Goal: Task Accomplishment & Management: Complete application form

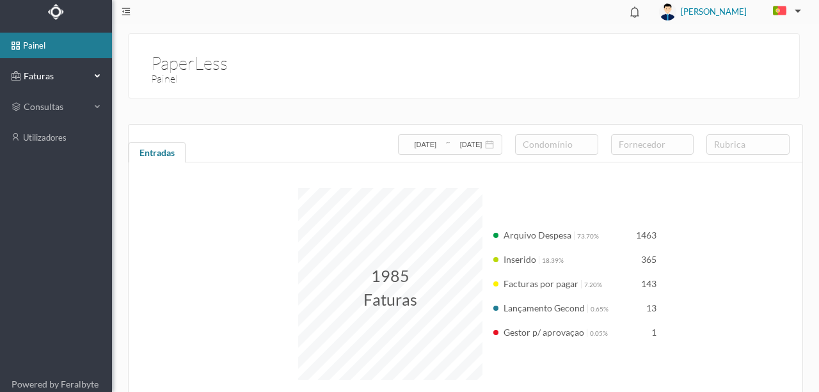
click at [44, 76] on span "Faturas" at bounding box center [55, 76] width 70 height 13
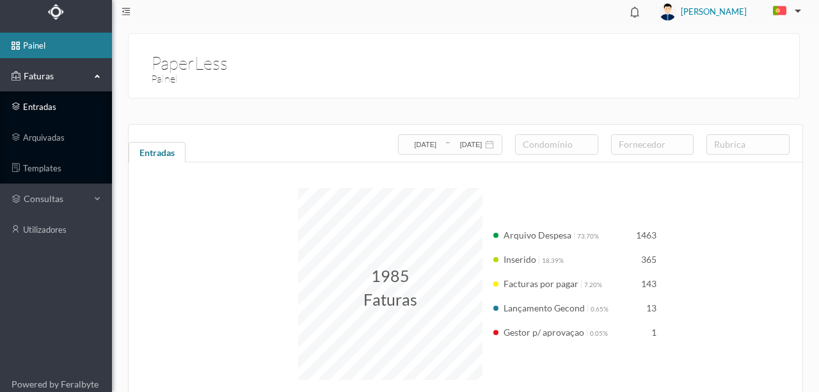
click at [46, 106] on link "entradas" at bounding box center [56, 107] width 112 height 26
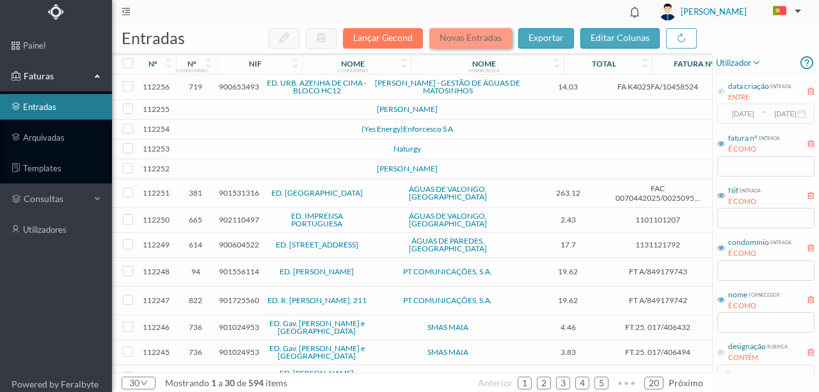
click at [475, 45] on button "Novas Entradas" at bounding box center [470, 38] width 83 height 20
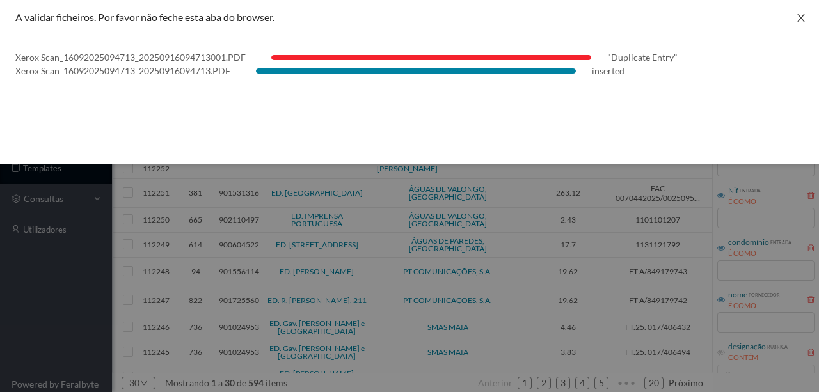
click at [801, 19] on icon "icon: close" at bounding box center [801, 18] width 10 height 10
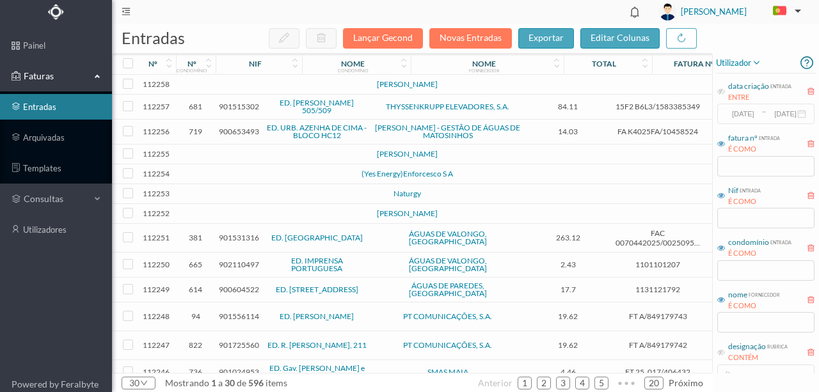
click at [256, 86] on td at bounding box center [276, 85] width 109 height 20
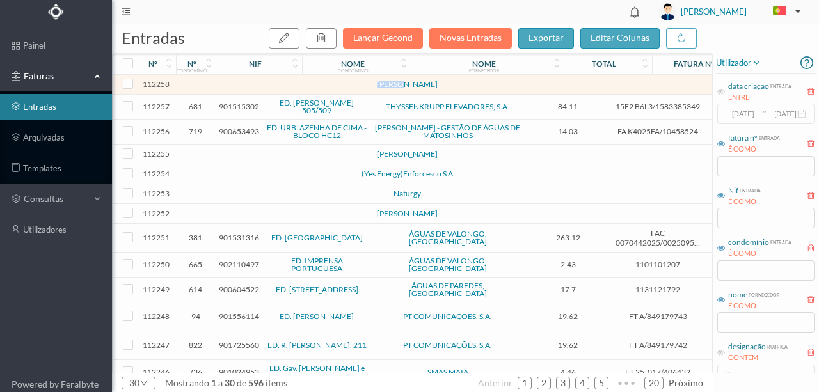
click at [256, 86] on td at bounding box center [276, 85] width 109 height 20
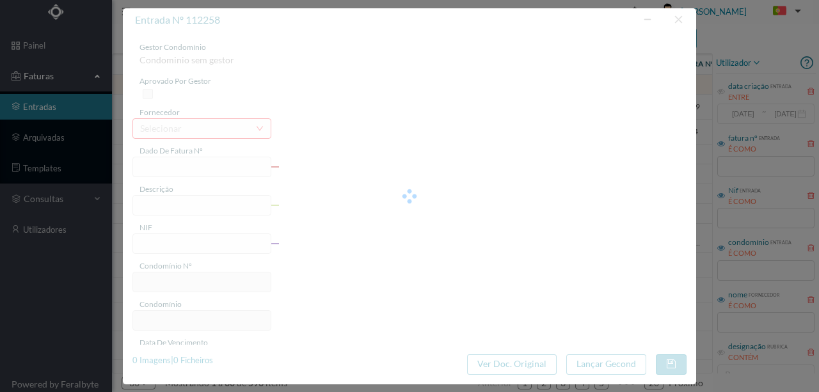
type input "TO"
type input "0"
type input "Invalid date"
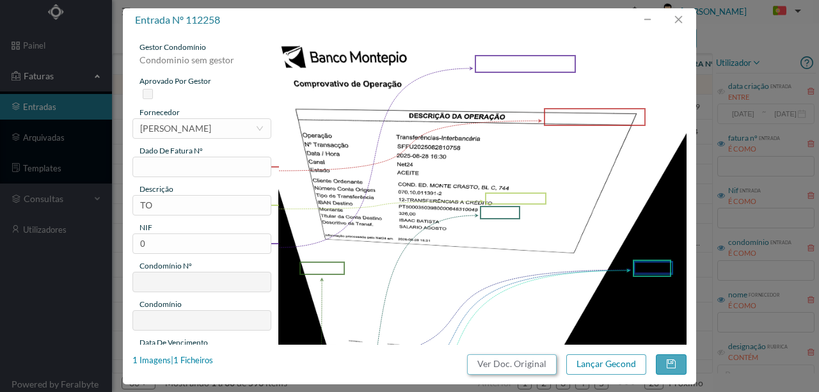
click at [516, 361] on button "Ver Doc. Original" at bounding box center [512, 364] width 90 height 20
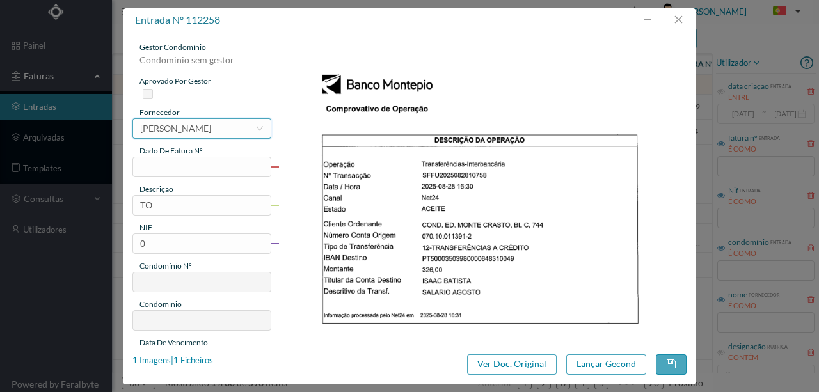
click at [151, 131] on div "[PERSON_NAME]" at bounding box center [175, 128] width 71 height 19
type input "isaac"
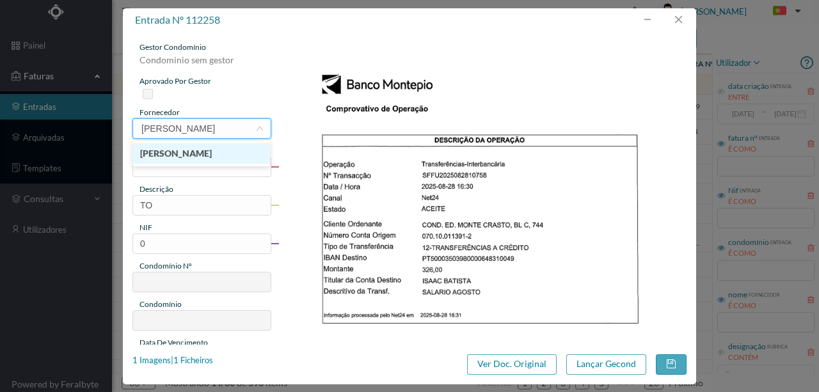
click at [180, 153] on li "[PERSON_NAME]" at bounding box center [201, 153] width 138 height 20
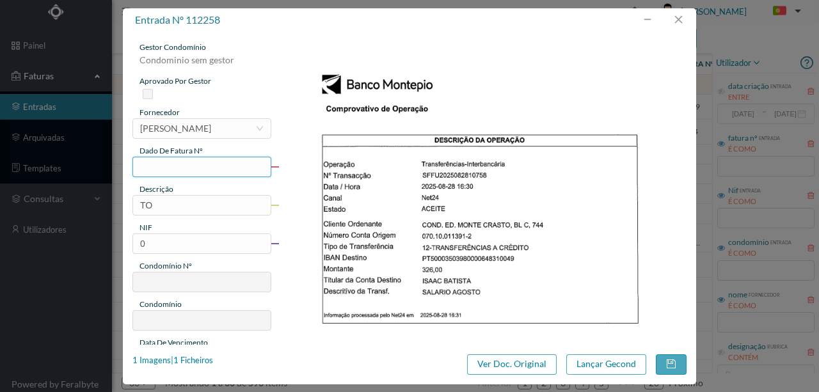
click at [152, 168] on input "text" at bounding box center [201, 167] width 139 height 20
type input "595.22.08.2025"
drag, startPoint x: 148, startPoint y: 204, endPoint x: 114, endPoint y: 204, distance: 34.6
click at [114, 204] on div "entrada nº 112258 gestor condomínio Condominio sem gestor aprovado por gestor f…" at bounding box center [409, 196] width 819 height 392
click at [159, 210] on input "TO" at bounding box center [201, 205] width 139 height 20
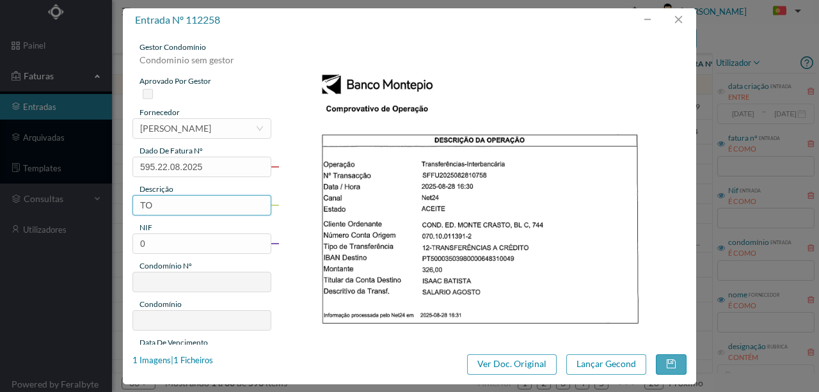
drag, startPoint x: 163, startPoint y: 202, endPoint x: 133, endPoint y: 206, distance: 30.3
click at [133, 206] on input "TO" at bounding box center [201, 205] width 139 height 20
type input "Portaria Agosto"
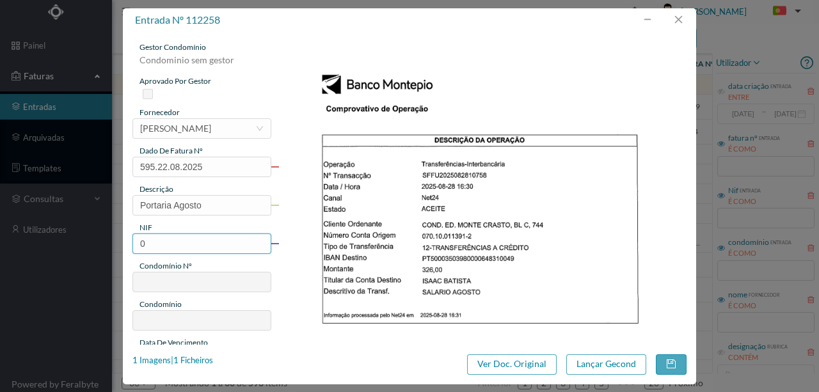
click at [162, 248] on input "0" at bounding box center [201, 244] width 139 height 20
drag, startPoint x: 174, startPoint y: 233, endPoint x: 125, endPoint y: 242, distance: 50.1
click at [125, 242] on div "gestor condomínio Condominio sem gestor aprovado por gestor fornecedor selecion…" at bounding box center [409, 188] width 573 height 313
type input "901166081"
type input "595"
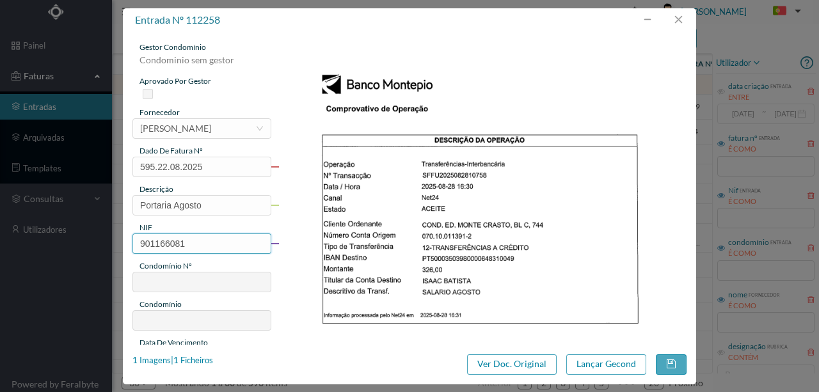
type input "ED. R. DO CRASTO, 744 - C"
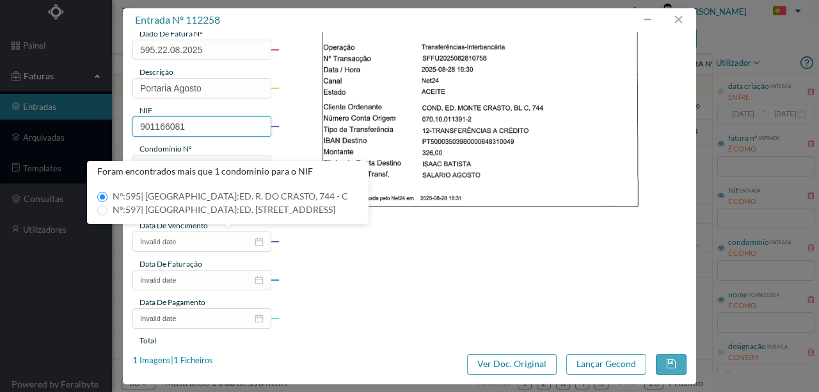
scroll to position [128, 0]
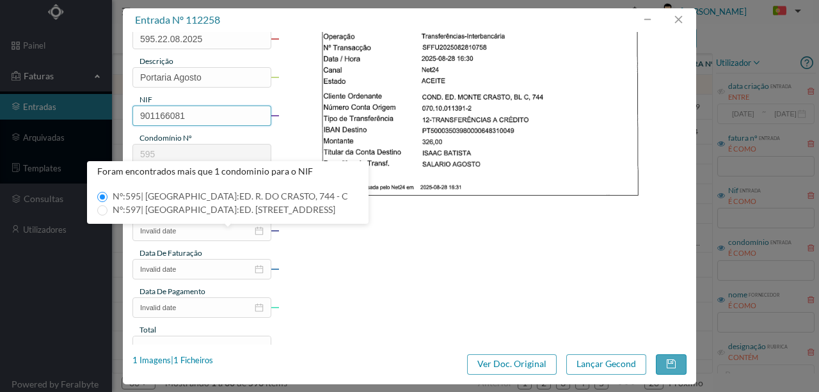
type input "901166081"
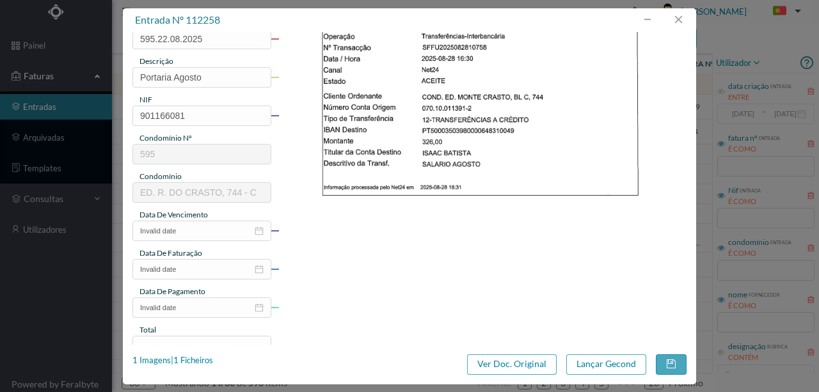
click at [399, 212] on img at bounding box center [482, 203] width 409 height 578
click at [166, 232] on input "Invalid date" at bounding box center [201, 231] width 139 height 20
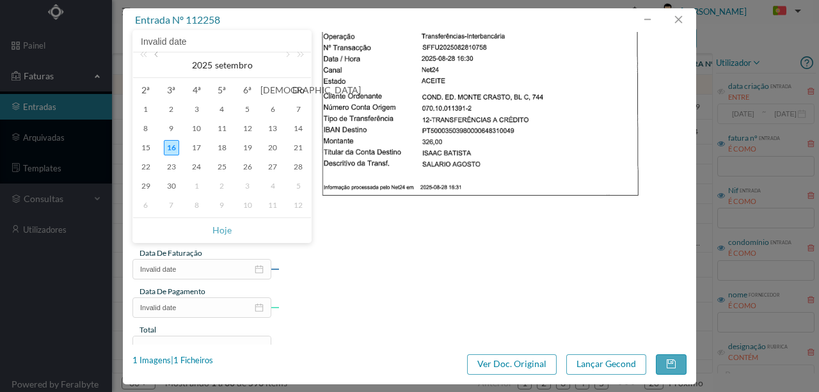
click at [154, 57] on link at bounding box center [158, 65] width 12 height 26
click at [246, 170] on div "22" at bounding box center [247, 166] width 15 height 15
type input "2025-08-22"
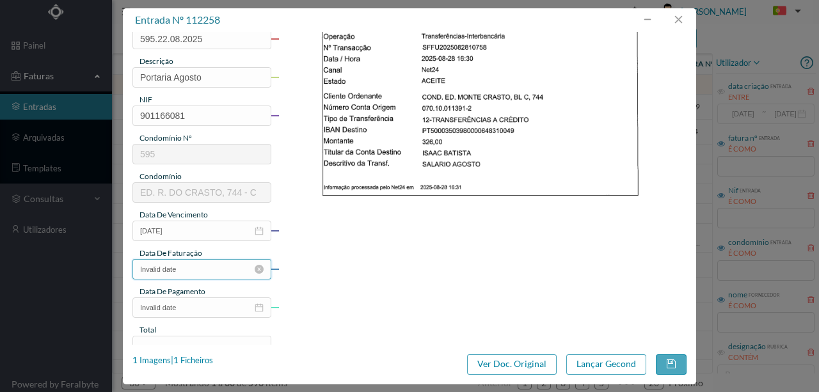
click at [191, 269] on input "Invalid date" at bounding box center [201, 269] width 139 height 20
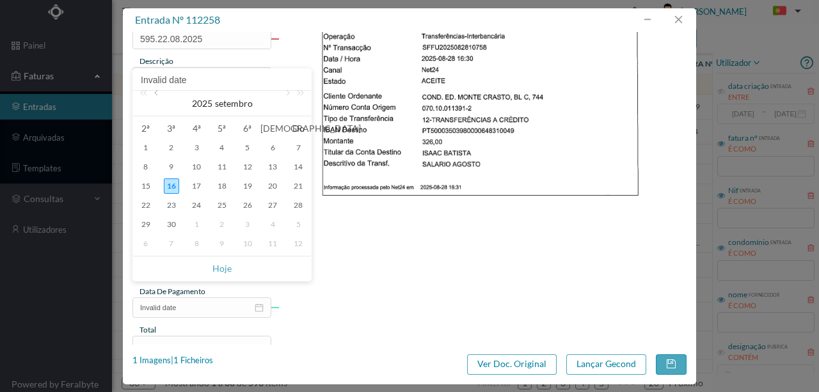
click at [156, 97] on link at bounding box center [158, 104] width 12 height 26
click at [250, 204] on div "22" at bounding box center [247, 205] width 15 height 15
type input "2025-08-22"
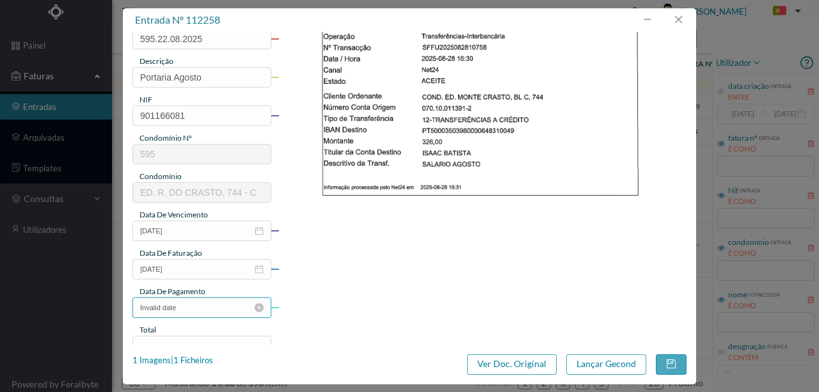
click at [206, 309] on input "Invalid date" at bounding box center [201, 308] width 139 height 20
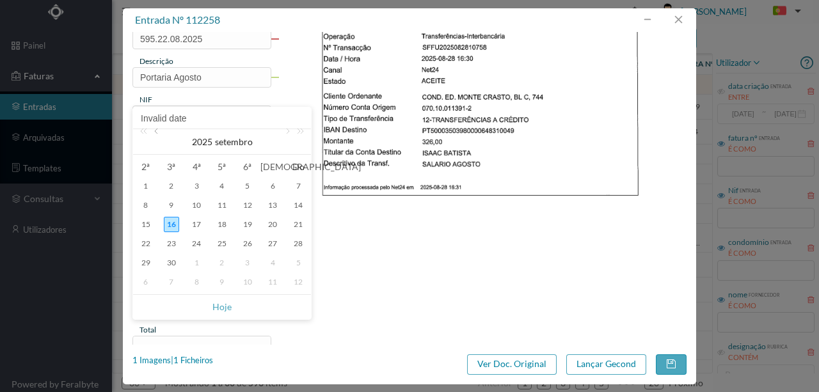
click at [159, 132] on link at bounding box center [158, 142] width 12 height 26
click at [252, 243] on div "22" at bounding box center [247, 243] width 15 height 15
type input "2025-08-22"
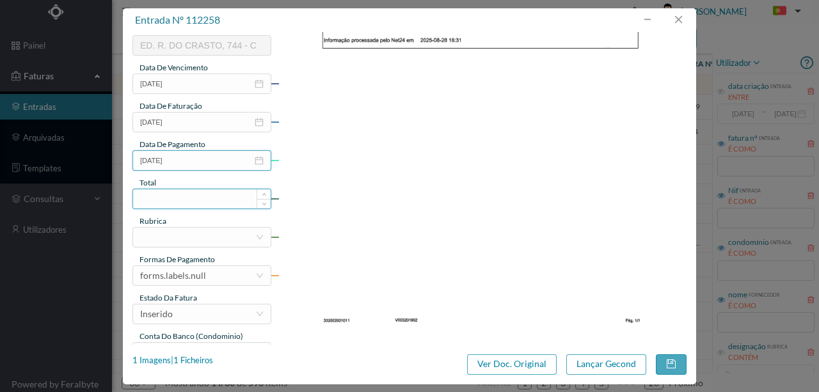
scroll to position [303, 0]
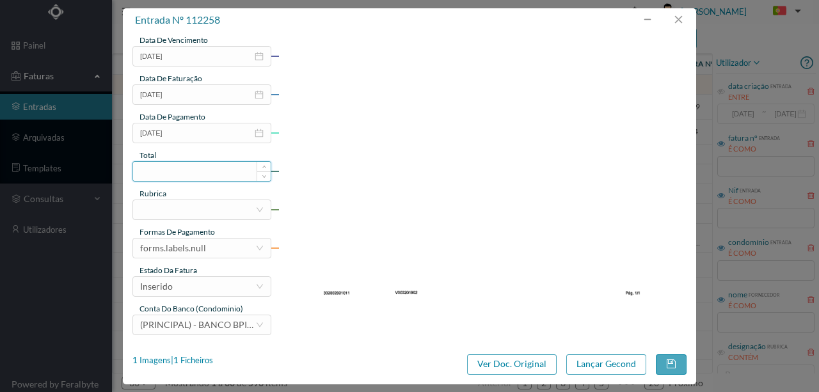
click at [157, 171] on input at bounding box center [202, 171] width 138 height 19
type input "326.00"
click at [161, 204] on div at bounding box center [197, 209] width 115 height 19
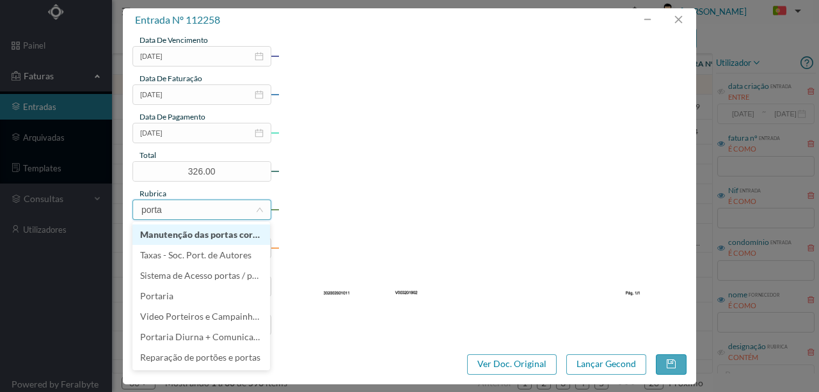
type input "portar"
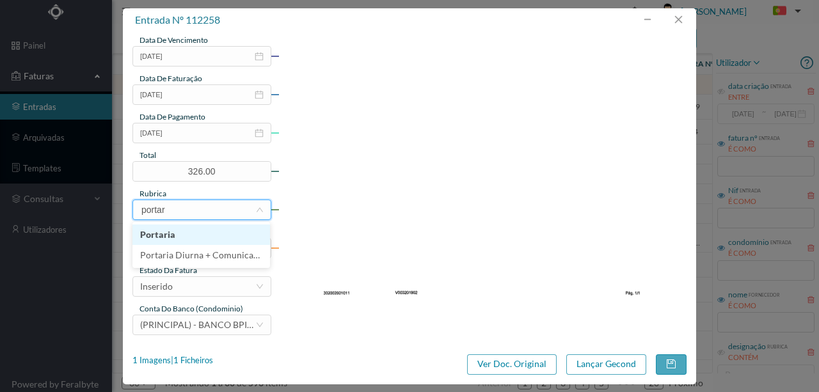
click at [161, 237] on li "Portaria" at bounding box center [201, 235] width 138 height 20
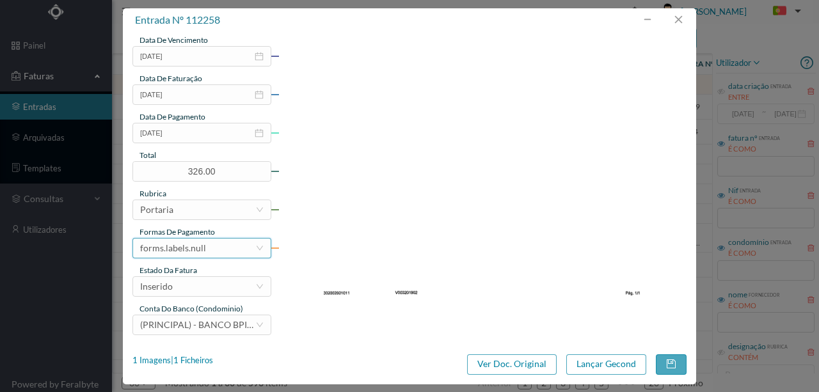
click at [206, 250] on div "forms.labels.null" at bounding box center [197, 248] width 115 height 19
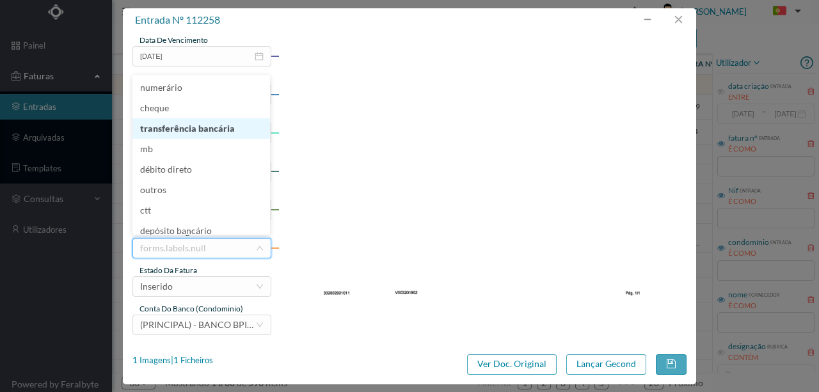
click at [207, 133] on li "transferência bancária" at bounding box center [201, 128] width 138 height 20
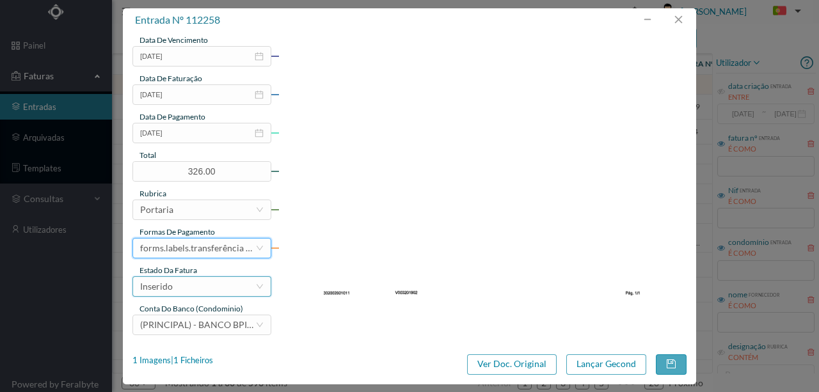
click at [184, 292] on div "Inserido" at bounding box center [197, 286] width 115 height 19
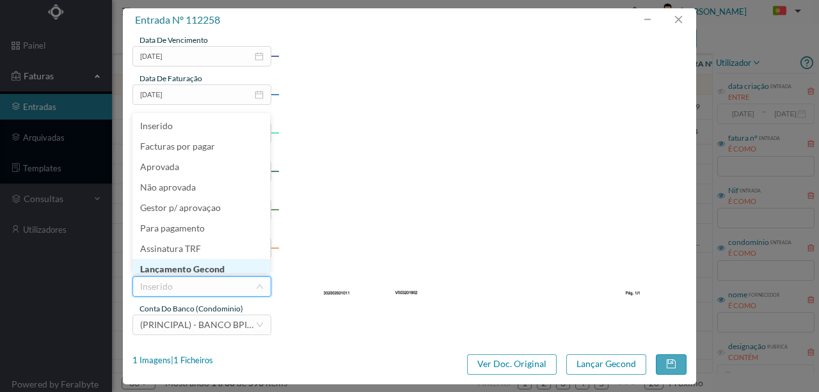
scroll to position [6, 0]
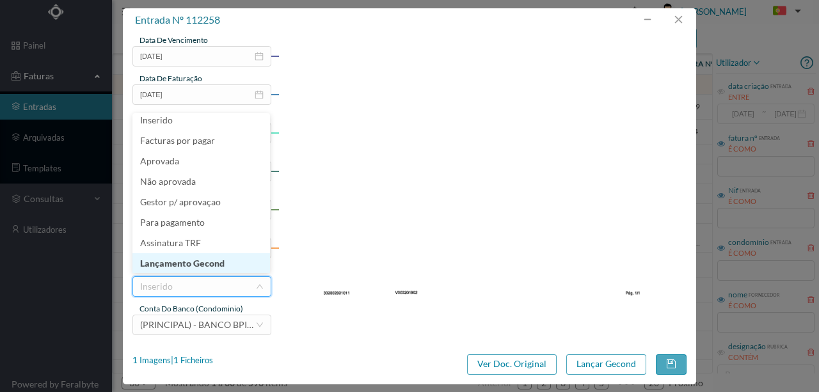
click at [188, 265] on li "Lançamento Gecond" at bounding box center [201, 263] width 138 height 20
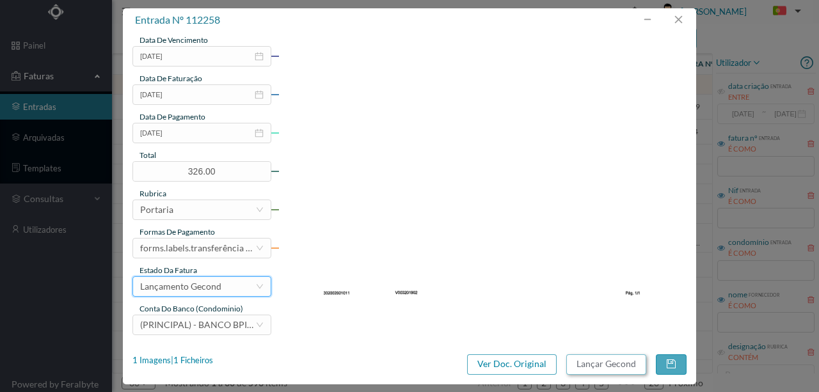
click at [590, 360] on button "Lançar Gecond" at bounding box center [606, 364] width 80 height 20
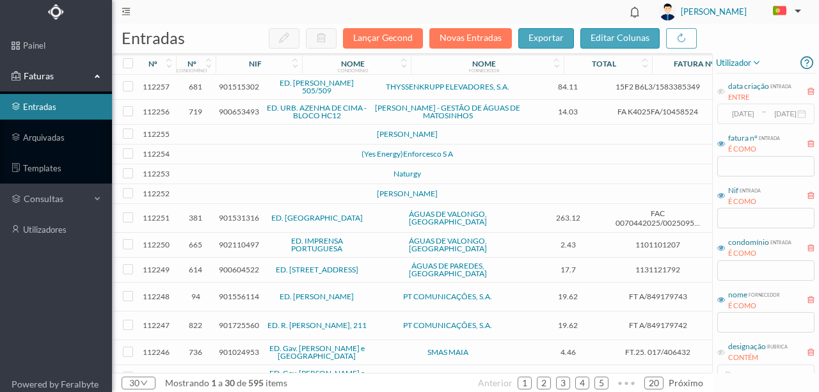
click at [262, 138] on td at bounding box center [276, 135] width 109 height 20
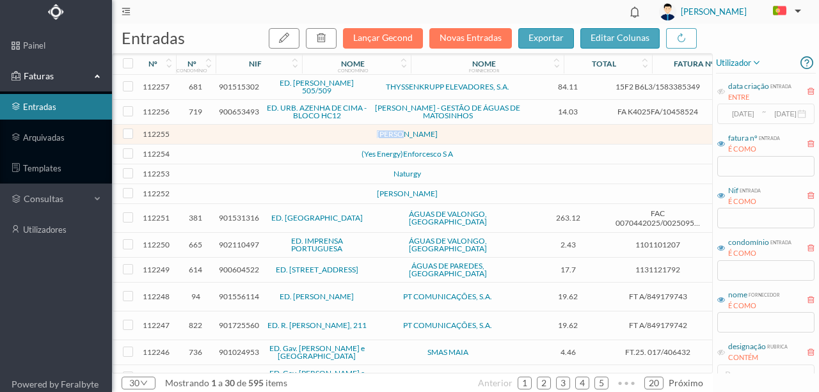
click at [262, 138] on td at bounding box center [276, 135] width 109 height 20
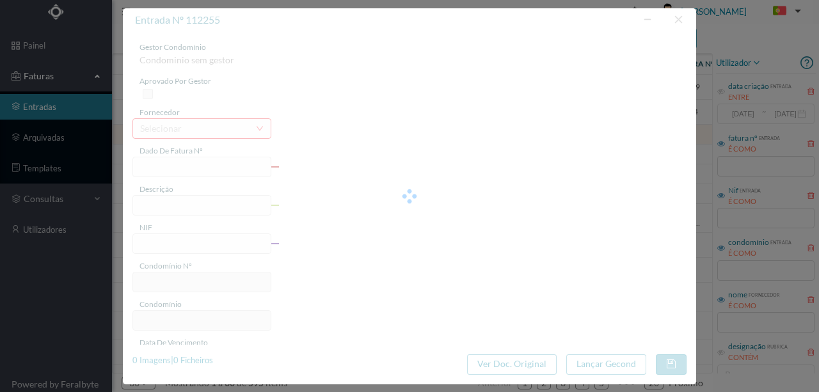
type input "0"
type input "Invalid date"
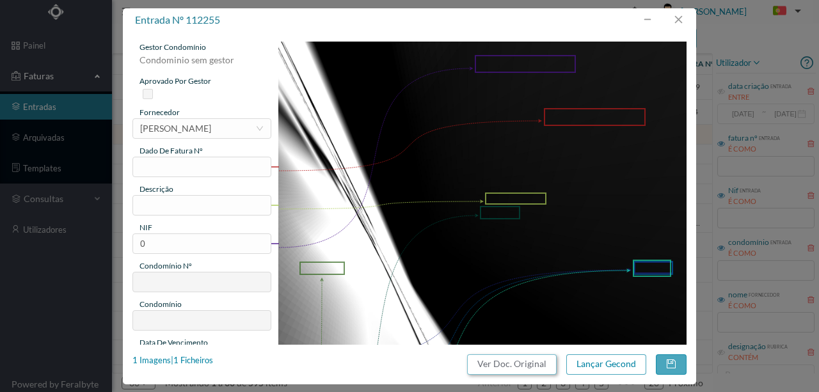
click at [490, 365] on button "Ver Doc. Original" at bounding box center [512, 364] width 90 height 20
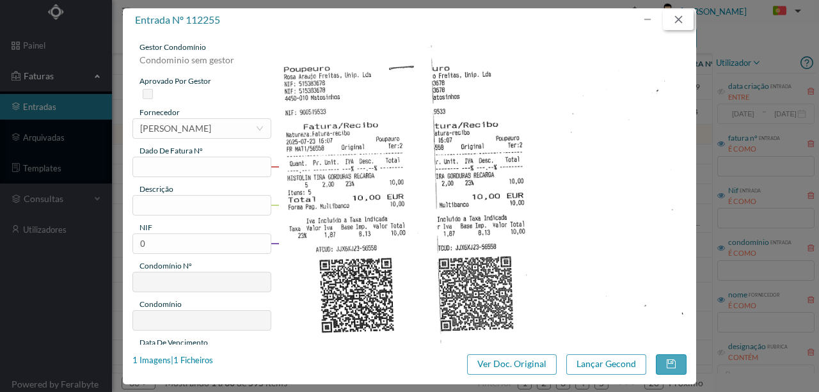
click at [676, 15] on button "button" at bounding box center [678, 20] width 31 height 20
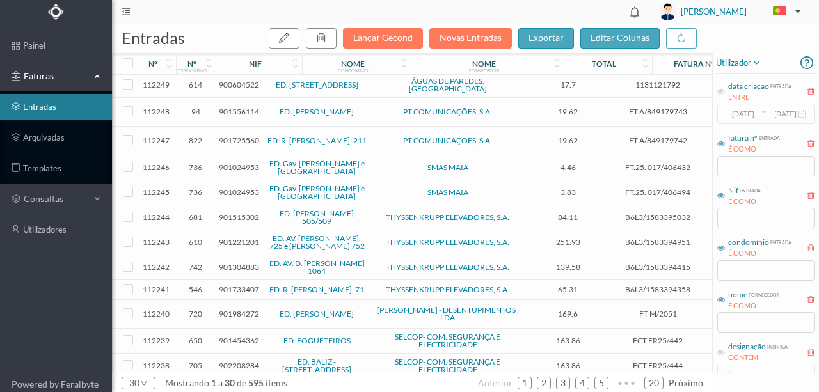
scroll to position [170, 0]
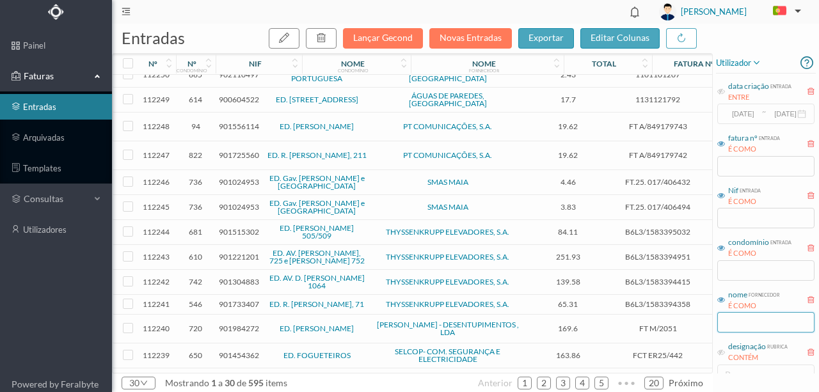
drag, startPoint x: 733, startPoint y: 315, endPoint x: 751, endPoint y: 320, distance: 18.0
click at [733, 315] on input "text" at bounding box center [765, 322] width 97 height 20
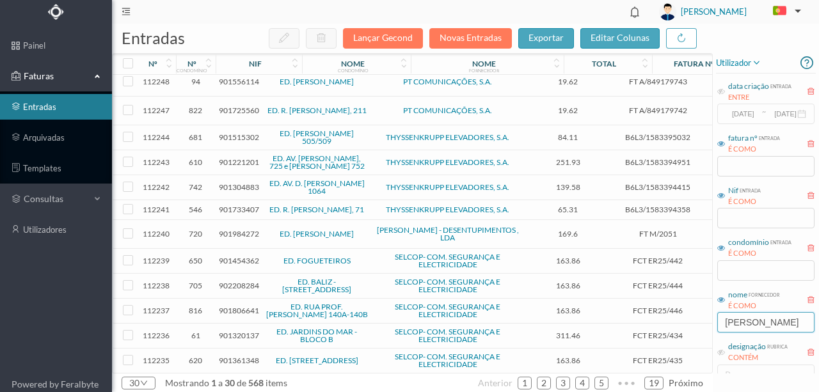
scroll to position [0, 0]
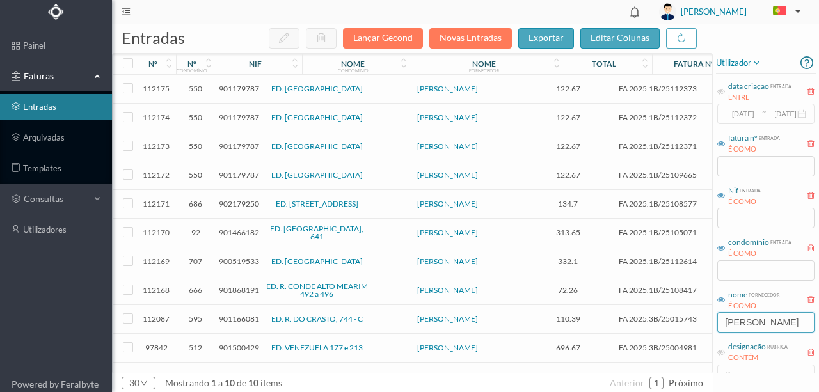
type input "otis"
click at [228, 314] on span "901166081" at bounding box center [239, 319] width 40 height 10
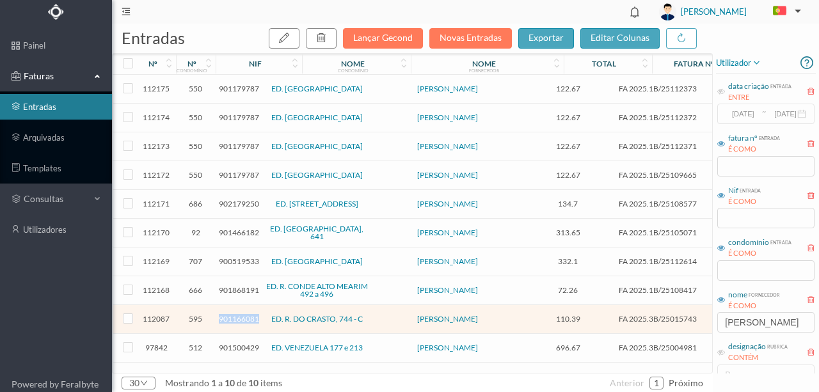
click at [228, 314] on span "901166081" at bounding box center [239, 319] width 40 height 10
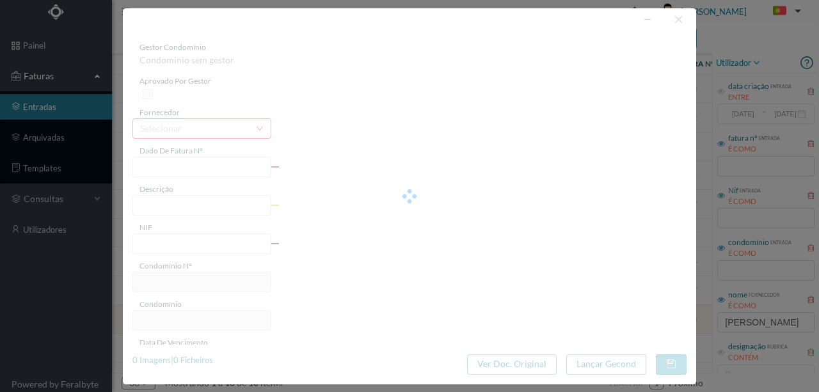
type input "FA 2025.3B/25015743"
type input "REPARAÇÃO COM APLICAÇÃO DE MATERIAL ABAIXO IN"
type input "901166081"
type input "22-08-2025"
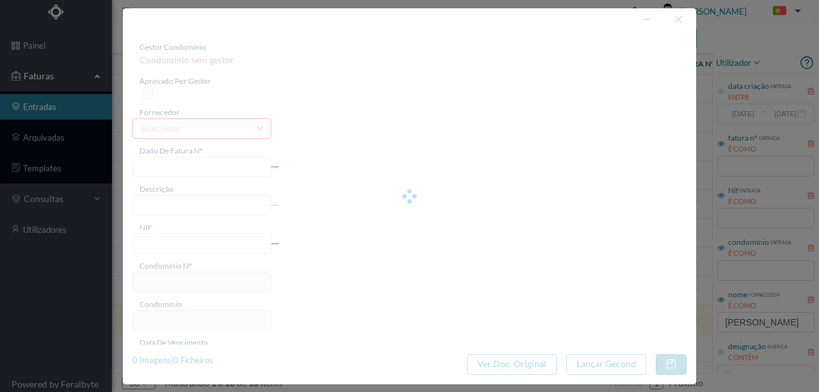
type input "22-08-2025"
type input "110.39"
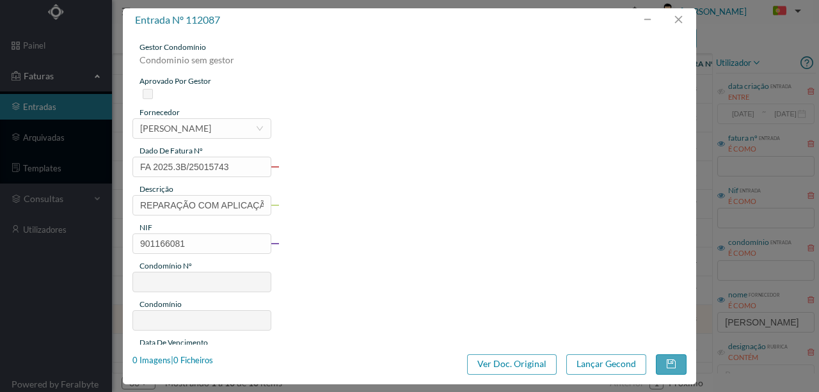
type input "595"
type input "ED. R. DO CRASTO, 744 - C"
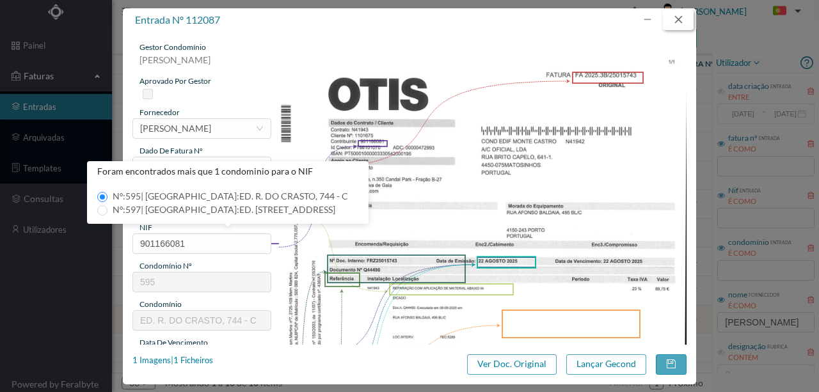
click at [681, 23] on button "button" at bounding box center [678, 20] width 31 height 20
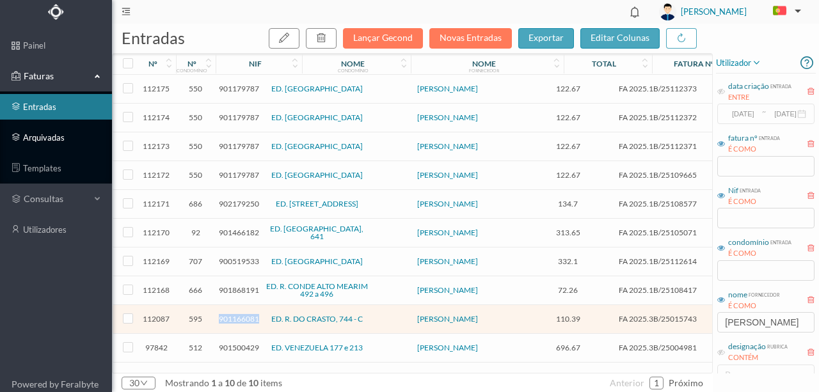
click at [42, 141] on link "arquivadas" at bounding box center [56, 138] width 112 height 26
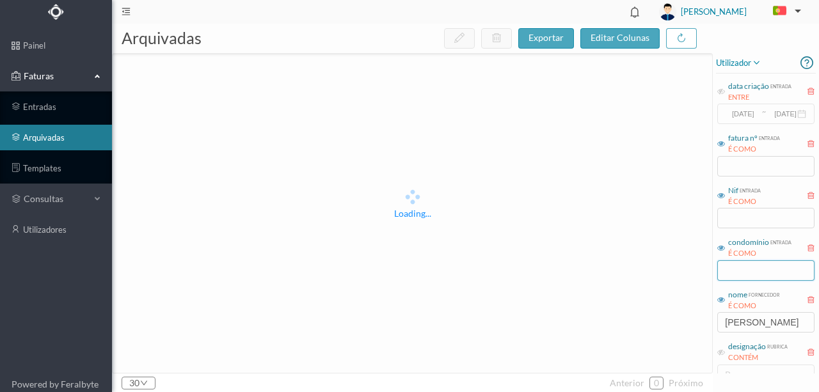
click at [738, 271] on input "text" at bounding box center [765, 270] width 97 height 20
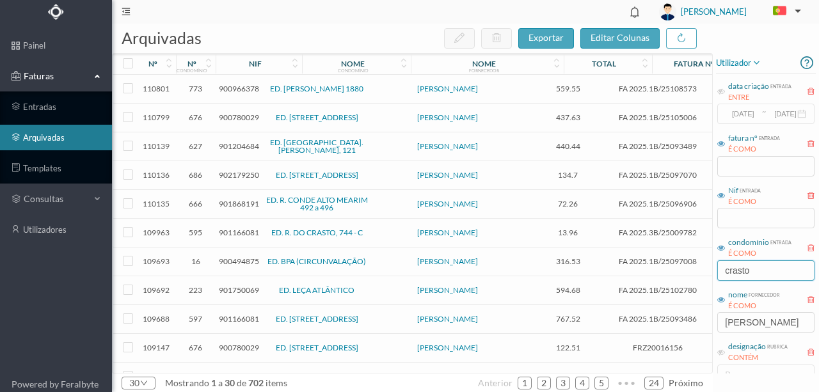
type input "crasto"
click at [237, 230] on span "901166081" at bounding box center [239, 233] width 40 height 10
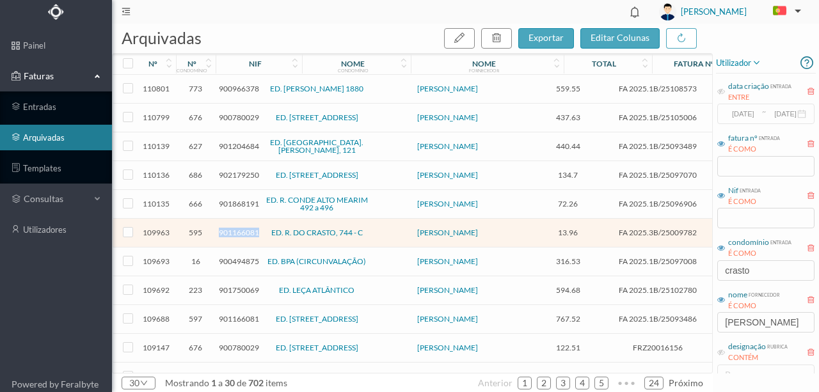
click at [237, 230] on span "901166081" at bounding box center [239, 233] width 40 height 10
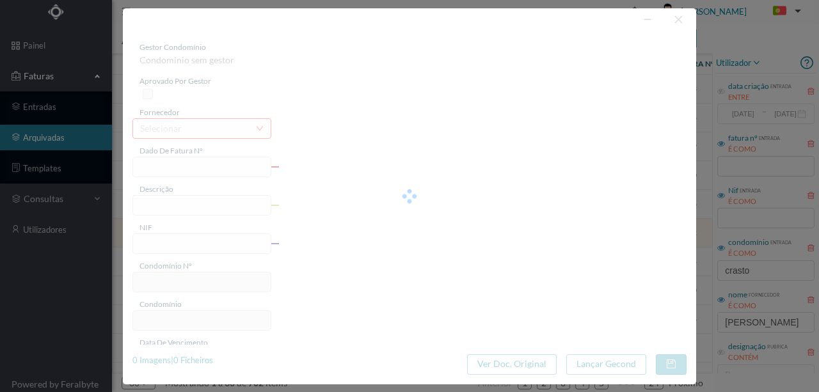
type input "FA 2025.3B/25009782"
type input "FORNECIMENTO DE LIVRO DE REGISTOS"
type input "901166081"
type input "19-05-2025"
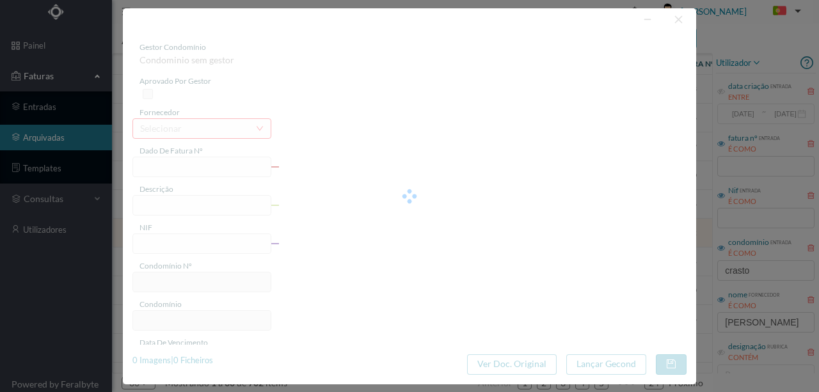
type input "13.96"
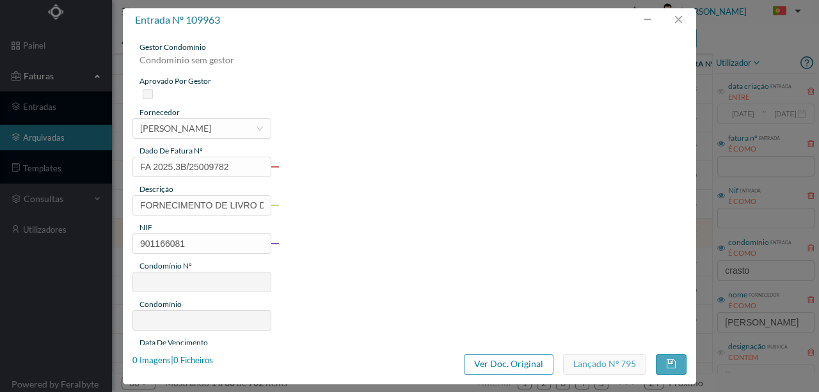
type input "595"
type input "ED. R. DO CRASTO, 744 - C"
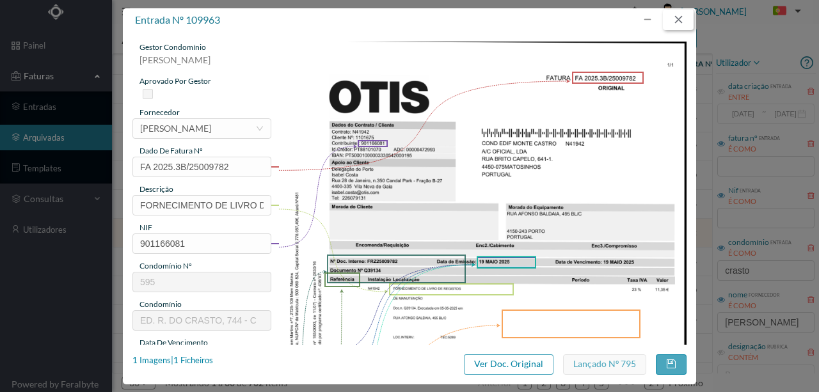
click at [676, 26] on button "button" at bounding box center [678, 20] width 31 height 20
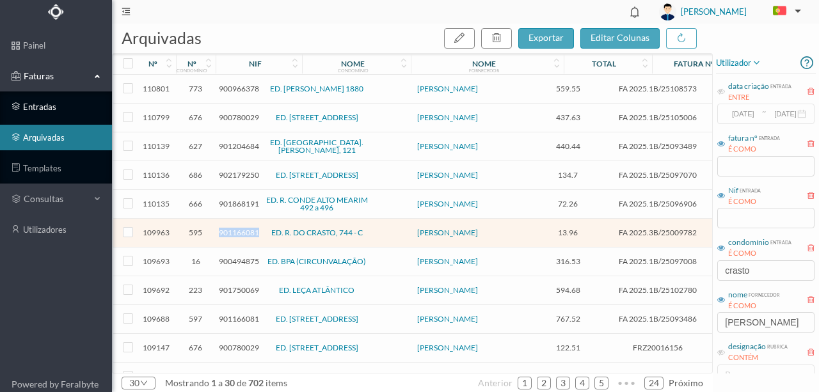
click at [42, 107] on link "entradas" at bounding box center [56, 107] width 112 height 26
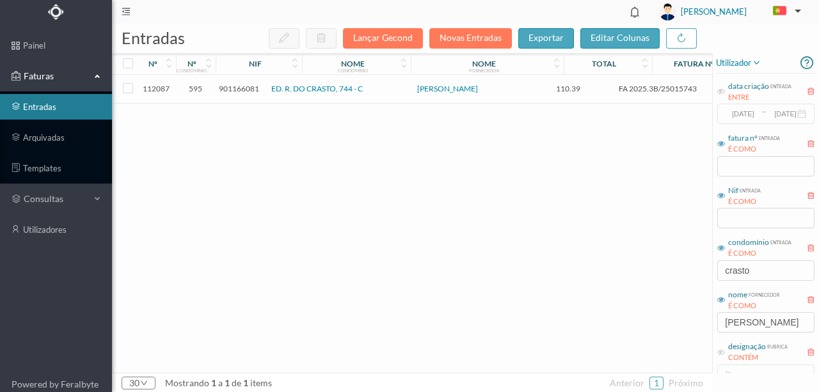
click at [404, 250] on div "112087 595 901166081 ED. R. DO CRASTO, 744 - C OTIS ASCENSORES 110.39 FA 2025.3…" at bounding box center [489, 224] width 752 height 298
click at [232, 88] on span "901166081" at bounding box center [239, 89] width 40 height 10
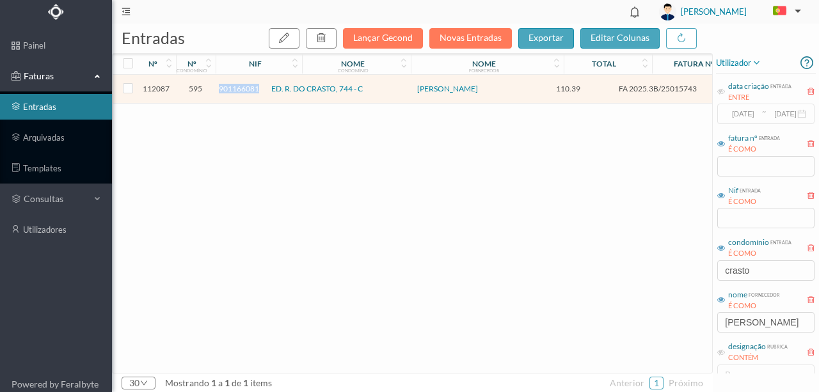
click at [232, 88] on span "901166081" at bounding box center [239, 89] width 40 height 10
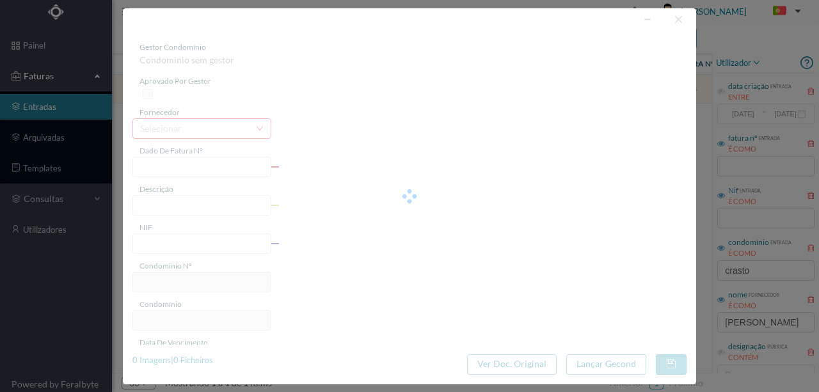
type input "FA 2025.3B/25015743"
type input "REPARAÇÃO COM APLICAÇÃO DE MATERIAL ABAIXO IN"
type input "901166081"
type input "22-08-2025"
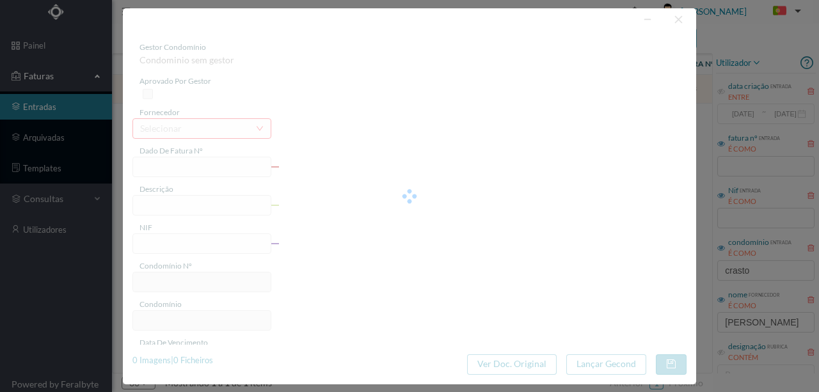
type input "22-08-2025"
type input "110.39"
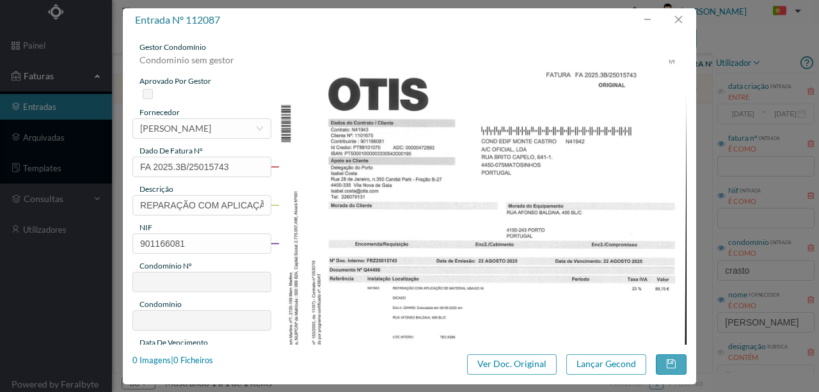
type input "595"
type input "ED. R. DO CRASTO, 744 - C"
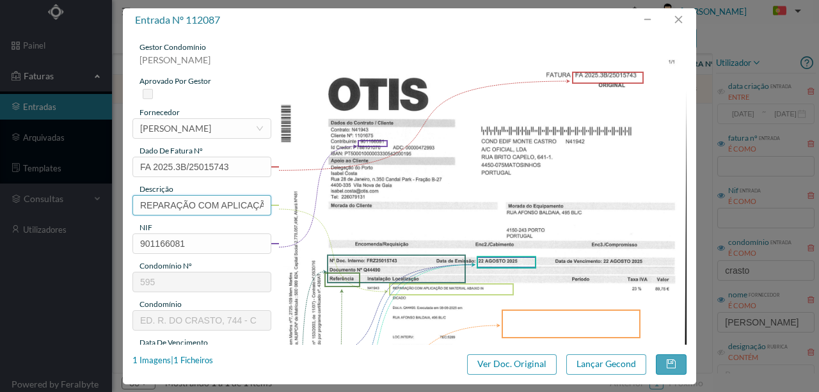
scroll to position [0, 117]
drag, startPoint x: 139, startPoint y: 203, endPoint x: 495, endPoint y: 202, distance: 355.8
click at [495, 202] on div "gestor condomínio Susana Silva aprovado por gestor fornecedor selecionar OTIS A…" at bounding box center [409, 340] width 554 height 596
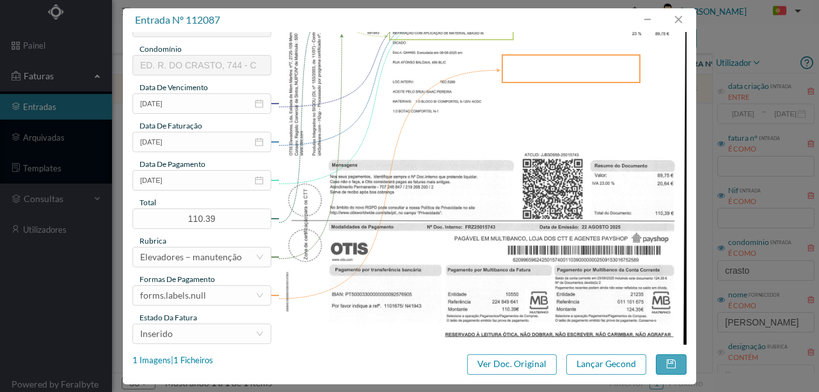
scroll to position [256, 0]
type input "Reparação Elevador"
click at [399, 175] on img at bounding box center [482, 74] width 409 height 577
click at [259, 179] on icon "icon: close-circle" at bounding box center [259, 179] width 9 height 9
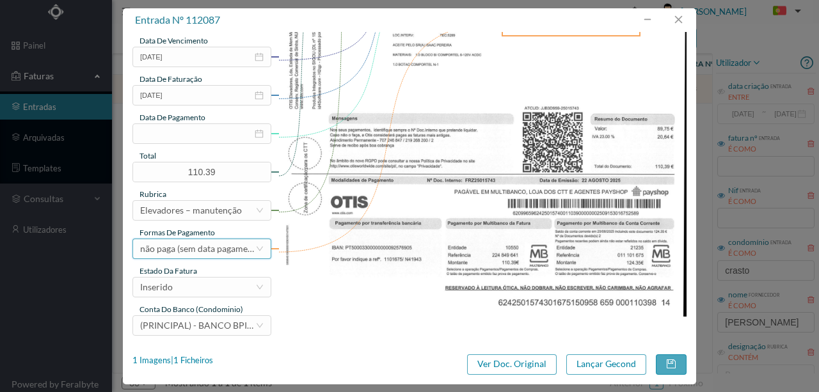
scroll to position [303, 0]
click at [178, 205] on div "Elevadores – manutenção" at bounding box center [191, 209] width 102 height 19
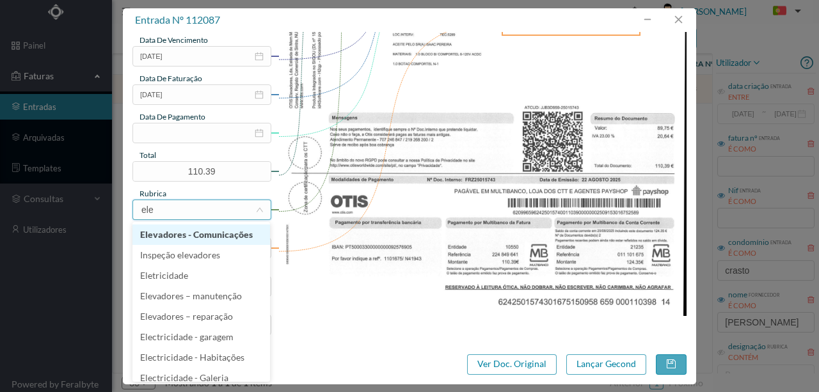
type input "elev"
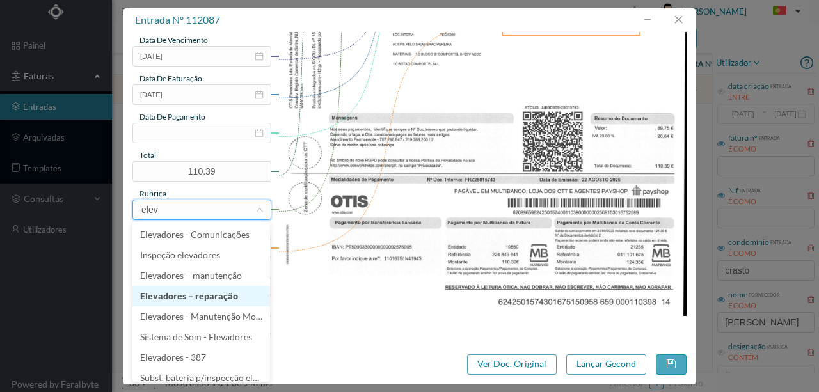
click at [227, 301] on li "Elevadores – reparação" at bounding box center [201, 296] width 138 height 20
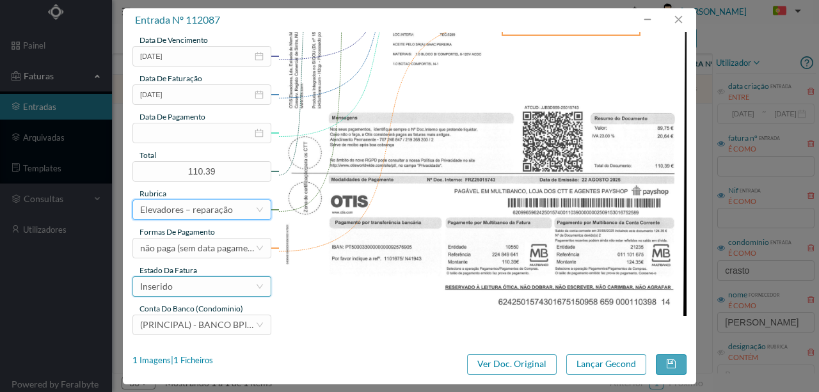
click at [186, 288] on div "Inserido" at bounding box center [197, 286] width 115 height 19
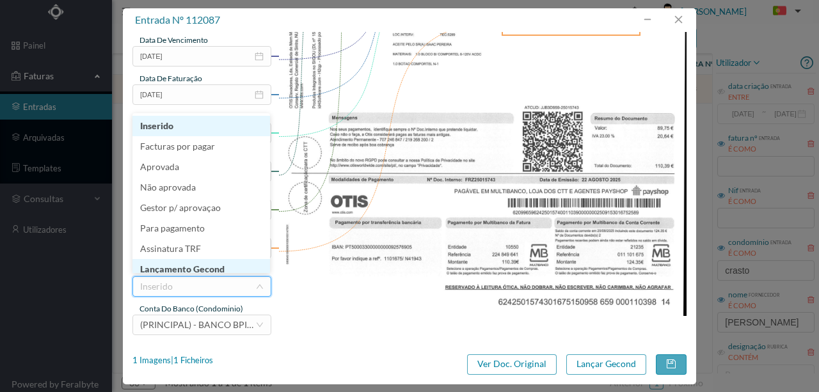
scroll to position [6, 0]
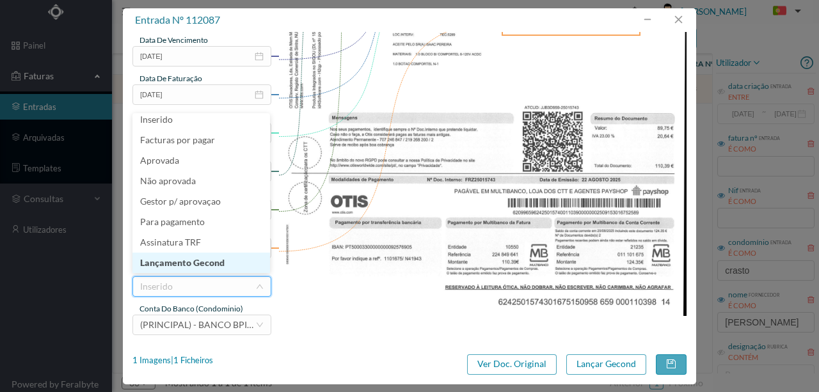
click at [199, 262] on li "Lançamento Gecond" at bounding box center [201, 263] width 138 height 20
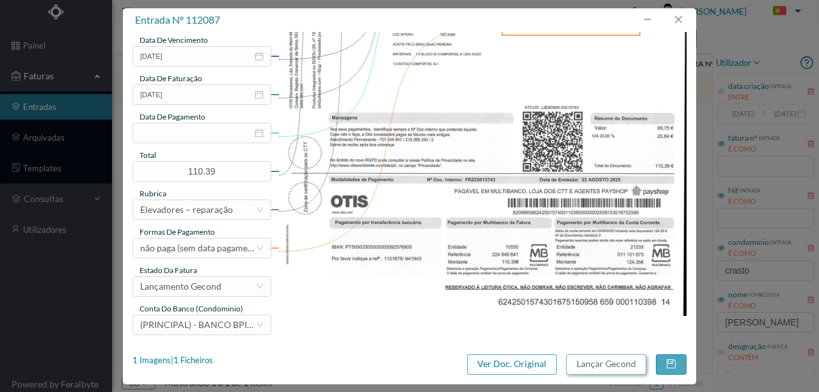
click at [589, 362] on button "Lançar Gecond" at bounding box center [606, 364] width 80 height 20
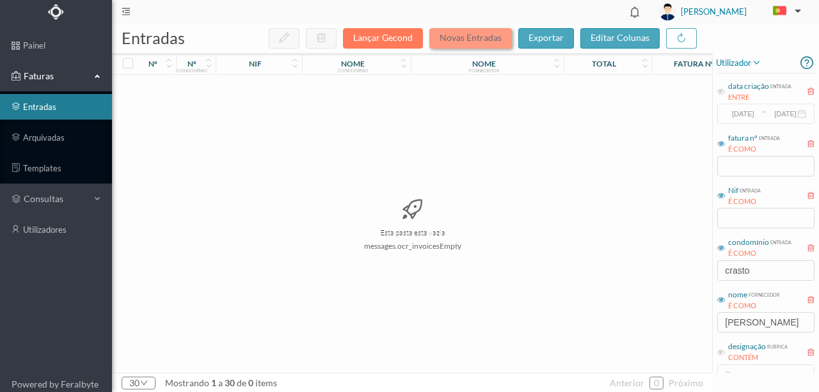
click at [474, 41] on button "Novas Entradas" at bounding box center [470, 38] width 83 height 20
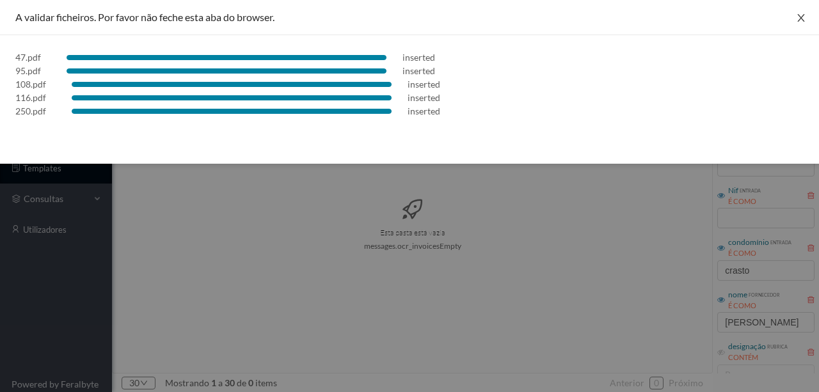
click at [797, 16] on icon "icon: close" at bounding box center [801, 18] width 10 height 10
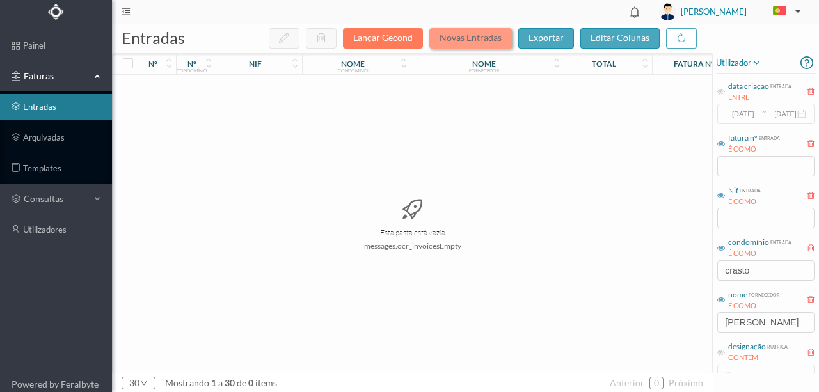
click at [452, 35] on button "Novas Entradas" at bounding box center [470, 38] width 83 height 20
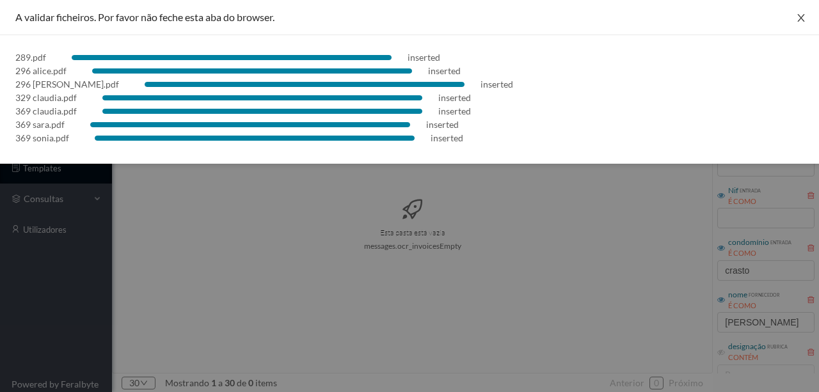
click at [802, 17] on icon "icon: close" at bounding box center [801, 18] width 10 height 10
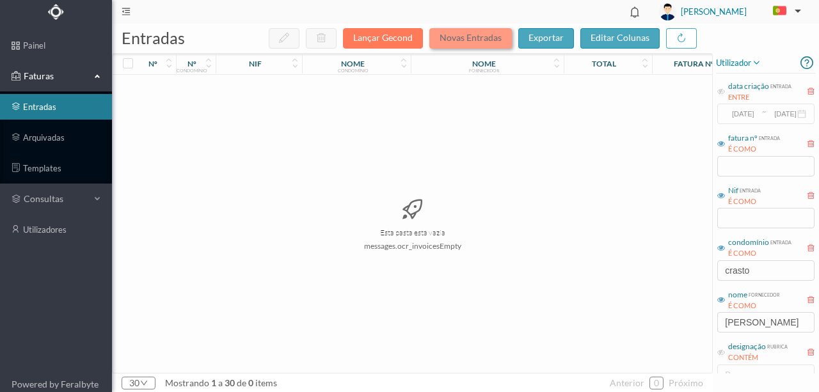
click at [480, 40] on button "Novas Entradas" at bounding box center [470, 38] width 83 height 20
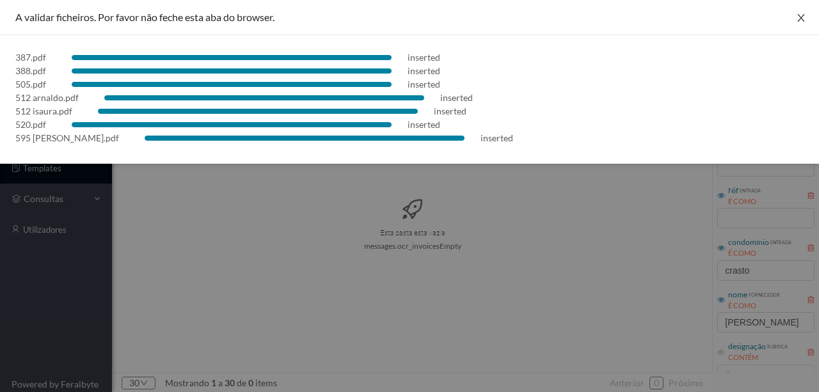
drag, startPoint x: 804, startPoint y: 19, endPoint x: 784, endPoint y: 28, distance: 21.5
click at [804, 19] on icon "icon: close" at bounding box center [801, 18] width 10 height 10
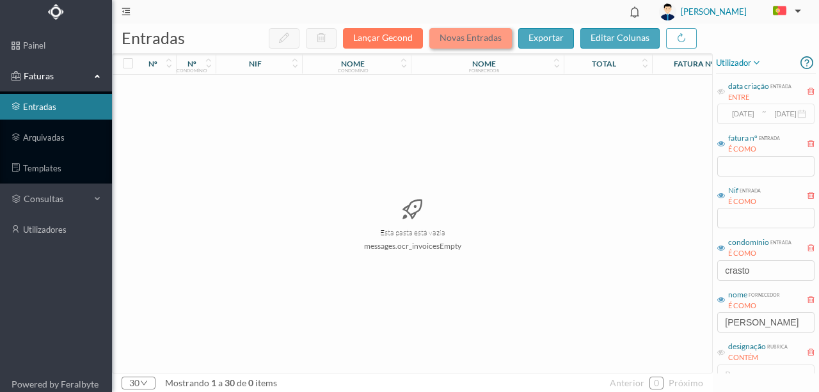
click at [461, 41] on button "Novas Entradas" at bounding box center [470, 38] width 83 height 20
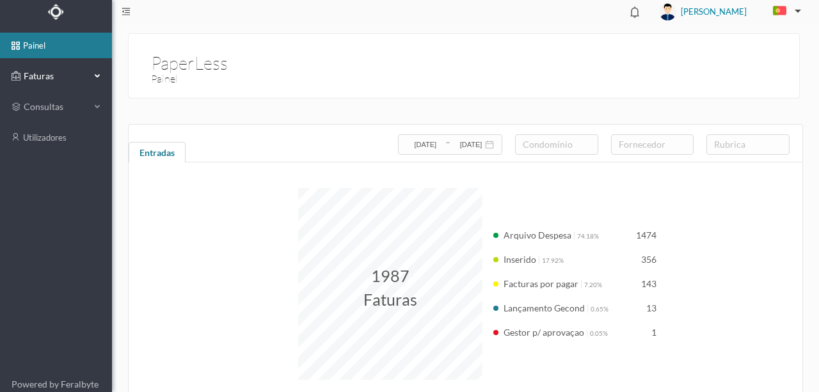
click at [45, 74] on span "Faturas" at bounding box center [55, 76] width 70 height 13
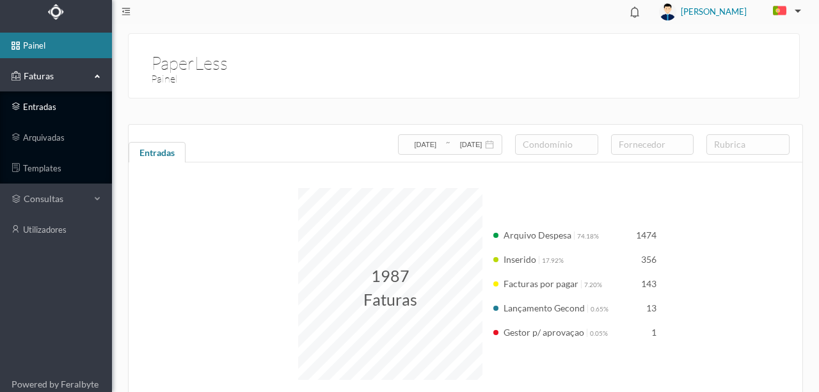
click at [40, 108] on link "entradas" at bounding box center [56, 107] width 112 height 26
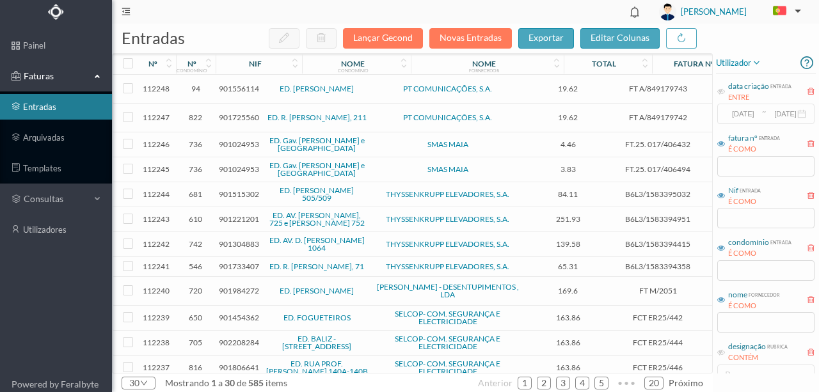
click at [235, 91] on span "901556114" at bounding box center [239, 89] width 40 height 10
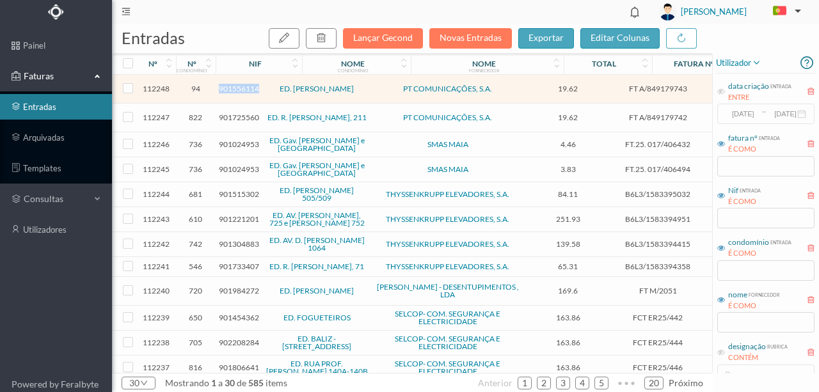
click at [235, 91] on span "901556114" at bounding box center [239, 89] width 40 height 10
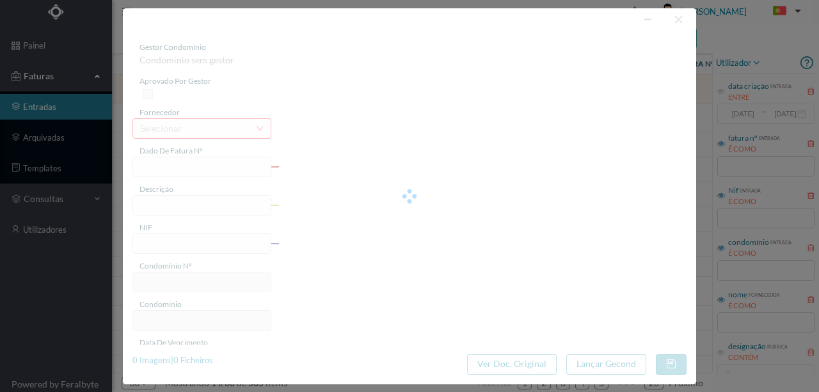
type input "FT A/849179743"
type input "COMUNICAÇÃO ELEVADORES"
type input "901556114"
type input "Invalid date"
type input "[DATE]"
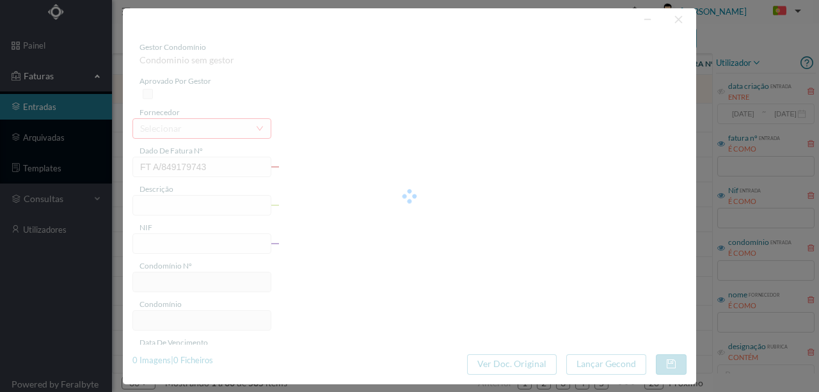
type input "19.62"
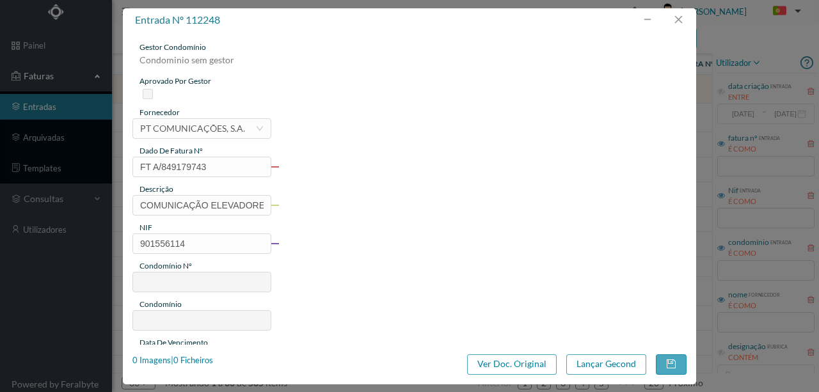
type input "94"
type input "ED. [PERSON_NAME]"
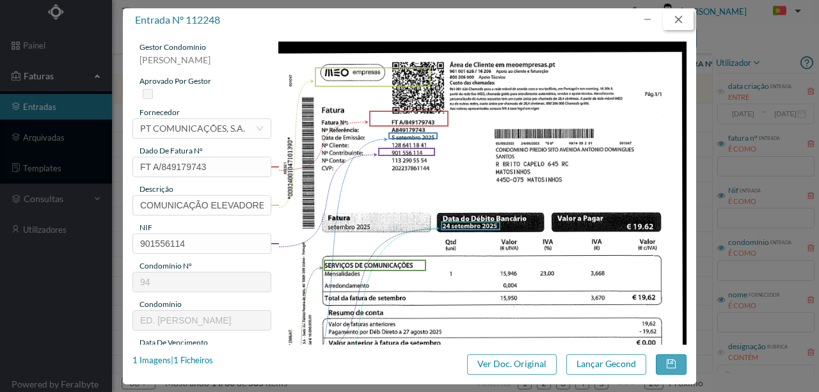
click at [682, 19] on button "button" at bounding box center [678, 20] width 31 height 20
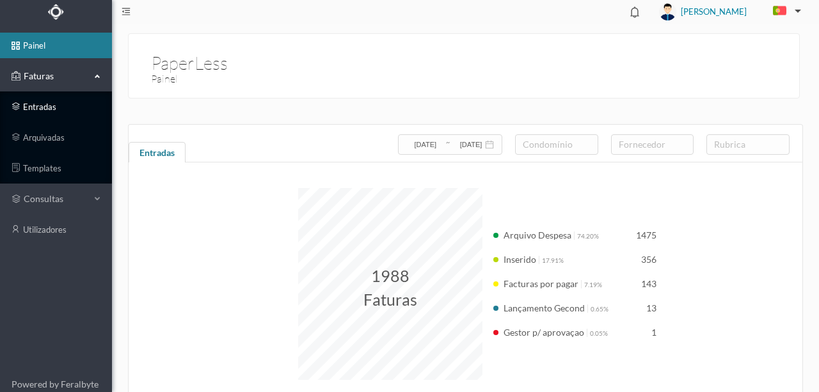
click at [32, 106] on link "entradas" at bounding box center [56, 107] width 112 height 26
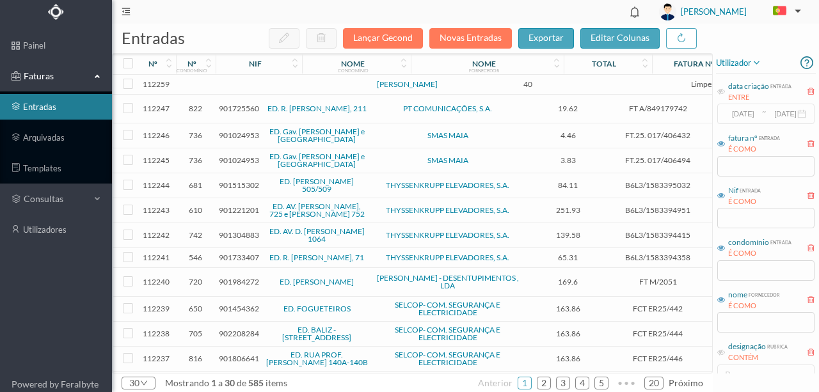
click at [275, 87] on td at bounding box center [276, 85] width 109 height 20
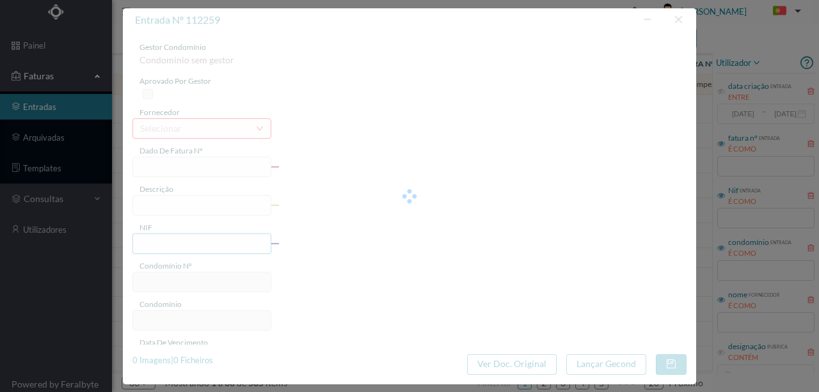
type input "LIMPEZA AGOSTO"
type input "0"
type input "[DATE]"
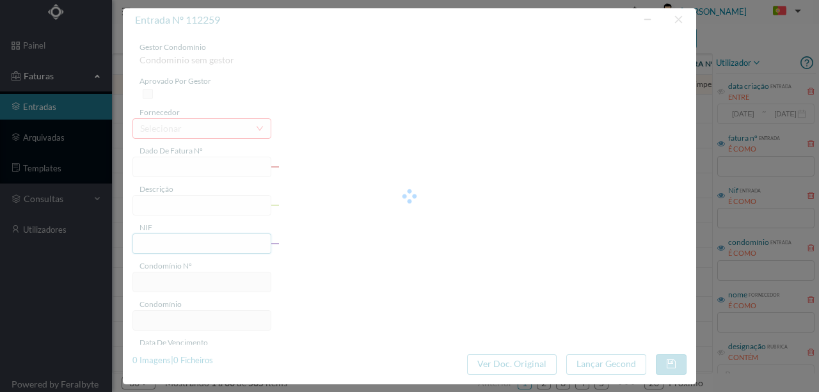
type input "40.00"
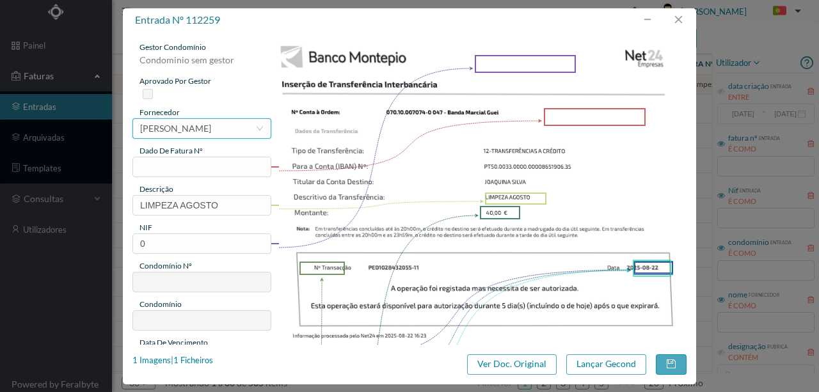
drag, startPoint x: 173, startPoint y: 129, endPoint x: 182, endPoint y: 129, distance: 8.3
click at [173, 129] on div "[PERSON_NAME]" at bounding box center [175, 128] width 71 height 19
type input "[PERSON_NAME]"
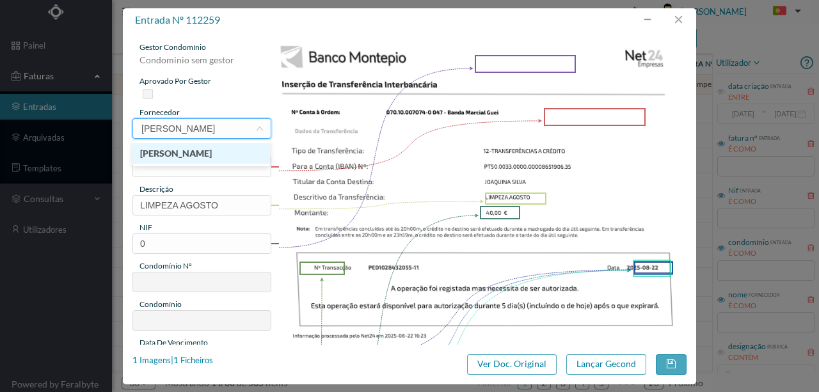
click at [202, 151] on li "[PERSON_NAME]" at bounding box center [201, 153] width 138 height 20
click at [159, 165] on input "text" at bounding box center [201, 167] width 139 height 20
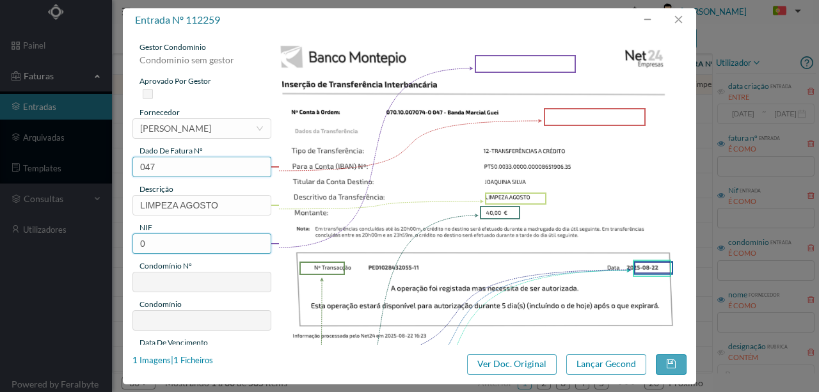
type input "047"
drag, startPoint x: 156, startPoint y: 242, endPoint x: 125, endPoint y: 248, distance: 31.4
click at [125, 248] on div "gestor condomínio Condominio sem gestor aprovado por gestor fornecedor selecion…" at bounding box center [409, 188] width 573 height 313
type input "901403458"
type input "47"
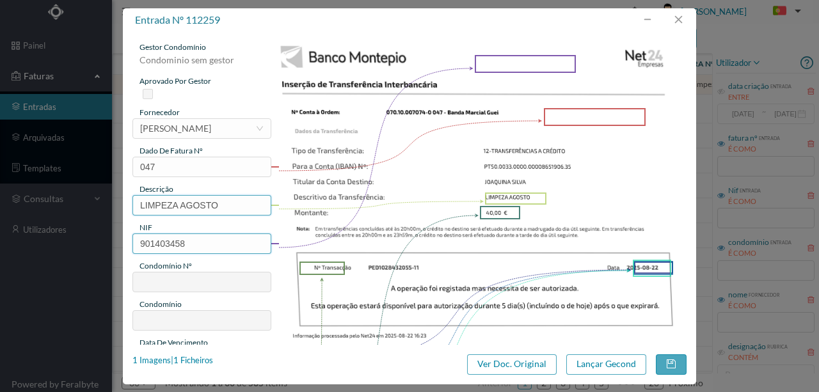
type input "ED. BANDA MARCIAL DE GUEIFÃES 195"
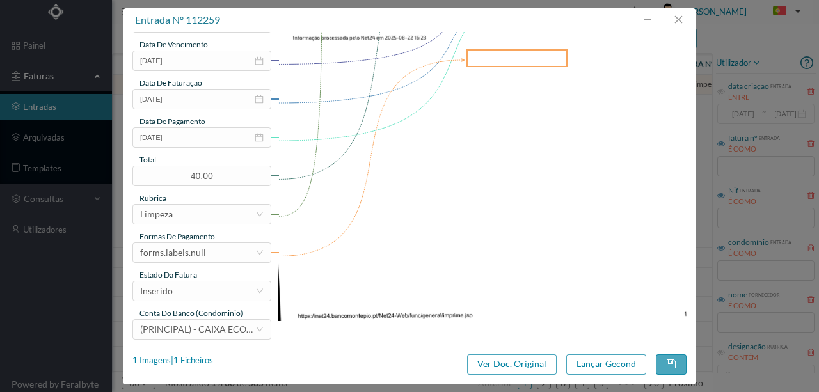
scroll to position [303, 0]
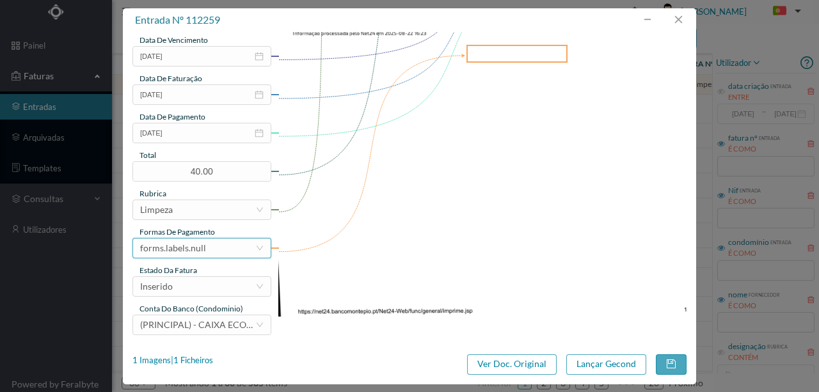
type input "901403458"
click at [208, 251] on div "forms.labels.null" at bounding box center [197, 248] width 115 height 19
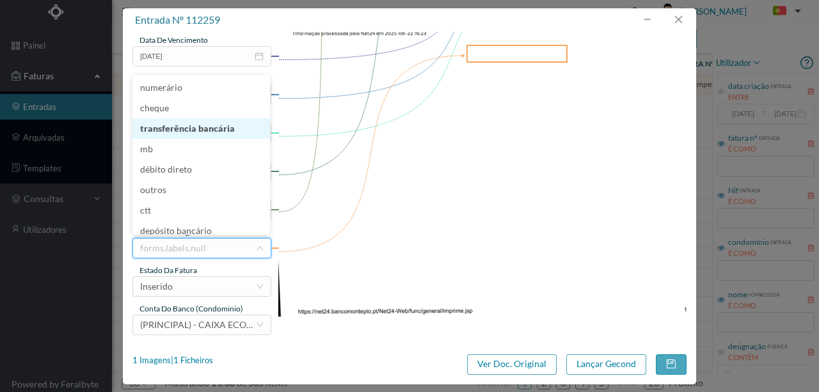
click at [200, 132] on li "transferência bancária" at bounding box center [201, 128] width 138 height 20
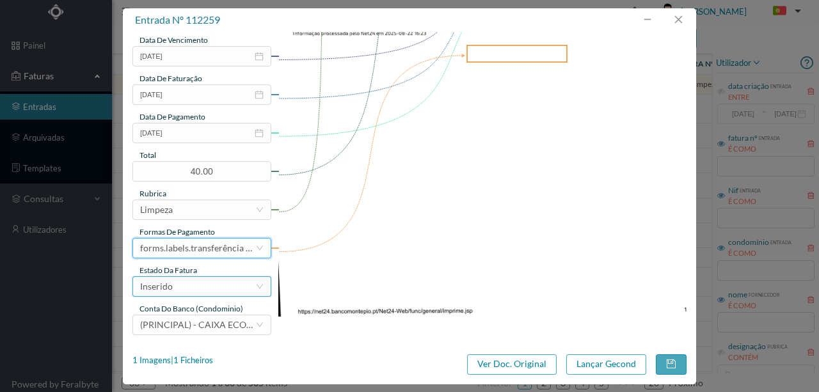
click at [187, 286] on div "Inserido" at bounding box center [197, 286] width 115 height 19
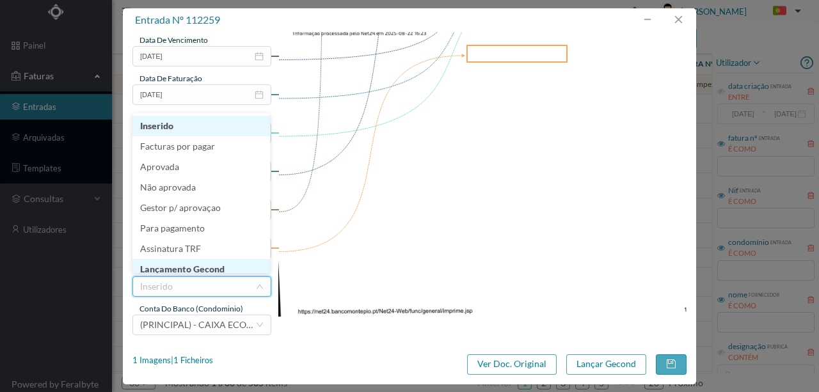
scroll to position [6, 0]
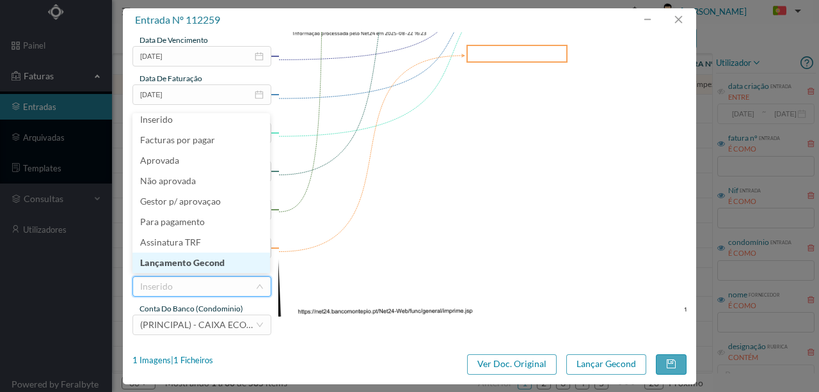
click at [203, 266] on li "Lançamento Gecond" at bounding box center [201, 263] width 138 height 20
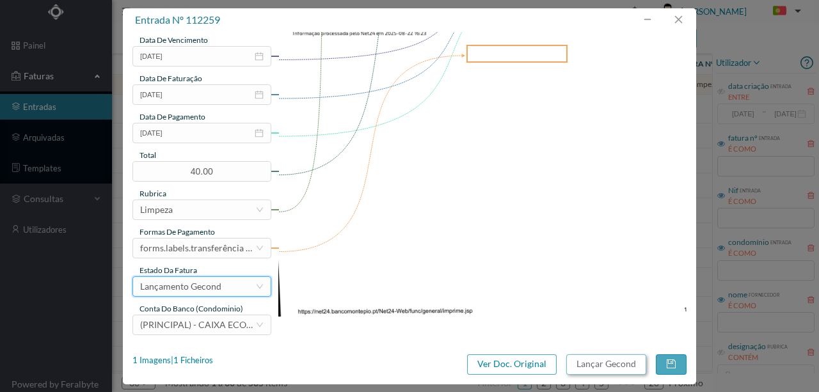
click at [591, 365] on button "Lançar Gecond" at bounding box center [606, 364] width 80 height 20
click at [625, 367] on button "Lançar Gecond" at bounding box center [606, 364] width 80 height 20
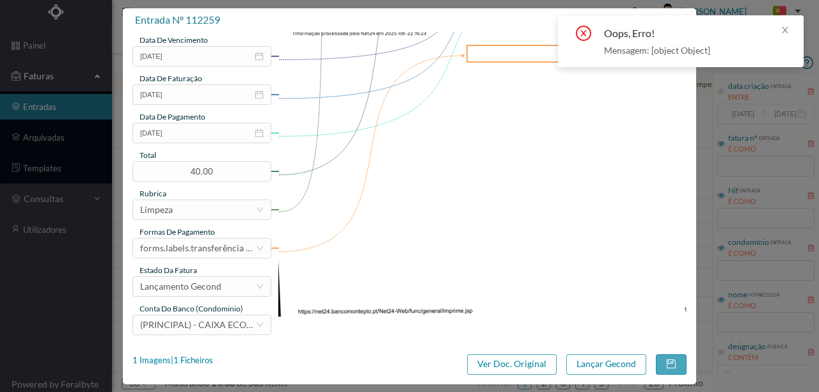
click at [514, 177] on img at bounding box center [482, 28] width 409 height 578
drag, startPoint x: 793, startPoint y: 29, endPoint x: 787, endPoint y: 29, distance: 6.4
click at [787, 29] on div "Oops, Erro! Mensagem: [object Object]" at bounding box center [681, 41] width 246 height 52
click at [786, 29] on icon "icon: close" at bounding box center [785, 30] width 9 height 9
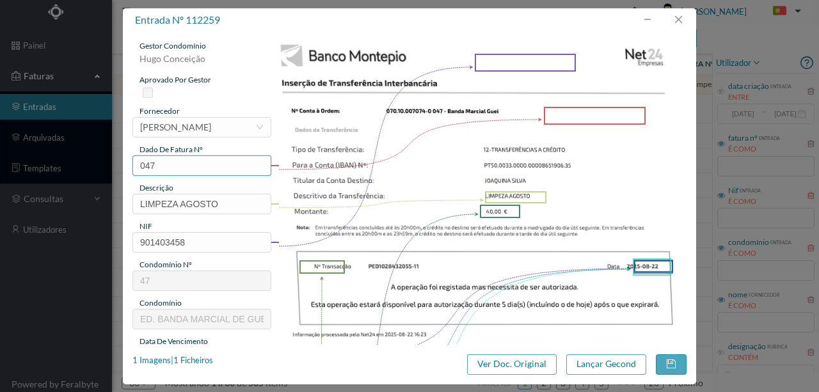
scroll to position [0, 0]
click at [157, 165] on input "047" at bounding box center [201, 167] width 139 height 20
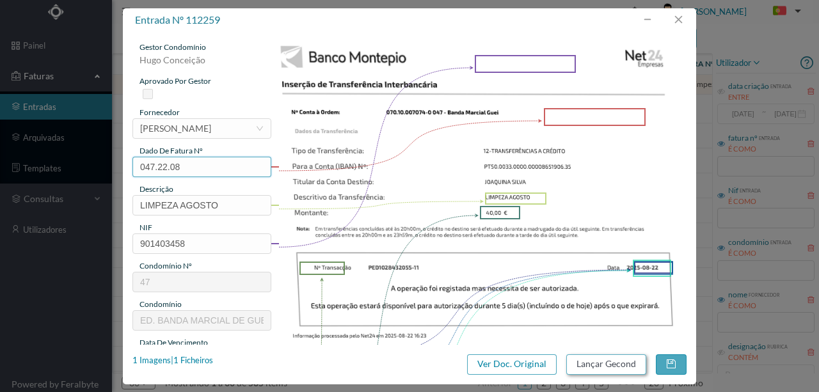
type input "047.22.08"
click at [595, 363] on button "Lançar Gecond" at bounding box center [606, 364] width 80 height 20
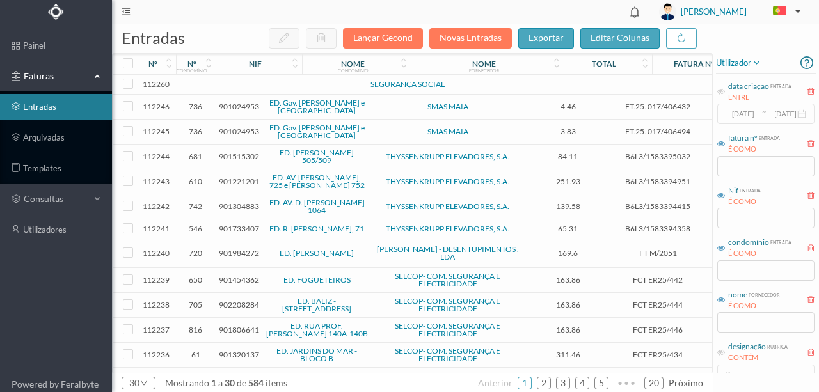
click at [248, 84] on td at bounding box center [276, 85] width 109 height 20
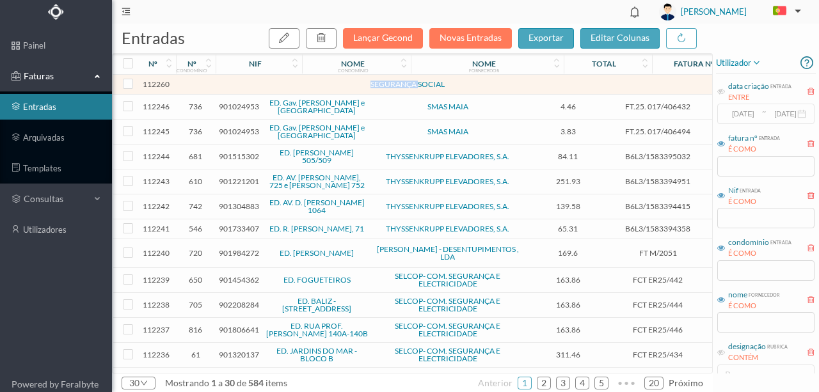
click at [248, 84] on td at bounding box center [276, 85] width 109 height 20
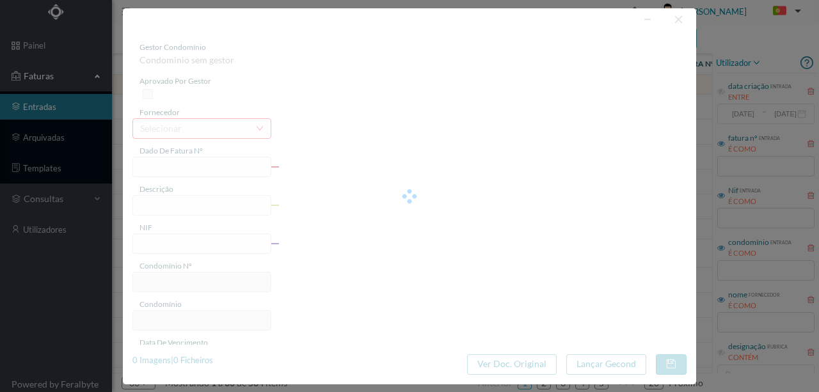
type input "0"
type input "Invalid date"
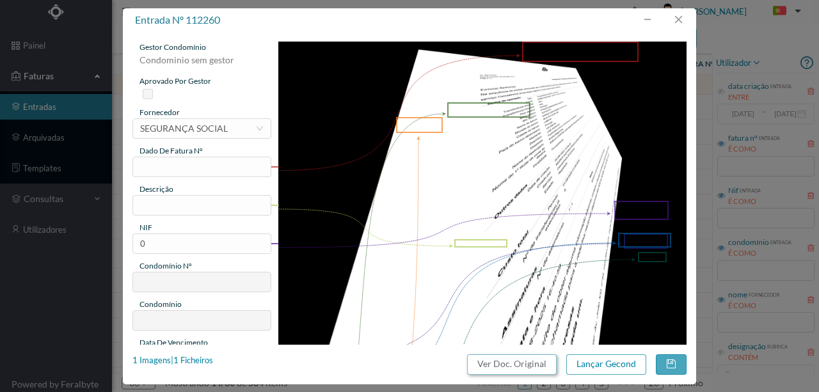
drag, startPoint x: 505, startPoint y: 365, endPoint x: 481, endPoint y: 57, distance: 309.3
click at [505, 365] on button "Ver Doc. Original" at bounding box center [512, 364] width 90 height 20
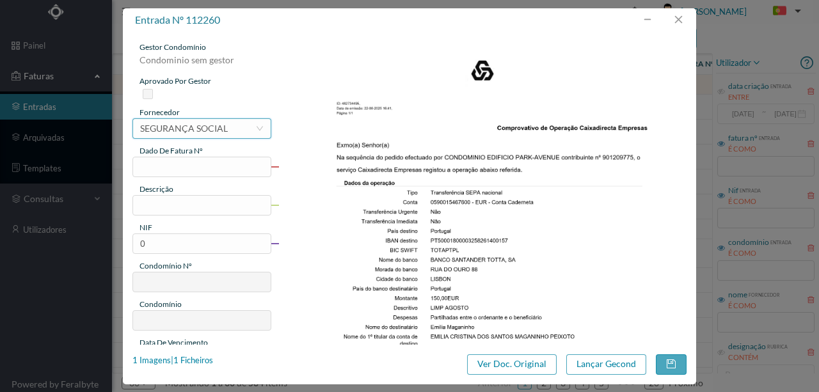
click at [168, 131] on div "SEGURANÇA SOCIAL" at bounding box center [184, 128] width 88 height 19
type input "maganinh"
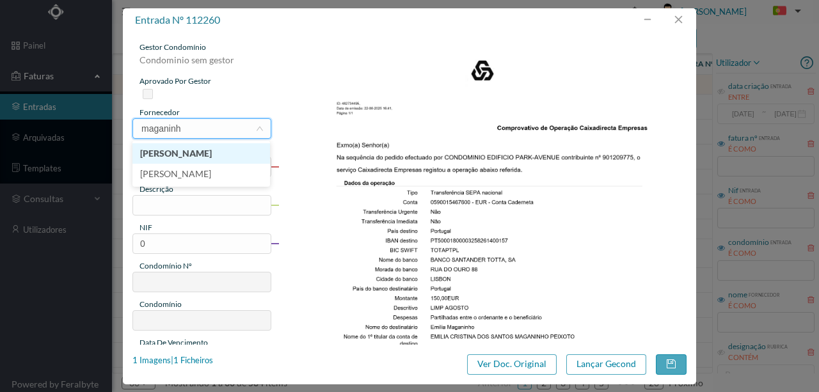
click at [186, 157] on li "[PERSON_NAME]" at bounding box center [201, 153] width 138 height 20
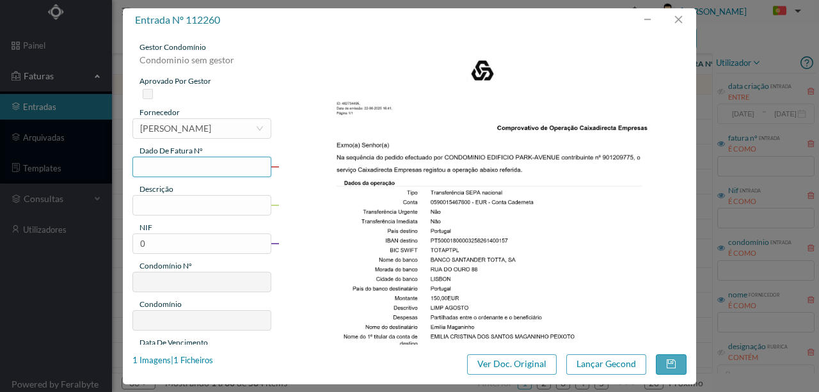
click at [147, 166] on input "text" at bounding box center [201, 167] width 139 height 20
type input "095.22.08"
click at [148, 206] on input "text" at bounding box center [201, 205] width 139 height 20
type input "Limpeza Agosto"
drag, startPoint x: 157, startPoint y: 246, endPoint x: 109, endPoint y: 239, distance: 48.5
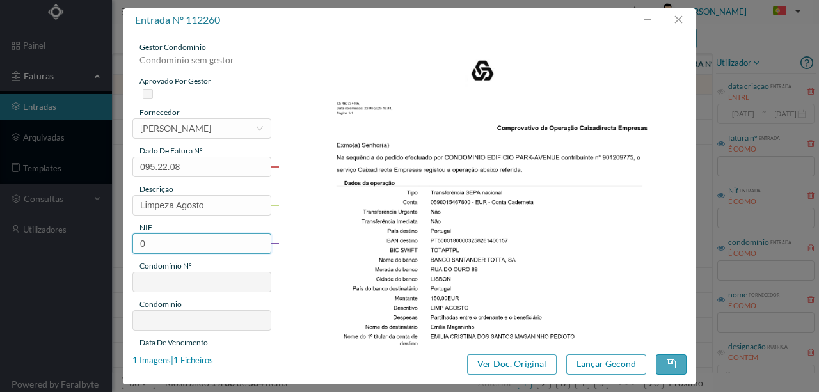
click at [109, 239] on div "entrada nº 112260 gestor condomínio Condominio sem gestor aprovado por gestor f…" at bounding box center [409, 196] width 819 height 392
type input "901209775"
type input "95"
type input "ED. PARK AVENUE"
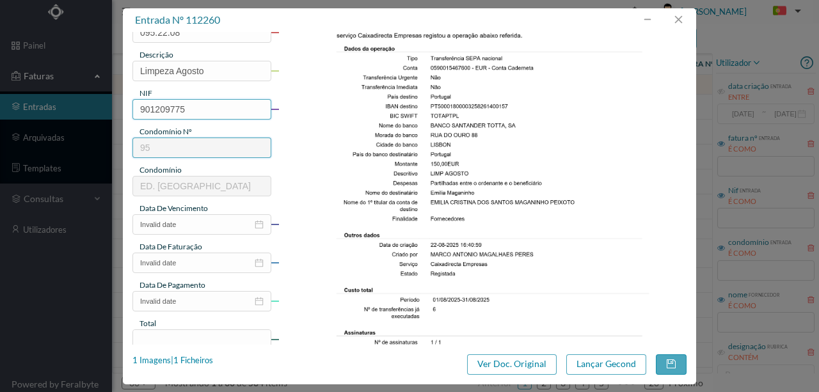
scroll to position [170, 0]
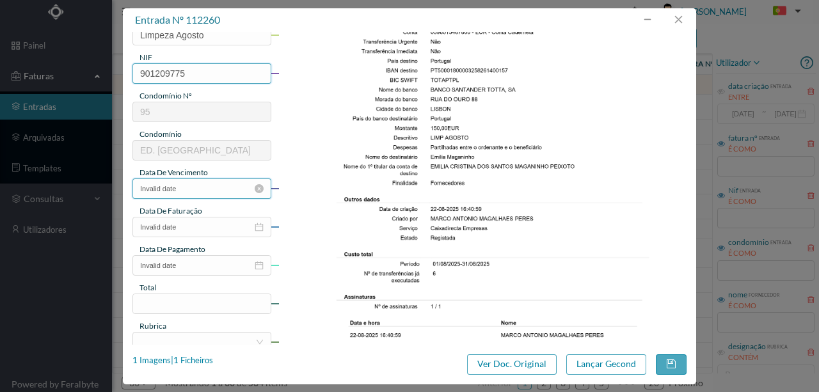
type input "901209775"
click at [189, 191] on input "Invalid date" at bounding box center [201, 189] width 139 height 20
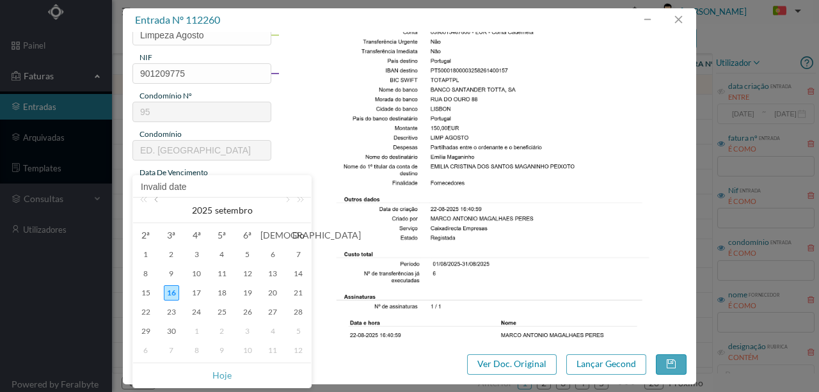
click at [160, 200] on link at bounding box center [158, 211] width 12 height 26
click at [243, 315] on div "22" at bounding box center [247, 312] width 15 height 15
type input "[DATE]"
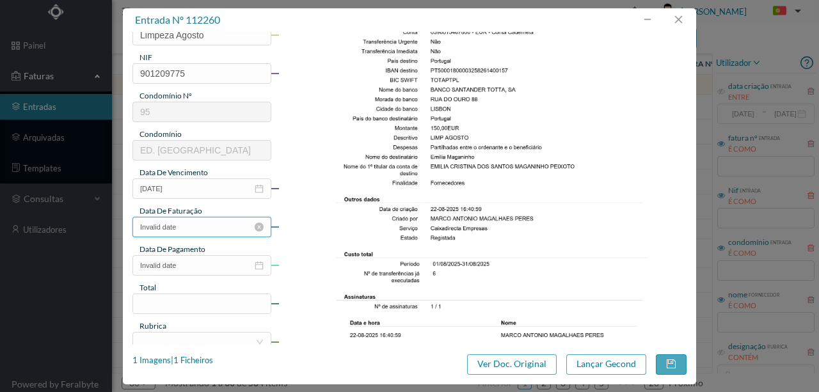
click at [184, 219] on input "Invalid date" at bounding box center [201, 227] width 139 height 20
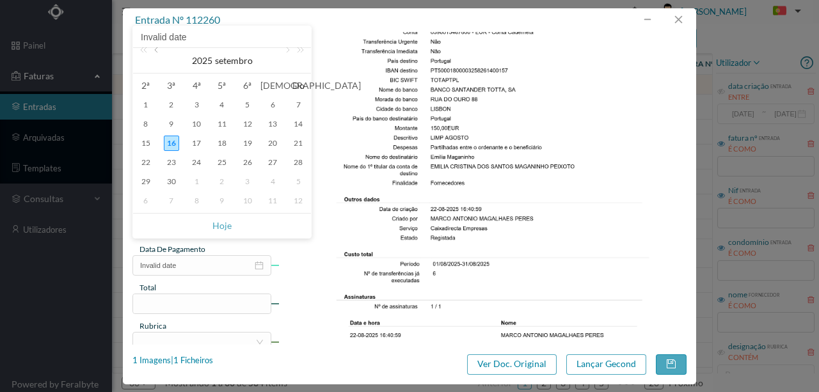
click at [157, 50] on link at bounding box center [158, 61] width 12 height 26
drag, startPoint x: 243, startPoint y: 160, endPoint x: 250, endPoint y: 161, distance: 7.2
click at [244, 160] on div "22" at bounding box center [247, 162] width 15 height 15
type input "[DATE]"
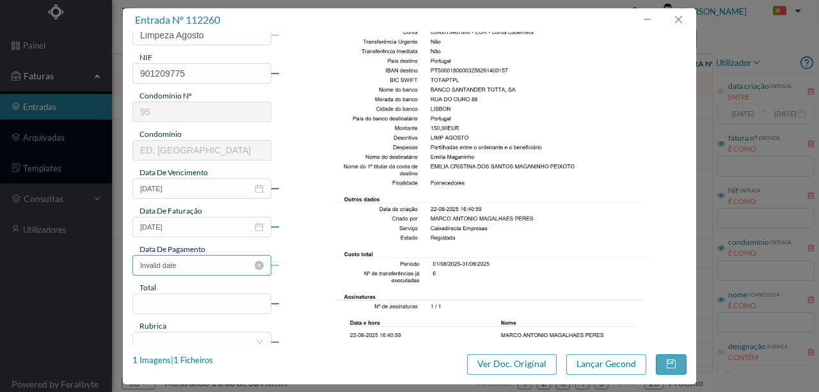
click at [185, 269] on input "Invalid date" at bounding box center [201, 265] width 139 height 20
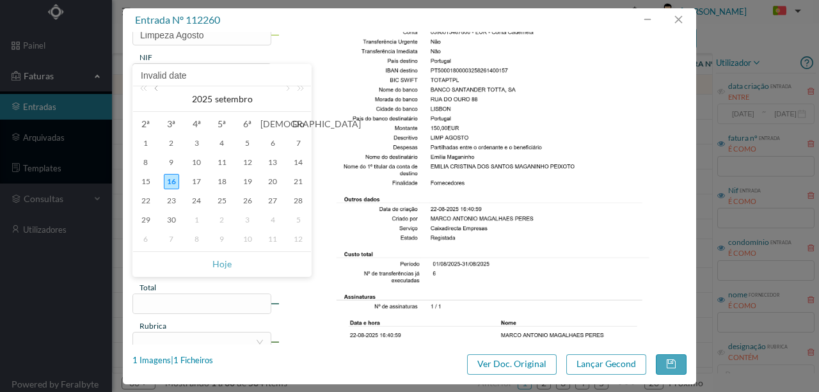
click at [161, 91] on link at bounding box center [158, 99] width 12 height 26
click at [243, 197] on div "22" at bounding box center [247, 200] width 15 height 15
type input "[DATE]"
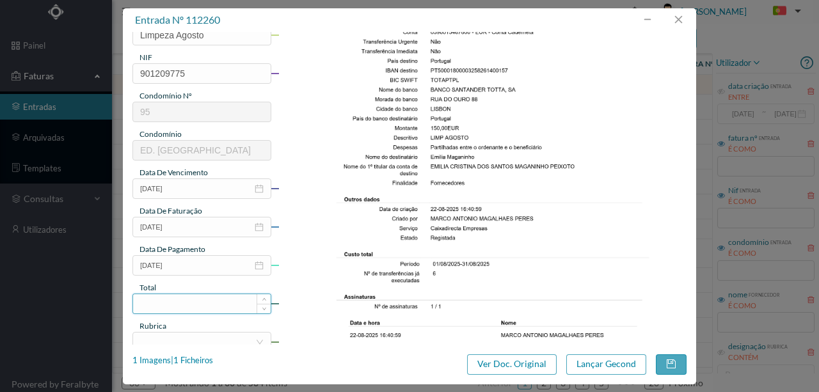
click at [179, 301] on input at bounding box center [202, 303] width 138 height 19
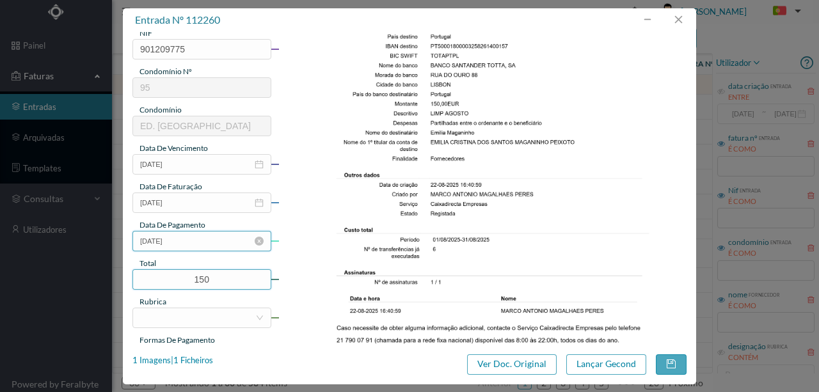
scroll to position [256, 0]
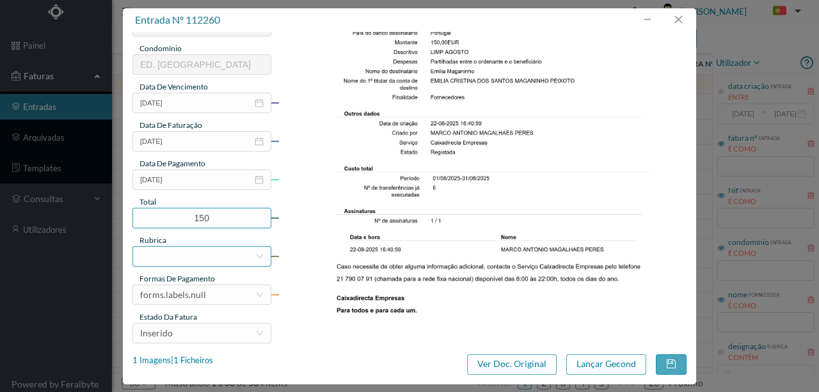
type input "150.00"
click at [166, 257] on div at bounding box center [197, 256] width 115 height 19
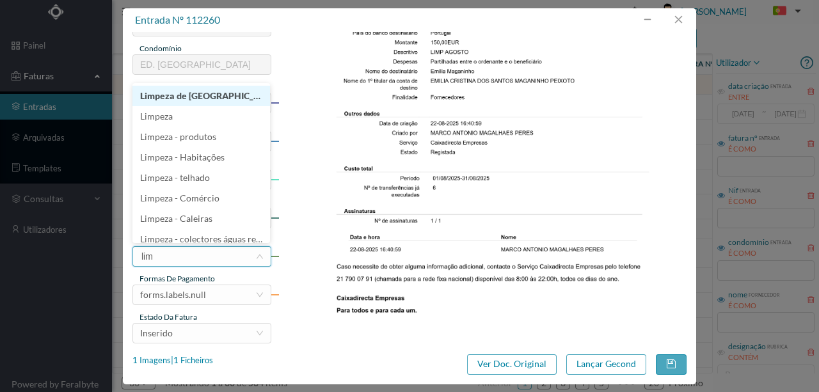
type input "limp"
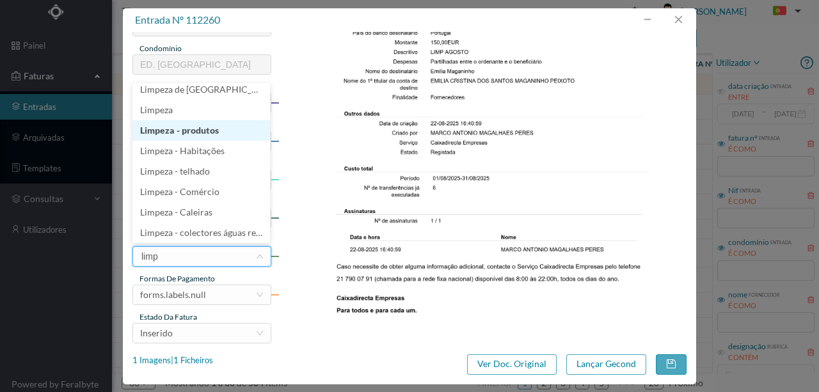
scroll to position [3, 0]
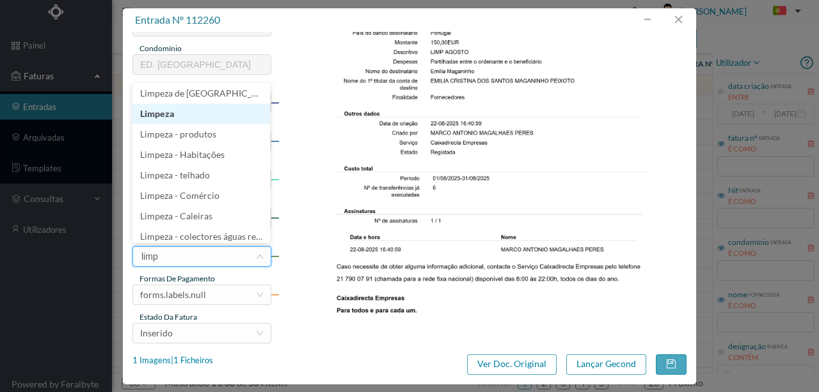
click at [165, 112] on li "Limpeza" at bounding box center [201, 114] width 138 height 20
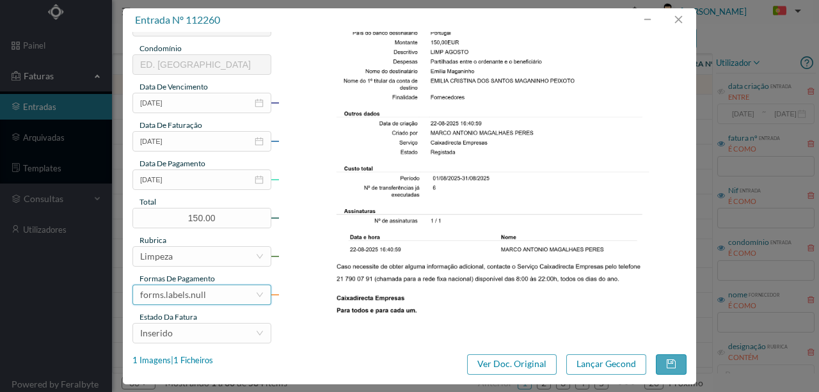
click at [204, 298] on div "forms.labels.null" at bounding box center [197, 294] width 115 height 19
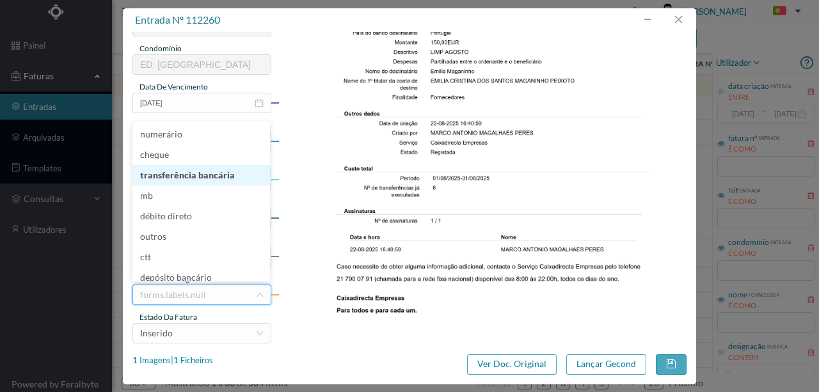
click at [175, 171] on li "transferência bancária" at bounding box center [201, 175] width 138 height 20
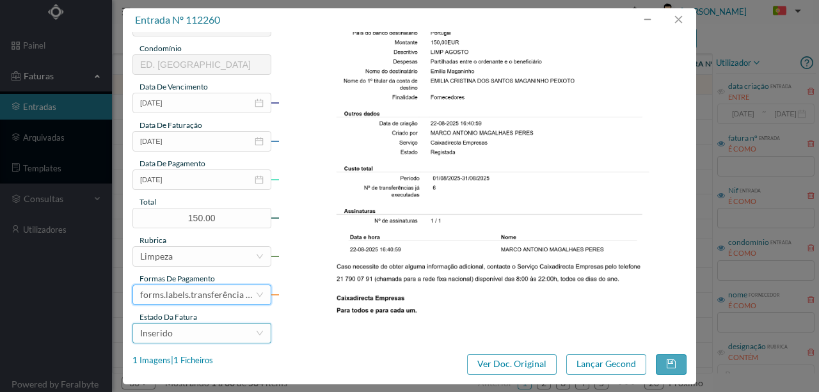
click at [192, 331] on div "Inserido" at bounding box center [197, 333] width 115 height 19
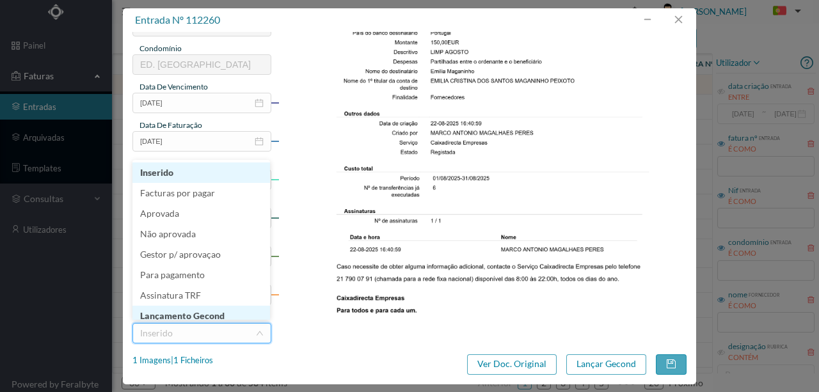
scroll to position [6, 0]
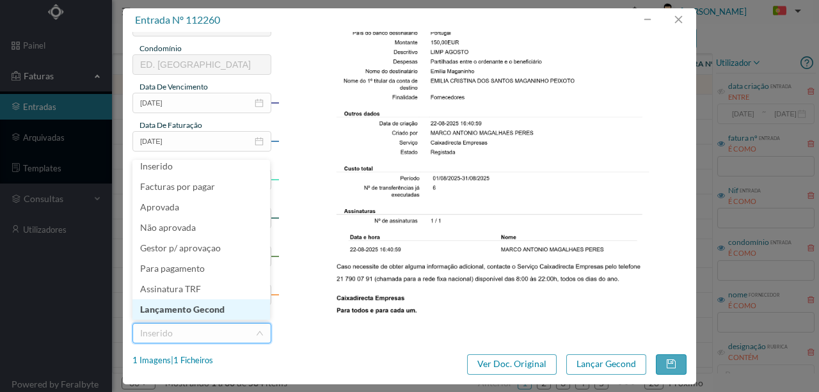
click at [203, 312] on li "Lançamento Gecond" at bounding box center [201, 309] width 138 height 20
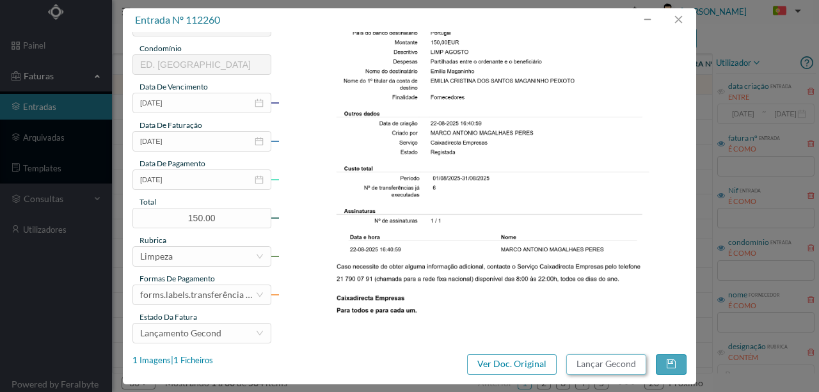
click at [582, 367] on button "Lançar Gecond" at bounding box center [606, 364] width 80 height 20
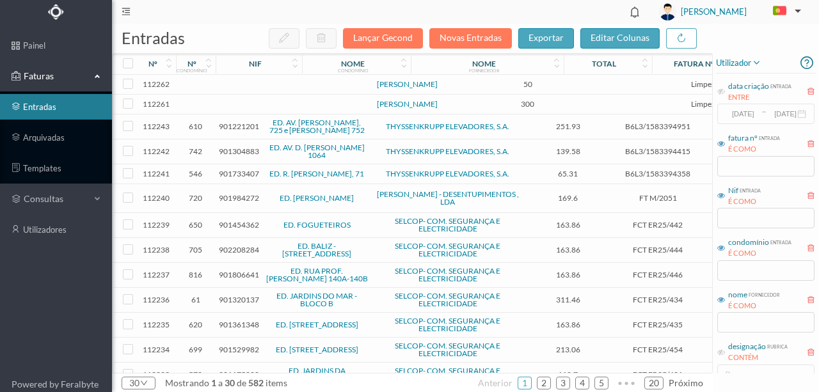
click at [241, 113] on td at bounding box center [276, 105] width 109 height 20
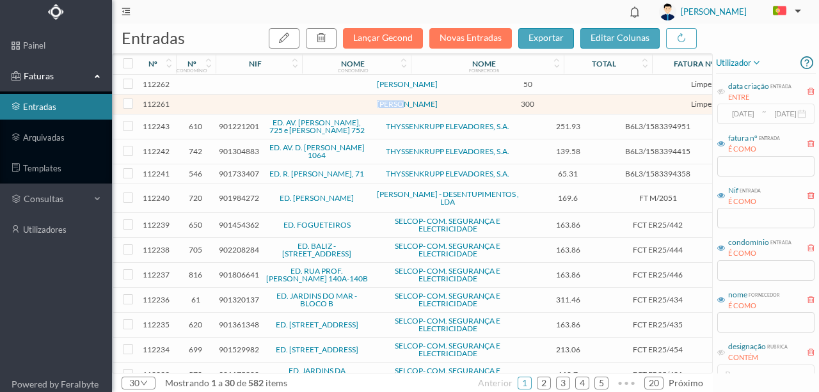
click at [241, 113] on td at bounding box center [276, 105] width 109 height 20
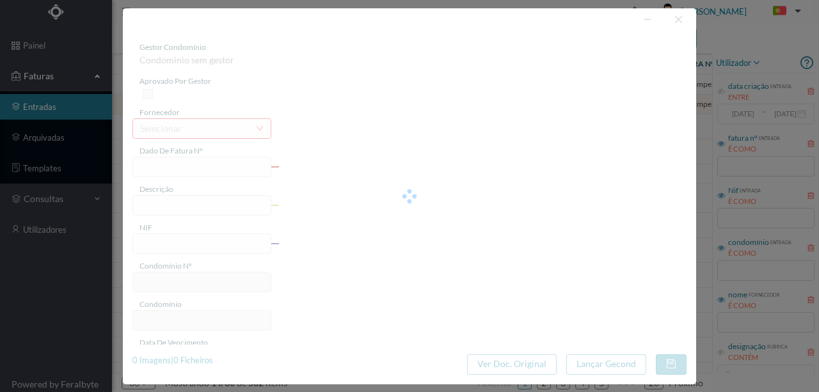
type input "JARDINAGEM AGOSTO"
type input "0"
type input "[DATE]"
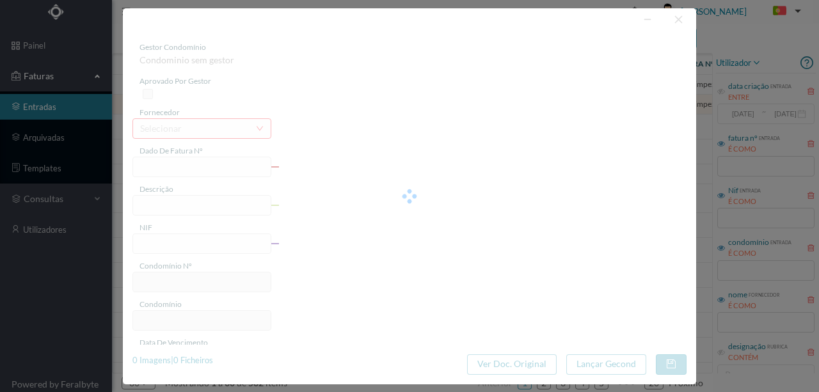
type input "300.00"
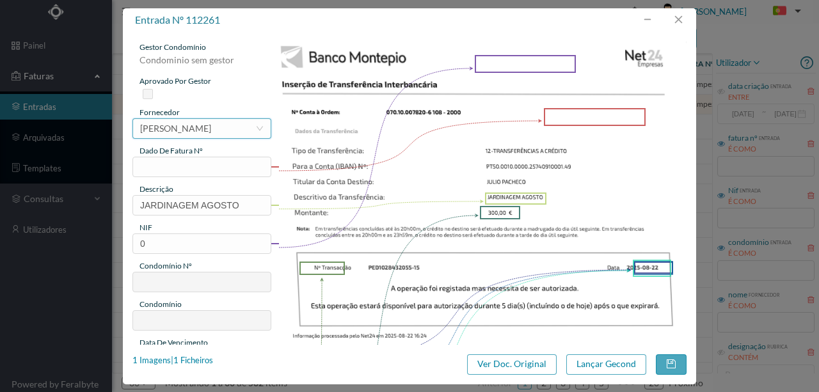
click at [178, 127] on div "[PERSON_NAME]" at bounding box center [175, 128] width 71 height 19
type input "julio"
click at [681, 24] on button "button" at bounding box center [678, 20] width 31 height 20
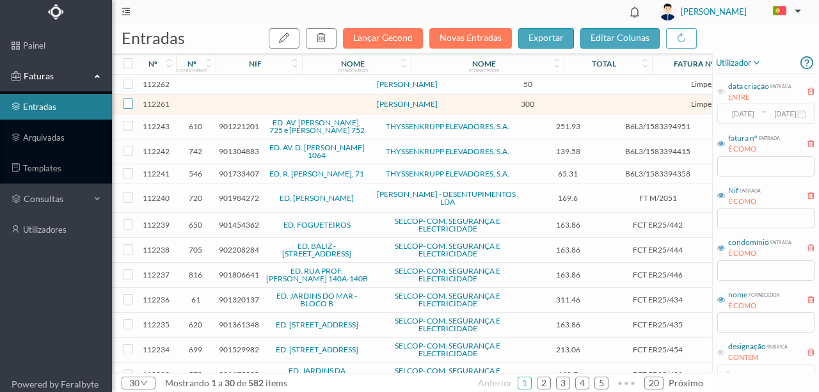
click at [129, 109] on input "checkbox" at bounding box center [128, 104] width 10 height 10
checkbox input "true"
click at [335, 40] on button "button" at bounding box center [321, 38] width 31 height 20
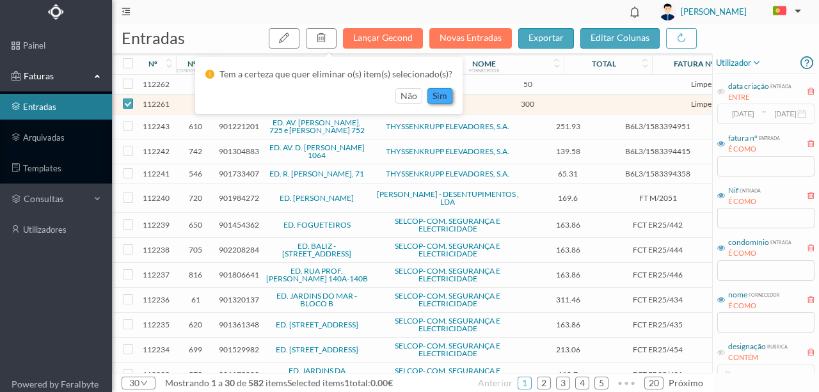
click at [445, 92] on button "sim" at bounding box center [439, 95] width 25 height 15
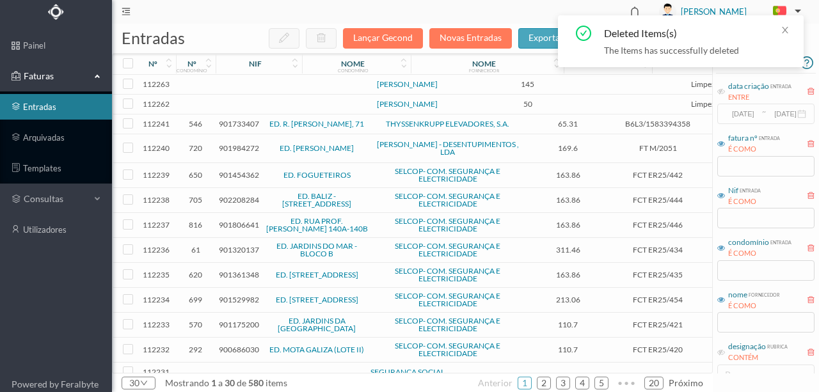
click at [438, 95] on td "[PERSON_NAME]" at bounding box center [407, 85] width 153 height 20
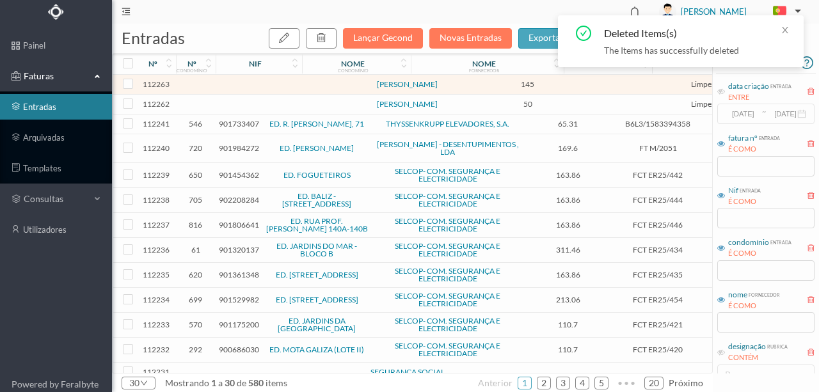
click at [258, 105] on td at bounding box center [276, 105] width 109 height 20
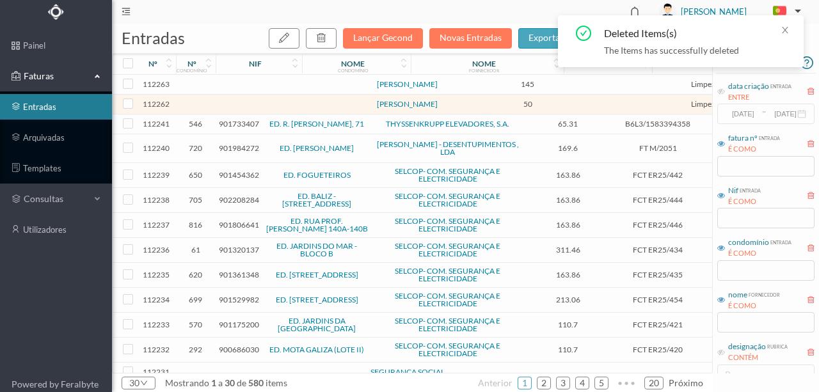
click at [264, 106] on td at bounding box center [276, 105] width 109 height 20
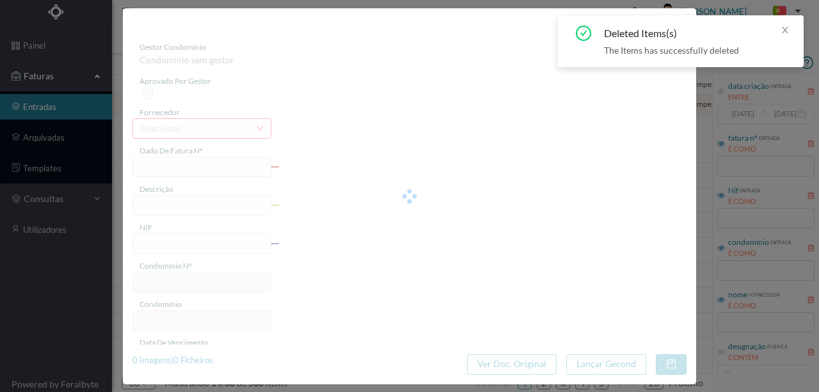
type input "IMPEZA AGOSTO"
type input "0"
type input "2025-08-22"
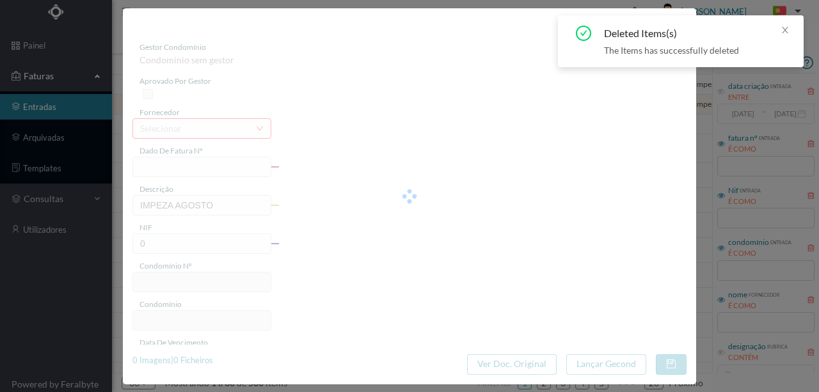
type input "50.00"
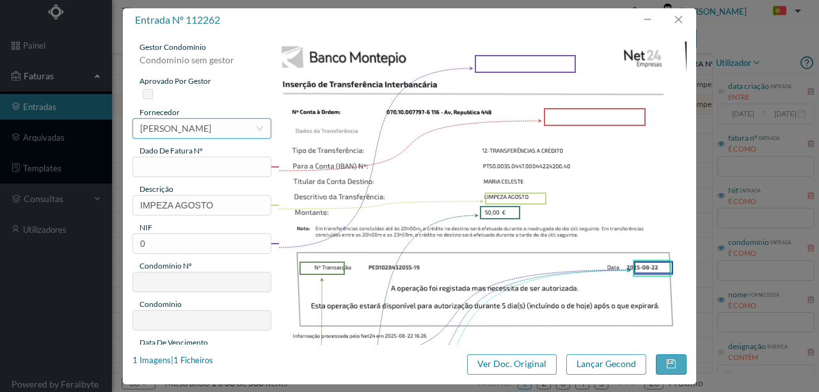
click at [191, 128] on div "[PERSON_NAME]" at bounding box center [175, 128] width 71 height 19
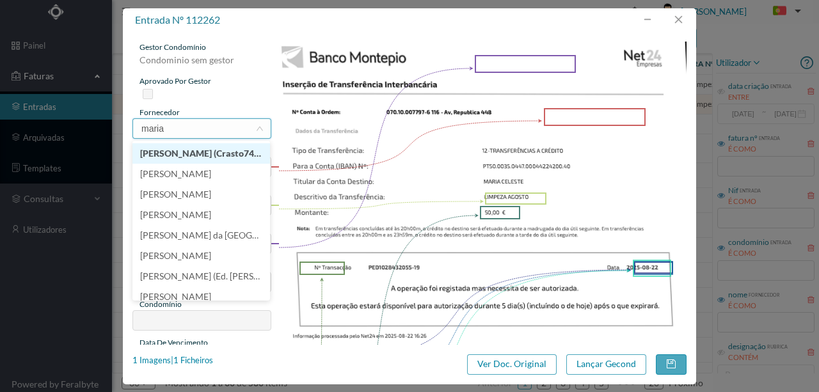
scroll to position [0, 0]
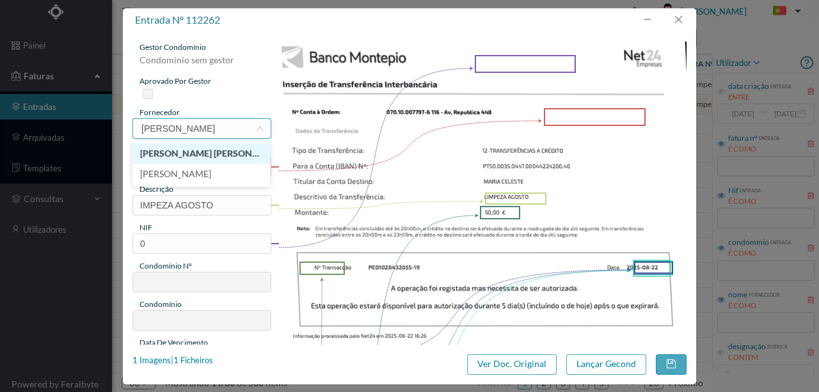
type input "maria celes"
click at [198, 153] on li "MARIA CELESTE G. SOUSA FERNANDES" at bounding box center [201, 153] width 138 height 20
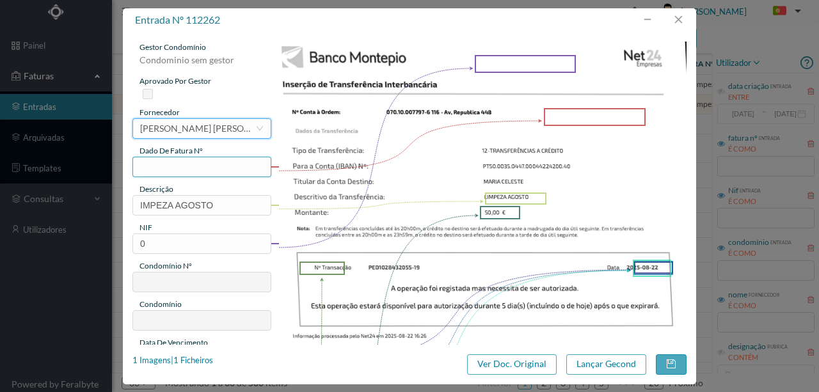
click at [152, 168] on input "text" at bounding box center [201, 167] width 139 height 20
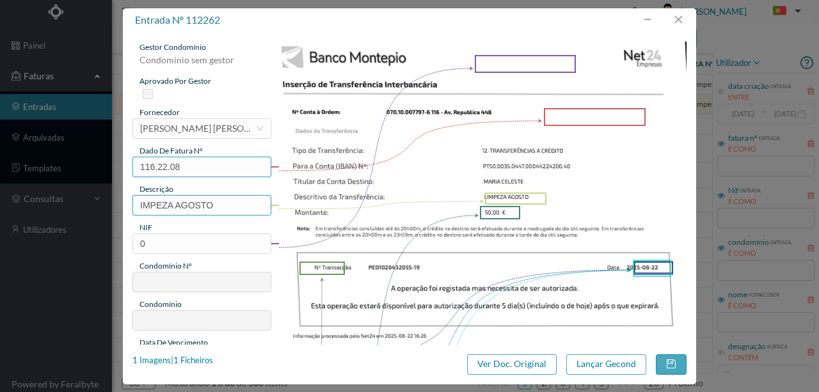
type input "116.22.08"
drag, startPoint x: 221, startPoint y: 202, endPoint x: 95, endPoint y: 193, distance: 126.4
click at [88, 201] on div "entrada nº 112262 gestor condomínio Condominio sem gestor aprovado por gestor f…" at bounding box center [409, 196] width 819 height 392
type input "Limpeza Agosto"
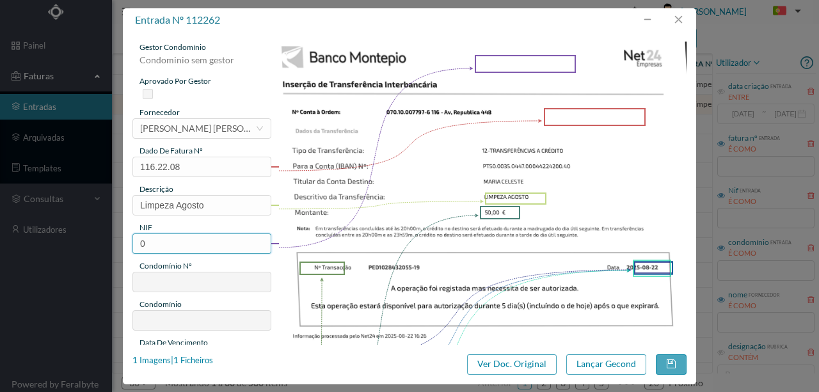
drag, startPoint x: 145, startPoint y: 244, endPoint x: 125, endPoint y: 244, distance: 19.2
click at [125, 244] on div "gestor condomínio Condominio sem gestor aprovado por gestor fornecedor selecion…" at bounding box center [409, 188] width 573 height 313
type input "900756365"
type input "116"
type input "ED. AV. REPUBLICA 446 A 450"
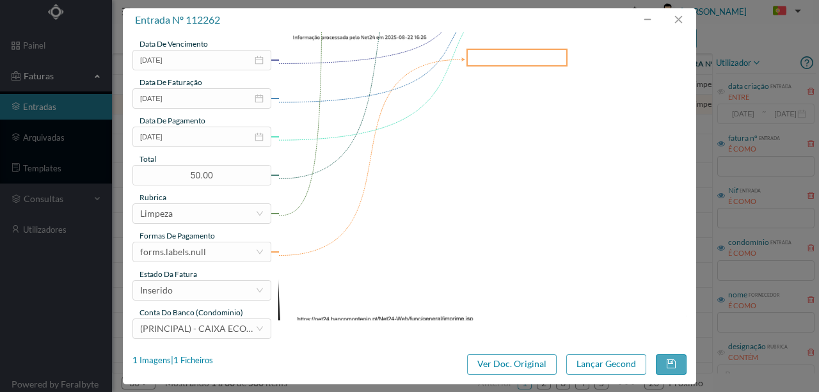
scroll to position [303, 0]
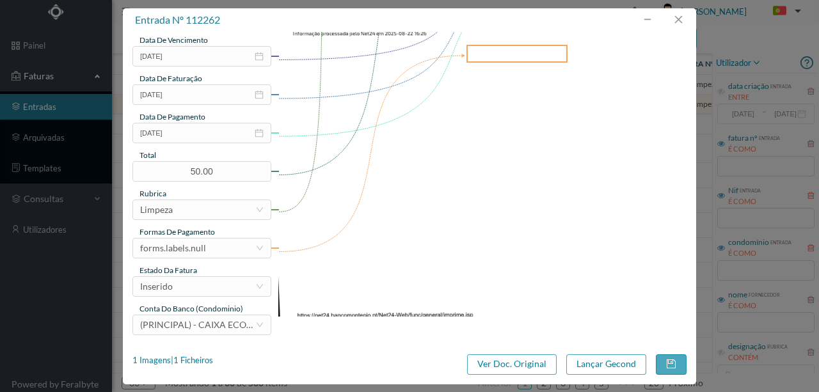
type input "900756365"
click at [187, 259] on div "gestor condomínio Hugo Conceição aprovado por gestor fornecedor selecionar MARI…" at bounding box center [201, 37] width 139 height 596
click at [195, 246] on div "forms.labels.null" at bounding box center [173, 248] width 66 height 19
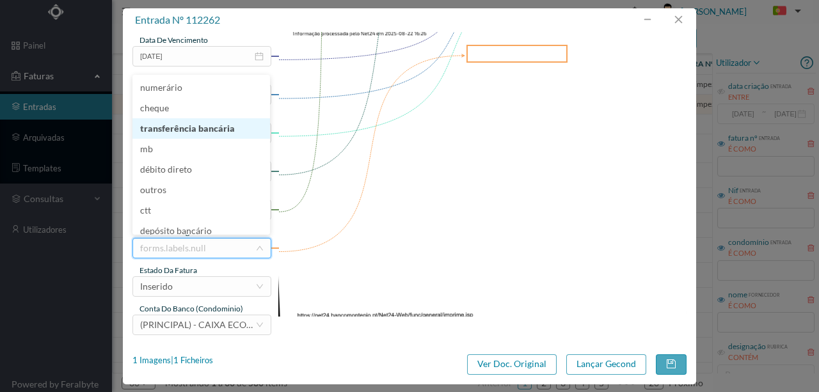
click at [219, 128] on li "transferência bancária" at bounding box center [201, 128] width 138 height 20
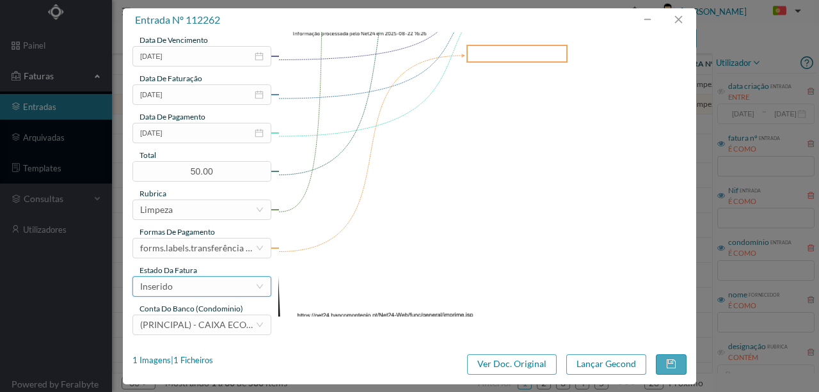
click at [179, 290] on div "Inserido" at bounding box center [197, 286] width 115 height 19
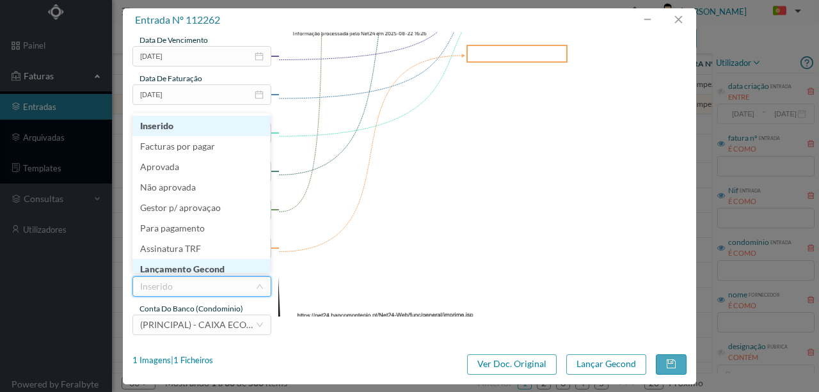
scroll to position [6, 0]
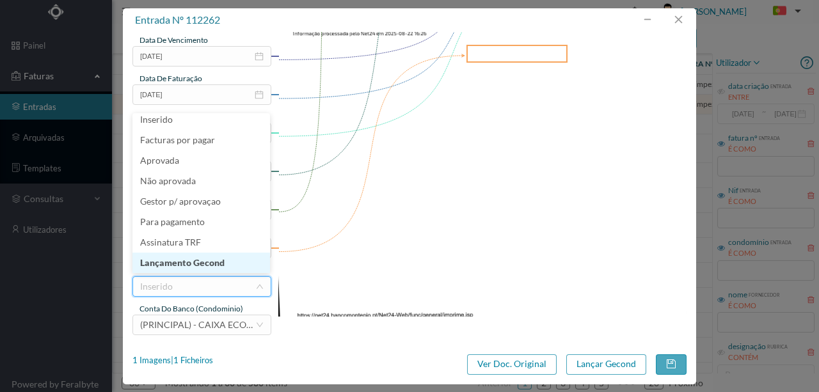
click at [199, 264] on li "Lançamento Gecond" at bounding box center [201, 263] width 138 height 20
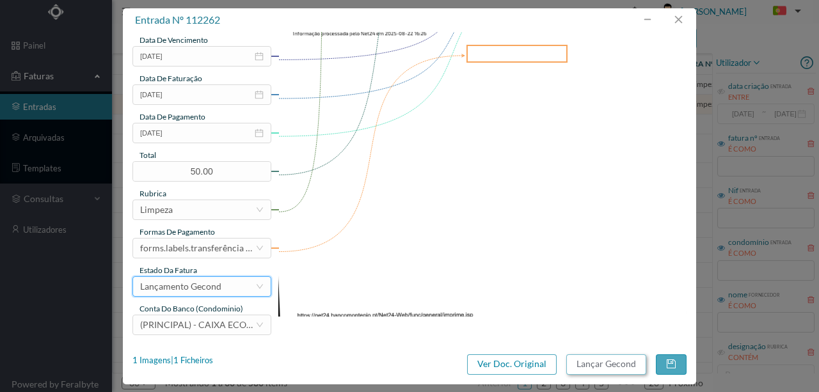
click at [604, 366] on button "Lançar Gecond" at bounding box center [606, 364] width 80 height 20
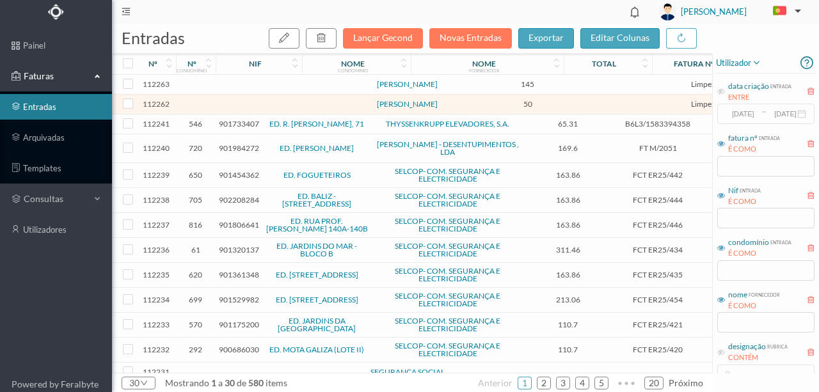
click at [250, 84] on td at bounding box center [276, 85] width 109 height 20
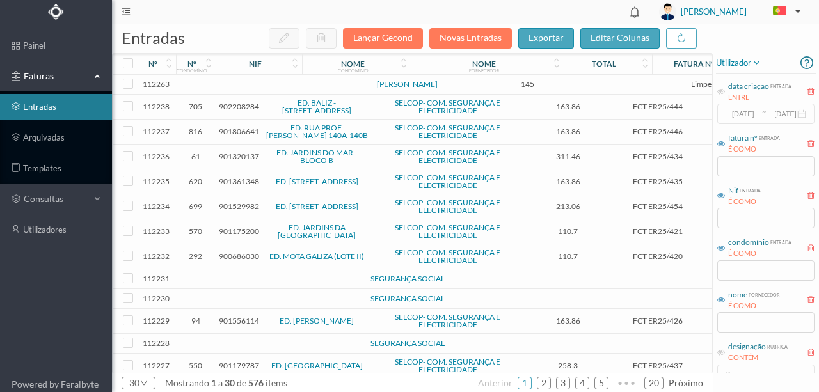
click at [262, 85] on td at bounding box center [276, 85] width 109 height 20
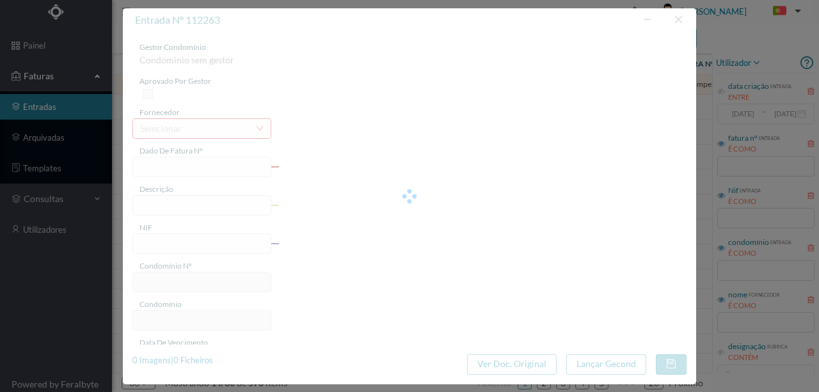
type input "JARDINAGEM AGOSTO"
type input "0"
type input "2025-08-22"
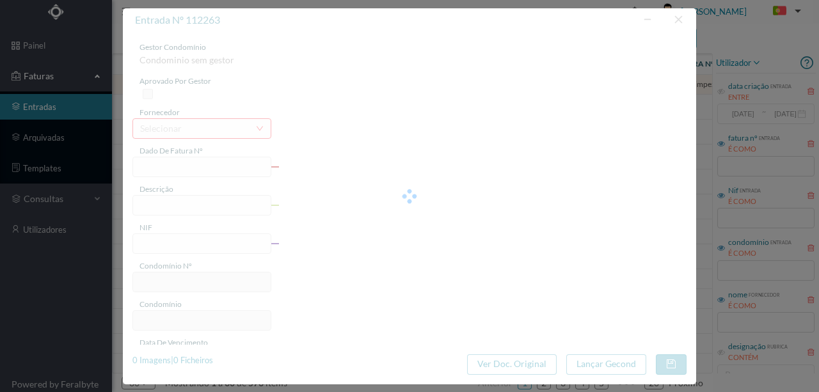
type input "145.00"
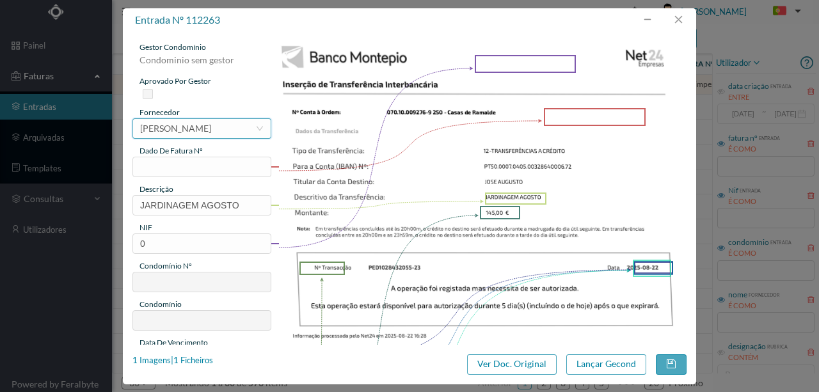
click at [168, 125] on div "[PERSON_NAME]" at bounding box center [175, 128] width 71 height 19
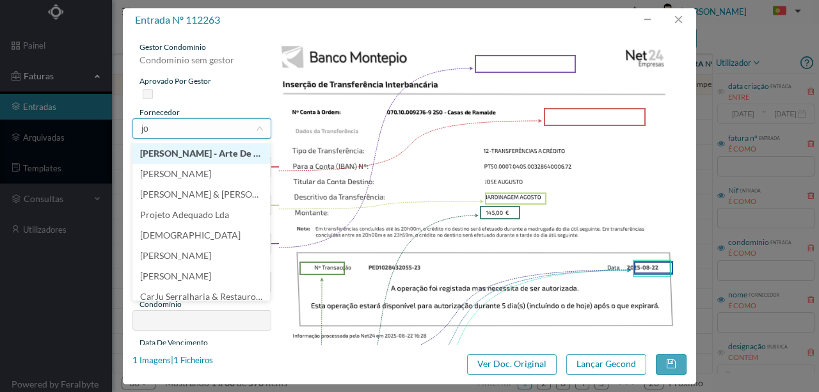
scroll to position [3, 0]
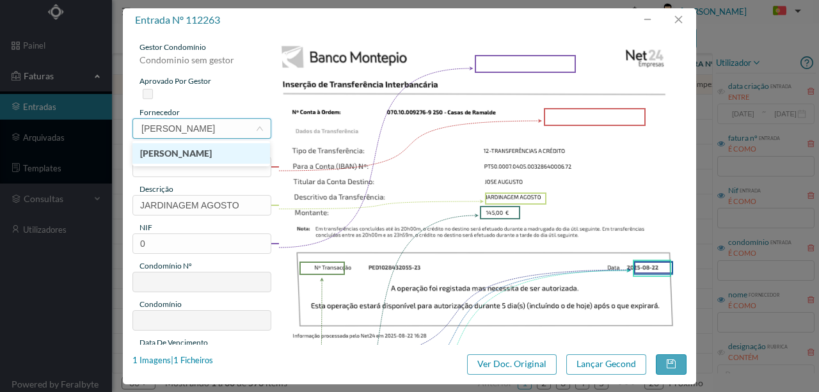
type input "josé aug"
click at [163, 152] on li "JOSÉ AUGUSTO LOPES" at bounding box center [201, 153] width 138 height 20
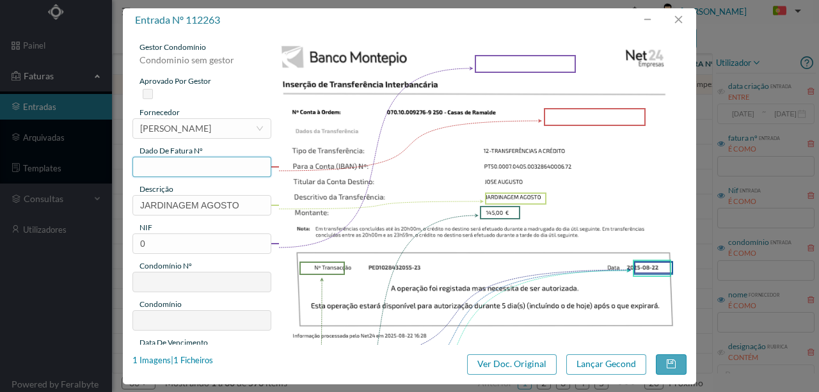
click at [139, 165] on input "text" at bounding box center [201, 167] width 139 height 20
type input "250.22.08"
drag, startPoint x: 155, startPoint y: 246, endPoint x: 74, endPoint y: 237, distance: 81.1
click at [77, 238] on div "entrada nº 112263 gestor condomínio Condominio sem gestor aprovado por gestor f…" at bounding box center [409, 196] width 819 height 392
type input "901816183"
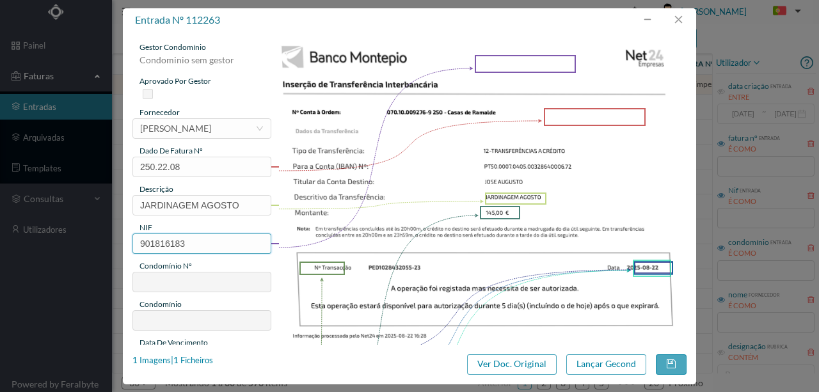
type input "250"
type input "ED. CASAS DE RAMALDE"
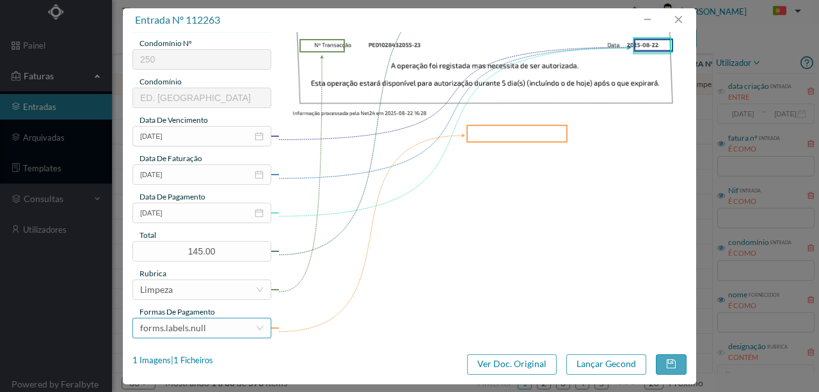
scroll to position [256, 0]
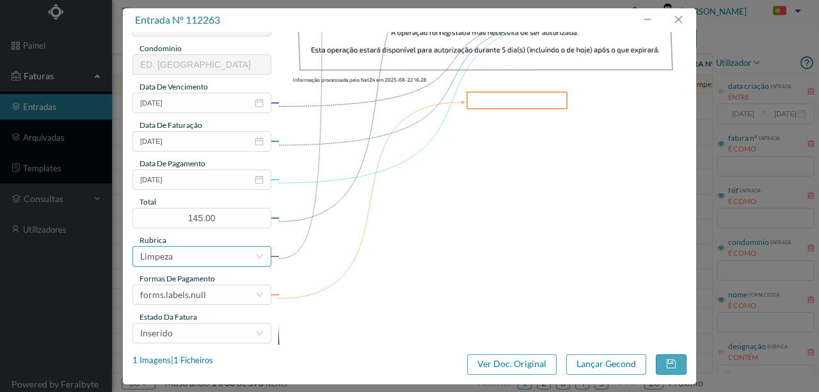
type input "901816183"
click at [196, 257] on div "Limpeza" at bounding box center [197, 256] width 115 height 19
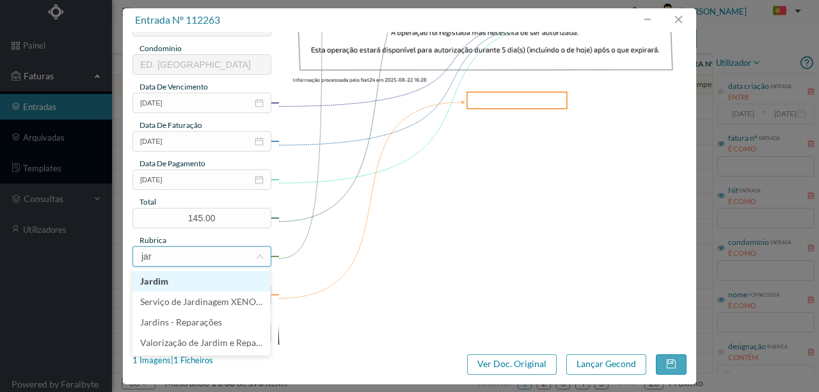
type input "jard"
click at [162, 284] on li "Jardim" at bounding box center [201, 281] width 138 height 20
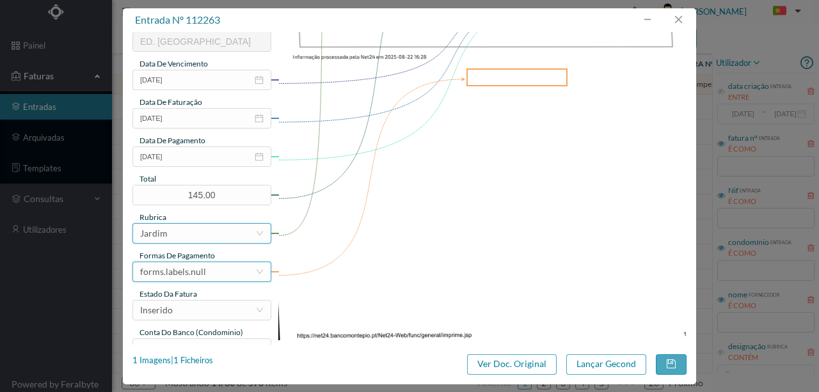
scroll to position [303, 0]
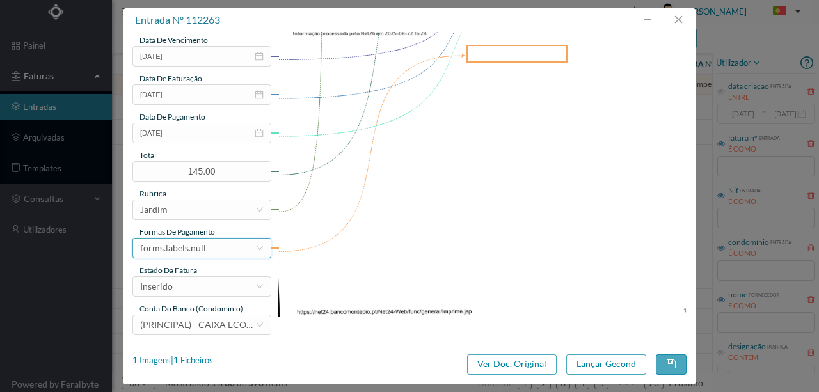
click at [218, 242] on div "forms.labels.null" at bounding box center [197, 248] width 115 height 19
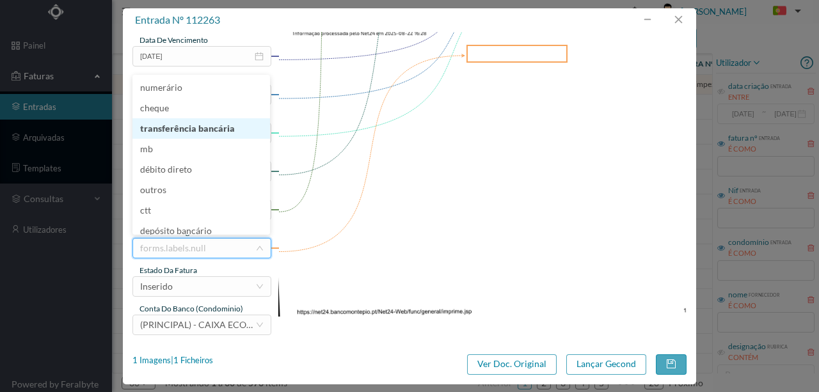
click at [203, 130] on li "transferência bancária" at bounding box center [201, 128] width 138 height 20
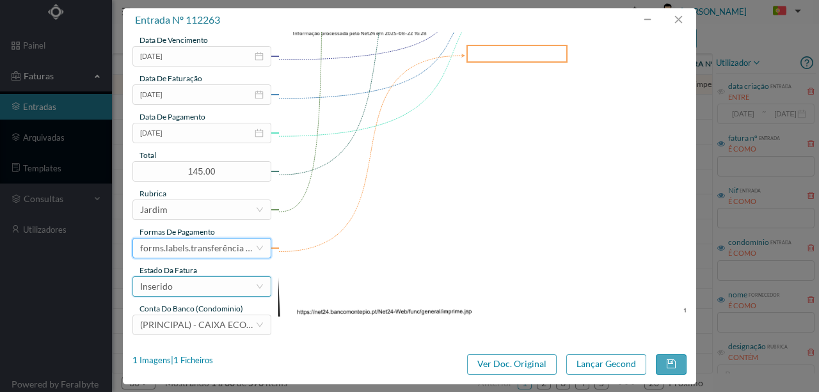
click at [179, 292] on div "Inserido" at bounding box center [197, 286] width 115 height 19
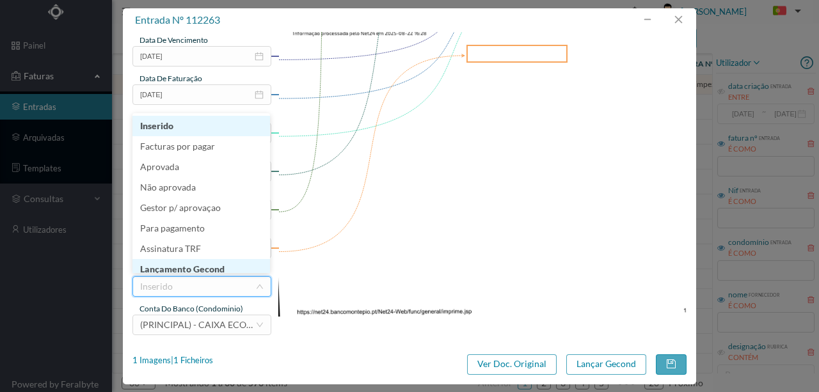
scroll to position [6, 0]
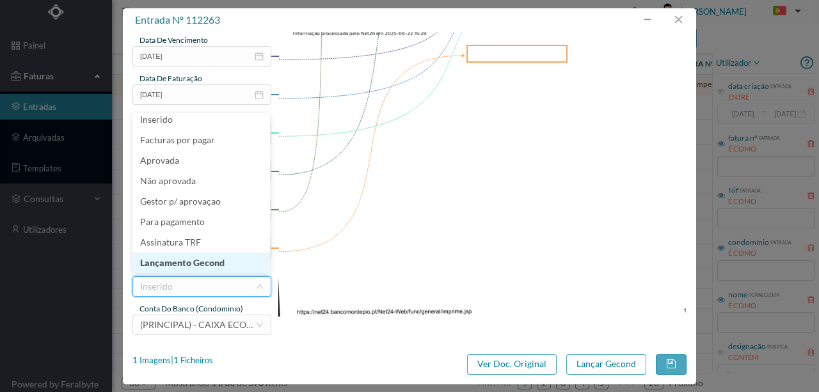
drag, startPoint x: 200, startPoint y: 265, endPoint x: 587, endPoint y: 348, distance: 396.6
click at [200, 264] on li "Lançamento Gecond" at bounding box center [201, 263] width 138 height 20
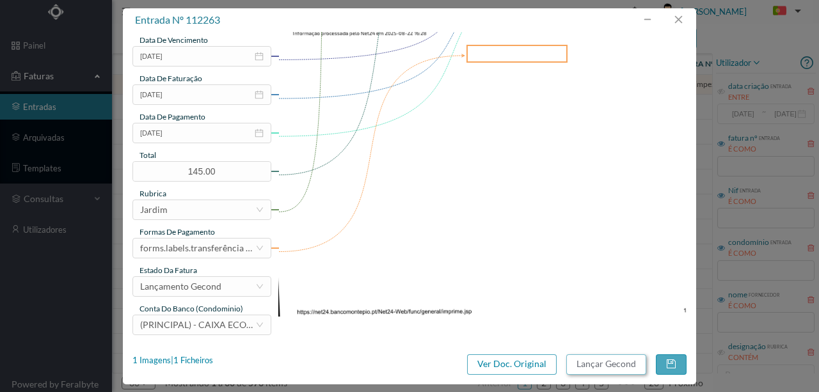
click at [616, 369] on button "Lançar Gecond" at bounding box center [606, 364] width 80 height 20
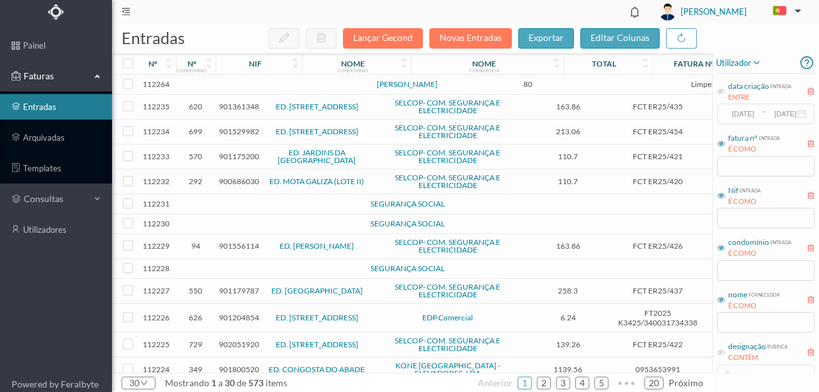
click at [275, 84] on td at bounding box center [276, 85] width 109 height 20
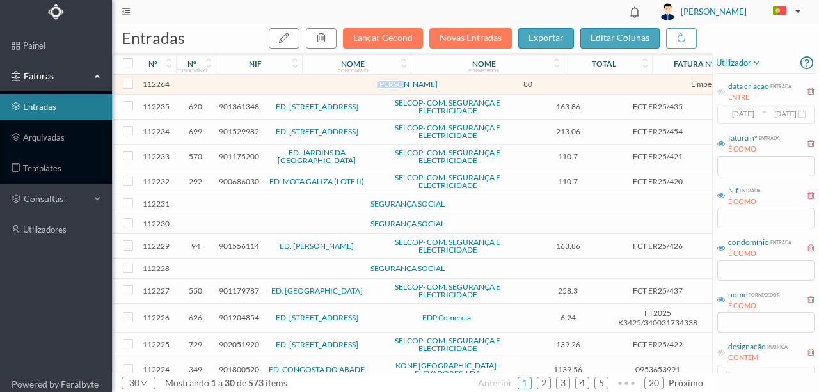
click at [275, 84] on td at bounding box center [276, 85] width 109 height 20
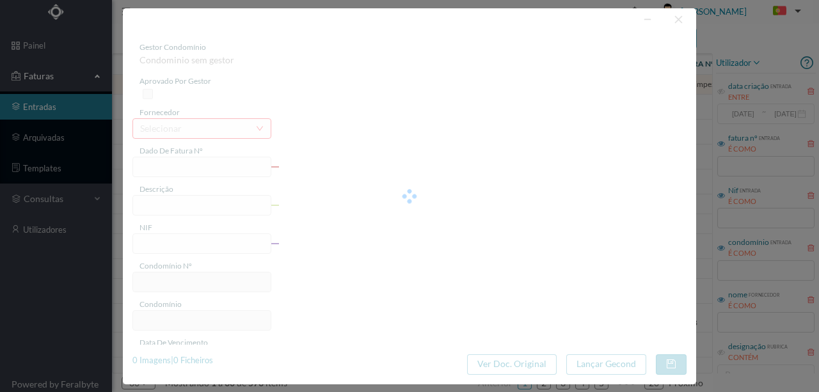
type input "LIMPEZA AGOSTO"
type input "0"
type input "[DATE]"
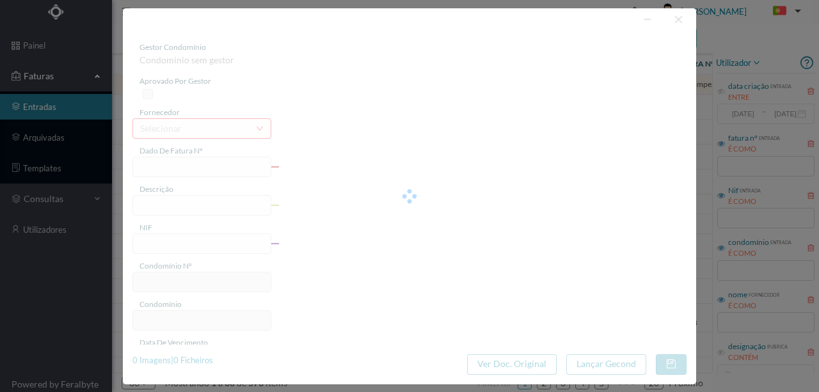
type input "80.00"
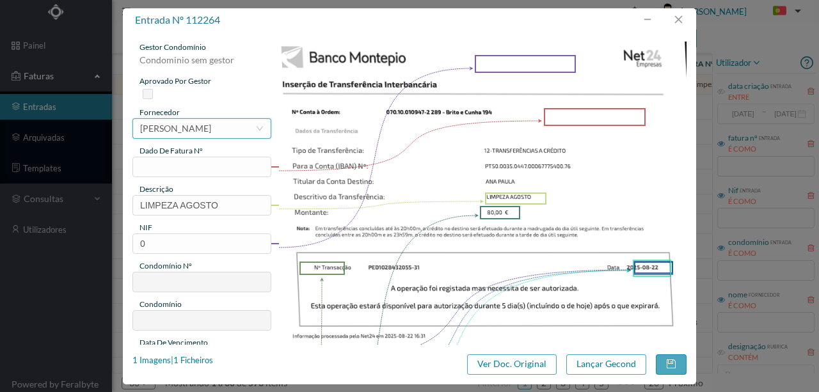
click at [184, 129] on div "[PERSON_NAME]" at bounding box center [175, 128] width 71 height 19
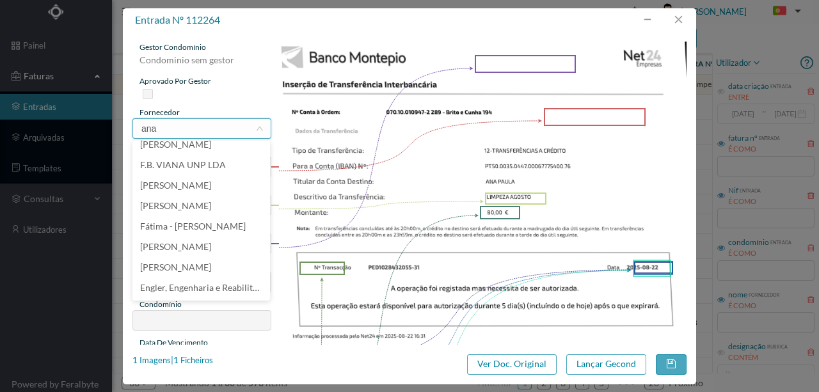
scroll to position [0, 0]
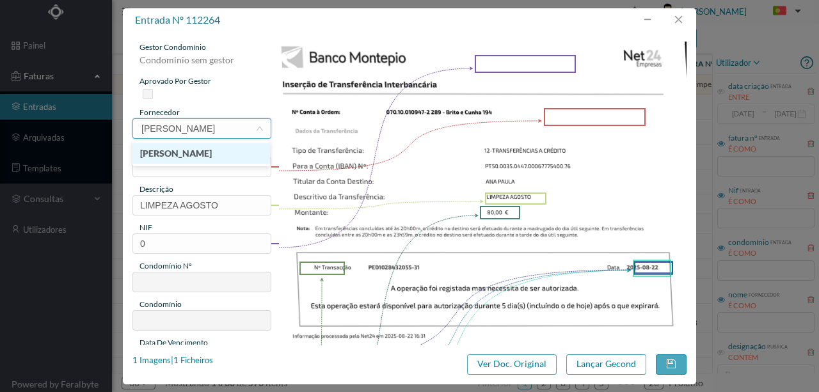
type input "ana paula"
click at [221, 154] on li "[PERSON_NAME]" at bounding box center [201, 153] width 138 height 20
click at [150, 164] on input "text" at bounding box center [201, 167] width 139 height 20
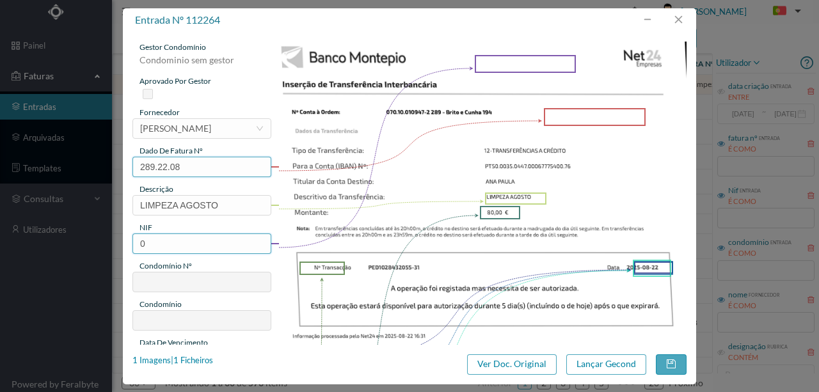
type input "289.22.08"
drag, startPoint x: 161, startPoint y: 235, endPoint x: 59, endPoint y: 240, distance: 102.5
click at [67, 244] on div "entrada nº 112264 gestor condomínio Condominio sem gestor aprovado por gestor f…" at bounding box center [409, 196] width 819 height 392
type input "900657430"
type input "289"
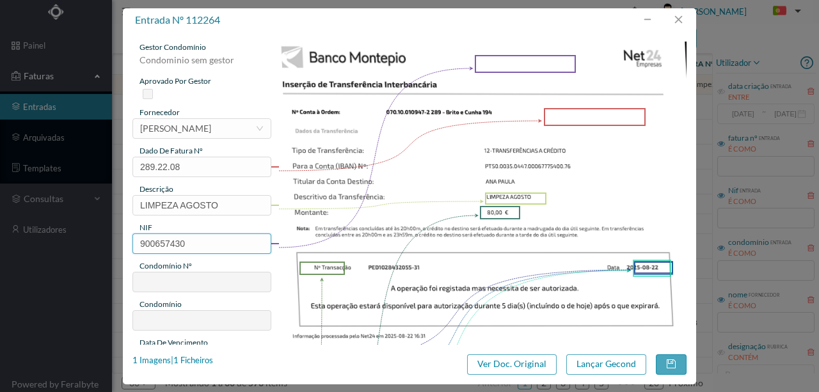
type input "ED. BRITO E CUNHA 194"
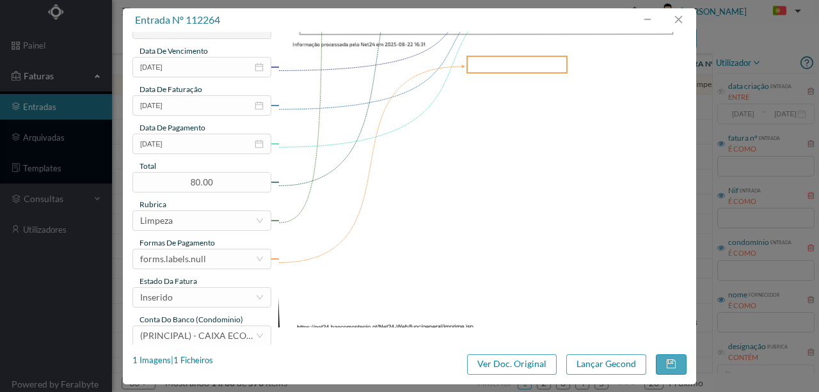
scroll to position [298, 0]
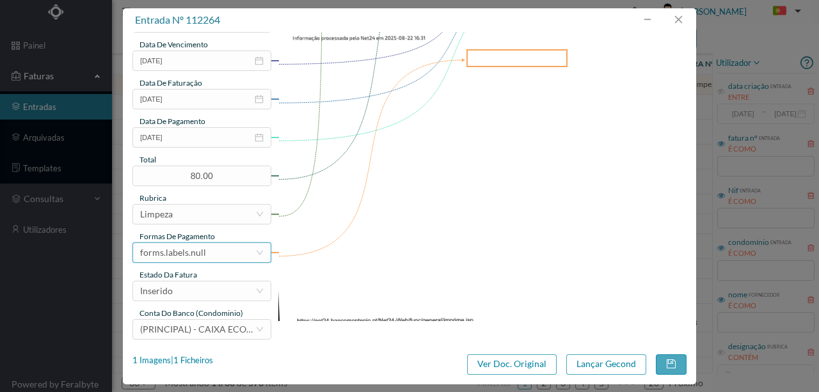
type input "900657430"
click at [193, 259] on div "forms.labels.null" at bounding box center [173, 252] width 66 height 19
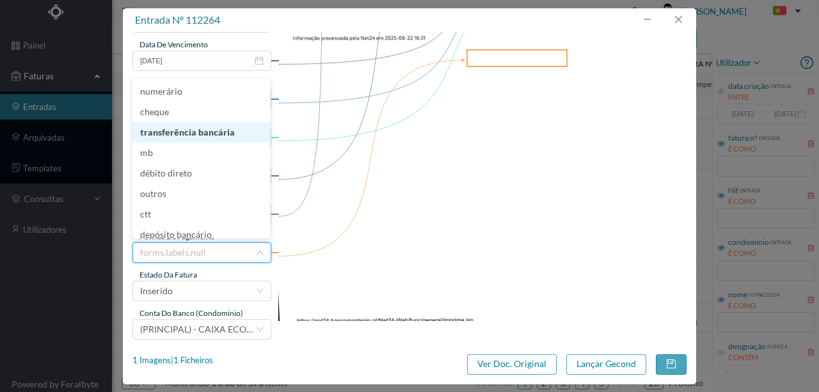
click at [185, 132] on li "transferência bancária" at bounding box center [201, 132] width 138 height 20
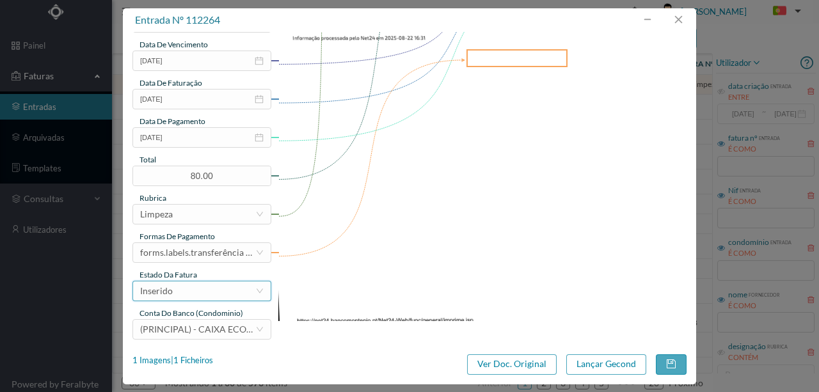
click at [180, 298] on div "Inserido" at bounding box center [197, 291] width 115 height 19
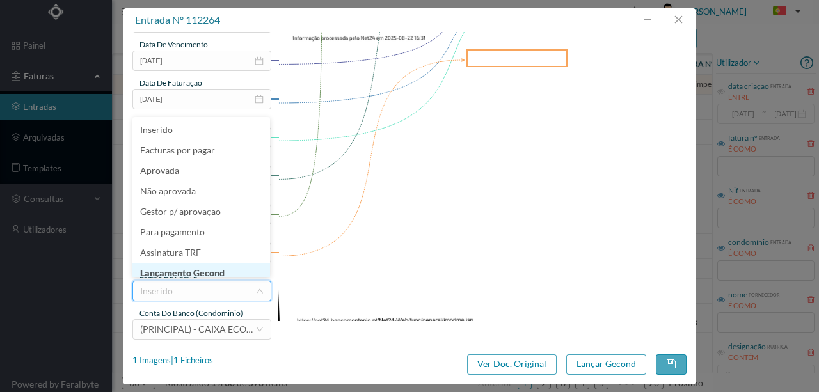
scroll to position [6, 0]
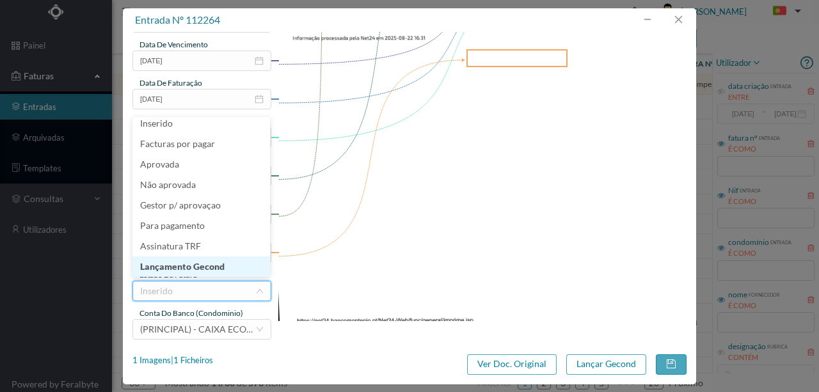
click at [201, 264] on li "Lançamento Gecond" at bounding box center [201, 267] width 138 height 20
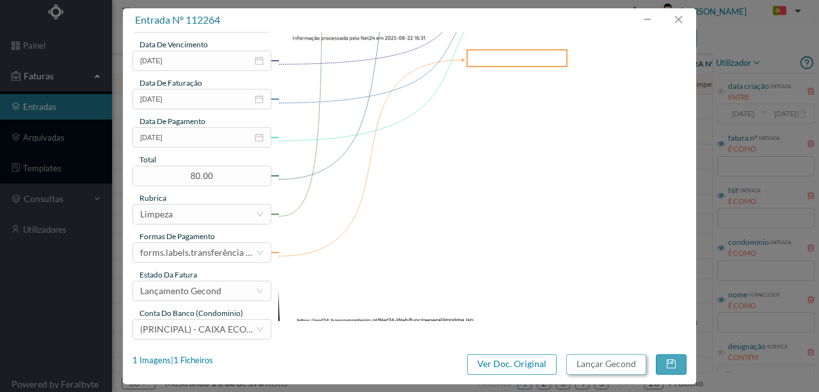
click at [625, 362] on button "Lançar Gecond" at bounding box center [606, 364] width 80 height 20
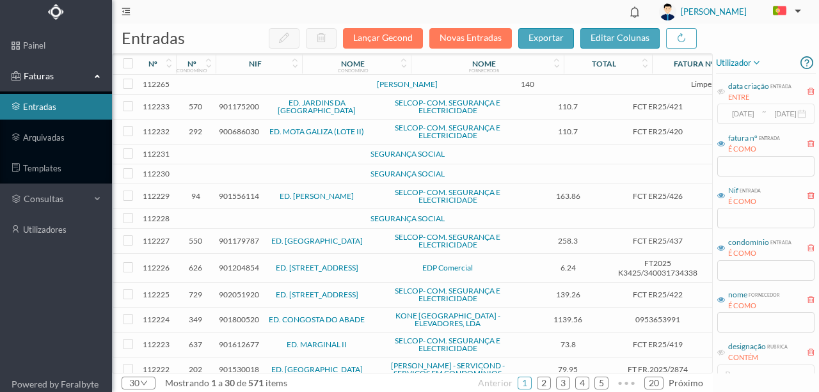
click at [269, 84] on td at bounding box center [276, 85] width 109 height 20
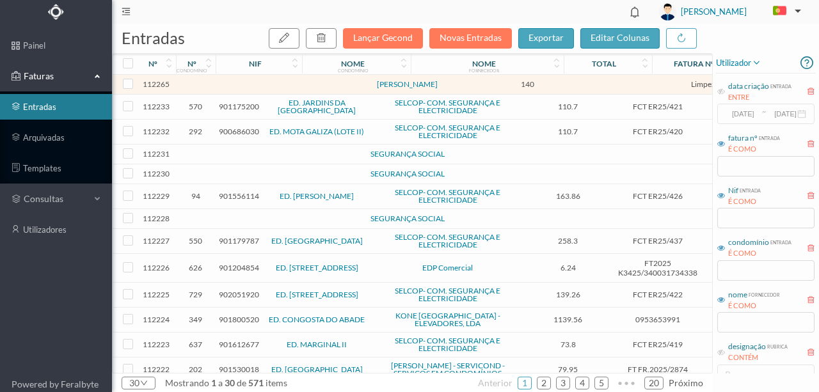
click at [279, 86] on td at bounding box center [276, 85] width 109 height 20
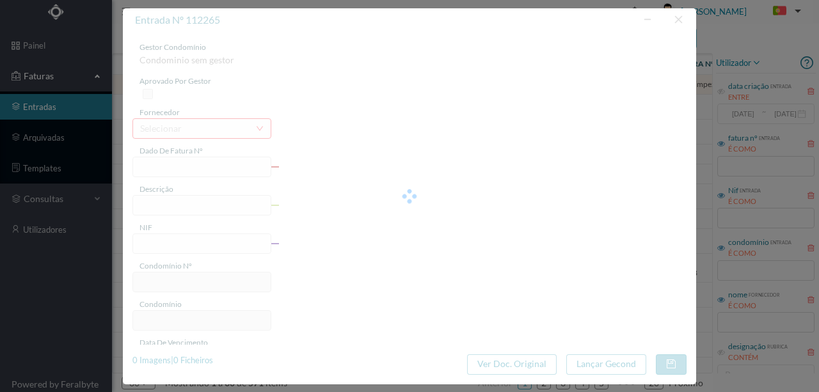
type input "IMPEZA AGOSTO ENT 6:"
type input "0"
type input "[DATE]"
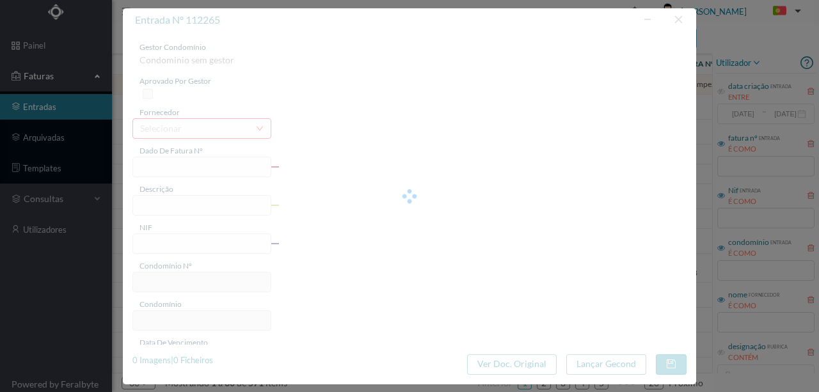
type input "140.00"
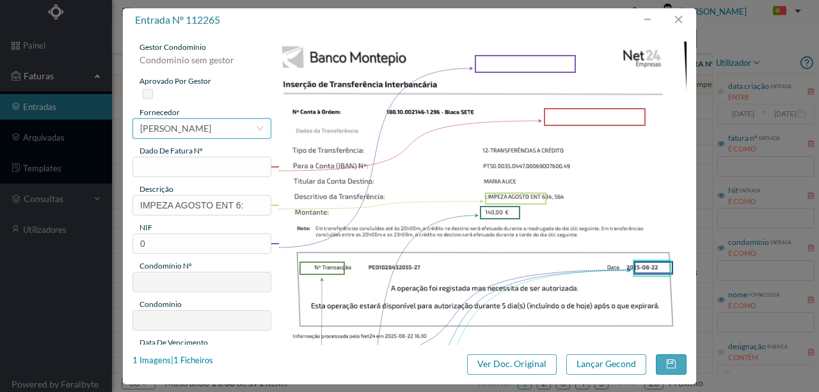
click at [150, 131] on div "[PERSON_NAME]" at bounding box center [175, 128] width 71 height 19
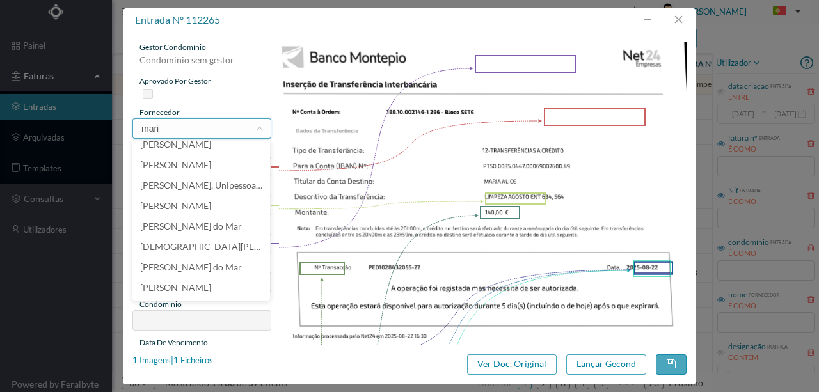
scroll to position [0, 0]
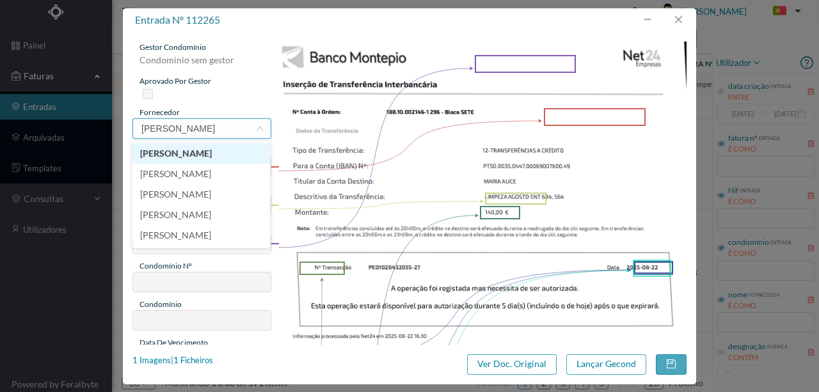
type input "maria alice"
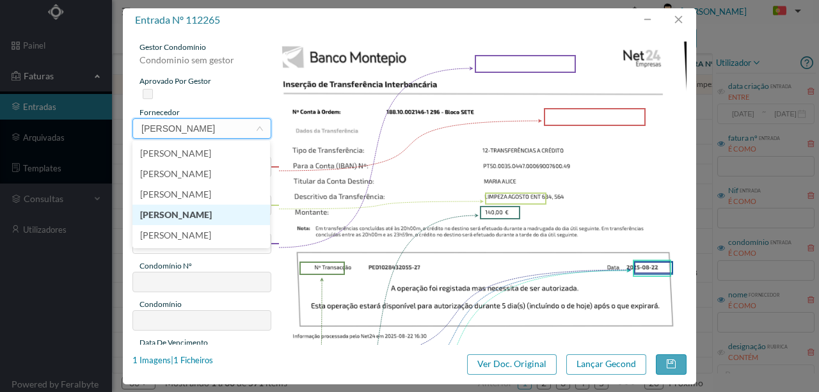
click at [187, 217] on li "[PERSON_NAME]" at bounding box center [201, 215] width 138 height 20
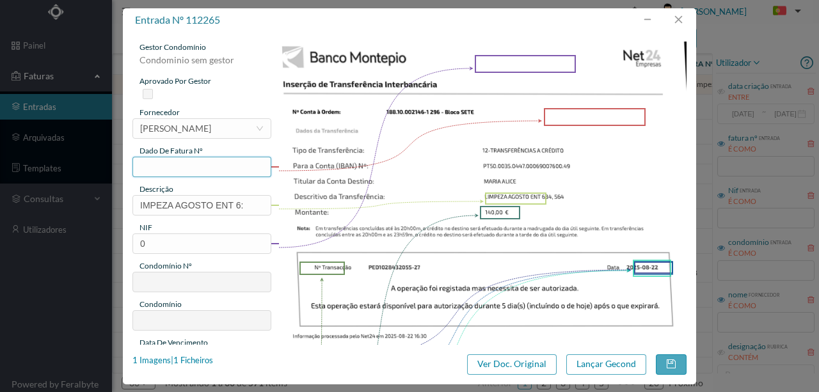
click at [162, 169] on input "text" at bounding box center [201, 167] width 139 height 20
type input "296.22"
drag, startPoint x: 210, startPoint y: 201, endPoint x: 91, endPoint y: 209, distance: 119.3
click at [92, 209] on div "entrada nº 112265 gestor condomínio Condominio sem gestor aprovado por gestor f…" at bounding box center [409, 196] width 819 height 392
click at [228, 205] on input "Limpeza agosto Ent" at bounding box center [201, 205] width 139 height 20
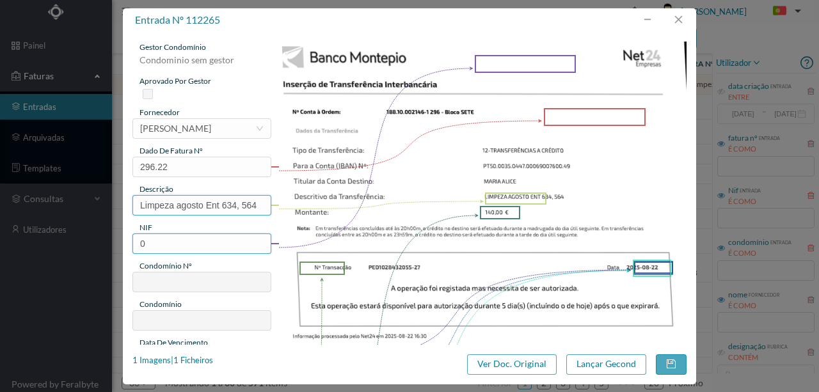
type input "Limpeza agosto Ent 634, 564"
drag, startPoint x: 161, startPoint y: 246, endPoint x: 97, endPoint y: 247, distance: 64.0
click at [97, 247] on div "entrada nº 112265 gestor condomínio Condominio sem gestor aprovado por gestor f…" at bounding box center [409, 196] width 819 height 392
type input "901488453"
type input "296"
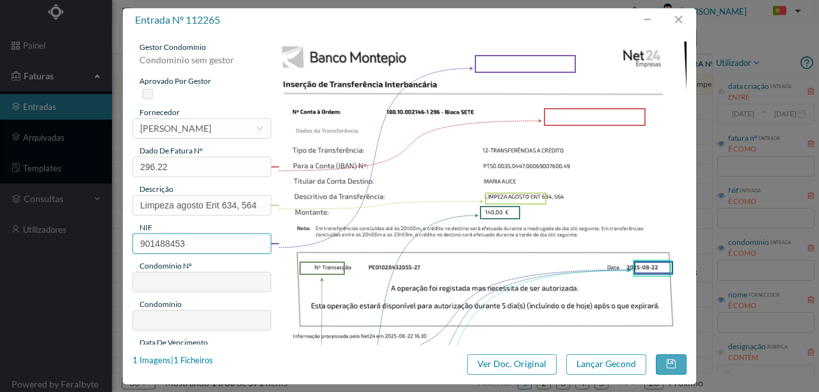
type input "ED. BLOCO SETE"
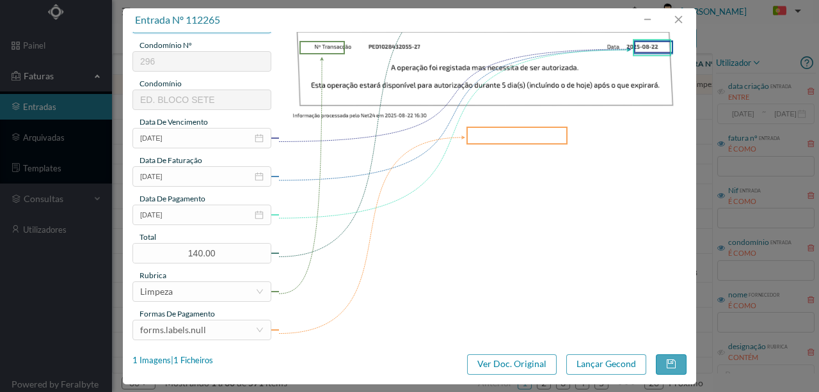
scroll to position [303, 0]
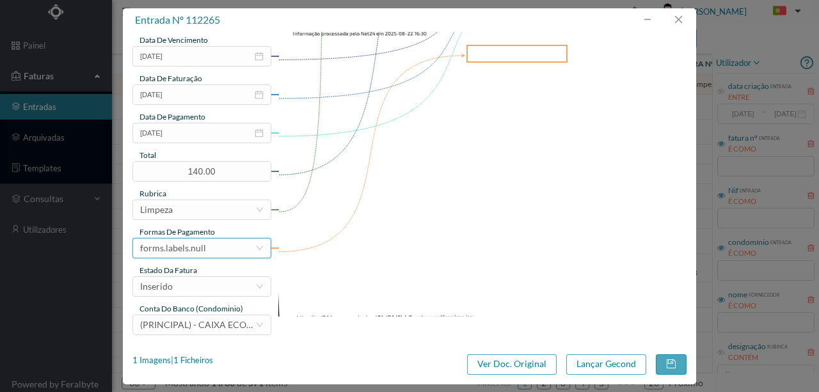
type input "901488453"
click at [212, 256] on div "forms.labels.null" at bounding box center [197, 248] width 115 height 19
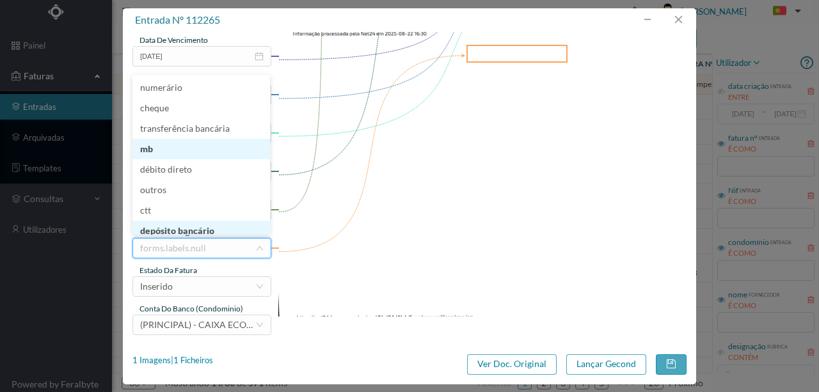
scroll to position [5, 0]
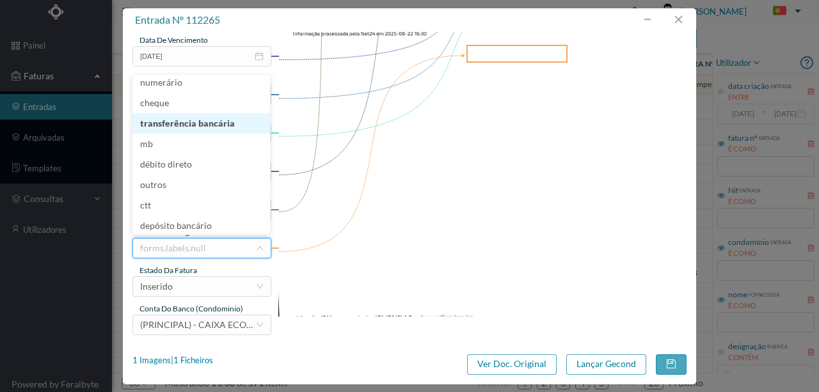
click at [200, 128] on li "transferência bancária" at bounding box center [201, 123] width 138 height 20
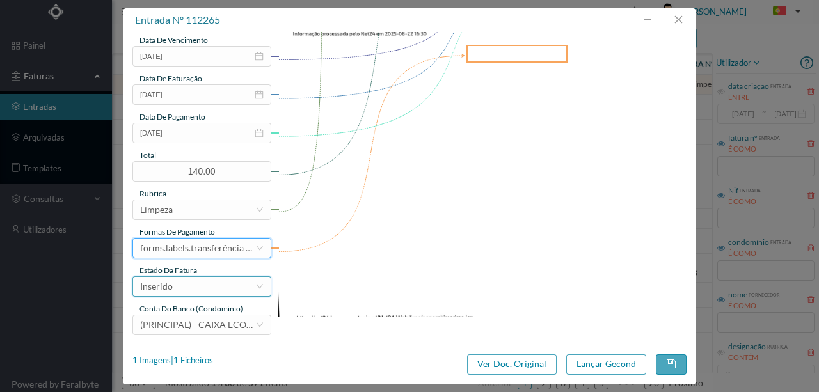
click at [195, 285] on div "Inserido" at bounding box center [197, 286] width 115 height 19
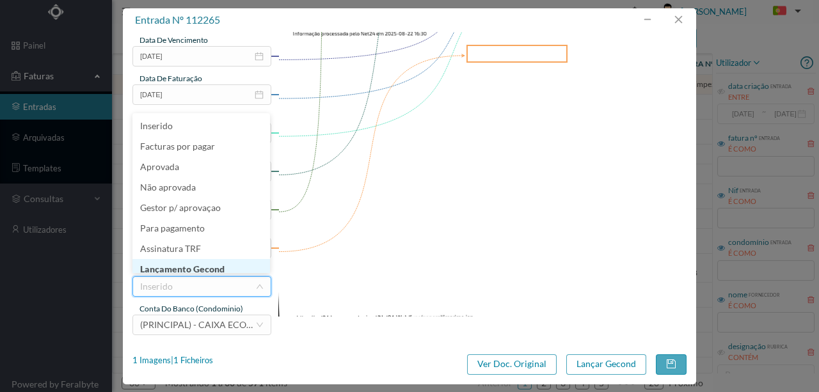
scroll to position [6, 0]
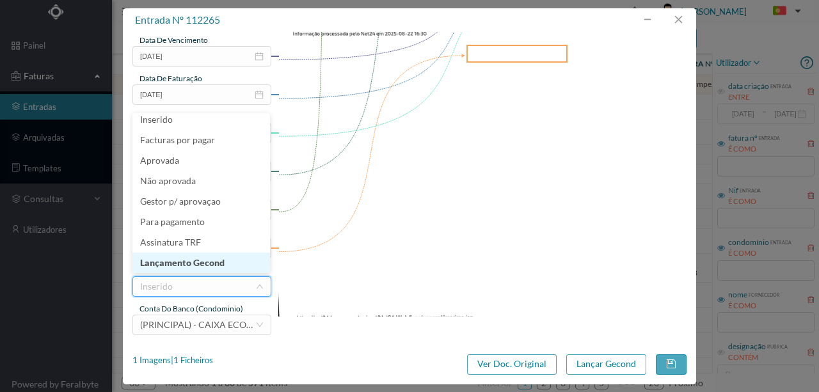
click at [208, 263] on li "Lançamento Gecond" at bounding box center [201, 263] width 138 height 20
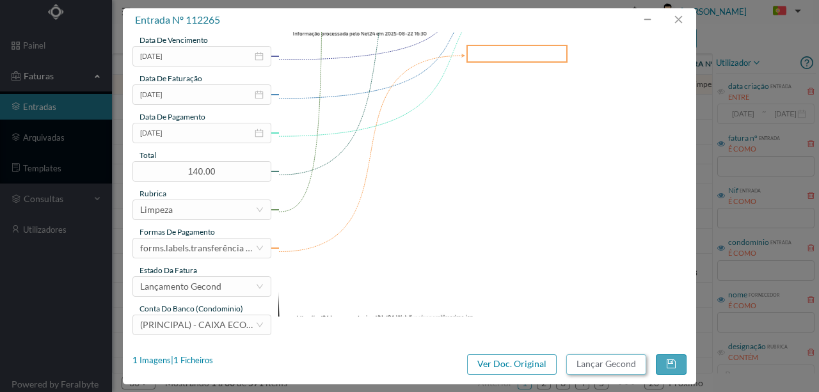
click at [595, 365] on button "Lançar Gecond" at bounding box center [606, 364] width 80 height 20
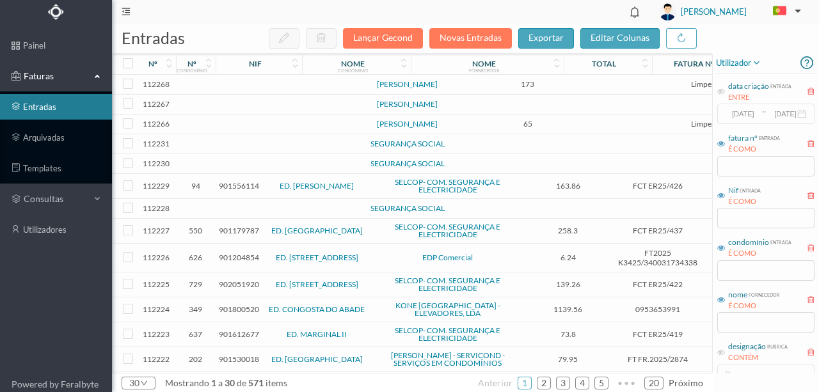
click at [250, 174] on td at bounding box center [276, 164] width 109 height 20
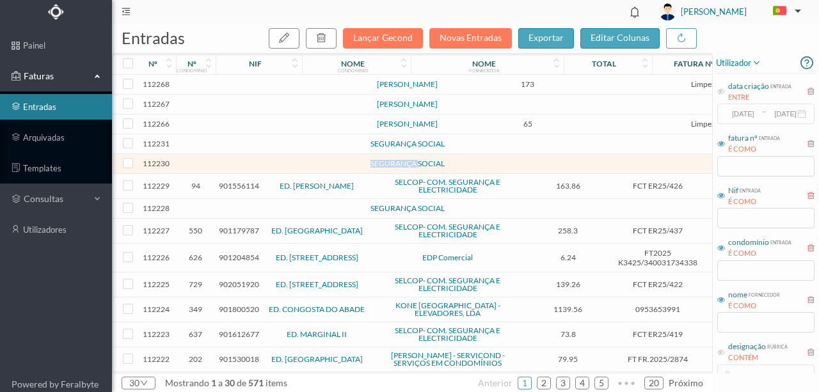
click at [250, 174] on td at bounding box center [276, 164] width 109 height 20
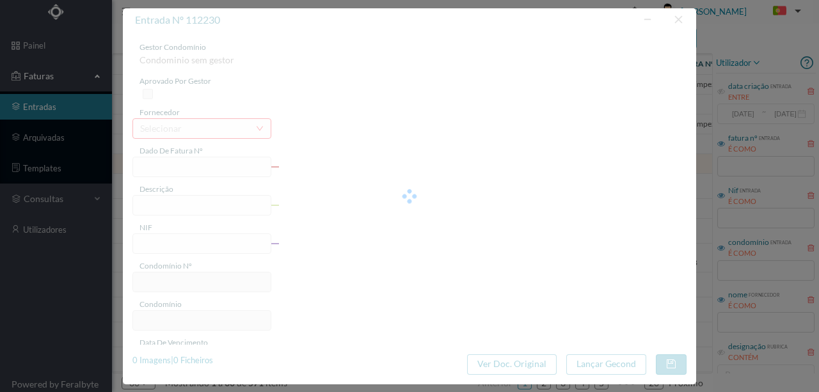
type input "0"
type input "Invalid date"
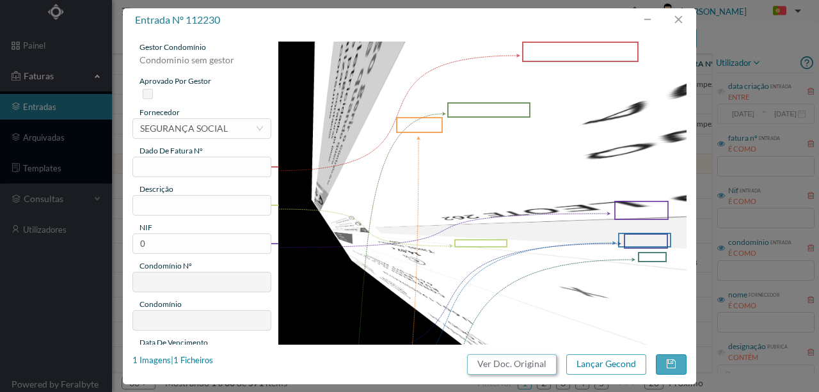
click at [516, 360] on button "Ver Doc. Original" at bounding box center [512, 364] width 90 height 20
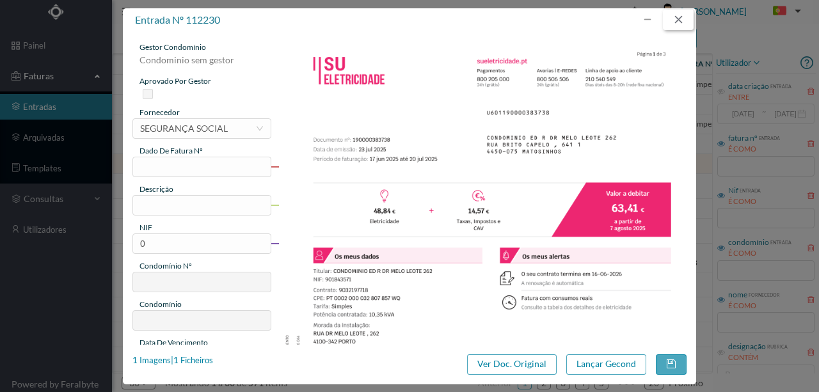
click at [689, 19] on button "button" at bounding box center [678, 20] width 31 height 20
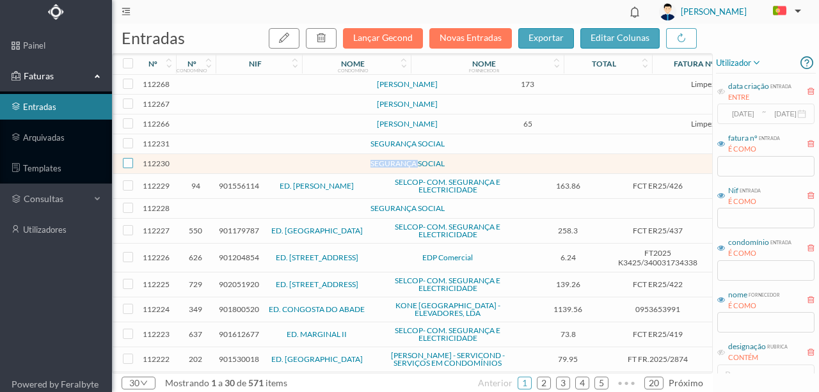
click at [127, 168] on input "checkbox" at bounding box center [128, 163] width 10 height 10
checkbox input "true"
click at [326, 34] on icon "button" at bounding box center [321, 38] width 10 height 10
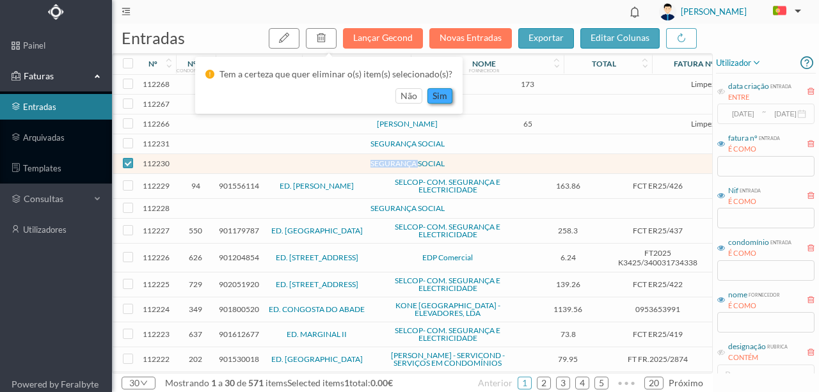
click at [443, 100] on button "sim" at bounding box center [439, 95] width 25 height 15
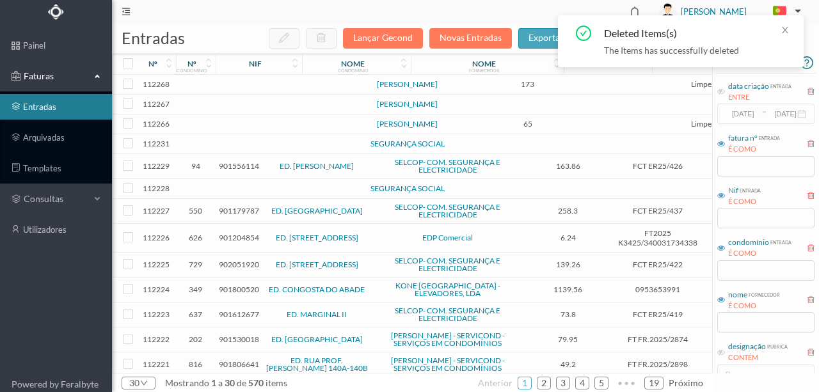
click at [261, 154] on td at bounding box center [276, 144] width 109 height 20
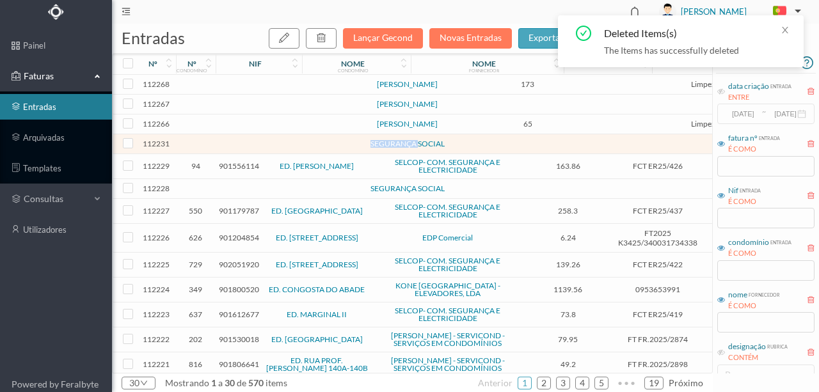
click at [261, 154] on td at bounding box center [276, 144] width 109 height 20
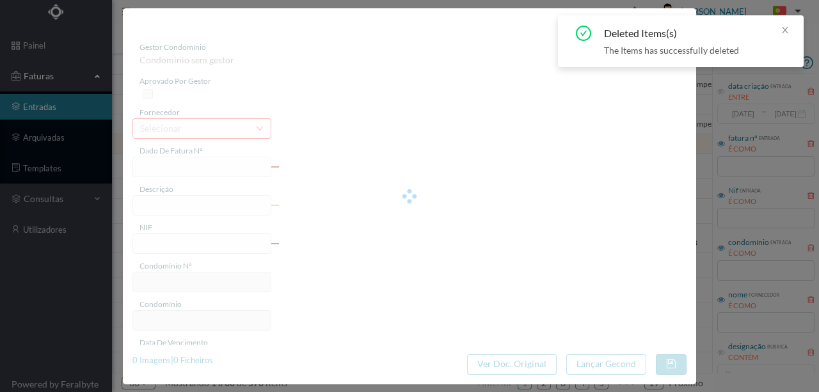
type input "“lostas Caro"
type input "0"
type input "Invalid date"
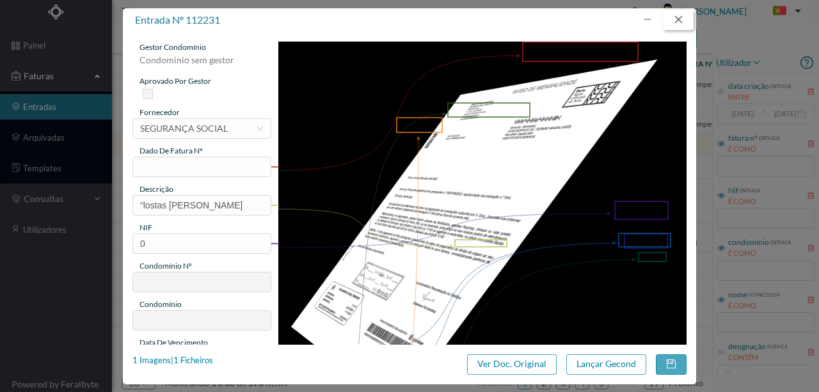
click at [673, 21] on button "button" at bounding box center [678, 20] width 31 height 20
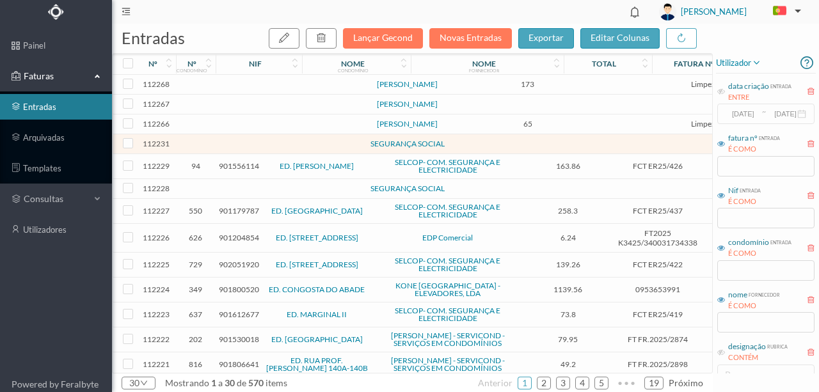
click at [265, 134] on td at bounding box center [276, 125] width 109 height 20
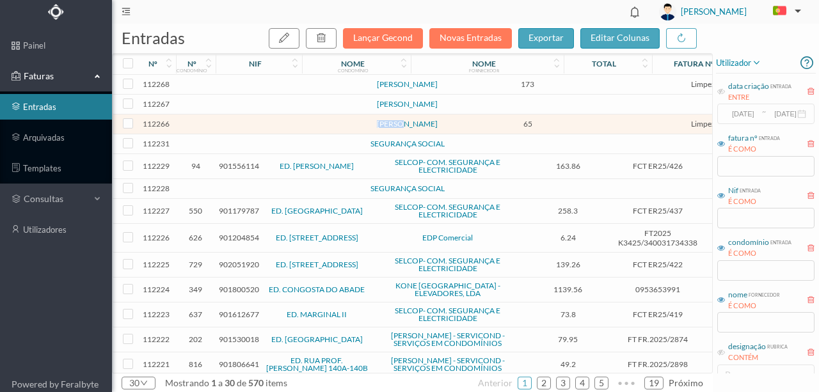
click at [265, 134] on td at bounding box center [276, 125] width 109 height 20
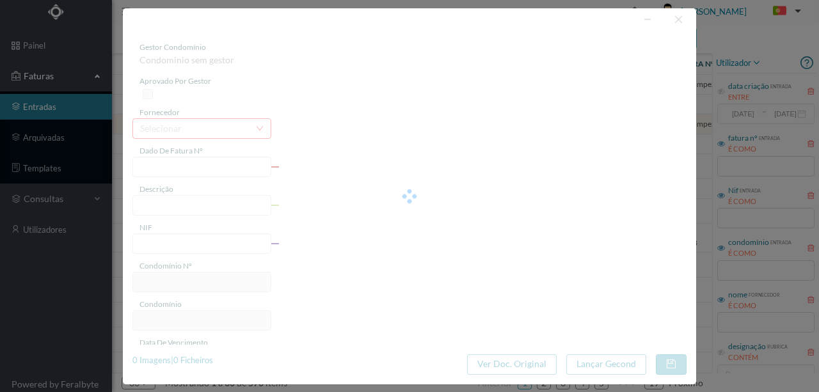
type input "LIMPEZA AGOSTO ENT"
type input "0"
type input "[DATE]"
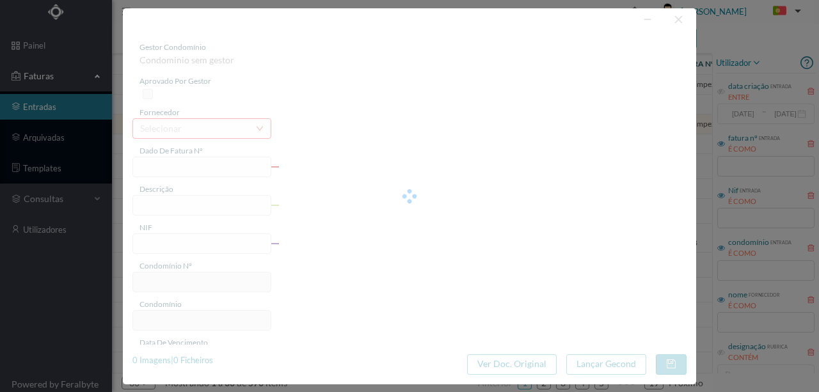
type input "65.00"
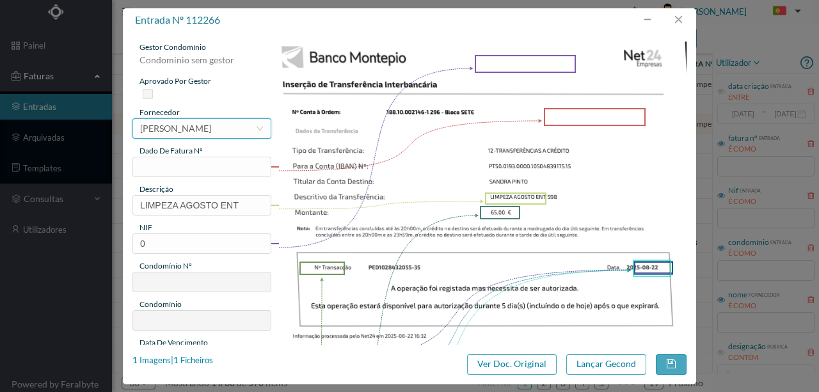
click at [159, 129] on div "[PERSON_NAME]" at bounding box center [175, 128] width 71 height 19
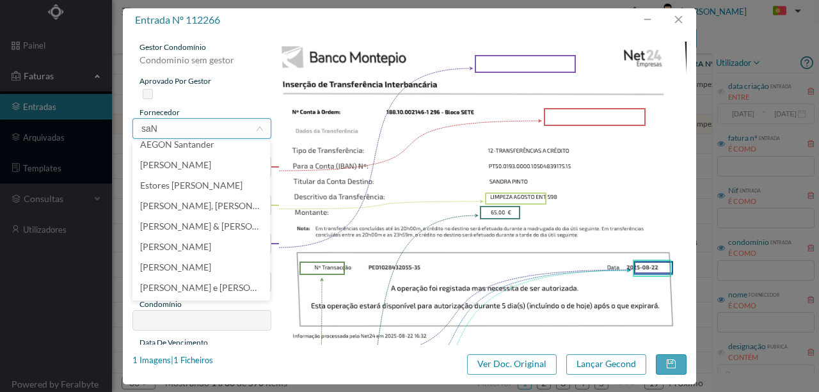
scroll to position [0, 0]
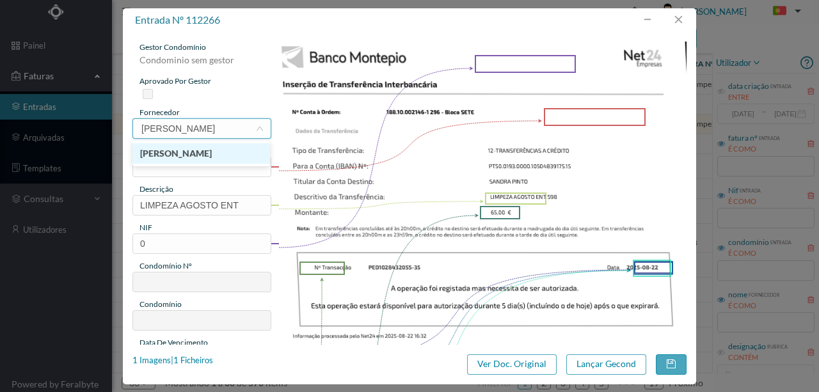
type input "saNDRA PIN"
click at [217, 153] on li "[PERSON_NAME]" at bounding box center [201, 153] width 138 height 20
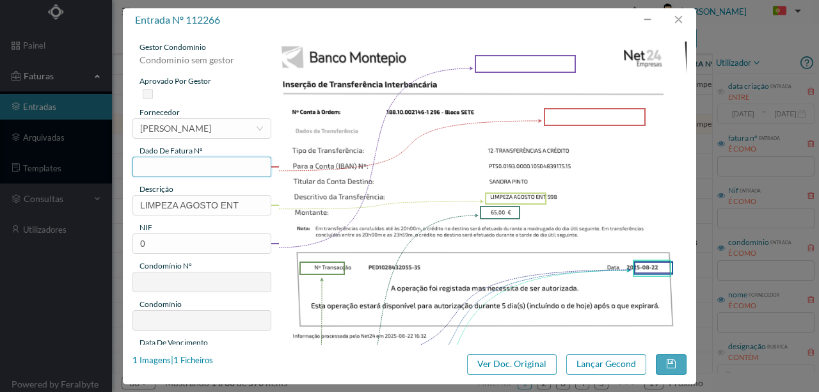
click at [151, 169] on input "text" at bounding box center [201, 167] width 139 height 20
type input "296.08.2025"
drag, startPoint x: 246, startPoint y: 205, endPoint x: 60, endPoint y: 203, distance: 185.6
click at [63, 204] on div "entrada nº 112266 gestor condomínio Condominio sem gestor aprovado por gestor f…" at bounding box center [409, 196] width 819 height 392
drag, startPoint x: 260, startPoint y: 205, endPoint x: 96, endPoint y: 211, distance: 163.9
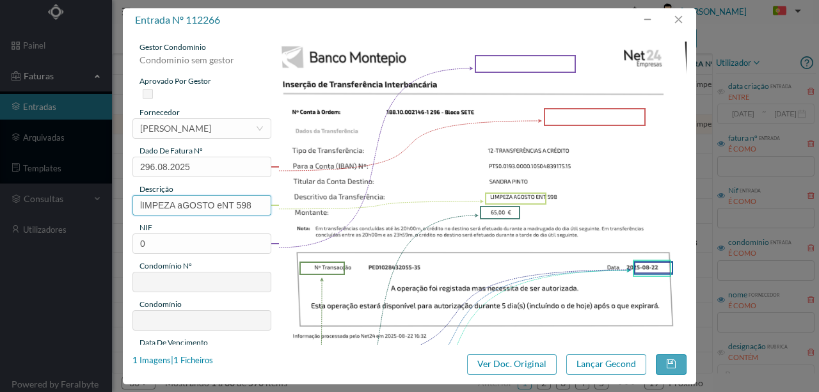
click at [96, 211] on div "entrada nº 112266 gestor condomínio Condominio sem gestor aprovado por gestor f…" at bounding box center [409, 196] width 819 height 392
type input "Limpeza Agosto Ent 598"
drag, startPoint x: 171, startPoint y: 239, endPoint x: 120, endPoint y: 243, distance: 51.4
click at [120, 243] on div "entrada nº 112266 gestor condomínio Condominio sem gestor aprovado por gestor f…" at bounding box center [409, 196] width 819 height 392
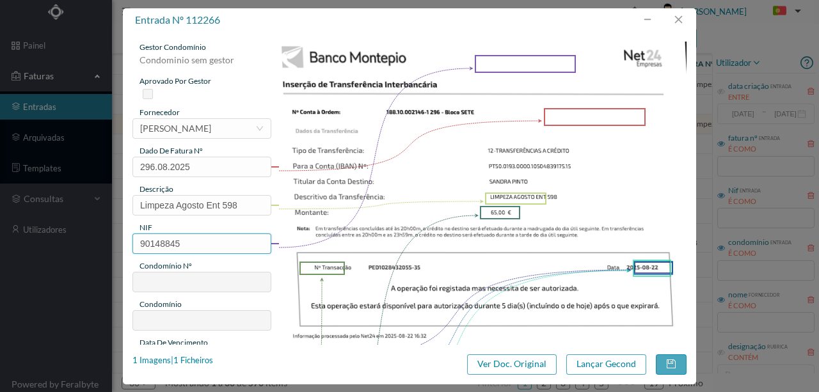
type input "901488453"
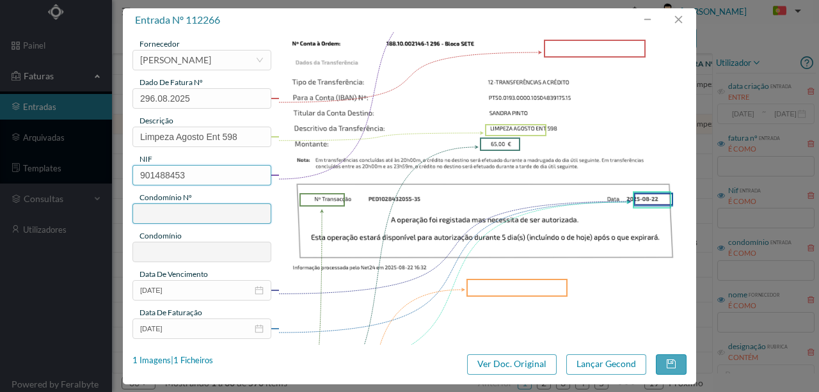
type input "296"
type input "ED. BLOCO SETE"
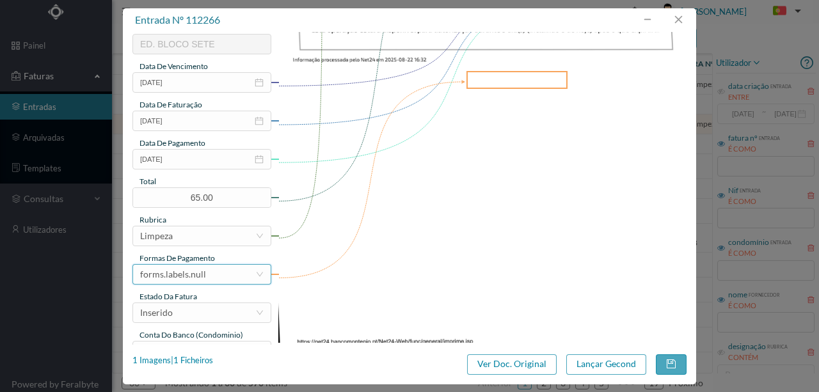
scroll to position [298, 0]
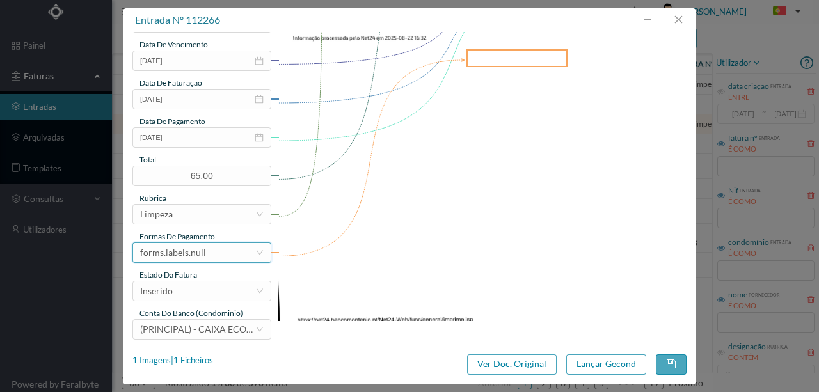
type input "901488453"
click at [218, 249] on div "forms.labels.null" at bounding box center [197, 252] width 115 height 19
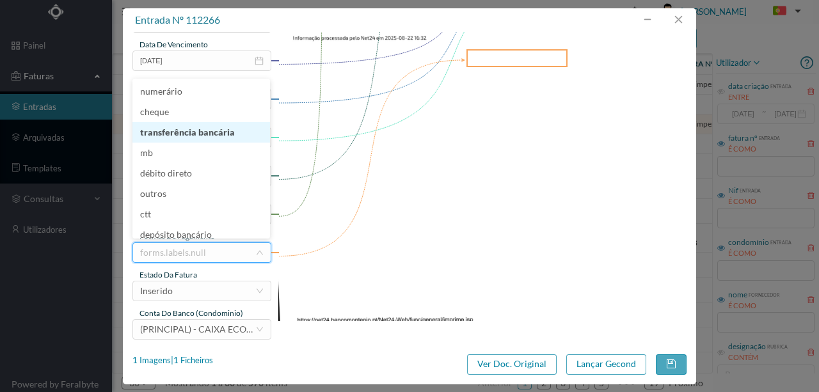
click at [212, 132] on li "transferência bancária" at bounding box center [201, 132] width 138 height 20
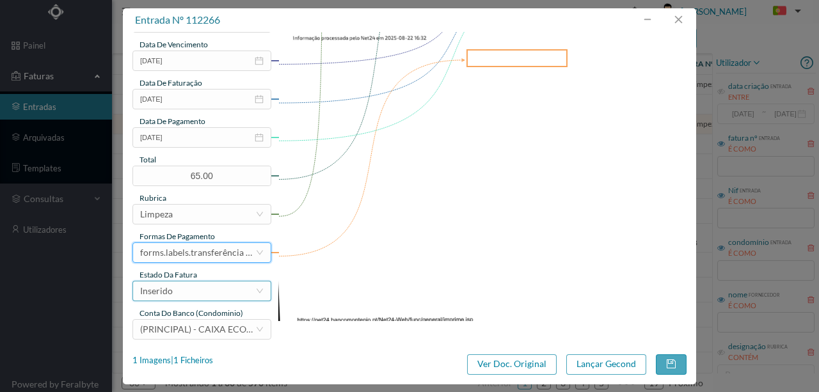
click at [173, 291] on div "Inserido" at bounding box center [197, 291] width 115 height 19
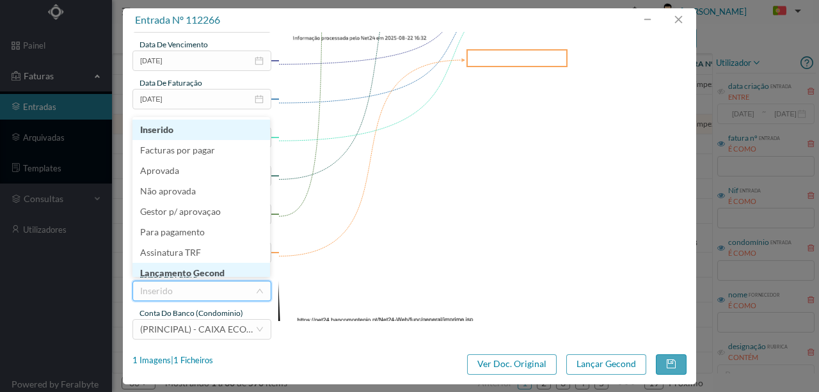
scroll to position [6, 0]
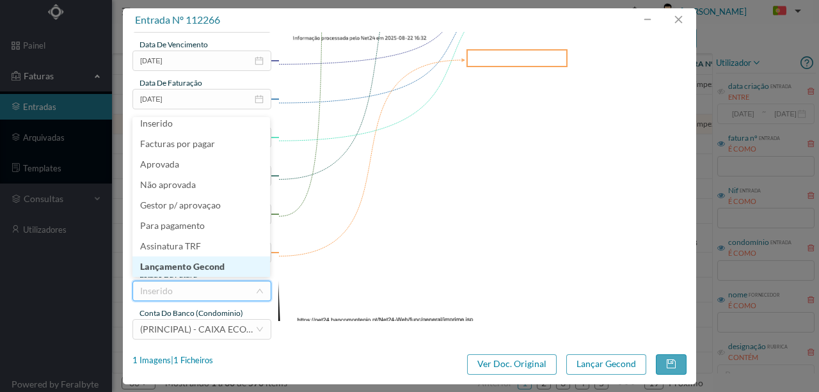
click at [197, 265] on li "Lançamento Gecond" at bounding box center [201, 267] width 138 height 20
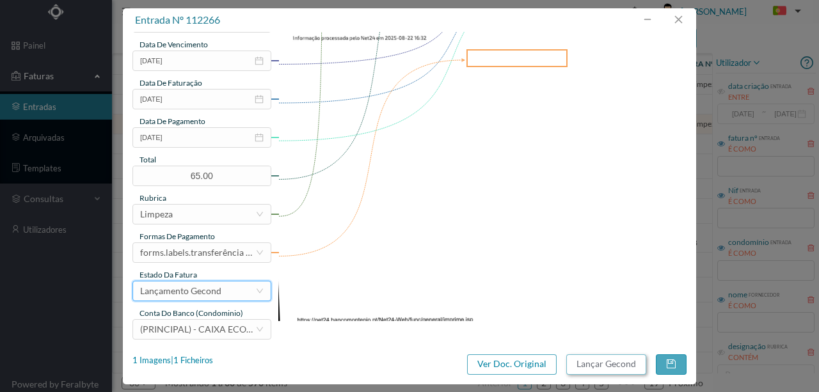
click at [596, 362] on button "Lançar Gecond" at bounding box center [606, 364] width 80 height 20
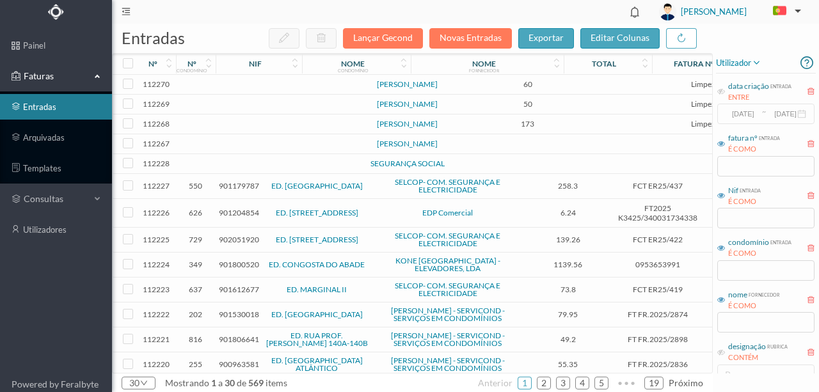
click at [246, 154] on td at bounding box center [276, 144] width 109 height 20
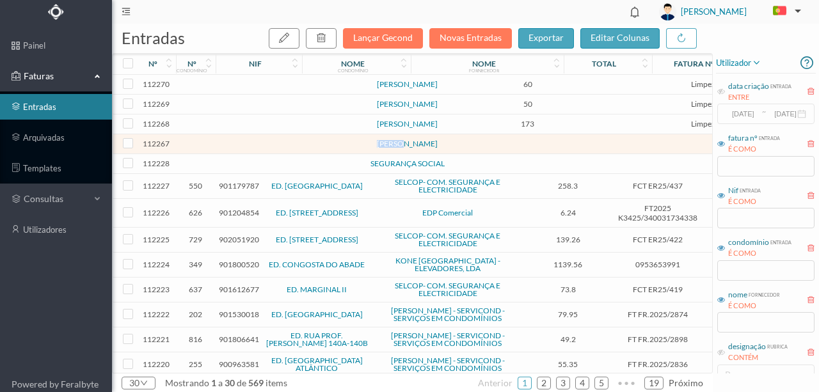
click at [246, 154] on td at bounding box center [276, 144] width 109 height 20
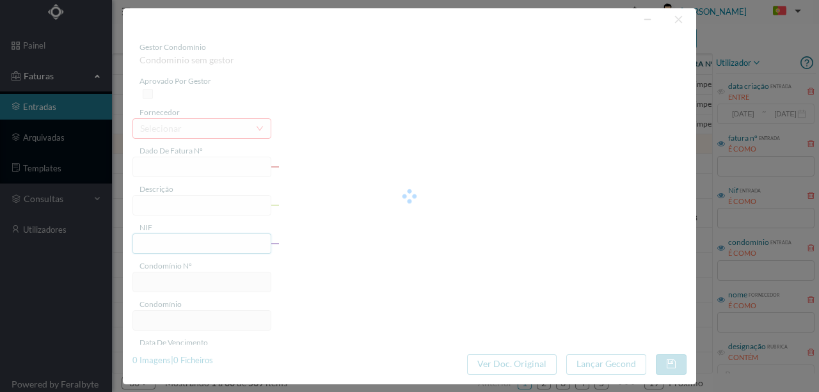
type input "0"
type input "Invalid date"
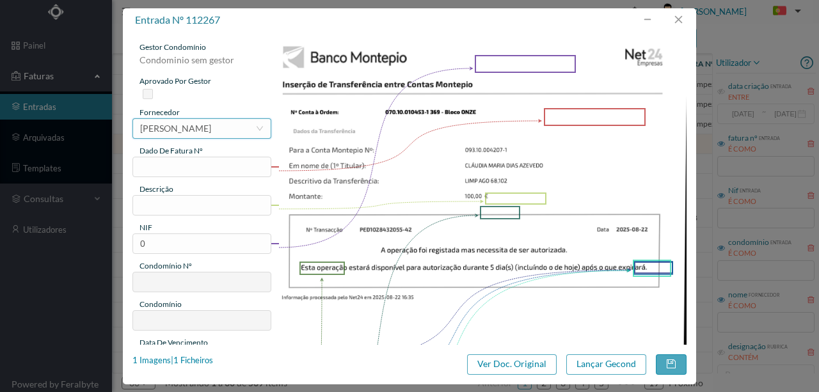
click at [170, 130] on div "[PERSON_NAME]" at bounding box center [175, 128] width 71 height 19
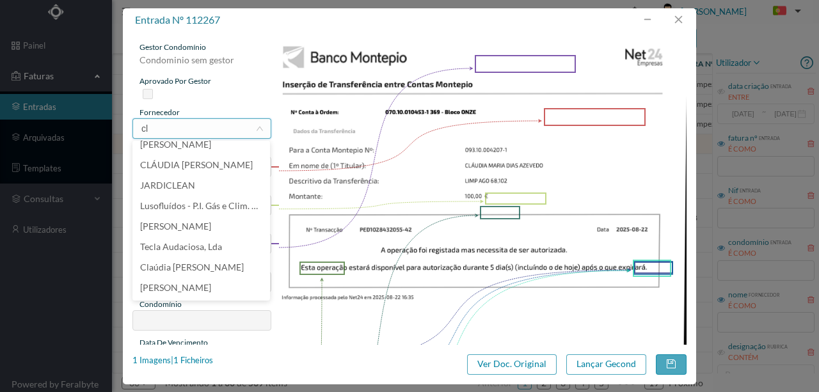
scroll to position [3, 0]
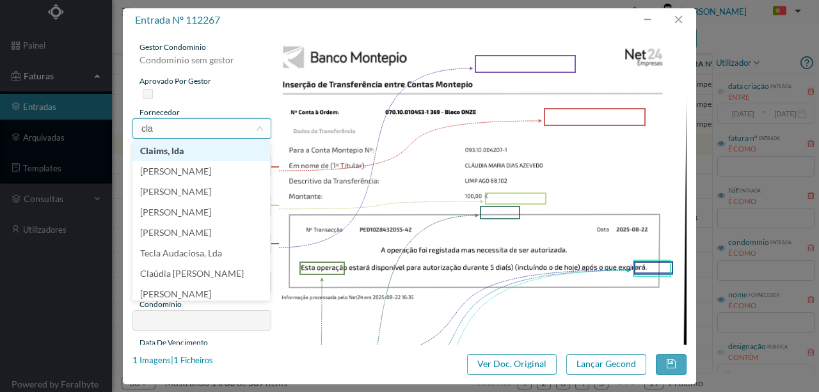
type input "claú"
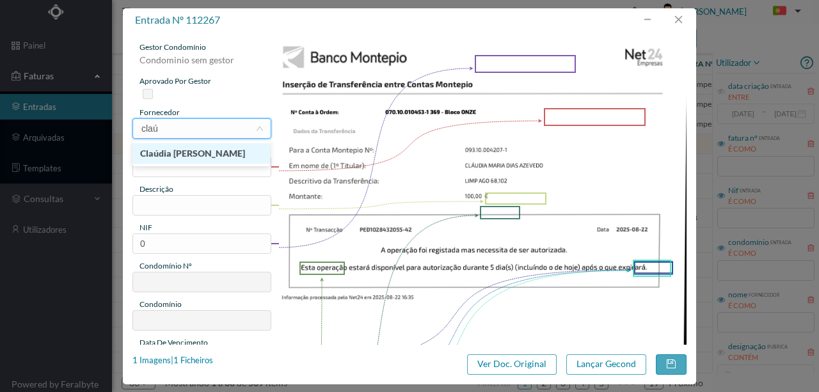
click at [207, 156] on li "Claúdia [PERSON_NAME]" at bounding box center [201, 153] width 138 height 20
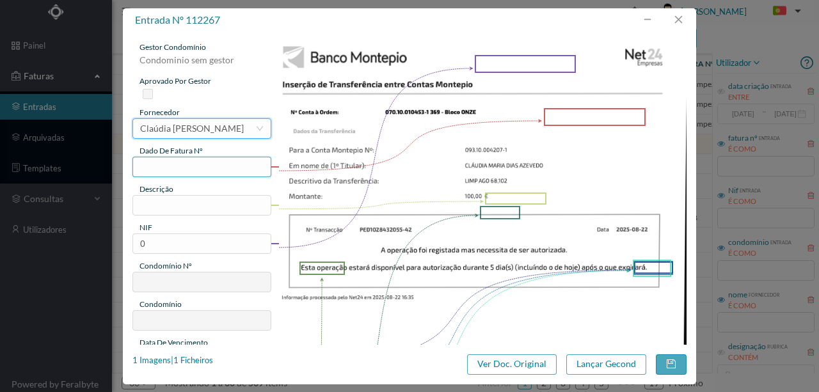
click at [144, 166] on input "text" at bounding box center [201, 167] width 139 height 20
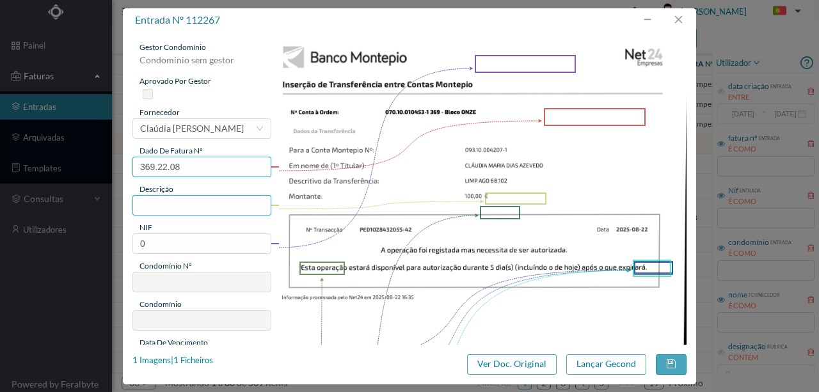
type input "369.22.08"
click at [154, 203] on input "text" at bounding box center [201, 205] width 139 height 20
click at [158, 205] on input "Limopeza Agosto Ent" at bounding box center [201, 205] width 139 height 20
click at [228, 203] on input "Limpeza Agosto Ent" at bounding box center [201, 205] width 139 height 20
type input "Limpeza Agosto Ent 173"
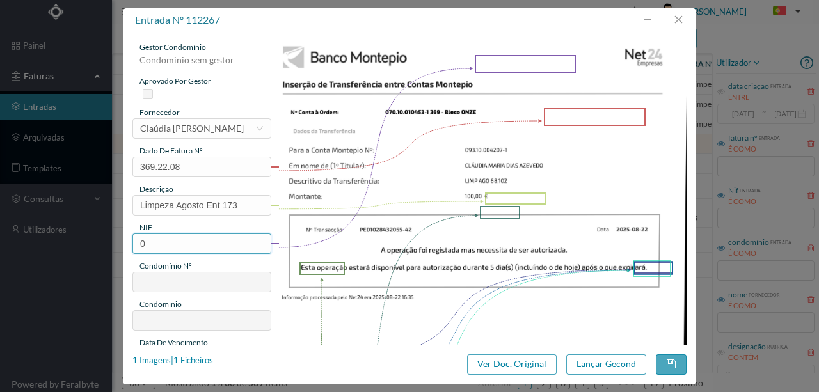
drag, startPoint x: 184, startPoint y: 241, endPoint x: 36, endPoint y: 230, distance: 148.2
click at [38, 232] on div "entrada nº 112267 gestor condomínio Condominio sem gestor aprovado por gestor f…" at bounding box center [409, 196] width 819 height 392
type input "901561231"
type input "369"
type input "ED. BLOCO ONZE"
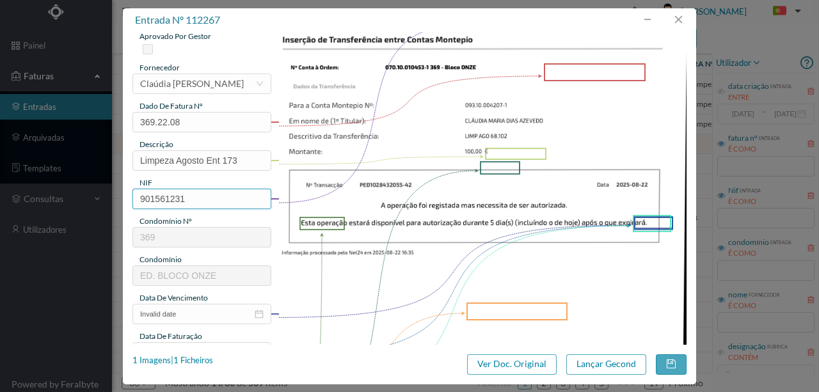
scroll to position [42, 0]
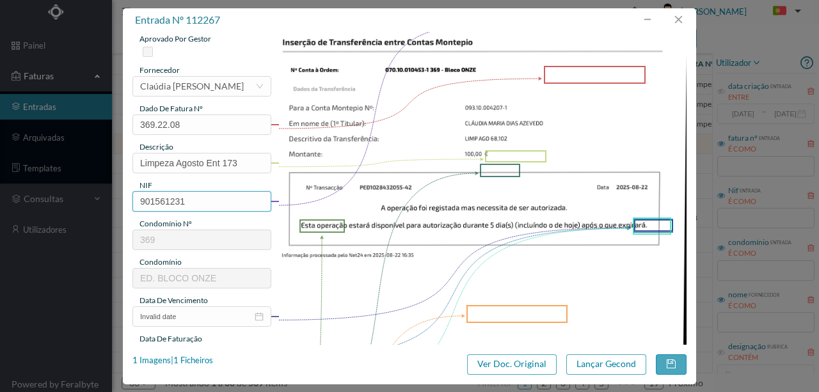
type input "901561231"
click at [467, 273] on img at bounding box center [482, 288] width 409 height 578
click at [682, 18] on button "button" at bounding box center [678, 20] width 31 height 20
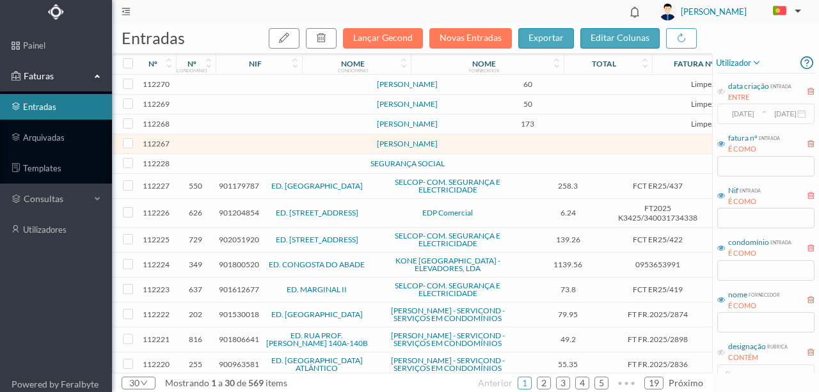
click at [238, 86] on td at bounding box center [276, 85] width 109 height 20
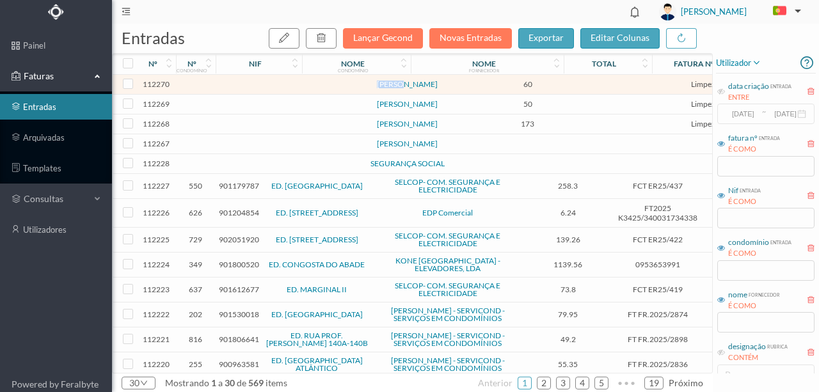
click at [238, 86] on td at bounding box center [276, 85] width 109 height 20
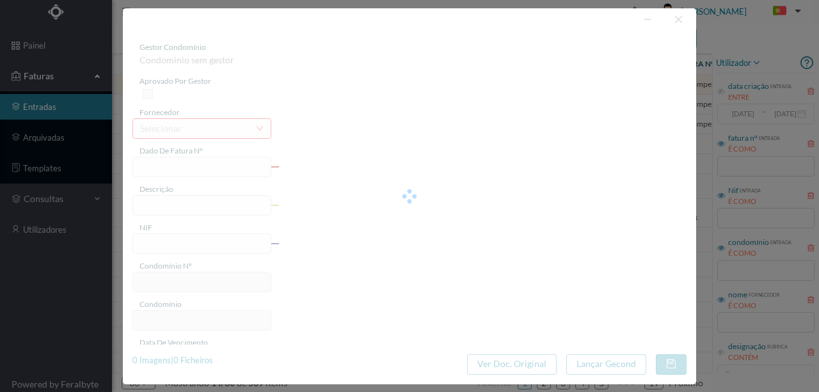
type input "LIMPEZA AGOSTO ENT."
type input "0"
type input "[DATE]"
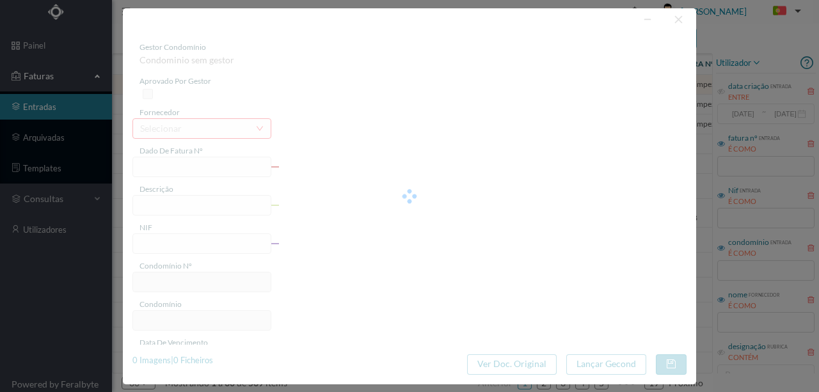
type input "60.00"
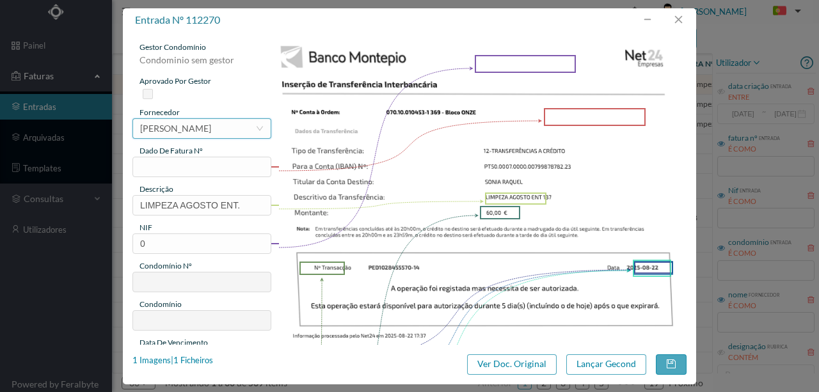
click at [161, 129] on div "[PERSON_NAME]" at bounding box center [175, 128] width 71 height 19
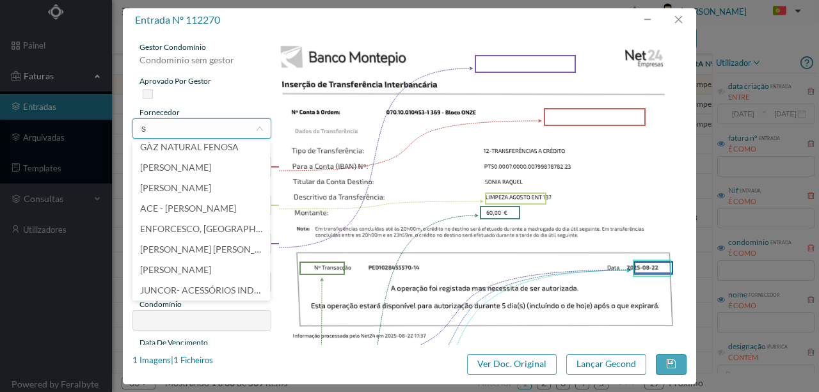
scroll to position [3, 0]
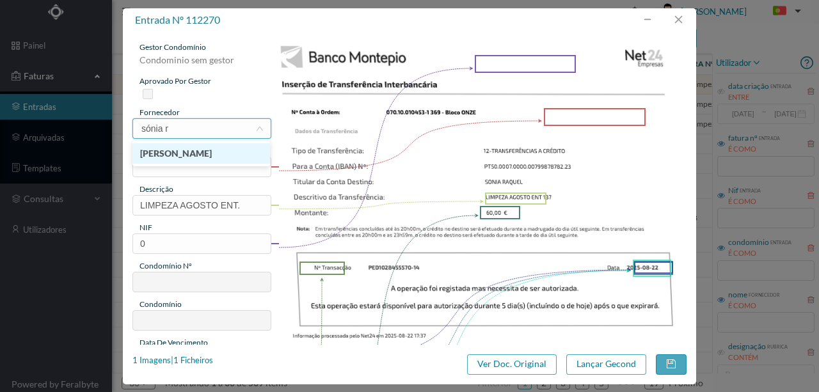
type input "sónia ra"
click at [218, 152] on li "[PERSON_NAME]" at bounding box center [201, 153] width 138 height 20
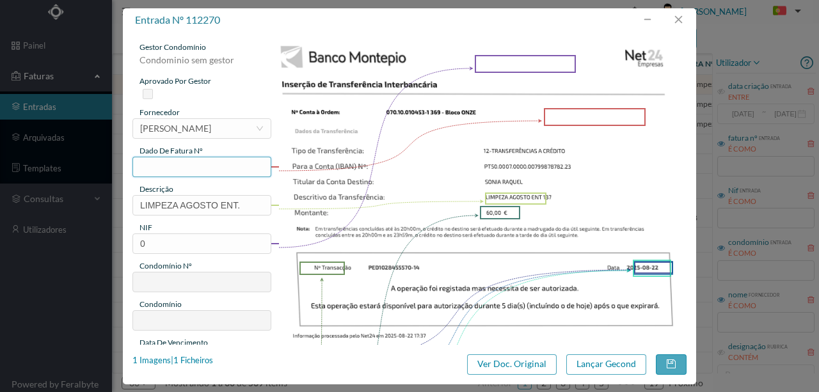
click at [145, 162] on input "text" at bounding box center [201, 167] width 139 height 20
type input "369.22.08"
drag, startPoint x: 220, startPoint y: 201, endPoint x: 90, endPoint y: 203, distance: 130.6
click at [86, 203] on div "entrada nº 112270 gestor condomínio Condominio sem gestor aprovado por gestor f…" at bounding box center [409, 196] width 819 height 392
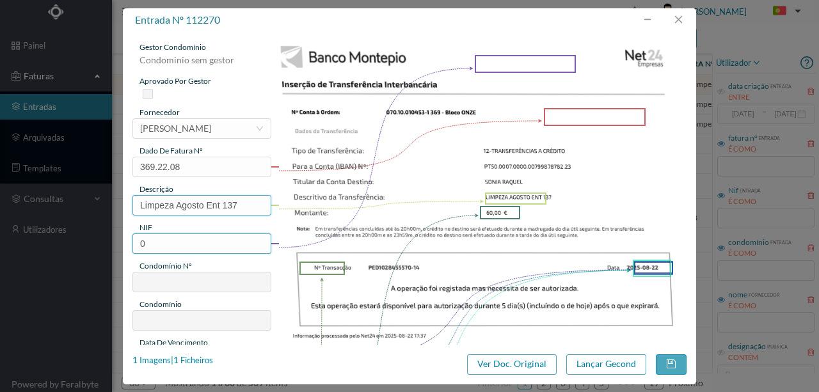
type input "Limpeza Agosto Ent 137"
drag, startPoint x: 150, startPoint y: 241, endPoint x: 123, endPoint y: 241, distance: 26.9
click at [123, 241] on div "gestor condomínio Condominio sem gestor aprovado por gestor fornecedor selecion…" at bounding box center [409, 188] width 573 height 313
type input "901561231"
type input "369"
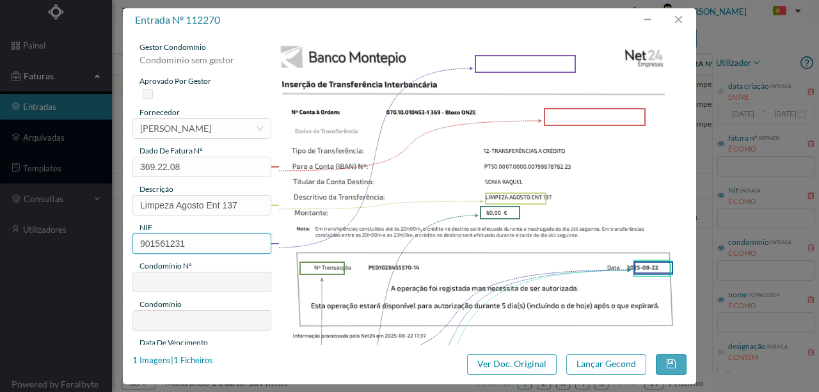
type input "ED. BLOCO ONZE"
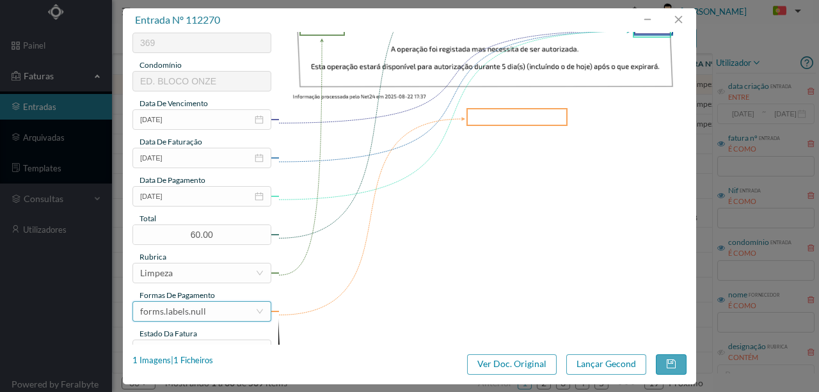
scroll to position [303, 0]
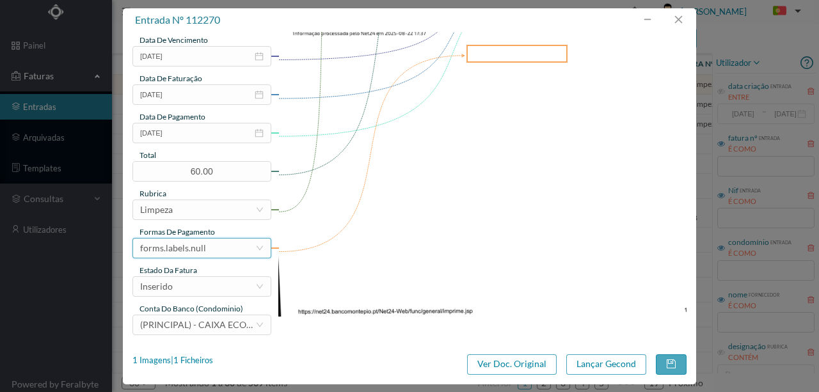
type input "901561231"
click at [203, 244] on div "forms.labels.null" at bounding box center [197, 248] width 115 height 19
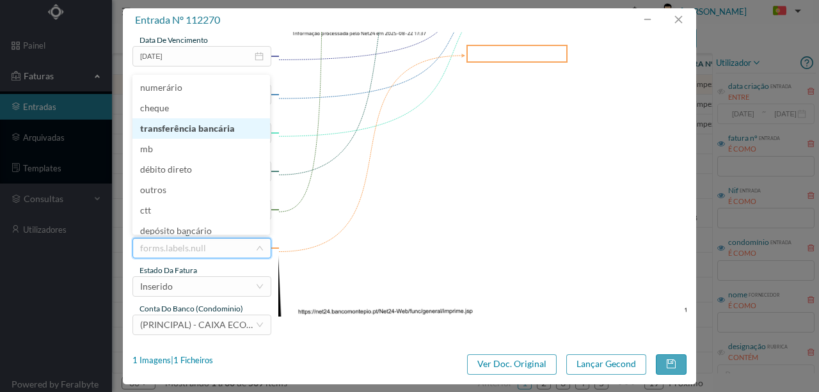
click at [196, 129] on li "transferência bancária" at bounding box center [201, 128] width 138 height 20
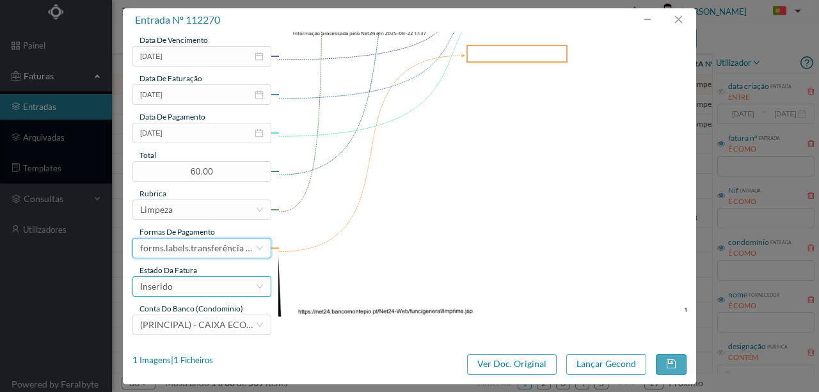
click at [168, 292] on div "Inserido" at bounding box center [156, 286] width 33 height 19
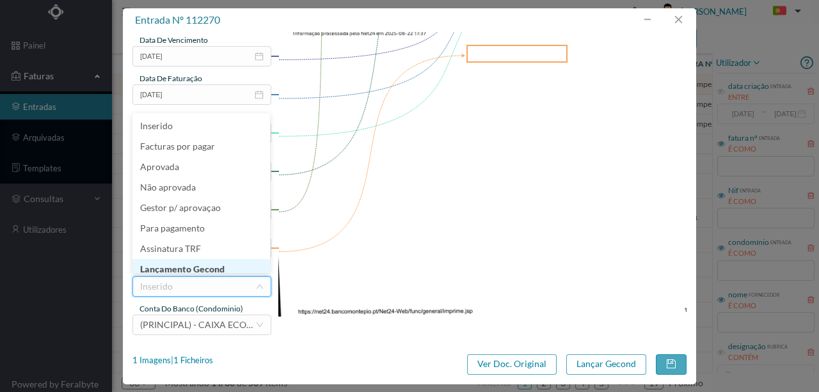
scroll to position [6, 0]
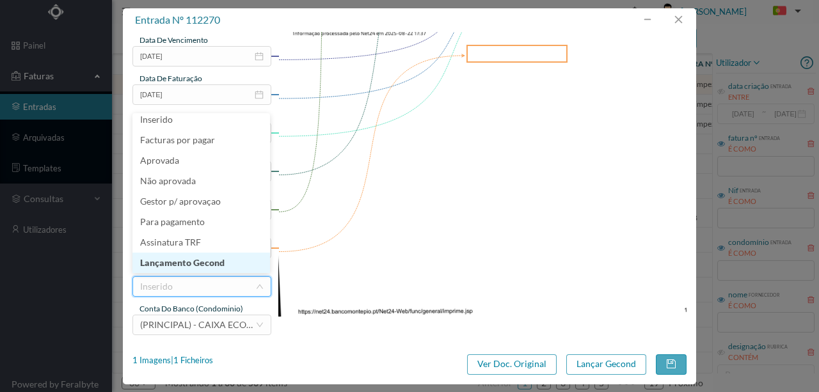
click at [193, 260] on li "Lançamento Gecond" at bounding box center [201, 263] width 138 height 20
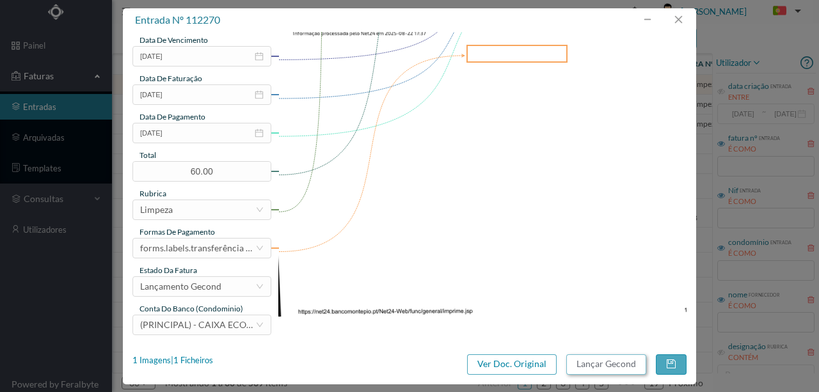
click at [607, 370] on button "Lançar Gecond" at bounding box center [606, 364] width 80 height 20
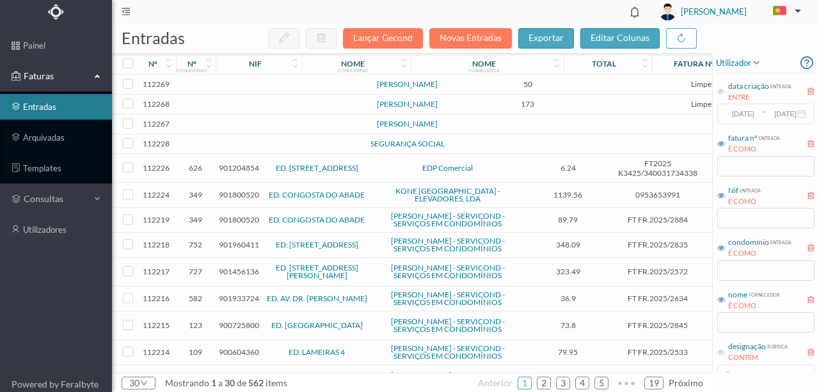
click at [246, 133] on td at bounding box center [276, 125] width 109 height 20
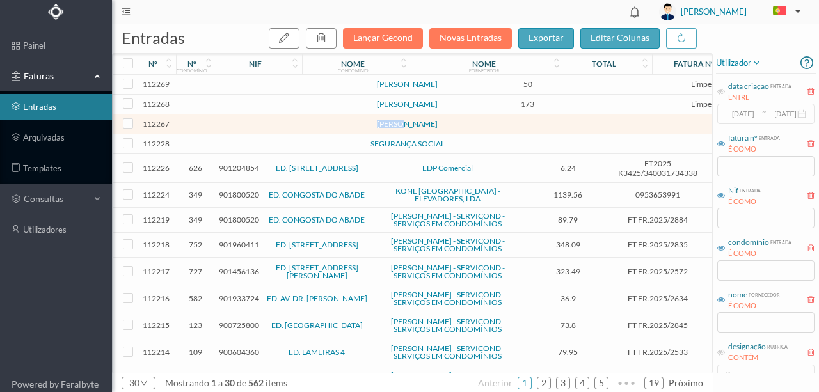
click at [246, 133] on td at bounding box center [276, 125] width 109 height 20
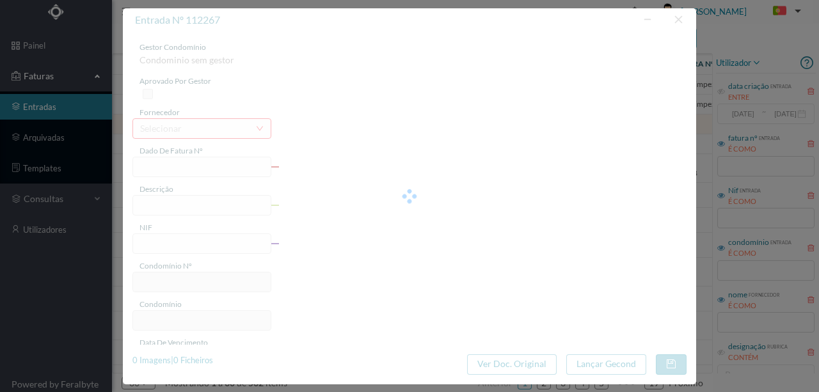
type input "0"
type input "Invalid date"
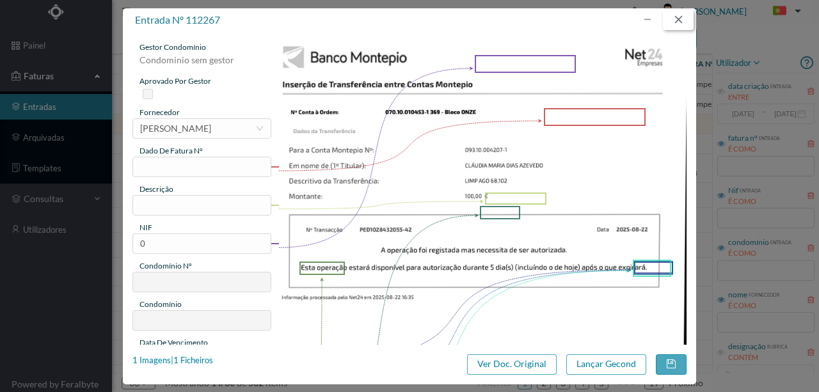
click at [683, 20] on button "button" at bounding box center [678, 20] width 31 height 20
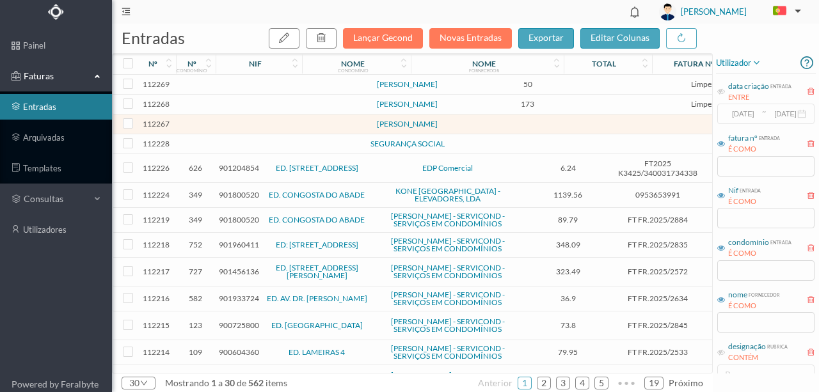
click at [243, 84] on td at bounding box center [276, 85] width 109 height 20
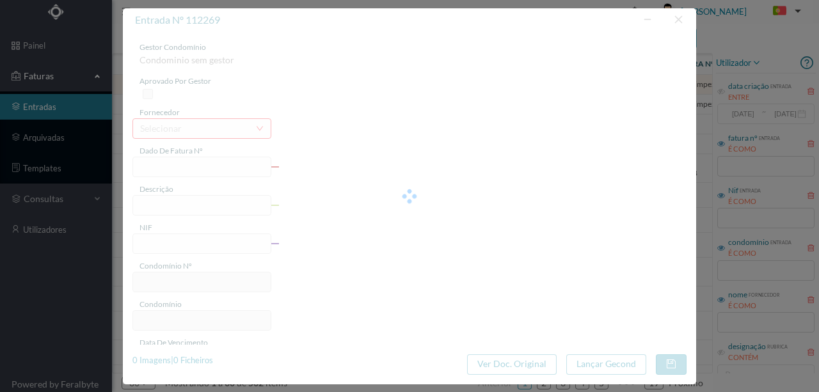
type input "LIMPEZA AGOSTO ENT 1"
type input "0"
type input "[DATE]"
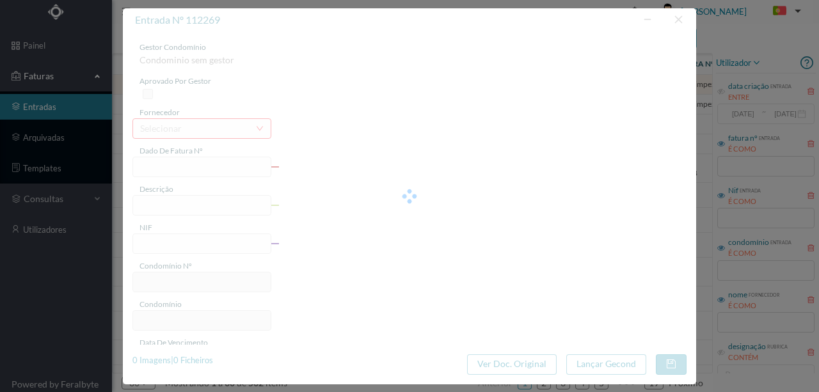
type input "50.00"
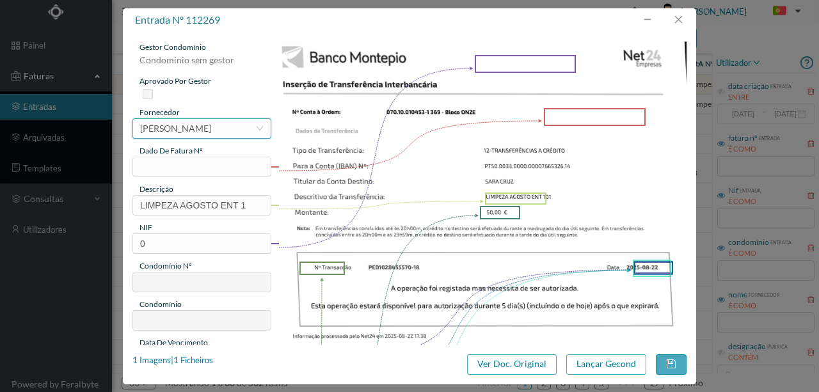
click at [183, 127] on div "[PERSON_NAME]" at bounding box center [175, 128] width 71 height 19
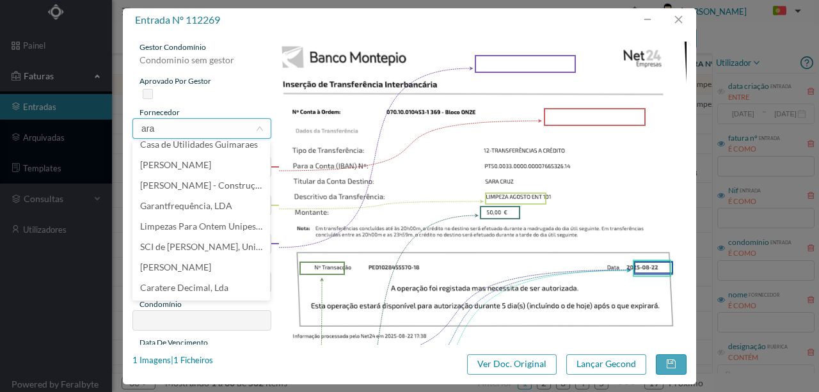
scroll to position [0, 0]
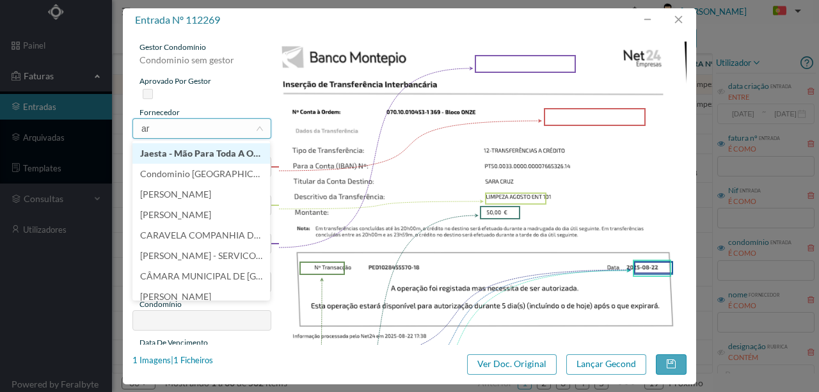
type input "a"
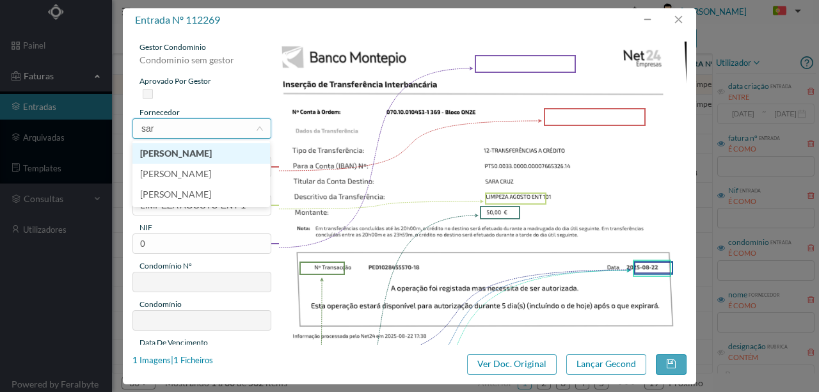
type input "sara"
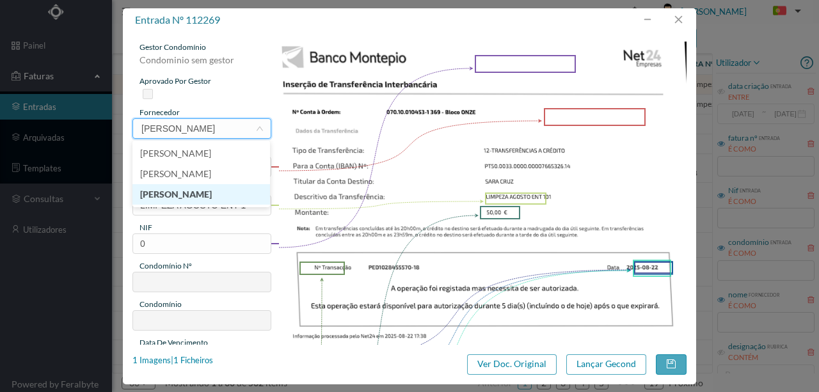
click at [171, 197] on li "[PERSON_NAME]" at bounding box center [201, 194] width 138 height 20
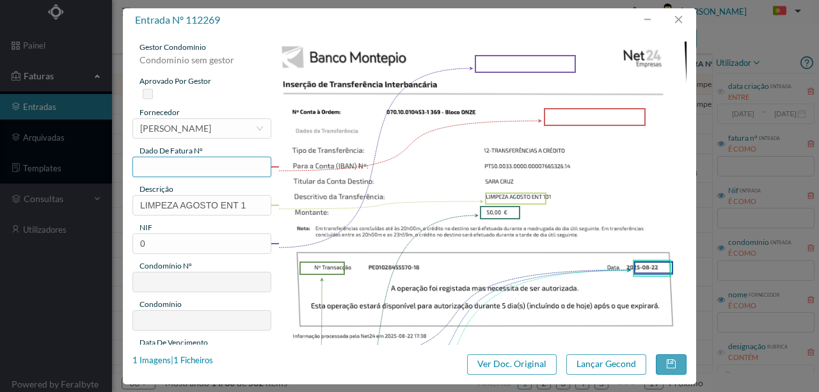
click at [149, 169] on input "text" at bounding box center [201, 167] width 139 height 20
type input "369.22.08.2025"
drag, startPoint x: 133, startPoint y: 204, endPoint x: 335, endPoint y: 201, distance: 201.6
click at [331, 202] on div "gestor condomínio Condominio sem gestor aprovado por gestor fornecedor selecion…" at bounding box center [409, 340] width 554 height 596
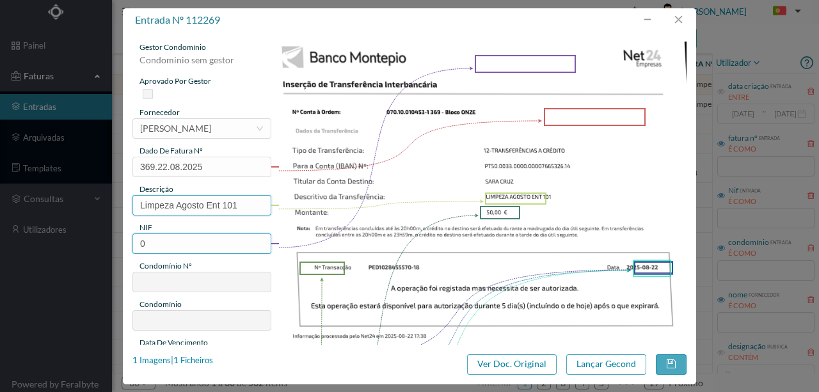
type input "Limpeza Agosto Ent 101"
drag, startPoint x: 157, startPoint y: 239, endPoint x: 119, endPoint y: 247, distance: 38.7
click at [120, 247] on div "entrada nº 112269 gestor condomínio Condominio sem gestor aprovado por gestor f…" at bounding box center [409, 196] width 819 height 392
type input "901561231"
type input "369"
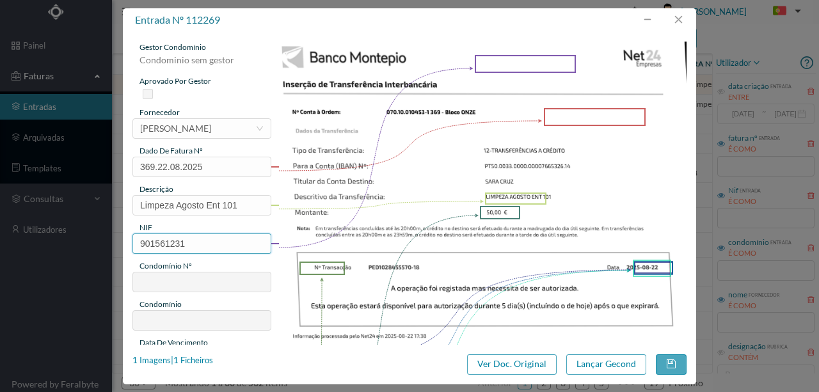
type input "ED. BLOCO ONZE"
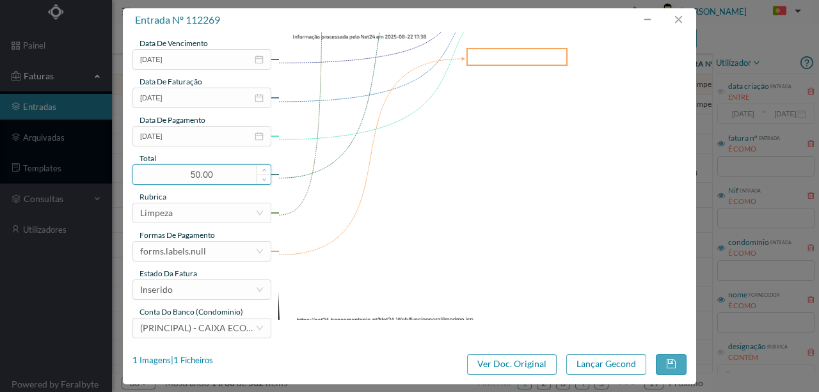
scroll to position [303, 0]
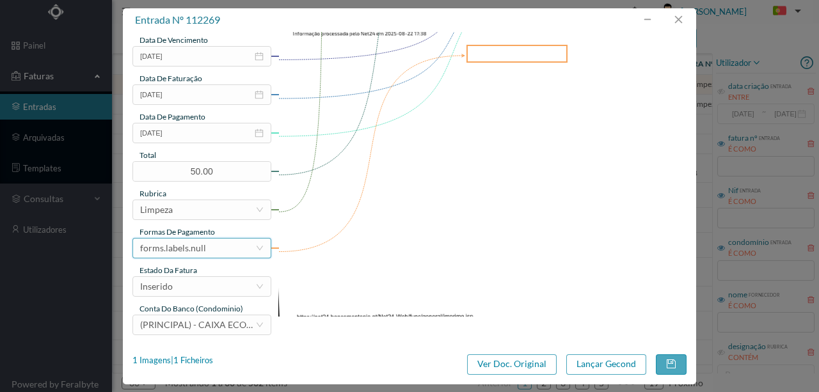
type input "901561231"
click at [201, 250] on div "forms.labels.null" at bounding box center [173, 248] width 66 height 19
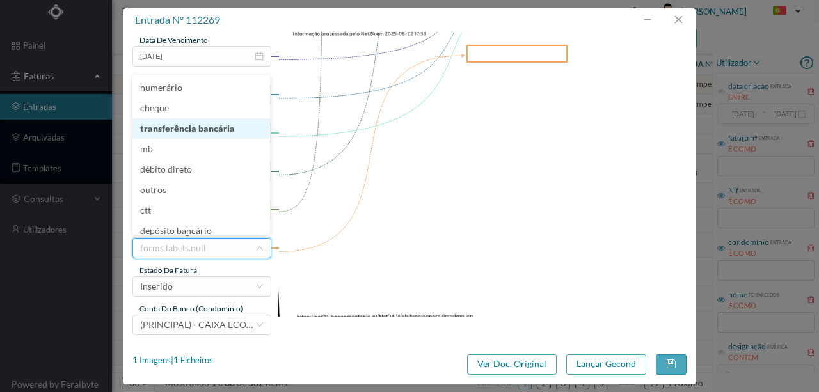
click at [178, 128] on li "transferência bancária" at bounding box center [201, 128] width 138 height 20
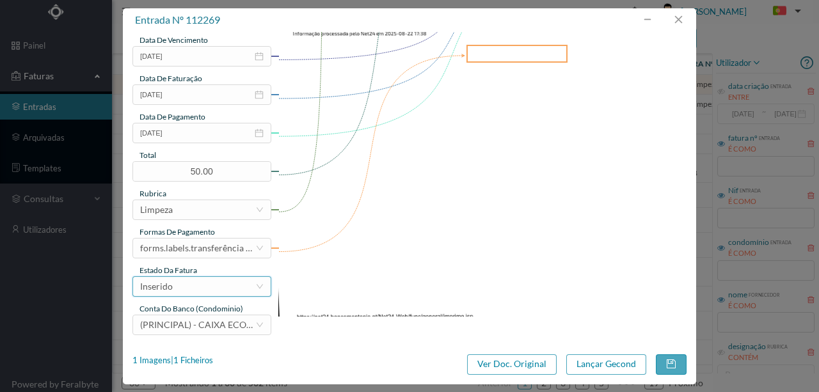
click at [183, 287] on div "Inserido" at bounding box center [197, 286] width 115 height 19
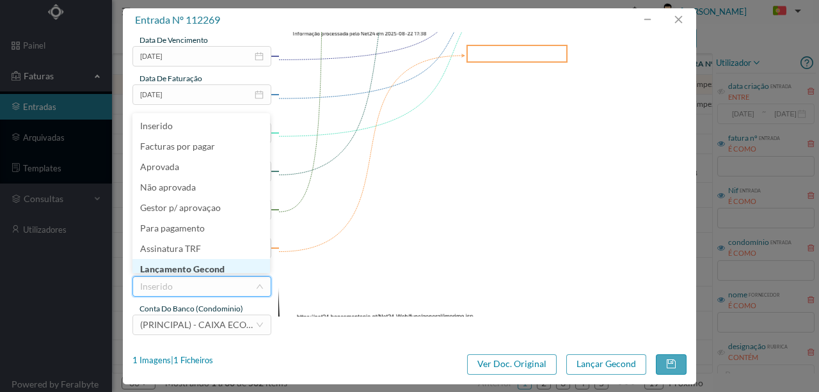
scroll to position [5, 0]
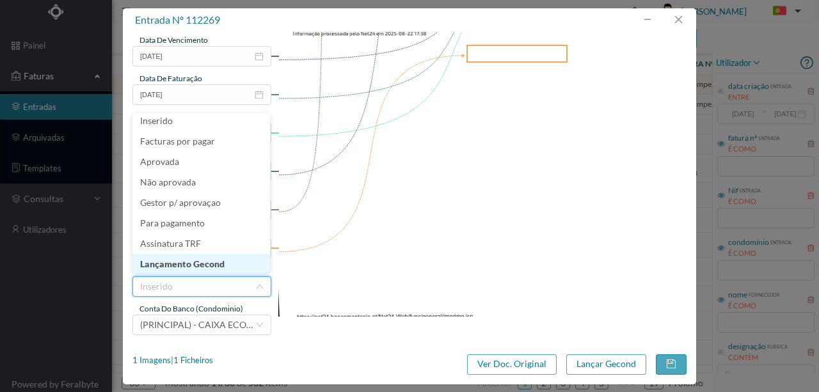
click at [202, 262] on li "Lançamento Gecond" at bounding box center [201, 264] width 138 height 20
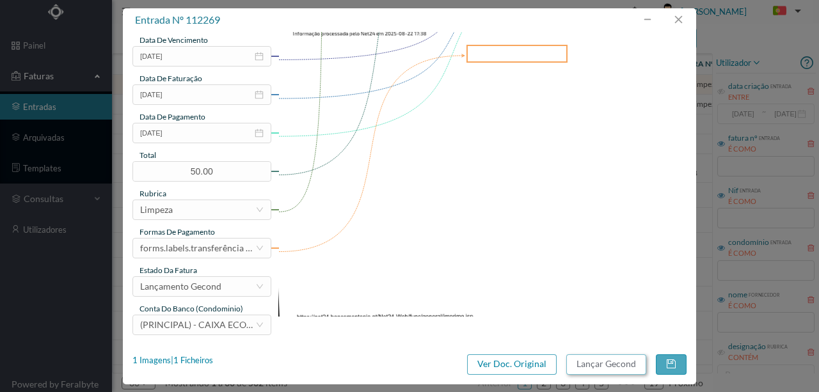
click at [598, 363] on button "Lançar Gecond" at bounding box center [606, 364] width 80 height 20
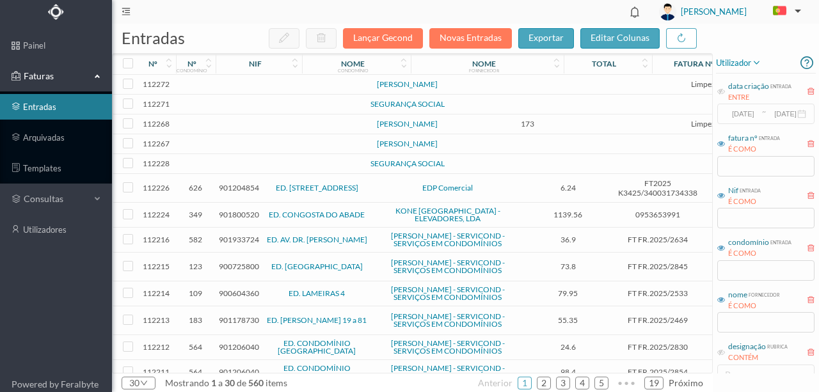
click at [232, 152] on td at bounding box center [276, 144] width 109 height 20
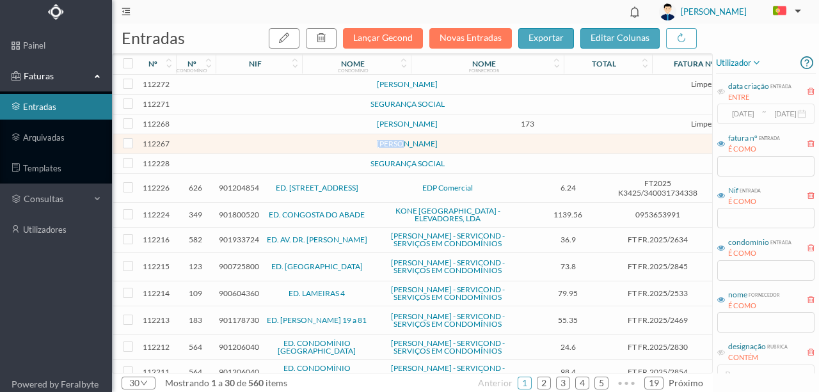
click at [232, 152] on td at bounding box center [276, 144] width 109 height 20
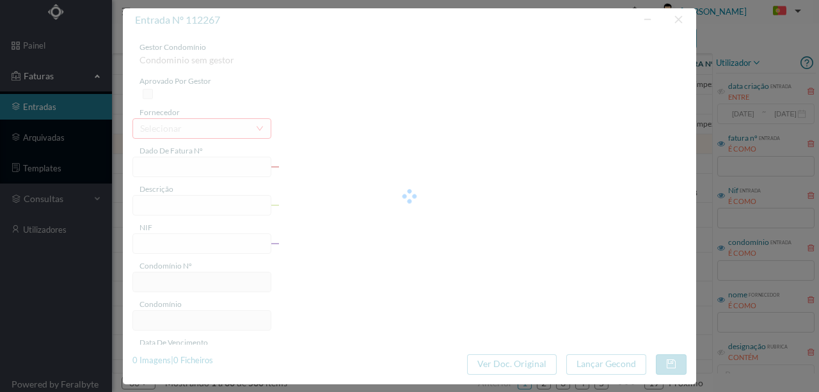
type input "0"
type input "Invalid date"
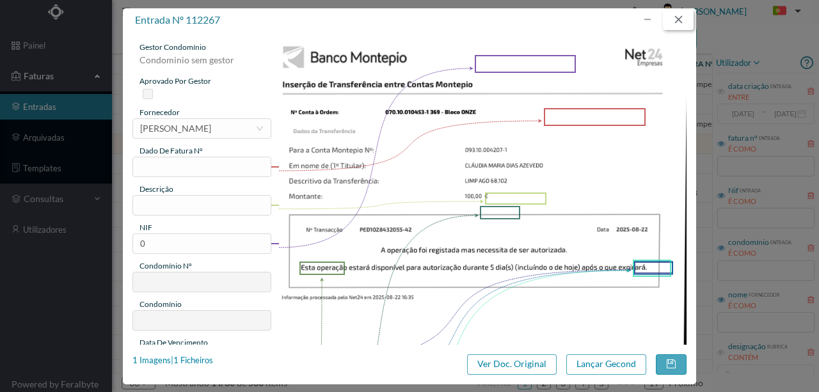
click at [682, 19] on button "button" at bounding box center [678, 20] width 31 height 20
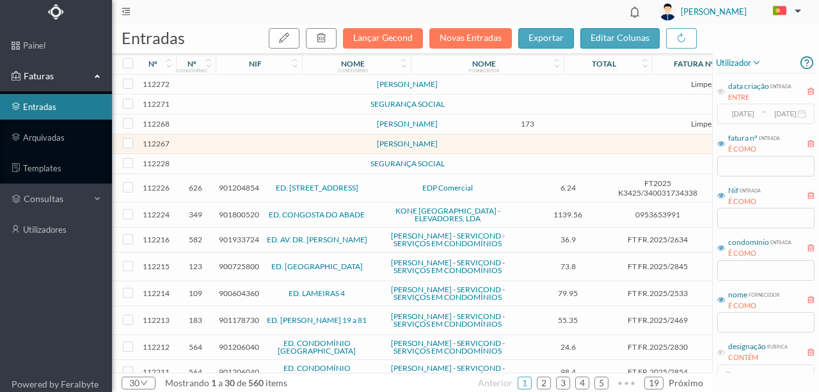
click at [227, 132] on td at bounding box center [276, 125] width 109 height 20
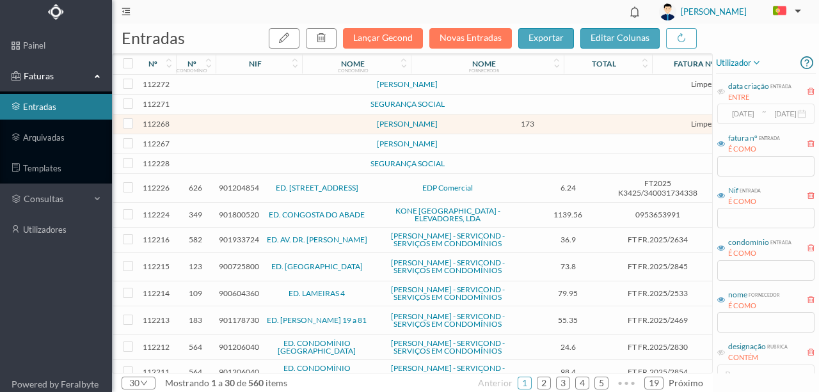
click at [241, 129] on td at bounding box center [276, 125] width 109 height 20
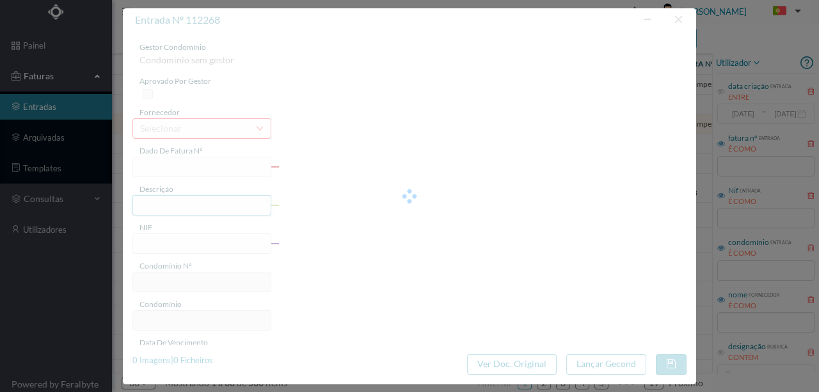
type input "UDIA MARIA DIAS AZE"
type input "0"
type input "[DATE]"
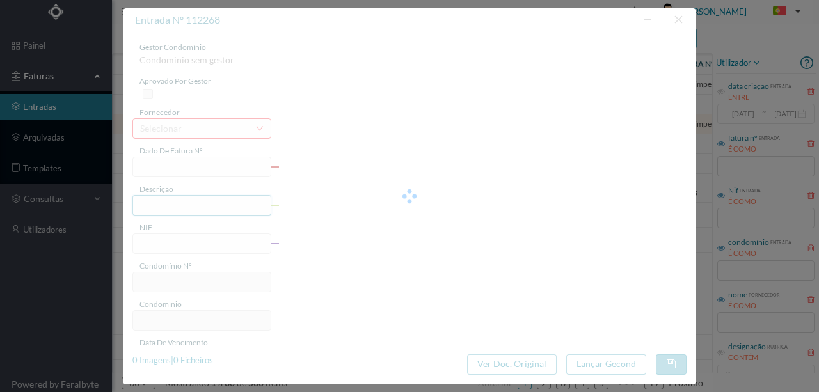
type input "173.00"
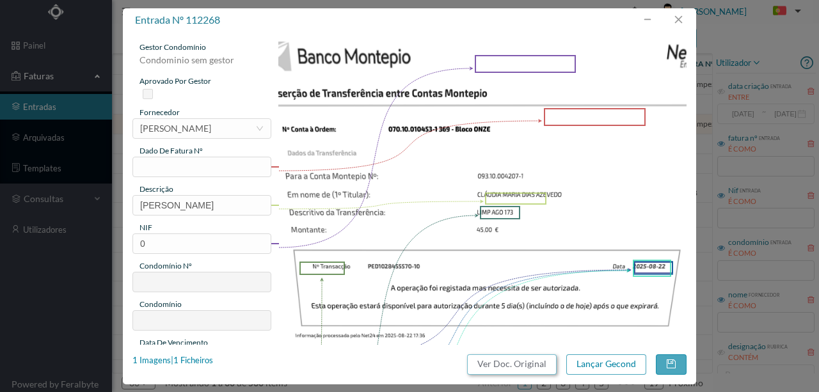
click at [517, 371] on button "Ver Doc. Original" at bounding box center [512, 364] width 90 height 20
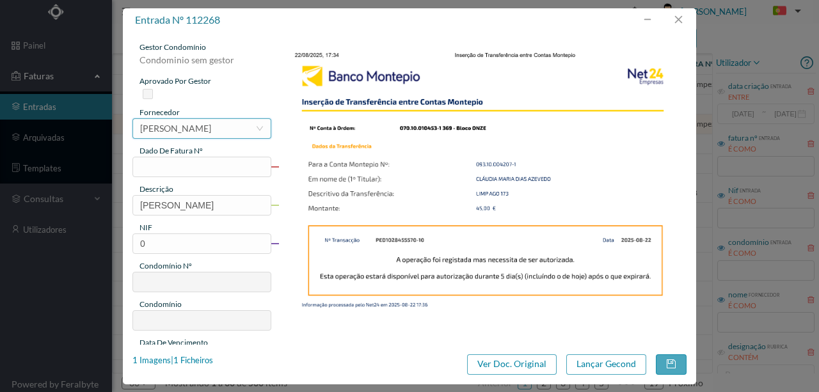
click at [177, 129] on div "[PERSON_NAME]" at bounding box center [175, 128] width 71 height 19
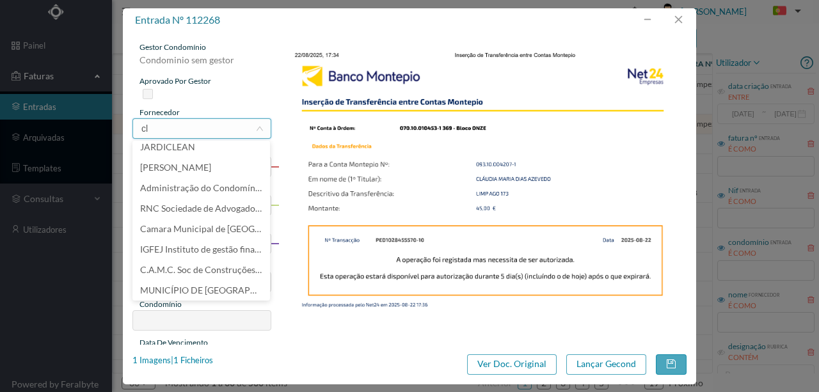
scroll to position [3, 0]
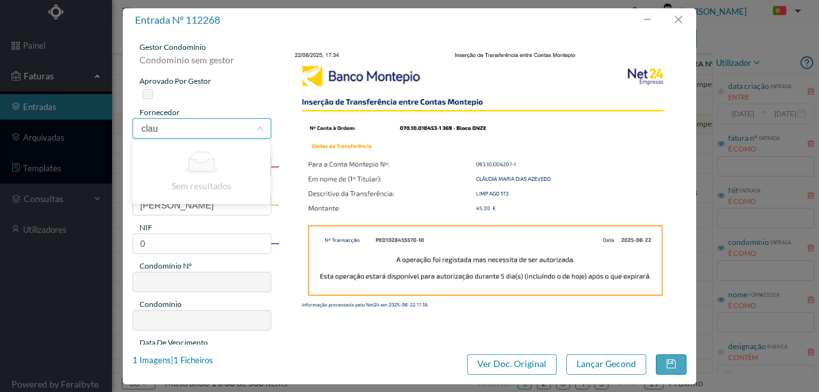
type input "cla"
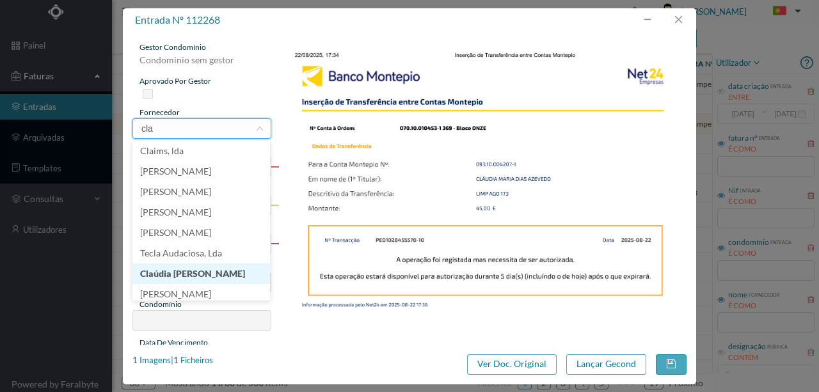
click at [218, 278] on li "Claúdia [PERSON_NAME]" at bounding box center [201, 274] width 138 height 20
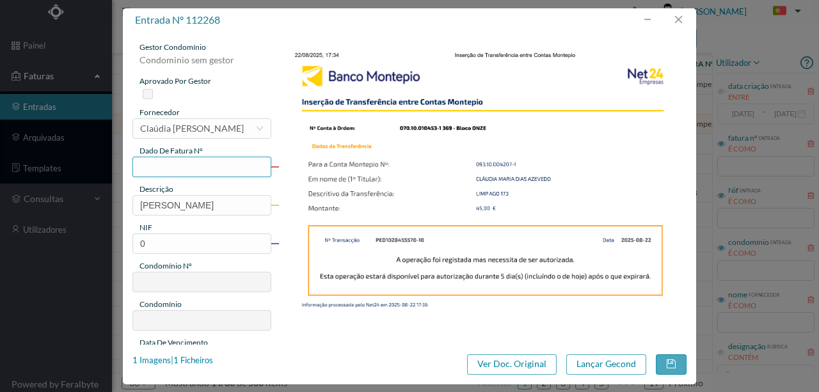
click at [155, 168] on input "text" at bounding box center [201, 167] width 139 height 20
type input "369.08.Set.2025"
drag, startPoint x: 241, startPoint y: 203, endPoint x: 81, endPoint y: 217, distance: 160.5
click at [81, 217] on div "entrada nº 112268 gestor condomínio Condominio sem gestor aprovado por gestor f…" at bounding box center [409, 196] width 819 height 392
drag, startPoint x: 228, startPoint y: 209, endPoint x: 106, endPoint y: 216, distance: 122.4
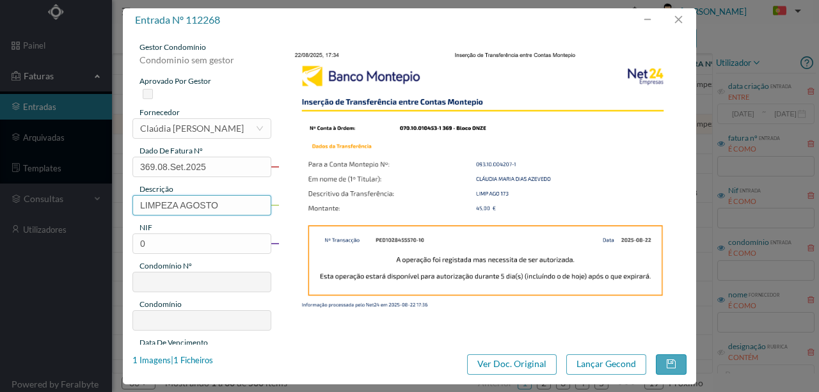
click at [102, 218] on div "entrada nº 112268 gestor condomínio Condominio sem gestor aprovado por gestor f…" at bounding box center [409, 196] width 819 height 392
type input "Limpeza Agosto Ent 173"
drag, startPoint x: 154, startPoint y: 244, endPoint x: 104, endPoint y: 245, distance: 50.6
click at [104, 245] on div "entrada nº 112268 gestor condomínio Condominio sem gestor aprovado por gestor f…" at bounding box center [409, 196] width 819 height 392
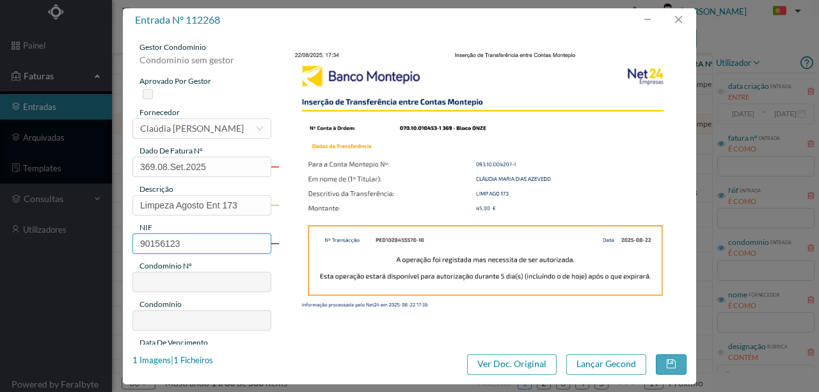
type input "901561231"
type input "369"
type input "ED. BLOCO ONZE"
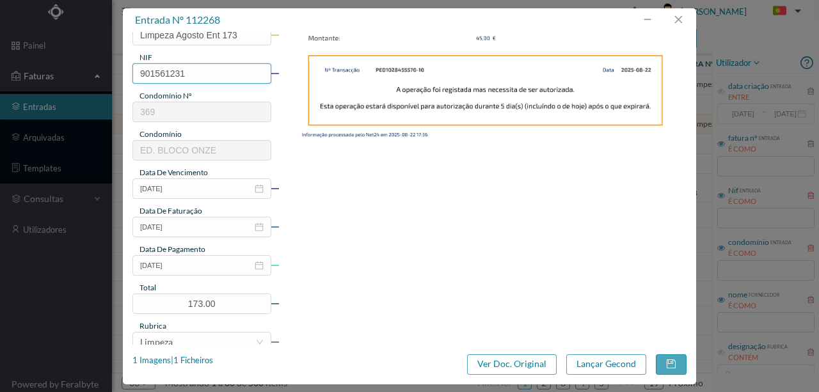
scroll to position [213, 0]
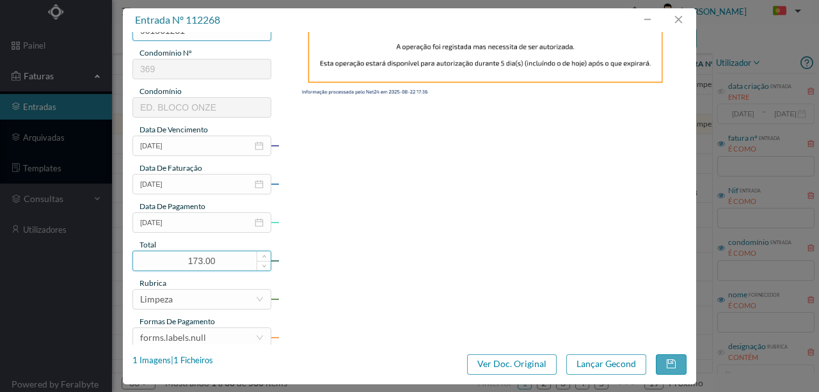
type input "901561231"
drag, startPoint x: 230, startPoint y: 259, endPoint x: 143, endPoint y: 269, distance: 88.3
click at [147, 270] on div "173.00" at bounding box center [201, 261] width 139 height 20
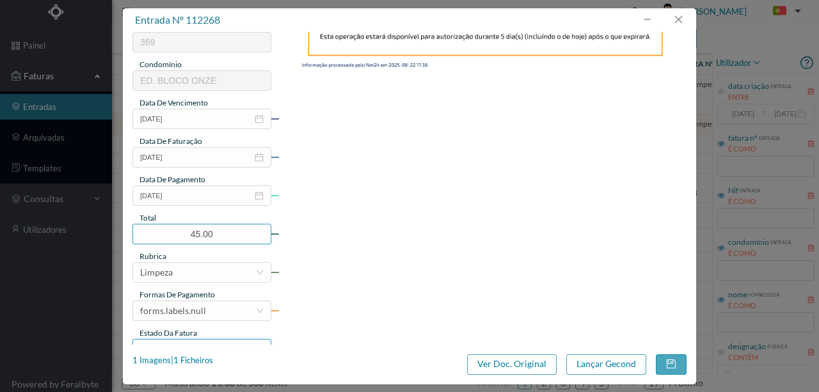
scroll to position [303, 0]
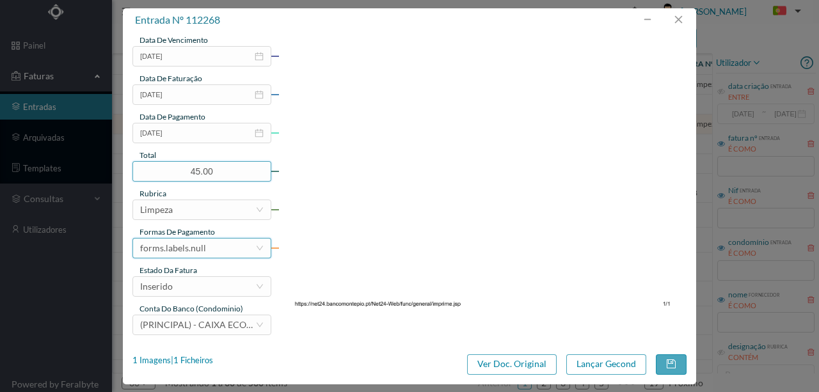
type input "45.00"
click at [203, 247] on div "forms.labels.null" at bounding box center [173, 248] width 66 height 19
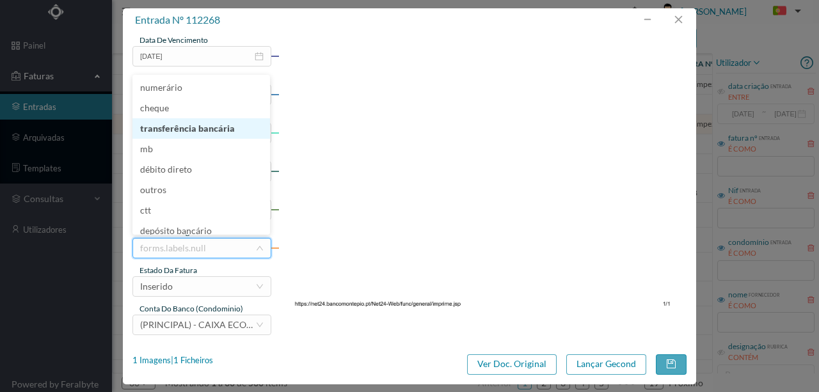
click at [210, 132] on li "transferência bancária" at bounding box center [201, 128] width 138 height 20
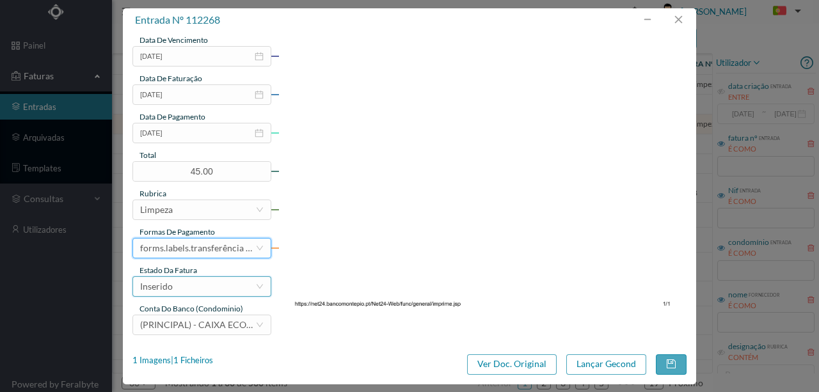
click at [191, 288] on div "Inserido" at bounding box center [197, 286] width 115 height 19
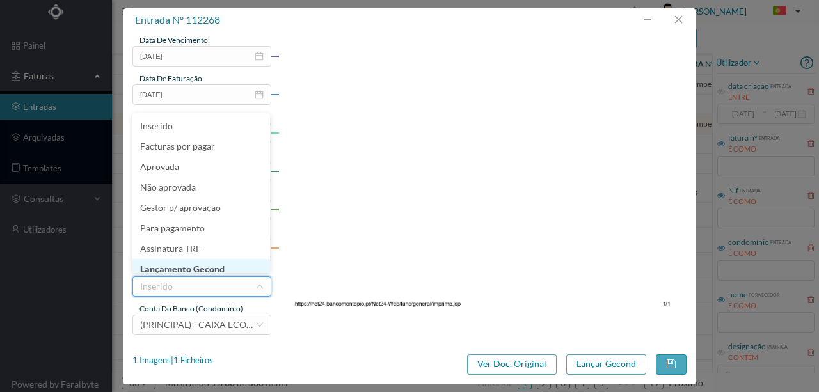
scroll to position [6, 0]
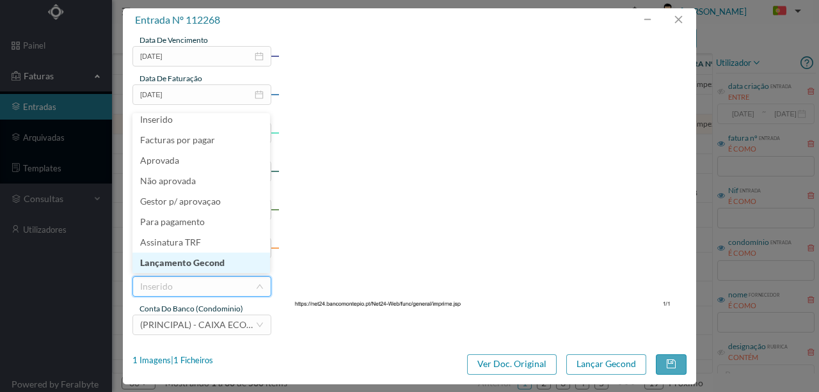
click at [202, 264] on li "Lançamento Gecond" at bounding box center [201, 263] width 138 height 20
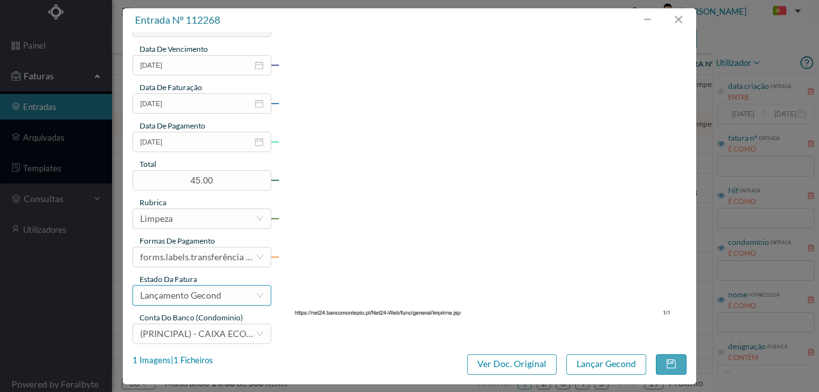
scroll to position [303, 0]
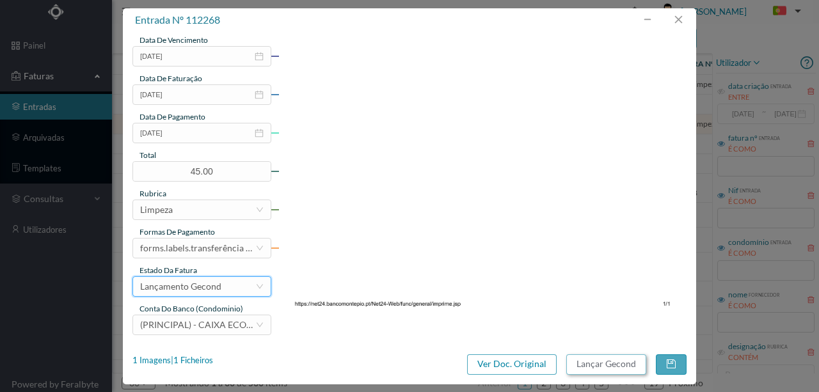
click at [612, 362] on button "Lançar Gecond" at bounding box center [606, 364] width 80 height 20
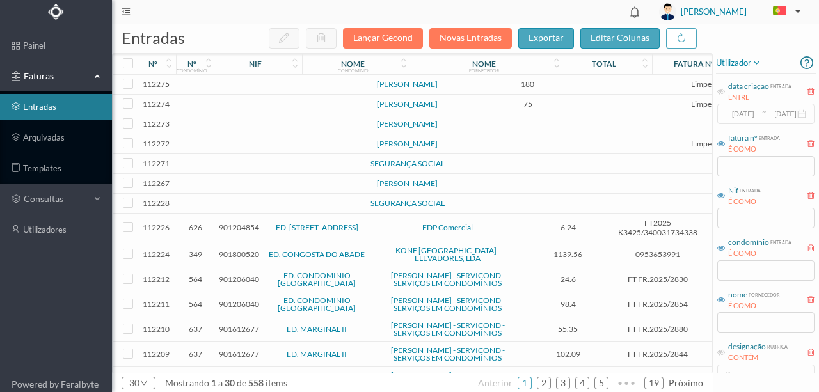
click at [261, 154] on td at bounding box center [276, 144] width 109 height 20
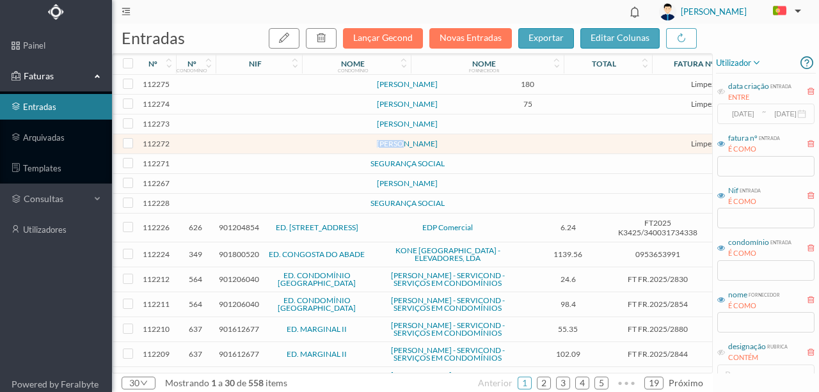
click at [261, 154] on td at bounding box center [276, 144] width 109 height 20
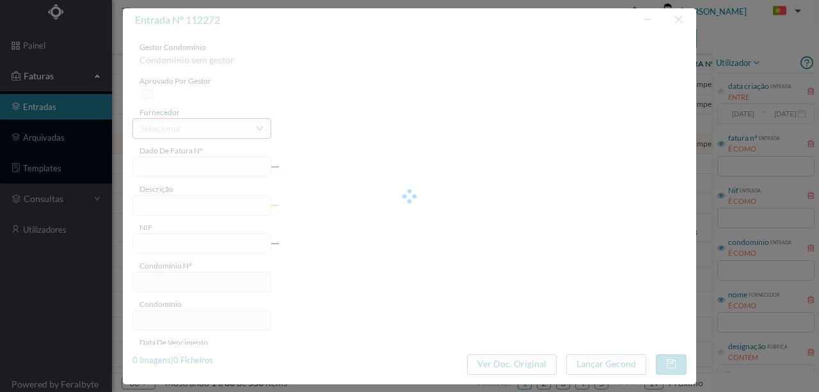
type input "NCEICÃO JESLIS SILVA SO"
type input "0"
type input "[DATE]"
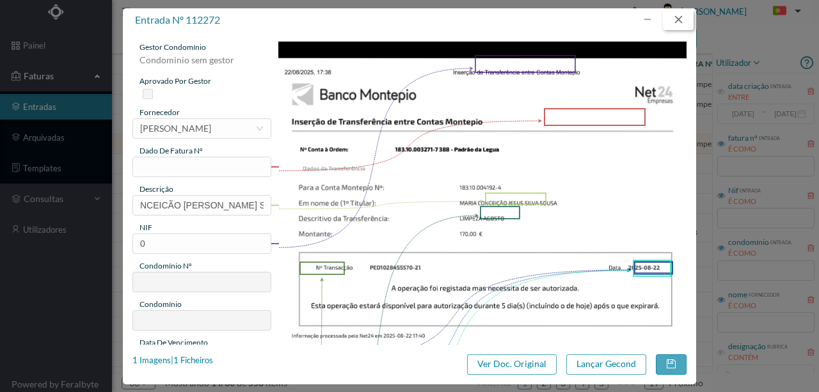
click at [679, 22] on button "button" at bounding box center [678, 20] width 31 height 20
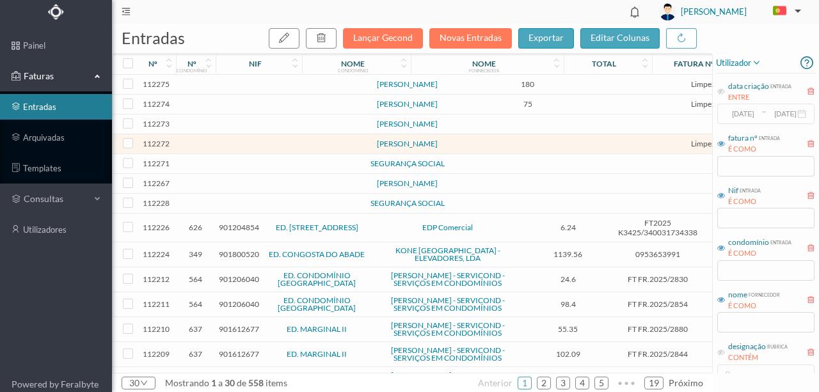
click at [253, 194] on td at bounding box center [276, 184] width 109 height 20
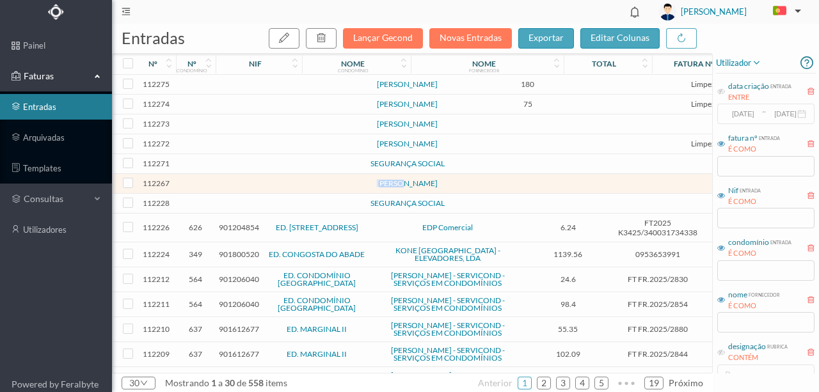
click at [253, 194] on td at bounding box center [276, 184] width 109 height 20
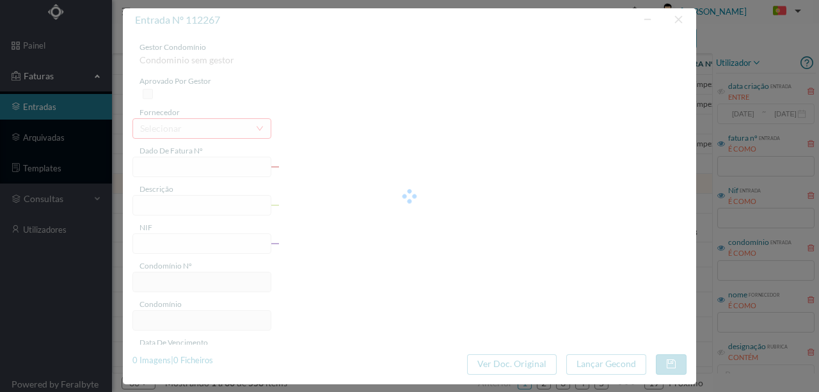
type input "0"
type input "Invalid date"
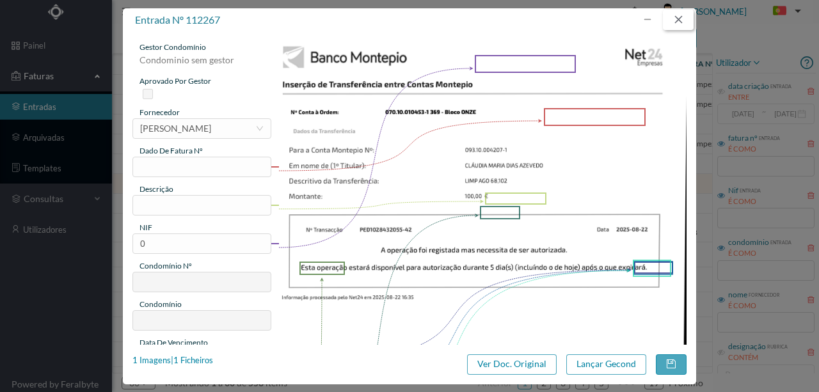
click at [673, 19] on button "button" at bounding box center [678, 20] width 31 height 20
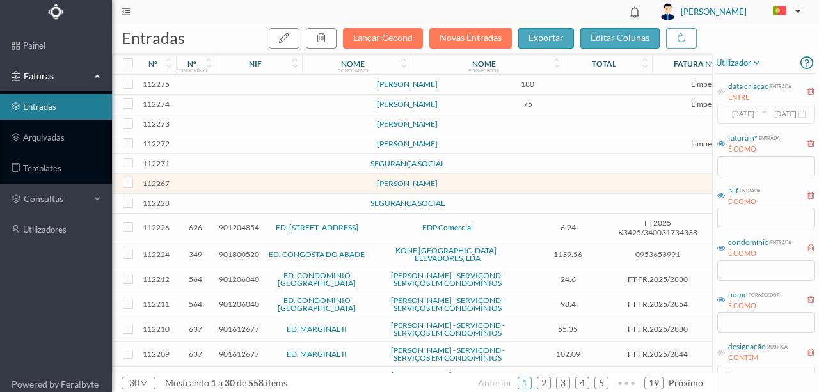
click at [262, 174] on td at bounding box center [276, 164] width 109 height 20
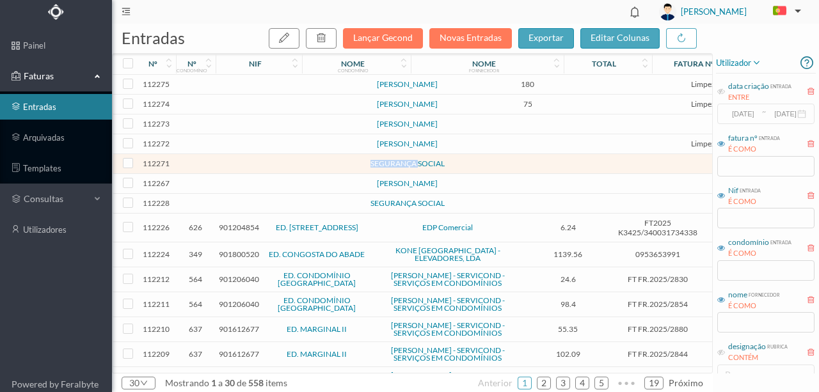
click at [262, 174] on td at bounding box center [276, 164] width 109 height 20
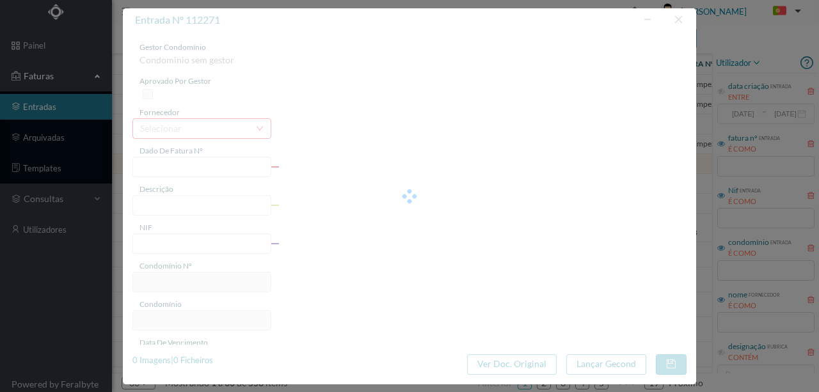
type input "0"
type input "Invalid date"
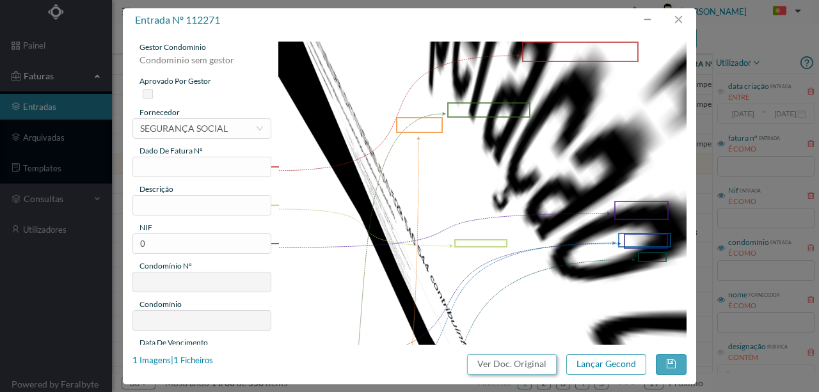
click at [500, 360] on button "Ver Doc. Original" at bounding box center [512, 364] width 90 height 20
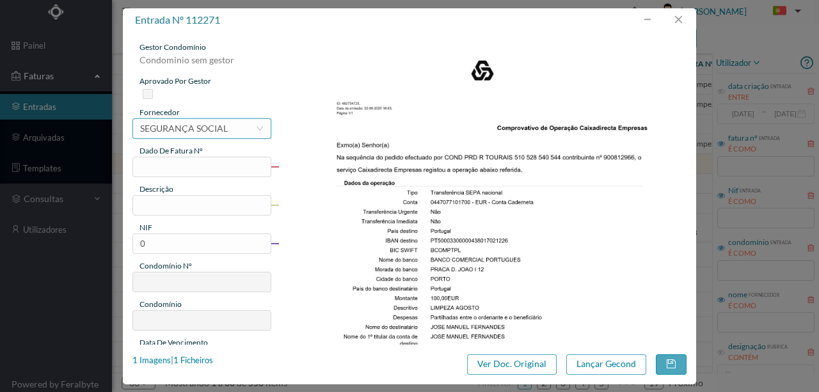
click at [187, 132] on div "SEGURANÇA SOCIAL" at bounding box center [184, 128] width 88 height 19
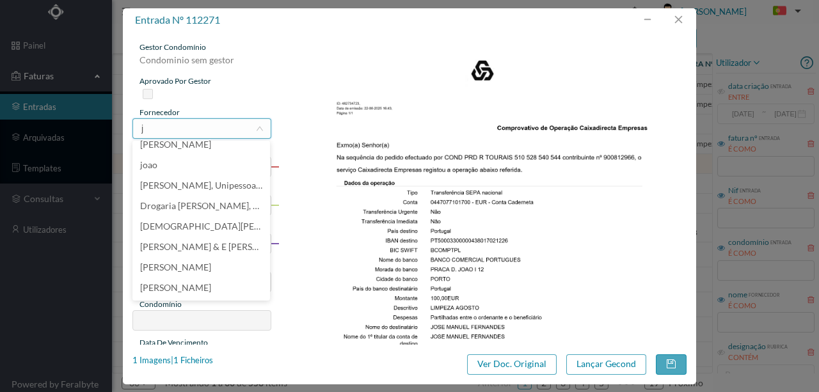
scroll to position [3, 0]
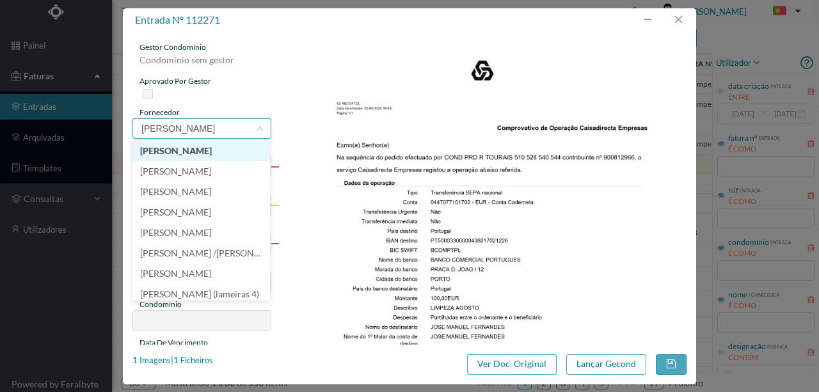
type input "josé ma"
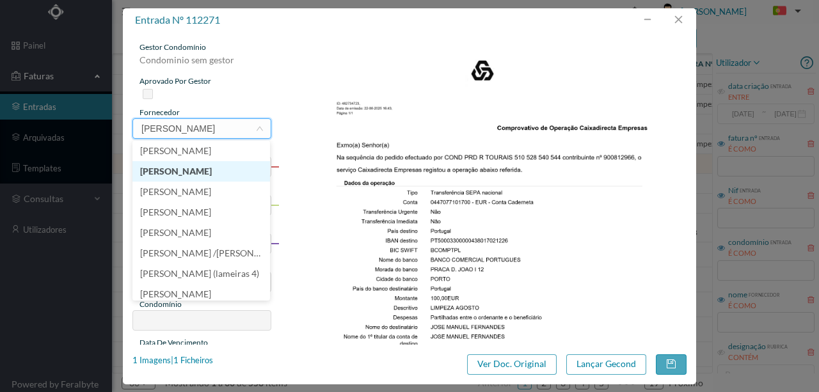
click at [173, 173] on li "[PERSON_NAME]" at bounding box center [201, 171] width 138 height 20
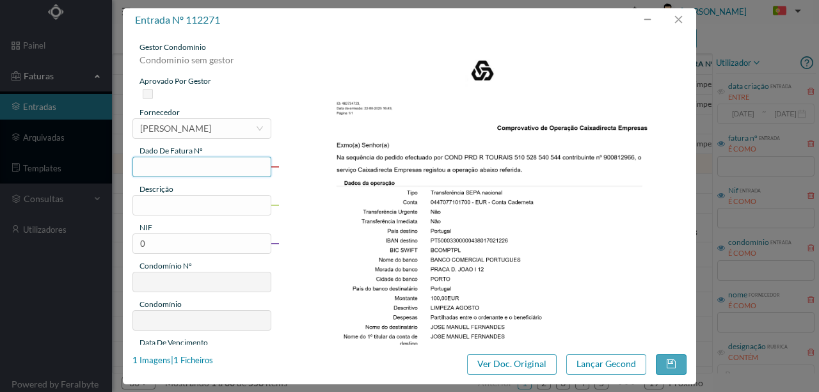
click at [157, 165] on input "text" at bounding box center [201, 167] width 139 height 20
type input "387.22.08"
click at [160, 206] on input "text" at bounding box center [201, 205] width 139 height 20
type input "Limpeza Agosto"
drag, startPoint x: 150, startPoint y: 242, endPoint x: 124, endPoint y: 242, distance: 25.6
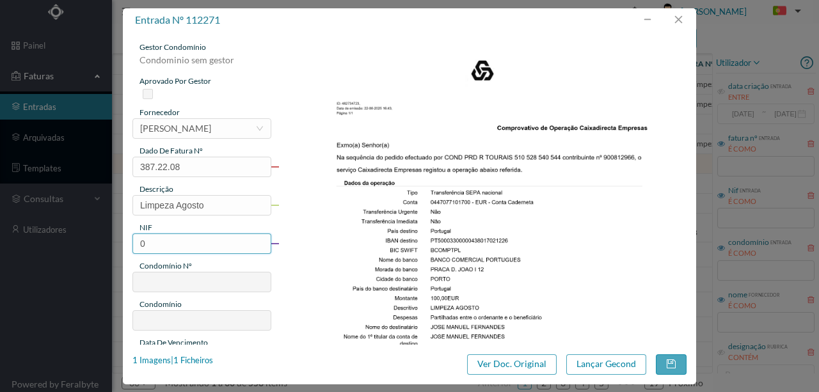
click at [124, 242] on div "gestor condomínio Condominio sem gestor aprovado por gestor fornecedor selecion…" at bounding box center [409, 188] width 573 height 313
type input "900812966"
type input "387"
type input "ED. RUA DE TOURAIS 510 a 544"
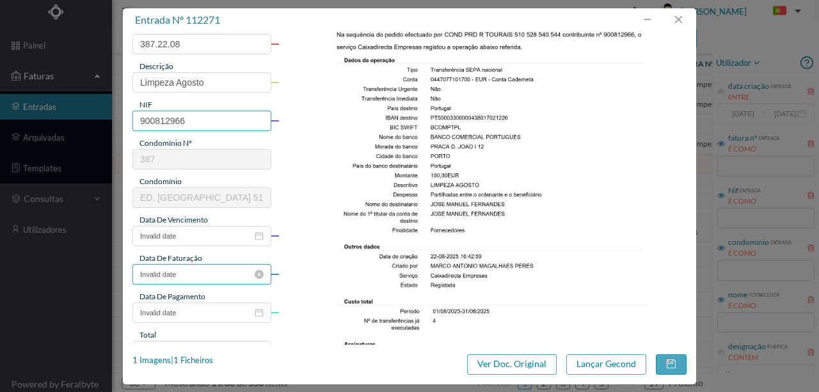
scroll to position [128, 0]
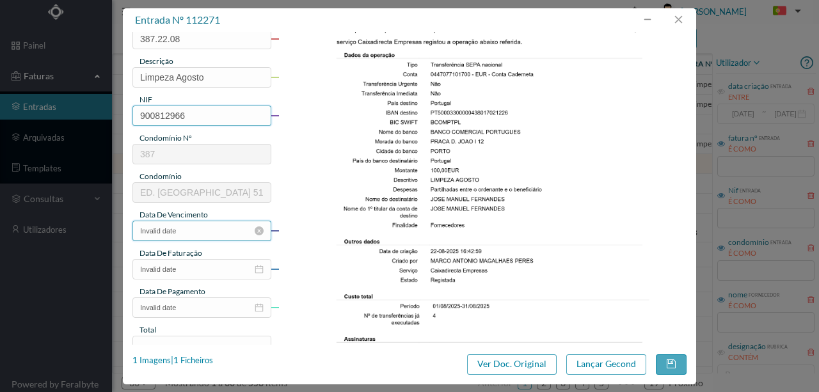
type input "900812966"
click at [184, 234] on input "Invalid date" at bounding box center [201, 231] width 139 height 20
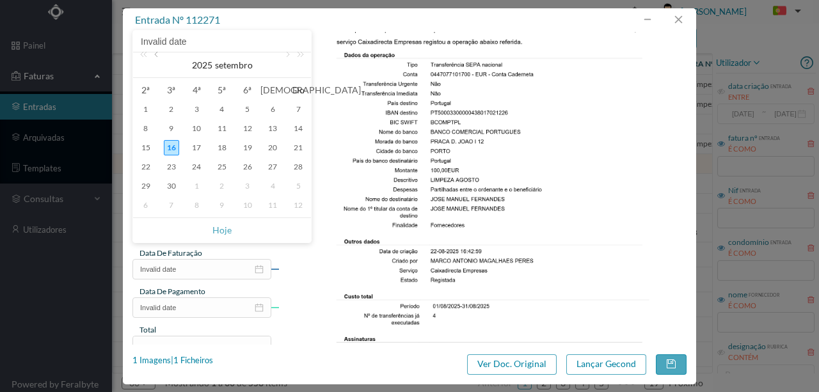
click at [155, 54] on link at bounding box center [158, 65] width 12 height 26
click at [247, 164] on div "22" at bounding box center [247, 166] width 15 height 15
type input "[DATE]"
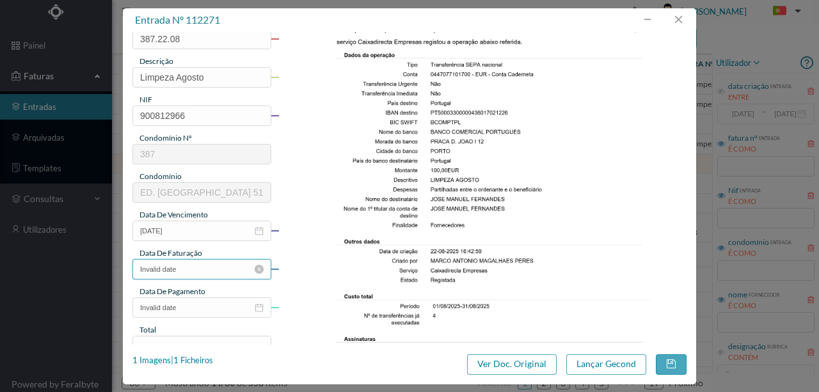
click at [184, 267] on input "Invalid date" at bounding box center [201, 269] width 139 height 20
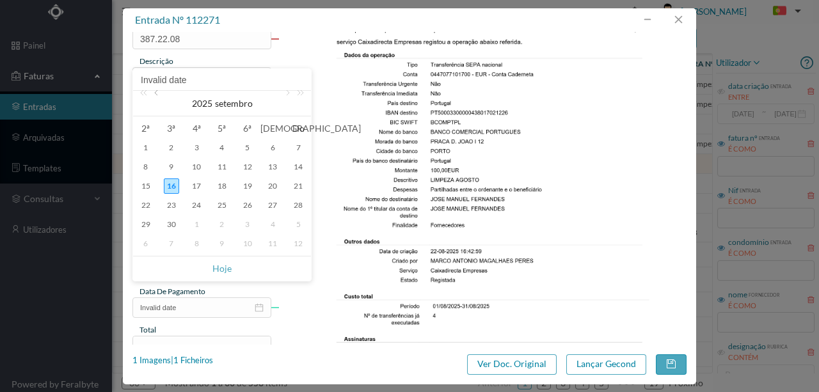
click at [155, 94] on link at bounding box center [158, 104] width 12 height 26
click at [248, 205] on div "22" at bounding box center [247, 205] width 15 height 15
type input "[DATE]"
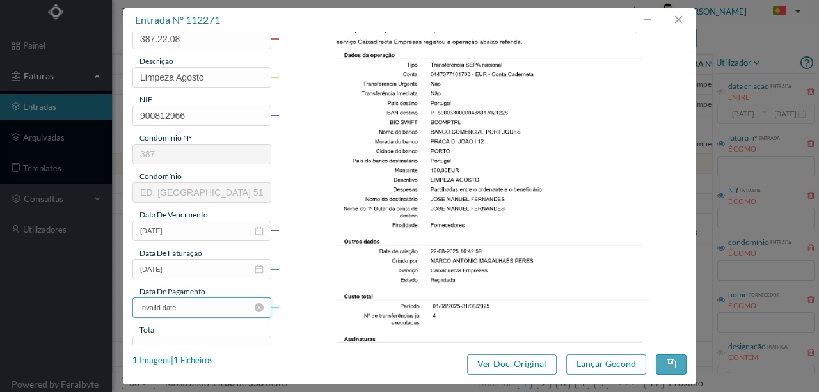
click at [195, 307] on input "Invalid date" at bounding box center [201, 308] width 139 height 20
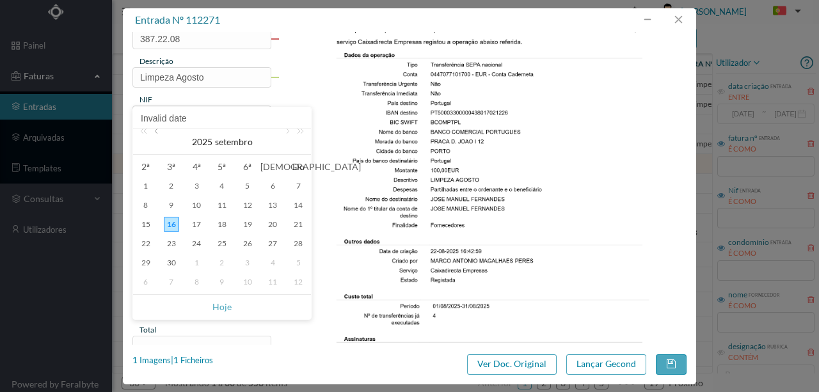
click at [157, 132] on link at bounding box center [158, 142] width 12 height 26
click at [251, 246] on div "22" at bounding box center [247, 243] width 15 height 15
type input "[DATE]"
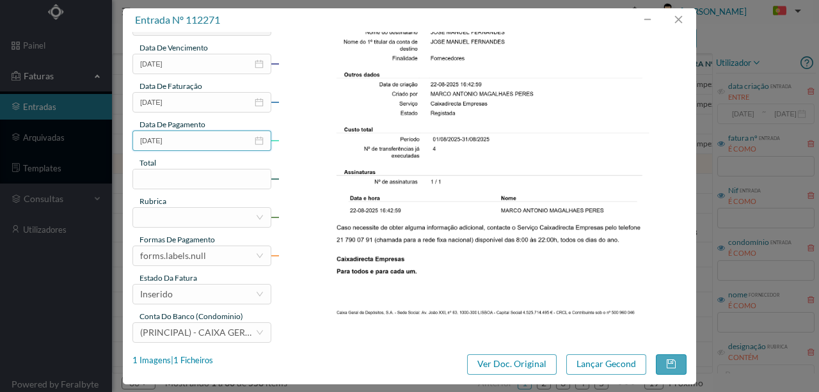
scroll to position [298, 0]
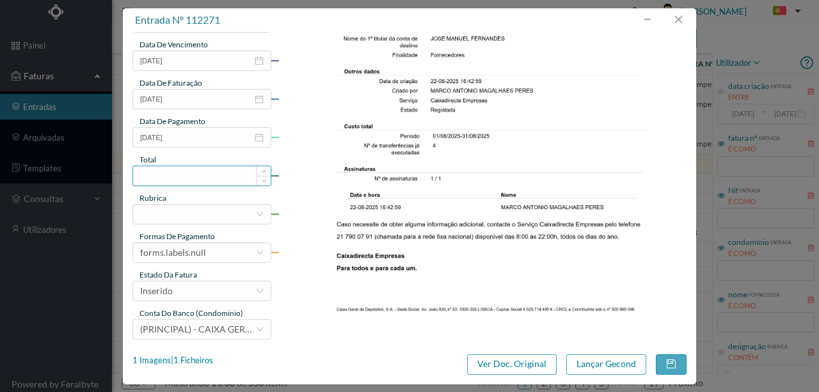
click at [186, 175] on input at bounding box center [202, 175] width 138 height 19
type input "100.00"
click at [156, 215] on div at bounding box center [197, 214] width 115 height 19
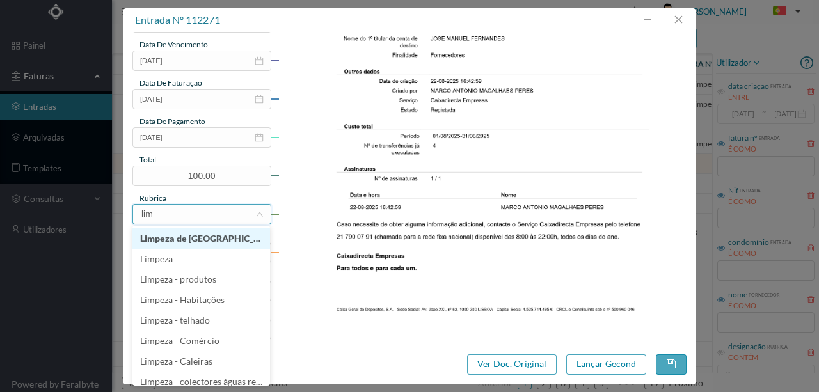
type input "limp"
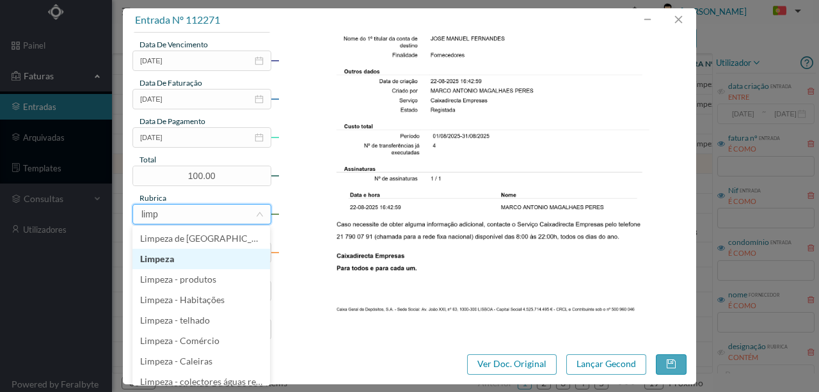
click at [163, 260] on li "Limpeza" at bounding box center [201, 259] width 138 height 20
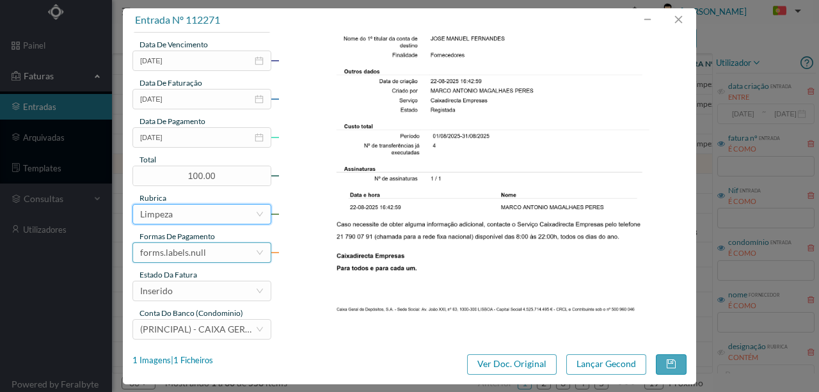
click at [184, 251] on div "forms.labels.null" at bounding box center [173, 252] width 66 height 19
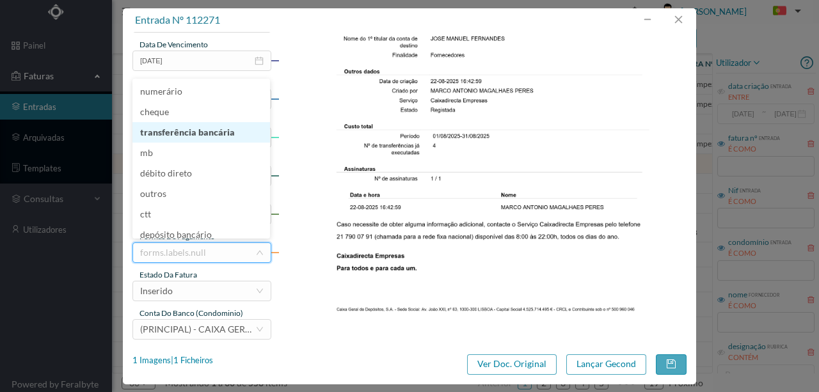
click at [209, 129] on li "transferência bancária" at bounding box center [201, 132] width 138 height 20
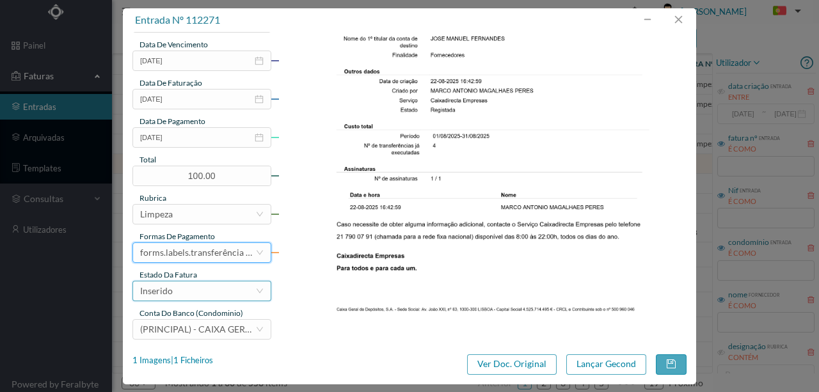
click at [175, 287] on div "Inserido" at bounding box center [197, 291] width 115 height 19
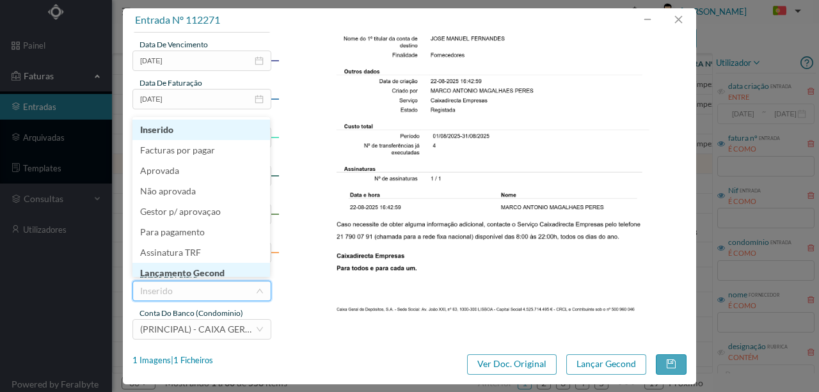
scroll to position [6, 0]
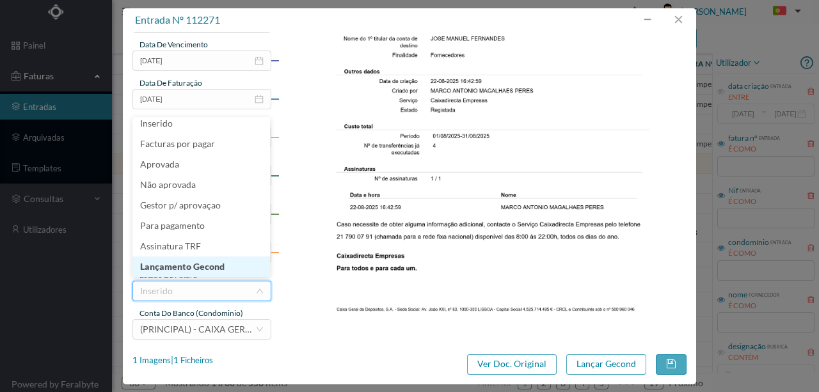
click at [202, 268] on li "Lançamento Gecond" at bounding box center [201, 267] width 138 height 20
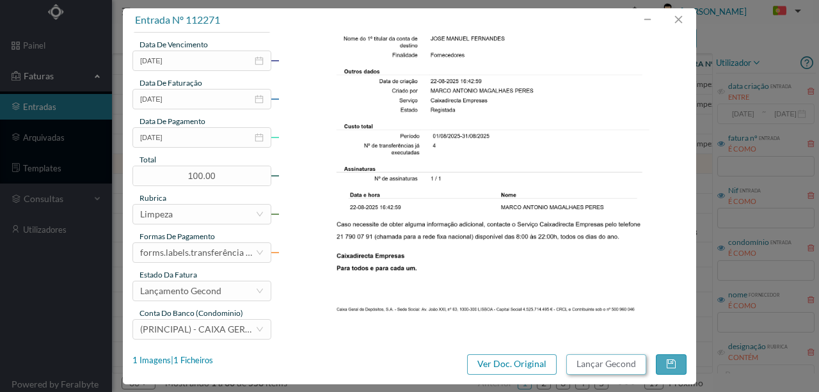
click at [604, 368] on button "Lançar Gecond" at bounding box center [606, 364] width 80 height 20
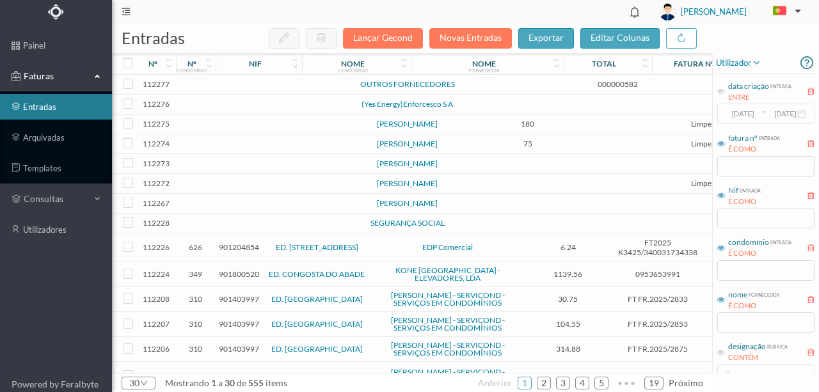
click at [250, 194] on td at bounding box center [276, 184] width 109 height 20
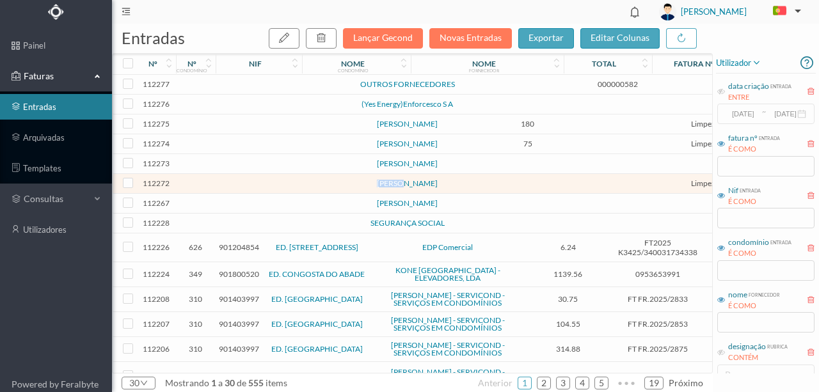
click at [250, 194] on td at bounding box center [276, 184] width 109 height 20
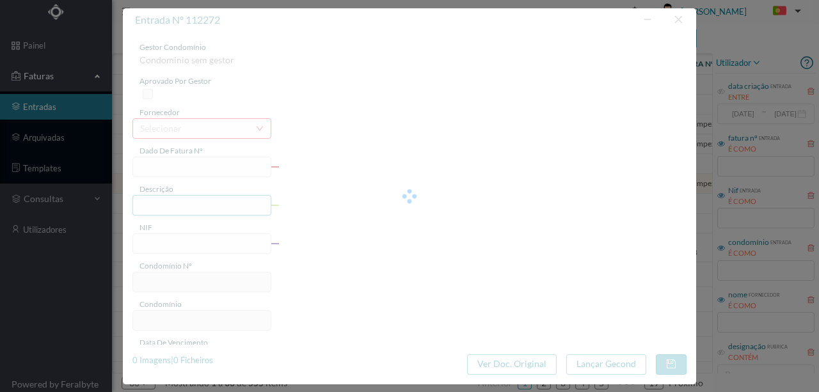
type input "NCEICÃO JESLIS SILVA SO"
type input "0"
type input "[DATE]"
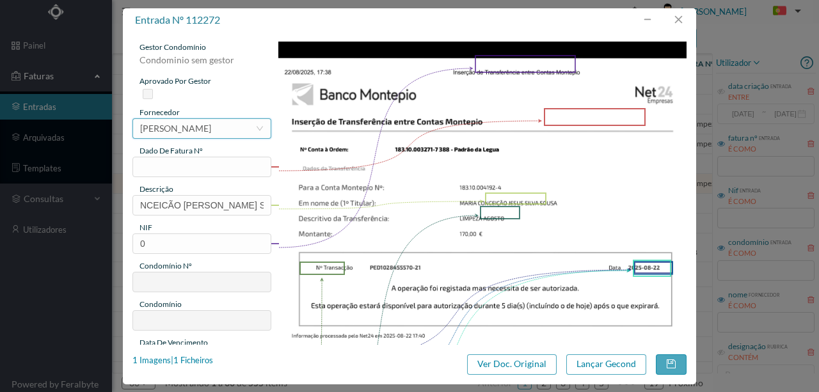
click at [191, 128] on div "[PERSON_NAME]" at bounding box center [175, 128] width 71 height 19
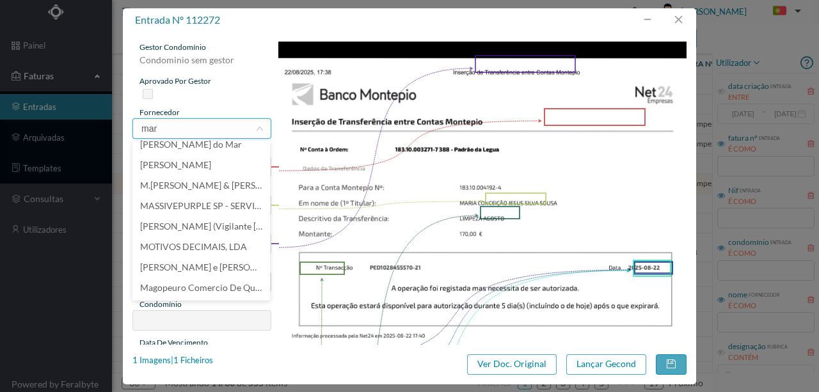
scroll to position [0, 0]
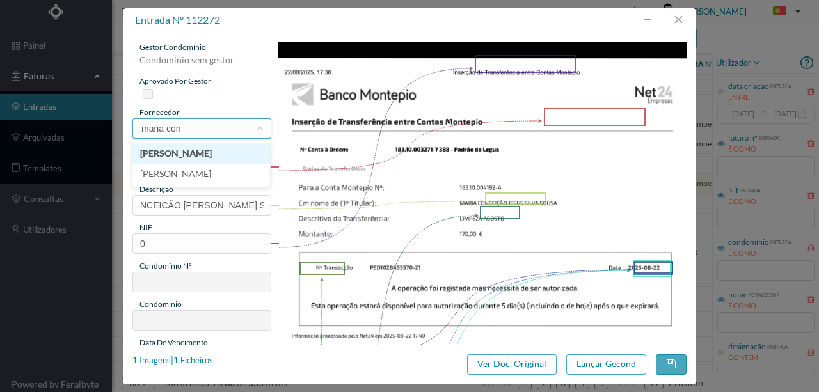
type input "maria conc"
click at [187, 152] on li "[PERSON_NAME]" at bounding box center [201, 153] width 138 height 20
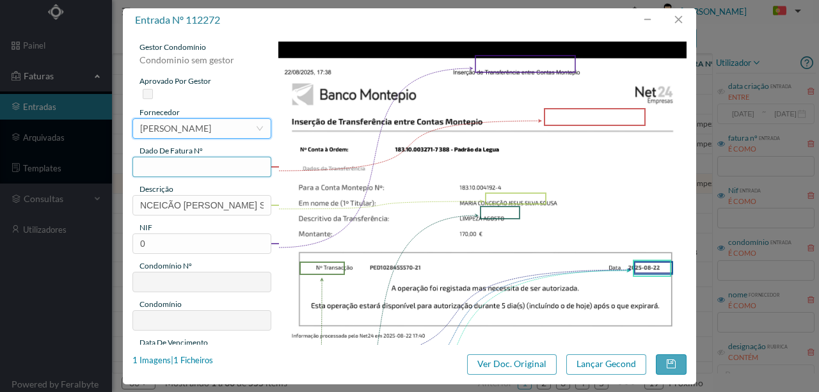
click at [162, 164] on input "text" at bounding box center [201, 167] width 139 height 20
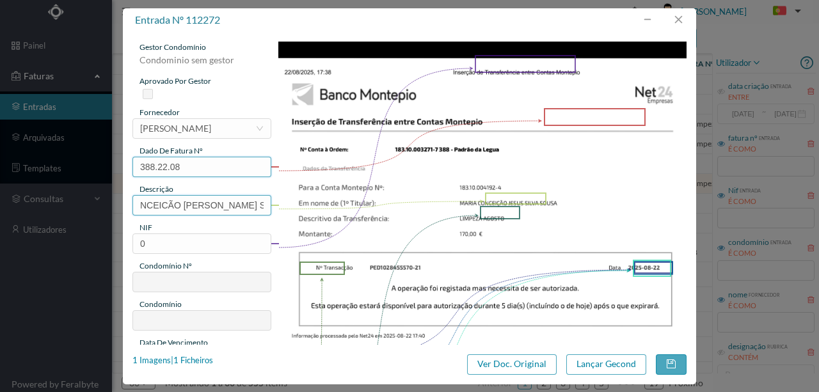
type input "388.22.08"
drag, startPoint x: 138, startPoint y: 201, endPoint x: 302, endPoint y: 202, distance: 164.4
click at [302, 202] on div "gestor condomínio Condominio sem gestor aprovado por gestor fornecedor selecion…" at bounding box center [409, 340] width 554 height 596
type input "Limpeza Agosto"
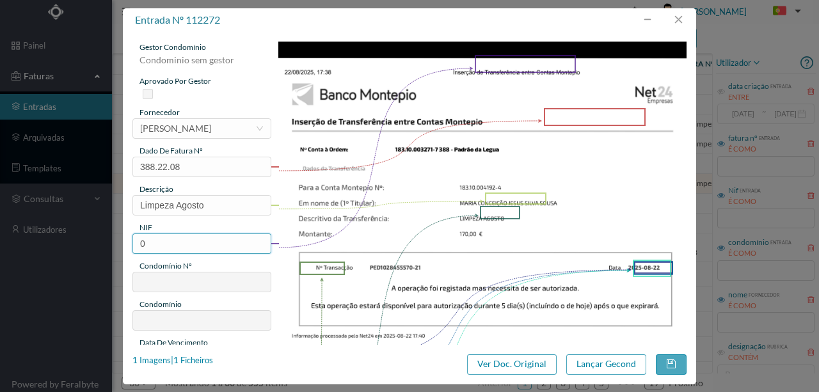
drag, startPoint x: 154, startPoint y: 246, endPoint x: 102, endPoint y: 243, distance: 51.3
click at [103, 243] on div "entrada nº 112272 gestor condomínio Condominio sem gestor aprovado por gestor f…" at bounding box center [409, 196] width 819 height 392
type input "901640468"
type input "388"
type input "ED. PRACETA PADRÃO DA LÉGUA"
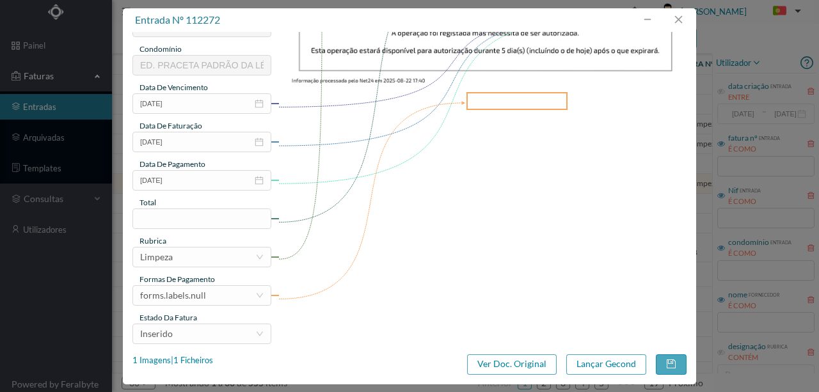
scroll to position [256, 0]
type input "901640468"
click at [163, 220] on input at bounding box center [202, 218] width 138 height 19
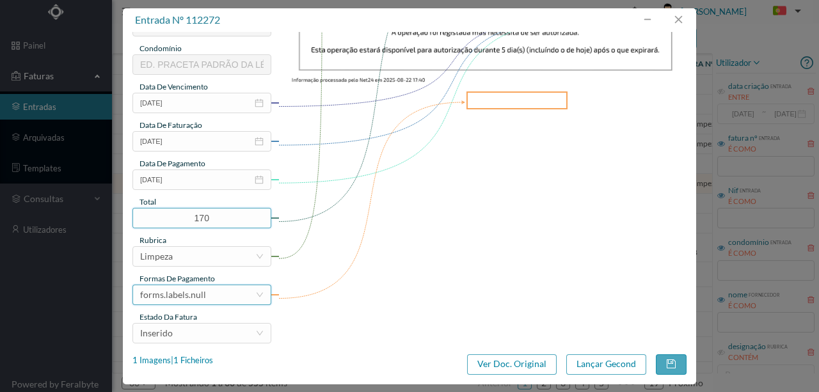
type input "170.00"
click at [216, 296] on div "forms.labels.null" at bounding box center [197, 294] width 115 height 19
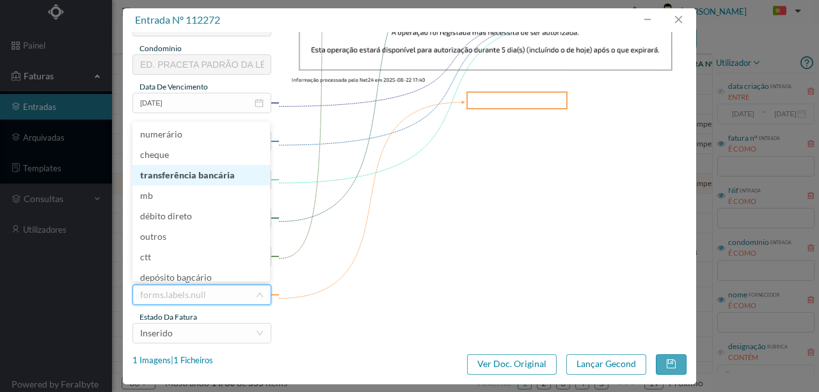
click at [198, 175] on li "transferência bancária" at bounding box center [201, 175] width 138 height 20
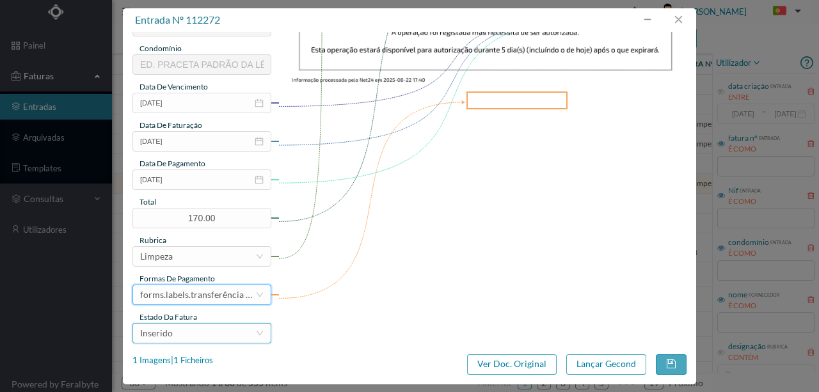
click at [179, 335] on div "Inserido" at bounding box center [197, 333] width 115 height 19
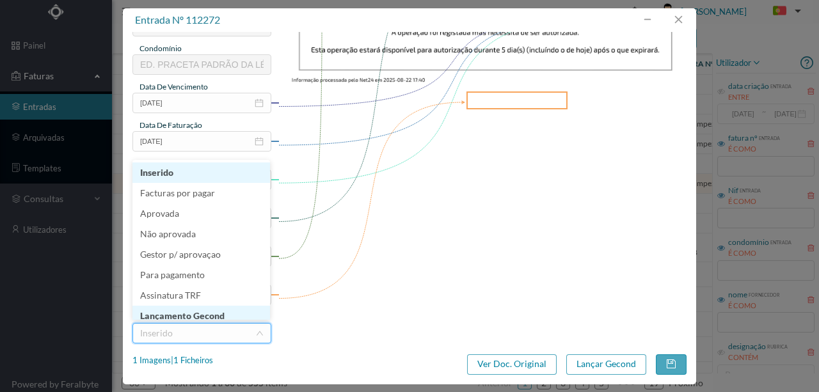
scroll to position [5, 0]
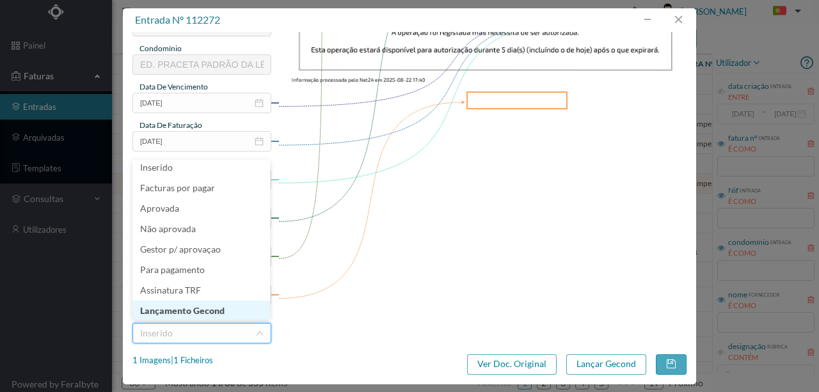
click at [189, 310] on li "Lançamento Gecond" at bounding box center [201, 311] width 138 height 20
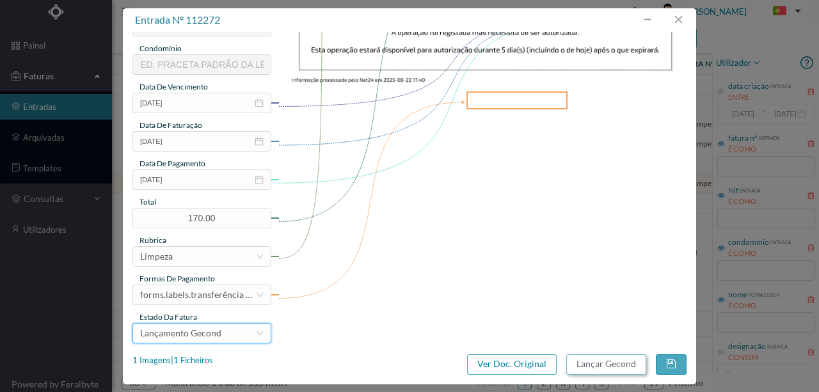
click at [599, 369] on button "Lançar Gecond" at bounding box center [606, 364] width 80 height 20
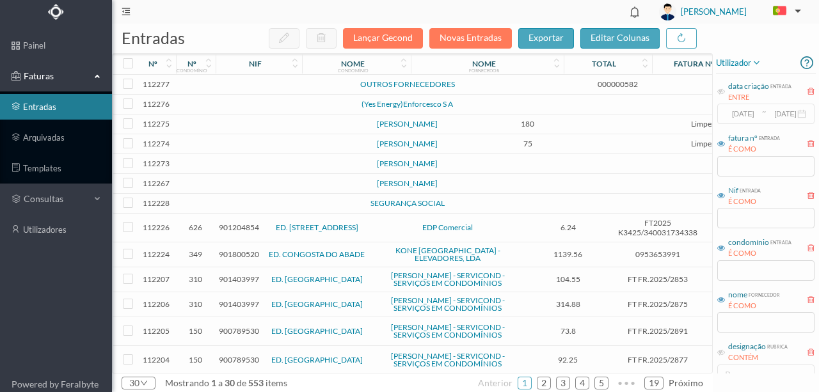
click at [264, 194] on td at bounding box center [276, 184] width 109 height 20
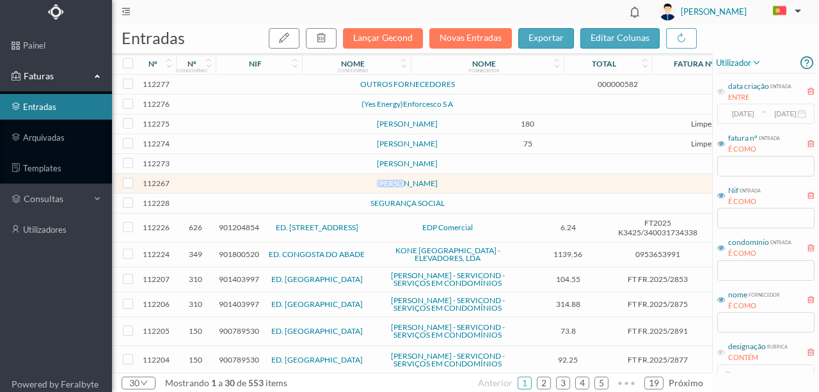
click at [264, 194] on td at bounding box center [276, 184] width 109 height 20
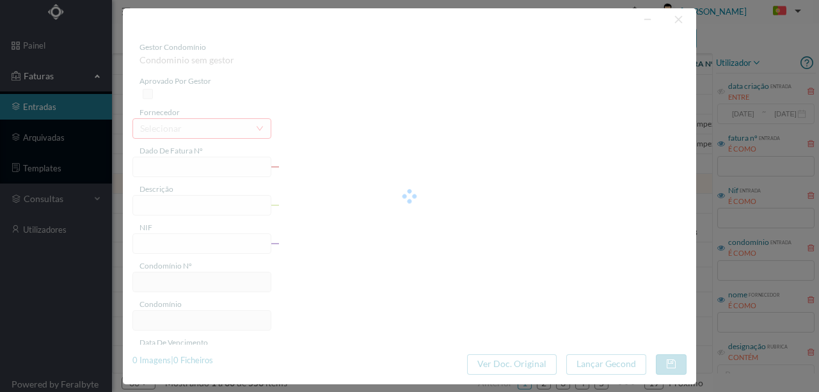
type input "0"
type input "Invalid date"
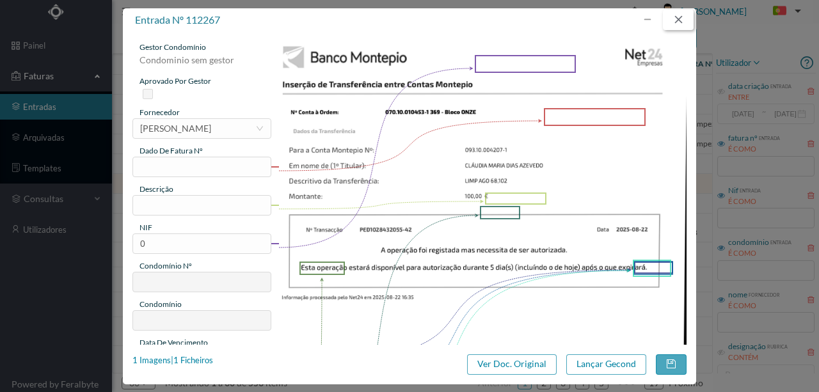
click at [683, 20] on button "button" at bounding box center [678, 20] width 31 height 20
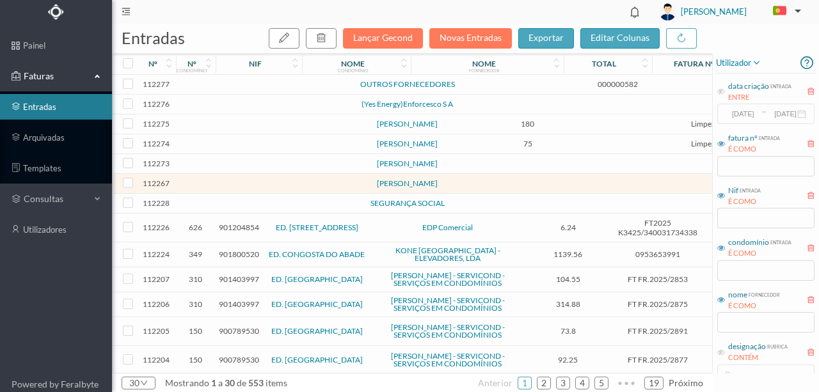
click at [259, 174] on td at bounding box center [276, 164] width 109 height 20
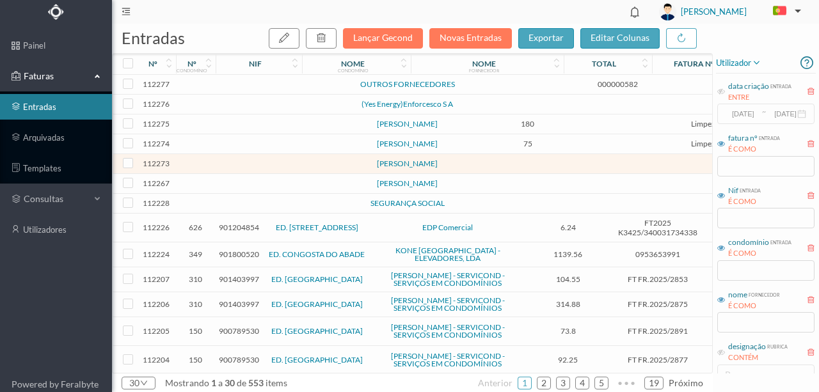
click at [261, 174] on td at bounding box center [276, 164] width 109 height 20
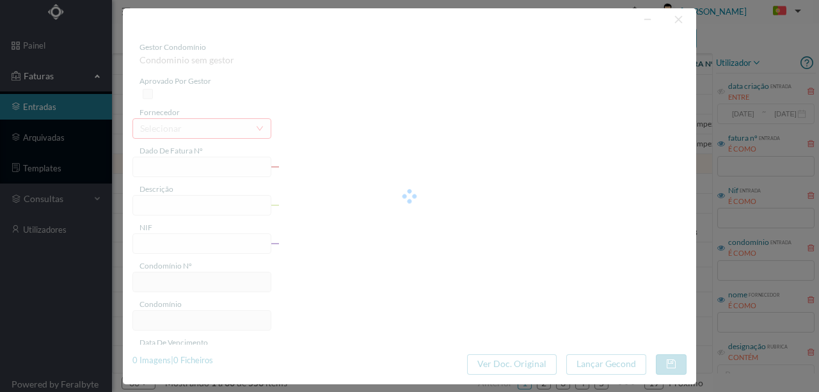
type input "UMPEZA Aí"
type input "0"
type input "Invalid date"
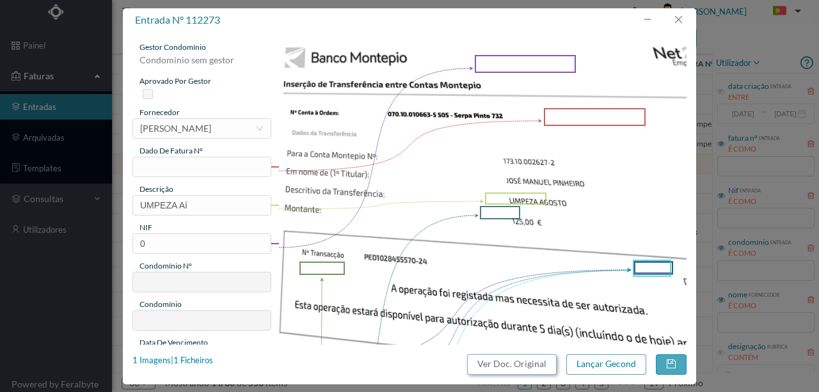
drag, startPoint x: 513, startPoint y: 366, endPoint x: 488, endPoint y: 54, distance: 313.3
click at [513, 365] on button "Ver Doc. Original" at bounding box center [512, 364] width 90 height 20
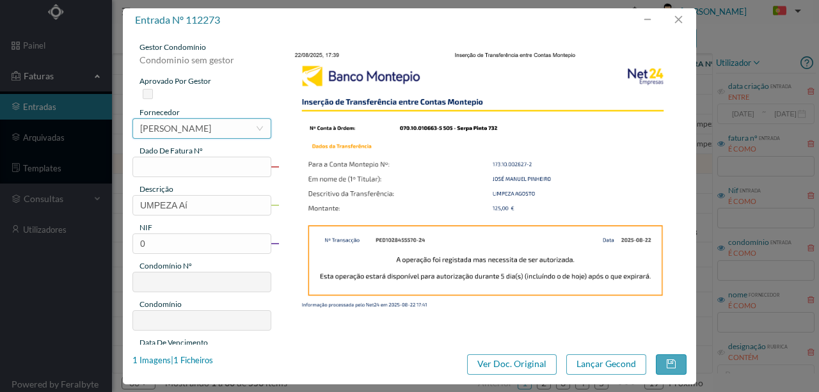
click at [169, 130] on div "[PERSON_NAME]" at bounding box center [175, 128] width 71 height 19
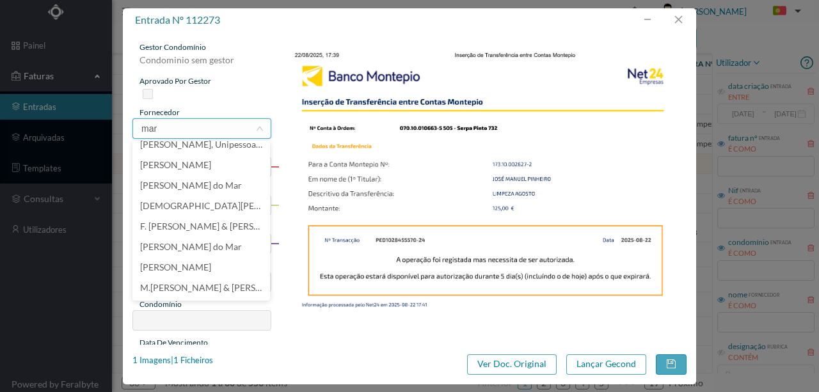
scroll to position [0, 0]
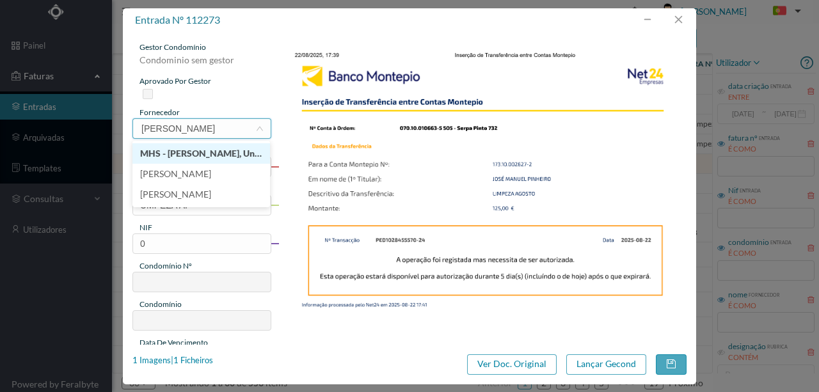
type input "maria helen"
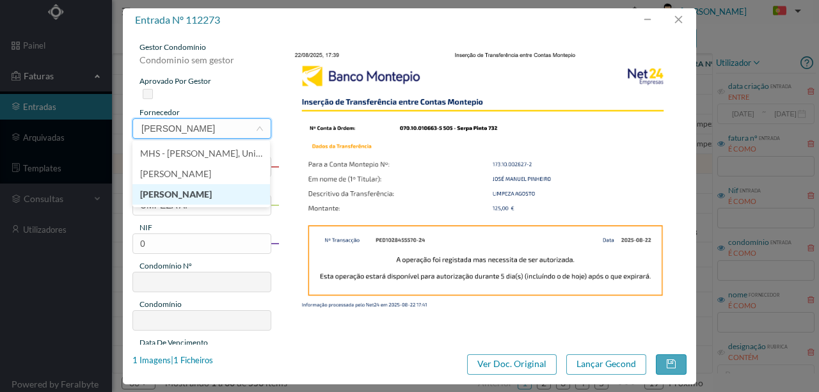
click at [191, 195] on li "Maria Helena Forneira Santos Pinheiro" at bounding box center [201, 194] width 138 height 20
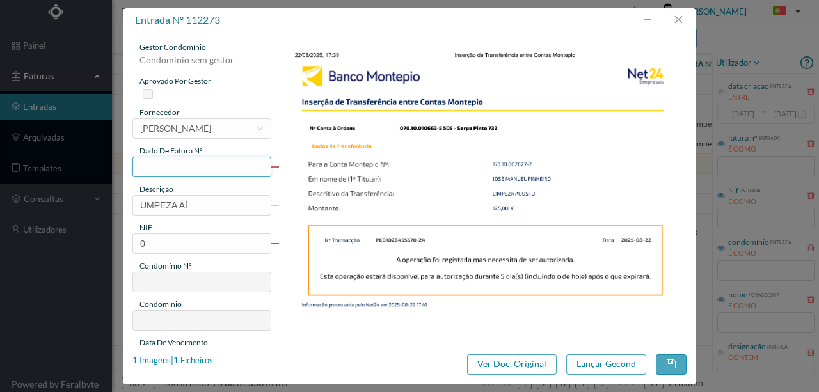
click at [154, 163] on input "text" at bounding box center [201, 167] width 139 height 20
type input "505.22.08"
drag, startPoint x: 204, startPoint y: 211, endPoint x: 70, endPoint y: 204, distance: 133.9
click at [76, 204] on div "entrada nº 112273 gestor condomínio Condominio sem gestor aprovado por gestor f…" at bounding box center [409, 196] width 819 height 392
type input "Limpeza Agosto"
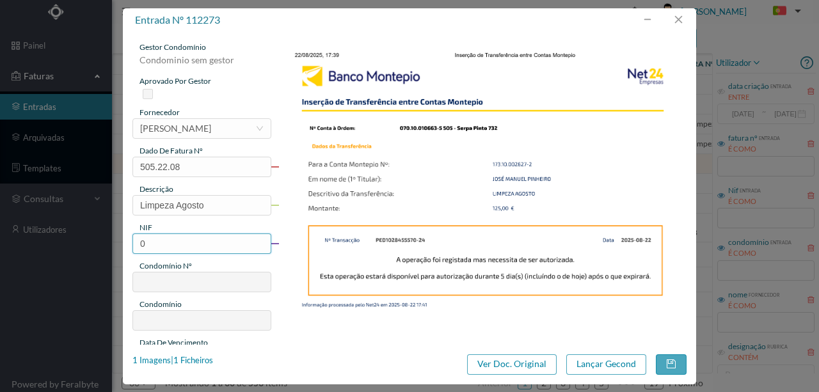
drag, startPoint x: 154, startPoint y: 245, endPoint x: 98, endPoint y: 235, distance: 56.5
click at [98, 235] on div "entrada nº 112273 gestor condomínio Condominio sem gestor aprovado por gestor f…" at bounding box center [409, 196] width 819 height 392
type input "901191094"
type input "505"
type input "ED. AV. SERPA PINTO 732"
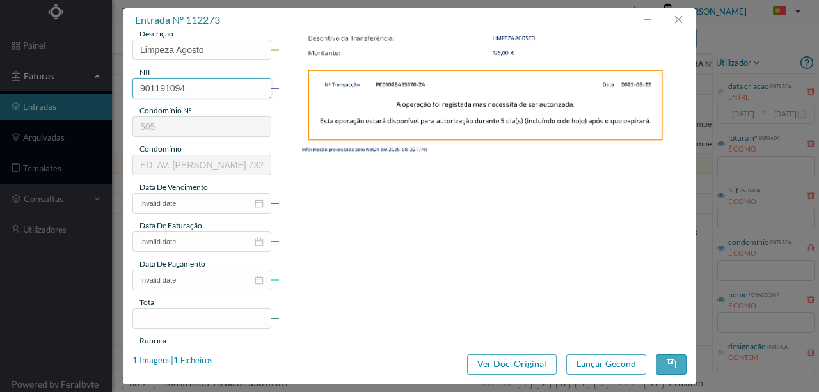
scroll to position [170, 0]
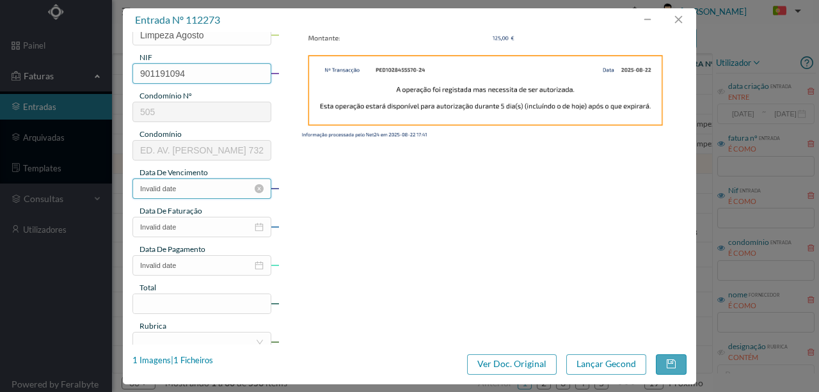
type input "901191094"
click at [191, 190] on input "Invalid date" at bounding box center [201, 189] width 139 height 20
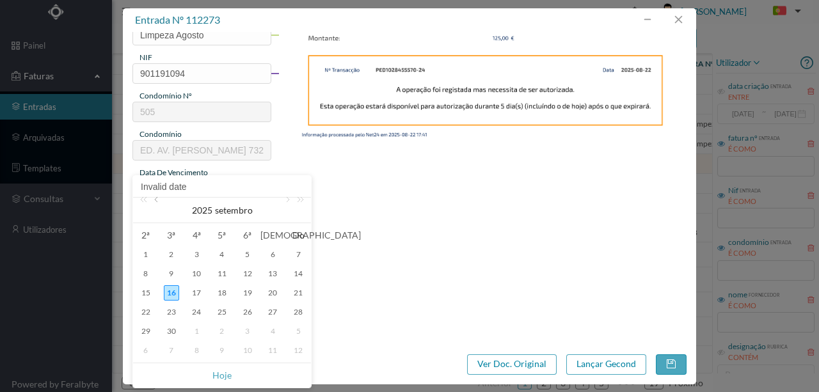
click at [159, 202] on link at bounding box center [158, 211] width 12 height 26
click at [248, 310] on div "22" at bounding box center [247, 312] width 15 height 15
type input "2025-08-22"
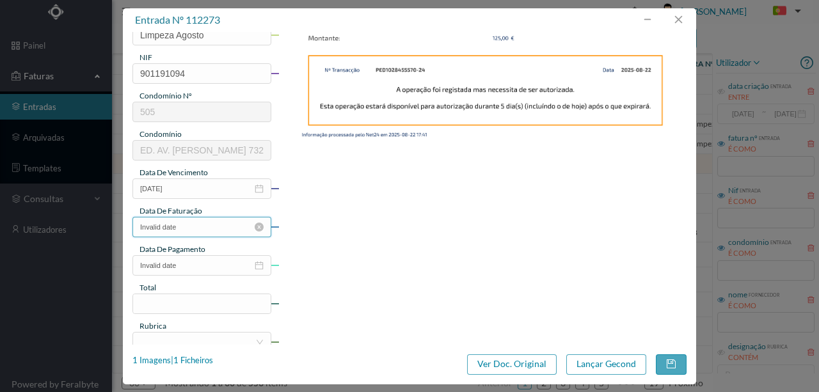
click at [193, 228] on input "Invalid date" at bounding box center [201, 227] width 139 height 20
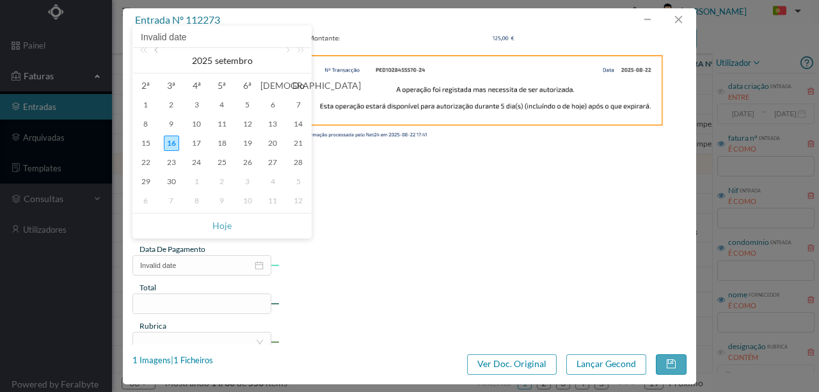
click at [156, 51] on link at bounding box center [158, 61] width 12 height 26
click at [244, 160] on div "22" at bounding box center [247, 162] width 15 height 15
type input "2025-08-22"
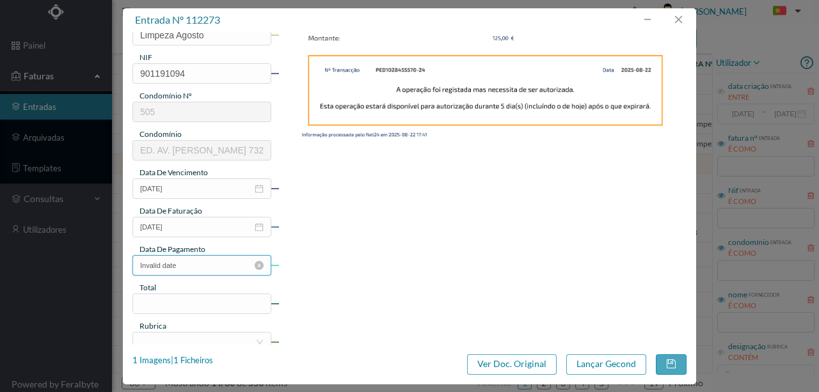
click at [196, 270] on input "Invalid date" at bounding box center [201, 265] width 139 height 20
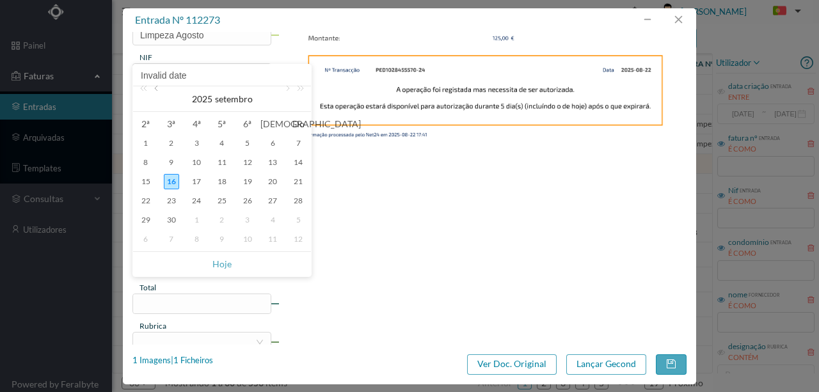
click at [159, 89] on link at bounding box center [158, 99] width 12 height 26
click at [251, 201] on div "22" at bounding box center [247, 200] width 15 height 15
type input "2025-08-22"
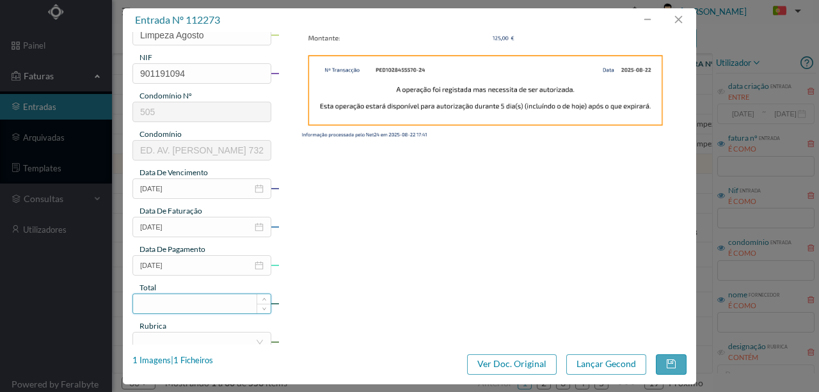
click at [157, 299] on input at bounding box center [202, 303] width 138 height 19
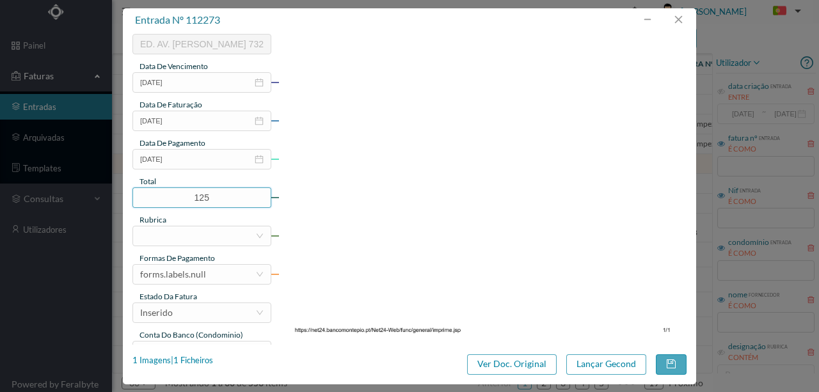
scroll to position [298, 0]
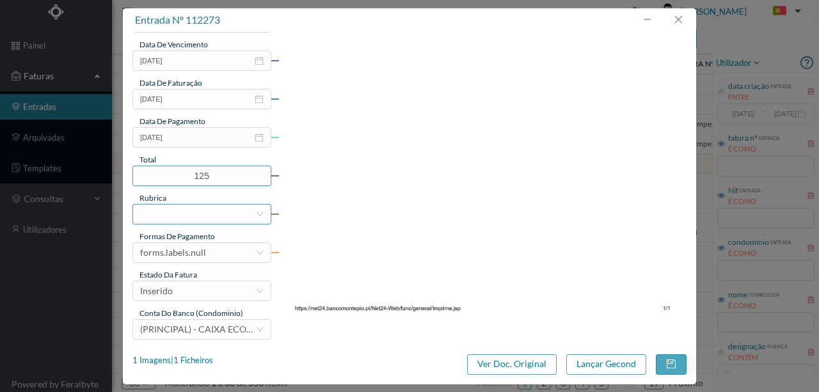
type input "125.00"
click at [168, 215] on div at bounding box center [197, 214] width 115 height 19
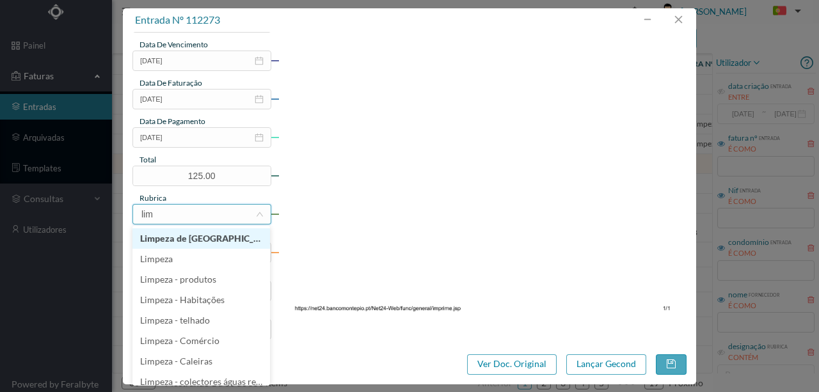
type input "limp"
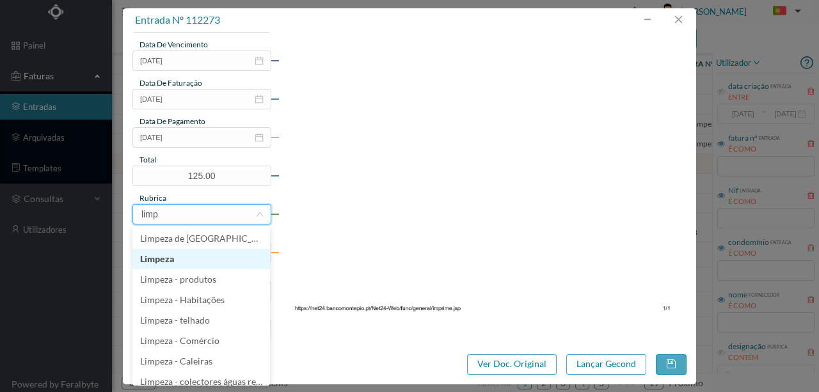
click at [160, 256] on li "Limpeza" at bounding box center [201, 259] width 138 height 20
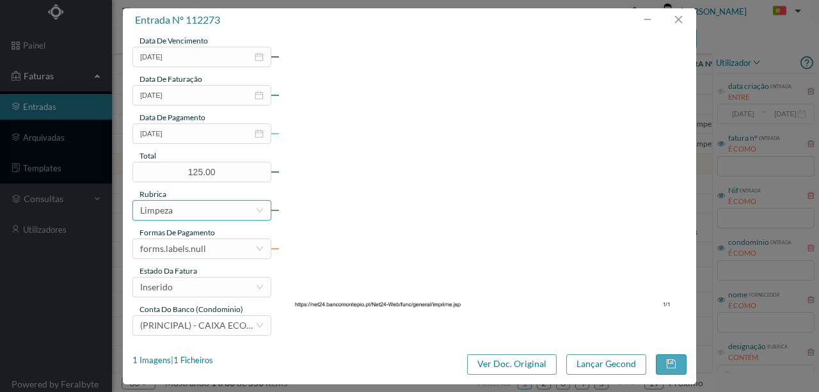
scroll to position [303, 0]
click at [209, 246] on div "forms.labels.null" at bounding box center [197, 248] width 115 height 19
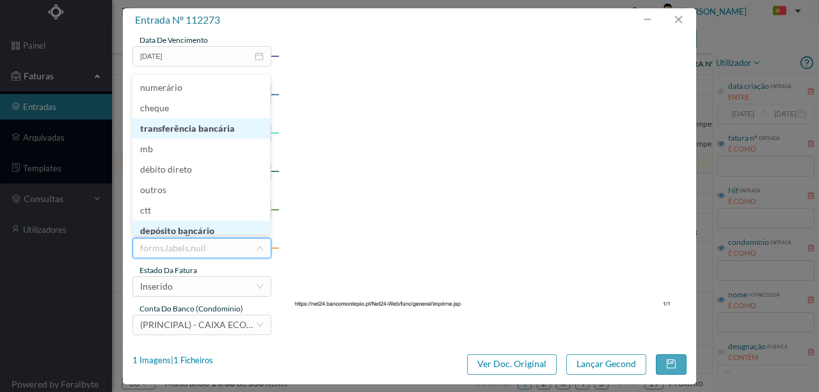
scroll to position [6, 0]
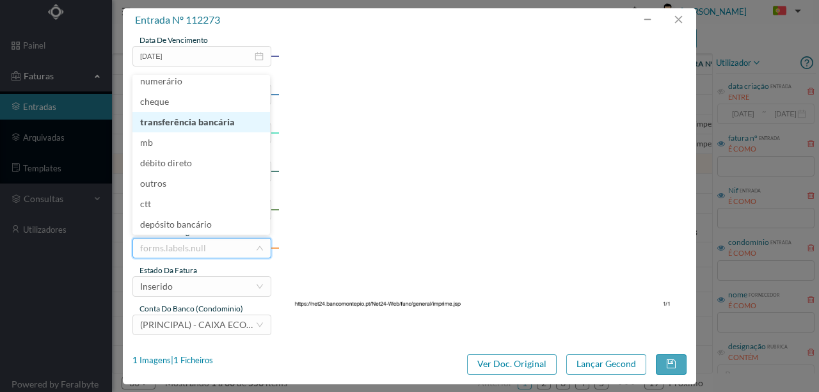
click at [197, 127] on li "transferência bancária" at bounding box center [201, 122] width 138 height 20
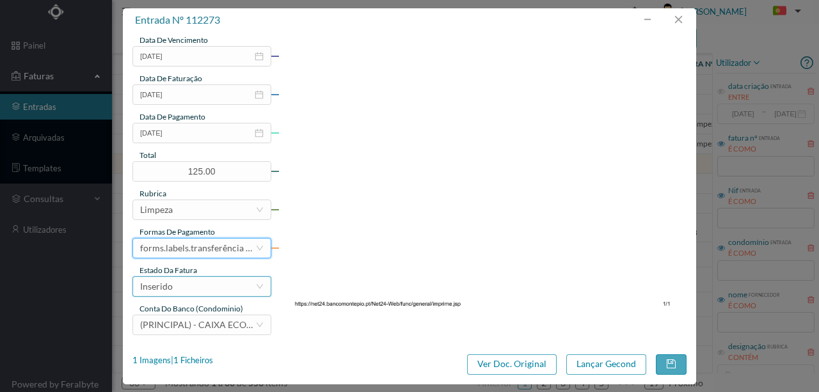
click at [187, 285] on div "Inserido" at bounding box center [197, 286] width 115 height 19
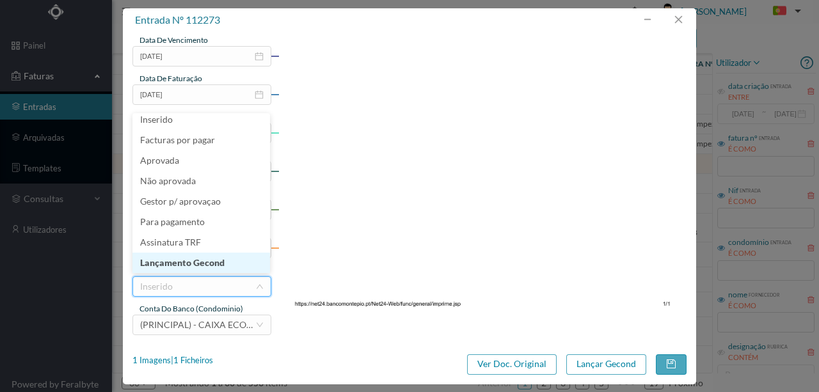
click at [214, 261] on li "Lançamento Gecond" at bounding box center [201, 263] width 138 height 20
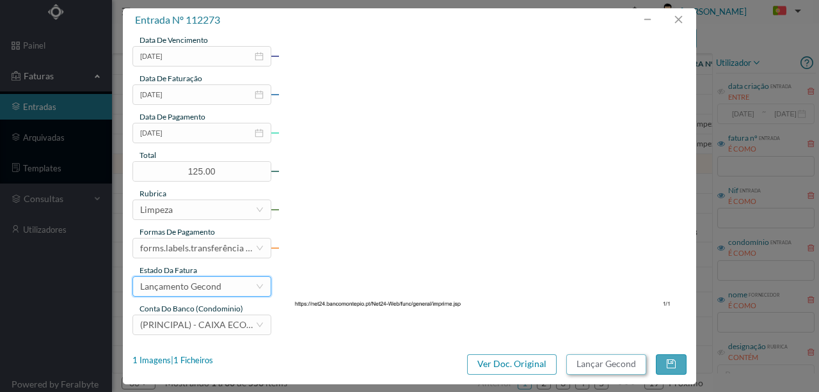
click at [608, 365] on button "Lançar Gecond" at bounding box center [606, 364] width 80 height 20
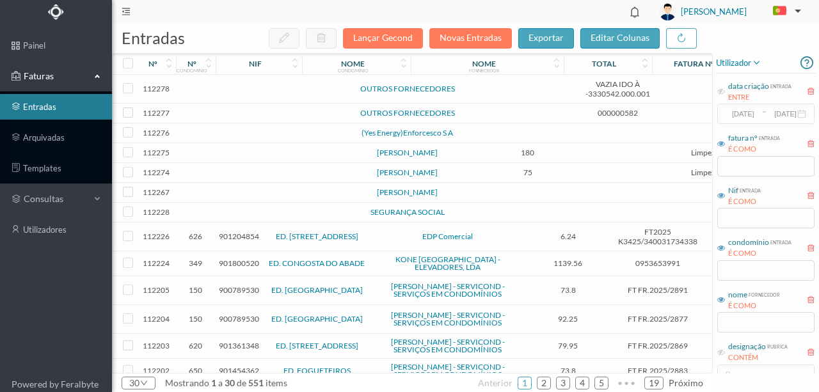
click at [257, 178] on td at bounding box center [276, 173] width 109 height 20
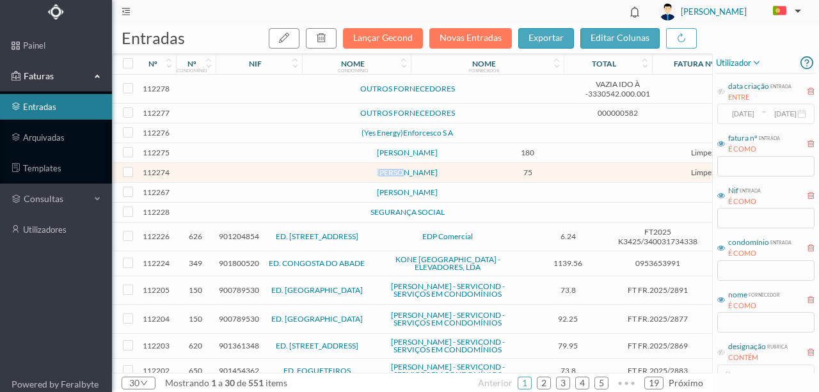
click at [257, 178] on td at bounding box center [276, 173] width 109 height 20
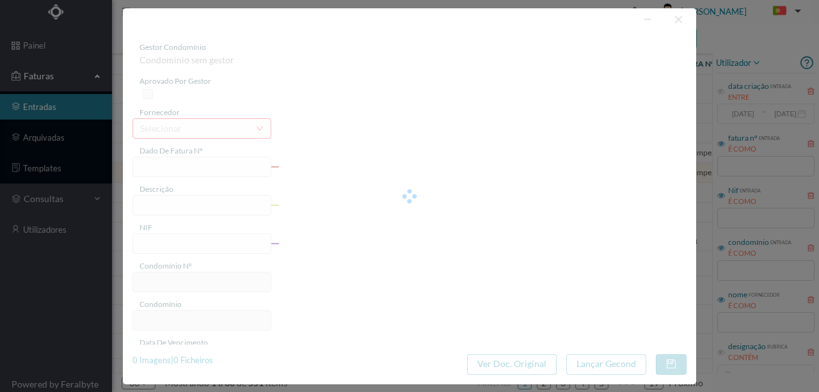
type input "JARDINAGEM AGOSTO"
type input "0"
type input "2025-08-22"
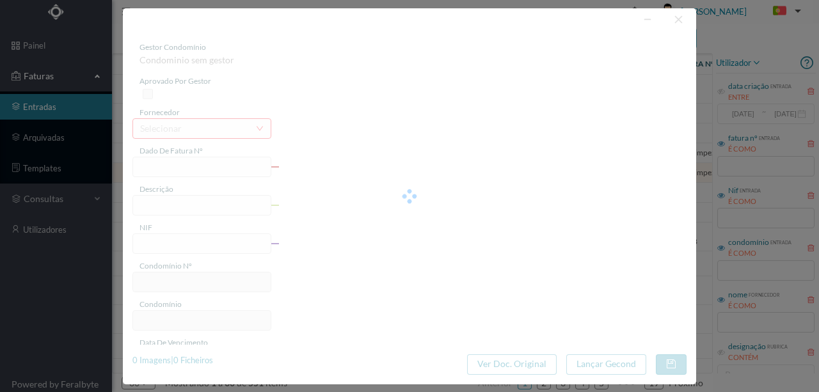
type input "75.00"
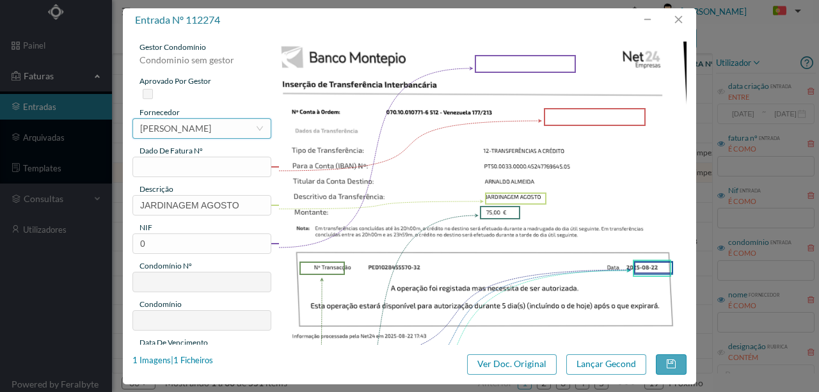
click at [185, 129] on div "[PERSON_NAME]" at bounding box center [175, 128] width 71 height 19
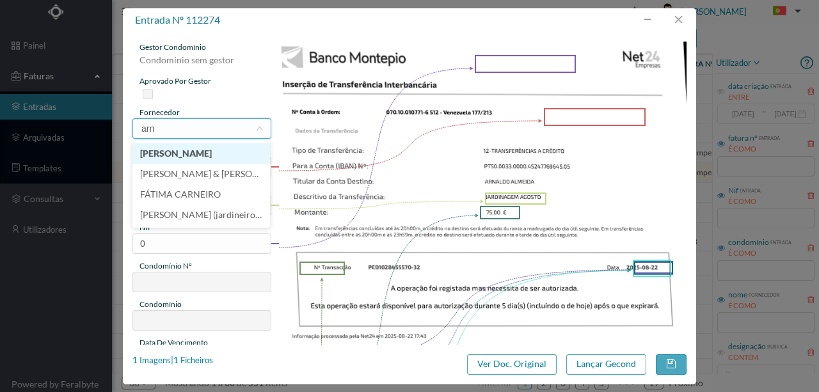
scroll to position [0, 0]
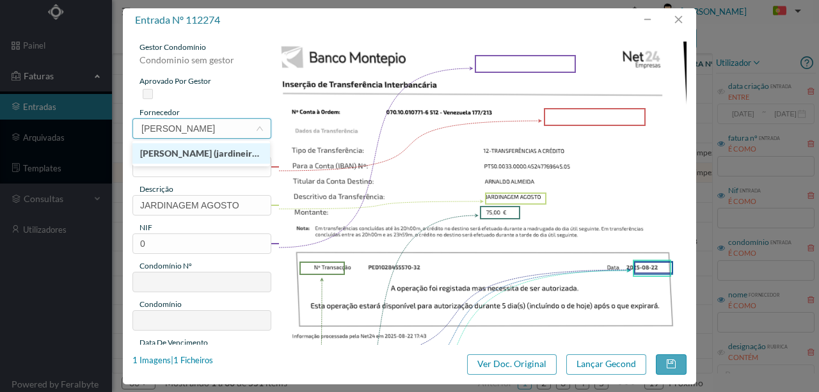
type input "arnaldo"
click at [194, 155] on li "ARNALDO ALMEIDA (jardineiro Venezuela 177-183)" at bounding box center [201, 153] width 138 height 20
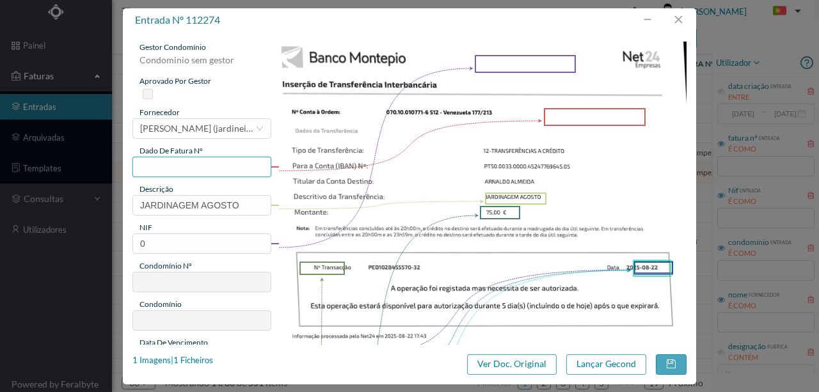
click at [152, 168] on input "text" at bounding box center [201, 167] width 139 height 20
type input "512.22.08"
drag, startPoint x: 152, startPoint y: 241, endPoint x: 99, endPoint y: 243, distance: 53.8
click at [101, 243] on div "entrada nº 112274 gestor condomínio Condominio sem gestor aprovado por gestor f…" at bounding box center [409, 196] width 819 height 392
type input "901500429"
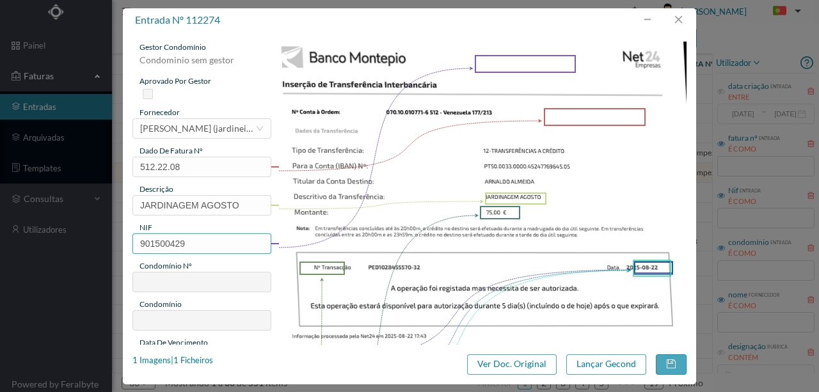
type input "512"
type input "ED. VENEZUELA 177 e 213"
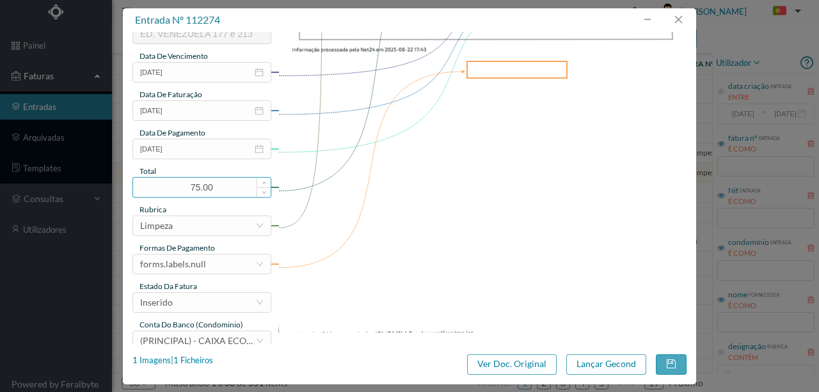
scroll to position [303, 0]
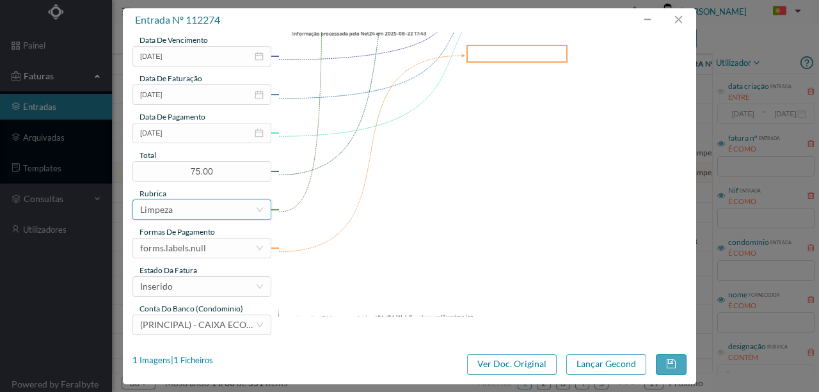
type input "901500429"
click at [179, 206] on div "Limpeza" at bounding box center [197, 209] width 115 height 19
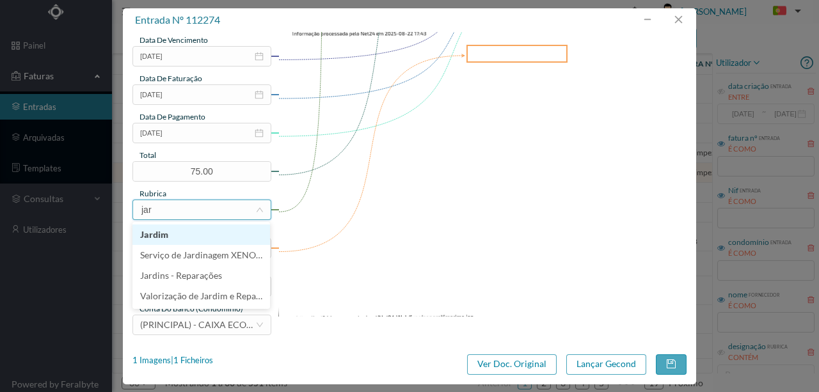
type input "jard"
click at [147, 235] on li "Jardim" at bounding box center [201, 235] width 138 height 20
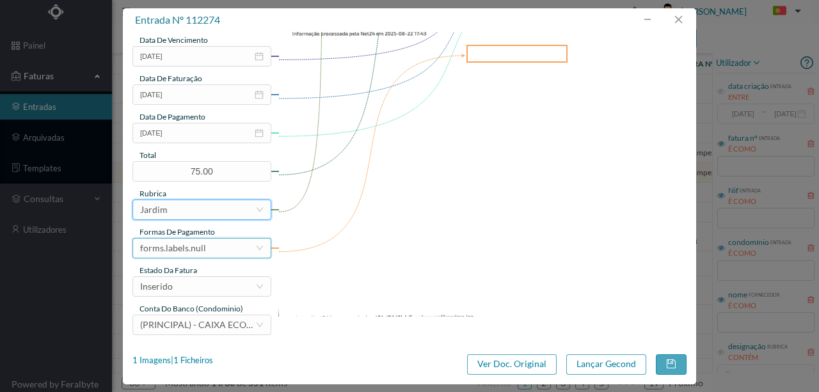
click at [197, 253] on div "forms.labels.null" at bounding box center [173, 248] width 66 height 19
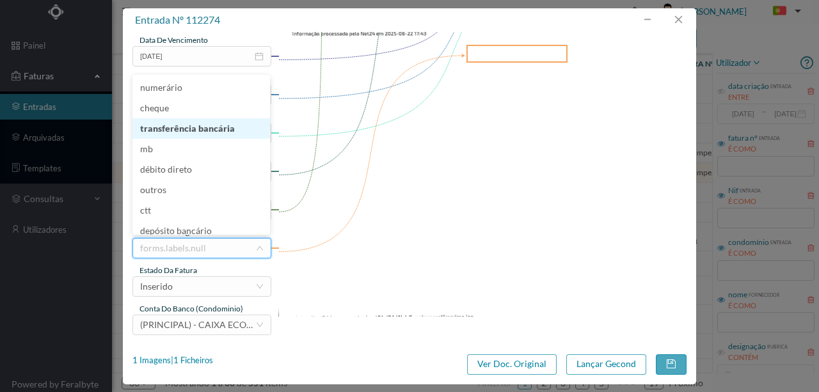
click at [193, 127] on li "transferência bancária" at bounding box center [201, 128] width 138 height 20
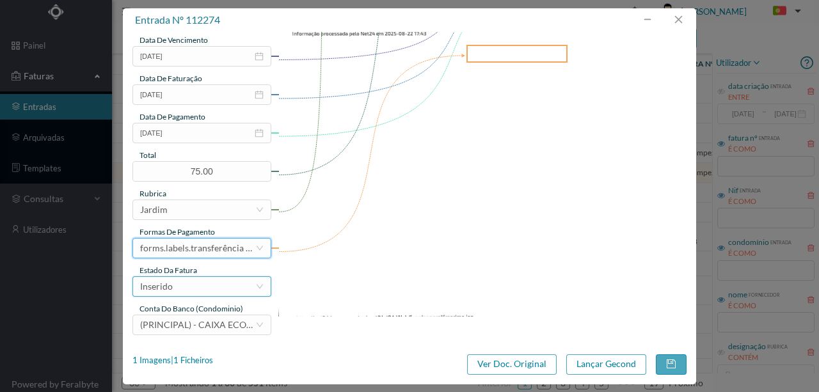
click at [188, 288] on div "Inserido" at bounding box center [197, 286] width 115 height 19
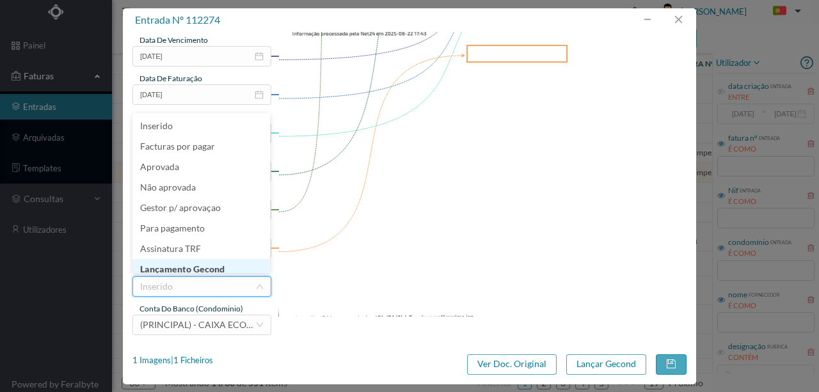
scroll to position [6, 0]
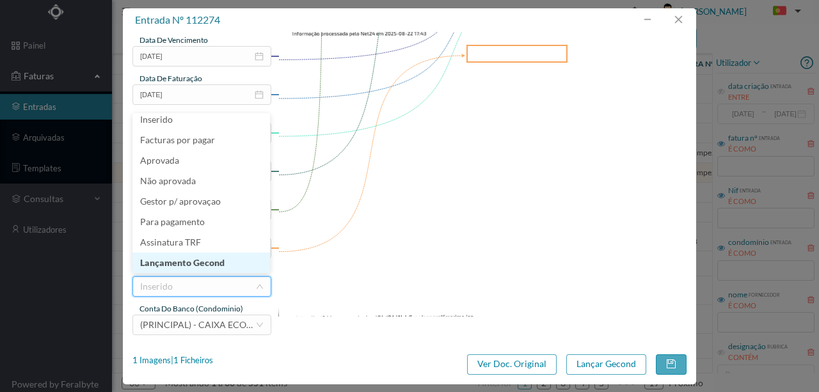
click at [191, 263] on li "Lançamento Gecond" at bounding box center [201, 263] width 138 height 20
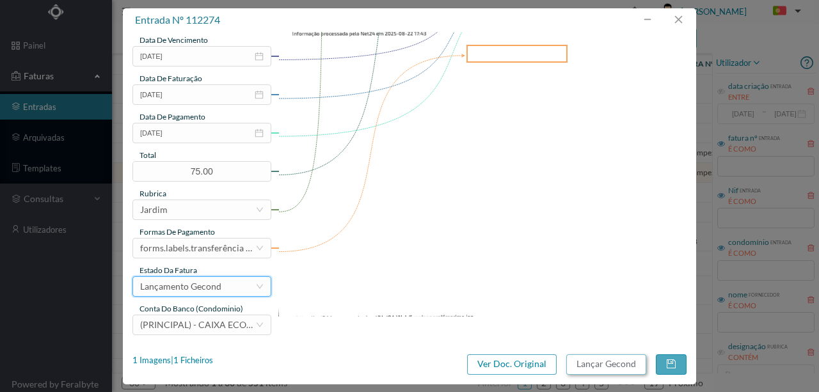
click at [625, 366] on button "Lançar Gecond" at bounding box center [606, 364] width 80 height 20
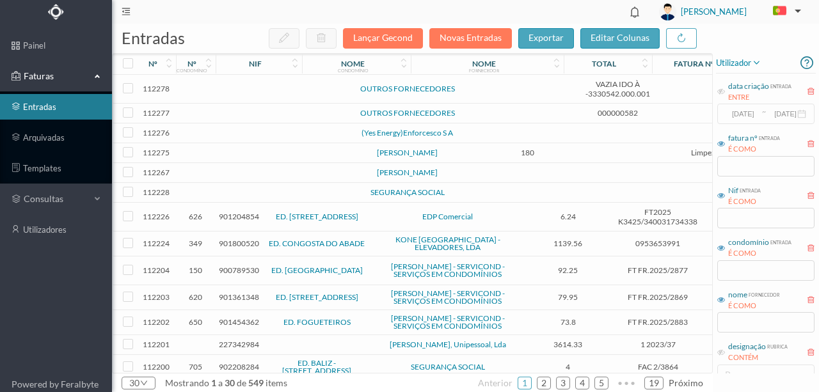
click at [266, 157] on td at bounding box center [276, 153] width 109 height 20
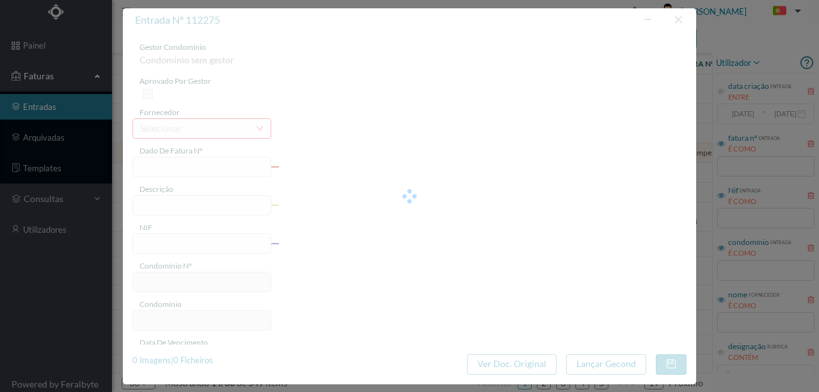
type input "LIMPEZA AGOSTO"
type input "0"
type input "2025-08-22"
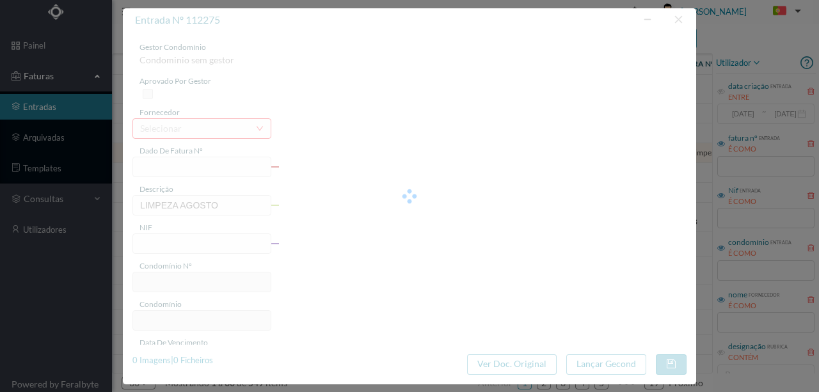
type input "180.00"
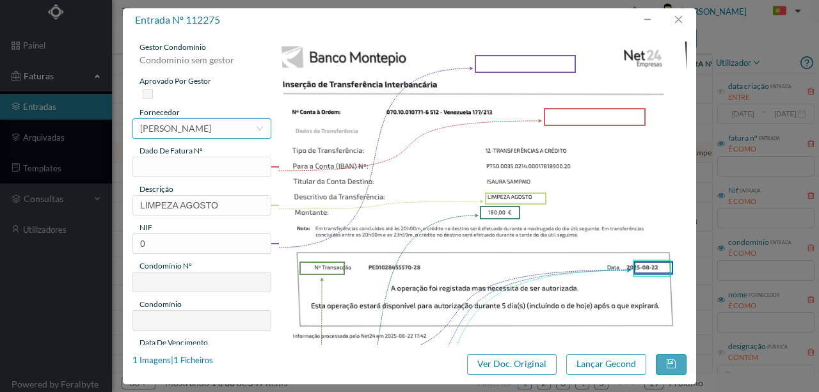
click at [187, 127] on div "[PERSON_NAME]" at bounding box center [175, 128] width 71 height 19
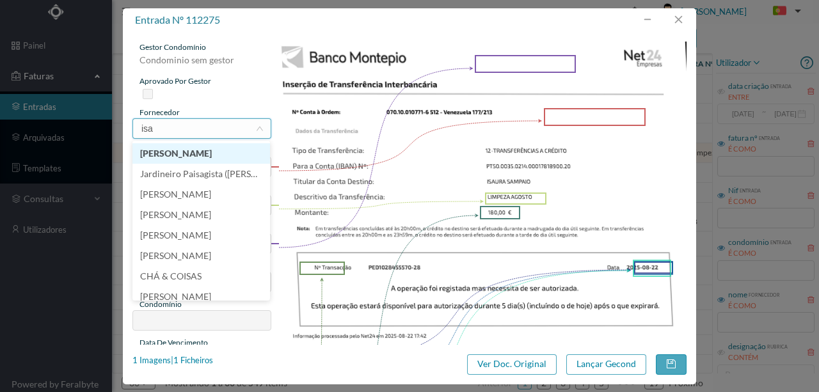
scroll to position [0, 0]
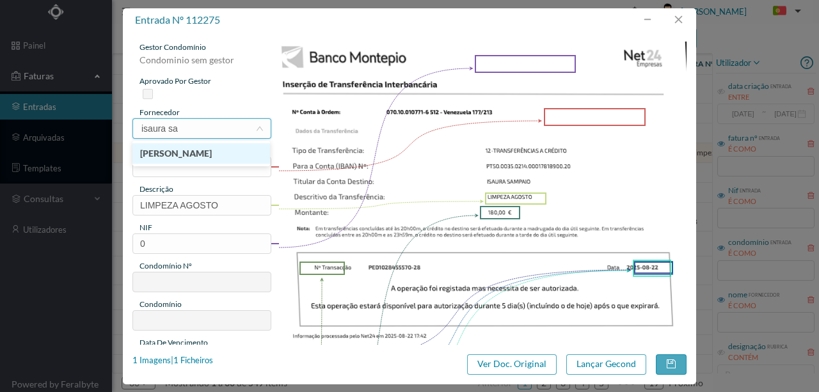
type input "isaura sam"
click at [193, 155] on li "ISAURA SAMPAIO" at bounding box center [201, 153] width 138 height 20
click at [155, 164] on input "text" at bounding box center [201, 167] width 139 height 20
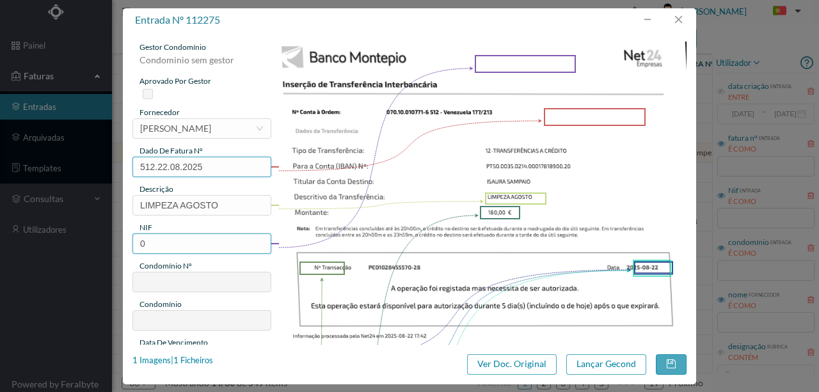
type input "512.22.08.2025"
drag, startPoint x: 166, startPoint y: 243, endPoint x: 108, endPoint y: 242, distance: 58.2
click at [110, 243] on div "entrada nº 112275 gestor condomínio Condominio sem gestor aprovado por gestor f…" at bounding box center [409, 196] width 819 height 392
type input "901500429"
type input "512"
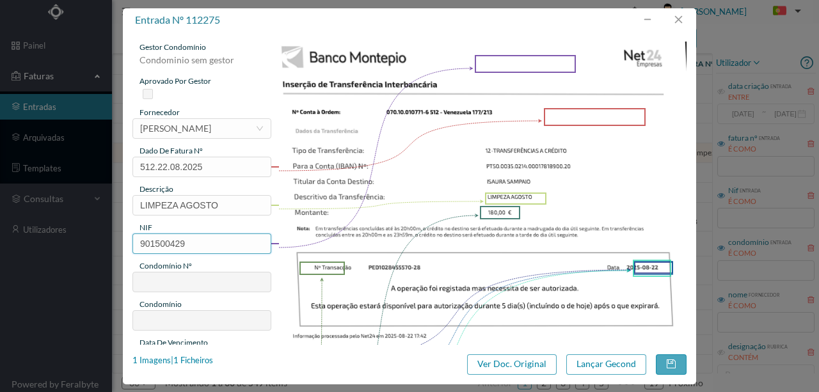
type input "ED. VENEZUELA 177 e 213"
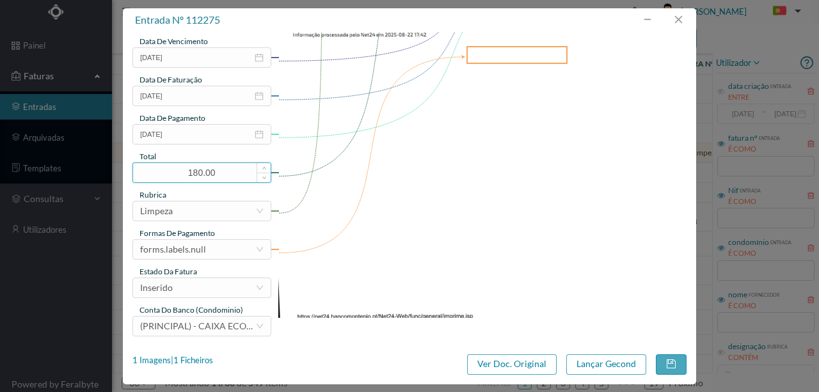
scroll to position [303, 0]
type input "901500429"
click at [196, 248] on div "forms.labels.null" at bounding box center [173, 248] width 66 height 19
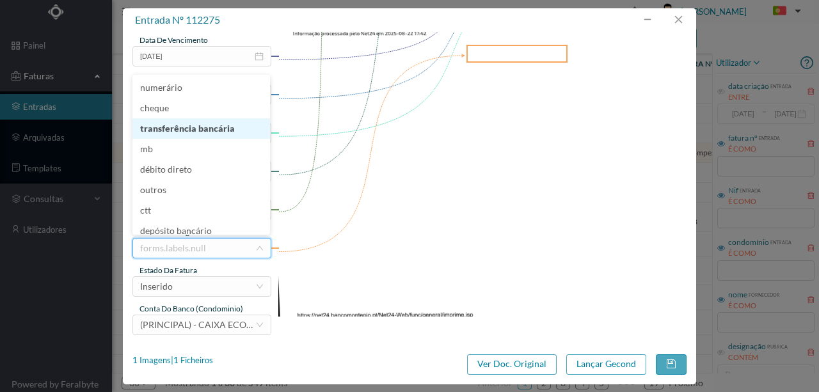
click at [187, 132] on li "transferência bancária" at bounding box center [201, 128] width 138 height 20
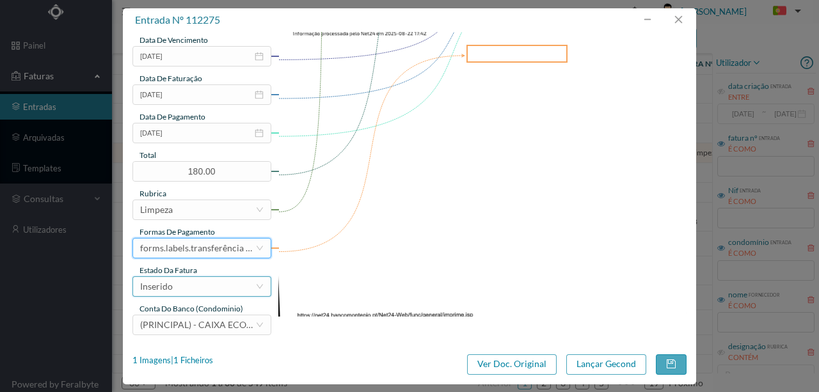
click at [184, 287] on div "Inserido" at bounding box center [197, 286] width 115 height 19
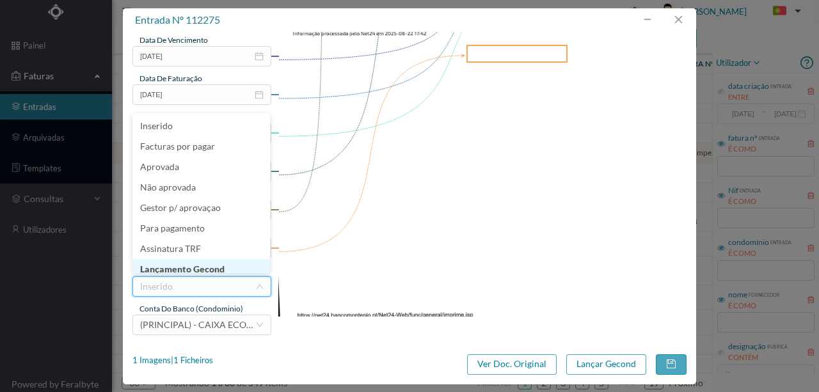
scroll to position [6, 0]
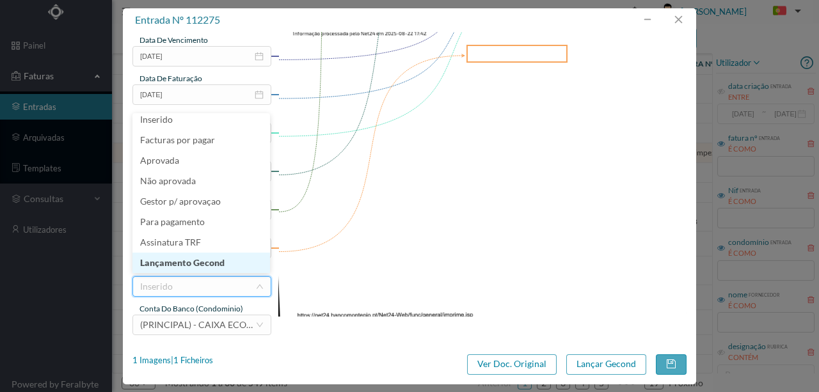
click at [205, 264] on li "Lançamento Gecond" at bounding box center [201, 263] width 138 height 20
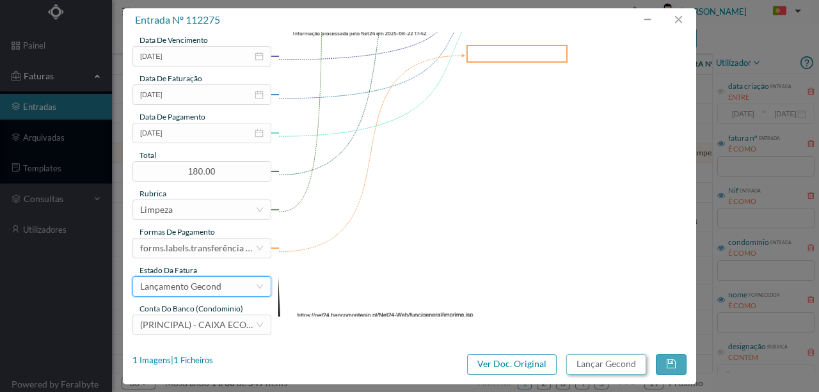
click at [612, 366] on button "Lançar Gecond" at bounding box center [606, 364] width 80 height 20
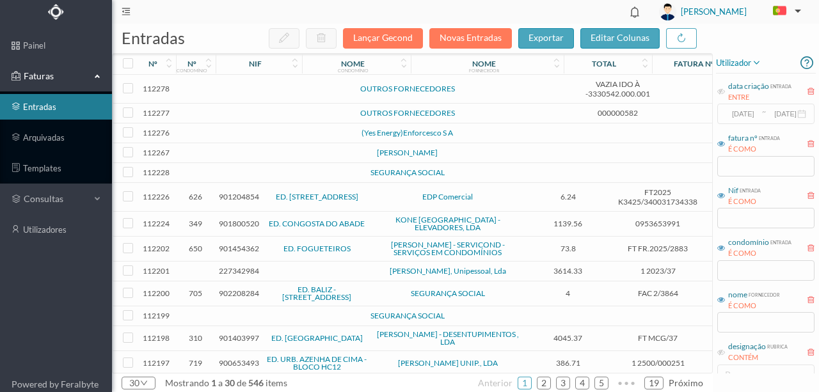
click at [263, 134] on td at bounding box center [276, 133] width 109 height 20
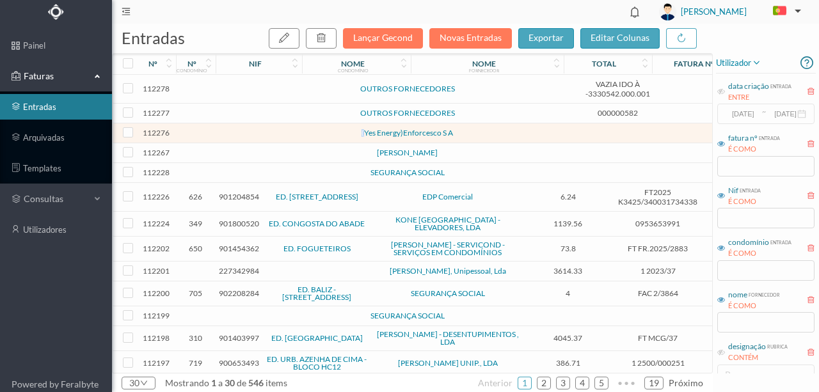
click at [263, 134] on td at bounding box center [276, 133] width 109 height 20
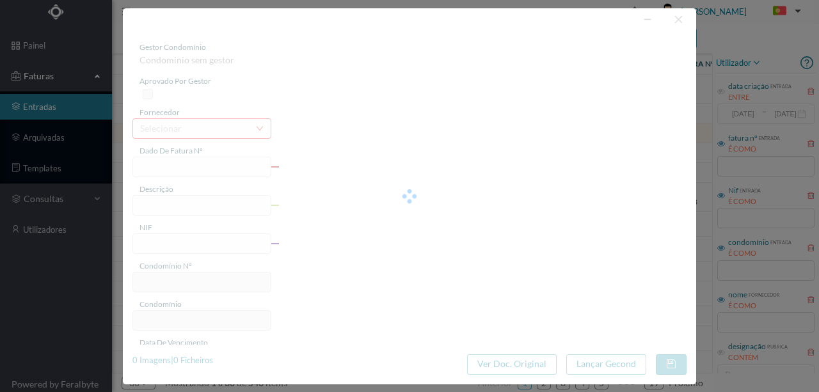
type input "0"
type input "Invalid date"
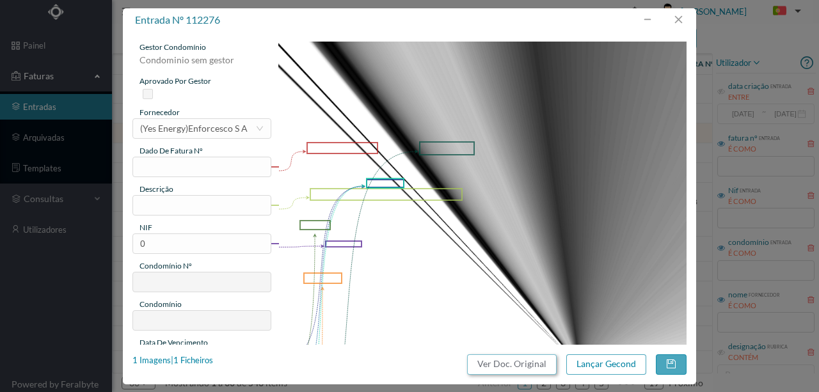
click at [512, 359] on button "Ver Doc. Original" at bounding box center [512, 364] width 90 height 20
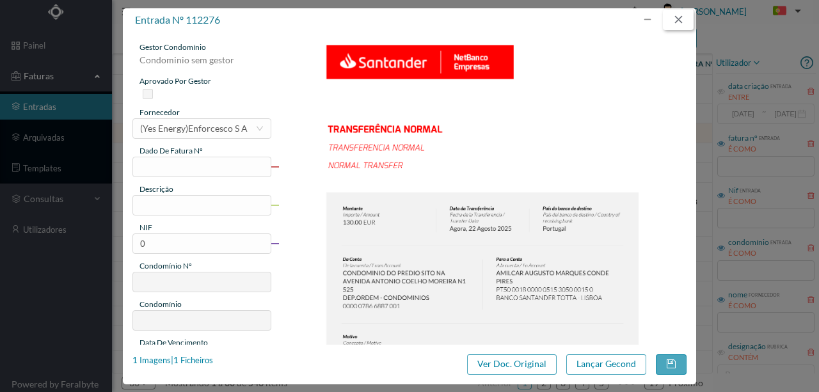
drag, startPoint x: 689, startPoint y: 17, endPoint x: 644, endPoint y: 38, distance: 49.5
click at [689, 17] on button "button" at bounding box center [678, 20] width 31 height 20
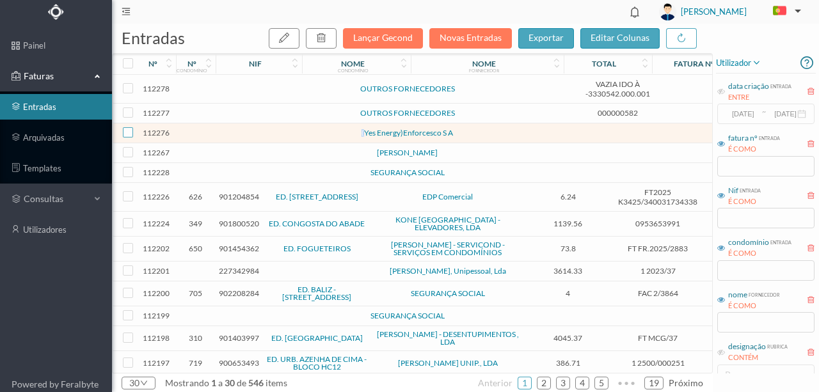
click at [129, 132] on input "checkbox" at bounding box center [128, 132] width 10 height 10
checkbox input "true"
click at [326, 40] on icon "button" at bounding box center [321, 38] width 10 height 10
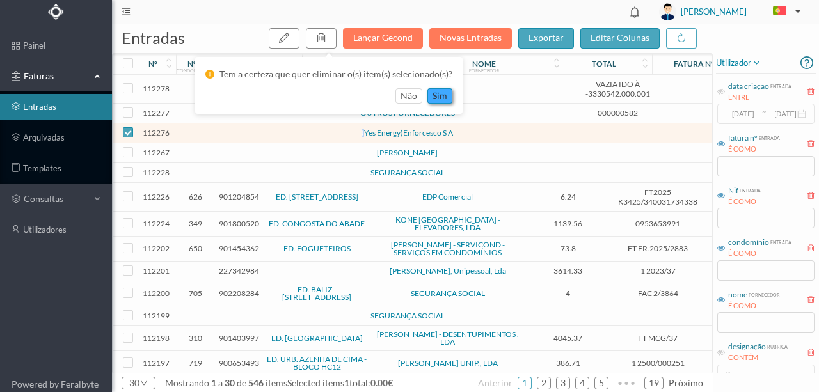
click at [437, 100] on button "sim" at bounding box center [439, 95] width 25 height 15
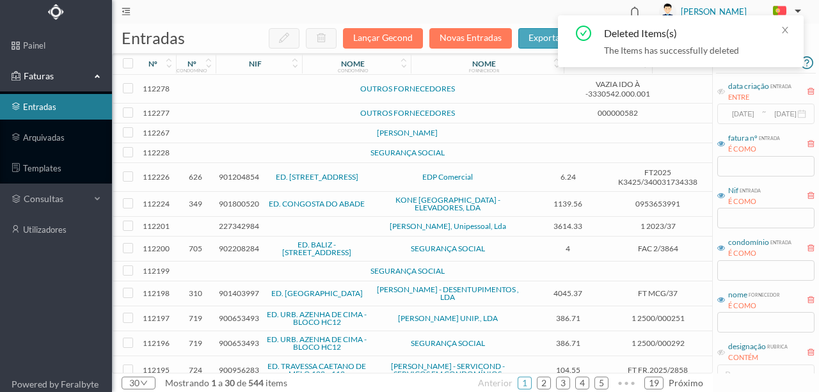
click at [252, 110] on td at bounding box center [276, 114] width 109 height 20
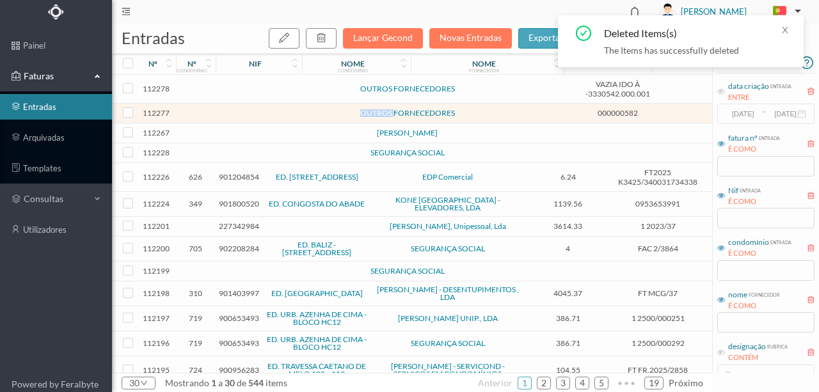
click at [252, 110] on td at bounding box center [276, 114] width 109 height 20
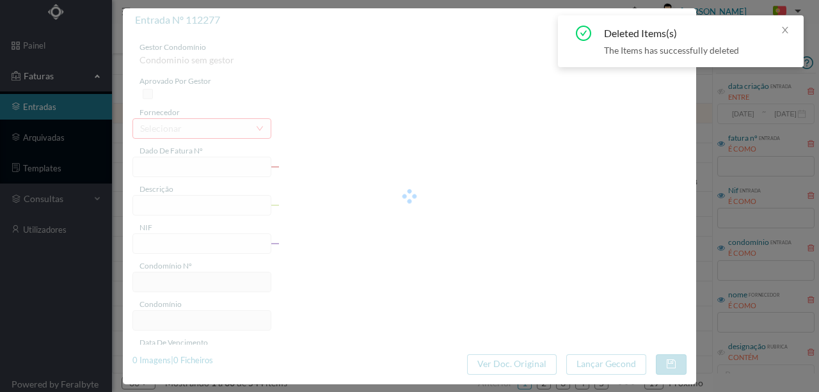
type input "000000582"
type input "| SIM, 5€ autorizada « dia seguinte."
type input "0"
type input "[DATE]"
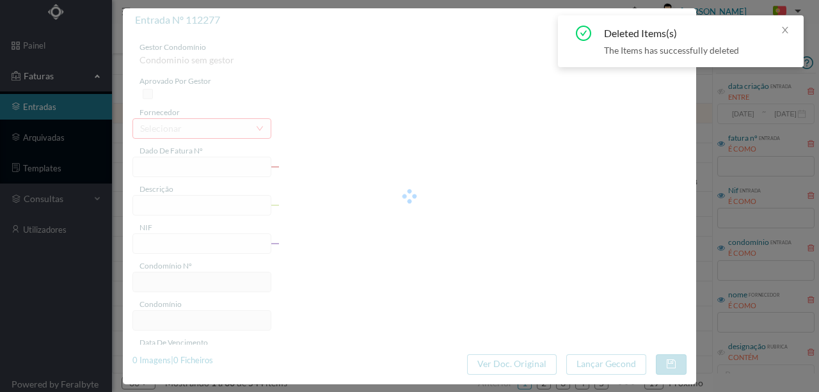
type input "[DATE]"
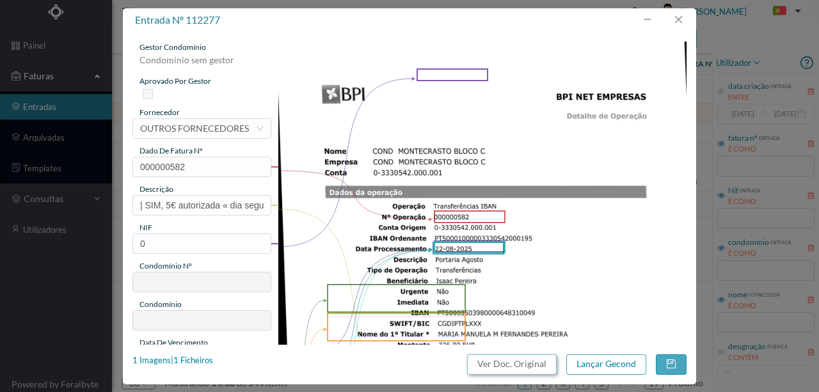
click at [500, 369] on button "Ver Doc. Original" at bounding box center [512, 364] width 90 height 20
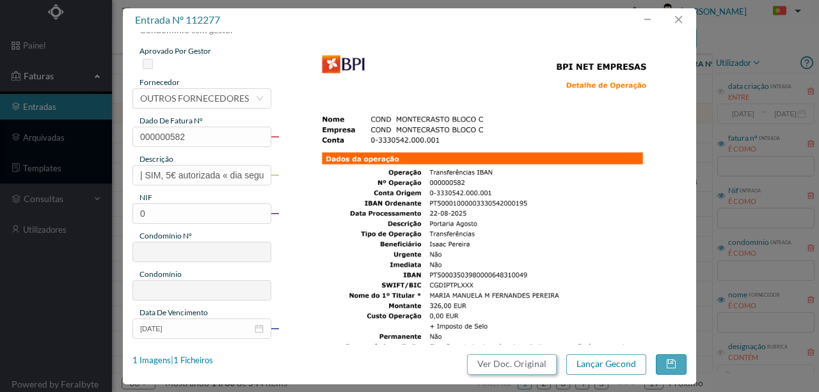
scroll to position [42, 0]
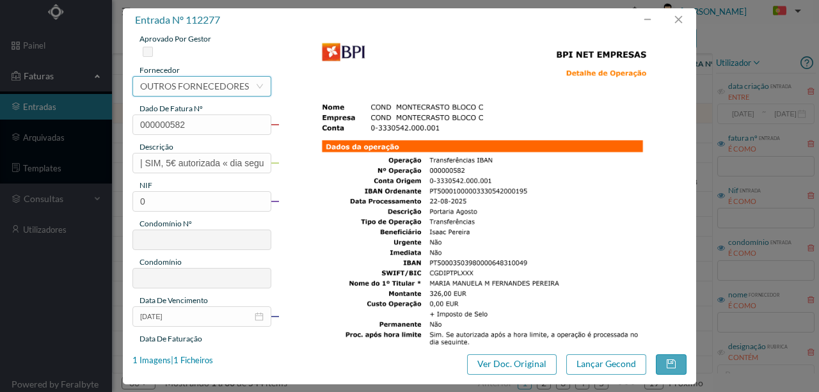
click at [173, 83] on div "OUTROS FORNECEDORES" at bounding box center [194, 86] width 109 height 19
type input "isaac"
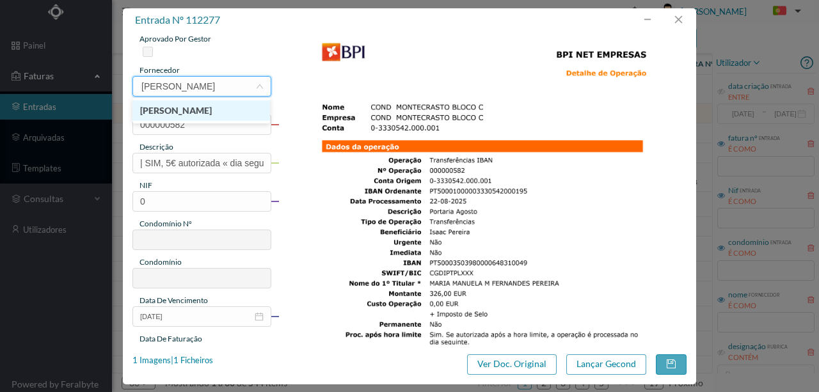
click at [203, 113] on li "[PERSON_NAME]" at bounding box center [201, 110] width 138 height 20
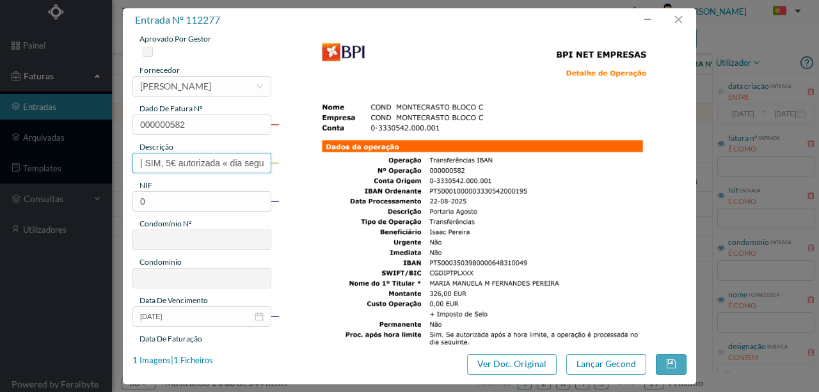
scroll to position [0, 18]
drag, startPoint x: 137, startPoint y: 161, endPoint x: 342, endPoint y: 159, distance: 204.8
click at [342, 159] on div "gestor condomínio Condominio sem gestor aprovado por gestor fornecedor selecion…" at bounding box center [409, 297] width 554 height 596
type input "Portaria Agosto"
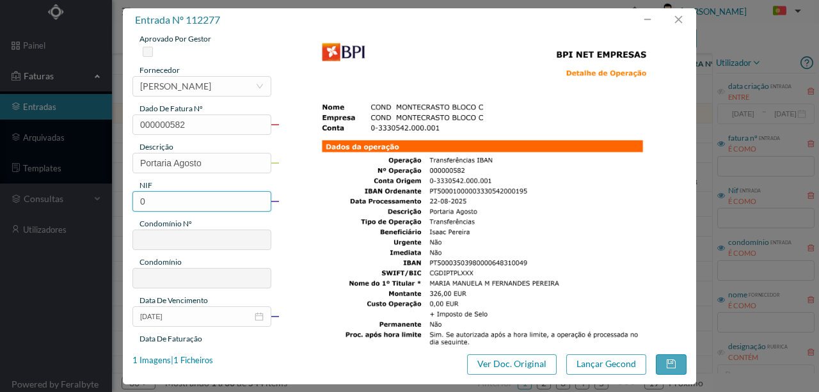
drag, startPoint x: 152, startPoint y: 195, endPoint x: 93, endPoint y: 209, distance: 60.5
click at [93, 209] on div "entrada nº 112277 gestor condomínio Condominio sem gestor aprovado por gestor f…" at bounding box center [409, 196] width 819 height 392
type input "901166081"
type input "595"
type input "ED. R. DO CRASTO, 744 - C"
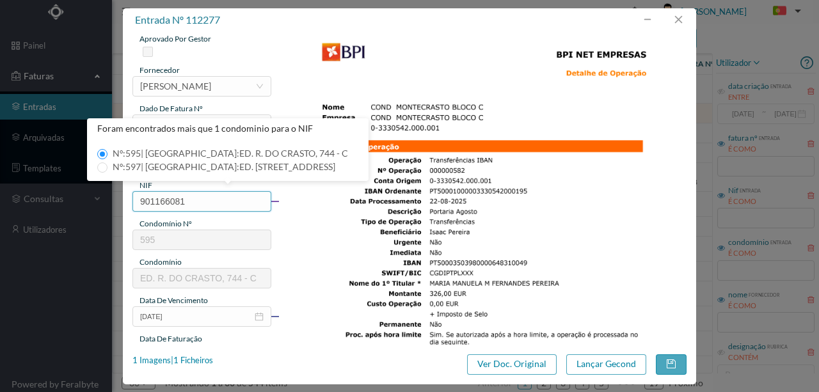
type input "901166081"
click at [107, 155] on span at bounding box center [102, 154] width 10 height 10
click at [107, 155] on input "Nº: 595 | Nome: ED. R. DO CRASTO, 744 - C" at bounding box center [102, 154] width 10 height 10
click at [355, 232] on img at bounding box center [482, 288] width 409 height 578
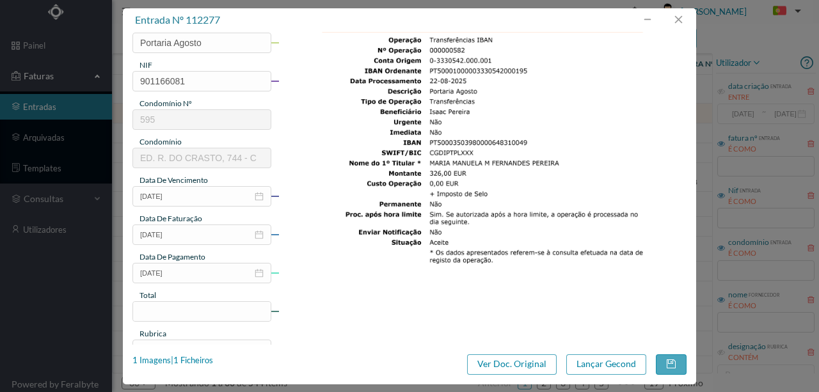
scroll to position [213, 0]
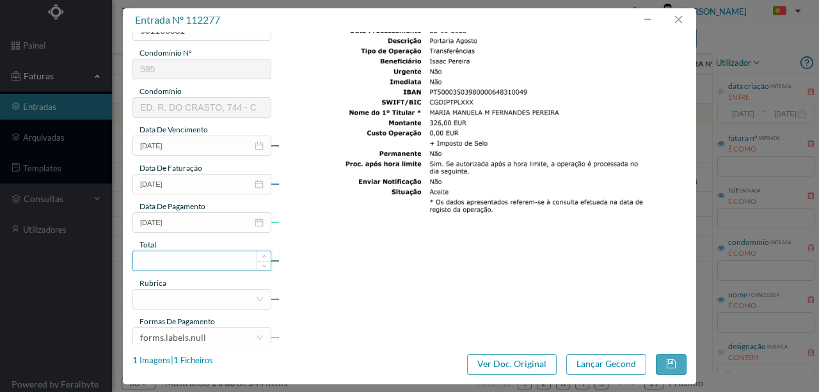
click at [184, 260] on input at bounding box center [202, 260] width 138 height 19
type input "326.00"
click at [148, 299] on div at bounding box center [197, 299] width 115 height 19
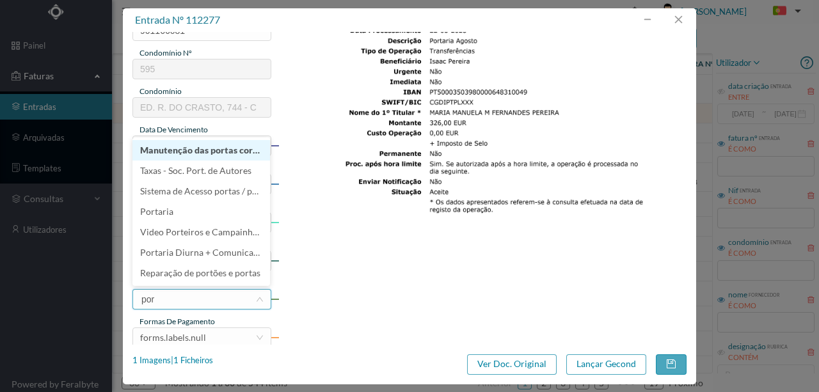
type input "port"
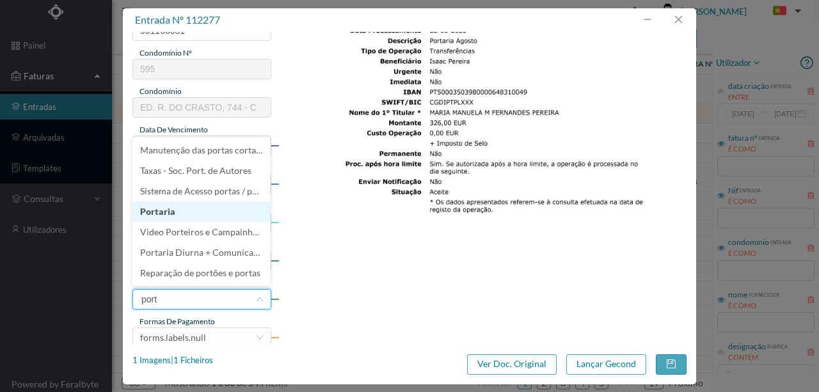
click at [161, 210] on li "Portaria" at bounding box center [201, 212] width 138 height 20
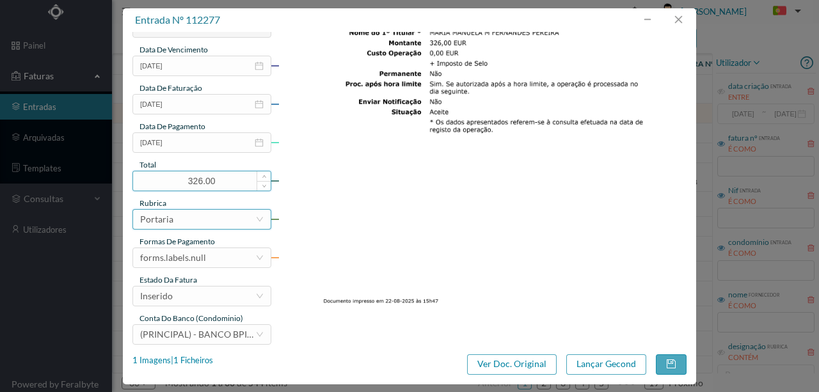
scroll to position [303, 0]
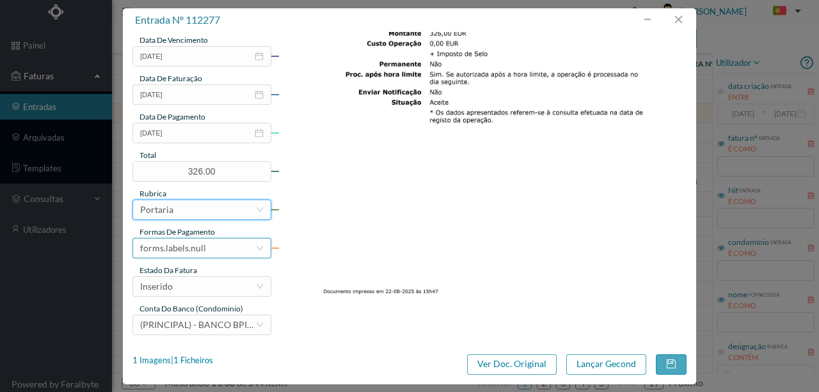
click at [175, 250] on div "forms.labels.null" at bounding box center [173, 248] width 66 height 19
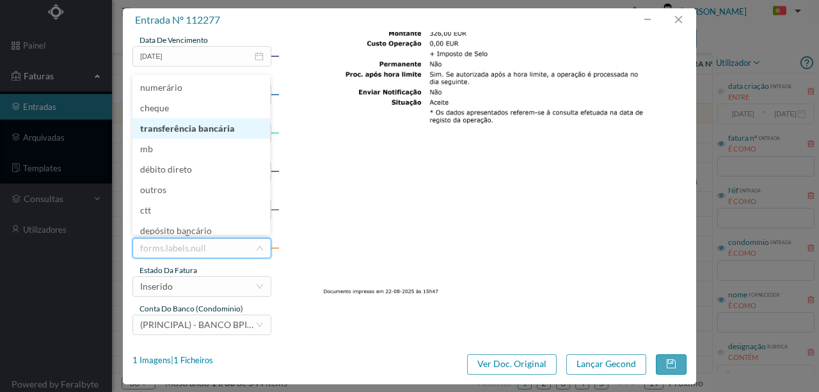
click at [180, 125] on li "transferência bancária" at bounding box center [201, 128] width 138 height 20
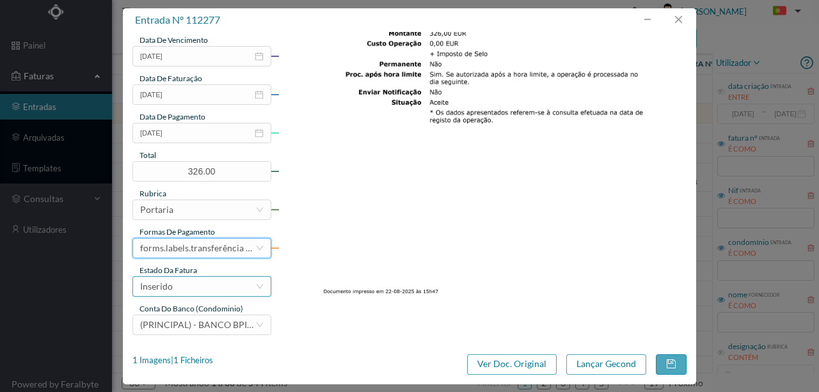
click at [186, 291] on div "Inserido" at bounding box center [197, 286] width 115 height 19
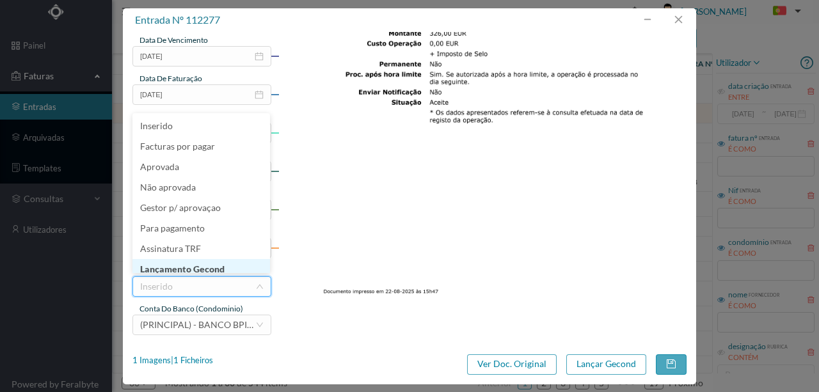
scroll to position [6, 0]
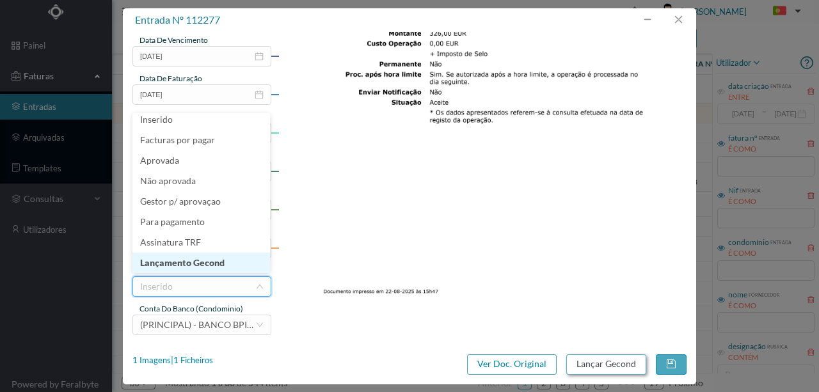
drag, startPoint x: 195, startPoint y: 266, endPoint x: 595, endPoint y: 364, distance: 412.4
click at [195, 266] on li "Lançamento Gecond" at bounding box center [201, 263] width 138 height 20
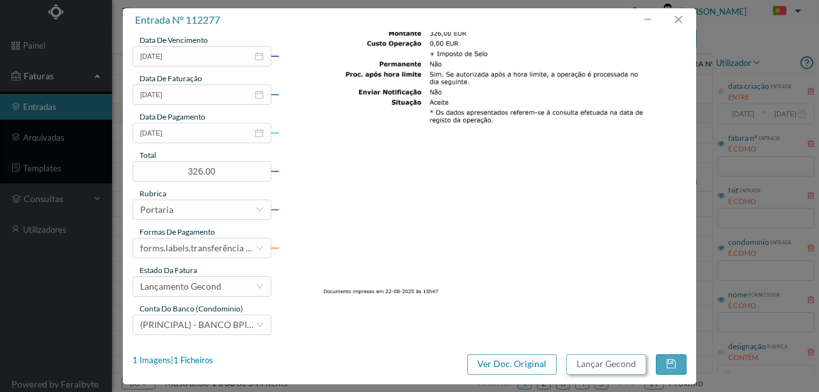
click at [613, 369] on button "Lançar Gecond" at bounding box center [606, 364] width 80 height 20
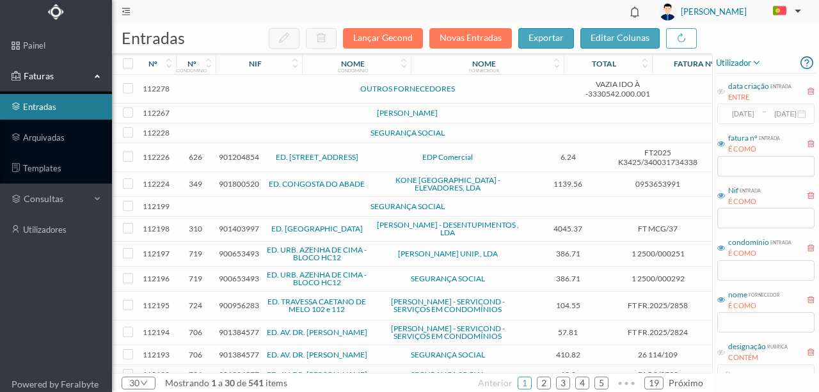
click at [262, 95] on td at bounding box center [276, 89] width 109 height 29
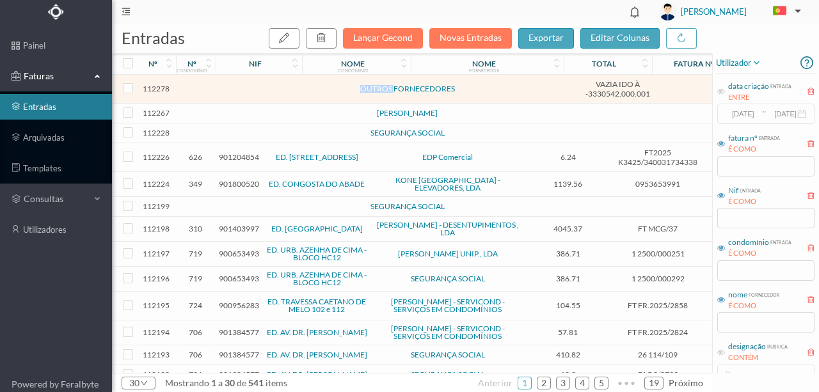
click at [262, 95] on td at bounding box center [276, 89] width 109 height 29
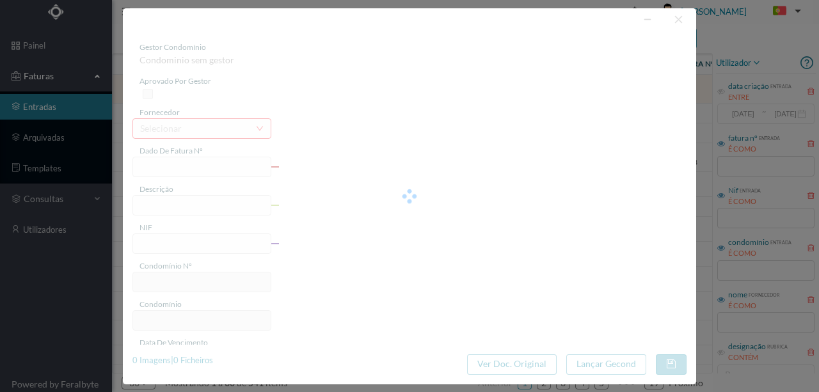
type input "VAZIA IDO À -3330542.000.001"
type input "Não"
type input "0"
type input "Invalid date"
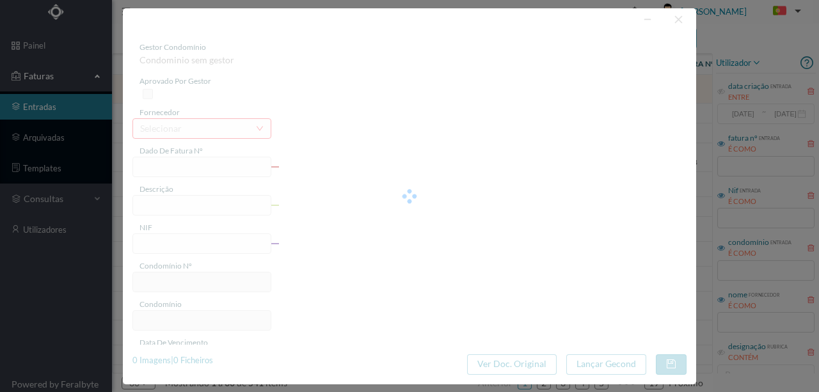
type input "0.00"
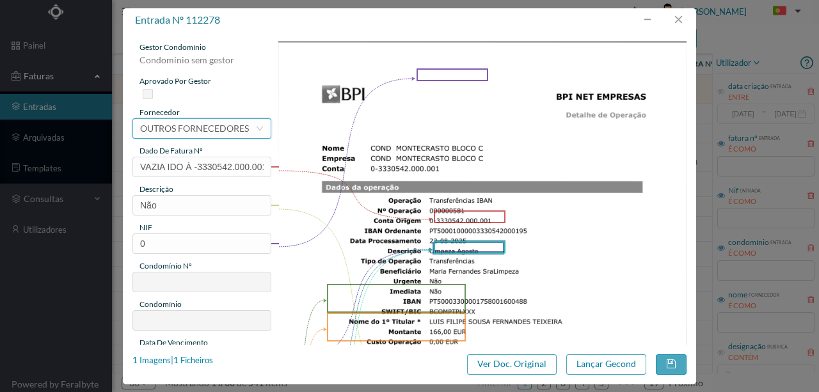
click at [182, 128] on div "OUTROS FORNECEDORES" at bounding box center [194, 128] width 109 height 19
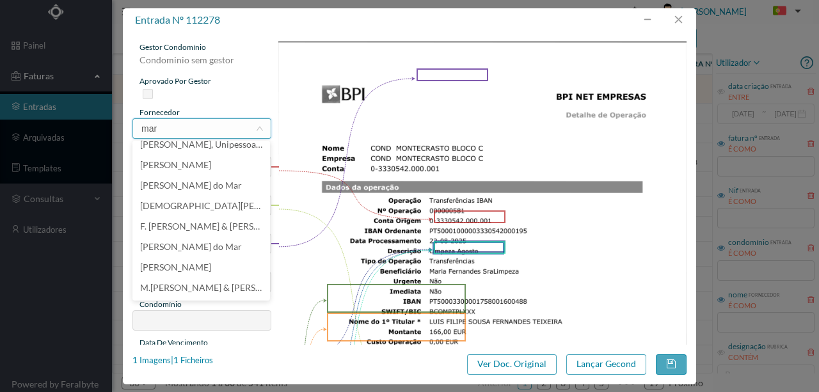
scroll to position [0, 0]
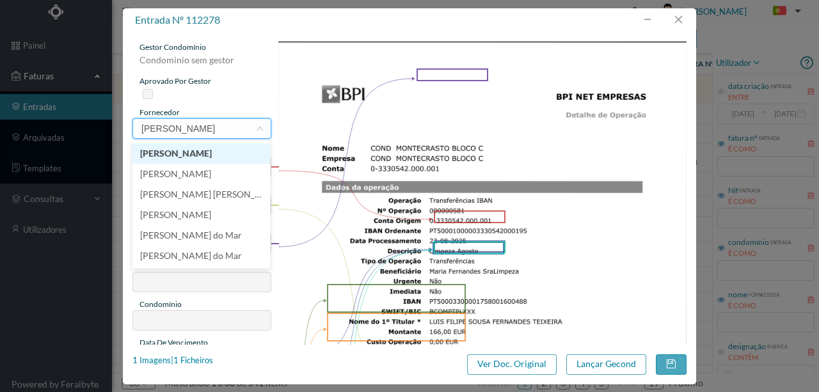
click at [207, 155] on li "[PERSON_NAME]" at bounding box center [201, 153] width 138 height 20
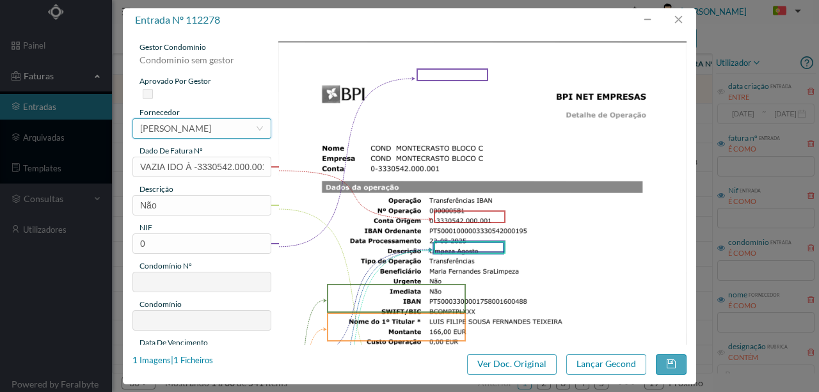
click at [211, 131] on div "[PERSON_NAME]" at bounding box center [175, 128] width 71 height 19
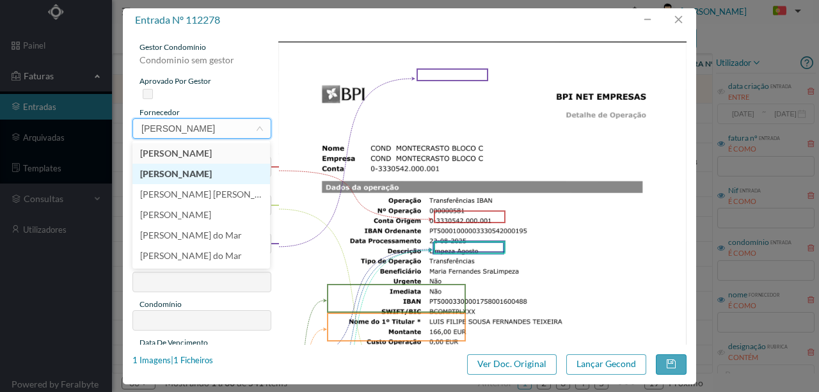
click at [239, 175] on li "[PERSON_NAME]" at bounding box center [201, 174] width 138 height 20
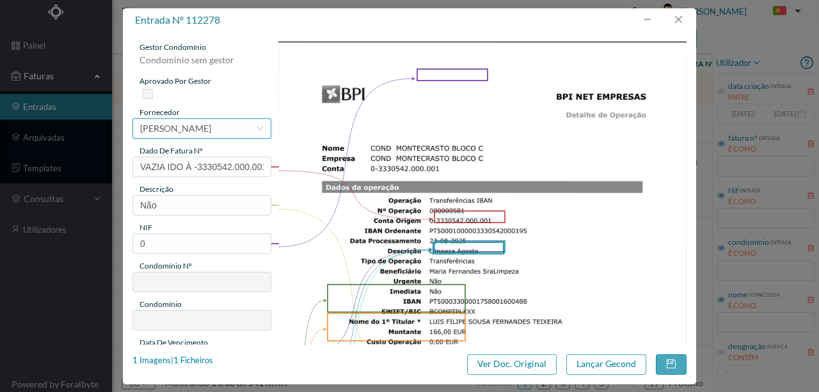
click at [204, 131] on div "[PERSON_NAME]" at bounding box center [175, 128] width 71 height 19
click at [180, 126] on div "[PERSON_NAME]" at bounding box center [175, 128] width 71 height 19
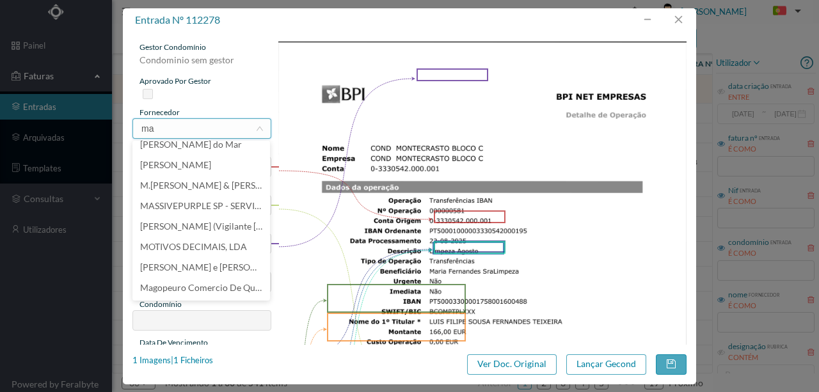
scroll to position [0, 0]
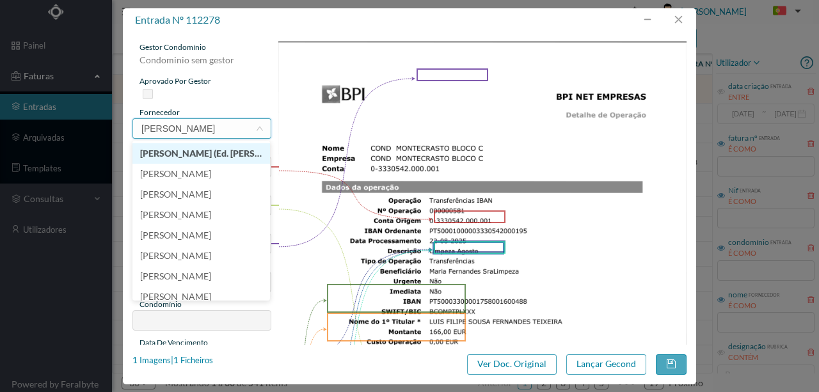
type input "maria fer"
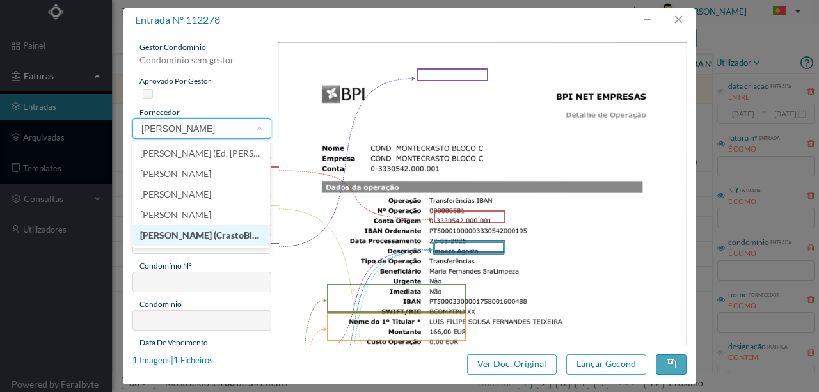
click at [193, 238] on li "[PERSON_NAME] (CrastoBlocoC)" at bounding box center [201, 235] width 138 height 20
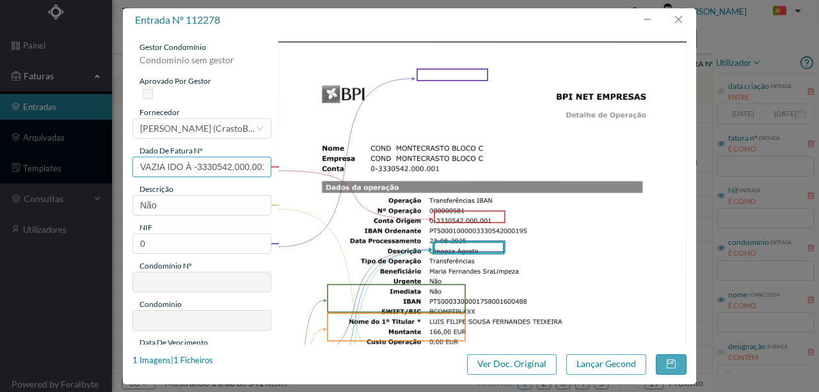
scroll to position [0, 4]
drag, startPoint x: 136, startPoint y: 163, endPoint x: 358, endPoint y: 164, distance: 222.0
click at [358, 164] on div "gestor condomínio Condominio sem gestor aprovado por gestor fornecedor selecion…" at bounding box center [409, 340] width 554 height 596
type input "595.22.08.2025"
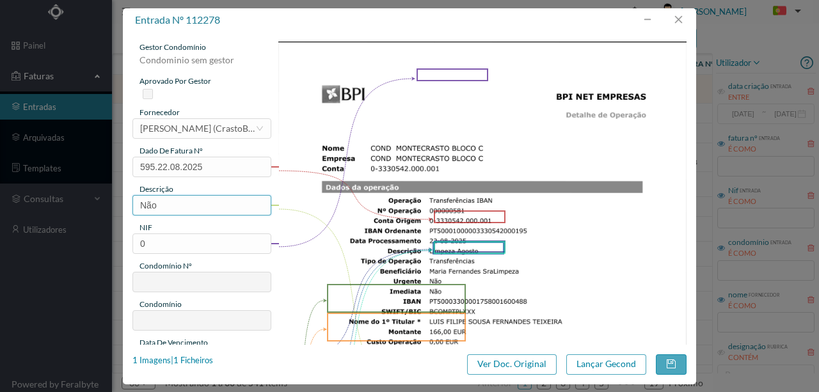
drag, startPoint x: 164, startPoint y: 202, endPoint x: 97, endPoint y: 202, distance: 67.2
click at [106, 204] on div "entrada nº 112278 gestor condomínio Condominio sem gestor aprovado por gestor f…" at bounding box center [409, 196] width 819 height 392
type input "Limpeza Agosto"
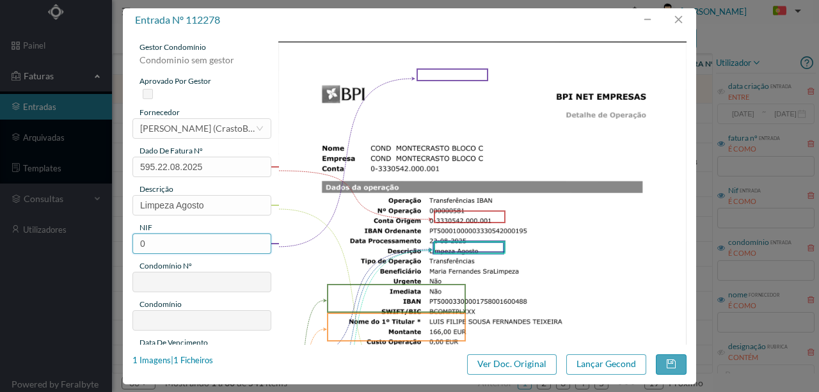
drag, startPoint x: 169, startPoint y: 244, endPoint x: 78, endPoint y: 251, distance: 91.1
click at [79, 251] on div "entrada nº 112278 gestor condomínio Condominio sem gestor aprovado por gestor f…" at bounding box center [409, 196] width 819 height 392
type input "901166081"
type input "595"
type input "ED. R. DO CRASTO, 744 - C"
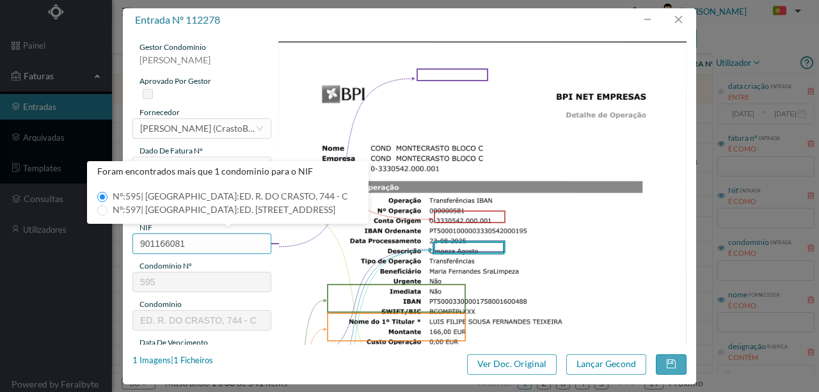
scroll to position [42, 0]
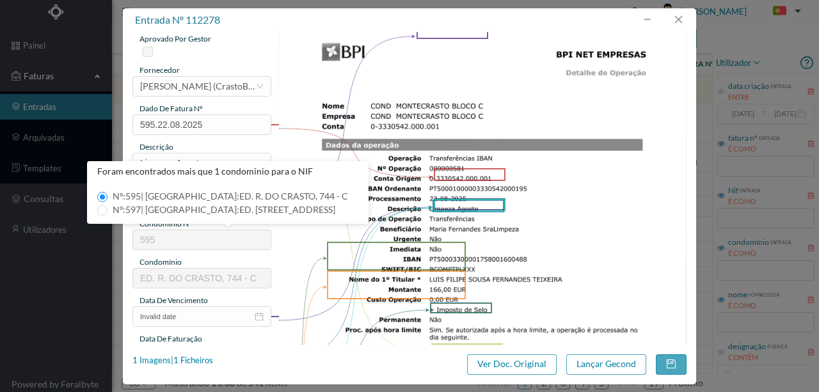
type input "901166081"
click at [97, 195] on span at bounding box center [102, 197] width 10 height 10
click at [97, 195] on input "Nº: 595 | Nome: ED. R. DO CRASTO, 744 - C" at bounding box center [102, 197] width 10 height 10
click at [99, 195] on input "Nº: 595 | Nome: ED. R. DO CRASTO, 744 - C" at bounding box center [102, 197] width 10 height 10
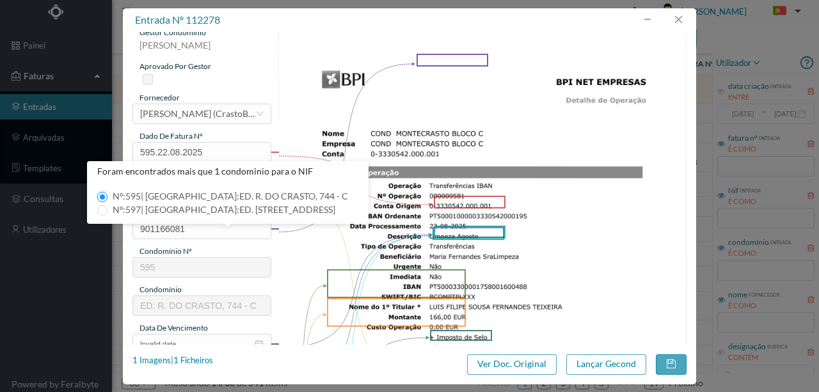
scroll to position [0, 0]
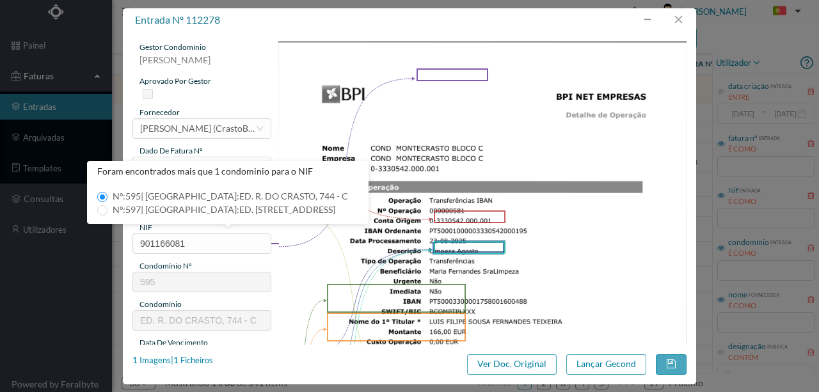
click at [351, 274] on img at bounding box center [482, 331] width 409 height 578
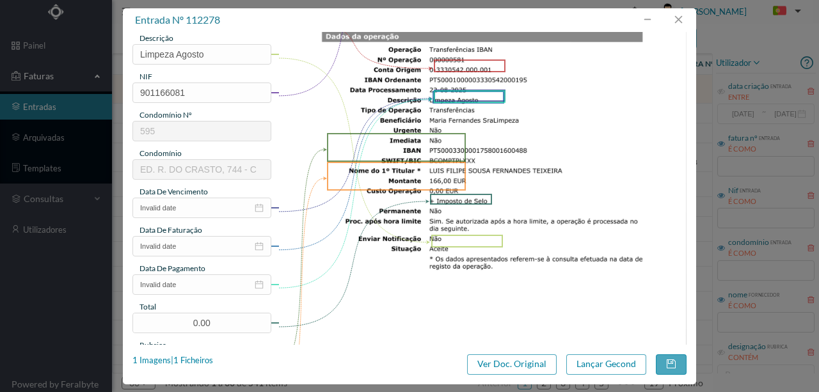
scroll to position [170, 0]
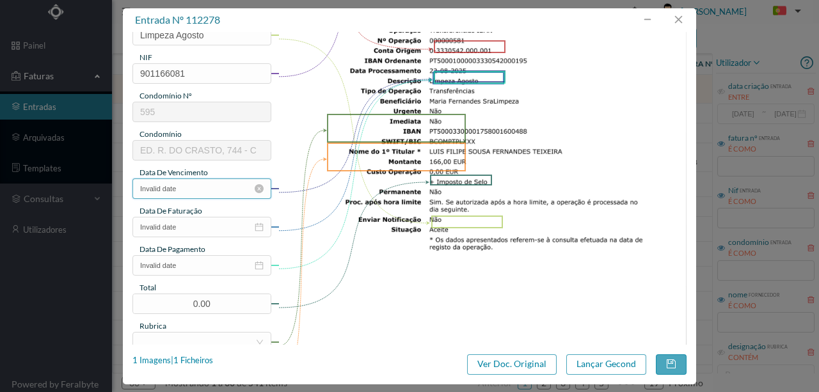
click at [203, 192] on input "Invalid date" at bounding box center [201, 189] width 139 height 20
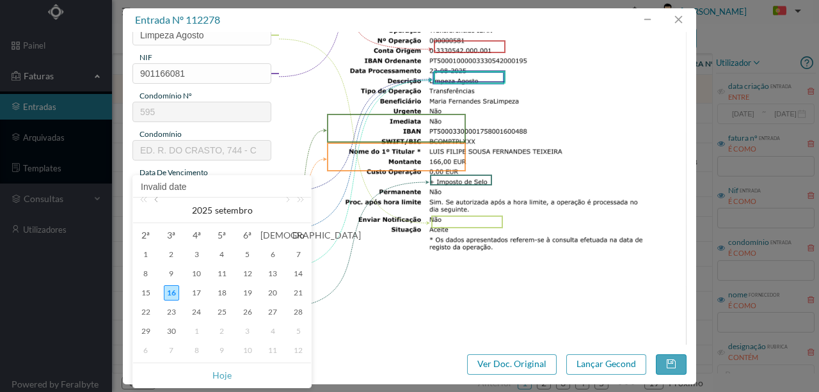
click at [152, 198] on link at bounding box center [158, 211] width 12 height 26
drag, startPoint x: 243, startPoint y: 316, endPoint x: 237, endPoint y: 311, distance: 7.7
click at [243, 316] on div "22" at bounding box center [247, 312] width 15 height 15
type input "[DATE]"
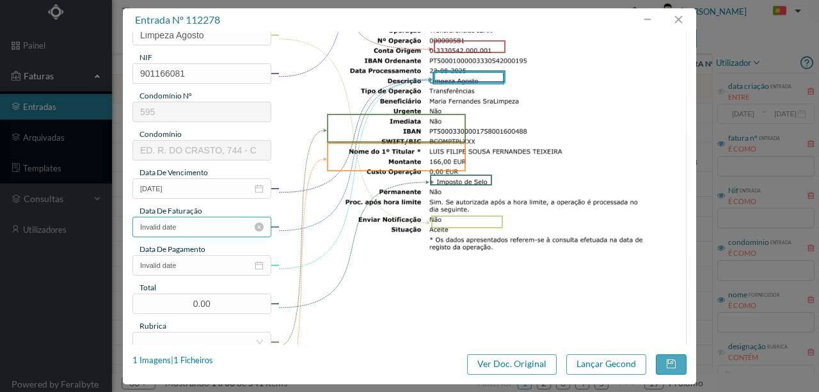
click at [180, 231] on input "Invalid date" at bounding box center [201, 227] width 139 height 20
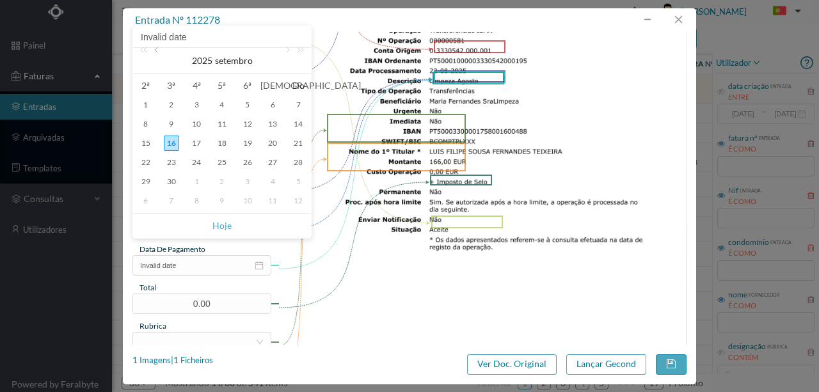
click at [159, 54] on link at bounding box center [158, 61] width 12 height 26
click at [249, 166] on div "22" at bounding box center [247, 162] width 15 height 15
type input "[DATE]"
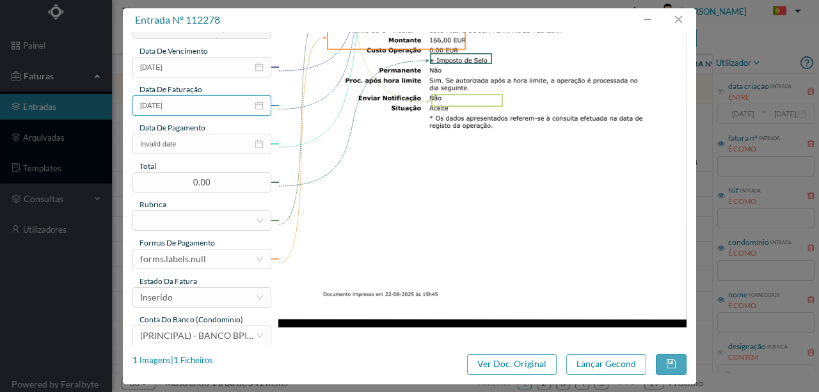
scroll to position [298, 0]
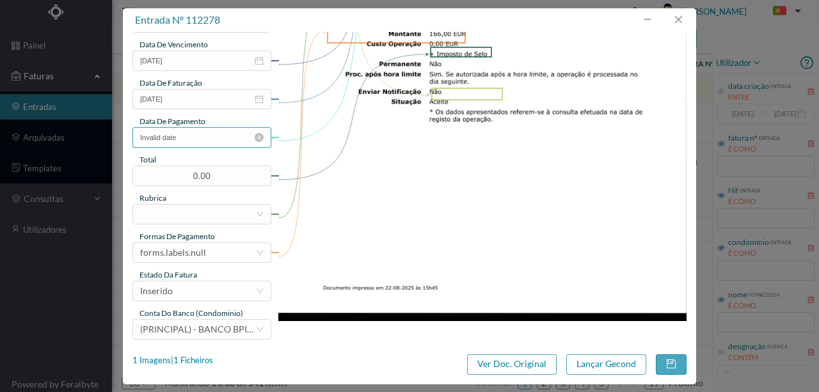
click at [195, 141] on input "Invalid date" at bounding box center [201, 137] width 139 height 20
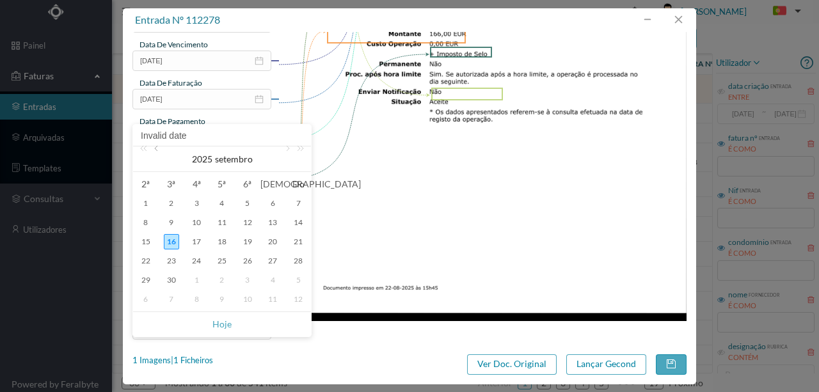
click at [154, 151] on link at bounding box center [158, 160] width 12 height 26
drag, startPoint x: 246, startPoint y: 262, endPoint x: 248, endPoint y: 205, distance: 57.0
click at [246, 262] on div "22" at bounding box center [247, 260] width 15 height 15
type input "[DATE]"
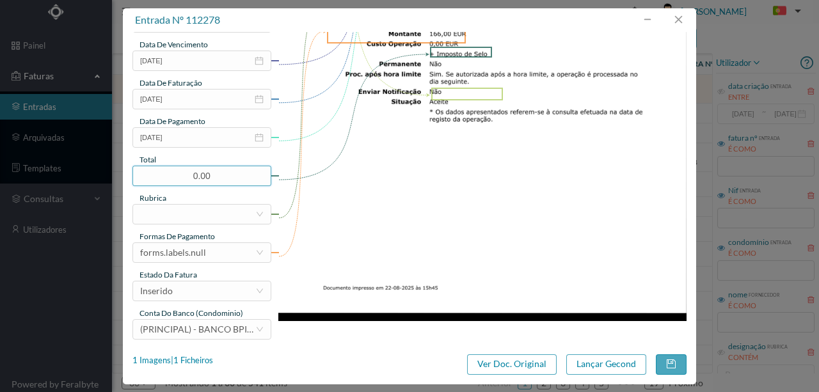
drag, startPoint x: 233, startPoint y: 170, endPoint x: 74, endPoint y: 182, distance: 159.7
click at [74, 182] on div "entrada nº 112278 gestor condomínio Susana Silva aprovado por gestor fornecedor…" at bounding box center [409, 196] width 819 height 392
type input "166.00"
click at [163, 211] on div at bounding box center [197, 214] width 115 height 19
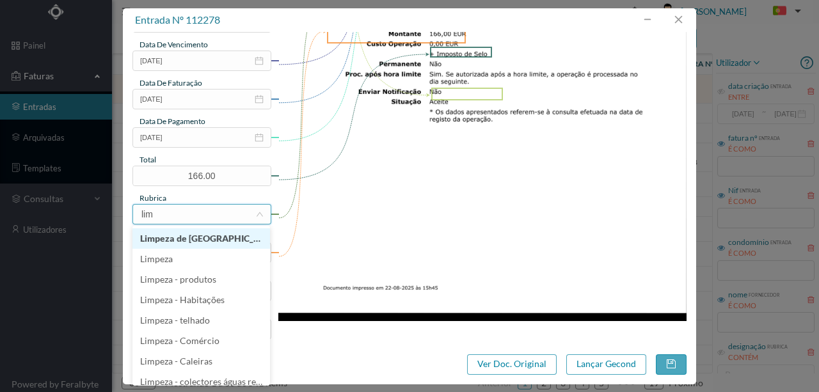
type input "limp"
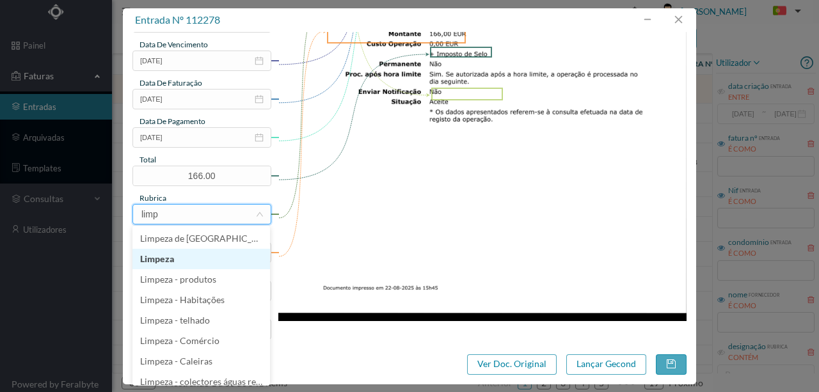
click at [159, 257] on li "Limpeza" at bounding box center [201, 259] width 138 height 20
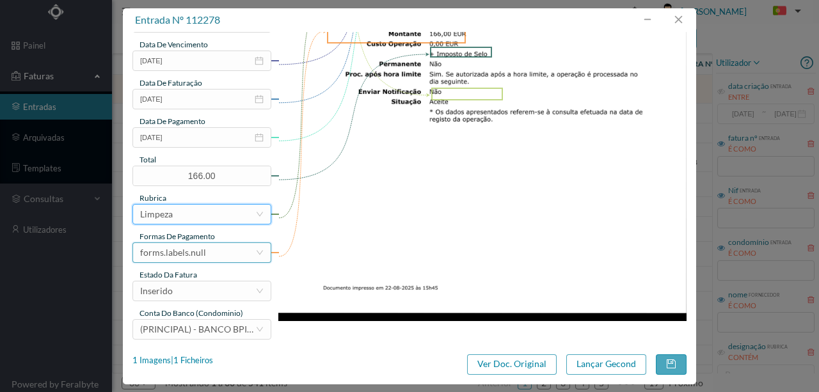
click at [186, 259] on div "forms.labels.null" at bounding box center [173, 252] width 66 height 19
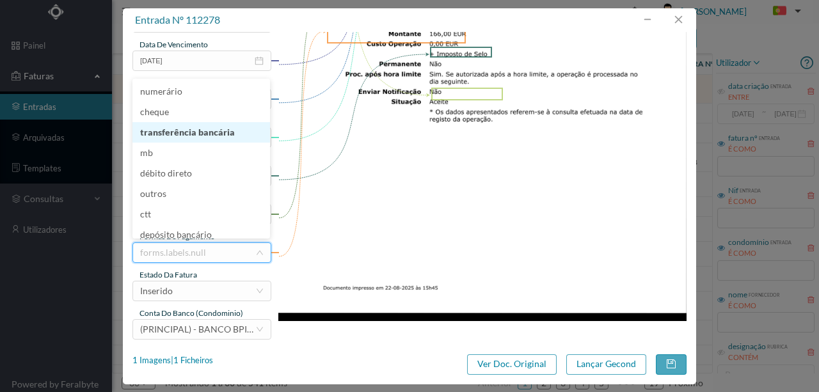
click at [195, 129] on li "transferência bancária" at bounding box center [201, 132] width 138 height 20
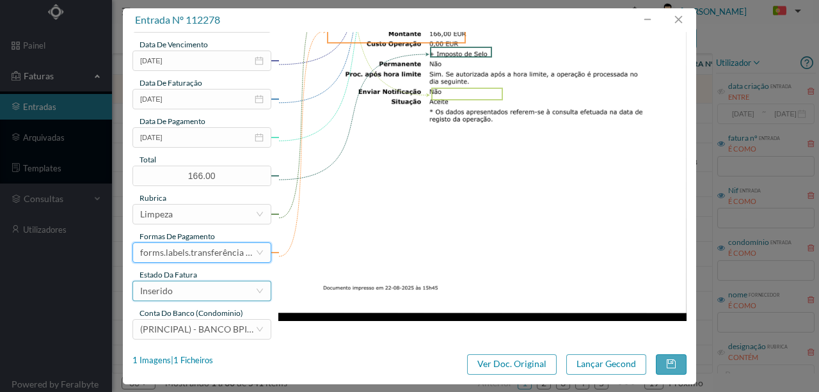
click at [173, 296] on div "Inserido" at bounding box center [197, 291] width 115 height 19
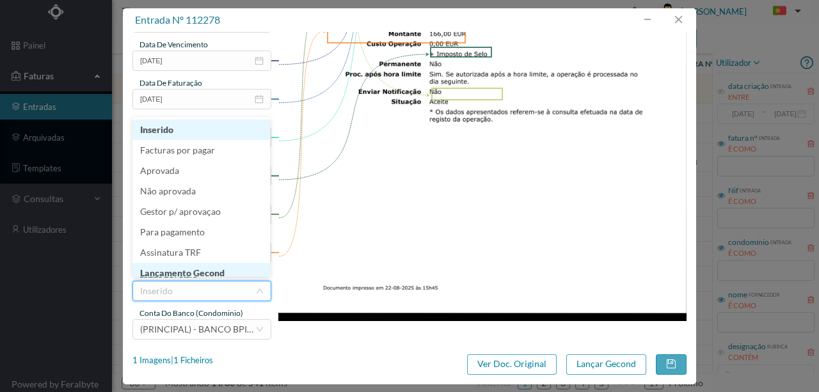
scroll to position [6, 0]
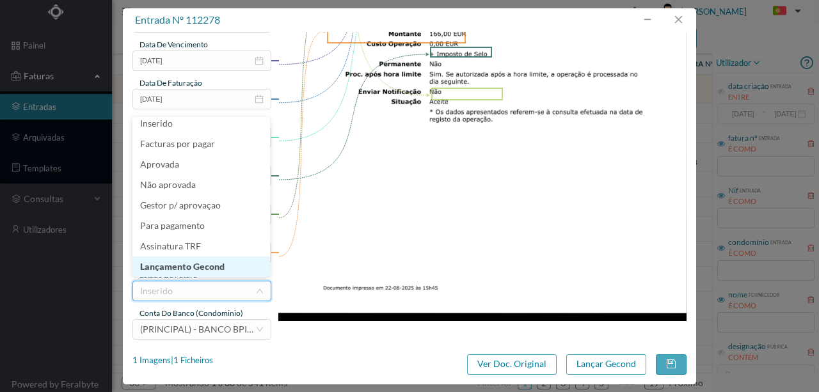
click at [199, 267] on li "Lançamento Gecond" at bounding box center [201, 267] width 138 height 20
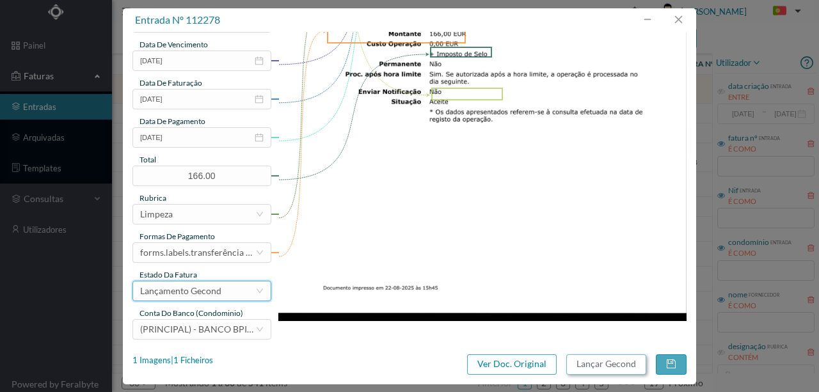
click at [594, 360] on button "Lançar Gecond" at bounding box center [606, 364] width 80 height 20
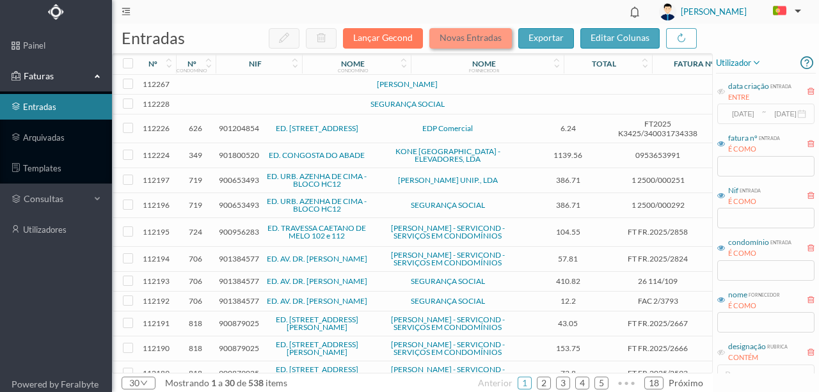
click at [466, 32] on button "Novas Entradas" at bounding box center [470, 38] width 83 height 20
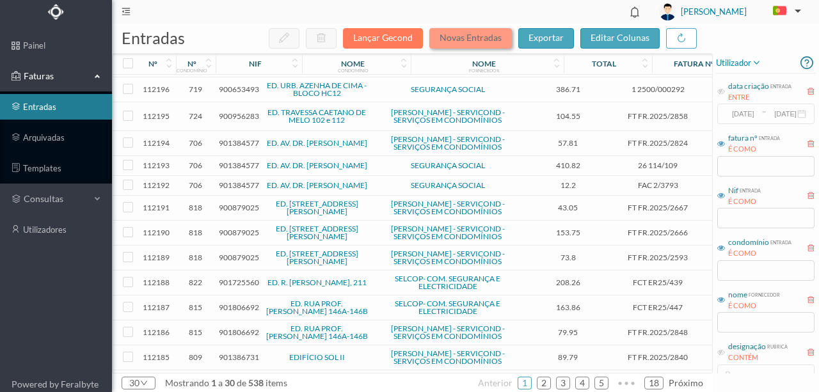
scroll to position [0, 0]
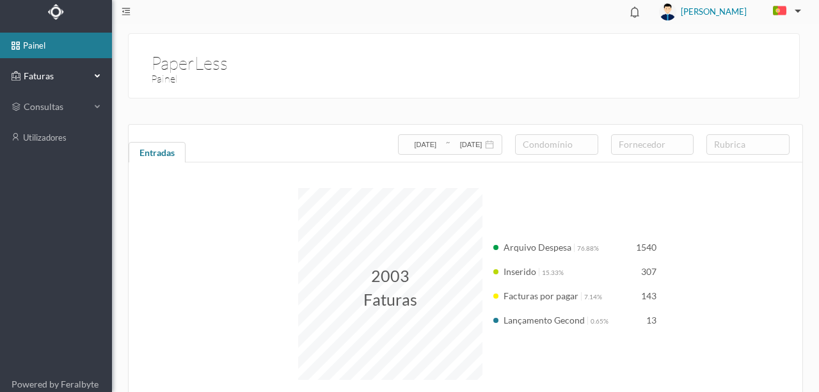
click at [42, 76] on span "Faturas" at bounding box center [55, 76] width 70 height 13
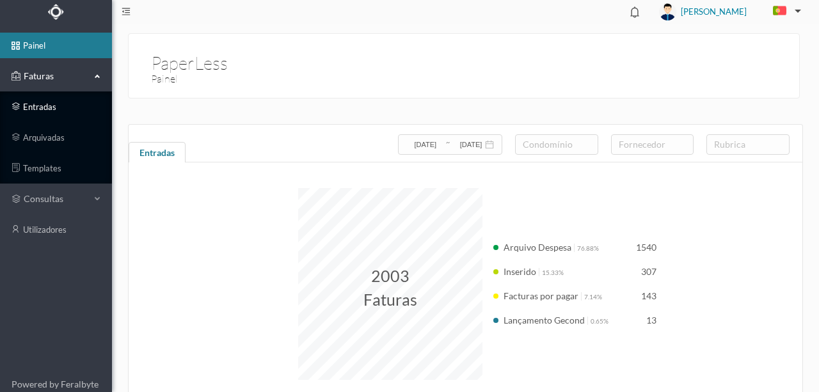
click at [44, 105] on link "entradas" at bounding box center [56, 107] width 112 height 26
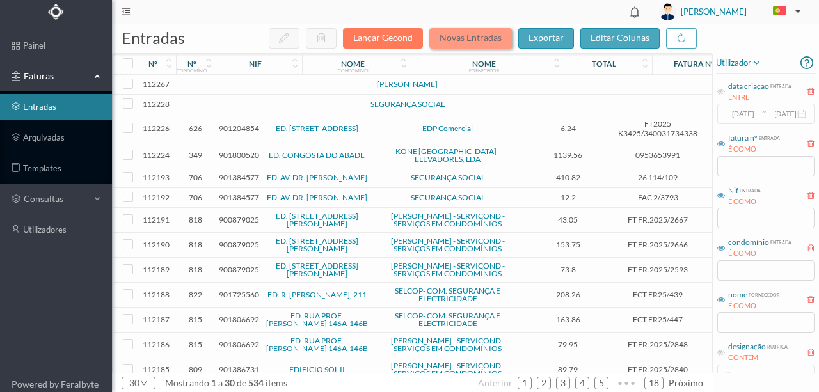
click at [458, 41] on button "Novas Entradas" at bounding box center [470, 38] width 83 height 20
click at [460, 41] on button "Novas Entradas" at bounding box center [470, 38] width 83 height 20
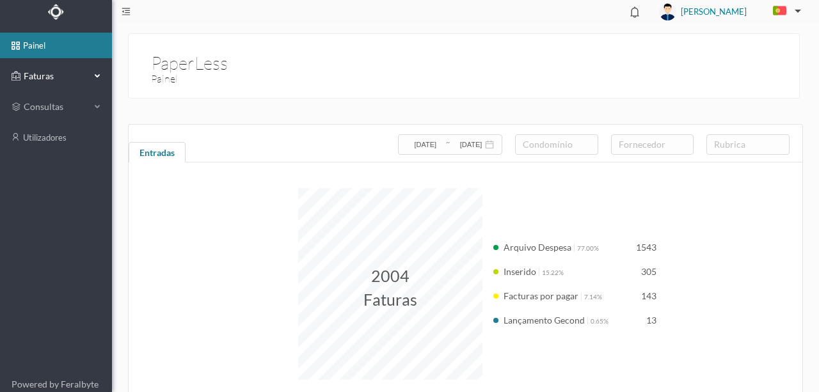
click at [49, 77] on span "Faturas" at bounding box center [55, 76] width 70 height 13
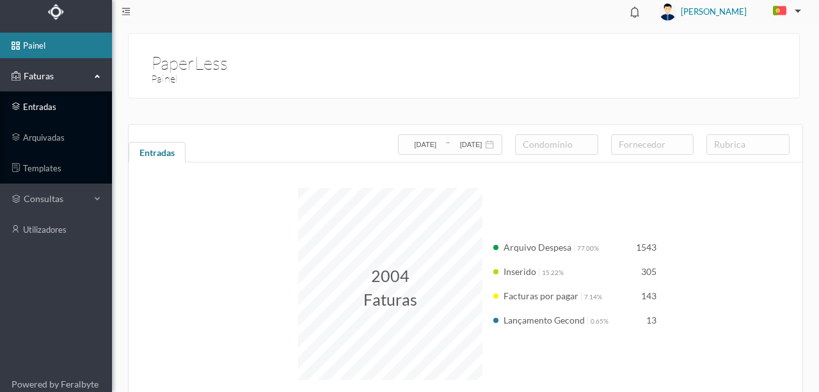
click at [52, 111] on link "entradas" at bounding box center [56, 107] width 112 height 26
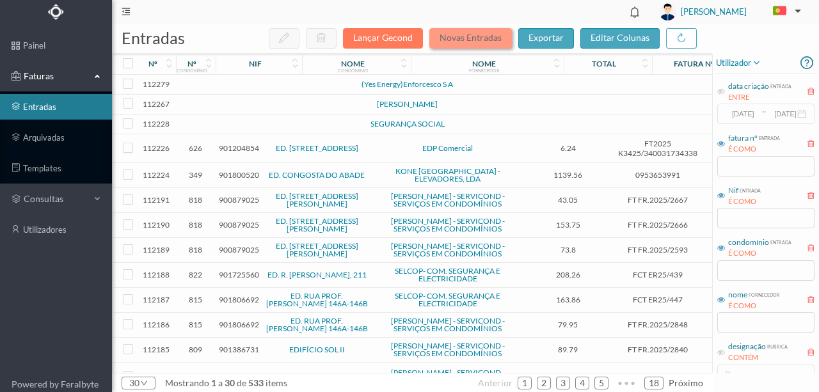
click at [465, 34] on button "Novas Entradas" at bounding box center [470, 38] width 83 height 20
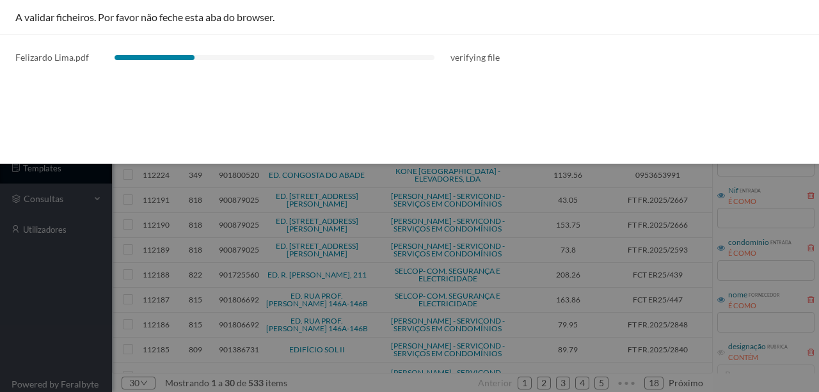
click at [399, 147] on div "A validar ficheiros. Por favor não feche esta aba do browser. [PERSON_NAME].pdf…" at bounding box center [409, 82] width 819 height 164
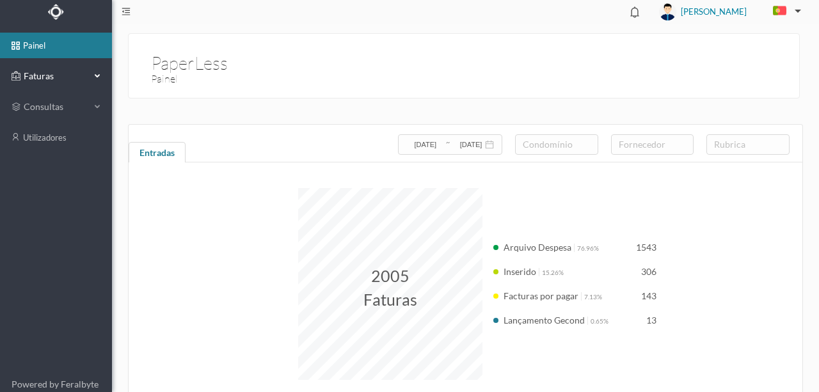
click at [41, 76] on span "Faturas" at bounding box center [55, 76] width 70 height 13
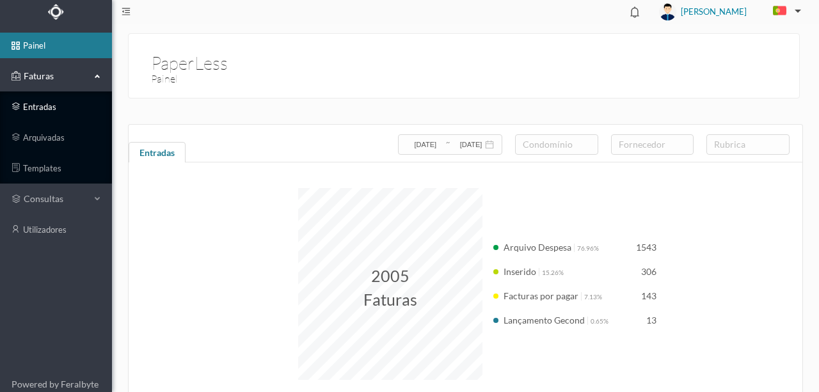
click at [42, 106] on link "entradas" at bounding box center [56, 107] width 112 height 26
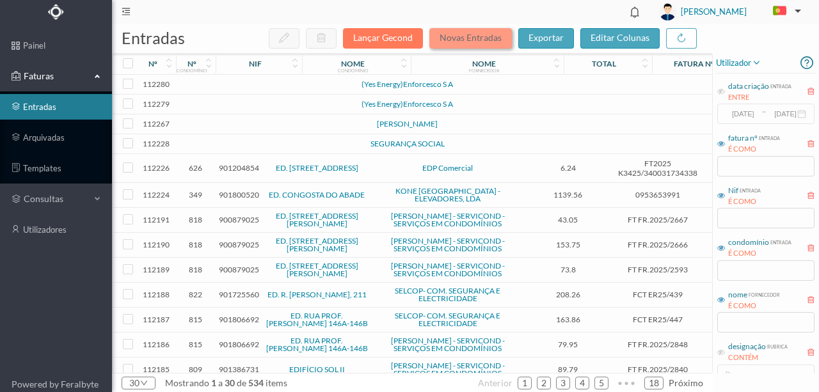
click at [453, 36] on button "Novas Entradas" at bounding box center [470, 38] width 83 height 20
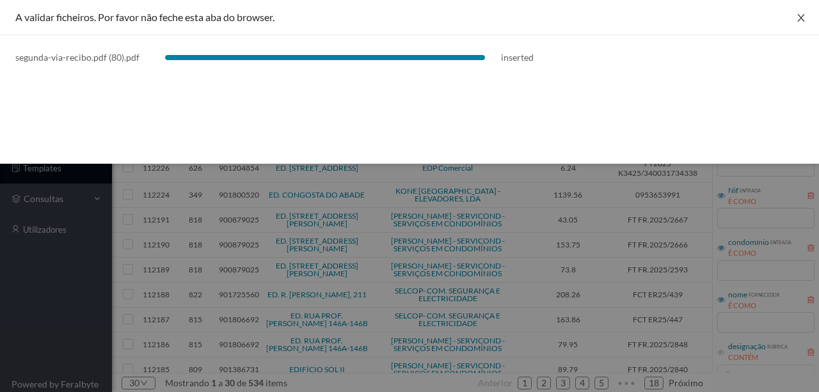
click at [799, 16] on icon "icon: close" at bounding box center [800, 18] width 7 height 8
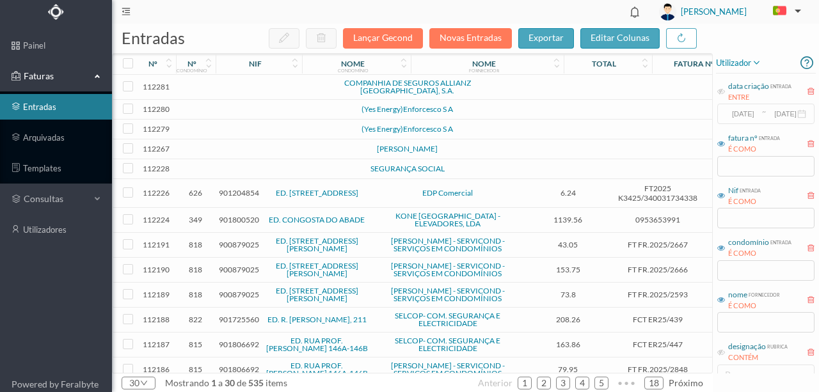
click at [239, 87] on td at bounding box center [276, 87] width 109 height 25
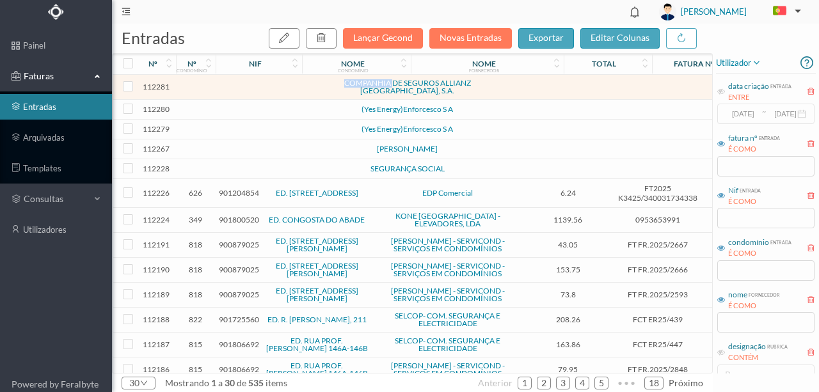
click at [239, 87] on td at bounding box center [276, 87] width 109 height 25
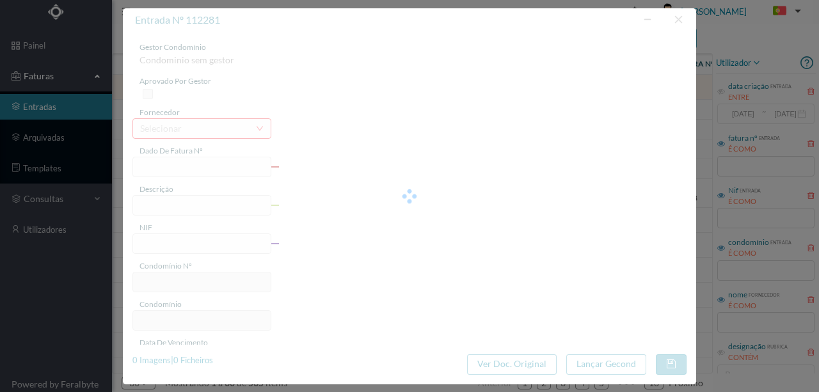
type input "0"
type input "Invalid date"
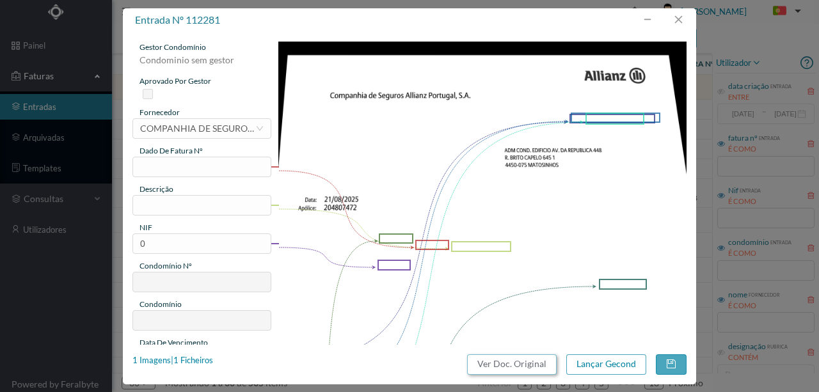
click at [498, 361] on button "Ver Doc. Original" at bounding box center [512, 364] width 90 height 20
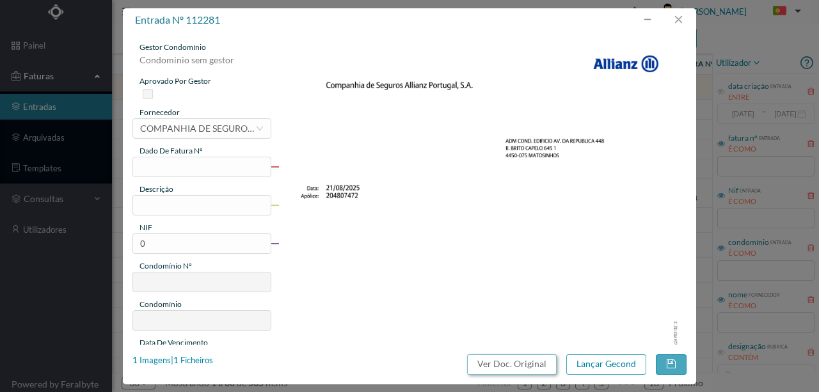
click at [522, 367] on button "Ver Doc. Original" at bounding box center [512, 364] width 90 height 20
click at [146, 165] on input "text" at bounding box center [201, 167] width 139 height 20
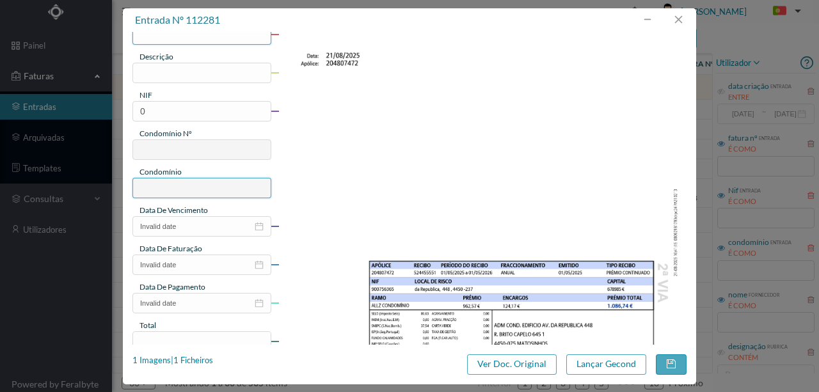
scroll to position [128, 0]
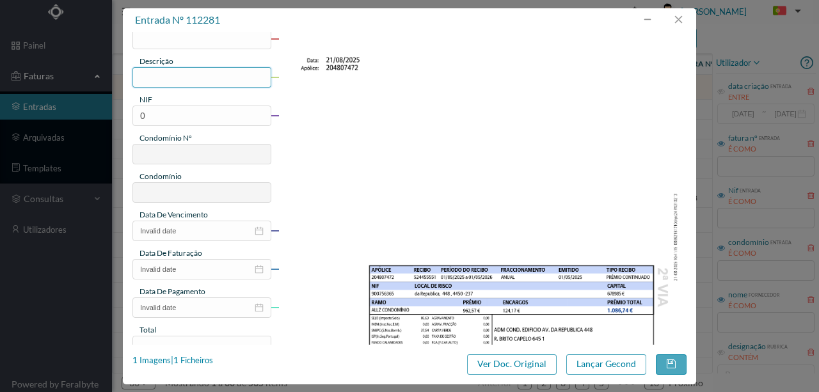
click at [171, 81] on input "text" at bounding box center [201, 77] width 139 height 20
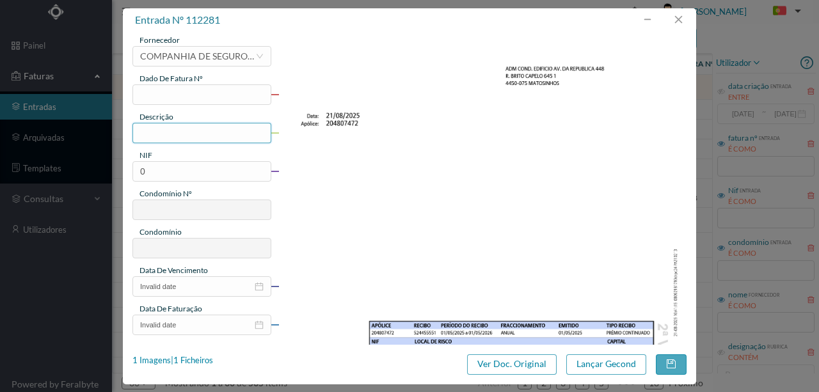
scroll to position [0, 0]
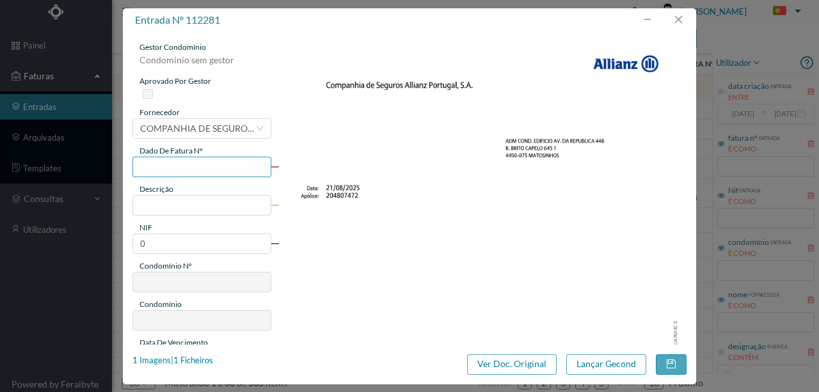
click at [146, 170] on input "text" at bounding box center [201, 167] width 139 height 20
type input "5551"
click at [177, 212] on input "text" at bounding box center [201, 205] width 139 height 20
click at [150, 202] on input "text" at bounding box center [201, 205] width 139 height 20
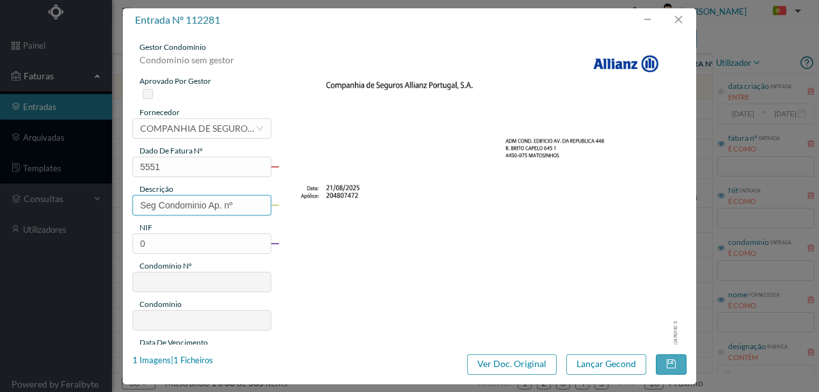
click at [234, 205] on input "Seg Condominio Ap. nº" at bounding box center [201, 205] width 139 height 20
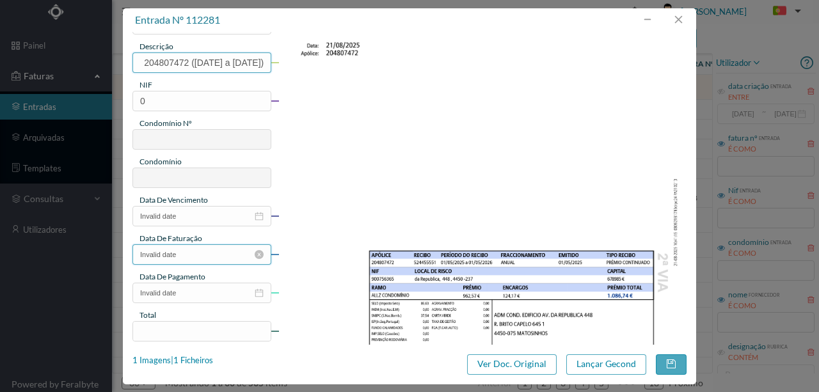
scroll to position [128, 0]
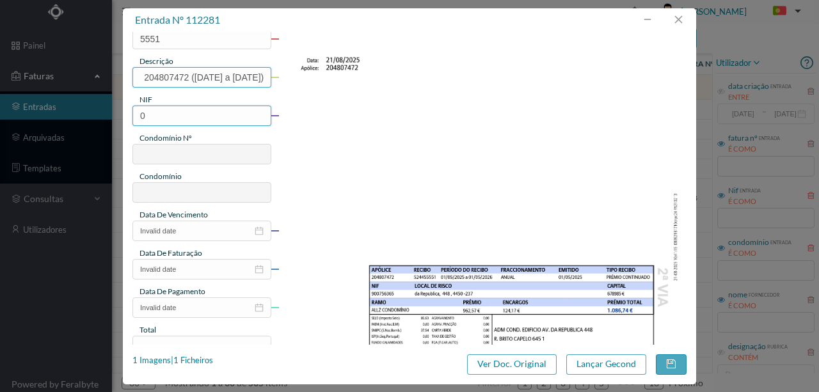
type input "Seg Condominio Ap. nº 204807472 ([DATE] a [DATE])"
drag, startPoint x: 172, startPoint y: 116, endPoint x: 112, endPoint y: 127, distance: 61.1
click at [112, 127] on div "entrada nº 112281 gestor condomínio Condominio sem gestor aprovado por gestor f…" at bounding box center [409, 196] width 819 height 392
type input "900756365"
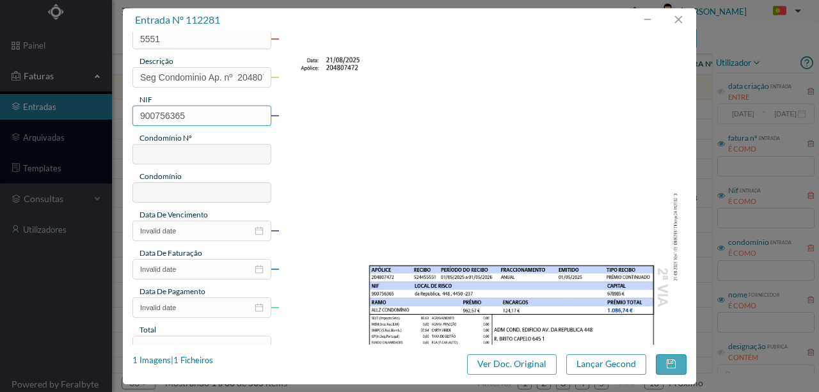
type input "116"
type input "ED. AV. REPUBLICA 446 A 450"
type input "900756365"
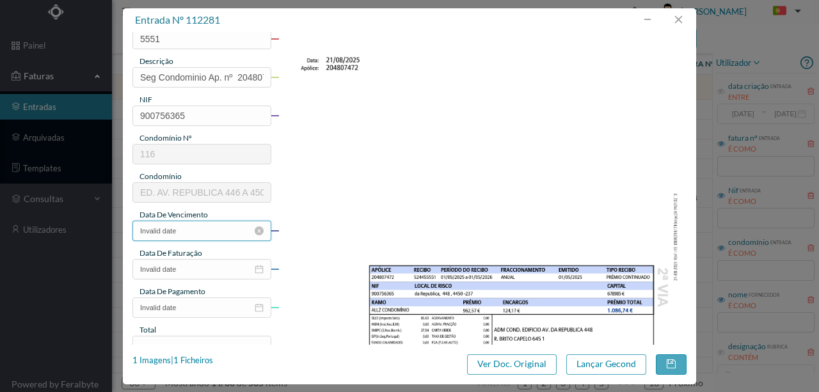
click at [198, 230] on input "Invalid date" at bounding box center [201, 231] width 139 height 20
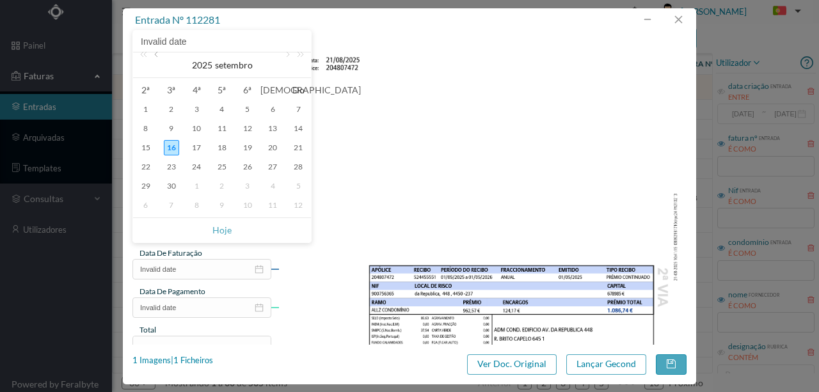
click at [156, 58] on link at bounding box center [158, 65] width 12 height 26
click at [242, 113] on div "2" at bounding box center [247, 109] width 15 height 15
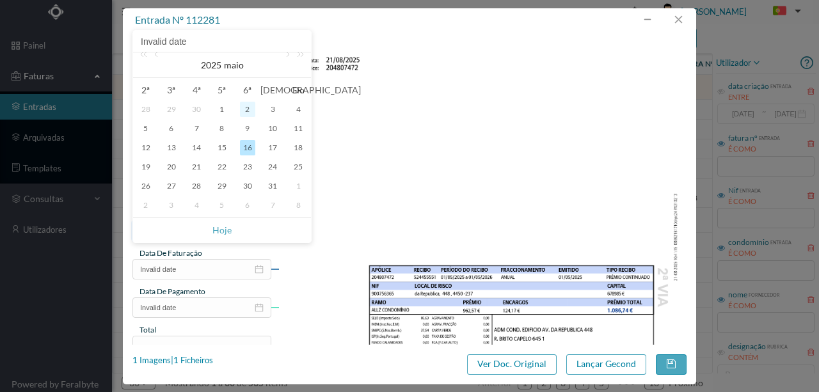
type input "[DATE]"
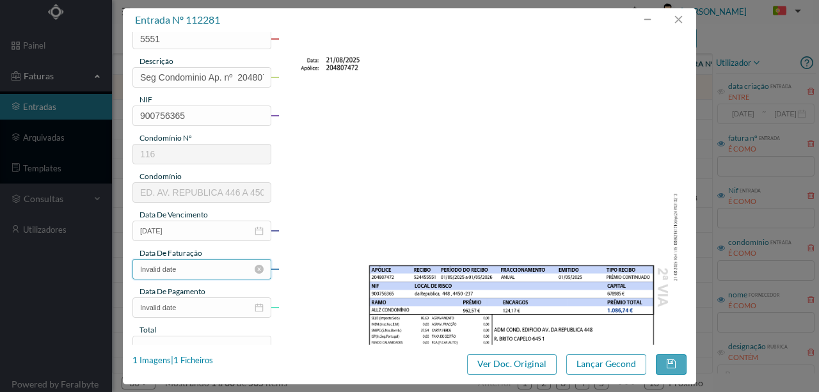
click at [191, 267] on input "Invalid date" at bounding box center [201, 269] width 139 height 20
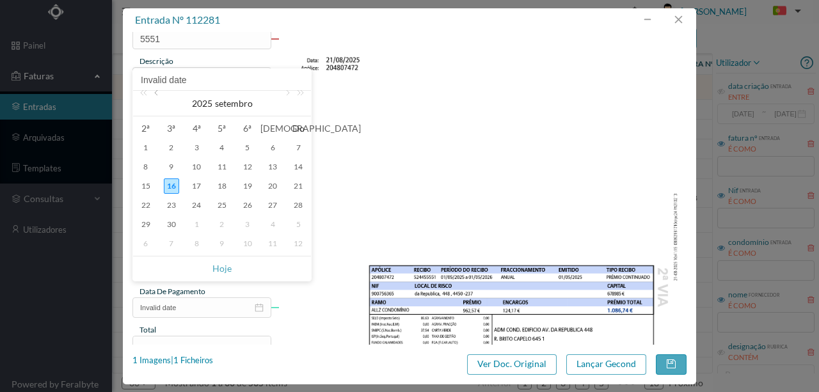
click at [155, 94] on link at bounding box center [158, 104] width 12 height 26
click at [246, 147] on div "2" at bounding box center [247, 147] width 15 height 15
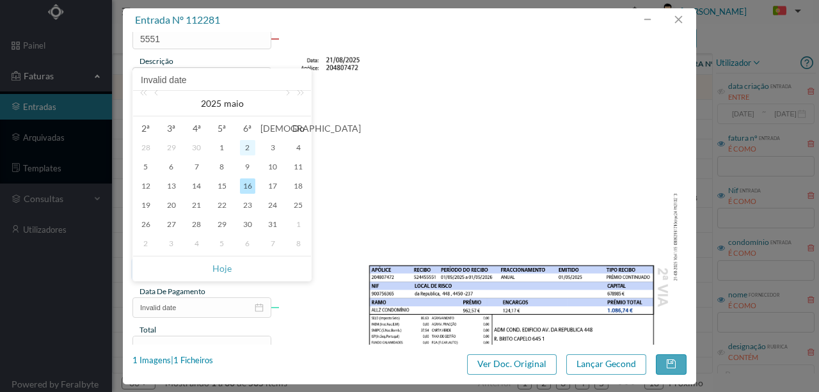
type input "[DATE]"
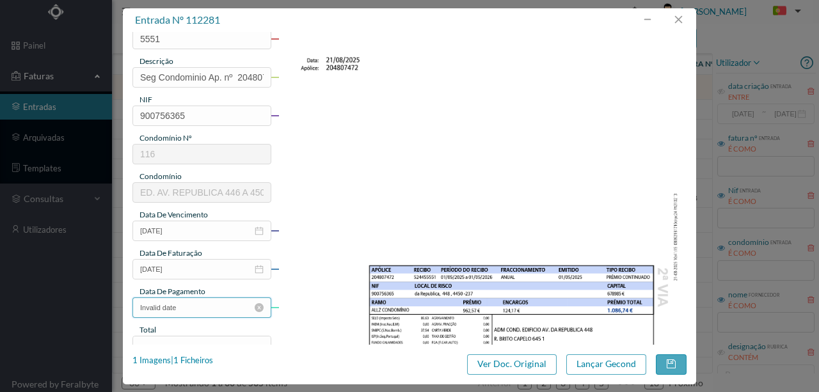
click at [200, 314] on input "Invalid date" at bounding box center [201, 308] width 139 height 20
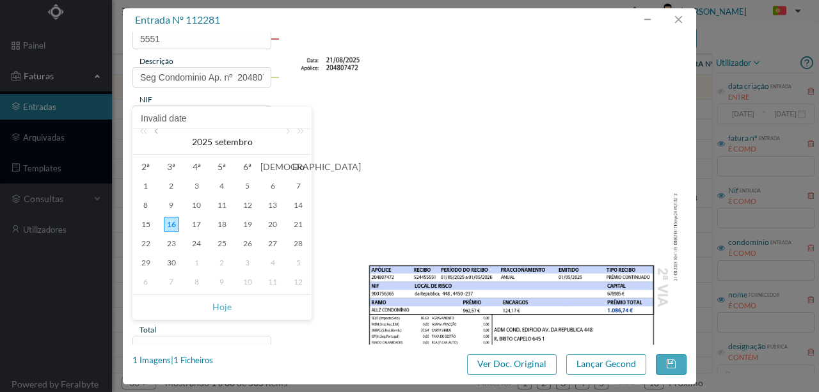
click at [158, 132] on link at bounding box center [158, 142] width 12 height 26
click at [248, 189] on div "2" at bounding box center [247, 186] width 15 height 15
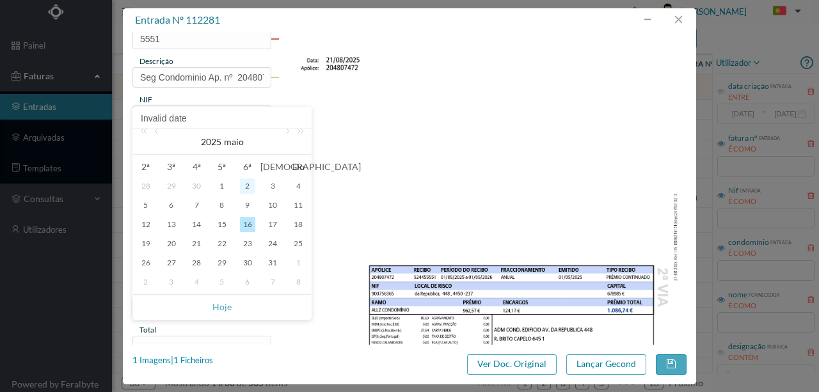
type input "[DATE]"
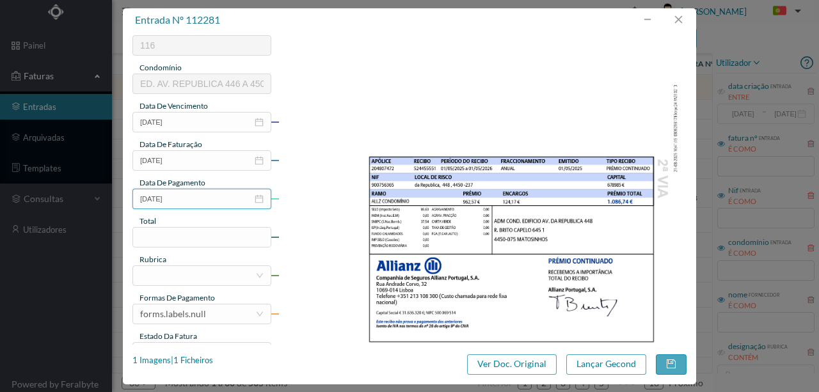
scroll to position [256, 0]
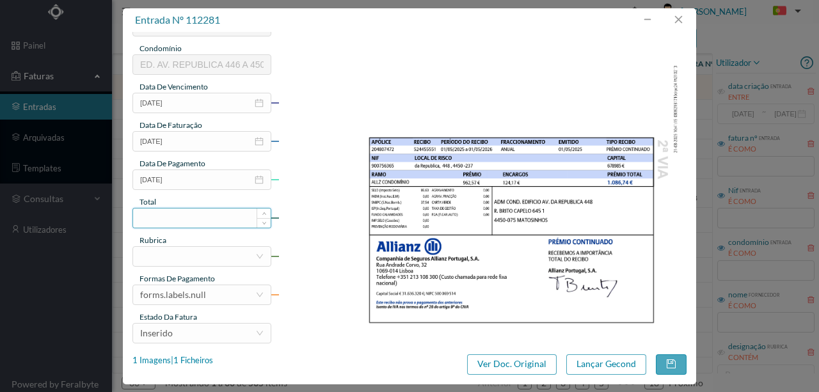
click at [164, 212] on input at bounding box center [202, 218] width 138 height 19
type input "1086.74"
click at [190, 254] on div at bounding box center [197, 256] width 115 height 19
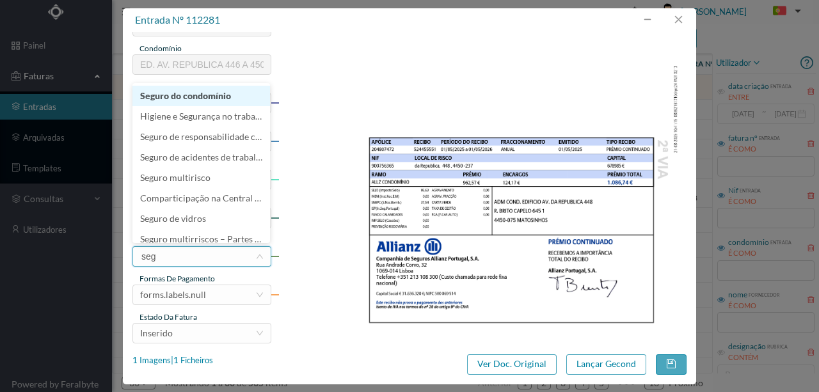
type input "segu"
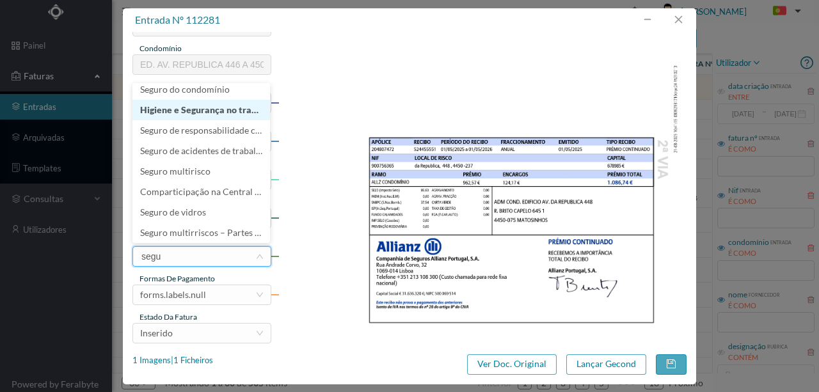
scroll to position [3, 0]
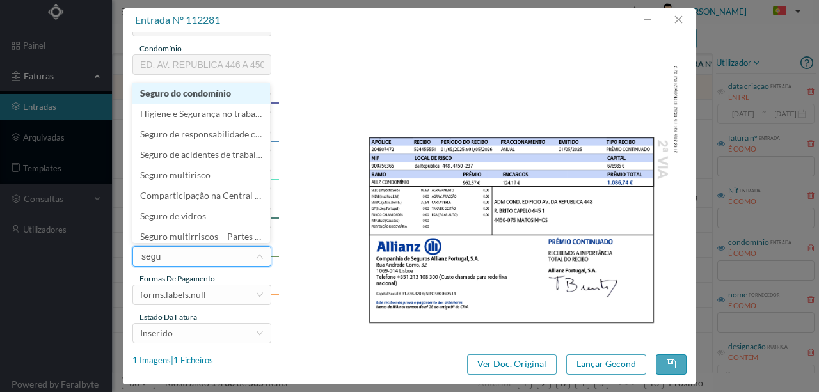
click at [188, 100] on li "Seguro do condomínio" at bounding box center [201, 93] width 138 height 20
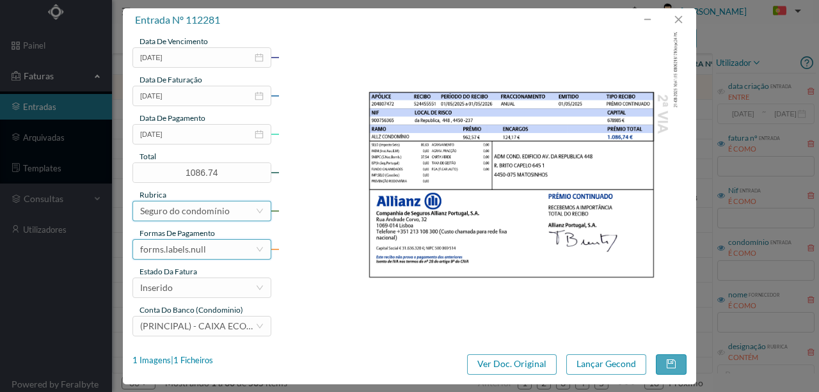
scroll to position [303, 0]
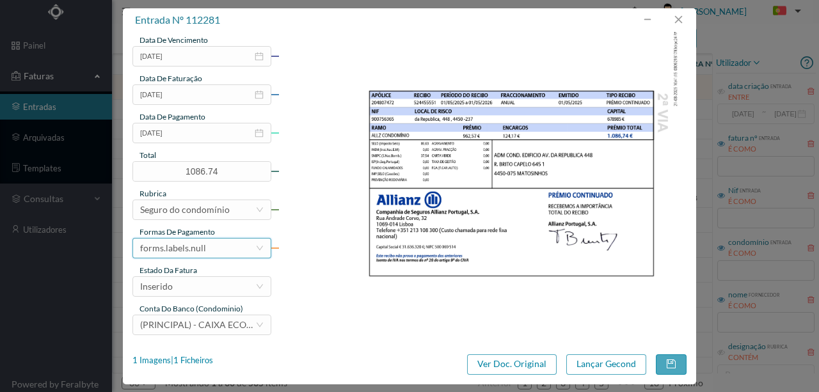
click at [196, 248] on div "forms.labels.null" at bounding box center [173, 248] width 66 height 19
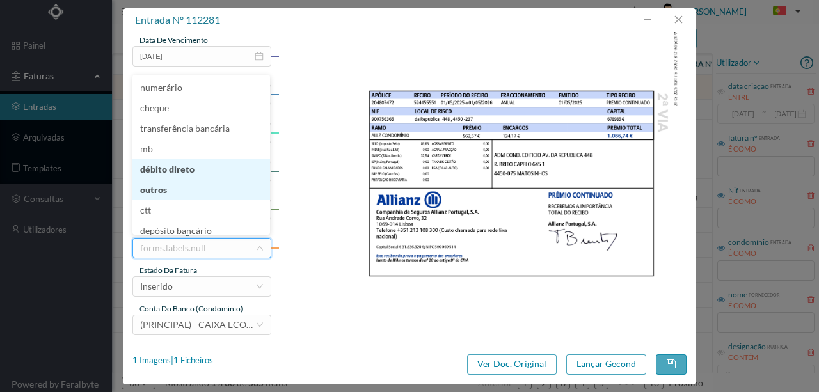
scroll to position [3, 0]
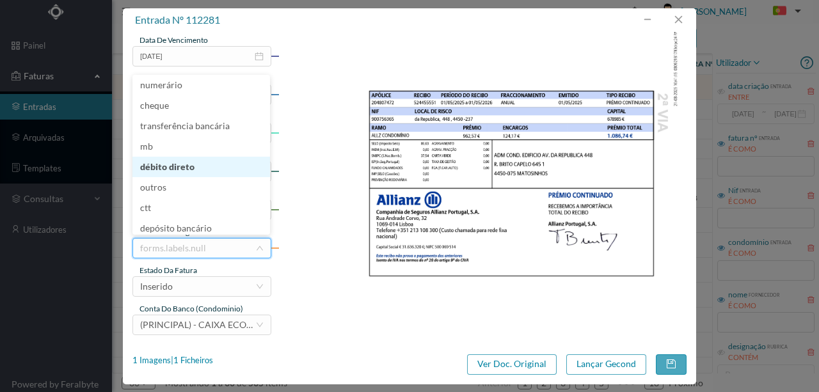
click at [186, 164] on li "débito direto" at bounding box center [201, 167] width 138 height 20
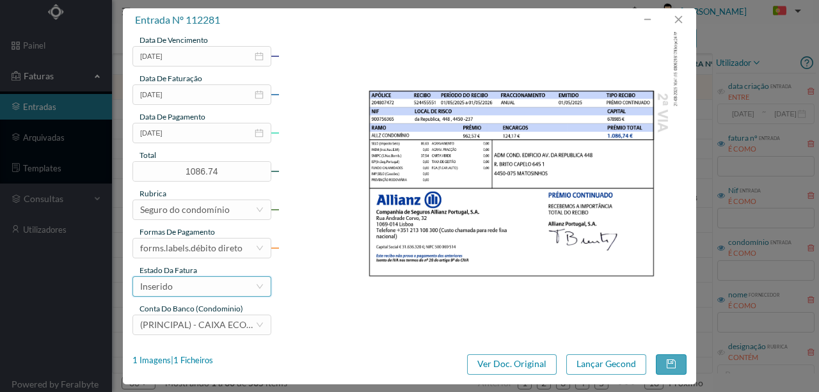
click at [188, 292] on div "Inserido" at bounding box center [197, 286] width 115 height 19
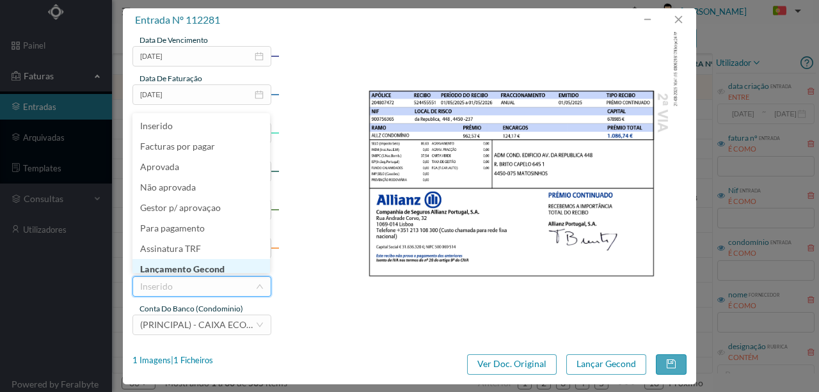
scroll to position [6, 0]
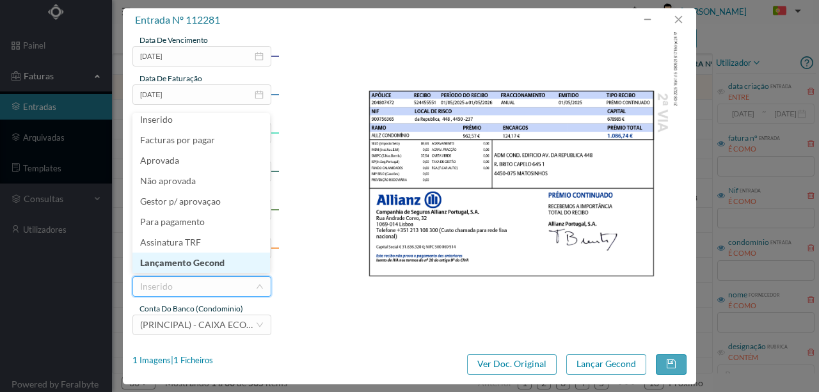
click at [207, 267] on li "Lançamento Gecond" at bounding box center [201, 263] width 138 height 20
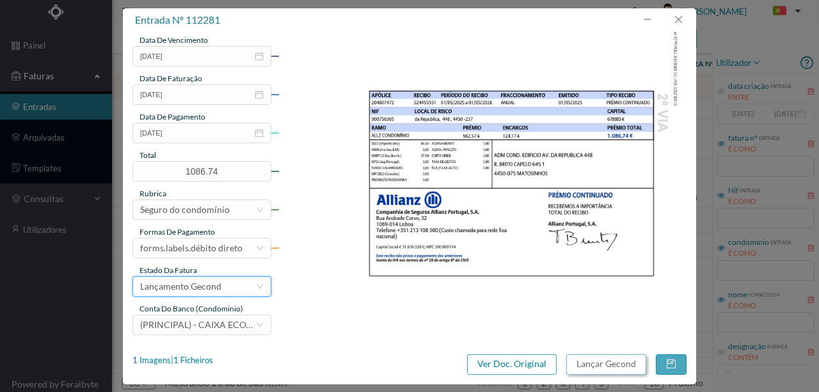
click at [593, 365] on button "Lançar Gecond" at bounding box center [606, 364] width 80 height 20
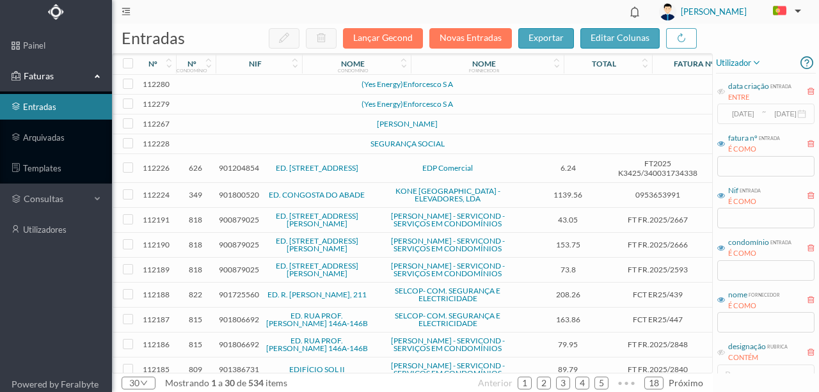
click at [251, 99] on td at bounding box center [276, 105] width 109 height 20
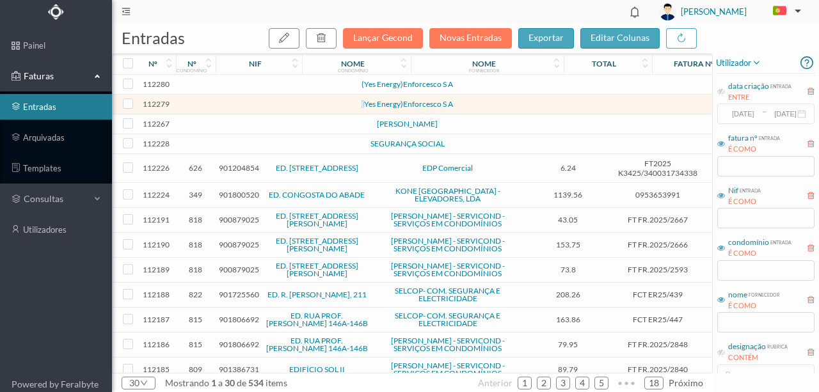
click at [251, 99] on td at bounding box center [276, 105] width 109 height 20
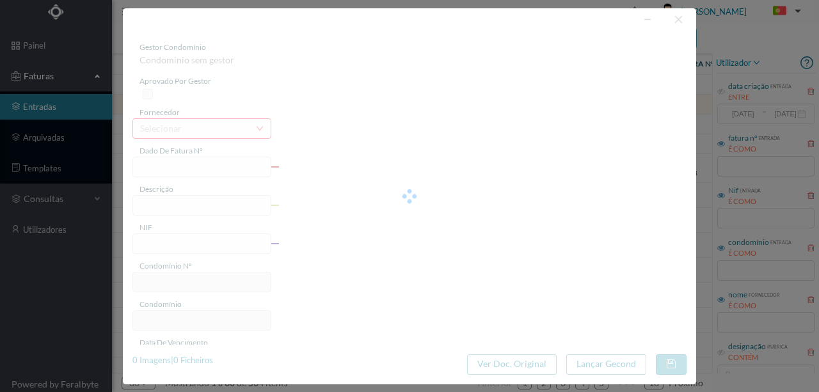
type input "0"
type input "Invalid date"
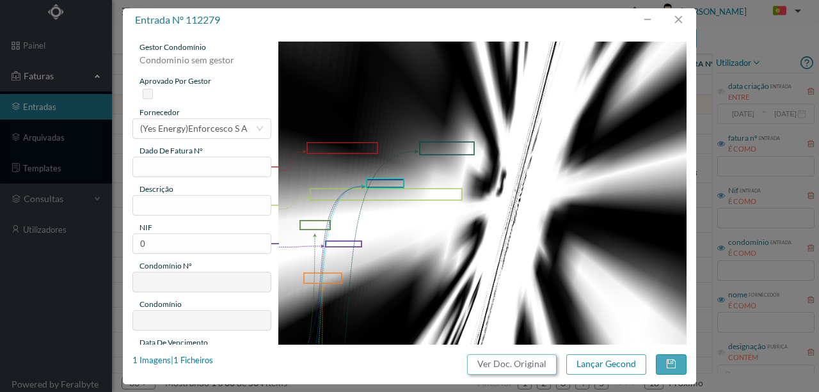
click at [529, 358] on button "Ver Doc. Original" at bounding box center [512, 364] width 90 height 20
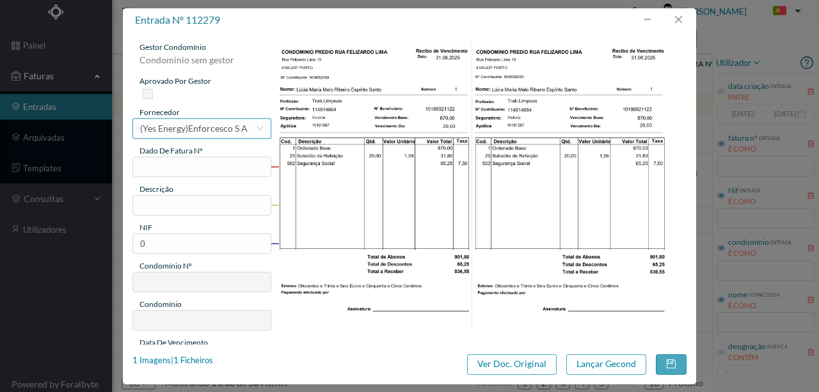
click at [217, 131] on div "(Yes Energy)Enforcesco S A" at bounding box center [193, 128] width 107 height 19
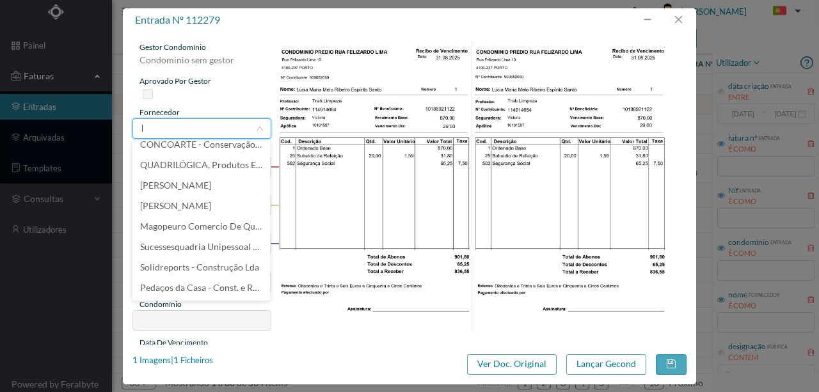
scroll to position [3, 0]
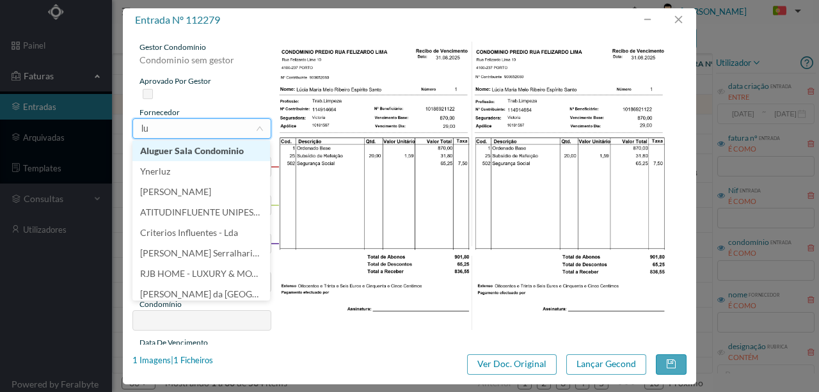
type input "l"
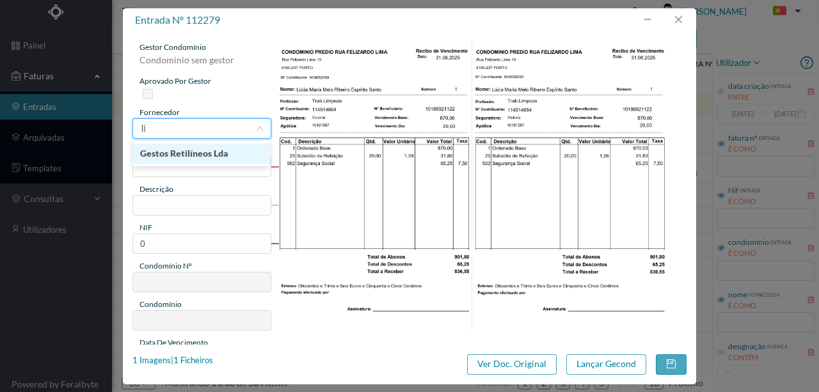
type input "l"
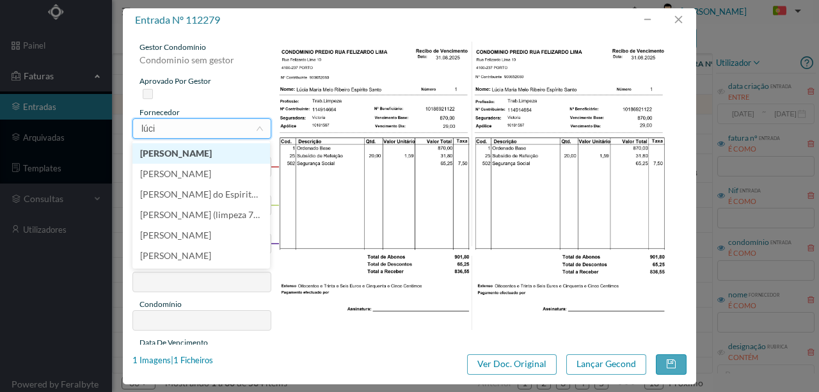
type input "lúcia"
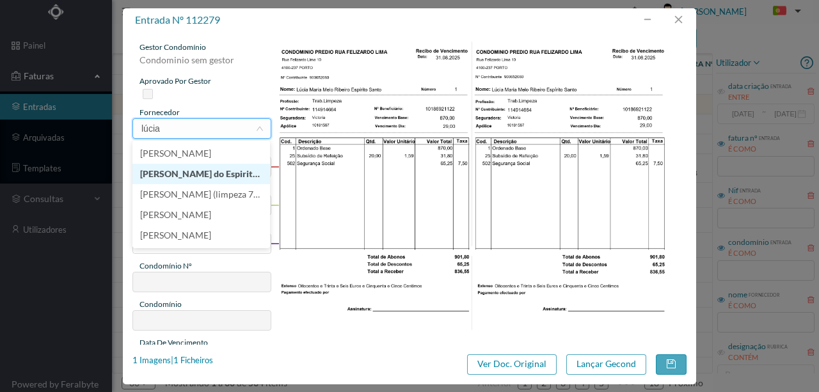
click at [210, 177] on li "[PERSON_NAME] do Espirito Santo" at bounding box center [201, 174] width 138 height 20
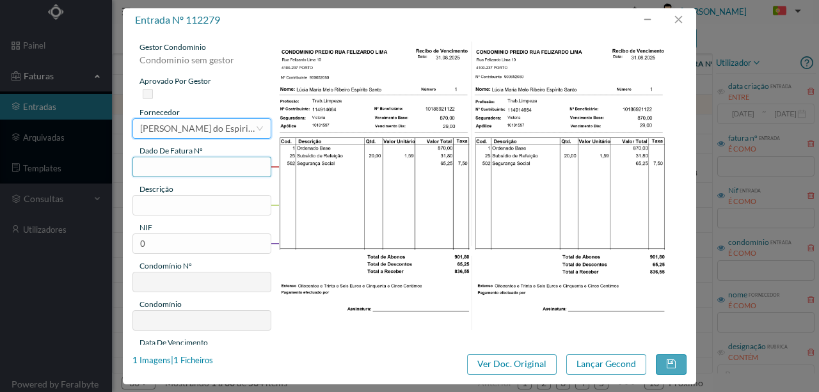
click at [174, 166] on input "text" at bounding box center [201, 167] width 139 height 20
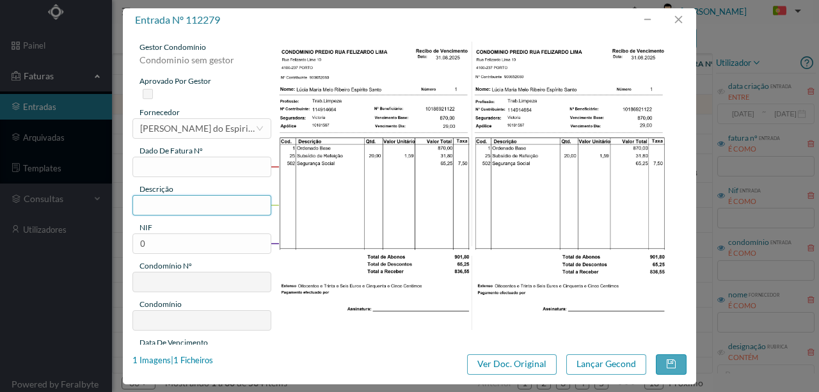
click at [152, 209] on input "text" at bounding box center [201, 205] width 139 height 20
type input "Limpeza Agosto"
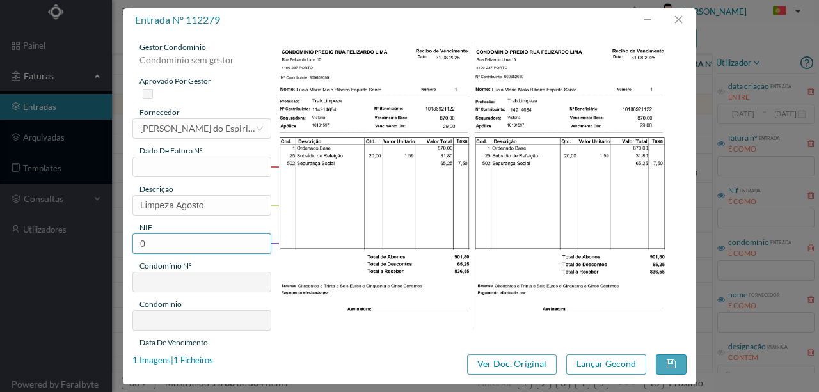
drag, startPoint x: 157, startPoint y: 246, endPoint x: 97, endPoint y: 248, distance: 60.8
click at [97, 248] on div "entrada nº 112279 gestor condomínio Condominio sem gestor aprovado por gestor f…" at bounding box center [409, 196] width 819 height 392
type input "900652080"
type input "760"
type input "ED. [PERSON_NAME] 10 E MELO LEOTE 12"
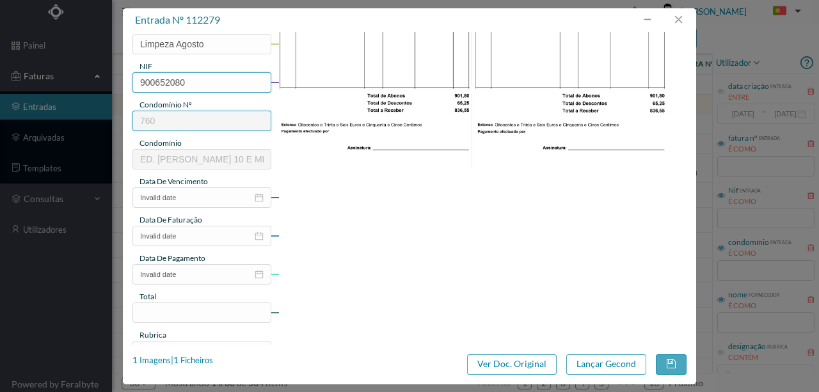
scroll to position [170, 0]
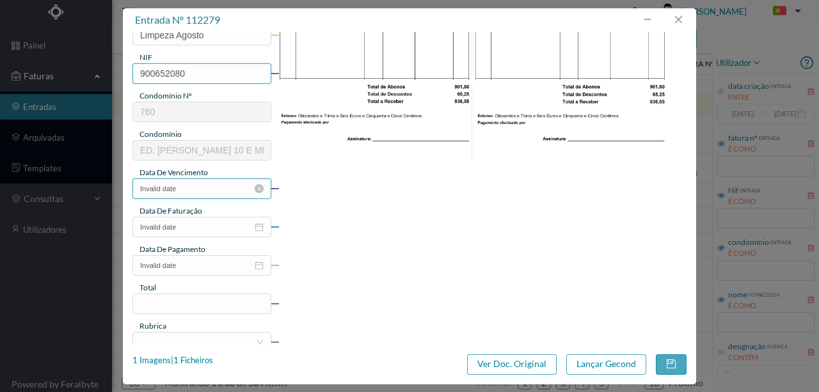
type input "900652080"
click at [200, 188] on input "Invalid date" at bounding box center [201, 189] width 139 height 20
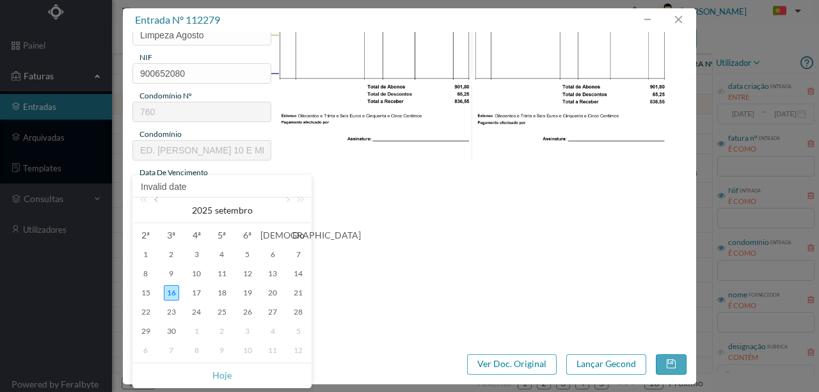
click at [157, 200] on link at bounding box center [158, 211] width 12 height 26
click at [247, 312] on div "22" at bounding box center [247, 312] width 15 height 15
type input "[DATE]"
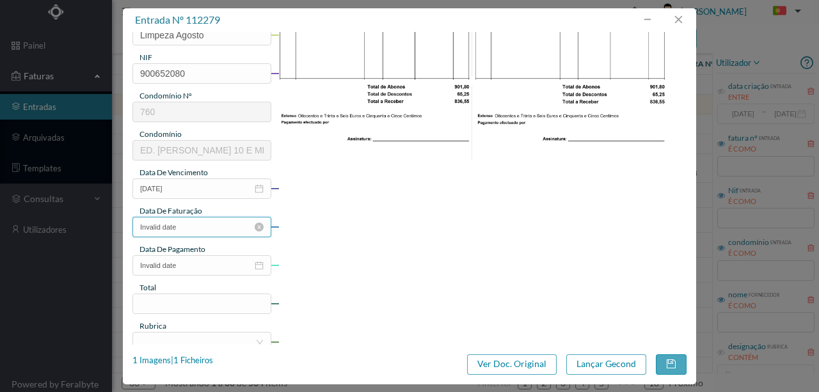
click at [187, 223] on input "Invalid date" at bounding box center [201, 227] width 139 height 20
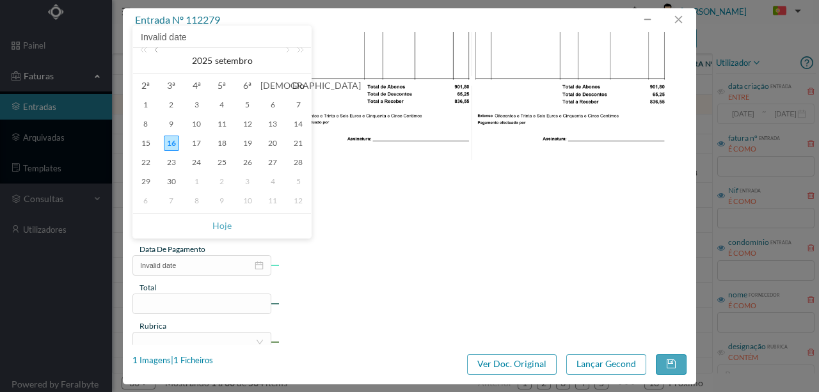
click at [160, 48] on link at bounding box center [158, 61] width 12 height 26
click at [251, 164] on div "22" at bounding box center [247, 162] width 15 height 15
type input "[DATE]"
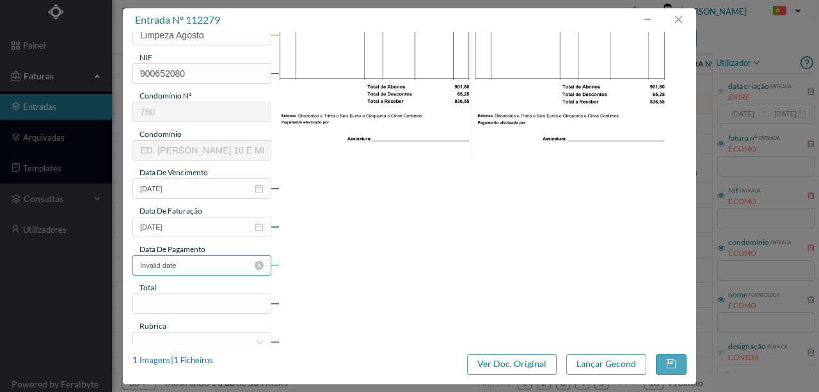
click at [198, 268] on input "Invalid date" at bounding box center [201, 265] width 139 height 20
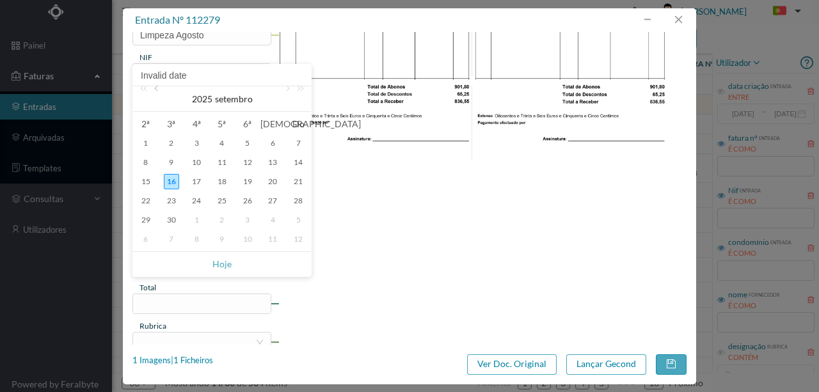
click at [159, 93] on link at bounding box center [158, 99] width 12 height 26
click at [246, 199] on div "22" at bounding box center [247, 200] width 15 height 15
type input "[DATE]"
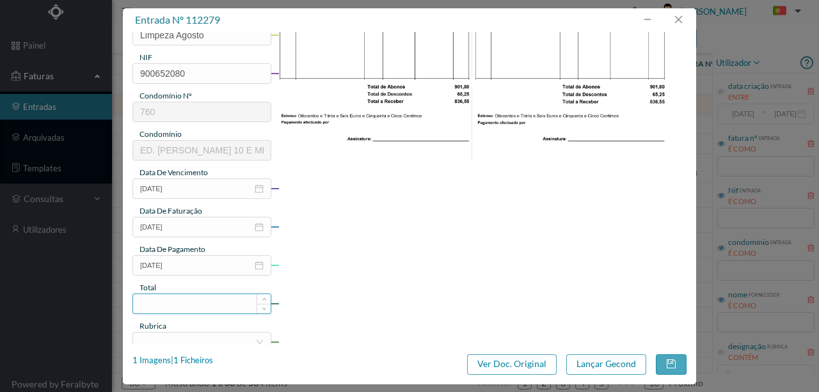
click at [168, 301] on input at bounding box center [202, 303] width 138 height 19
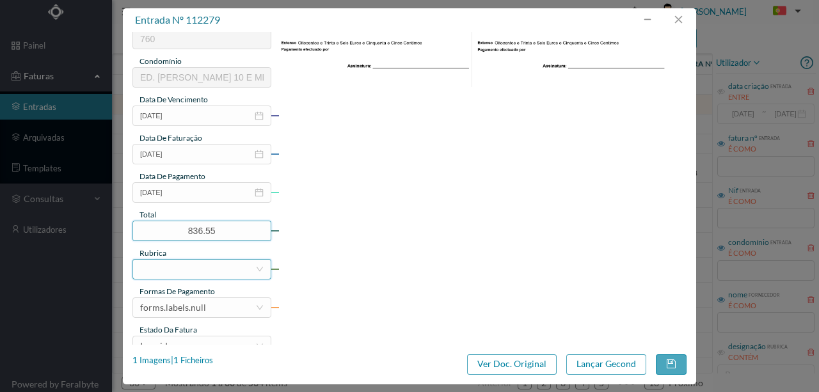
scroll to position [256, 0]
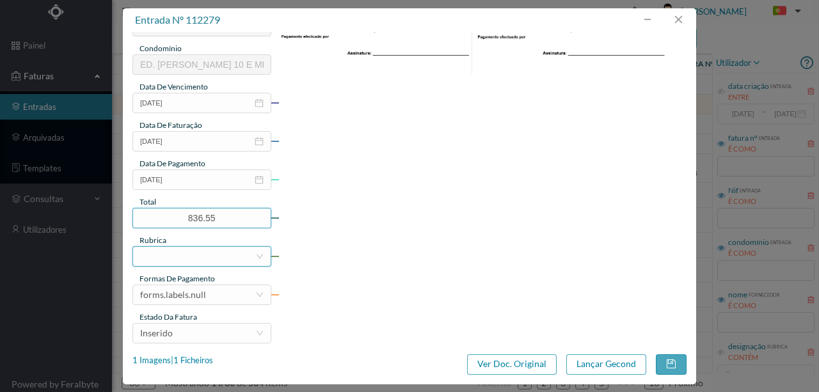
type input "836.55"
click at [166, 256] on div at bounding box center [197, 256] width 115 height 19
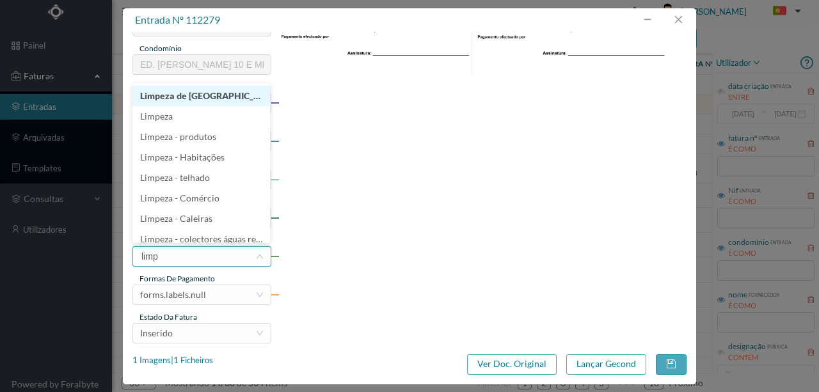
type input "limpe"
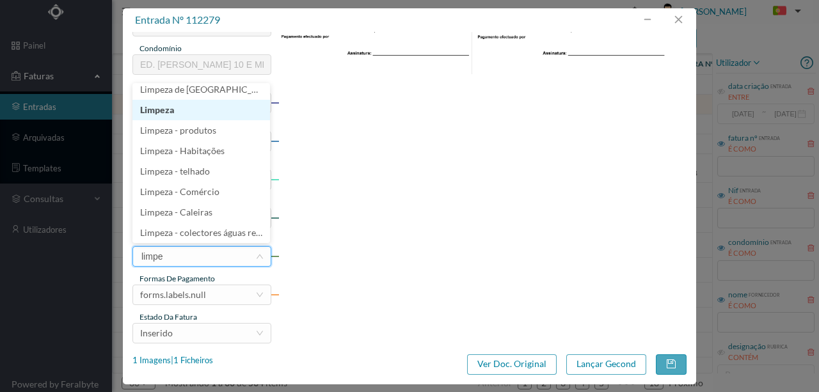
click at [160, 112] on li "Limpeza" at bounding box center [201, 110] width 138 height 20
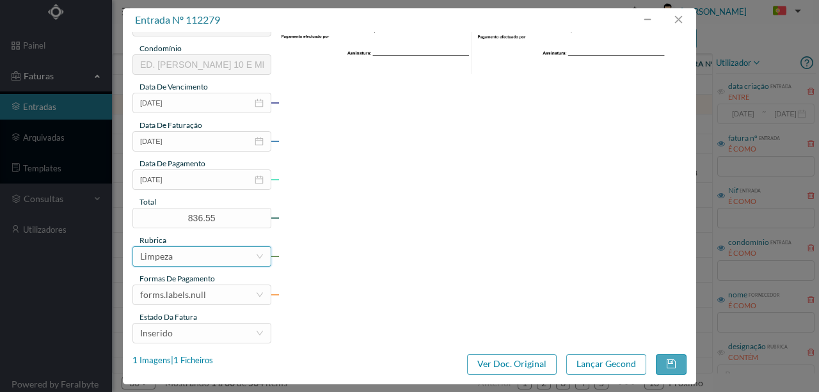
scroll to position [3, 0]
click at [212, 287] on div "forms.labels.null" at bounding box center [197, 294] width 115 height 19
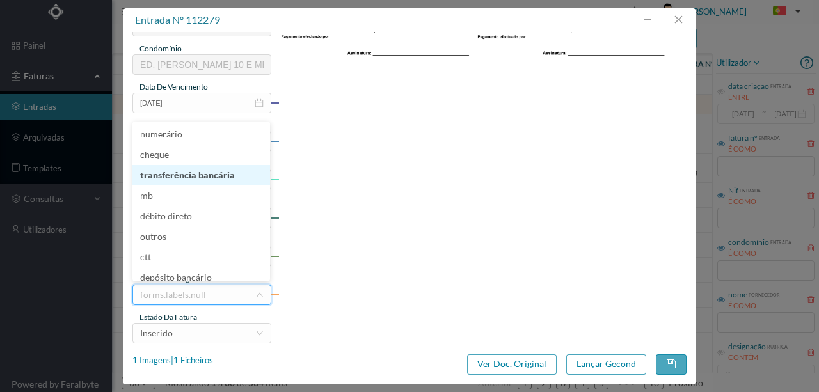
click at [191, 175] on li "transferência bancária" at bounding box center [201, 175] width 138 height 20
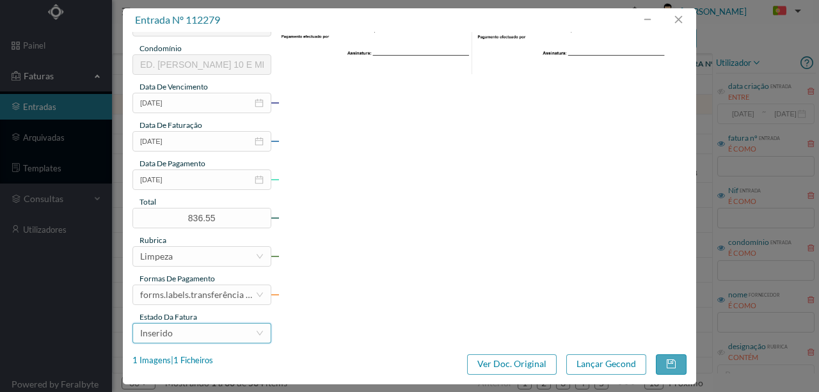
click at [214, 333] on div "Inserido" at bounding box center [197, 333] width 115 height 19
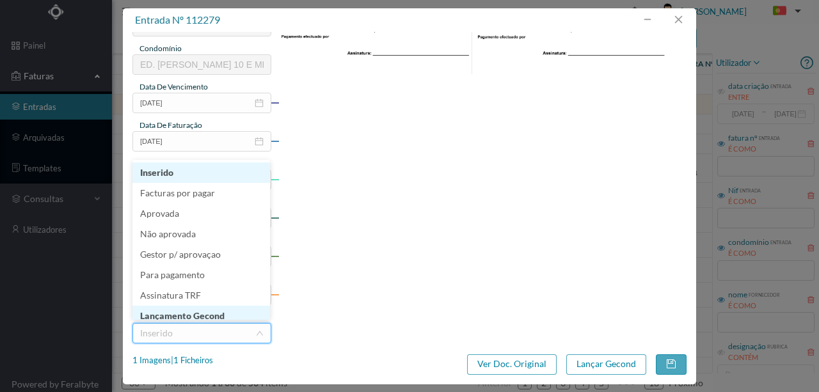
scroll to position [6, 0]
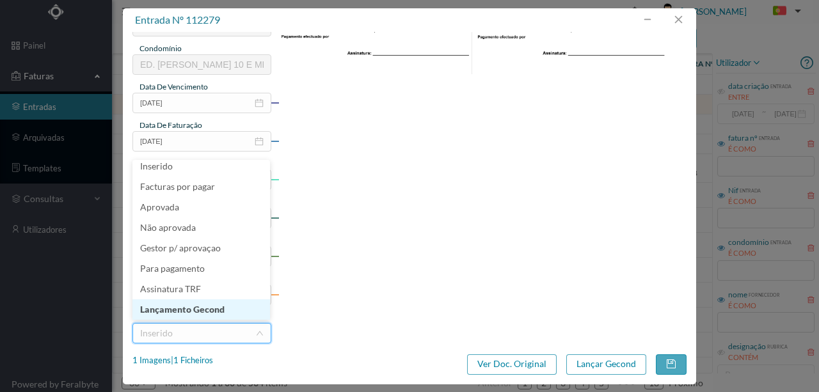
click at [219, 310] on li "Lançamento Gecond" at bounding box center [201, 309] width 138 height 20
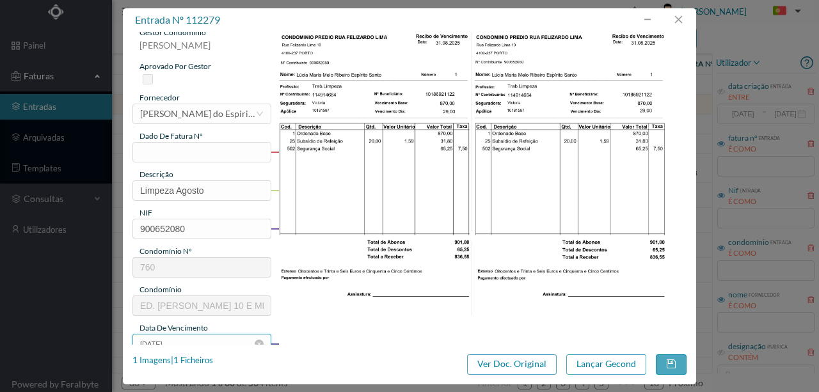
scroll to position [0, 0]
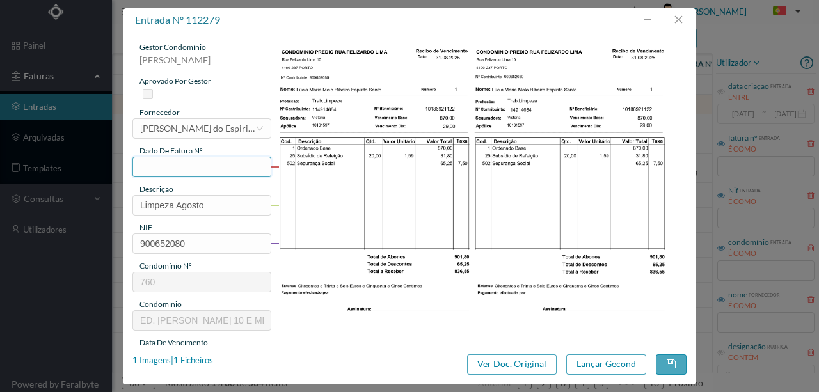
drag, startPoint x: 150, startPoint y: 159, endPoint x: 145, endPoint y: 164, distance: 6.8
click at [150, 159] on input "text" at bounding box center [201, 167] width 139 height 20
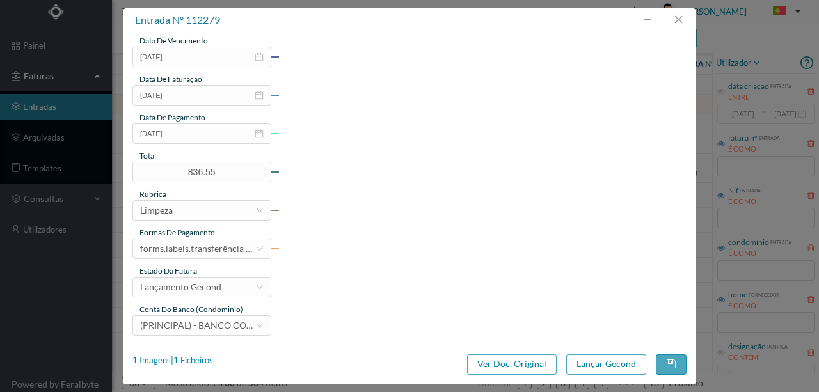
scroll to position [303, 0]
type input "760.22.08.2025"
click at [609, 365] on button "Lançar Gecond" at bounding box center [606, 364] width 80 height 20
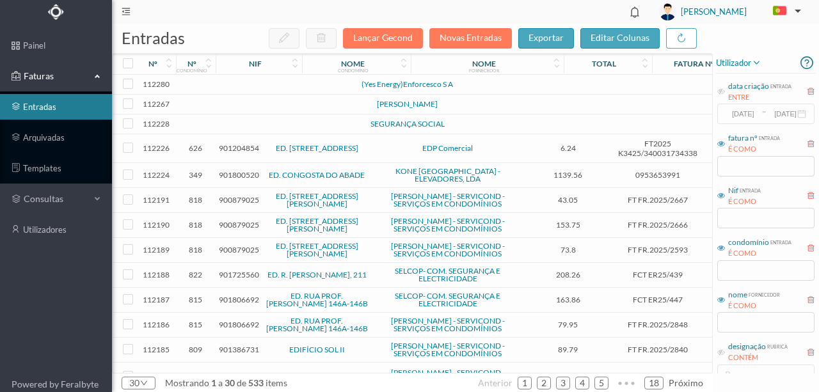
click at [250, 83] on td at bounding box center [276, 85] width 109 height 20
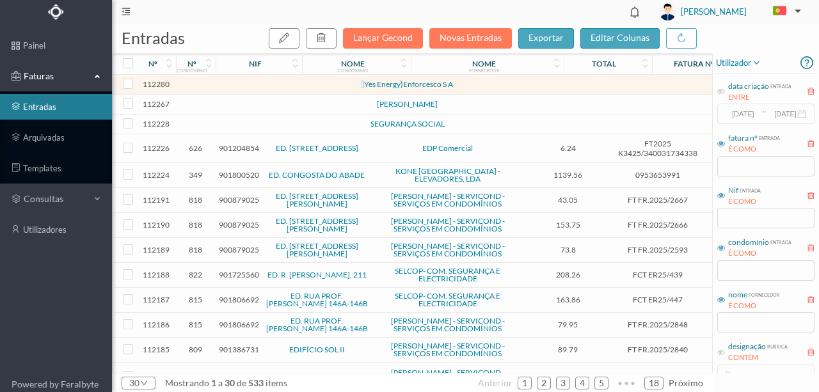
click at [250, 83] on td at bounding box center [276, 85] width 109 height 20
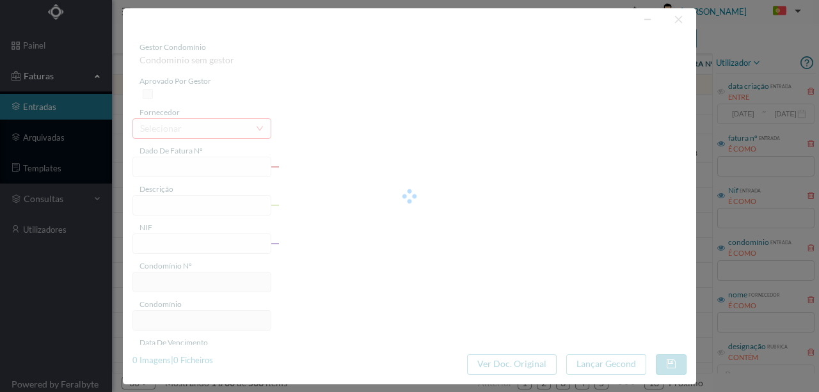
type input "0"
type input "Invalid date"
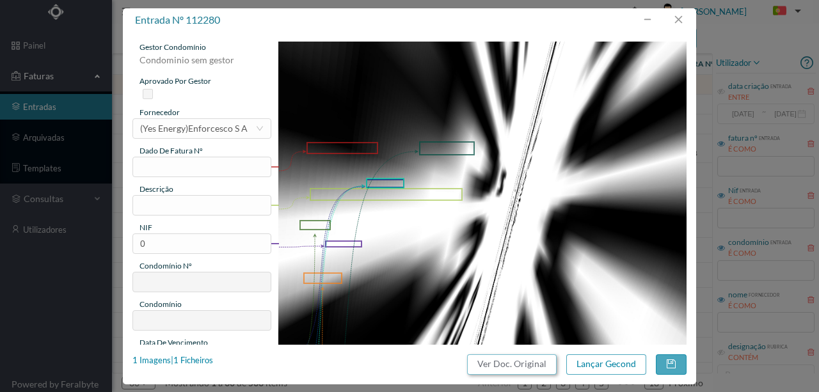
click at [509, 360] on button "Ver Doc. Original" at bounding box center [512, 364] width 90 height 20
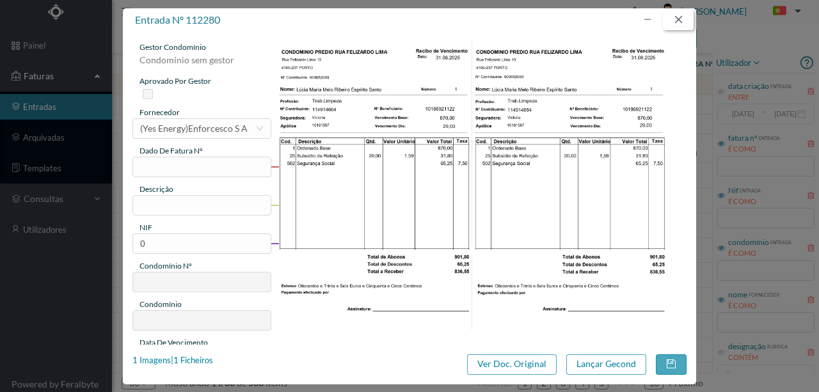
click at [673, 15] on button "button" at bounding box center [678, 20] width 31 height 20
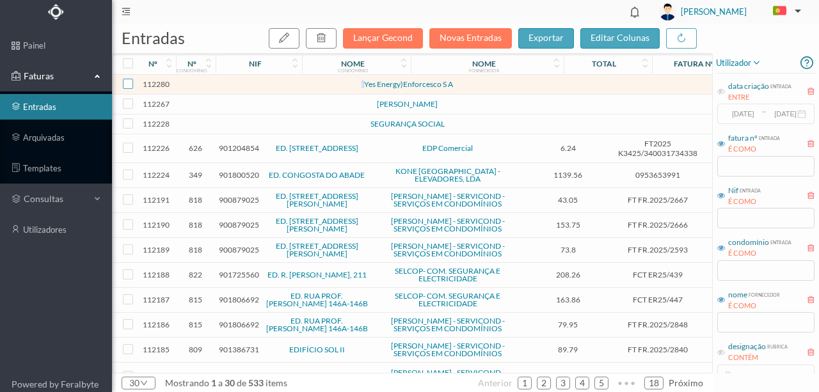
click at [131, 84] on input "checkbox" at bounding box center [128, 84] width 10 height 10
checkbox input "true"
click at [332, 42] on button "button" at bounding box center [321, 38] width 31 height 20
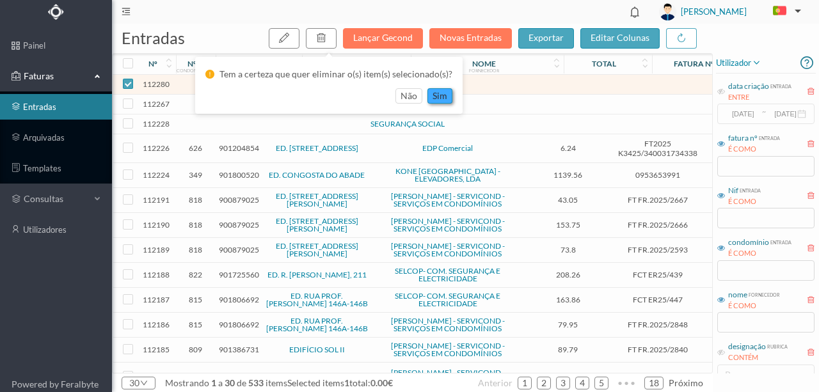
click at [440, 93] on button "sim" at bounding box center [439, 95] width 25 height 15
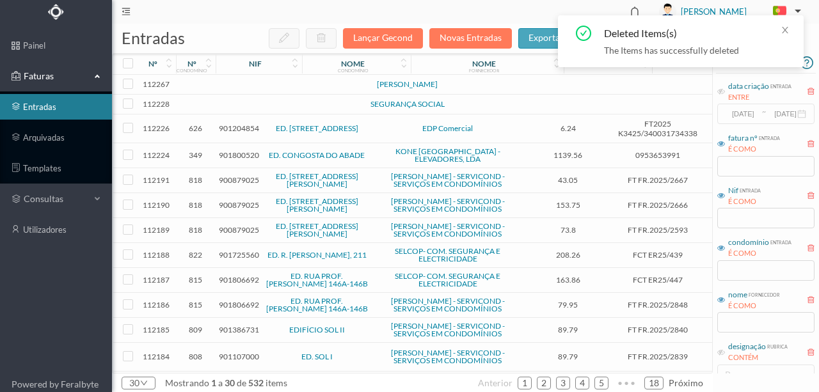
click at [433, 95] on td "[PERSON_NAME]" at bounding box center [407, 85] width 153 height 20
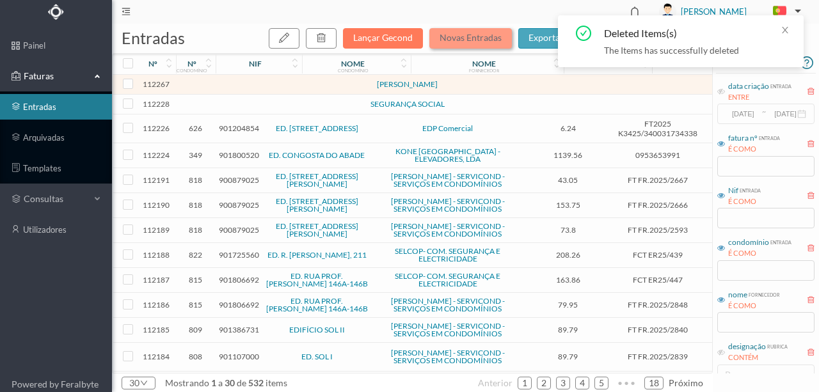
click at [472, 36] on button "Novas Entradas" at bounding box center [470, 38] width 83 height 20
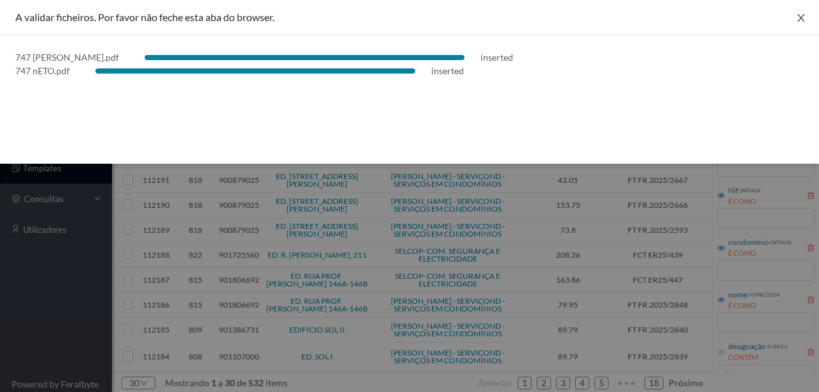
click at [804, 12] on button "Close" at bounding box center [801, 18] width 36 height 36
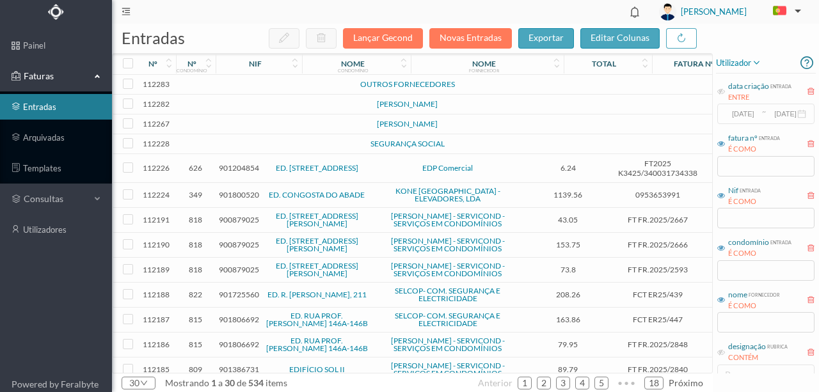
click at [251, 131] on td at bounding box center [276, 125] width 109 height 20
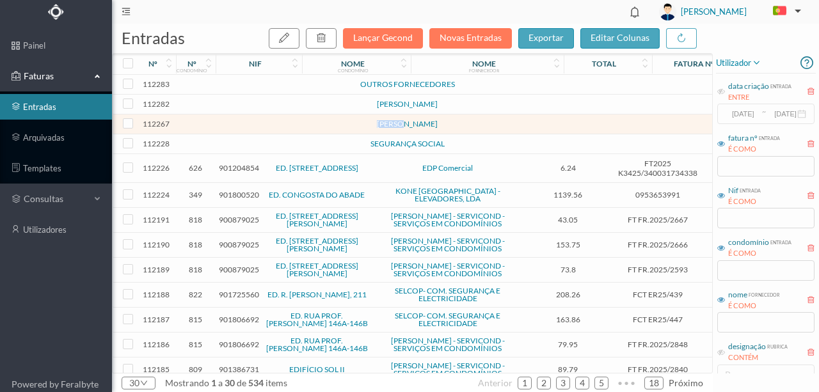
click at [251, 131] on td at bounding box center [276, 125] width 109 height 20
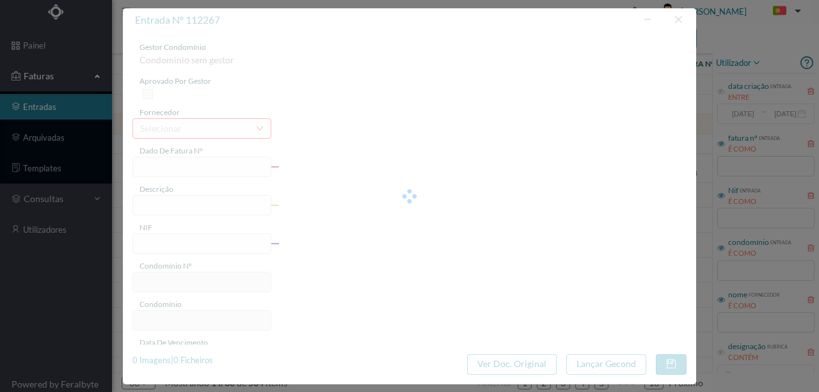
type input "0"
type input "Invalid date"
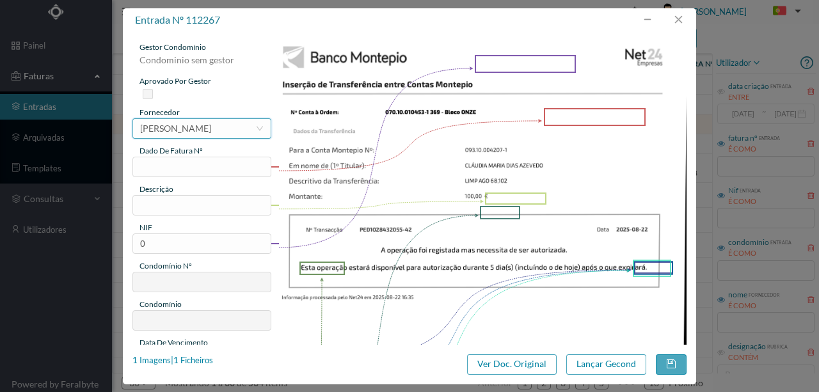
click at [191, 132] on div "[PERSON_NAME]" at bounding box center [175, 128] width 71 height 19
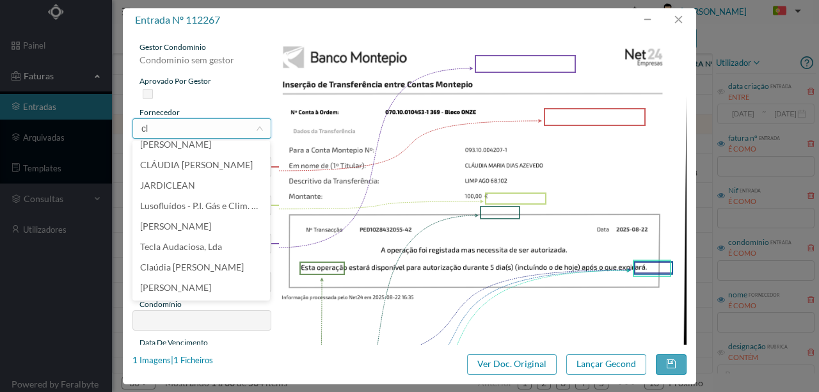
scroll to position [3, 0]
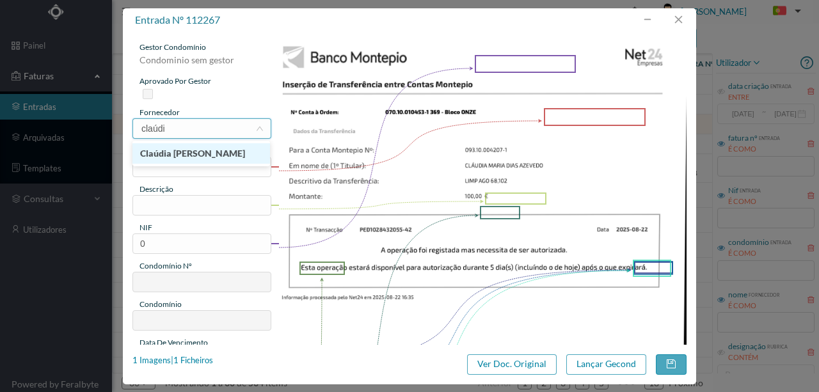
type input "claúdia"
click at [223, 153] on li "Claúdia [PERSON_NAME]" at bounding box center [201, 153] width 138 height 20
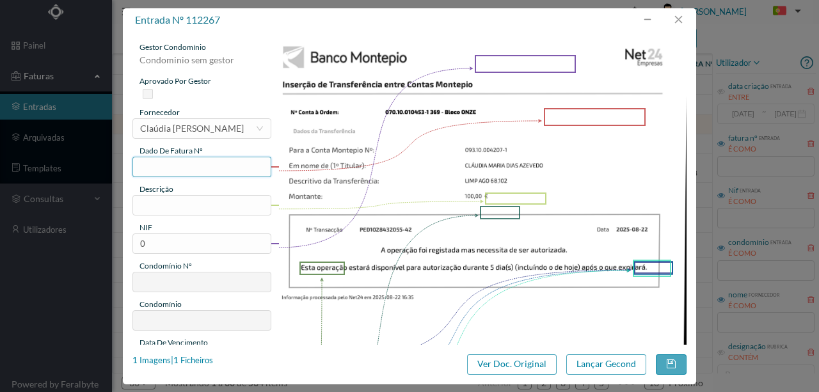
click at [156, 166] on input "text" at bounding box center [201, 167] width 139 height 20
type input "329.22.08.2025"
click at [171, 209] on input "text" at bounding box center [201, 205] width 139 height 20
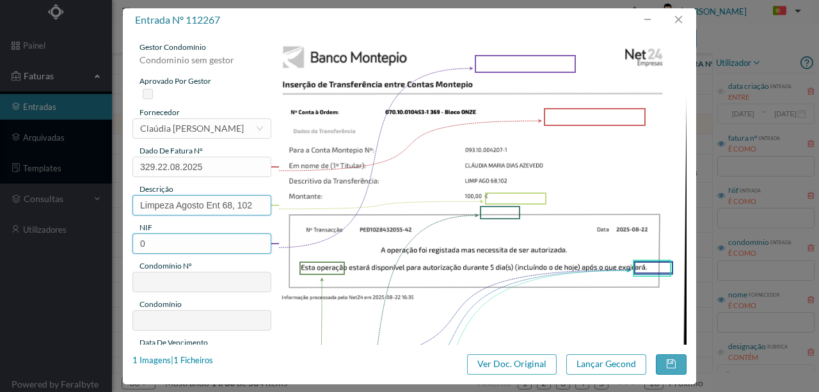
type input "Limpeza Agosto Ent 68, 102"
drag, startPoint x: 163, startPoint y: 244, endPoint x: 118, endPoint y: 248, distance: 45.0
click at [118, 248] on div "entrada nº 112267 gestor condomínio Condominio sem gestor aprovado por gestor f…" at bounding box center [409, 196] width 819 height 392
type input "901149128"
type input "329"
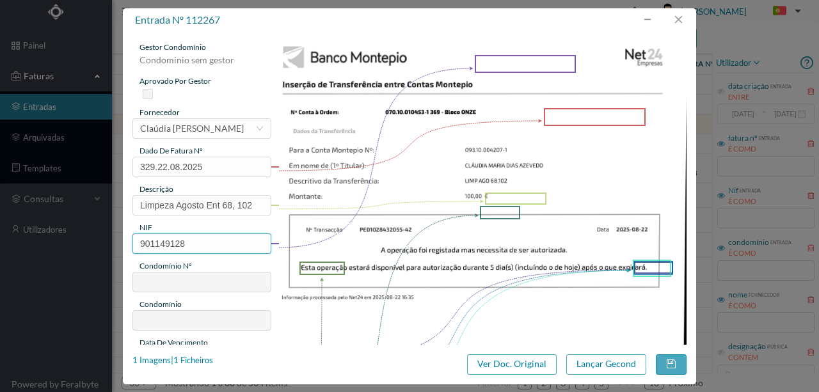
type input "ED. BLOCO NOVE"
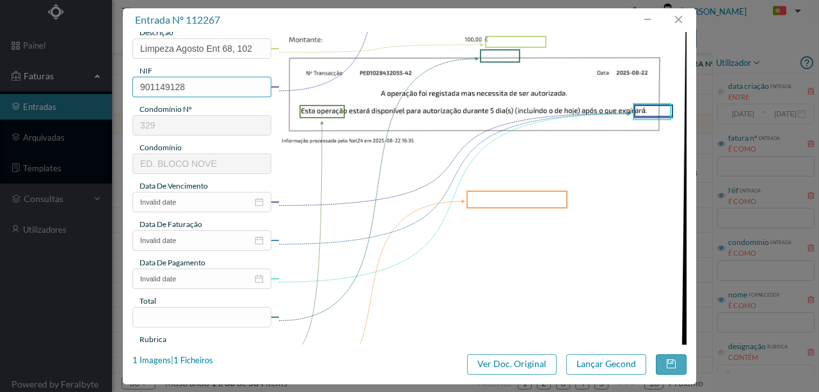
scroll to position [170, 0]
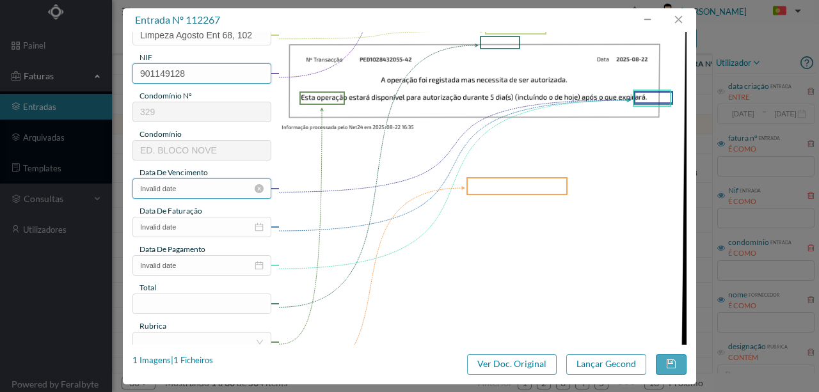
type input "901149128"
click at [193, 187] on input "Invalid date" at bounding box center [201, 189] width 139 height 20
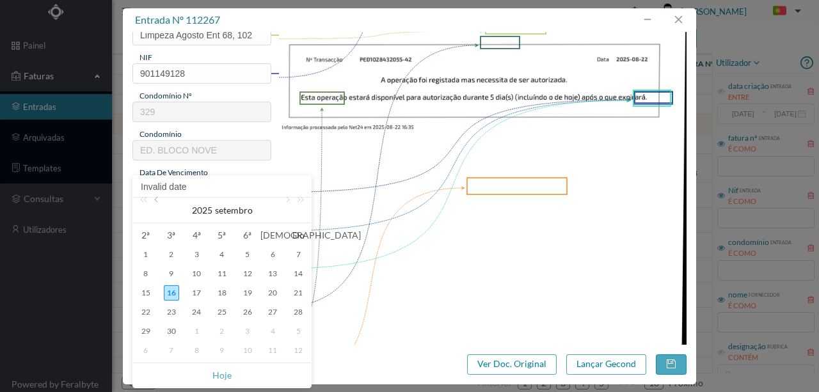
click at [157, 201] on link at bounding box center [158, 211] width 12 height 26
click at [242, 312] on div "22" at bounding box center [247, 312] width 15 height 15
type input "[DATE]"
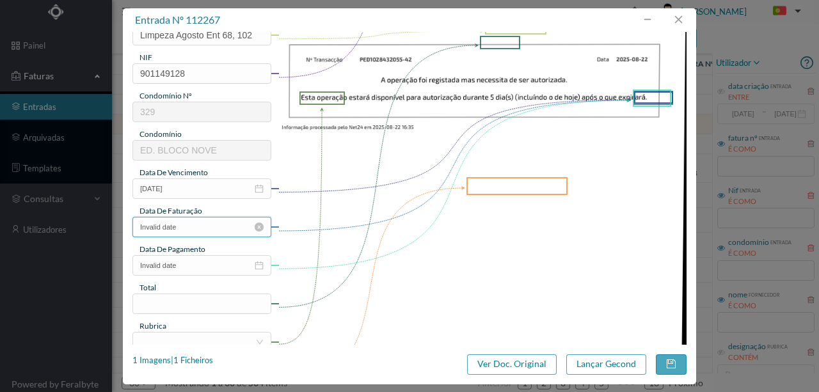
click at [181, 232] on input "Invalid date" at bounding box center [201, 227] width 139 height 20
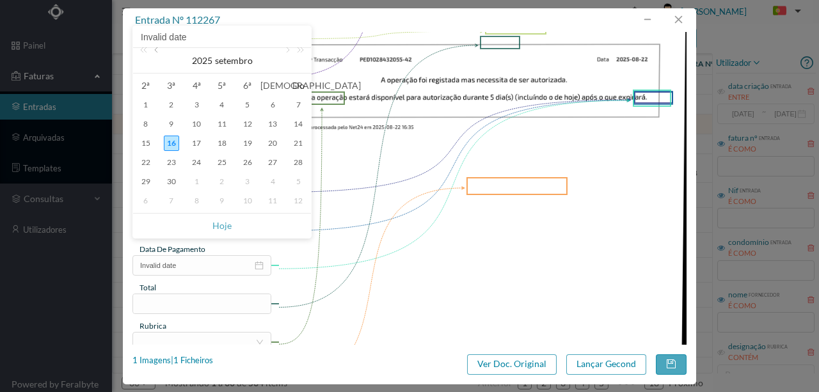
click at [158, 51] on link at bounding box center [158, 61] width 12 height 26
click at [243, 164] on div "22" at bounding box center [247, 162] width 15 height 15
type input "[DATE]"
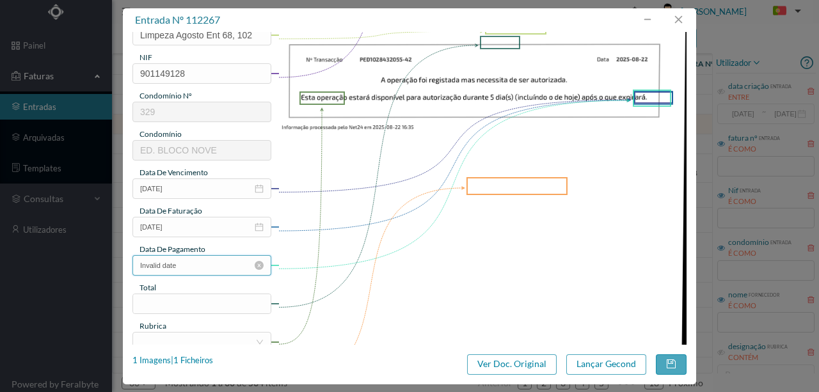
click at [180, 265] on input "Invalid date" at bounding box center [201, 265] width 139 height 20
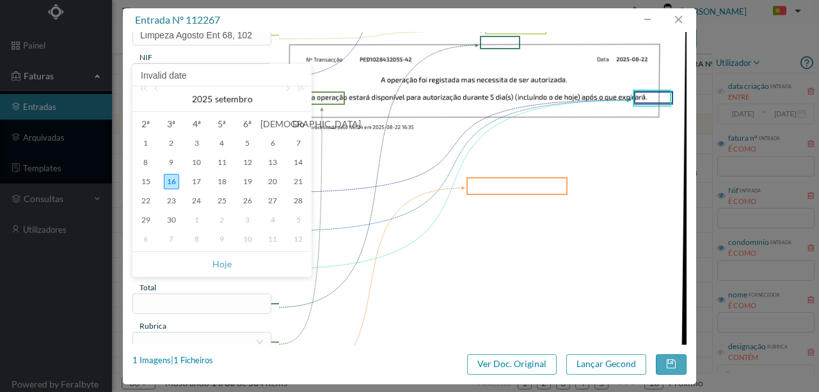
drag, startPoint x: 158, startPoint y: 92, endPoint x: 169, endPoint y: 110, distance: 21.0
click at [158, 92] on link at bounding box center [158, 99] width 12 height 26
drag, startPoint x: 253, startPoint y: 198, endPoint x: 248, endPoint y: 207, distance: 10.3
click at [253, 198] on div "22" at bounding box center [247, 200] width 15 height 15
type input "[DATE]"
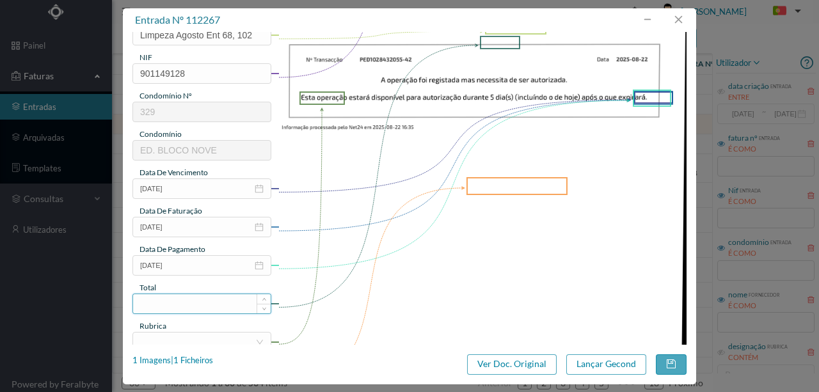
click at [157, 303] on input at bounding box center [202, 303] width 138 height 19
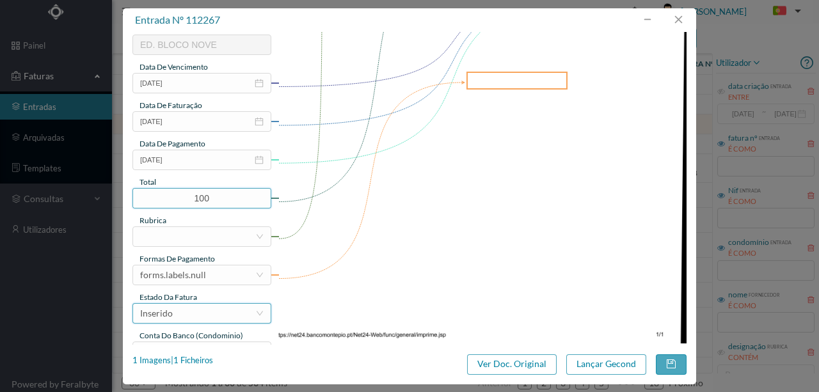
scroll to position [303, 0]
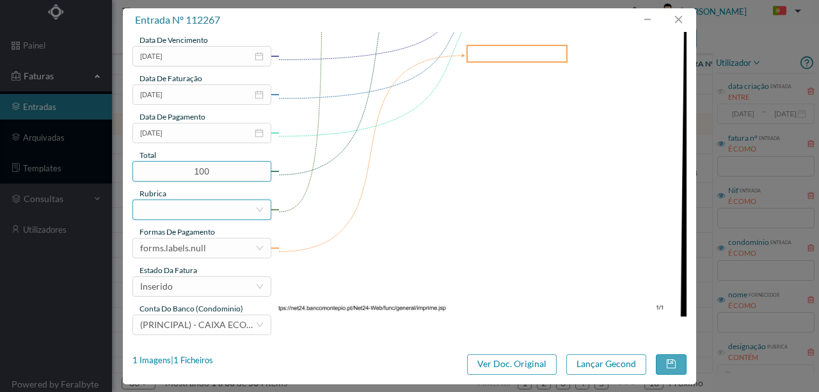
type input "100.00"
click at [171, 211] on div at bounding box center [197, 209] width 115 height 19
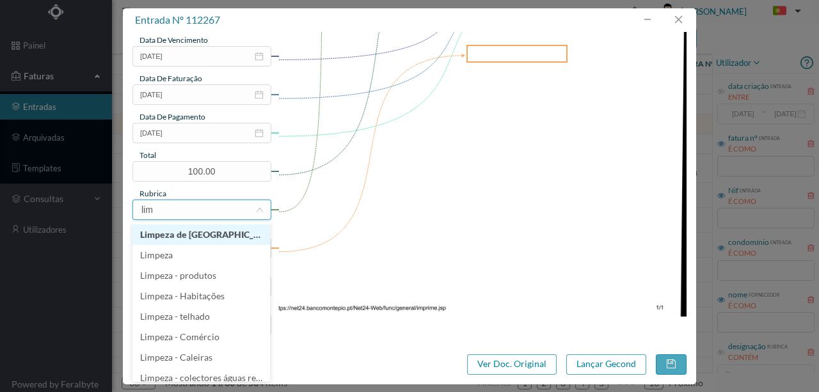
type input "limp"
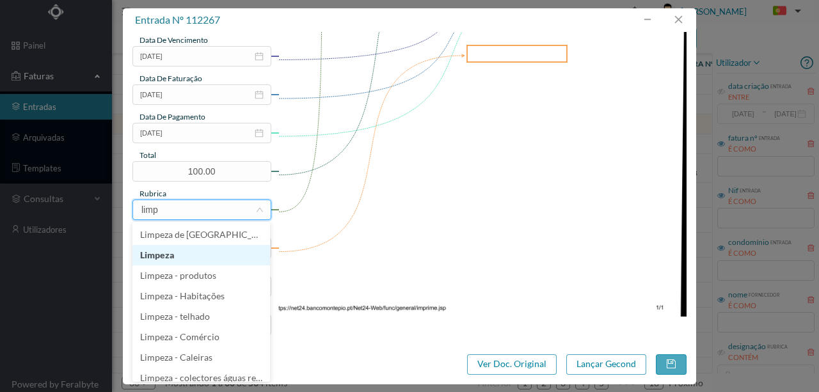
click at [170, 257] on li "Limpeza" at bounding box center [201, 255] width 138 height 20
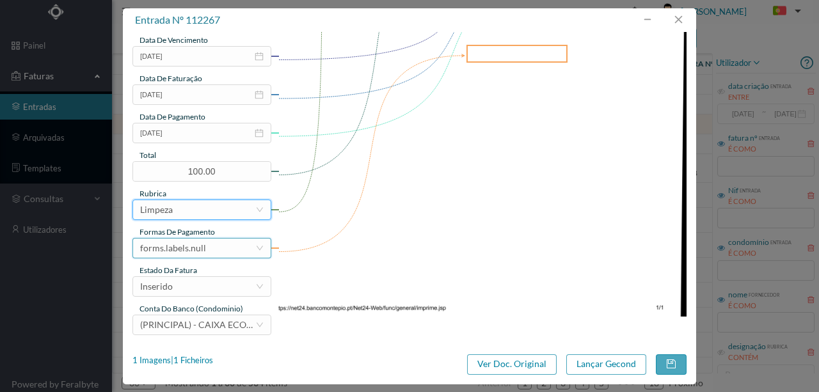
click at [223, 252] on div "forms.labels.null" at bounding box center [197, 248] width 115 height 19
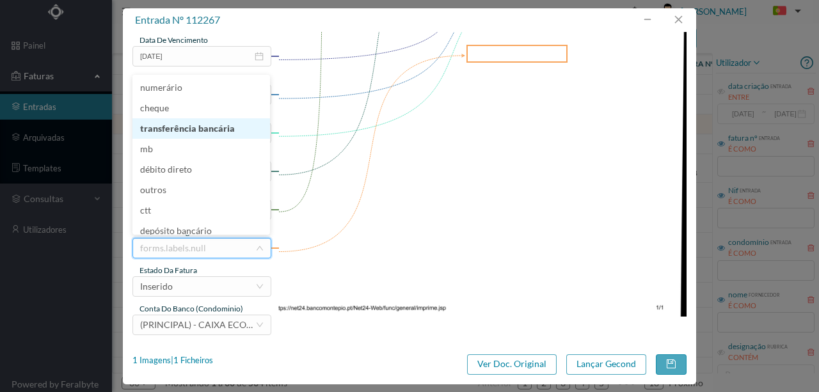
drag, startPoint x: 195, startPoint y: 131, endPoint x: 196, endPoint y: 173, distance: 42.9
click at [195, 130] on li "transferência bancária" at bounding box center [201, 128] width 138 height 20
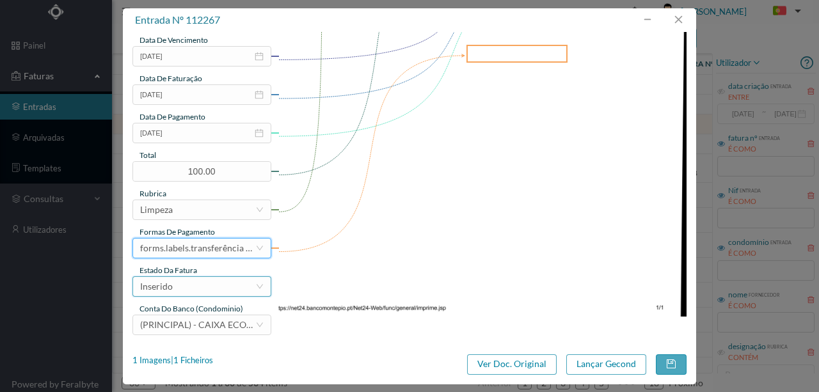
click at [183, 293] on div "Inserido" at bounding box center [197, 286] width 115 height 19
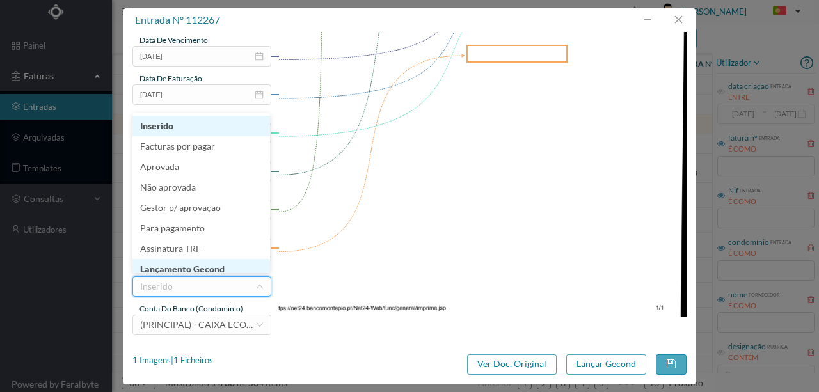
scroll to position [6, 0]
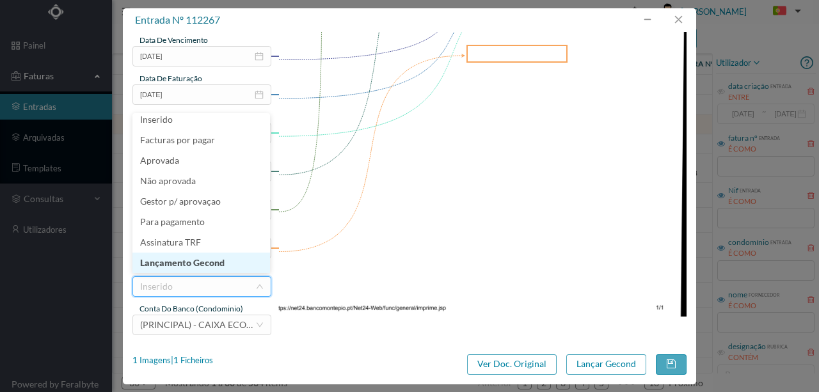
click at [206, 267] on li "Lançamento Gecond" at bounding box center [201, 263] width 138 height 20
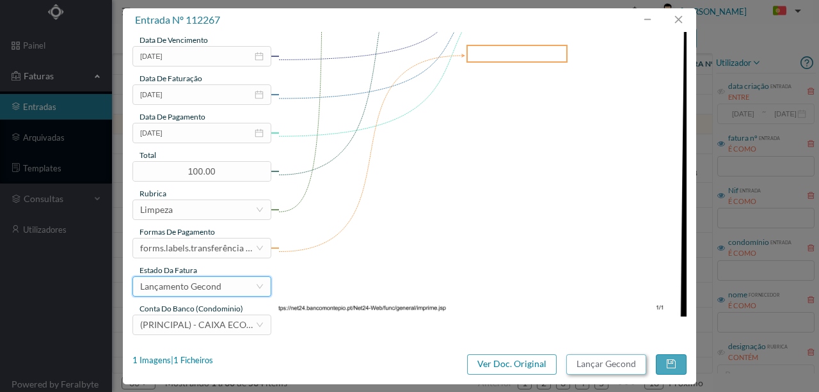
click at [588, 360] on button "Lançar Gecond" at bounding box center [606, 364] width 80 height 20
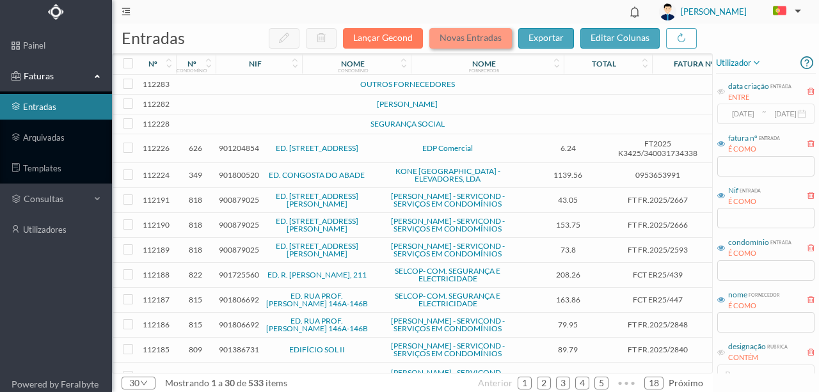
click at [464, 40] on button "Novas Entradas" at bounding box center [470, 38] width 83 height 20
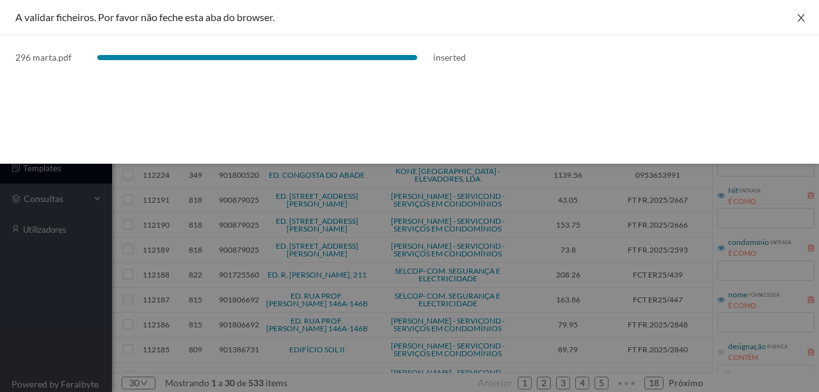
click at [800, 19] on icon "icon: close" at bounding box center [801, 18] width 10 height 10
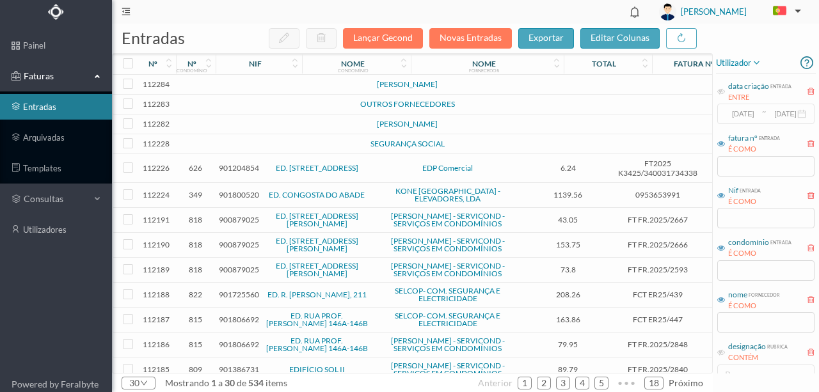
click at [250, 83] on td at bounding box center [276, 85] width 109 height 20
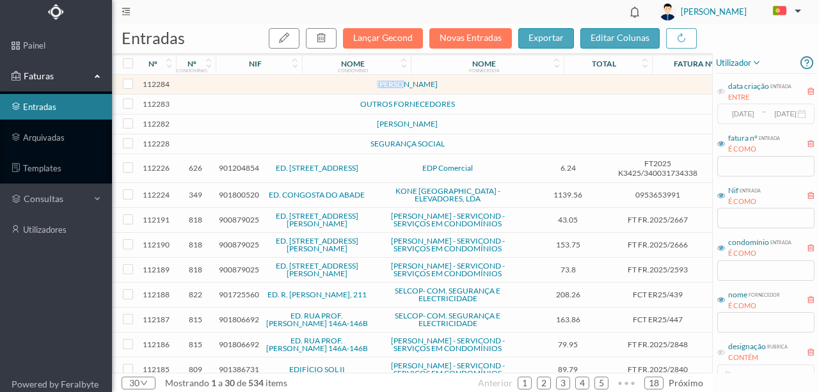
click at [250, 83] on td at bounding box center [276, 85] width 109 height 20
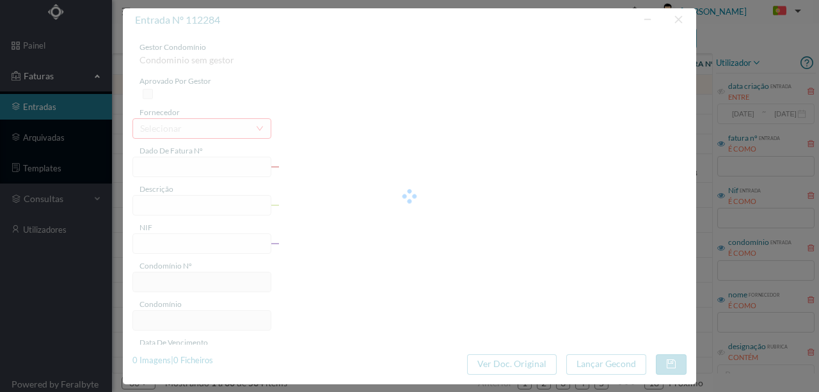
type input "0"
type input "Invalid date"
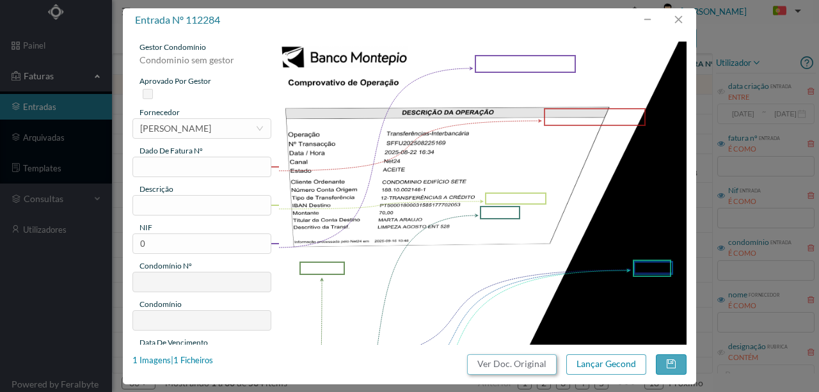
click at [512, 368] on button "Ver Doc. Original" at bounding box center [512, 364] width 90 height 20
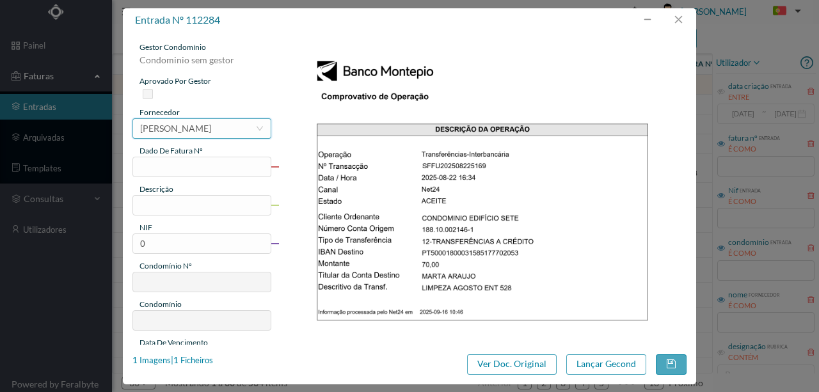
click at [171, 127] on div "[PERSON_NAME]" at bounding box center [175, 128] width 71 height 19
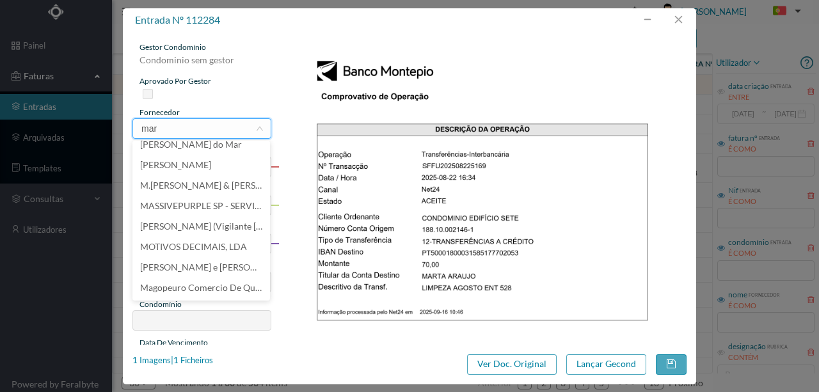
scroll to position [0, 0]
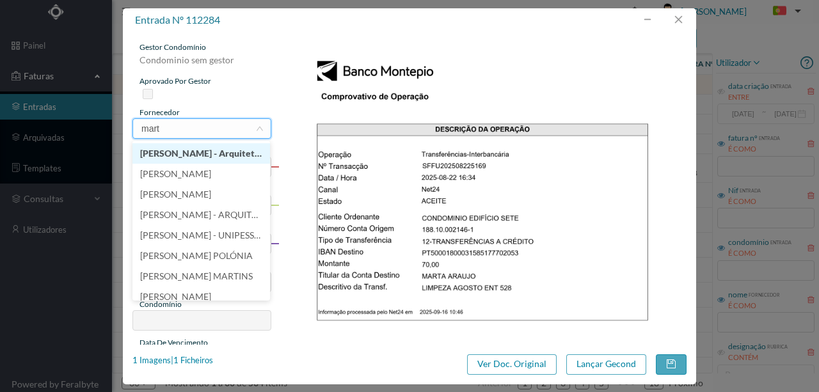
type input "marta"
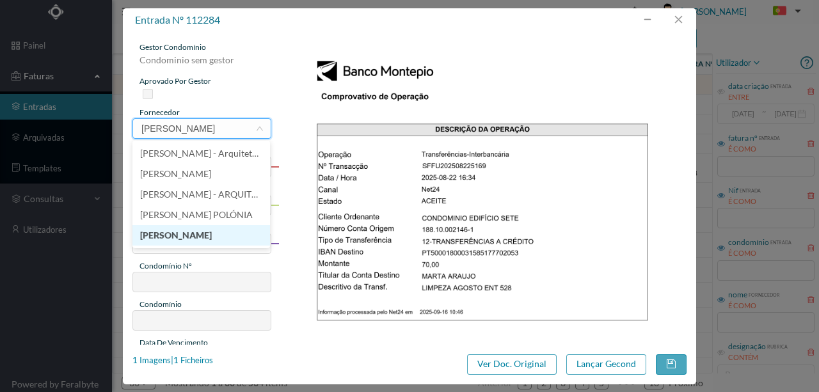
click at [186, 233] on li "[PERSON_NAME]" at bounding box center [201, 235] width 138 height 20
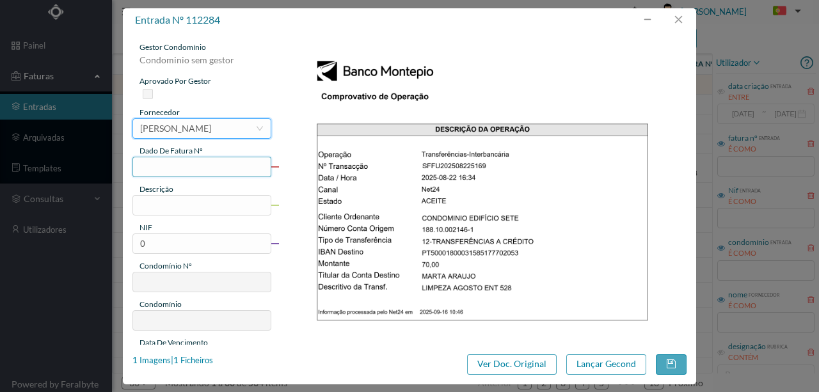
click at [152, 169] on input "text" at bounding box center [201, 167] width 139 height 20
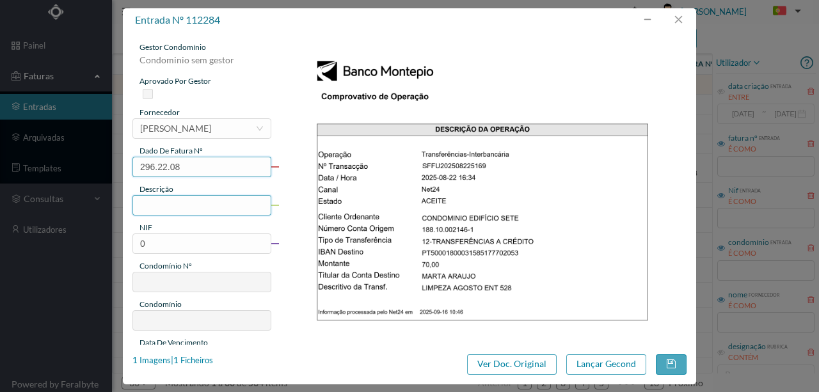
type input "296.22.08"
drag, startPoint x: 141, startPoint y: 207, endPoint x: 169, endPoint y: 226, distance: 33.2
click at [141, 207] on input "text" at bounding box center [201, 205] width 139 height 20
type input "Limpeza Agosto Ent 528"
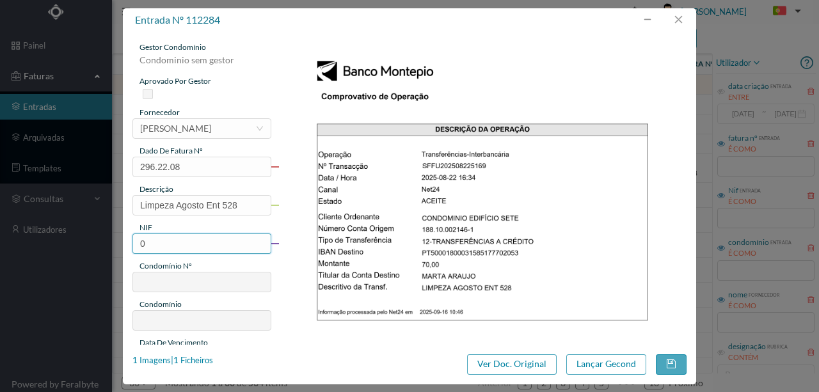
drag, startPoint x: 143, startPoint y: 242, endPoint x: 130, endPoint y: 243, distance: 13.5
click at [130, 243] on div "gestor condomínio Condominio sem gestor aprovado por gestor fornecedor selecion…" at bounding box center [409, 188] width 573 height 313
type input "901488453"
type input "296"
type input "ED. BLOCO SETE"
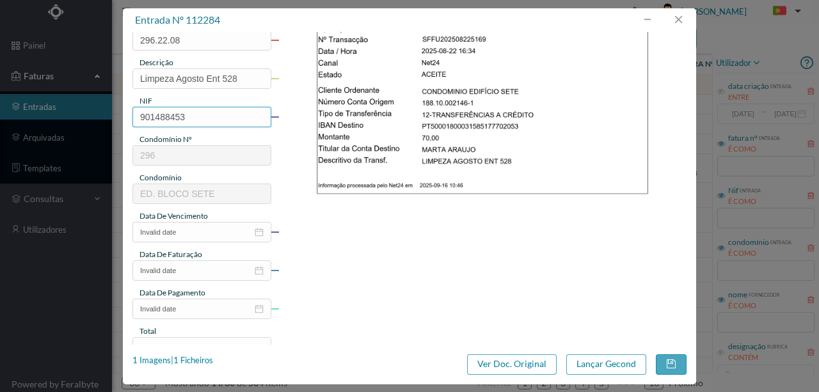
scroll to position [128, 0]
type input "901488453"
click at [197, 232] on input "Invalid date" at bounding box center [201, 231] width 139 height 20
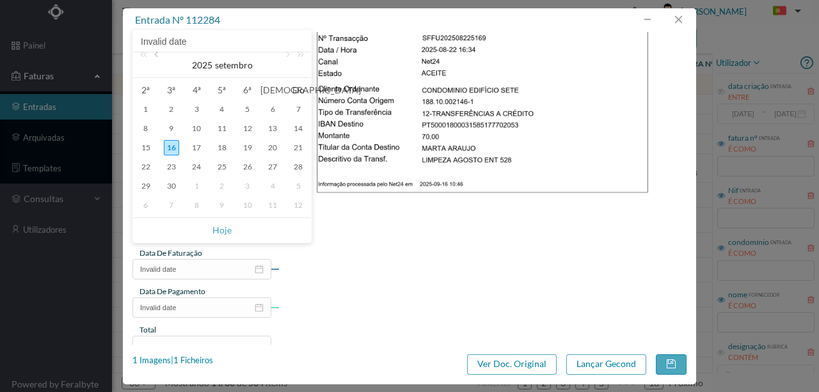
click at [157, 57] on link at bounding box center [158, 65] width 12 height 26
click at [243, 169] on div "22" at bounding box center [247, 166] width 15 height 15
type input "[DATE]"
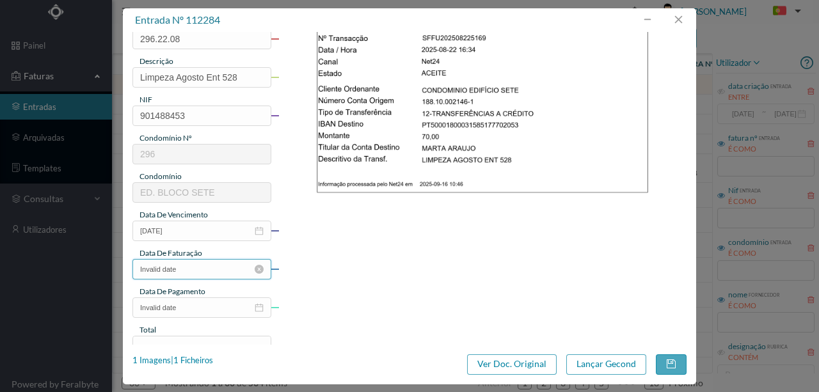
click at [184, 274] on input "Invalid date" at bounding box center [201, 269] width 139 height 20
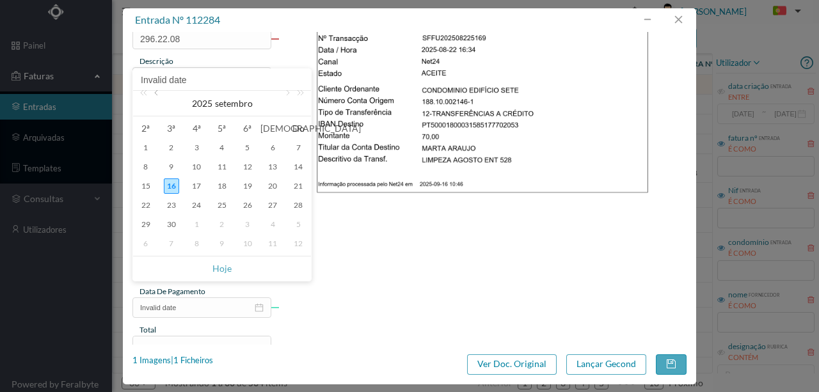
click at [160, 96] on link at bounding box center [158, 104] width 12 height 26
click at [248, 206] on div "22" at bounding box center [247, 205] width 15 height 15
type input "[DATE]"
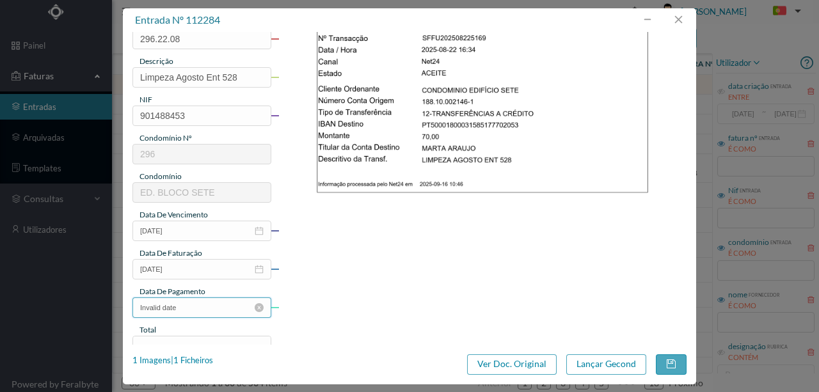
click at [197, 310] on input "Invalid date" at bounding box center [201, 308] width 139 height 20
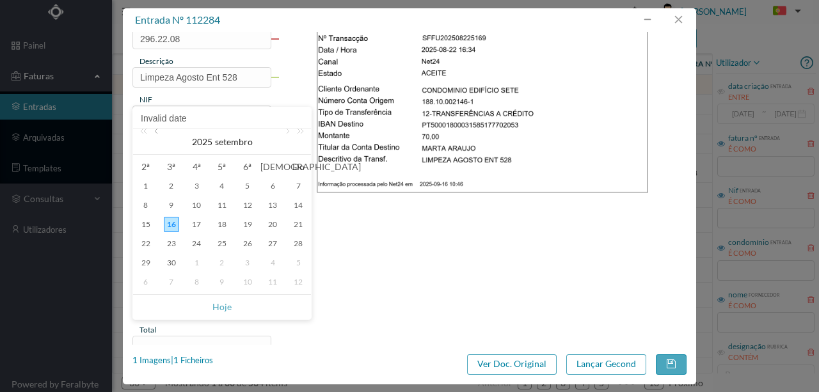
click at [158, 132] on link at bounding box center [158, 142] width 12 height 26
click at [248, 245] on div "22" at bounding box center [247, 243] width 15 height 15
type input "[DATE]"
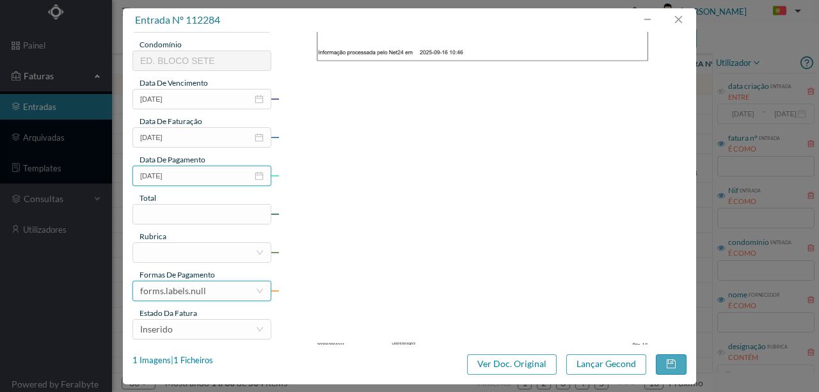
scroll to position [298, 0]
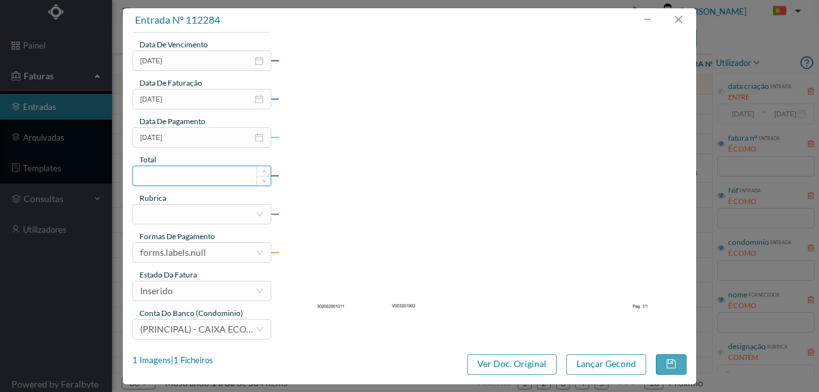
click at [160, 177] on input at bounding box center [202, 175] width 138 height 19
type input "70.00"
click at [171, 211] on div at bounding box center [197, 214] width 115 height 19
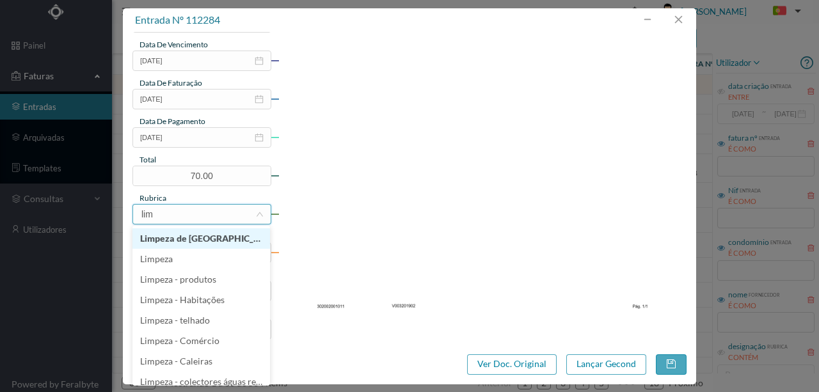
type input "limp"
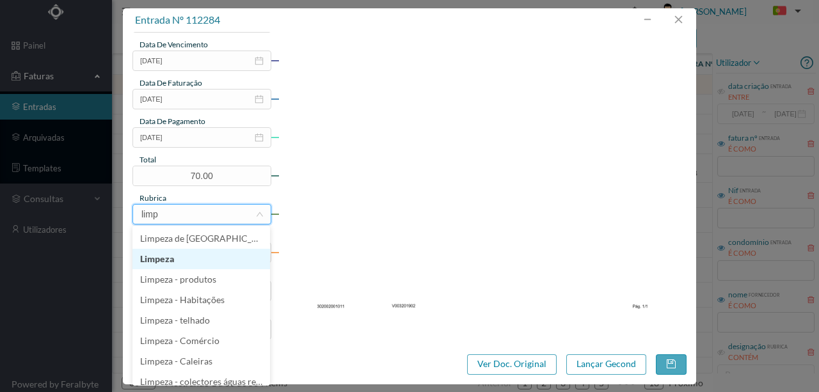
click at [193, 260] on li "Limpeza" at bounding box center [201, 259] width 138 height 20
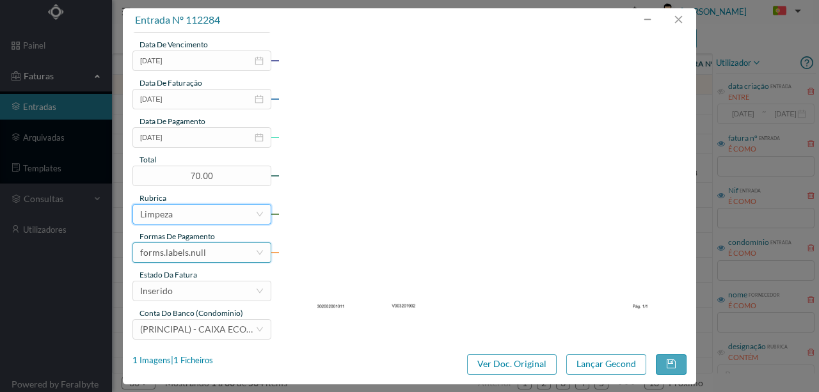
click at [155, 251] on div "forms.labels.null" at bounding box center [173, 252] width 66 height 19
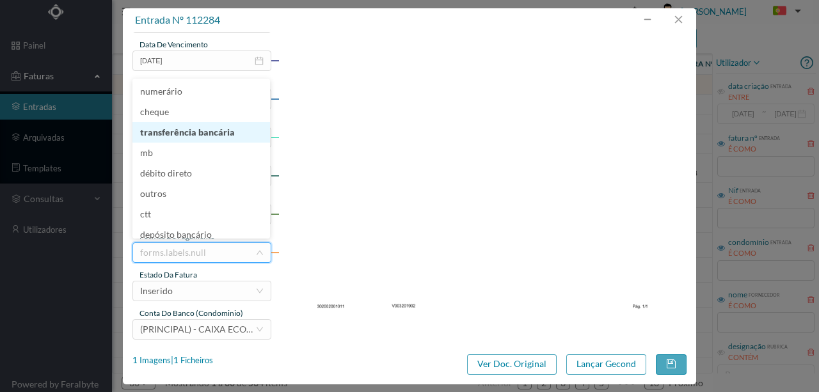
click at [202, 133] on li "transferência bancária" at bounding box center [201, 132] width 138 height 20
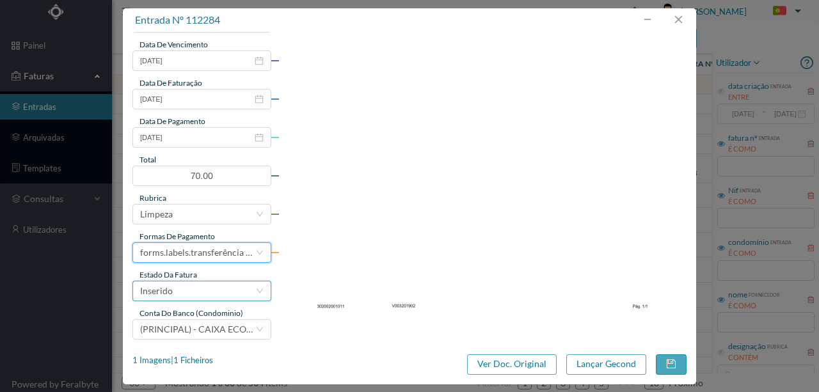
click at [196, 293] on div "Inserido" at bounding box center [197, 291] width 115 height 19
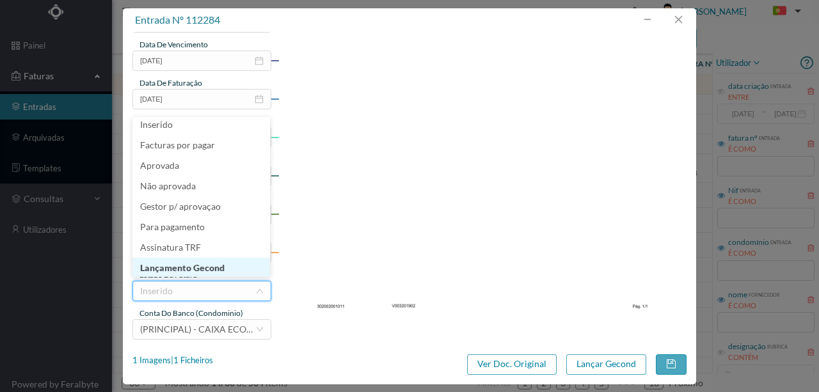
click at [204, 266] on li "Lançamento Gecond" at bounding box center [201, 268] width 138 height 20
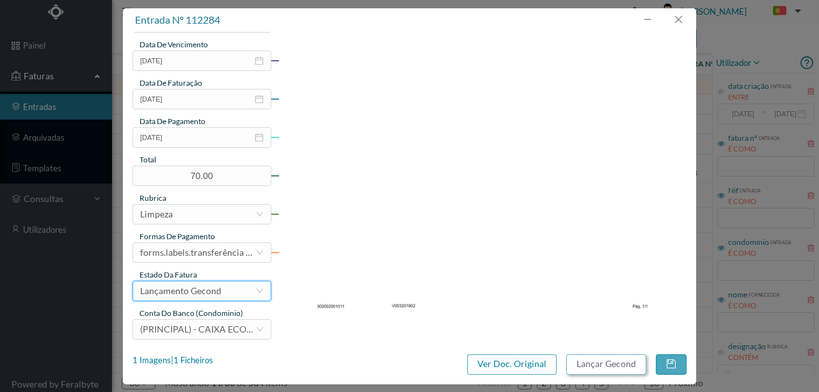
drag, startPoint x: 590, startPoint y: 367, endPoint x: 587, endPoint y: 391, distance: 24.4
click at [584, 365] on button "Lançar Gecond" at bounding box center [606, 364] width 80 height 20
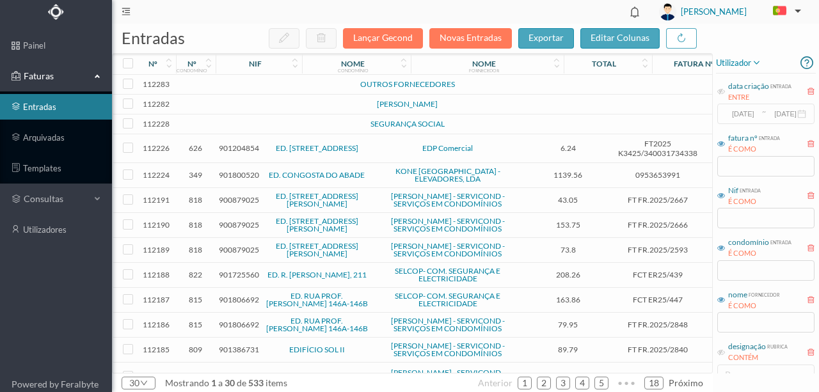
click at [282, 83] on td at bounding box center [276, 85] width 109 height 20
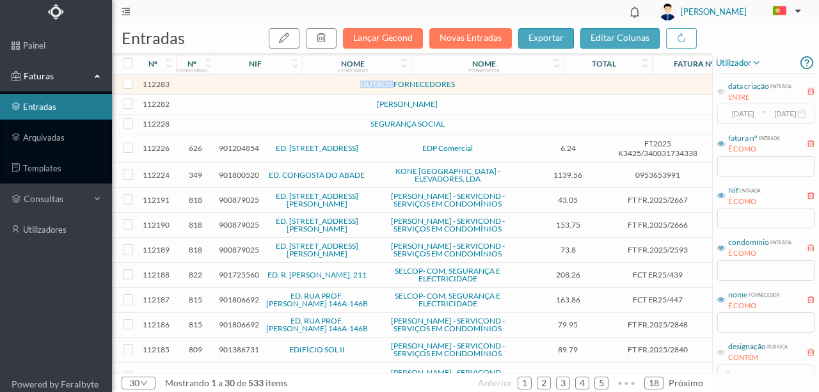
click at [282, 83] on td at bounding box center [276, 85] width 109 height 20
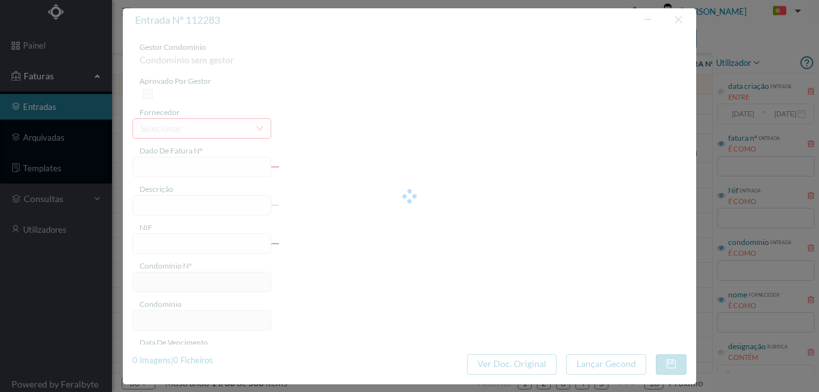
type input "0"
type input "Invalid date"
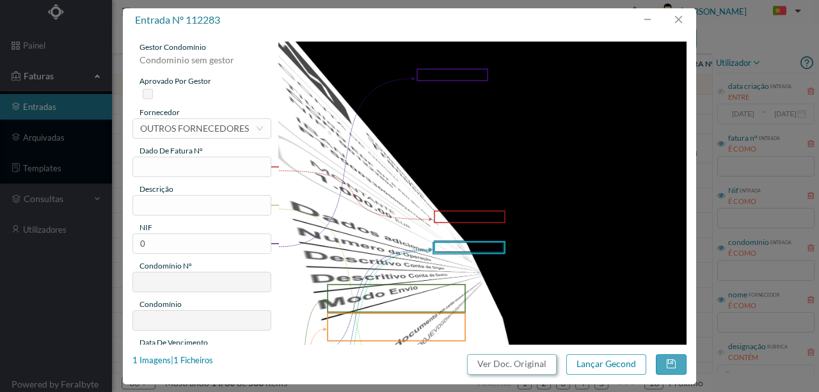
click at [512, 367] on button "Ver Doc. Original" at bounding box center [512, 364] width 90 height 20
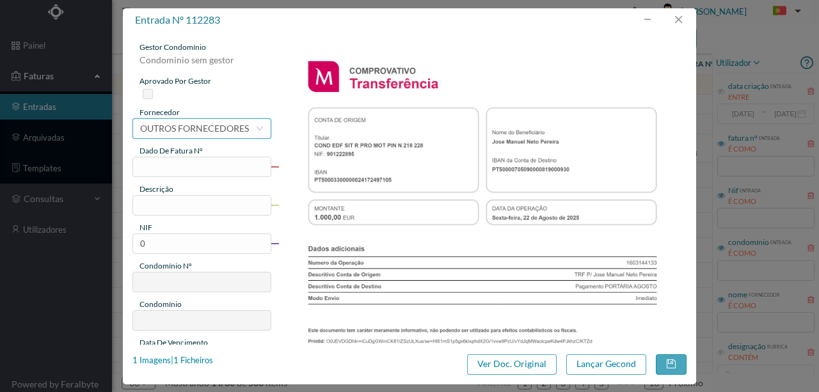
click at [187, 131] on div "OUTROS FORNECEDORES" at bounding box center [194, 128] width 109 height 19
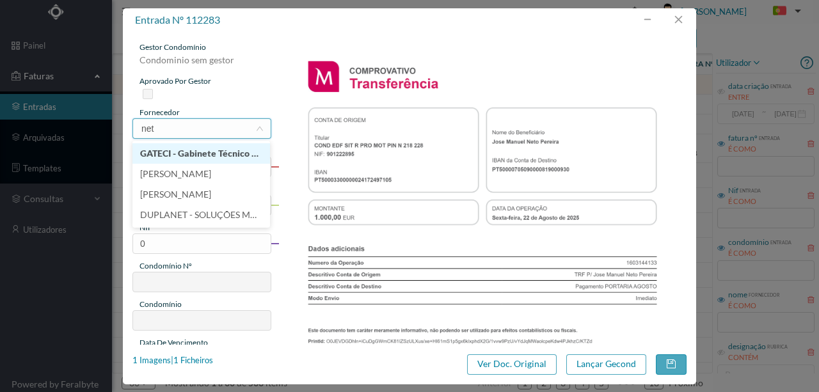
scroll to position [0, 0]
type input "neto"
click at [197, 159] on li "[PERSON_NAME]" at bounding box center [201, 153] width 138 height 20
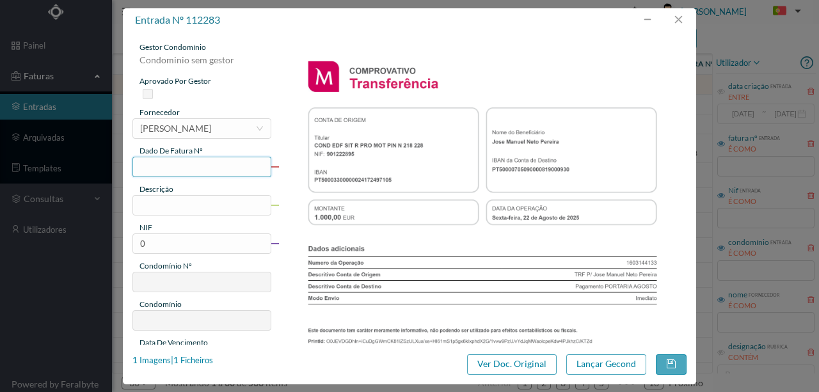
click at [168, 168] on input "text" at bounding box center [201, 167] width 139 height 20
type input "747.22.08"
click at [214, 205] on input "text" at bounding box center [201, 205] width 139 height 20
type input "Portaria Agosto"
drag, startPoint x: 151, startPoint y: 246, endPoint x: 124, endPoint y: 249, distance: 27.0
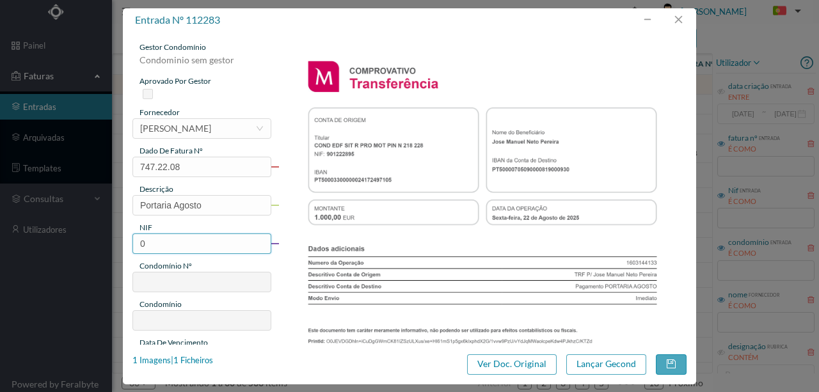
click at [124, 249] on div "gestor condomínio Condominio sem gestor aprovado por gestor fornecedor selecion…" at bounding box center [409, 188] width 573 height 313
type input "901222895"
type input "747"
type input "ED. D. [PERSON_NAME][GEOGRAPHIC_DATA]"
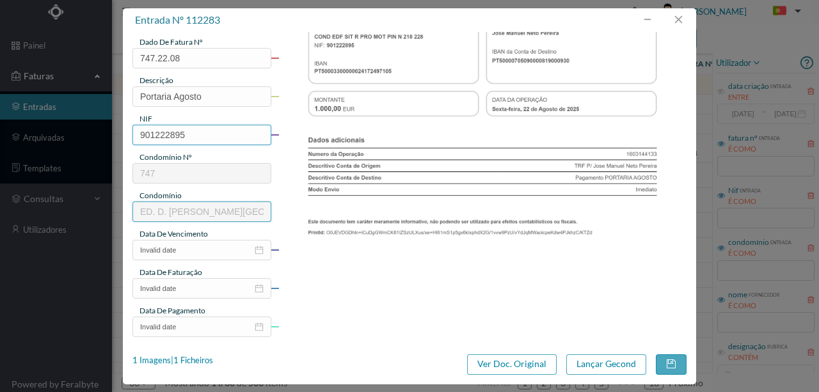
scroll to position [170, 0]
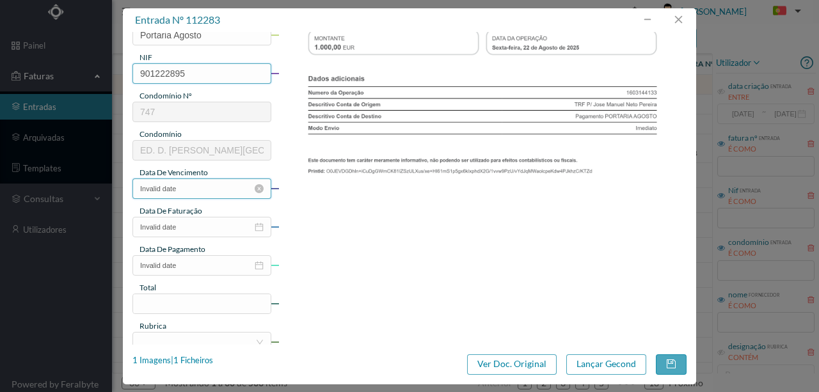
type input "901222895"
click at [215, 192] on input "Invalid date" at bounding box center [201, 189] width 139 height 20
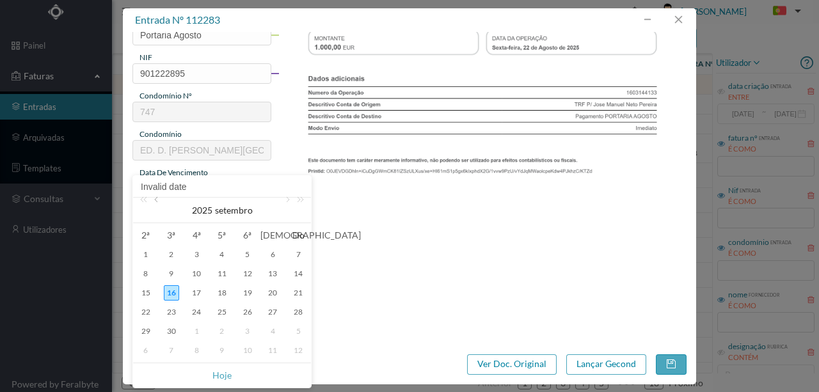
click at [156, 202] on link at bounding box center [158, 211] width 12 height 26
click at [248, 314] on div "22" at bounding box center [247, 312] width 15 height 15
type input "[DATE]"
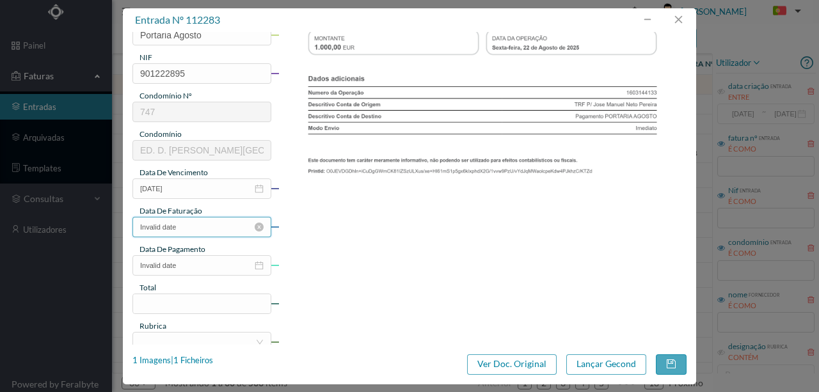
click at [195, 233] on input "Invalid date" at bounding box center [201, 227] width 139 height 20
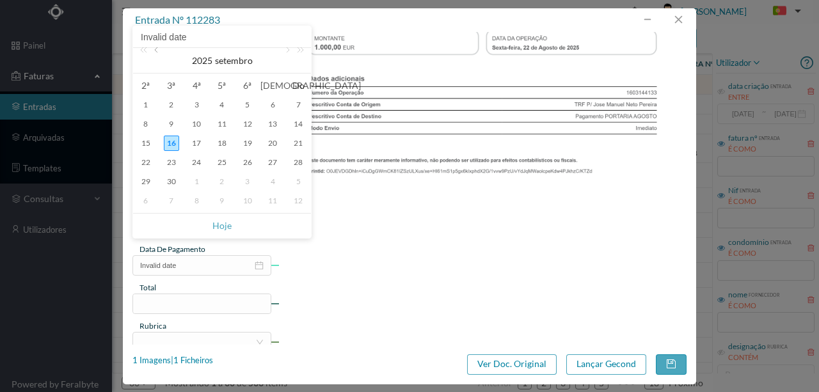
click at [159, 50] on link at bounding box center [158, 61] width 12 height 26
click at [246, 163] on div "22" at bounding box center [247, 162] width 15 height 15
type input "[DATE]"
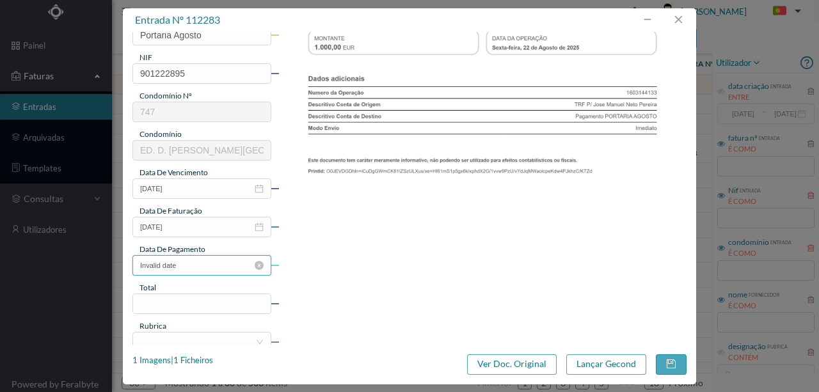
click at [195, 264] on input "Invalid date" at bounding box center [201, 265] width 139 height 20
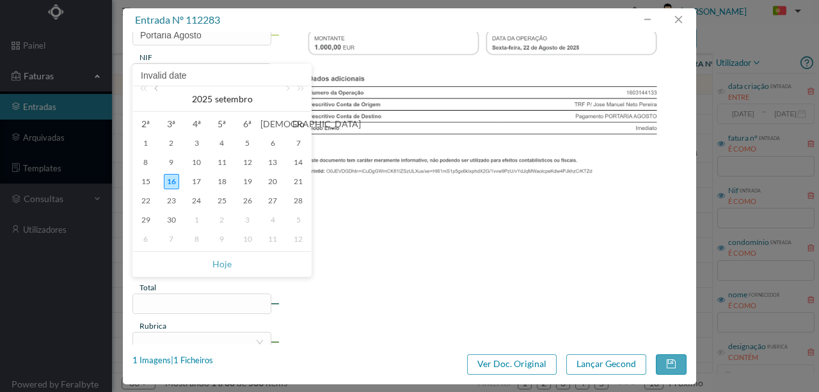
click at [155, 87] on link at bounding box center [158, 99] width 12 height 26
click at [252, 204] on div "22" at bounding box center [247, 200] width 15 height 15
type input "[DATE]"
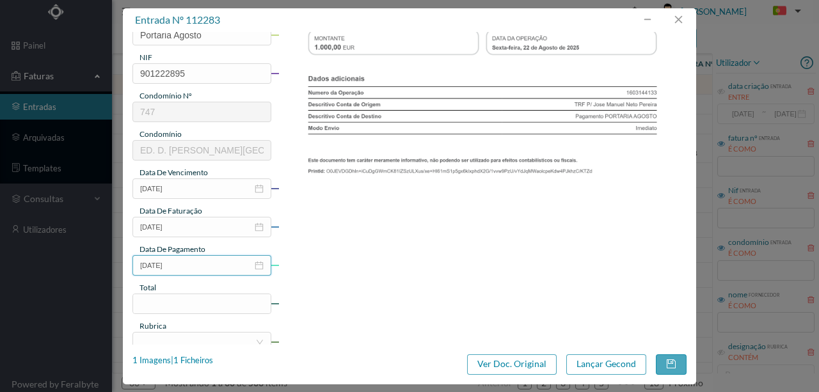
scroll to position [256, 0]
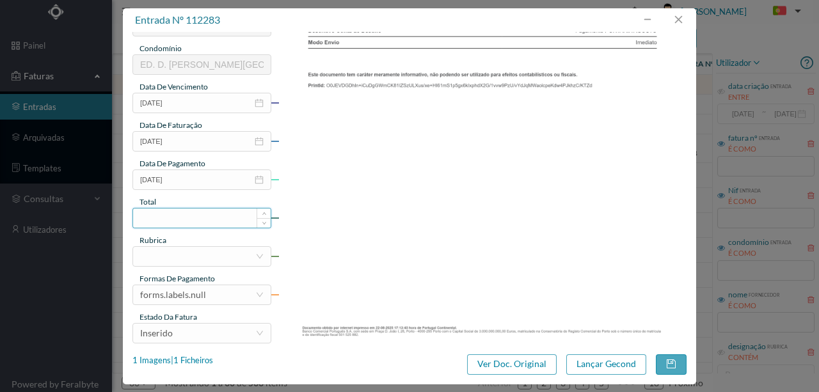
click at [169, 217] on input at bounding box center [202, 218] width 138 height 19
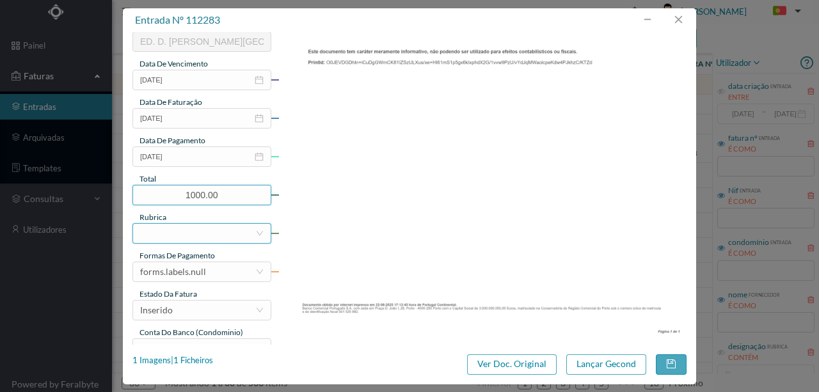
scroll to position [298, 0]
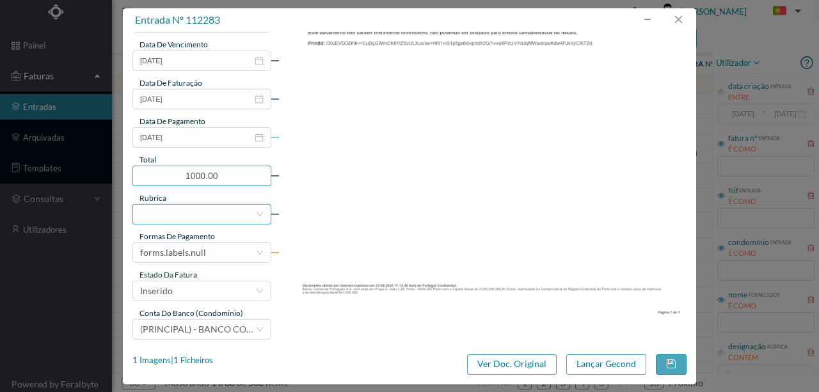
type input "1000.00"
click at [142, 213] on div at bounding box center [197, 214] width 115 height 19
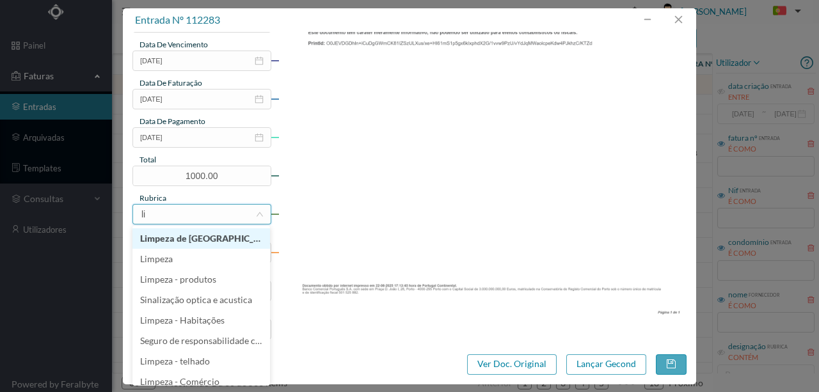
type input "lim"
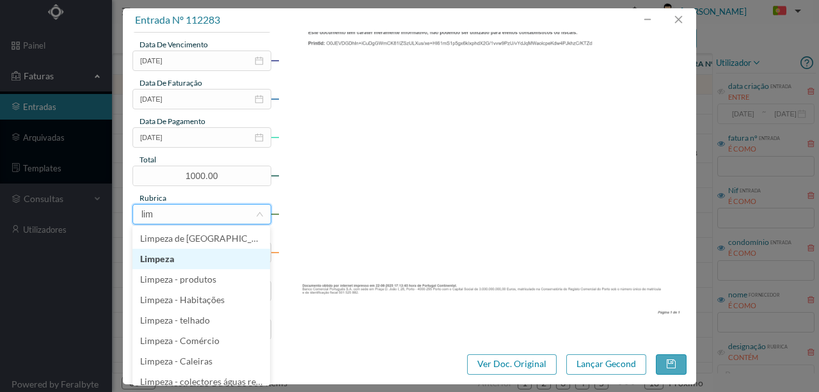
click at [163, 258] on li "Limpeza" at bounding box center [201, 259] width 138 height 20
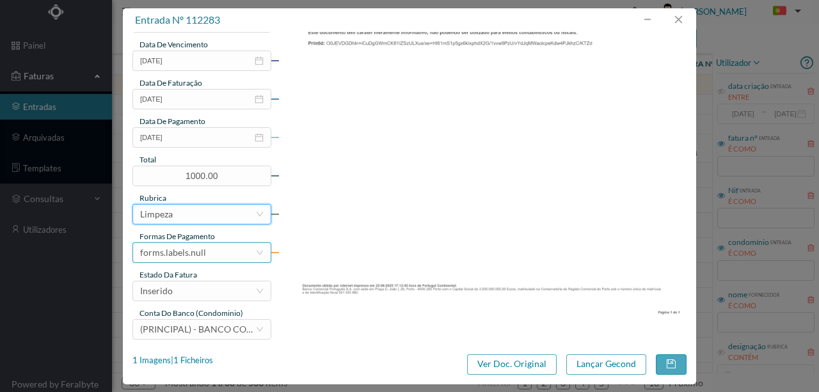
click at [186, 247] on div "forms.labels.null" at bounding box center [173, 252] width 66 height 19
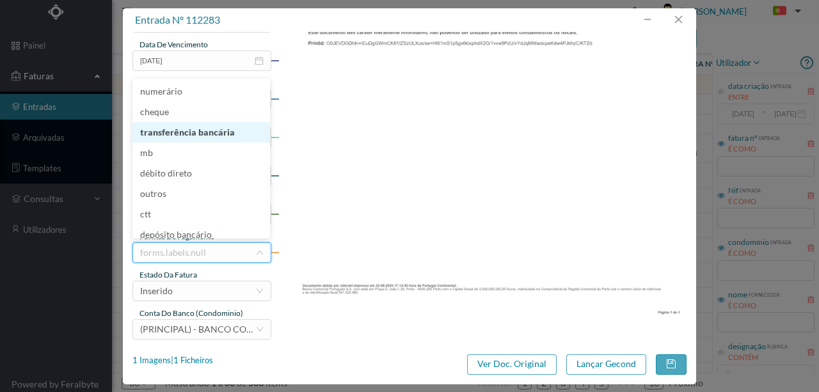
click at [191, 134] on li "transferência bancária" at bounding box center [201, 132] width 138 height 20
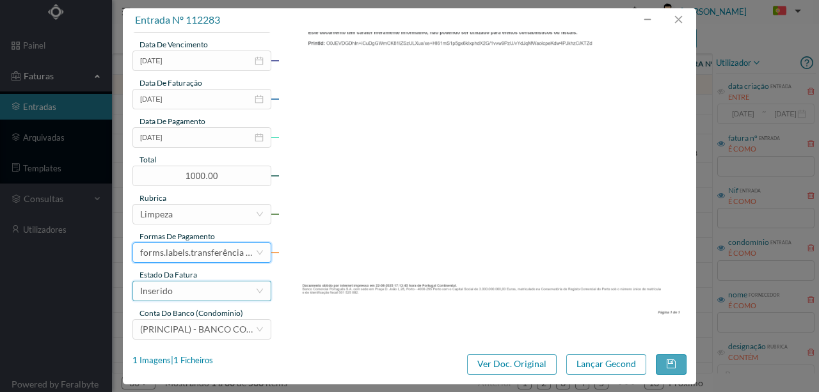
click at [182, 291] on div "Inserido" at bounding box center [197, 291] width 115 height 19
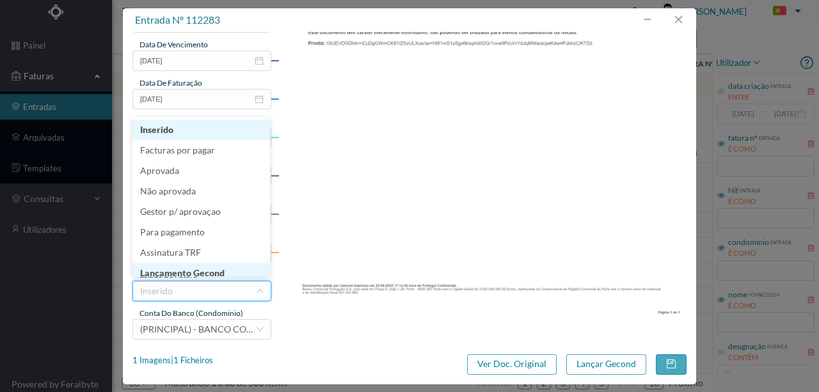
scroll to position [6, 0]
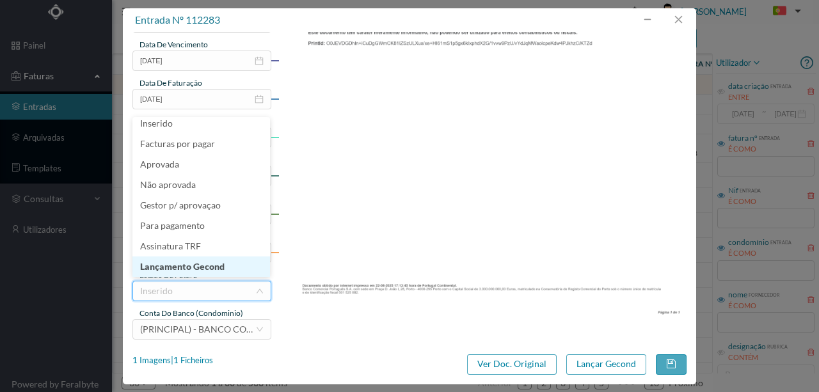
click at [198, 267] on li "Lançamento Gecond" at bounding box center [201, 267] width 138 height 20
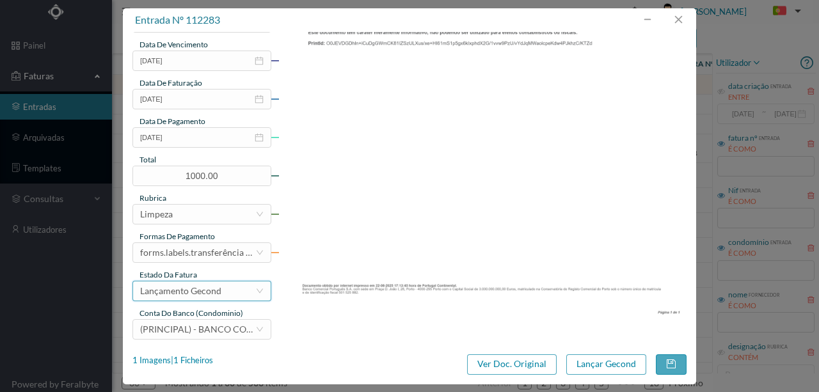
scroll to position [303, 0]
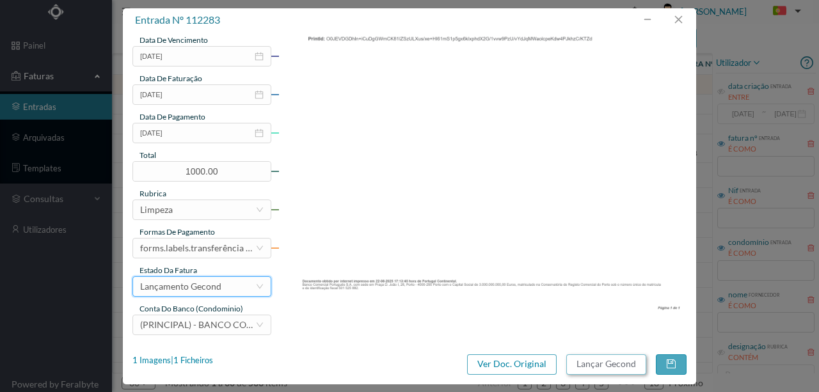
click at [610, 366] on button "Lançar Gecond" at bounding box center [606, 364] width 80 height 20
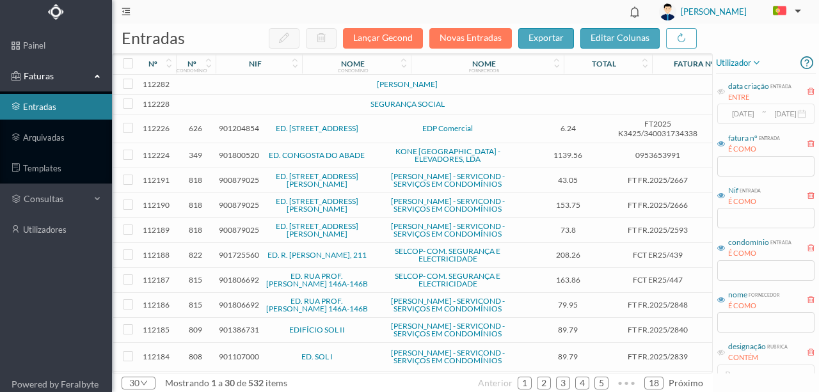
click at [275, 88] on td at bounding box center [276, 85] width 109 height 20
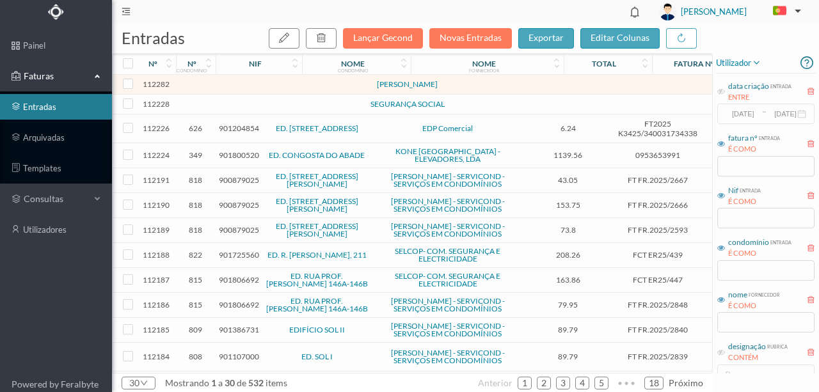
click at [273, 87] on td at bounding box center [276, 85] width 109 height 20
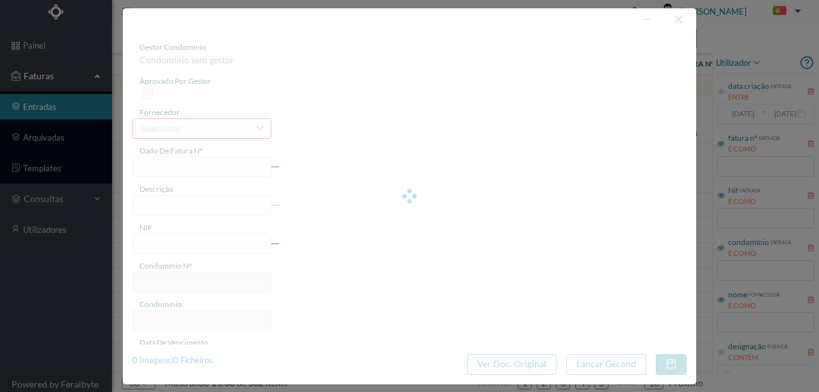
type input "0"
type input "Invalid date"
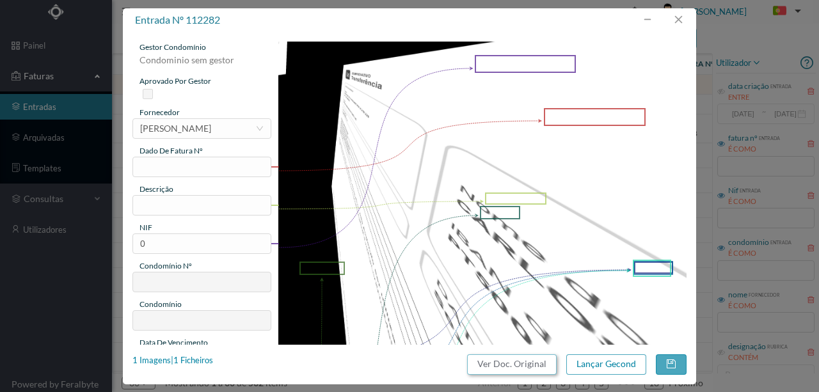
click at [520, 367] on button "Ver Doc. Original" at bounding box center [512, 364] width 90 height 20
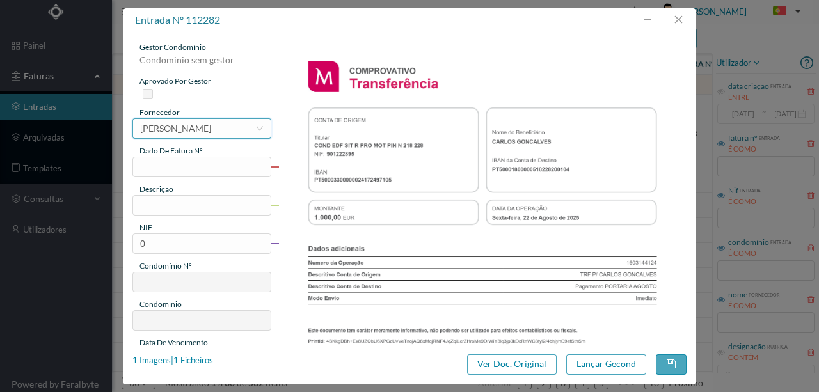
click at [174, 127] on div "[PERSON_NAME]" at bounding box center [175, 128] width 71 height 19
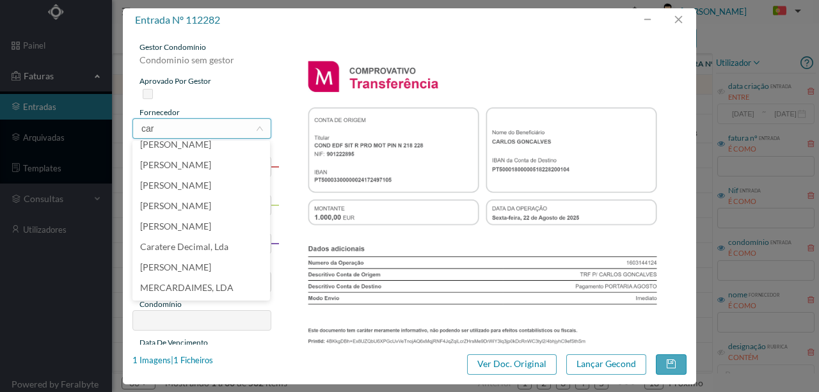
scroll to position [0, 0]
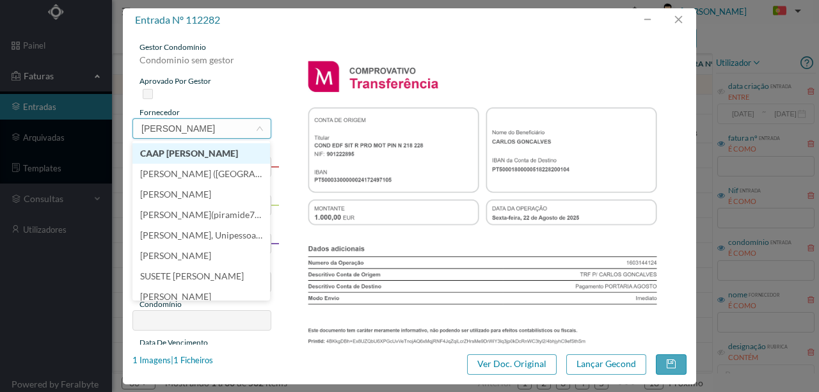
type input "carlos al"
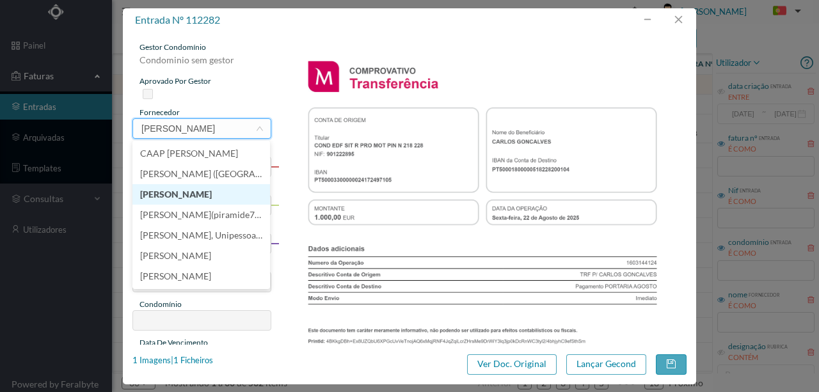
click at [184, 195] on li "[PERSON_NAME]" at bounding box center [201, 194] width 138 height 20
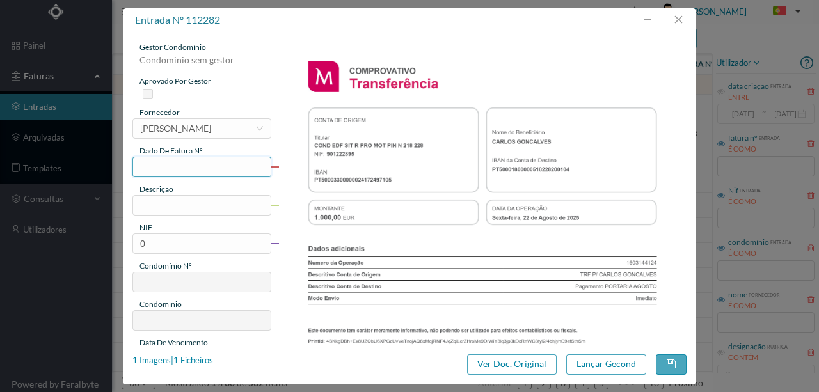
click at [168, 164] on input "text" at bounding box center [201, 167] width 139 height 20
type input "747.22.08.2025"
click at [164, 205] on input "text" at bounding box center [201, 205] width 139 height 20
type input "Portaria Agosto"
drag, startPoint x: 155, startPoint y: 244, endPoint x: 118, endPoint y: 243, distance: 37.1
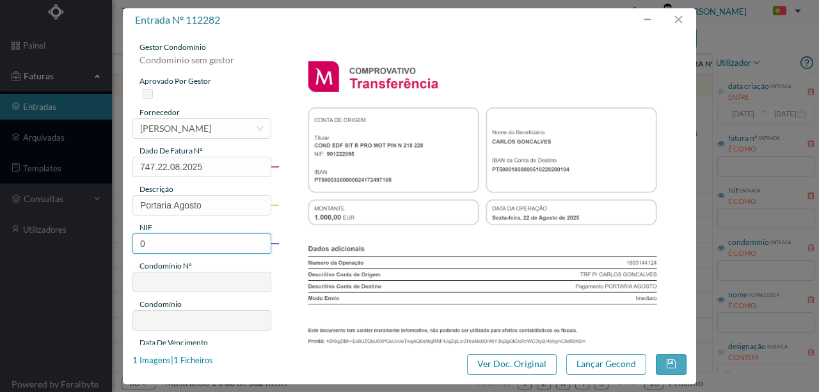
click at [118, 243] on div "entrada nº 112282 gestor condomínio Condominio sem gestor aprovado por gestor f…" at bounding box center [409, 196] width 819 height 392
type input "901222895"
type input "747"
type input "ED. D. [PERSON_NAME][GEOGRAPHIC_DATA]"
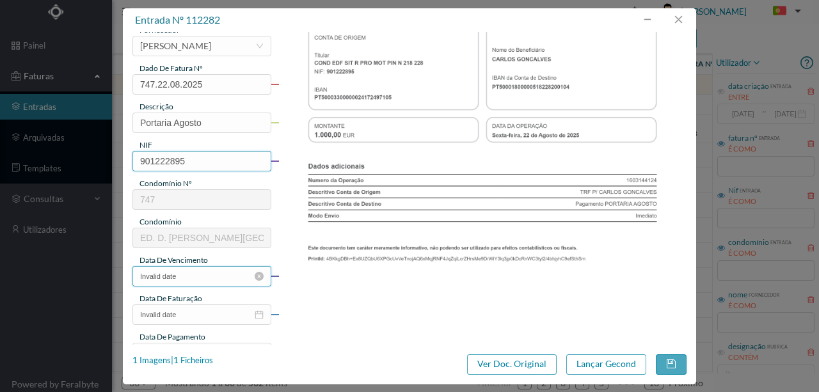
scroll to position [85, 0]
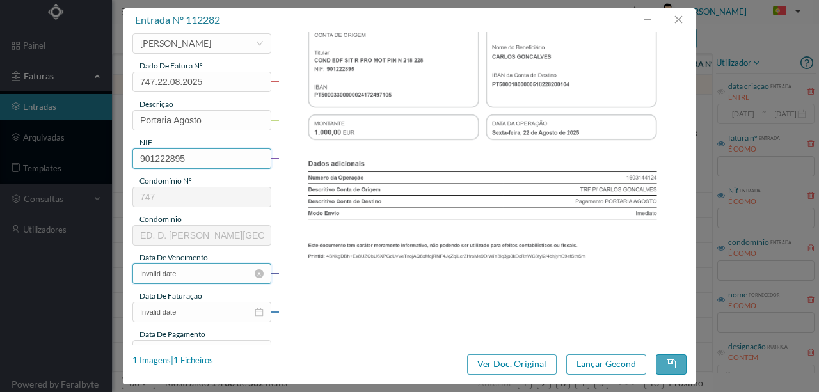
type input "901222895"
click at [186, 275] on input "Invalid date" at bounding box center [201, 274] width 139 height 20
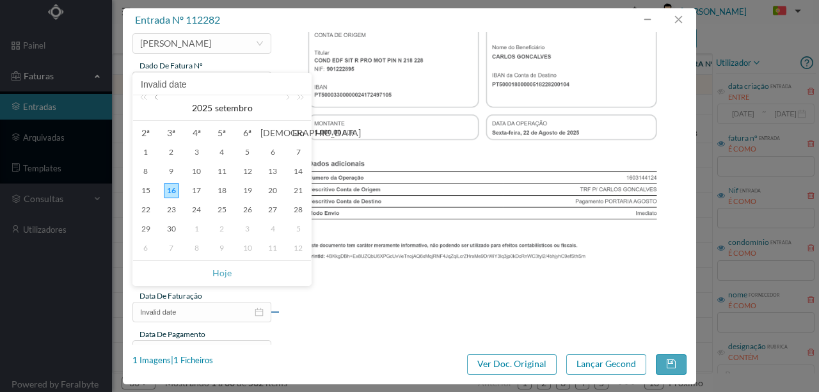
click at [155, 99] on link at bounding box center [158, 108] width 12 height 26
click at [245, 207] on div "22" at bounding box center [247, 209] width 15 height 15
type input "2025-08-22"
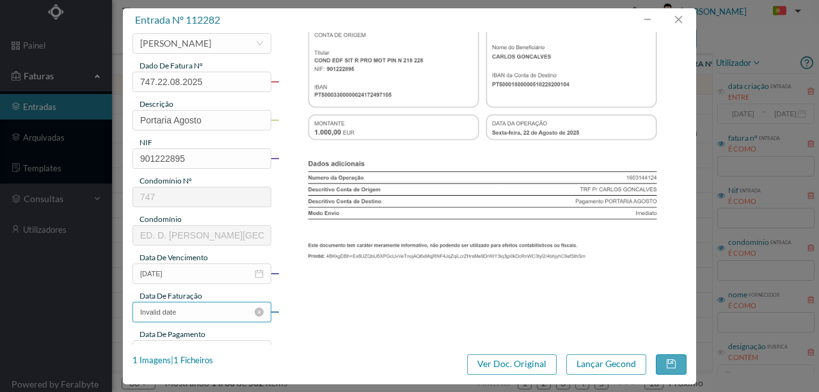
click at [188, 316] on input "Invalid date" at bounding box center [201, 312] width 139 height 20
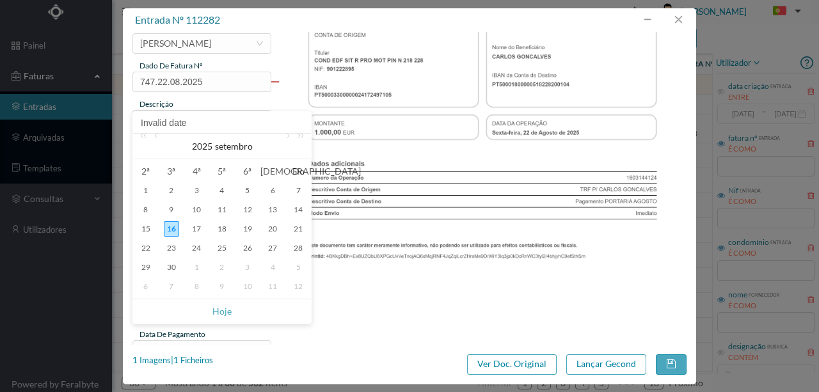
drag, startPoint x: 156, startPoint y: 136, endPoint x: 221, endPoint y: 177, distance: 77.1
click at [157, 136] on link at bounding box center [158, 147] width 12 height 26
click at [248, 248] on div "22" at bounding box center [247, 248] width 15 height 15
type input "2025-08-22"
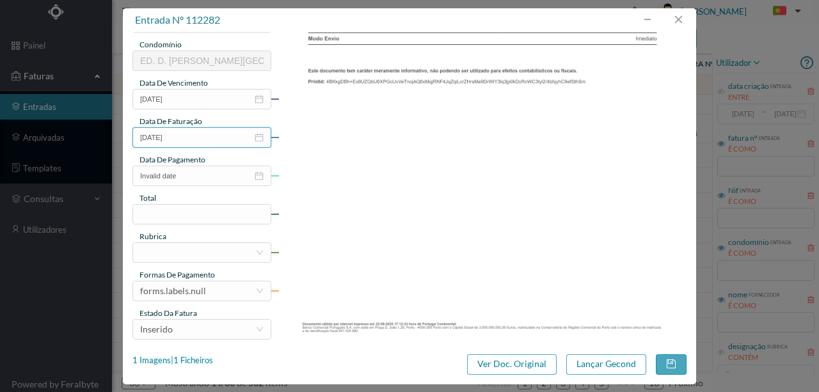
scroll to position [298, 0]
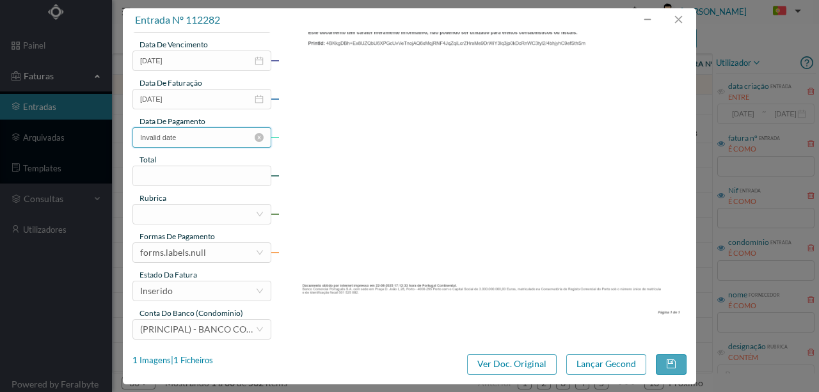
click at [191, 137] on input "Invalid date" at bounding box center [201, 137] width 139 height 20
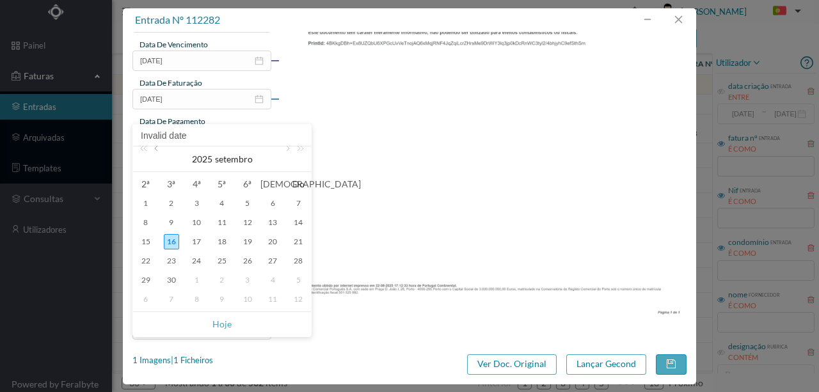
click at [155, 148] on link at bounding box center [158, 160] width 12 height 26
click at [246, 261] on div "22" at bounding box center [247, 260] width 15 height 15
type input "2025-08-22"
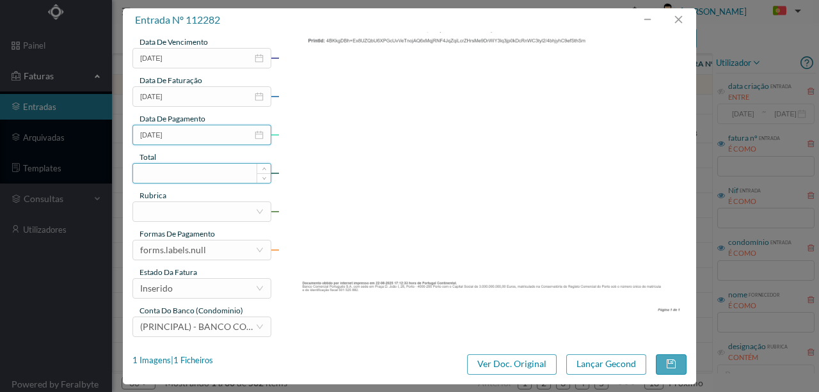
scroll to position [303, 0]
click at [153, 171] on input at bounding box center [202, 171] width 138 height 19
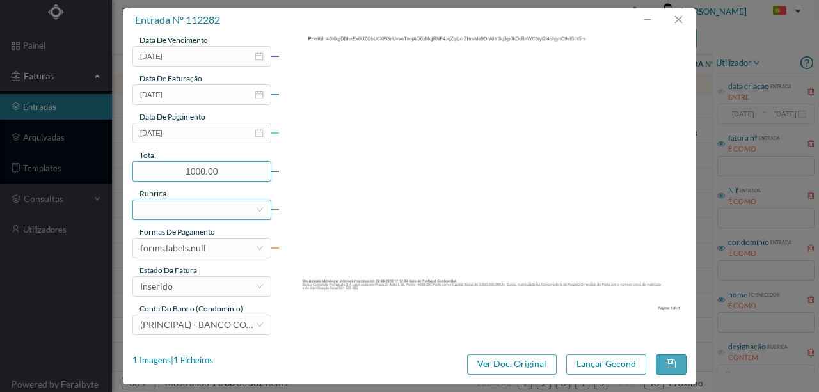
type input "1000.00"
click at [177, 214] on div at bounding box center [197, 209] width 115 height 19
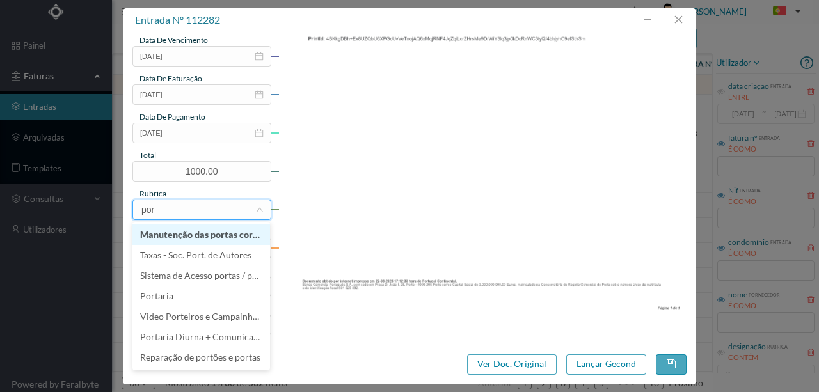
type input "port"
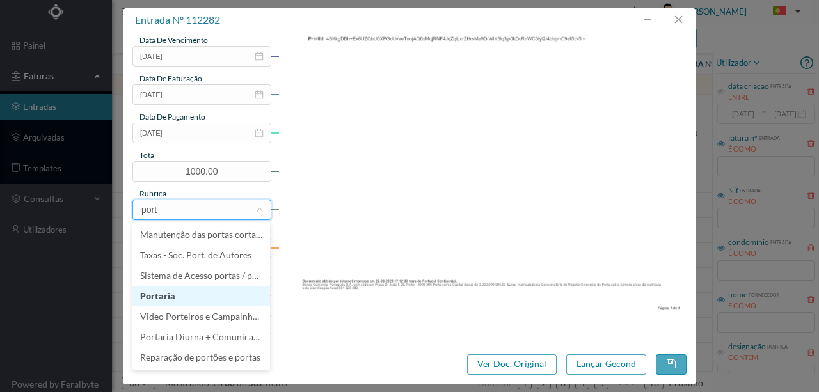
click at [164, 296] on li "Portaria" at bounding box center [201, 296] width 138 height 20
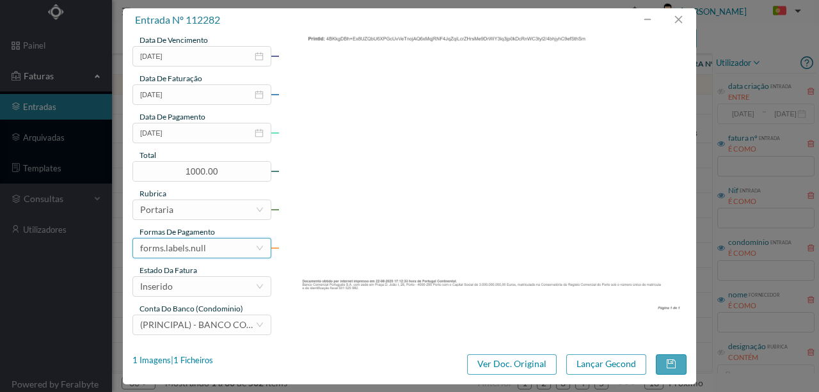
click at [192, 250] on div "forms.labels.null" at bounding box center [173, 248] width 66 height 19
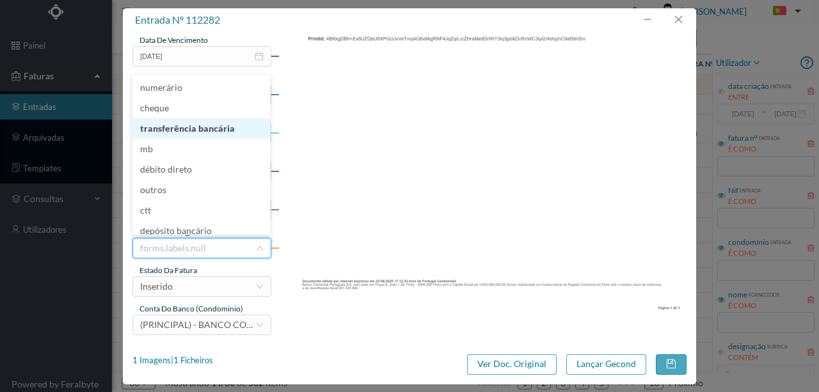
click at [189, 132] on li "transferência bancária" at bounding box center [201, 128] width 138 height 20
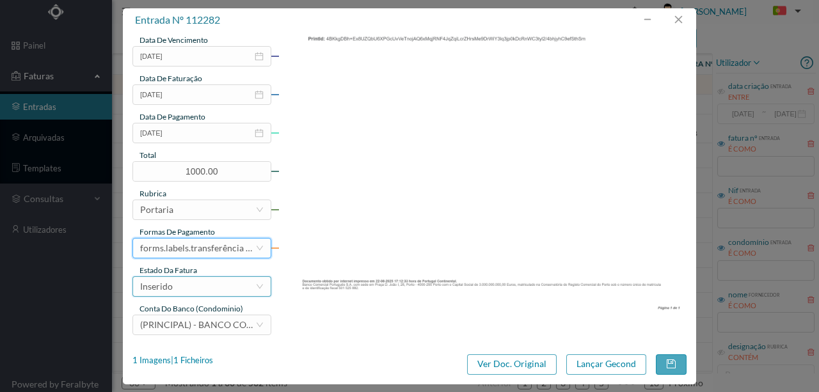
click at [172, 291] on div "Inserido" at bounding box center [197, 286] width 115 height 19
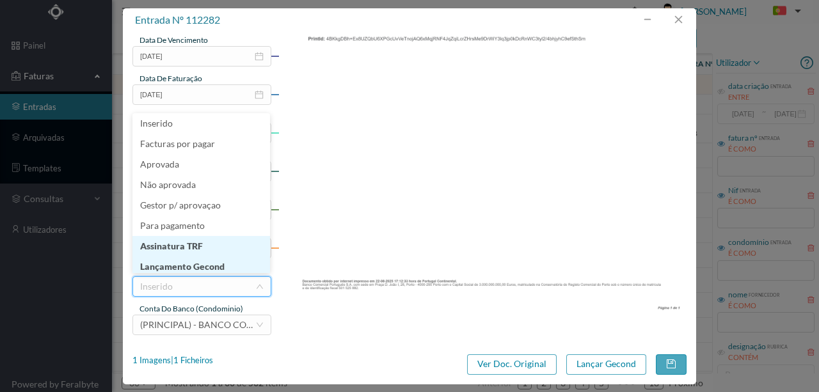
scroll to position [6, 0]
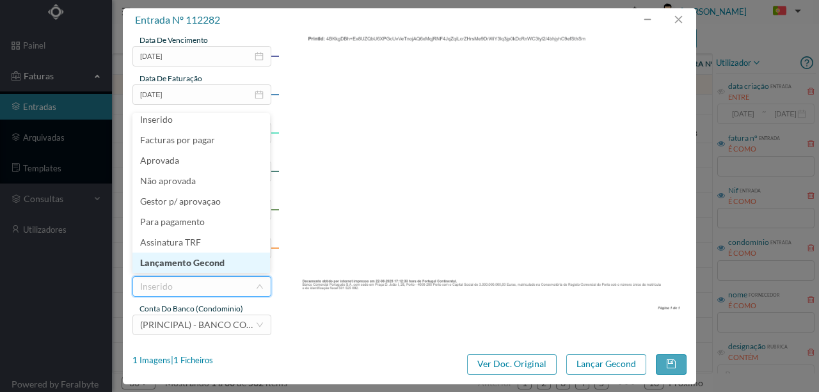
click at [198, 266] on li "Lançamento Gecond" at bounding box center [201, 263] width 138 height 20
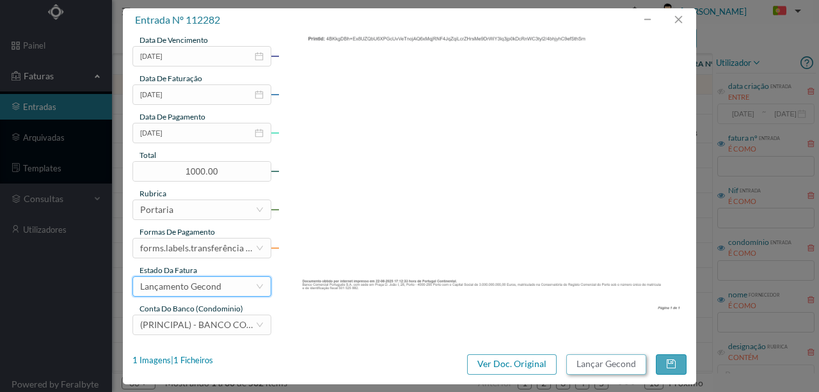
click at [598, 365] on button "Lançar Gecond" at bounding box center [606, 364] width 80 height 20
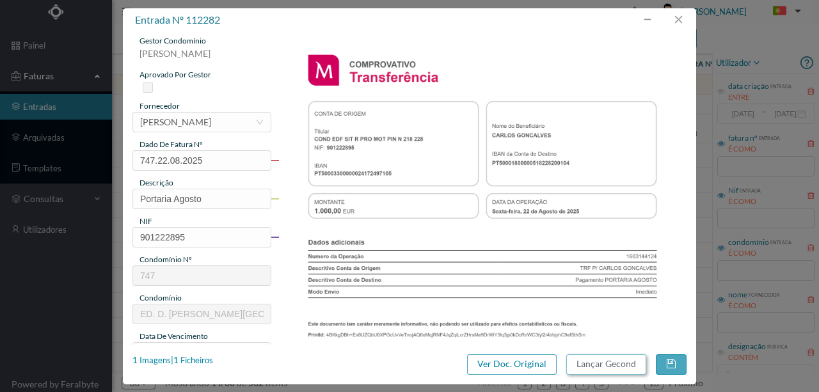
scroll to position [0, 0]
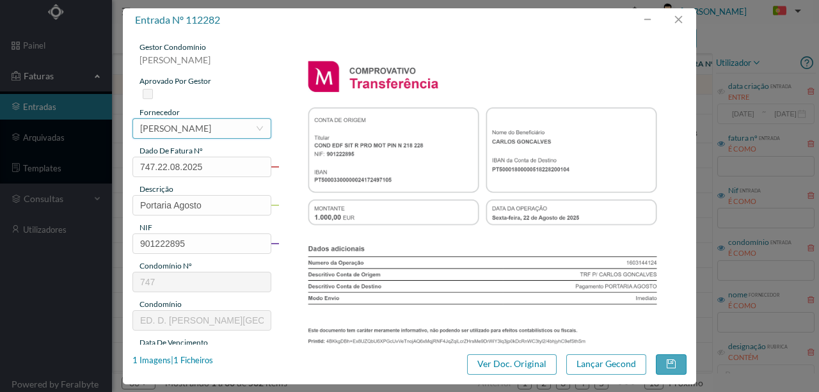
click at [191, 127] on div "[PERSON_NAME]" at bounding box center [175, 128] width 71 height 19
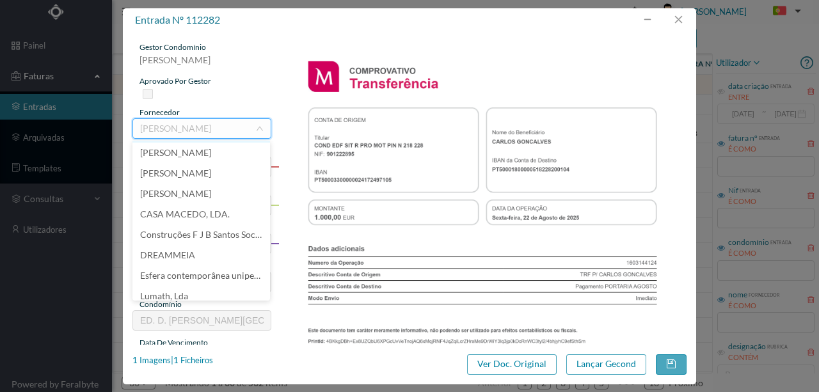
scroll to position [2419, 0]
click at [149, 125] on input at bounding box center [197, 128] width 115 height 19
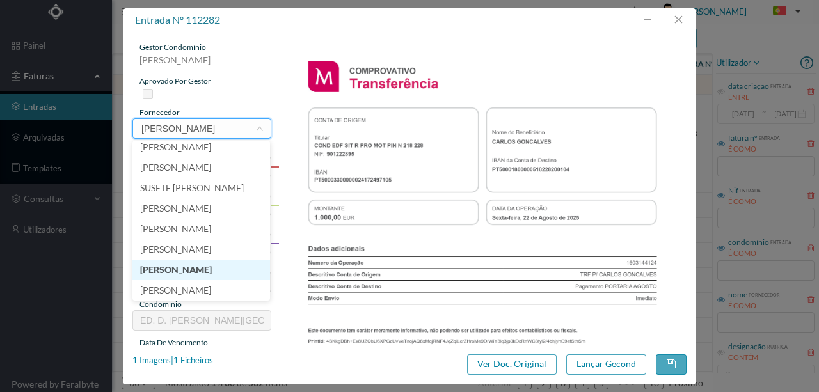
scroll to position [173, 0]
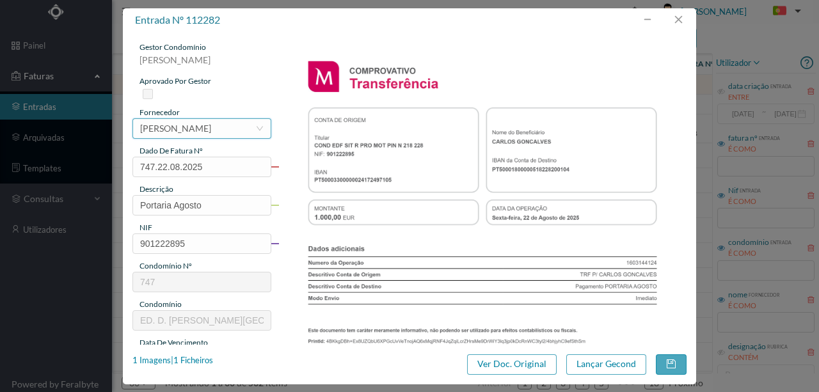
drag, startPoint x: 177, startPoint y: 131, endPoint x: 205, endPoint y: 143, distance: 29.8
click at [177, 131] on div "[PERSON_NAME]" at bounding box center [175, 128] width 71 height 19
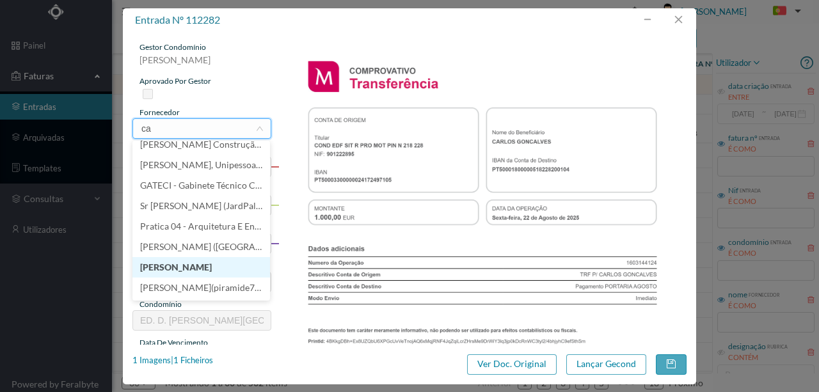
scroll to position [0, 0]
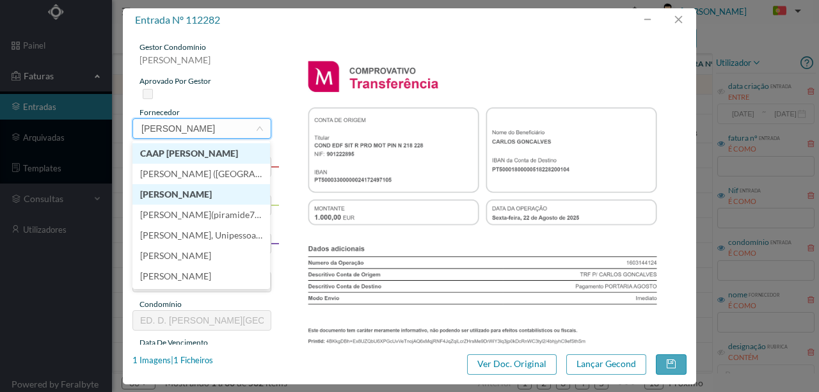
type input "carlos albe"
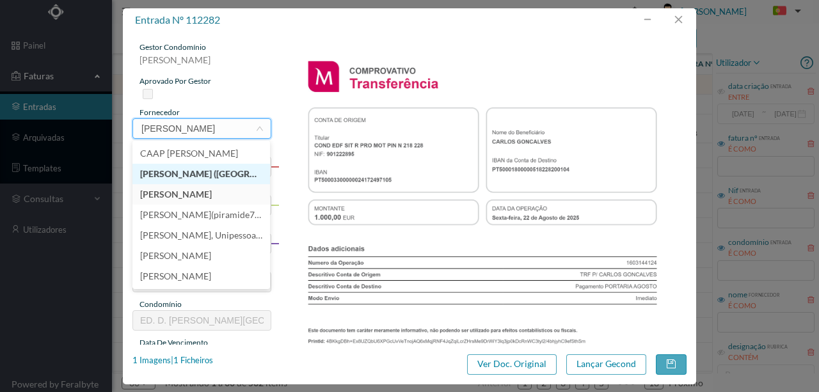
click at [232, 174] on li "[PERSON_NAME] ([GEOGRAPHIC_DATA])" at bounding box center [201, 174] width 138 height 20
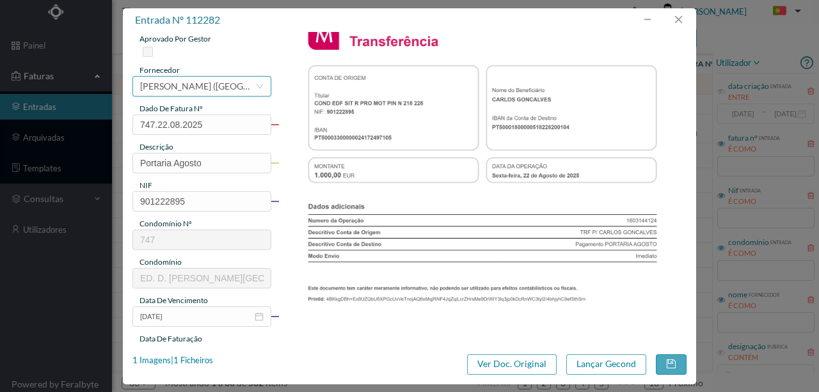
scroll to position [42, 0]
click at [622, 367] on button "Lançar Gecond" at bounding box center [606, 364] width 80 height 20
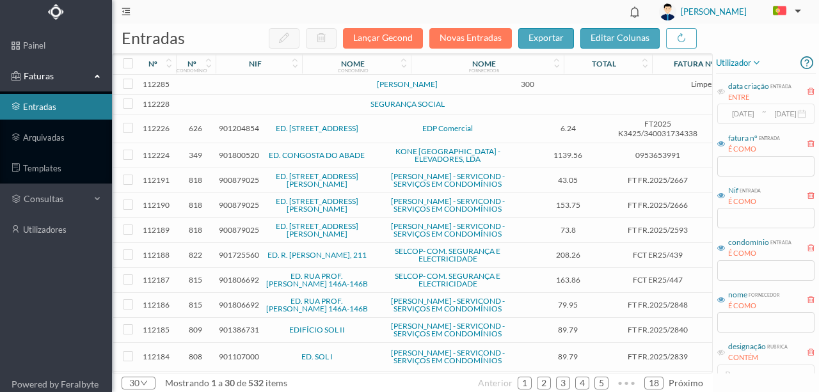
click at [251, 86] on td at bounding box center [276, 85] width 109 height 20
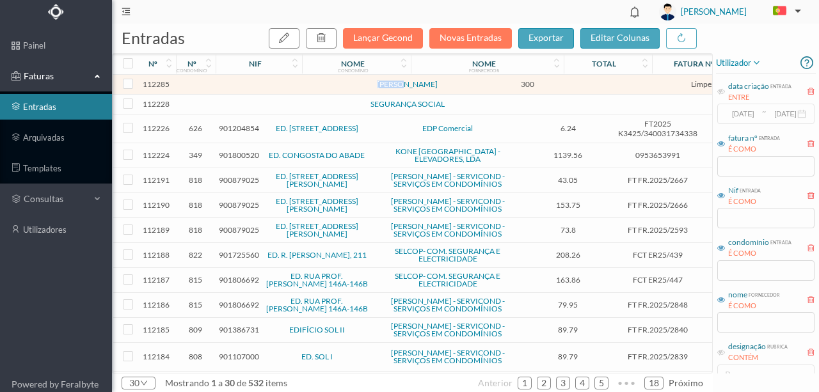
click at [251, 86] on td at bounding box center [276, 85] width 109 height 20
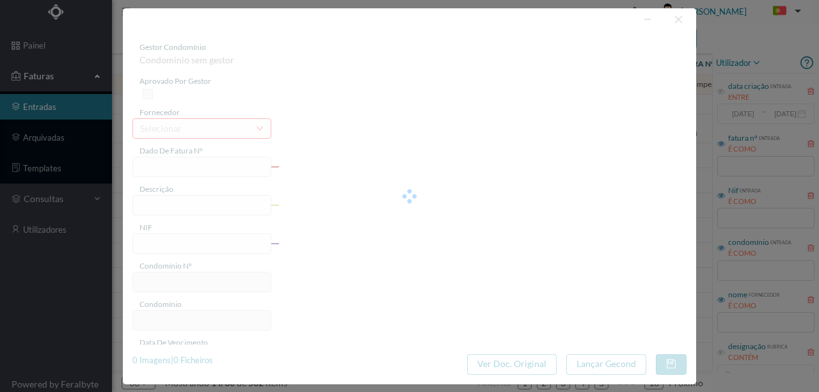
type input "JARDINAGEM AGOSTO"
type input "0"
type input "2025-08-22"
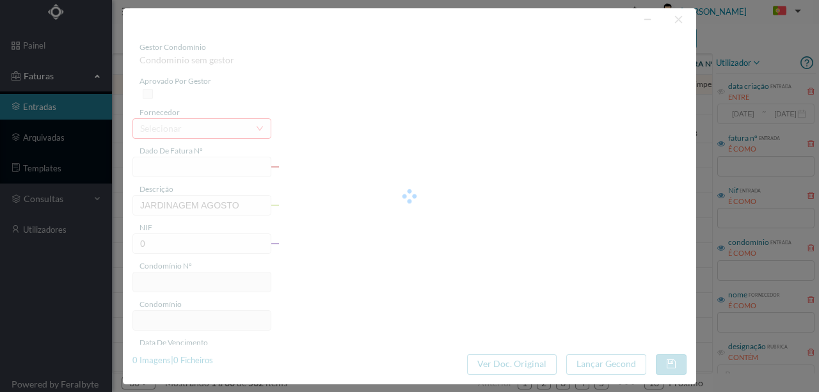
type input "300.00"
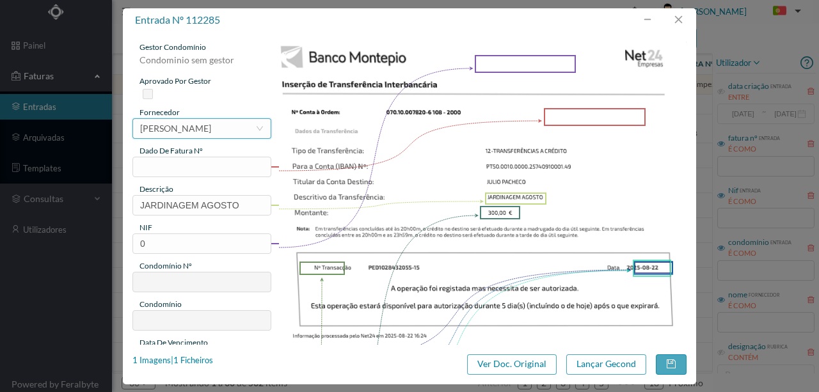
drag, startPoint x: 152, startPoint y: 129, endPoint x: 141, endPoint y: 127, distance: 11.0
click at [150, 128] on div "[PERSON_NAME]" at bounding box center [175, 128] width 71 height 19
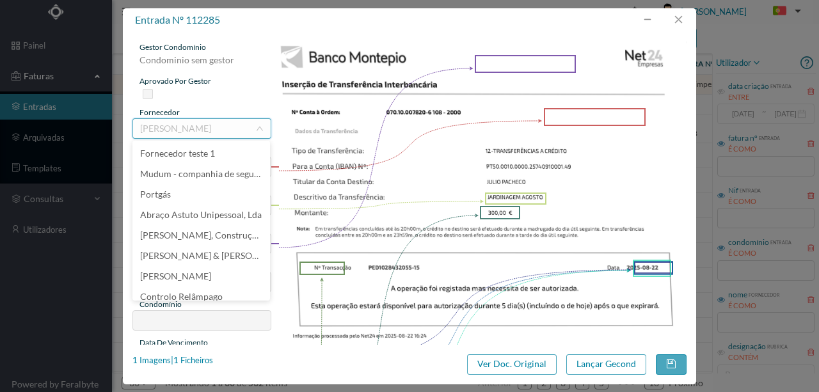
type input "j"
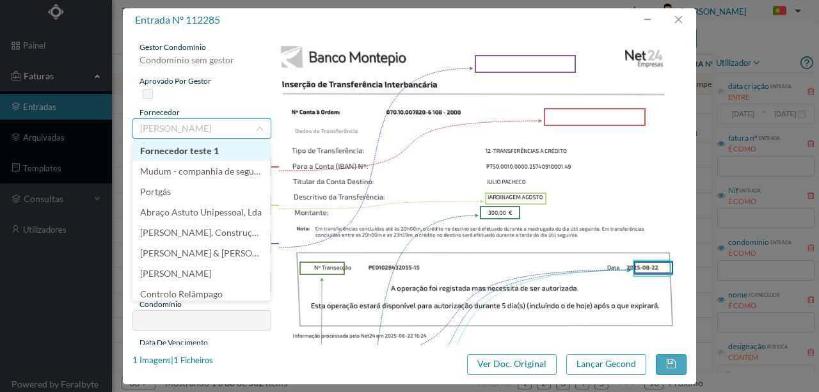
scroll to position [3, 0]
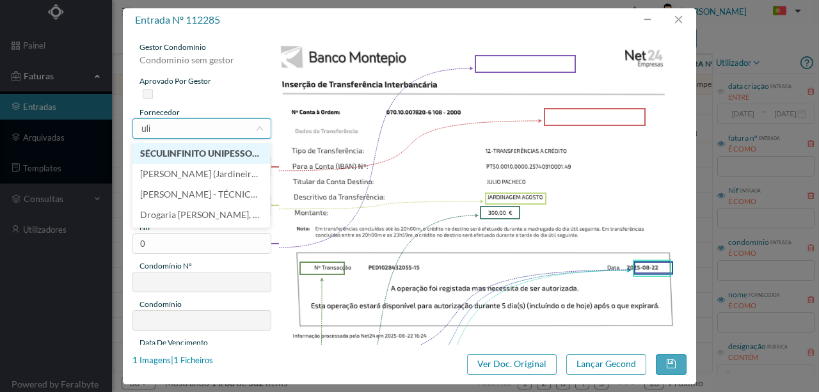
type input "ulio"
click at [191, 159] on li "[PERSON_NAME] (Jardineiro Valongo 2000)" at bounding box center [201, 153] width 138 height 20
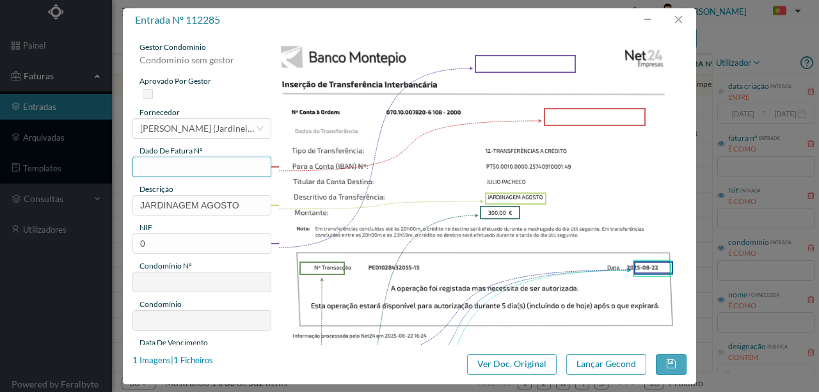
click at [206, 166] on input "text" at bounding box center [201, 167] width 139 height 20
type input "108.22.08.2025"
drag, startPoint x: 156, startPoint y: 241, endPoint x: 124, endPoint y: 246, distance: 32.3
click at [124, 246] on div "gestor condomínio Condominio sem gestor aprovado por gestor fornecedor selecion…" at bounding box center [409, 188] width 573 height 313
type input "901534919"
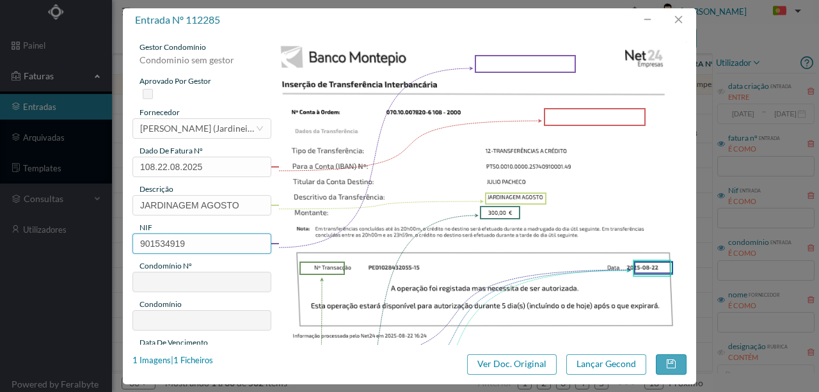
type input "108"
type input "ED. 2000 (VALONGO)"
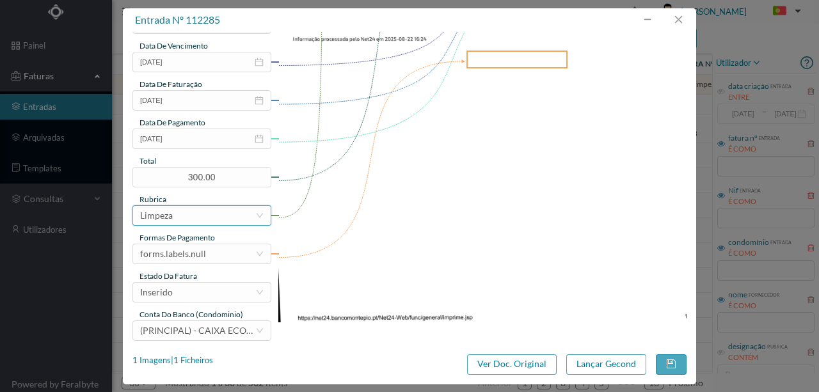
scroll to position [298, 0]
type input "901534919"
click at [208, 255] on div "forms.labels.null" at bounding box center [197, 252] width 115 height 19
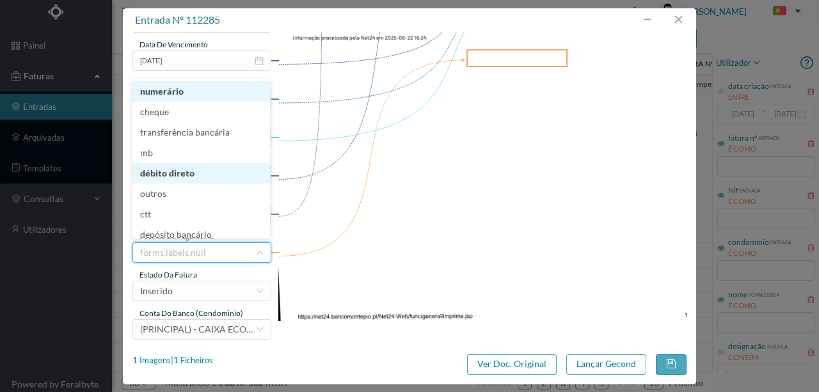
scroll to position [6, 0]
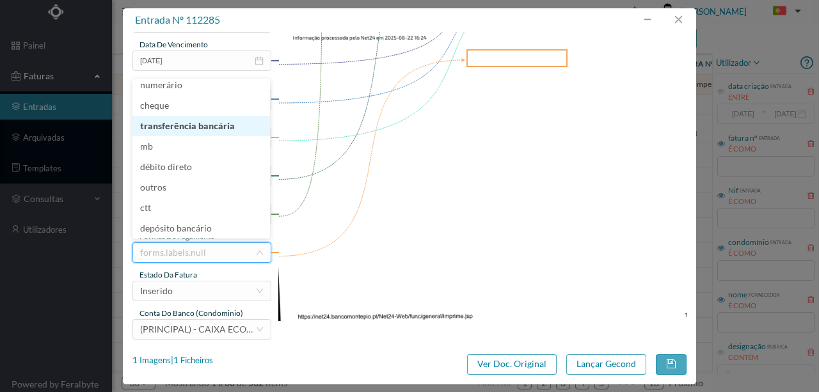
click at [190, 131] on li "transferência bancária" at bounding box center [201, 126] width 138 height 20
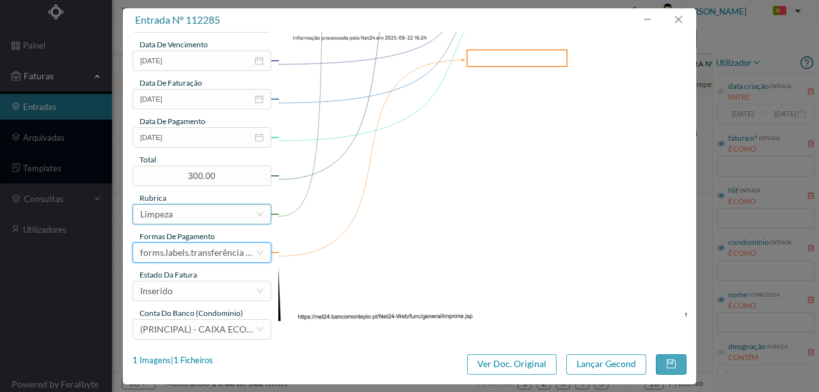
click at [178, 217] on div "Limpeza" at bounding box center [197, 214] width 115 height 19
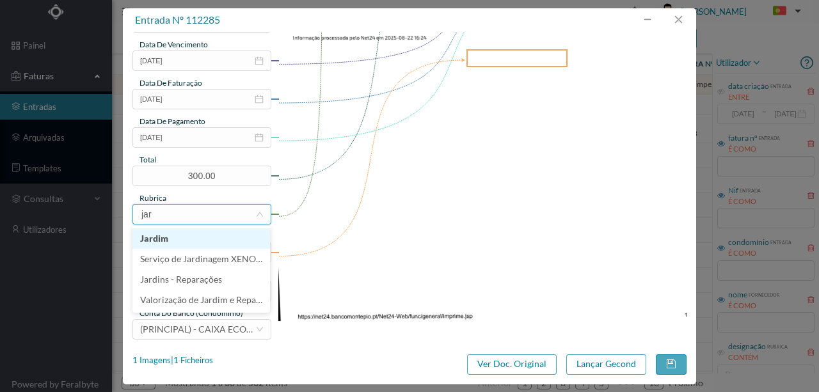
type input "jard"
click at [165, 242] on li "Jardim" at bounding box center [201, 238] width 138 height 20
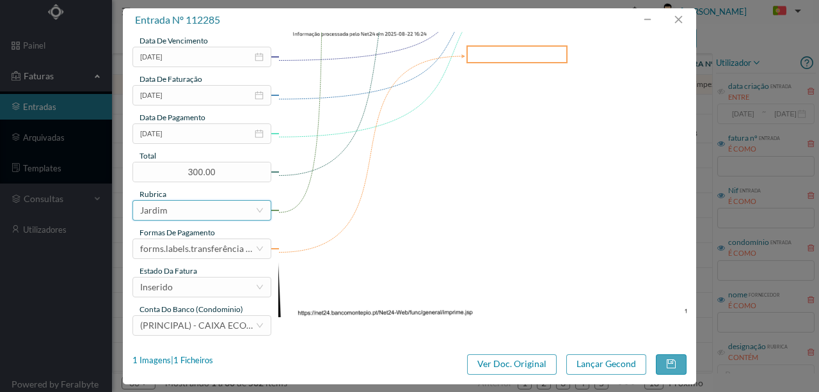
scroll to position [303, 0]
click at [189, 285] on div "Inserido" at bounding box center [197, 286] width 115 height 19
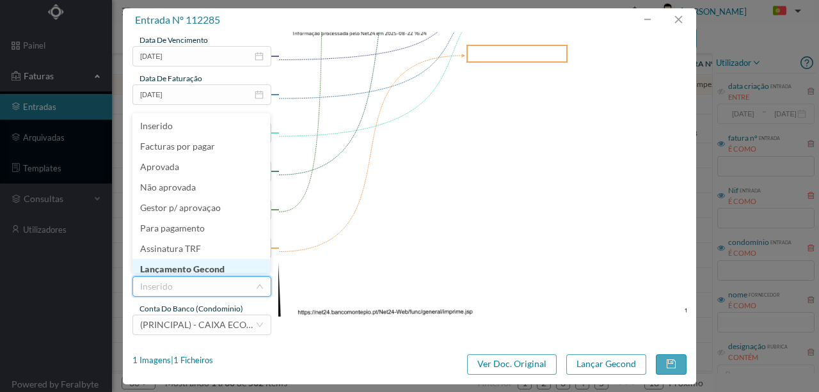
scroll to position [6, 0]
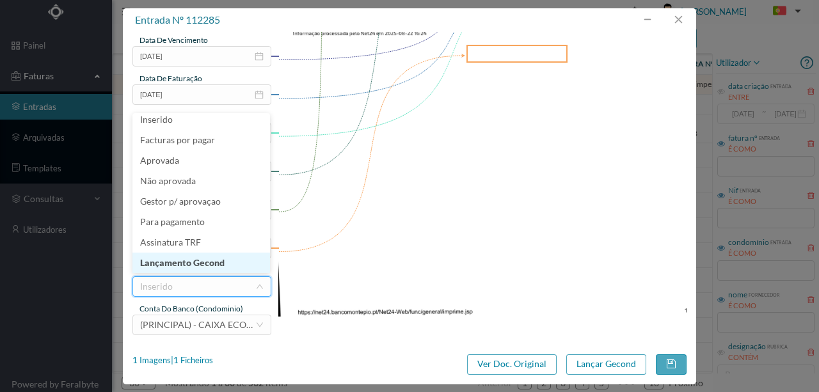
click at [214, 261] on li "Lançamento Gecond" at bounding box center [201, 263] width 138 height 20
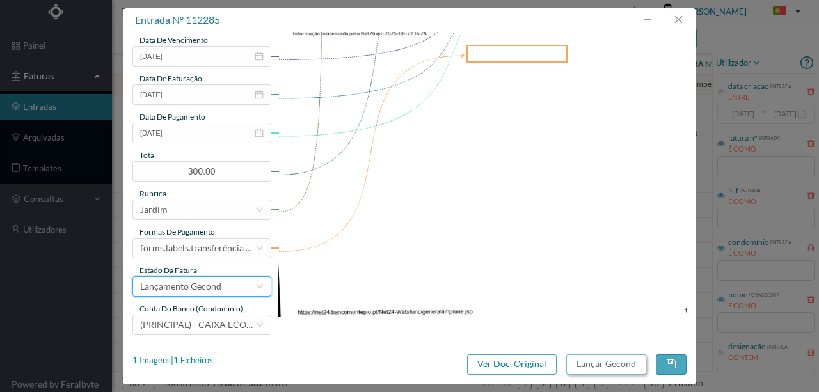
click at [594, 369] on button "Lançar Gecond" at bounding box center [606, 364] width 80 height 20
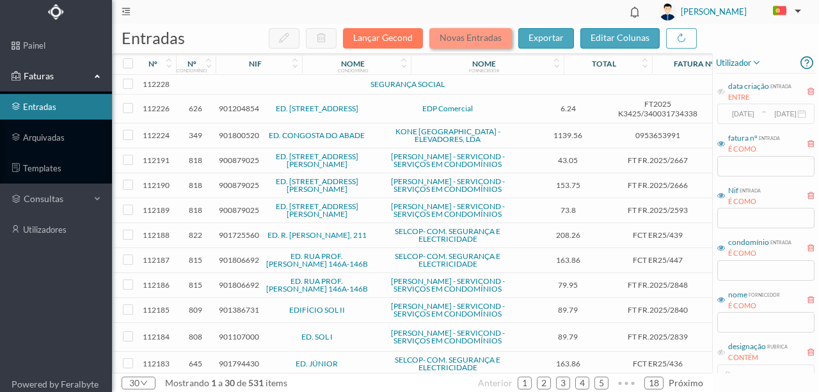
click at [477, 38] on button "Novas Entradas" at bounding box center [470, 38] width 83 height 20
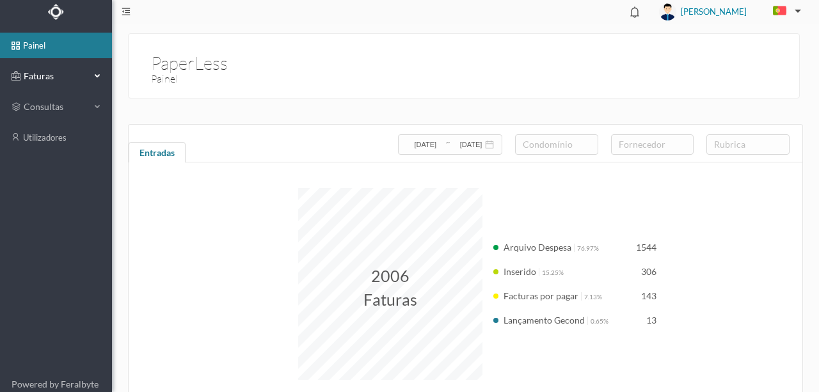
click at [44, 75] on span "Faturas" at bounding box center [55, 76] width 70 height 13
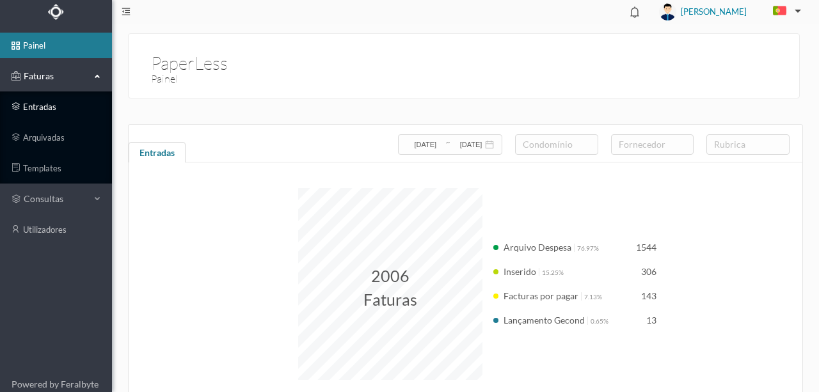
click at [41, 104] on link "entradas" at bounding box center [56, 107] width 112 height 26
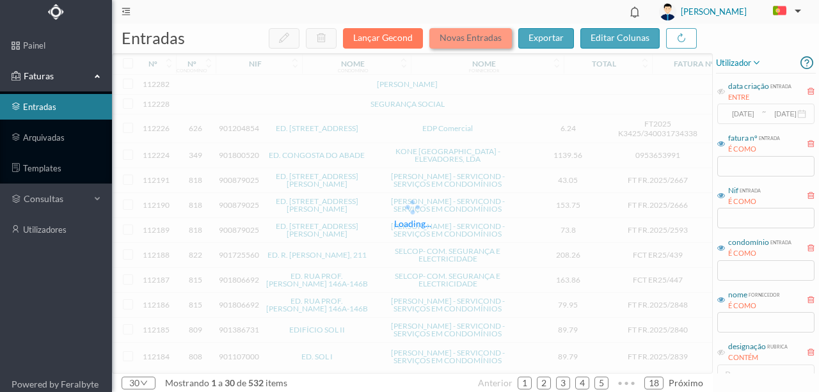
click at [475, 41] on button "Novas Entradas" at bounding box center [470, 38] width 83 height 20
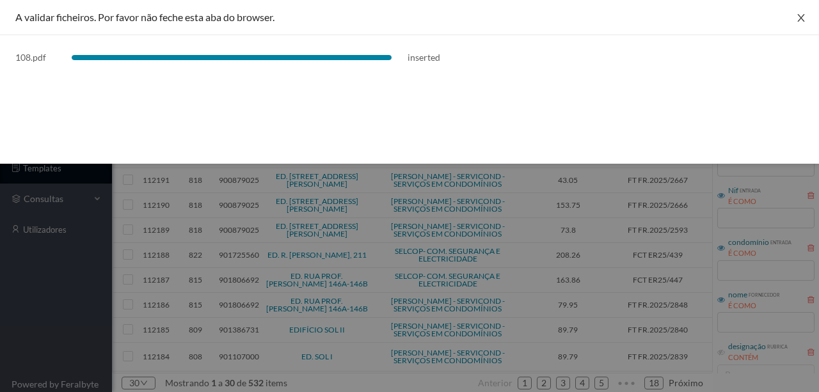
click at [802, 19] on icon "icon: close" at bounding box center [800, 18] width 7 height 8
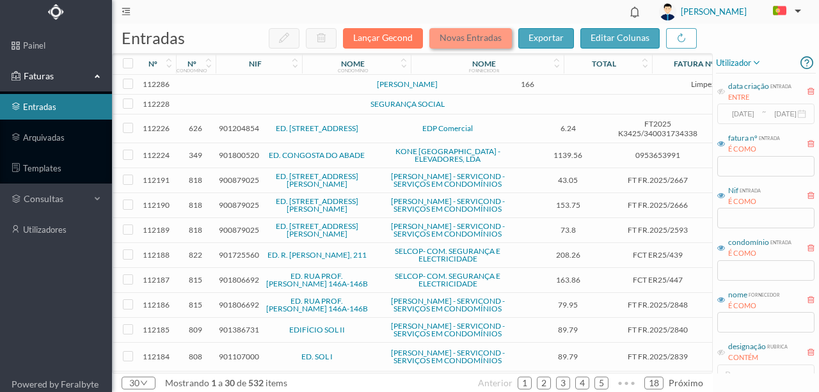
click at [479, 42] on button "Novas Entradas" at bounding box center [470, 38] width 83 height 20
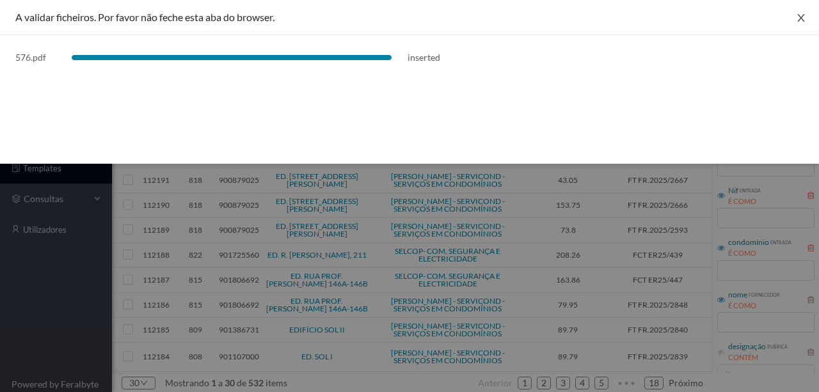
click at [798, 20] on icon "icon: close" at bounding box center [801, 18] width 10 height 10
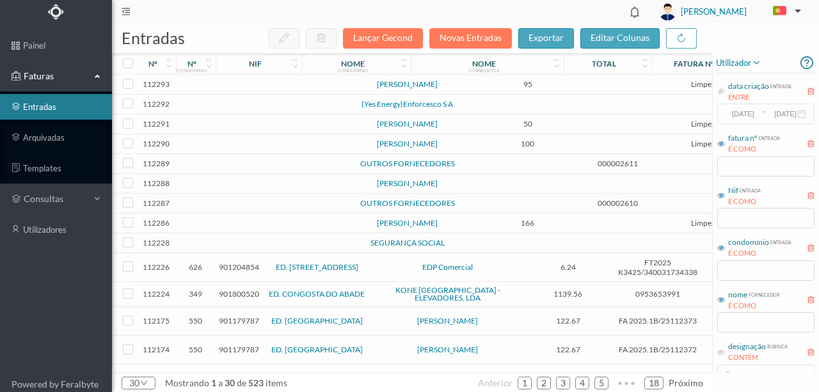
click at [244, 234] on td at bounding box center [276, 224] width 109 height 20
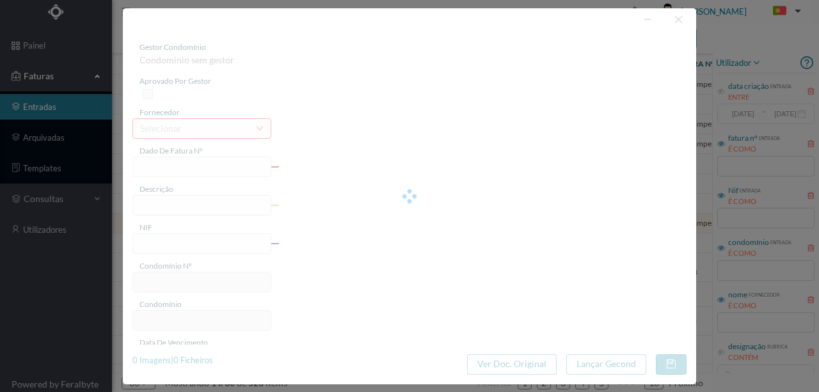
type input "LIMPEZA AGOSTO"
type input "0"
type input "[DATE]"
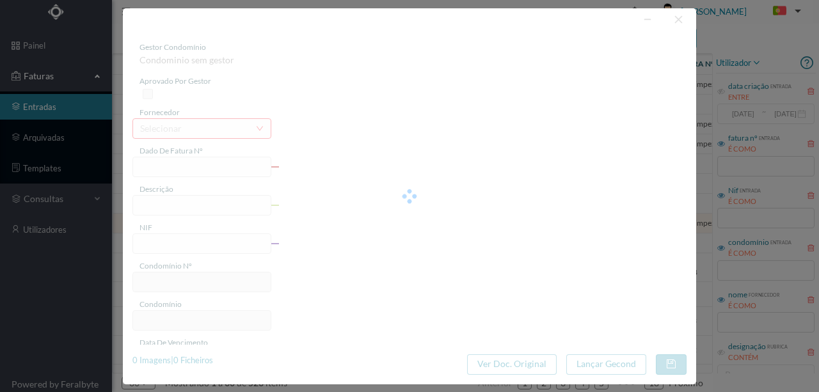
type input "166.00"
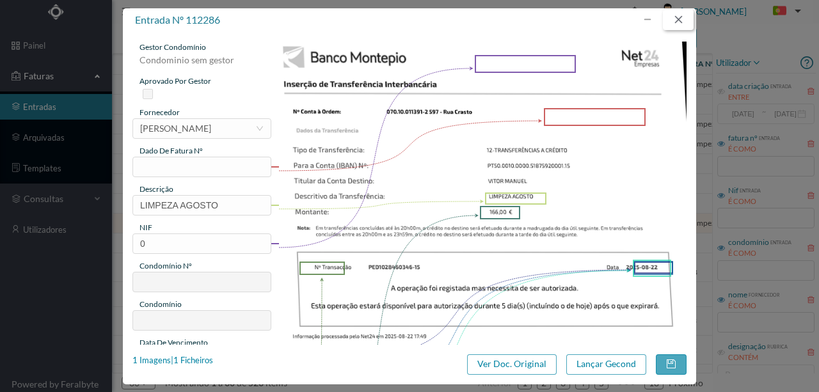
click at [683, 18] on button "button" at bounding box center [678, 20] width 31 height 20
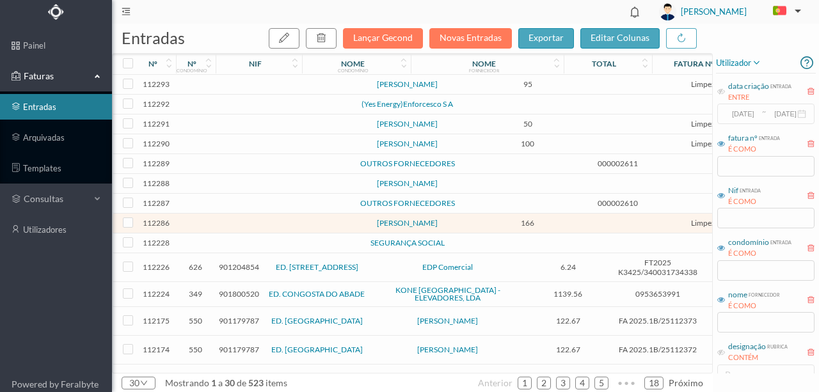
click at [266, 86] on td at bounding box center [276, 85] width 109 height 20
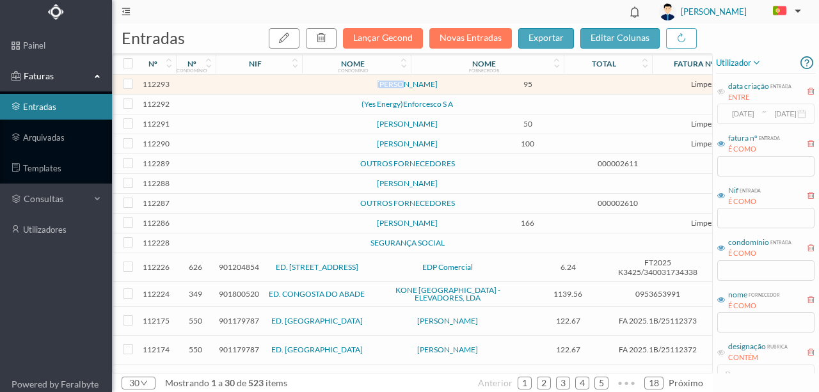
click at [266, 86] on td at bounding box center [276, 85] width 109 height 20
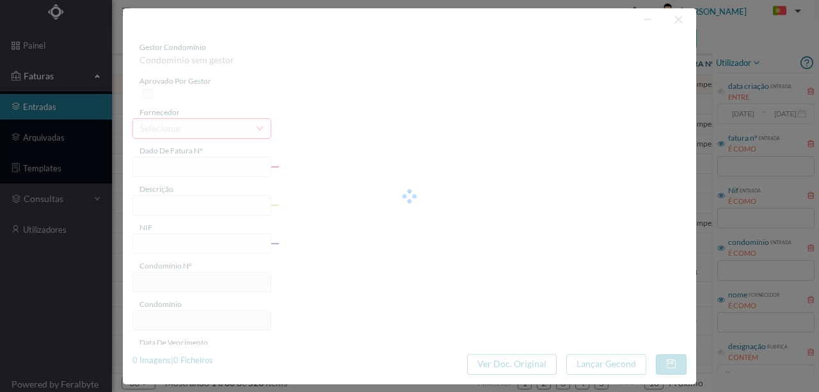
type input "LIMPEZA AGOSTO"
type input "0"
type input "[DATE]"
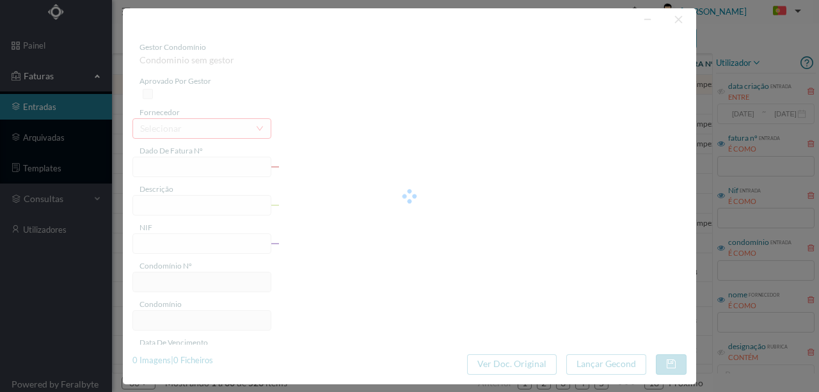
type input "95.00"
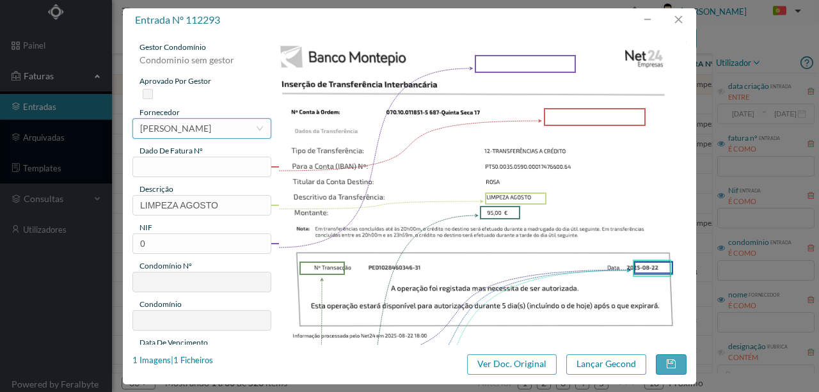
click at [206, 131] on div "[PERSON_NAME]" at bounding box center [175, 128] width 71 height 19
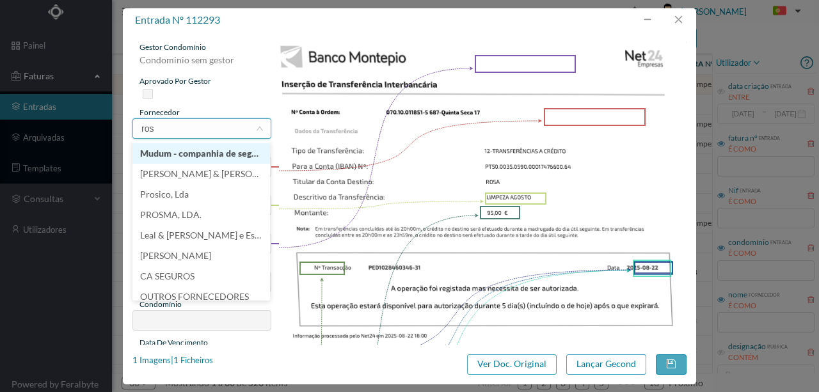
type input "rosa"
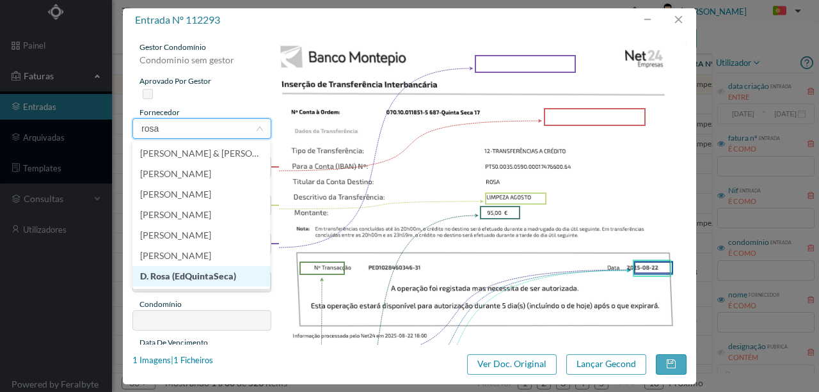
click at [183, 275] on li "D. Rosa (EdQuintaSeca)" at bounding box center [201, 276] width 138 height 20
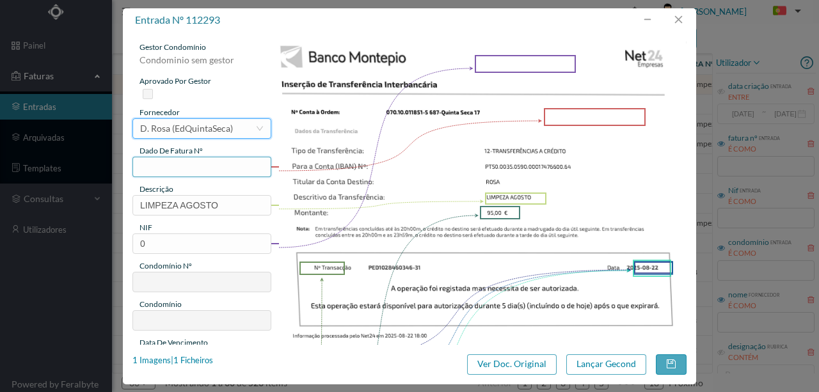
click at [148, 166] on input "text" at bounding box center [201, 167] width 139 height 20
type input "687.22.08.2025"
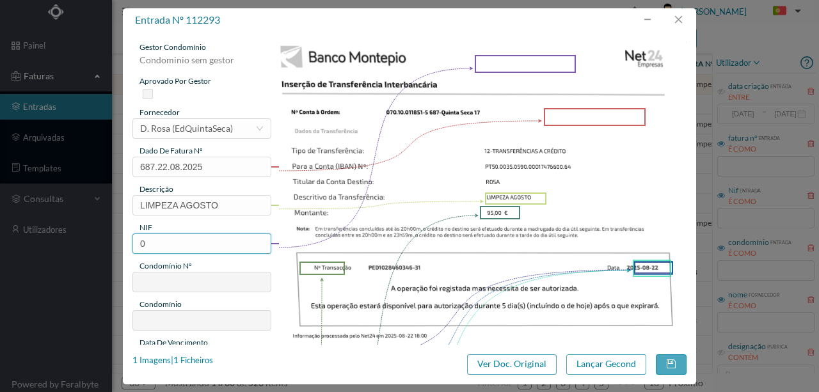
drag, startPoint x: 156, startPoint y: 244, endPoint x: 83, endPoint y: 243, distance: 73.0
click at [84, 244] on div "entrada nº 112293 gestor condomínio Condominio sem gestor aprovado por gestor f…" at bounding box center [409, 196] width 819 height 392
type input "901522120"
type input "687"
type input "ED. [GEOGRAPHIC_DATA] - [GEOGRAPHIC_DATA] 17"
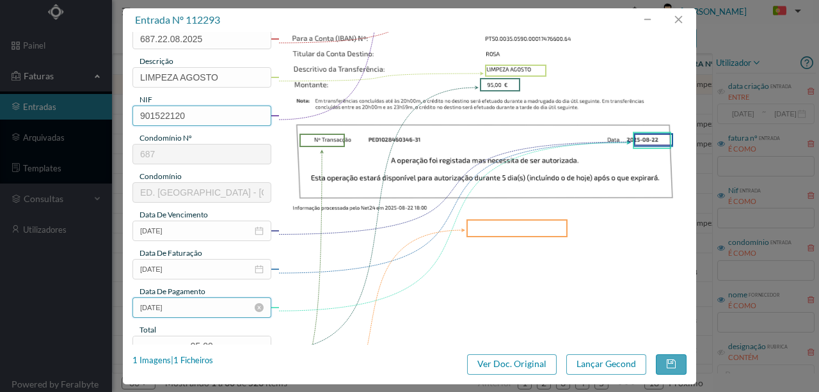
scroll to position [256, 0]
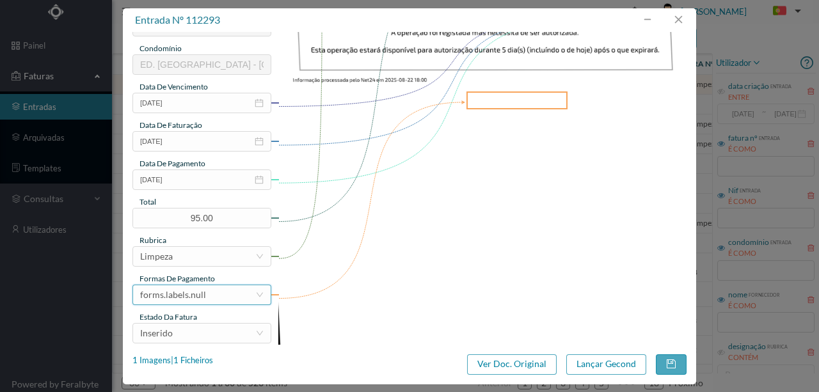
type input "901522120"
click at [228, 296] on div "forms.labels.null" at bounding box center [197, 294] width 115 height 19
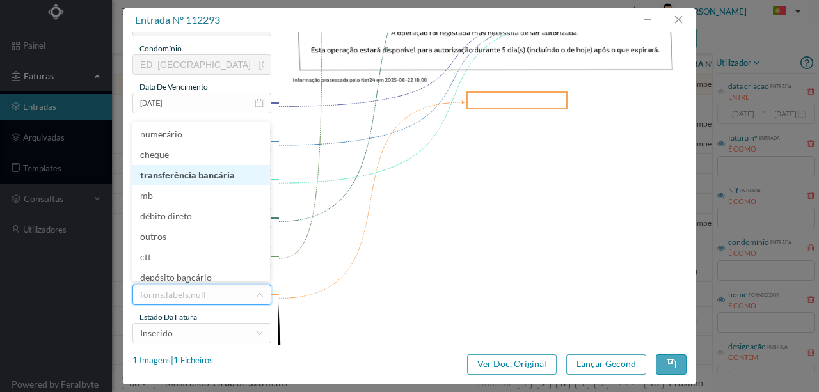
click at [205, 181] on li "transferência bancária" at bounding box center [201, 175] width 138 height 20
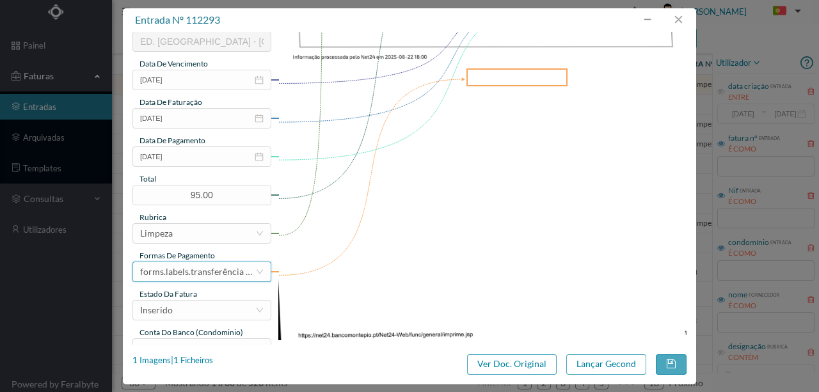
scroll to position [303, 0]
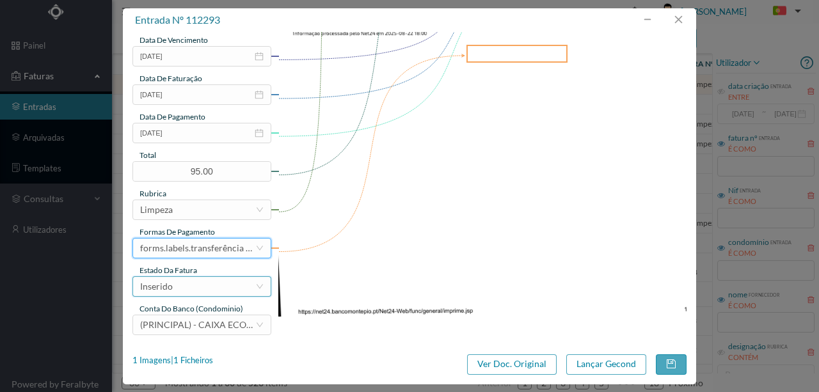
click at [177, 292] on div "Inserido" at bounding box center [197, 286] width 115 height 19
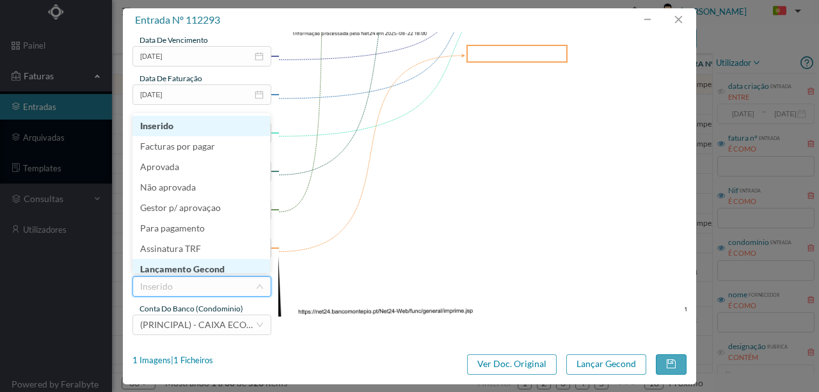
scroll to position [6, 0]
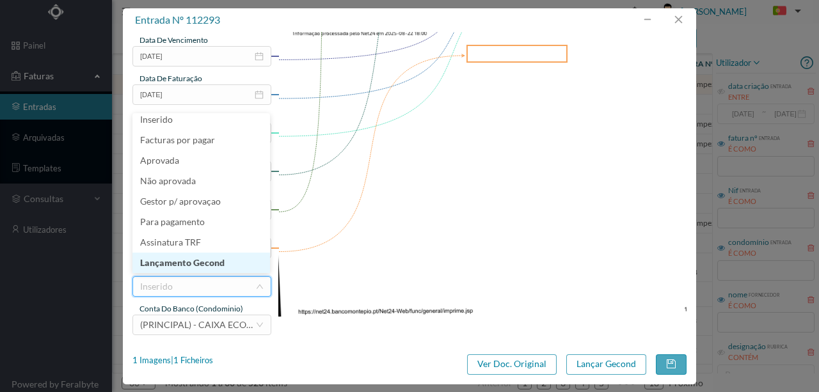
click at [202, 262] on li "Lançamento Gecond" at bounding box center [201, 263] width 138 height 20
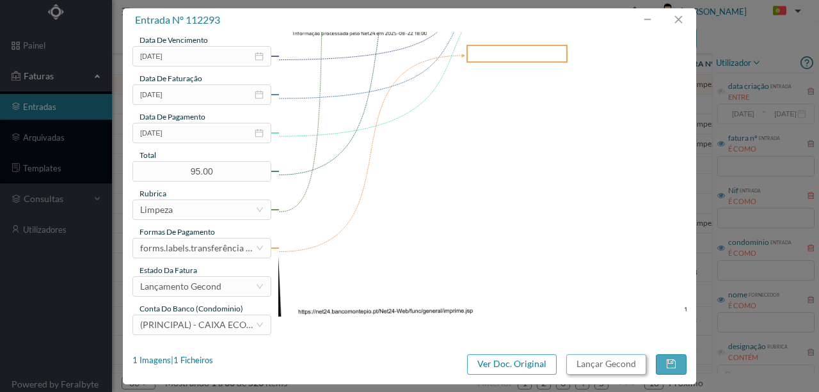
click at [607, 361] on button "Lançar Gecond" at bounding box center [606, 364] width 80 height 20
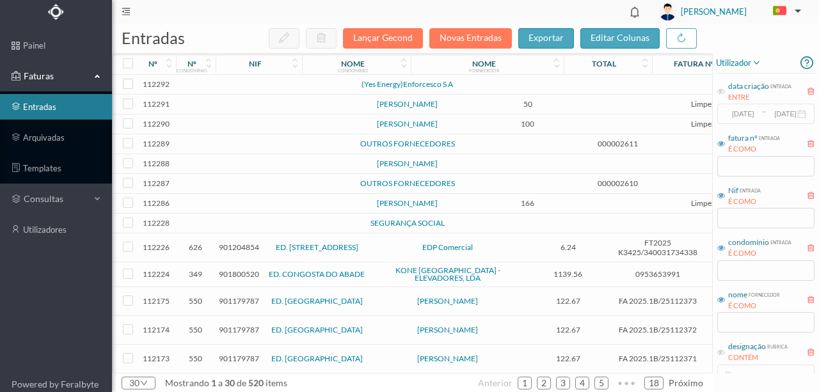
click at [276, 84] on td at bounding box center [276, 85] width 109 height 20
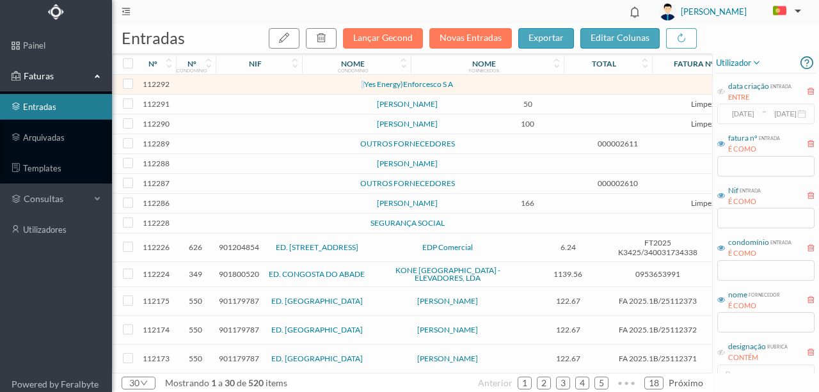
click at [276, 84] on td at bounding box center [276, 85] width 109 height 20
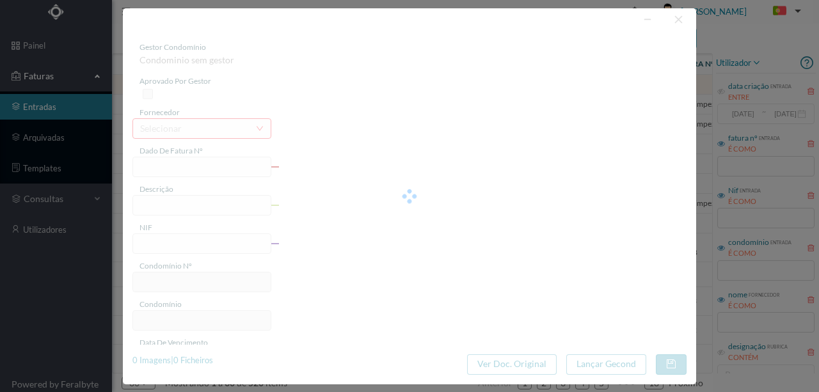
type input "0"
type input "Invalid date"
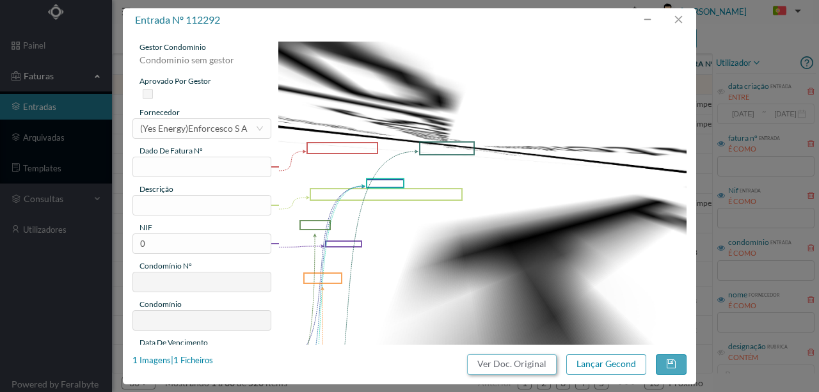
click at [506, 368] on button "Ver Doc. Original" at bounding box center [512, 364] width 90 height 20
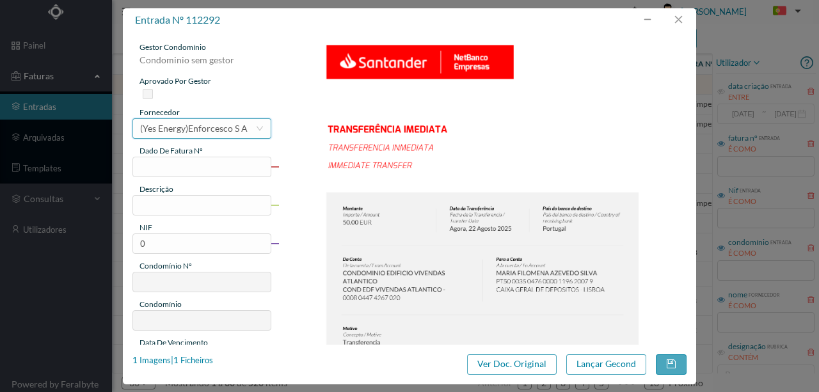
click at [156, 124] on div "(Yes Energy)Enforcesco S A" at bounding box center [193, 128] width 107 height 19
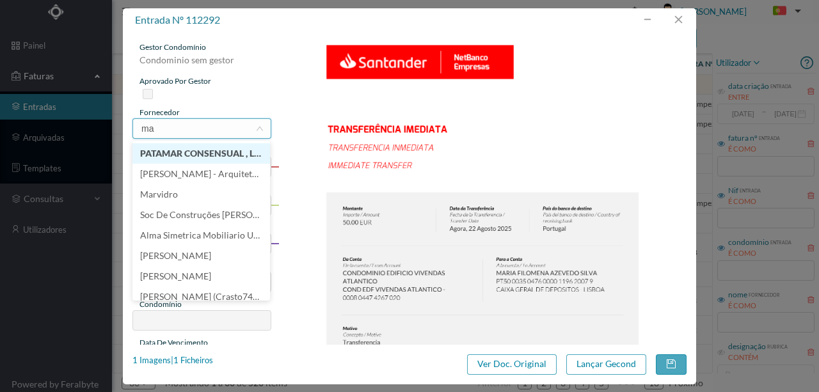
scroll to position [0, 0]
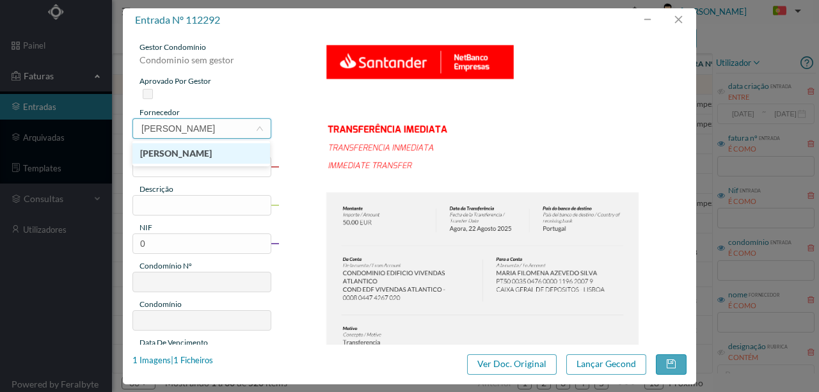
type input "[PERSON_NAME]"
click at [211, 151] on li "[PERSON_NAME]" at bounding box center [201, 153] width 138 height 20
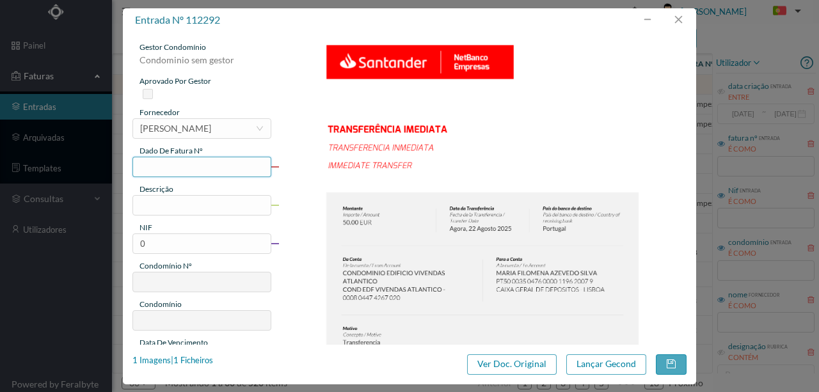
click at [151, 164] on input "text" at bounding box center [201, 167] width 139 height 20
type input "617.22.08.2025"
click at [164, 205] on input "text" at bounding box center [201, 205] width 139 height 20
type input "Limpeza Agosto"
drag, startPoint x: 161, startPoint y: 243, endPoint x: 77, endPoint y: 248, distance: 84.6
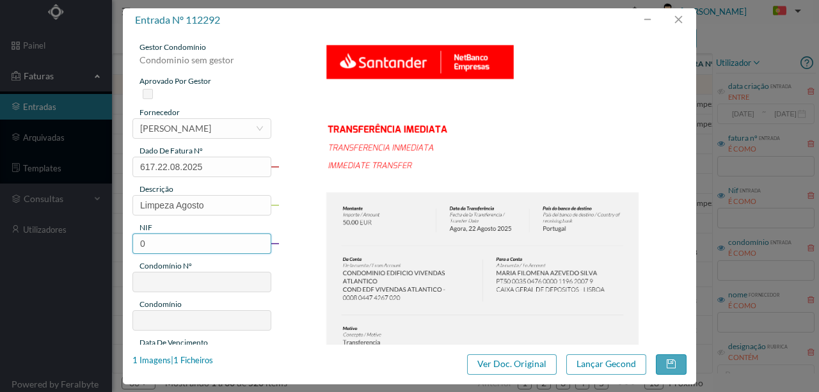
click at [79, 249] on div "entrada nº 112292 gestor condomínio Condominio sem gestor aprovado por gestor f…" at bounding box center [409, 196] width 819 height 392
type input "900899409"
type input "617"
type input "ED. VIVENDAS DO [GEOGRAPHIC_DATA]"
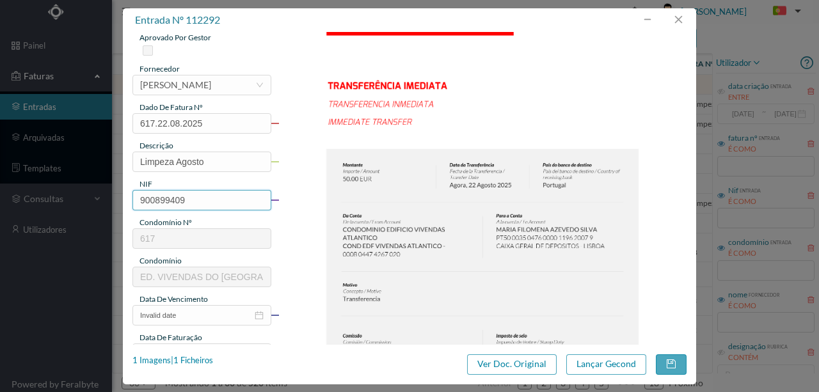
scroll to position [170, 0]
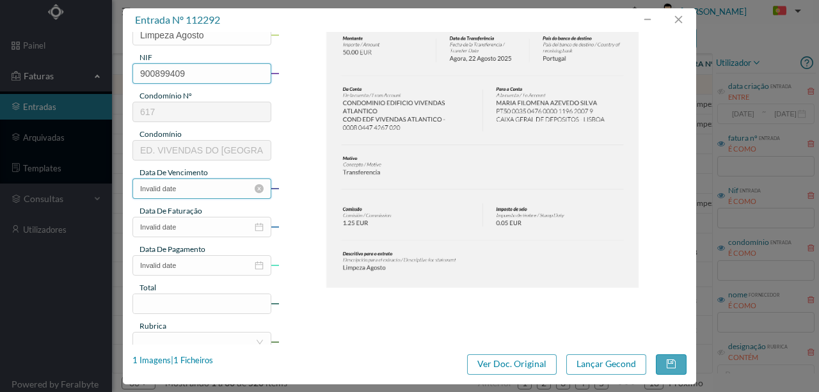
type input "900899409"
click at [184, 195] on input "Invalid date" at bounding box center [201, 189] width 139 height 20
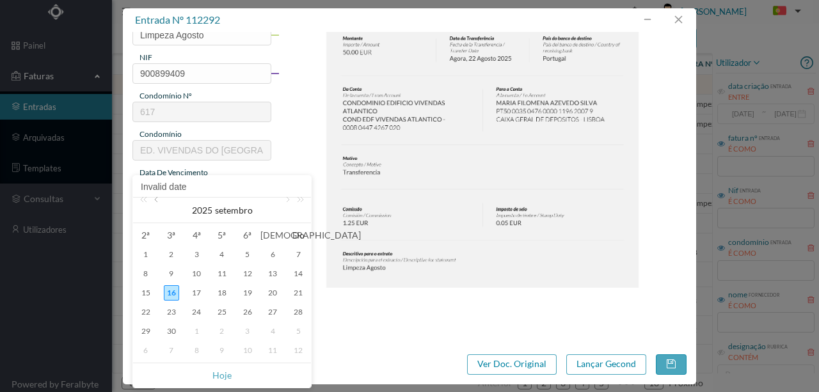
click at [162, 202] on link at bounding box center [158, 211] width 12 height 26
click at [244, 312] on div "22" at bounding box center [247, 312] width 15 height 15
type input "[DATE]"
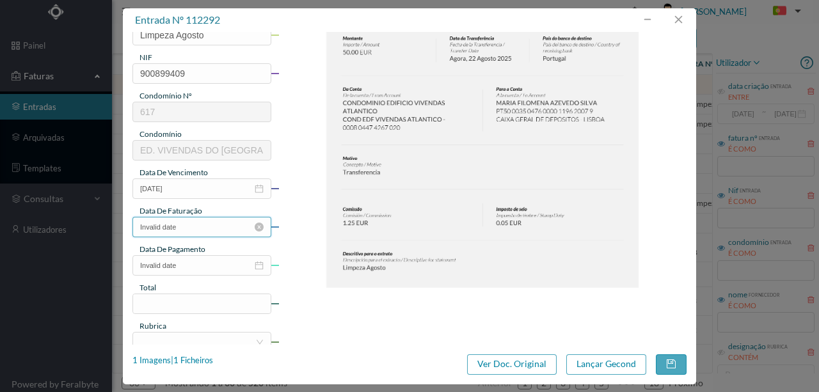
click at [210, 232] on input "Invalid date" at bounding box center [201, 227] width 139 height 20
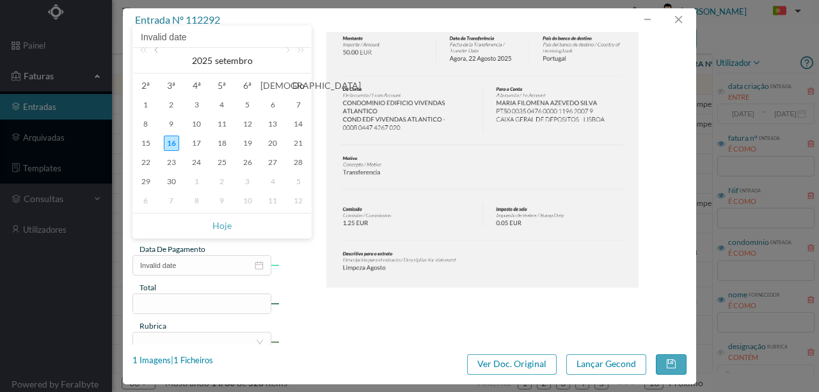
click at [160, 54] on link at bounding box center [158, 61] width 12 height 26
click at [248, 165] on div "22" at bounding box center [247, 162] width 15 height 15
type input "[DATE]"
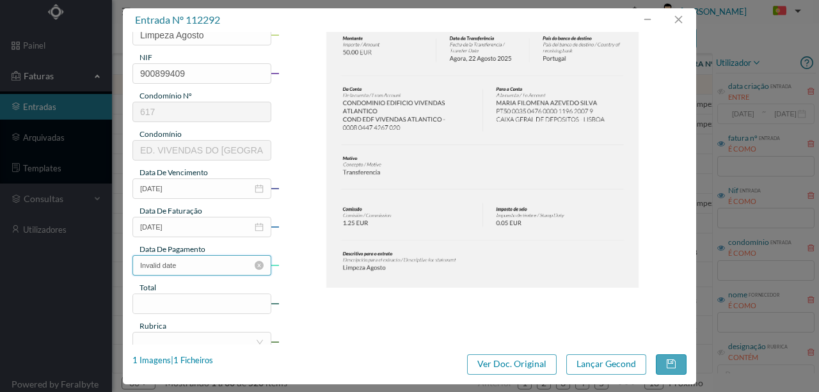
click at [192, 270] on input "Invalid date" at bounding box center [201, 265] width 139 height 20
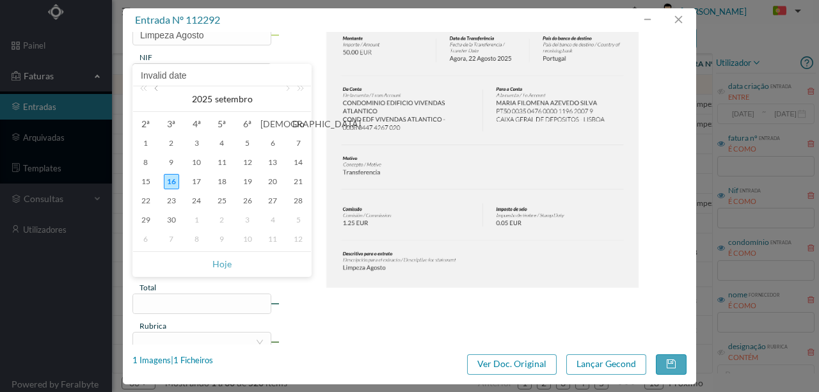
click at [156, 92] on link at bounding box center [158, 99] width 12 height 26
click at [247, 202] on div "22" at bounding box center [247, 200] width 15 height 15
type input "[DATE]"
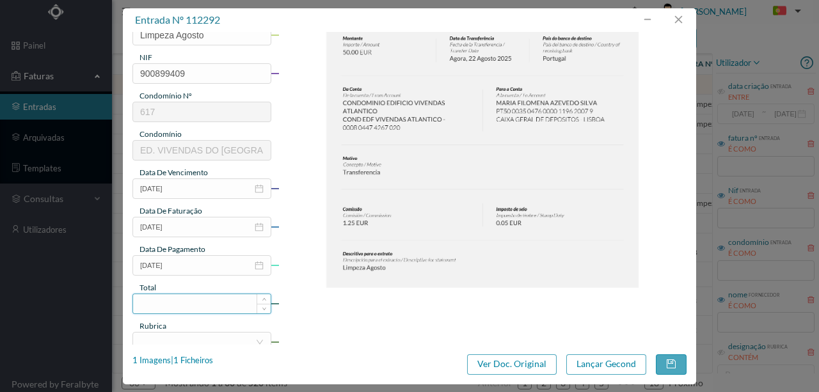
click at [179, 305] on input at bounding box center [202, 303] width 138 height 19
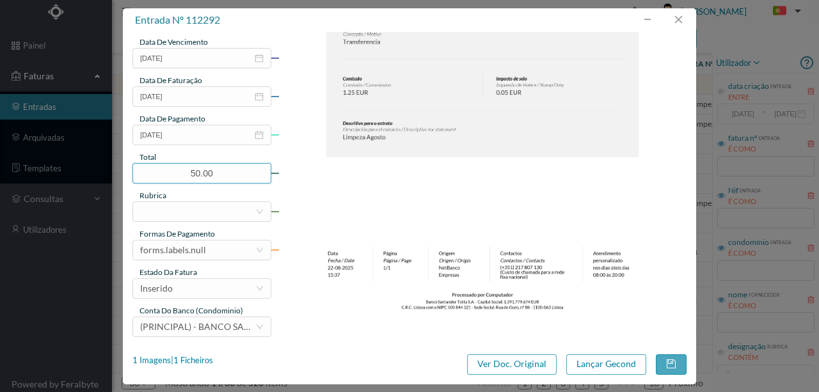
scroll to position [303, 0]
type input "50.00"
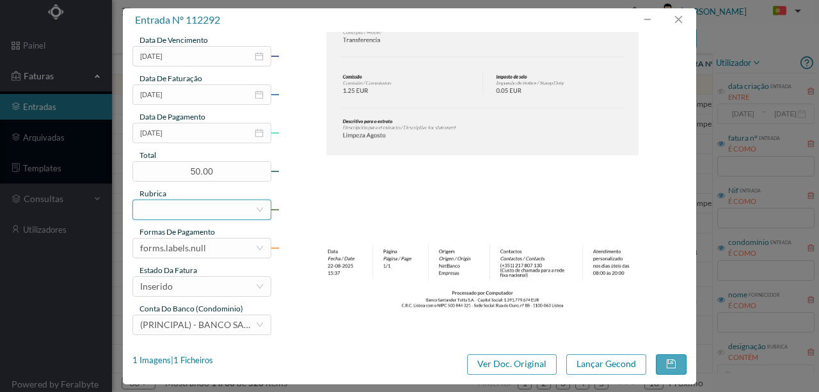
click at [163, 214] on div at bounding box center [197, 209] width 115 height 19
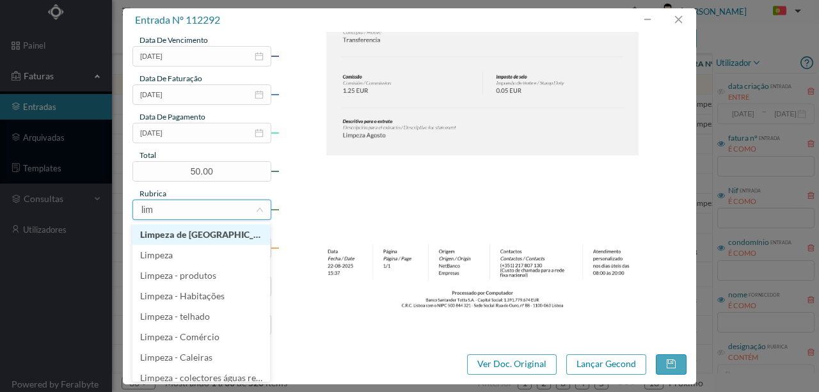
type input "limp"
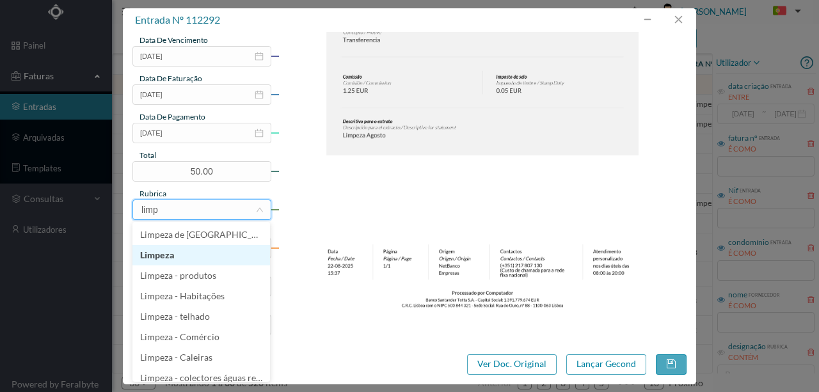
click at [173, 259] on li "Limpeza" at bounding box center [201, 255] width 138 height 20
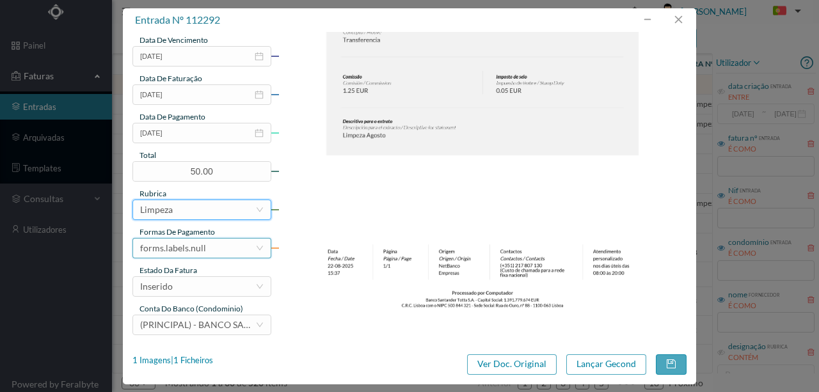
drag, startPoint x: 196, startPoint y: 252, endPoint x: 197, endPoint y: 240, distance: 12.2
click at [196, 251] on div "forms.labels.null" at bounding box center [173, 248] width 66 height 19
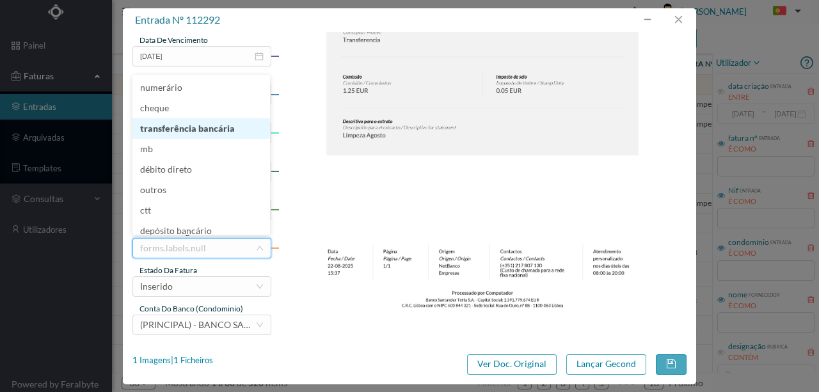
click at [196, 133] on li "transferência bancária" at bounding box center [201, 128] width 138 height 20
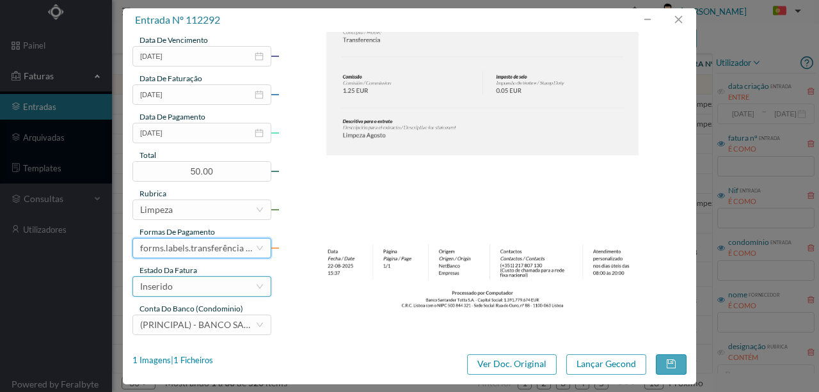
click at [178, 294] on div "Inserido" at bounding box center [197, 286] width 115 height 19
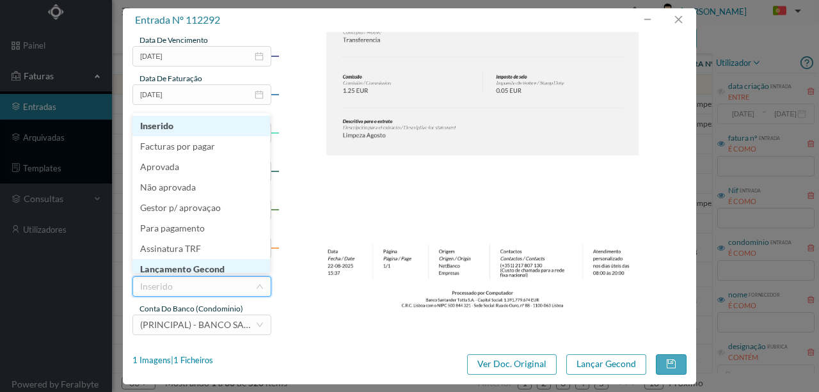
scroll to position [6, 0]
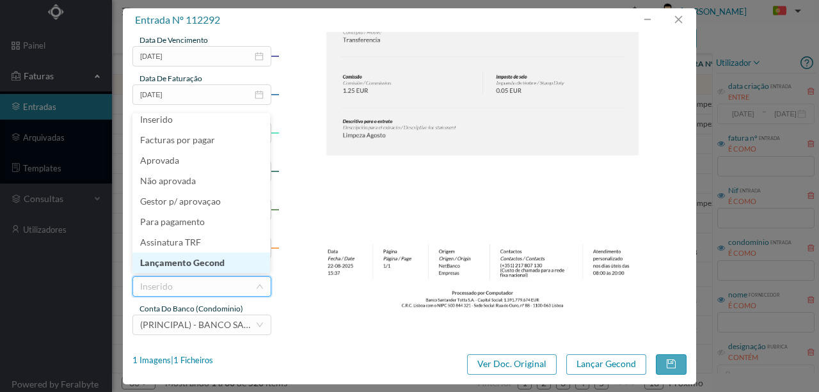
click at [197, 266] on li "Lançamento Gecond" at bounding box center [201, 263] width 138 height 20
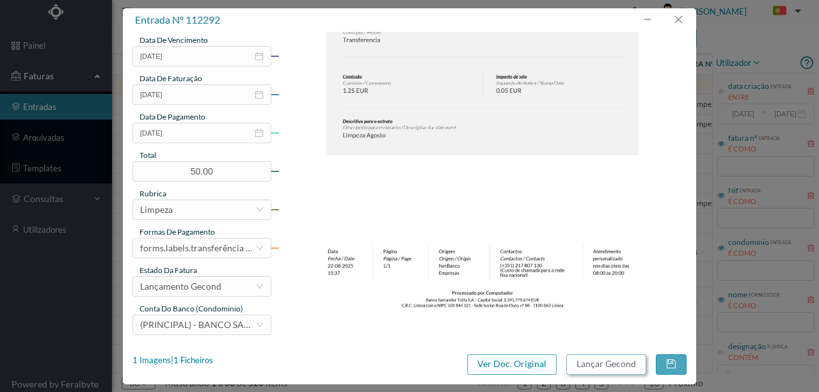
click at [608, 362] on button "Lançar Gecond" at bounding box center [606, 364] width 80 height 20
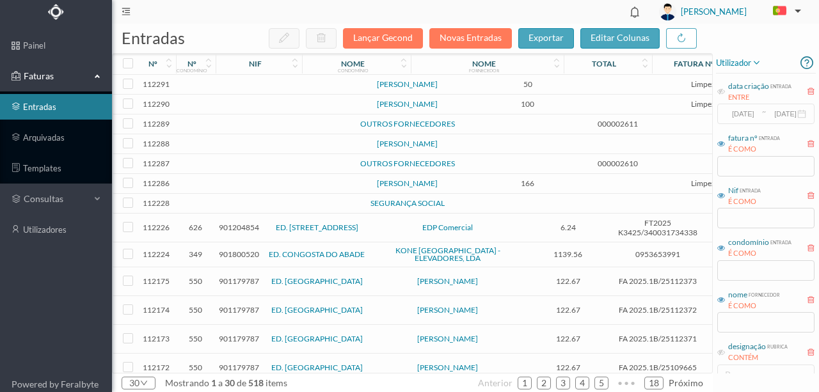
click at [256, 88] on td at bounding box center [276, 85] width 109 height 20
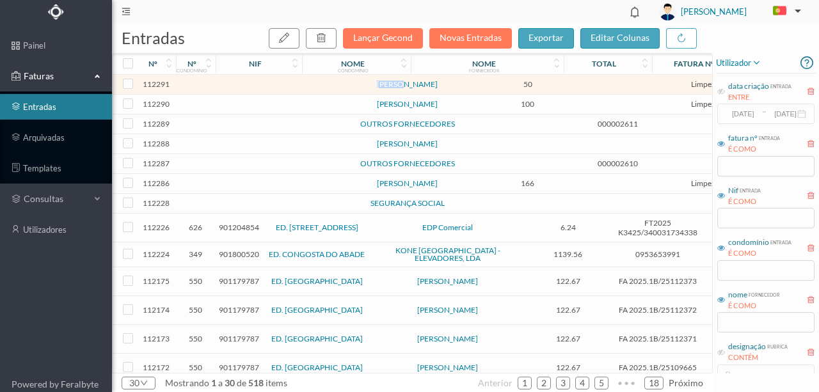
click at [256, 88] on td at bounding box center [276, 85] width 109 height 20
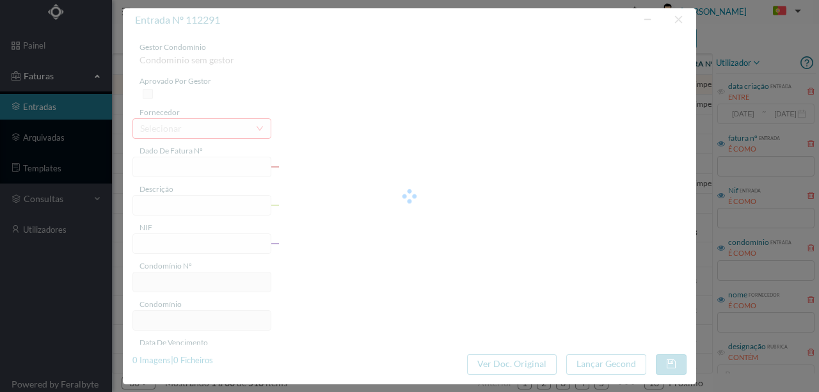
type input "JARDINAGEM AGOSTO"
type input "0"
type input "2025-08-22"
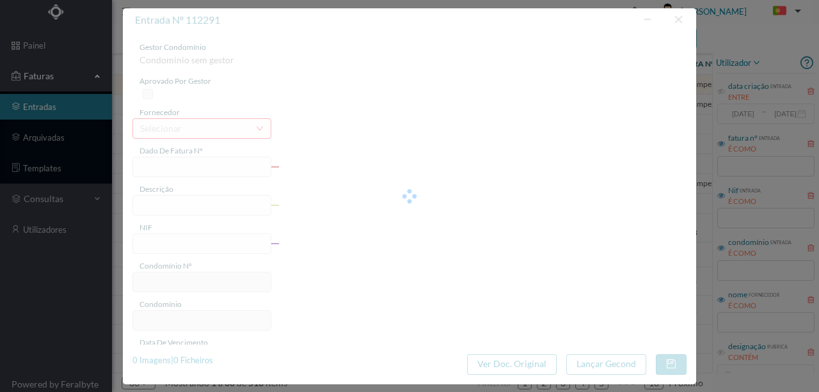
type input "50.00"
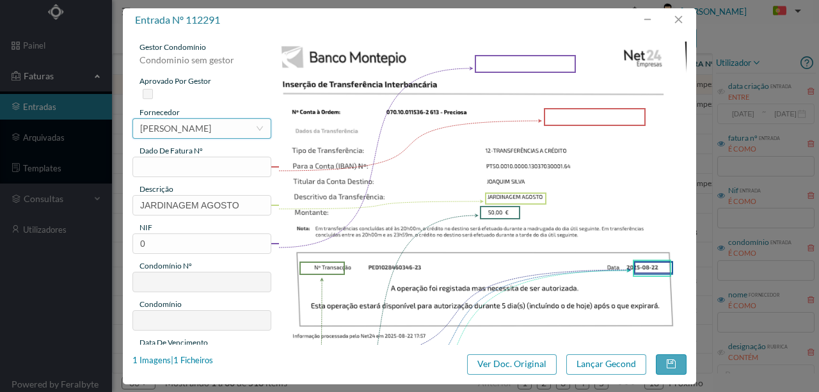
click at [151, 127] on div "[PERSON_NAME]" at bounding box center [175, 128] width 71 height 19
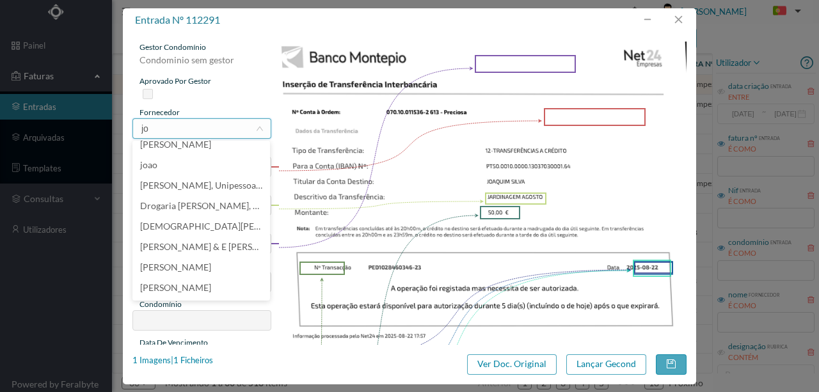
scroll to position [3, 0]
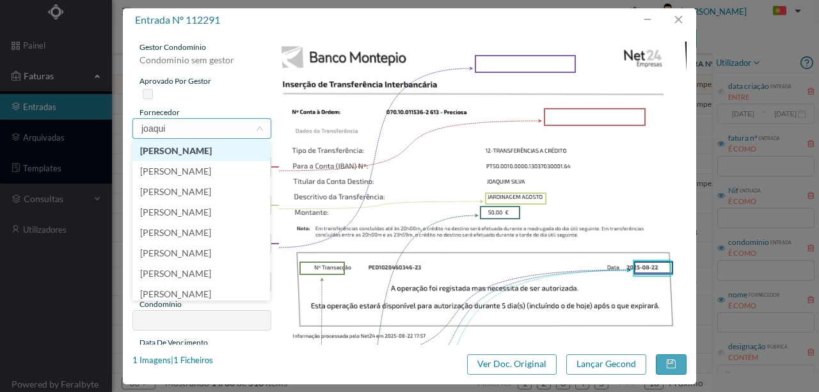
type input "joaquim"
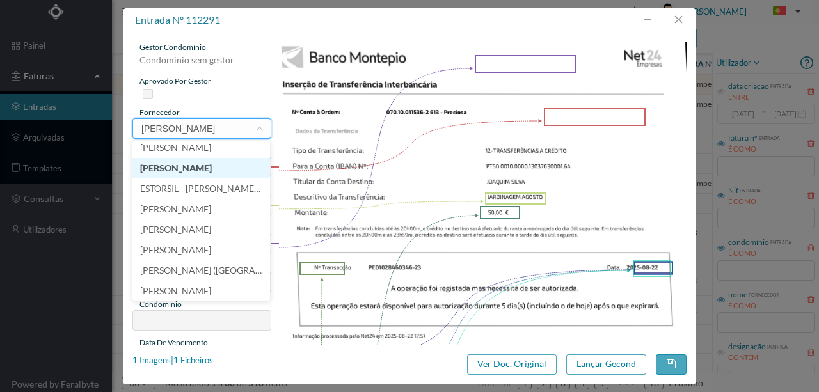
scroll to position [128, 0]
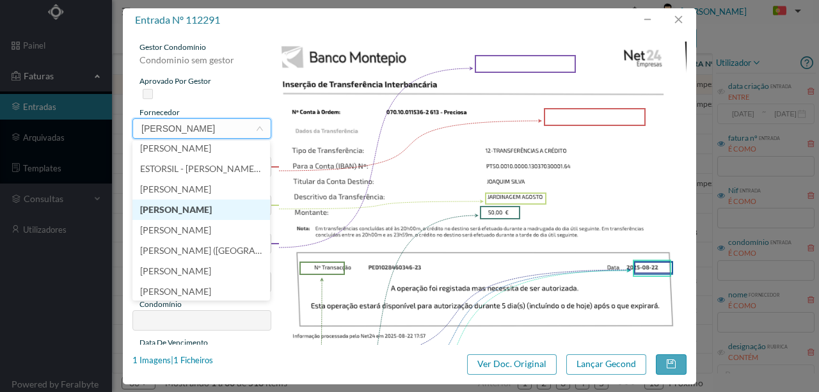
click at [193, 211] on li "[PERSON_NAME]" at bounding box center [201, 210] width 138 height 20
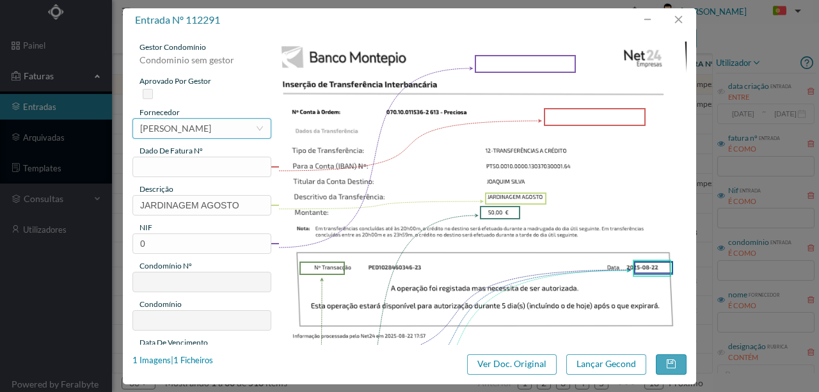
click at [211, 133] on div "[PERSON_NAME]" at bounding box center [175, 128] width 71 height 19
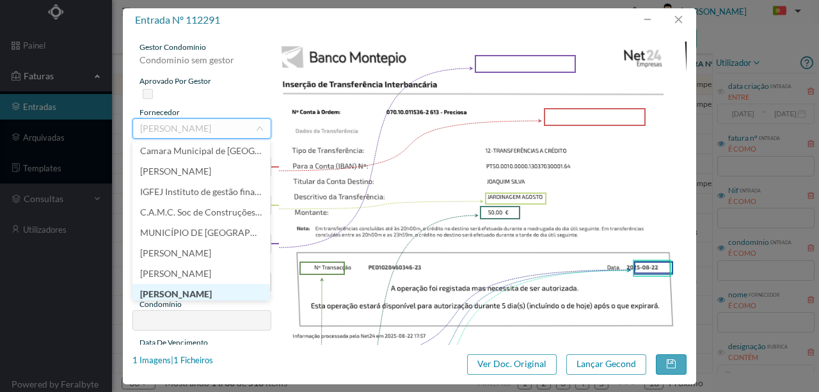
scroll to position [15650, 0]
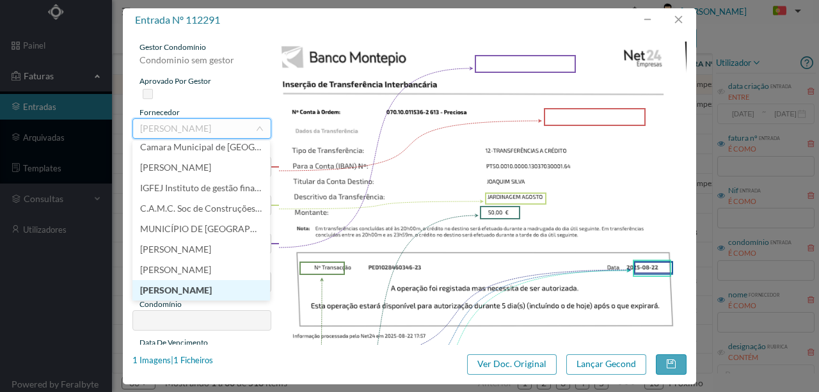
drag, startPoint x: 214, startPoint y: 292, endPoint x: 271, endPoint y: 155, distance: 147.5
click at [214, 291] on li "[PERSON_NAME]" at bounding box center [201, 290] width 138 height 20
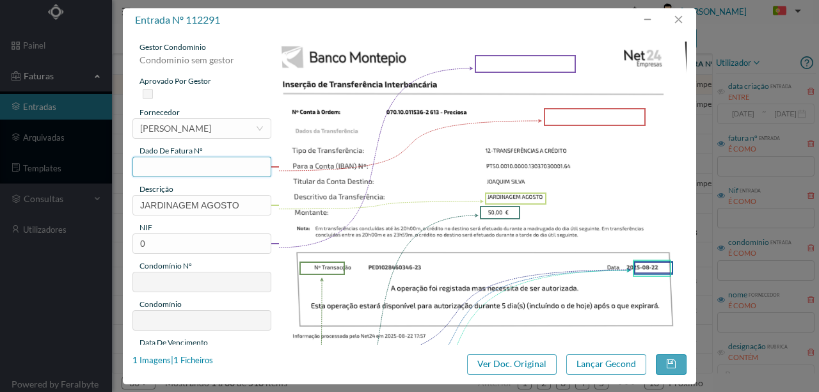
click at [143, 165] on input "text" at bounding box center [201, 167] width 139 height 20
type input "613.22.08.2025"
drag, startPoint x: 159, startPoint y: 243, endPoint x: 104, endPoint y: 248, distance: 55.2
click at [104, 248] on div "entrada nº 112291 gestor condomínio Condominio sem gestor aprovado por gestor f…" at bounding box center [409, 196] width 819 height 392
type input "901143405"
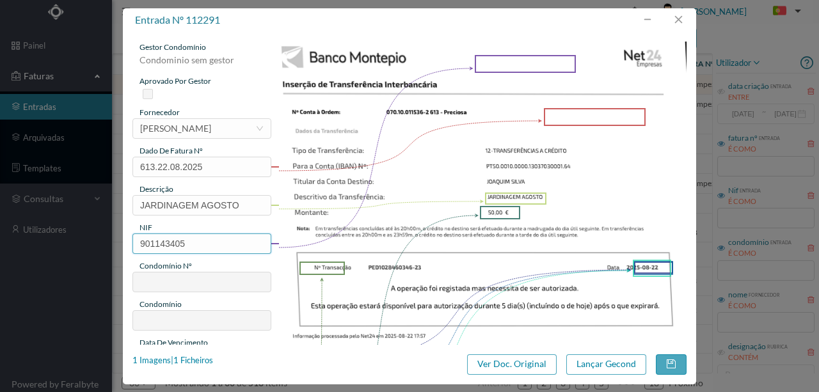
type input "613"
type input "ED. [STREET_ADDRESS]"
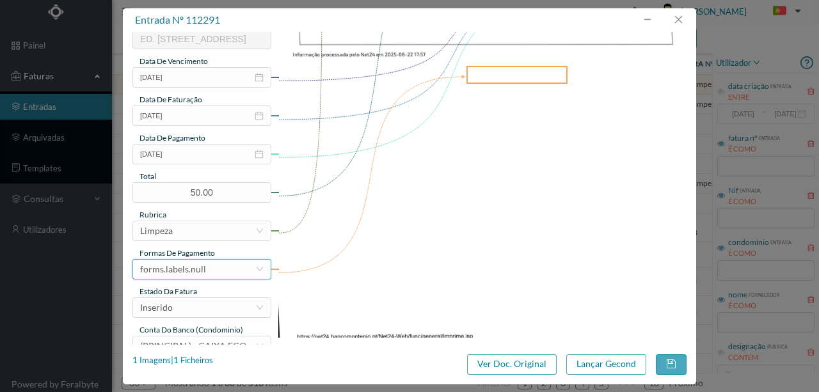
scroll to position [303, 0]
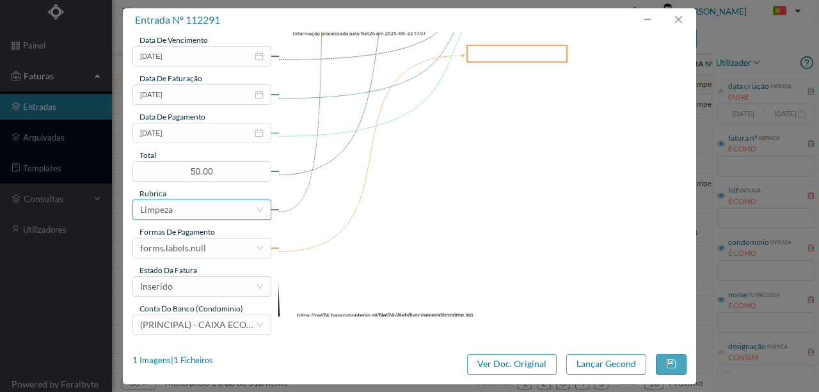
type input "901143405"
click at [182, 210] on div "Limpeza" at bounding box center [197, 209] width 115 height 19
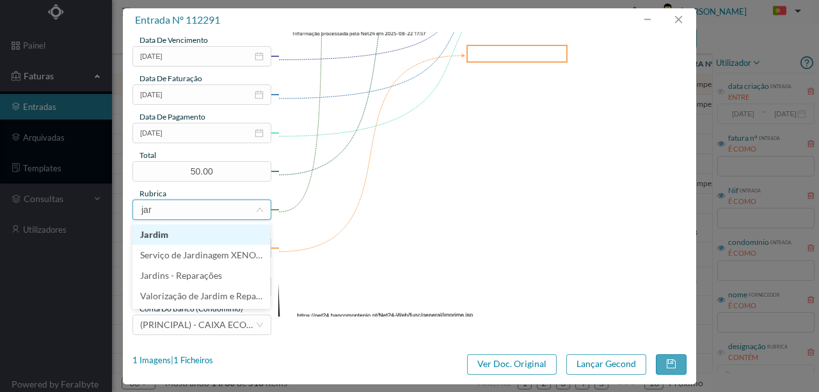
type input "jard"
click at [164, 234] on li "Jardim" at bounding box center [201, 235] width 138 height 20
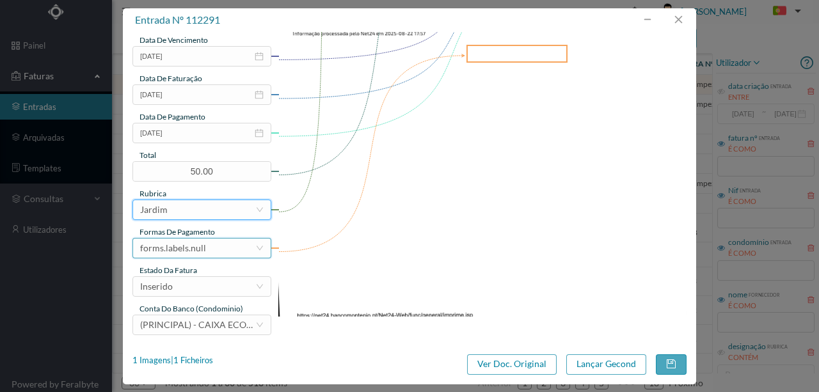
click at [208, 248] on div "forms.labels.null" at bounding box center [197, 248] width 115 height 19
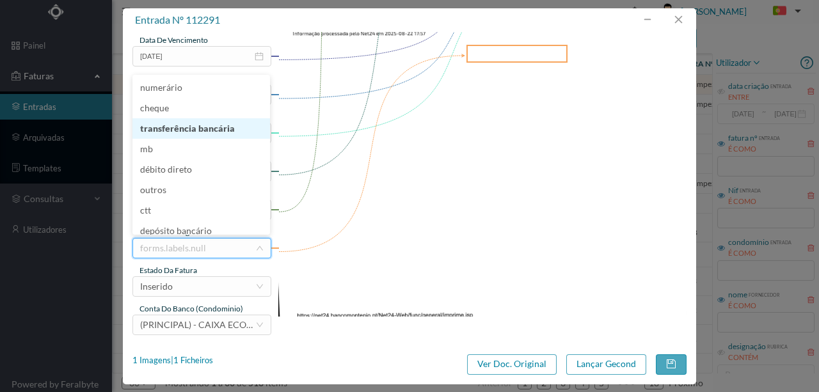
click at [209, 131] on li "transferência bancária" at bounding box center [201, 128] width 138 height 20
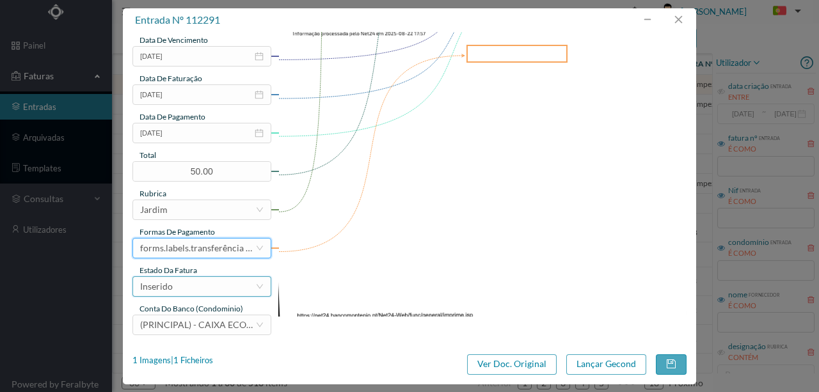
click at [179, 285] on div "Inserido" at bounding box center [197, 286] width 115 height 19
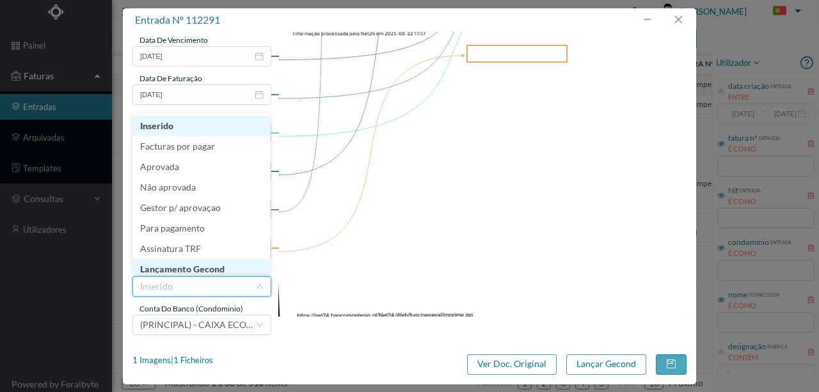
scroll to position [6, 0]
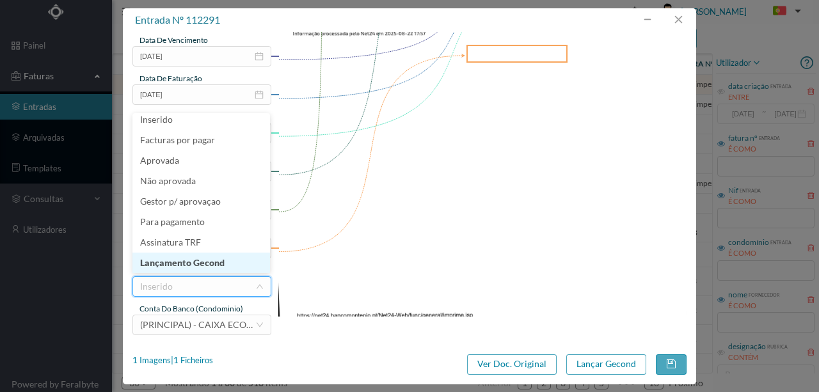
click at [207, 267] on li "Lançamento Gecond" at bounding box center [201, 263] width 138 height 20
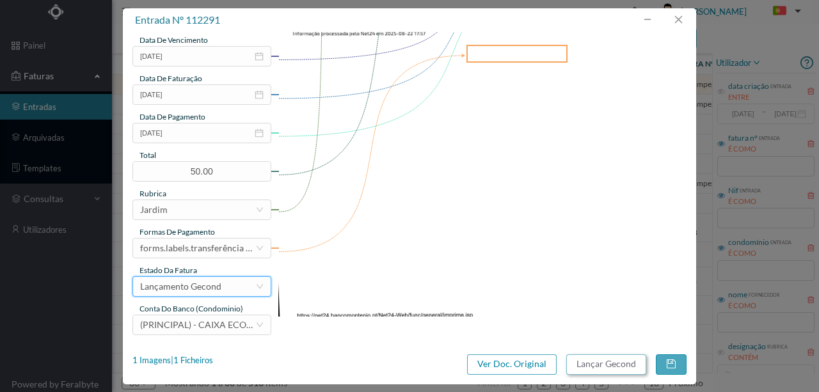
click at [605, 363] on button "Lançar Gecond" at bounding box center [606, 364] width 80 height 20
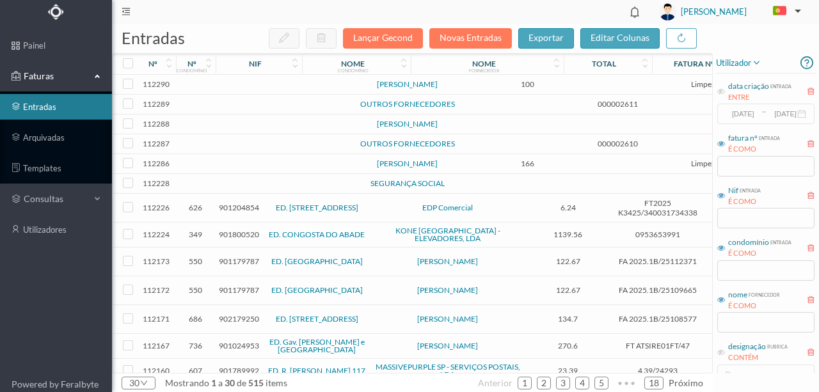
click at [269, 84] on td at bounding box center [276, 85] width 109 height 20
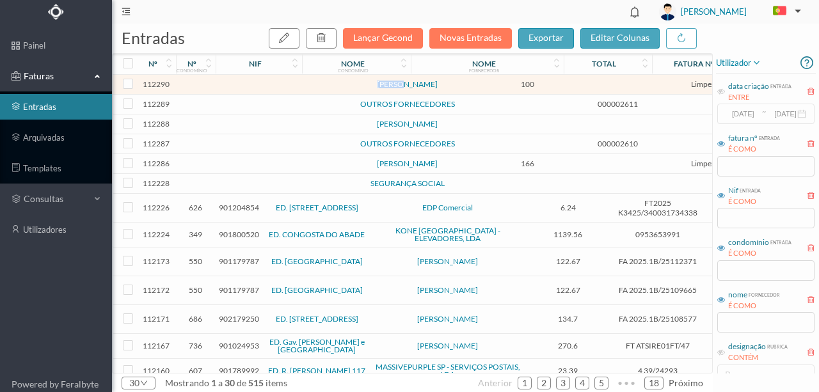
click at [269, 84] on td at bounding box center [276, 85] width 109 height 20
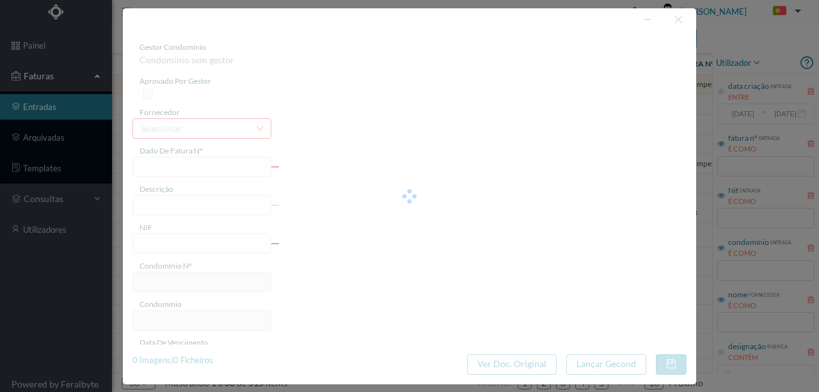
type input "LIMPEZA AGOSTO"
type input "0"
type input "2025-08-22"
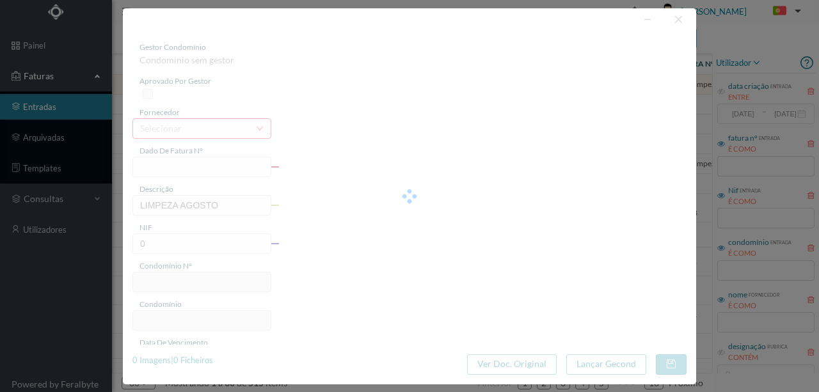
type input "100.00"
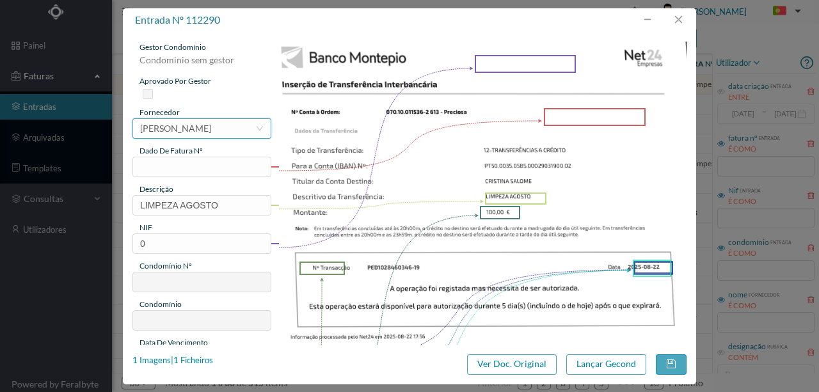
click at [184, 127] on div "[PERSON_NAME]" at bounding box center [175, 128] width 71 height 19
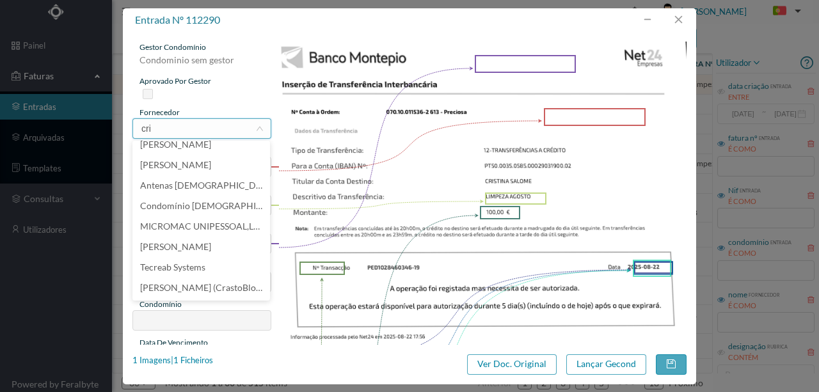
scroll to position [0, 0]
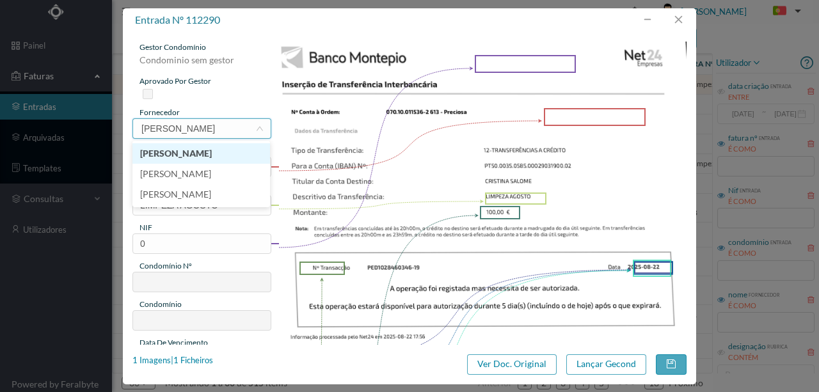
type input "cristina sa"
click at [235, 154] on li "[PERSON_NAME]" at bounding box center [201, 153] width 138 height 20
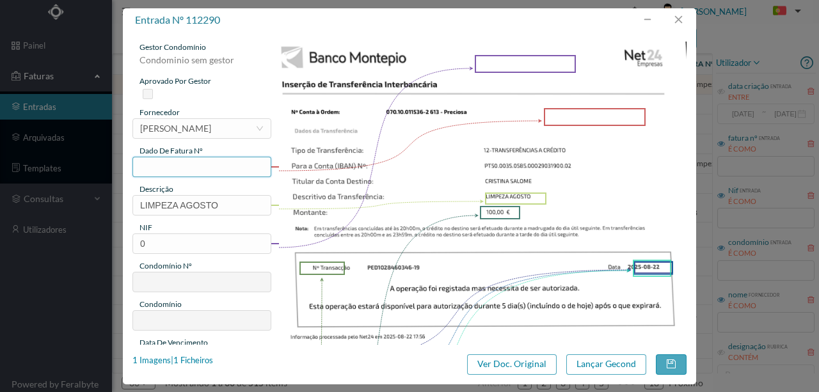
click at [164, 165] on input "text" at bounding box center [201, 167] width 139 height 20
type input "613.22.08"
drag, startPoint x: 171, startPoint y: 247, endPoint x: 115, endPoint y: 245, distance: 55.7
click at [118, 247] on div "entrada nº 112290 gestor condomínio Condominio sem gestor aprovado por gestor f…" at bounding box center [409, 196] width 819 height 392
type input "901143405"
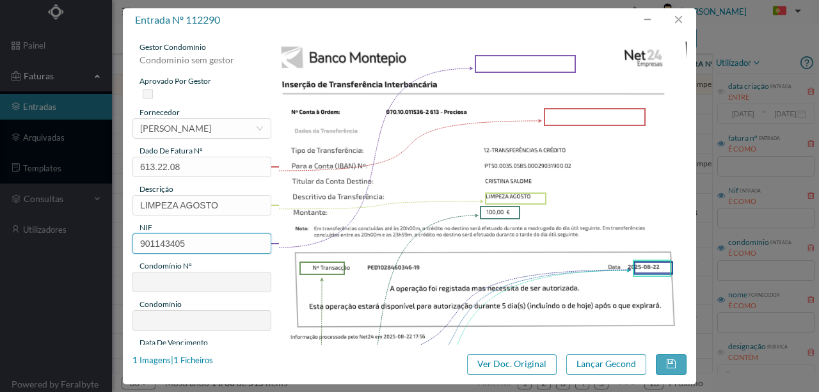
type input "613"
type input "ED. [STREET_ADDRESS]"
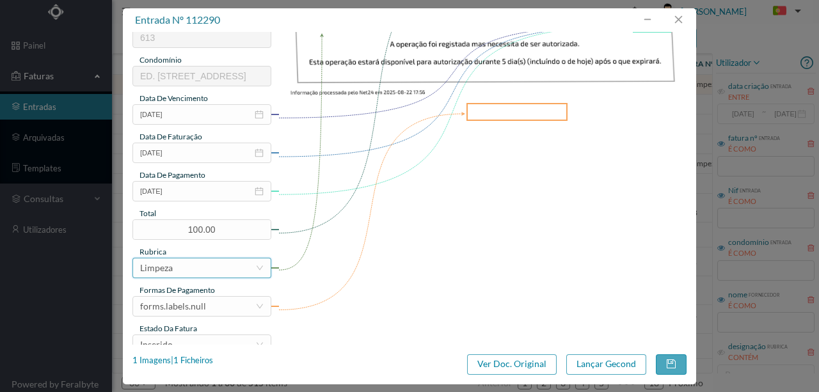
scroll to position [256, 0]
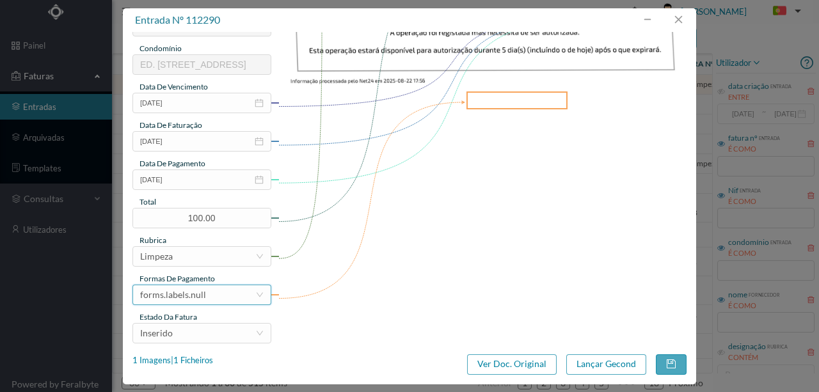
type input "901143405"
click at [193, 291] on div "forms.labels.null" at bounding box center [173, 294] width 66 height 19
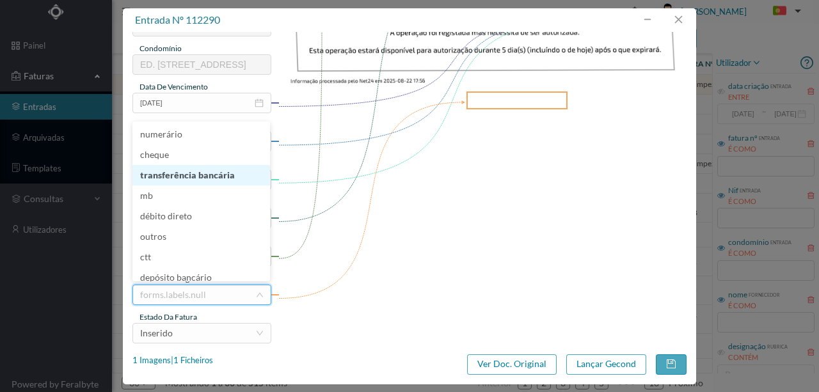
click at [191, 182] on li "transferência bancária" at bounding box center [201, 175] width 138 height 20
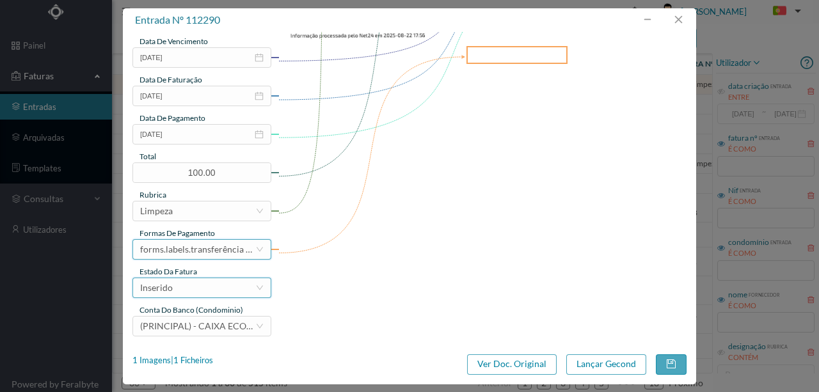
scroll to position [303, 0]
click at [167, 290] on div "Inserido" at bounding box center [156, 286] width 33 height 19
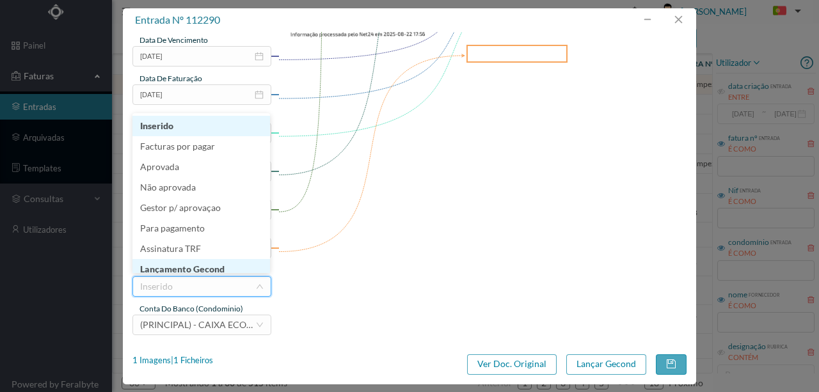
scroll to position [6, 0]
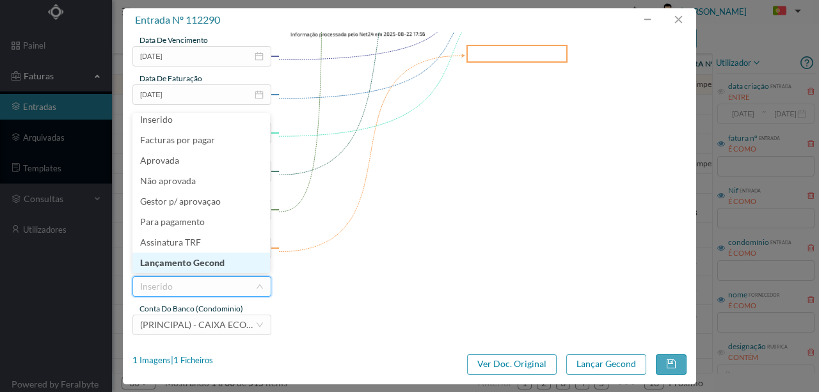
click at [186, 266] on li "Lançamento Gecond" at bounding box center [201, 263] width 138 height 20
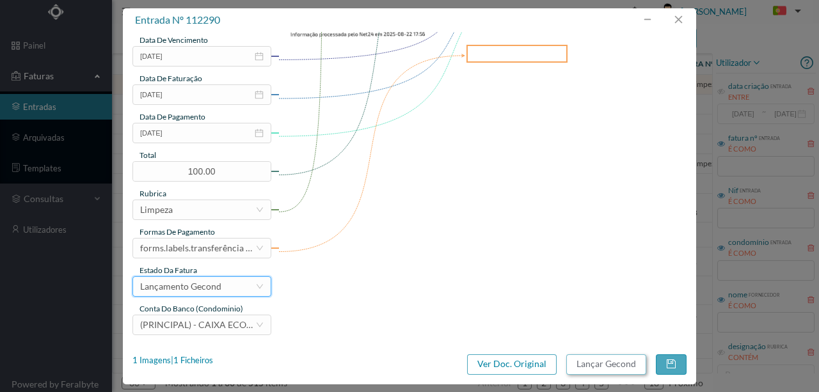
click at [594, 362] on button "Lançar Gecond" at bounding box center [606, 364] width 80 height 20
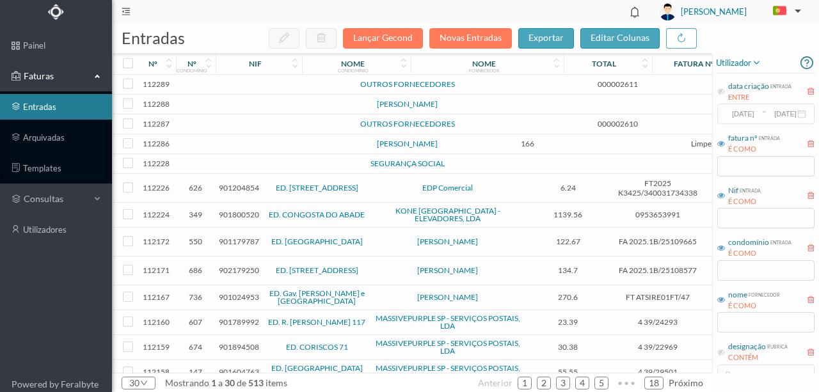
click at [274, 88] on td at bounding box center [276, 85] width 109 height 20
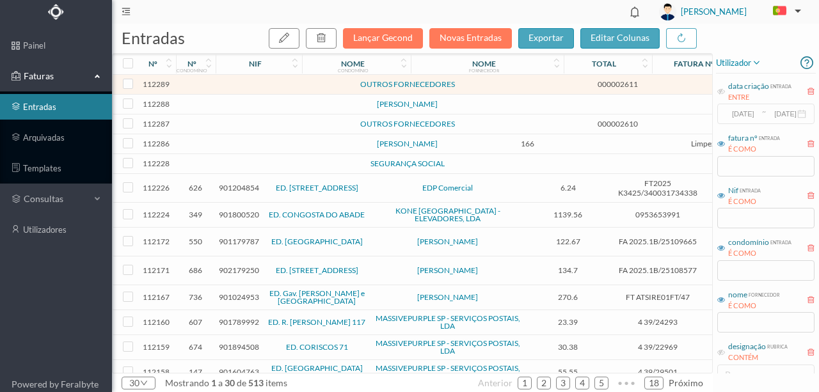
click at [275, 88] on td at bounding box center [276, 85] width 109 height 20
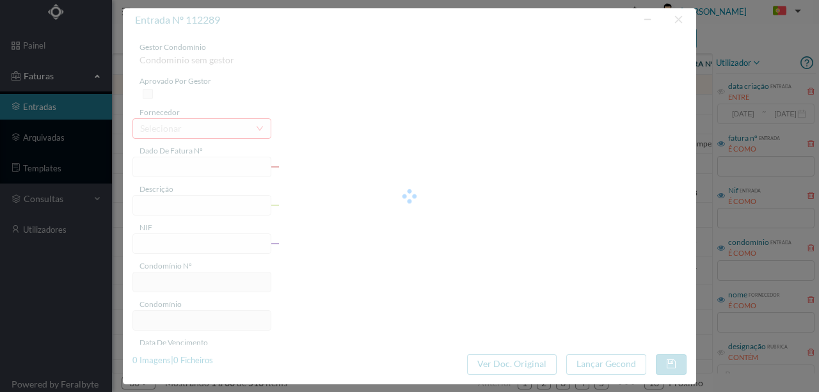
type input "000002611"
type input "dia seguinte. nas o"
type input "0"
type input "[DATE]"
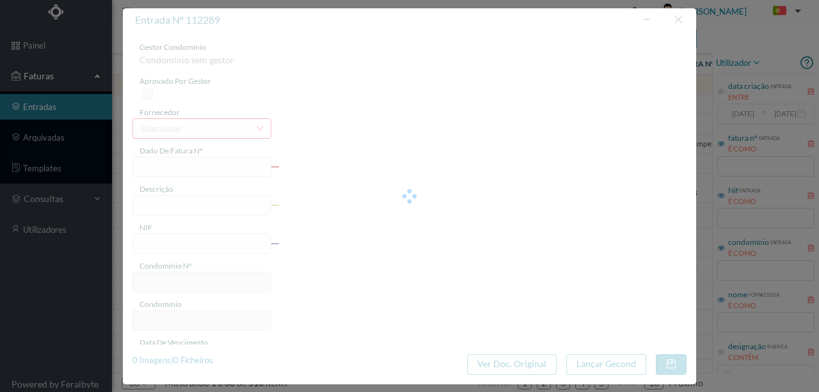
type input "[DATE]"
type input "0.00"
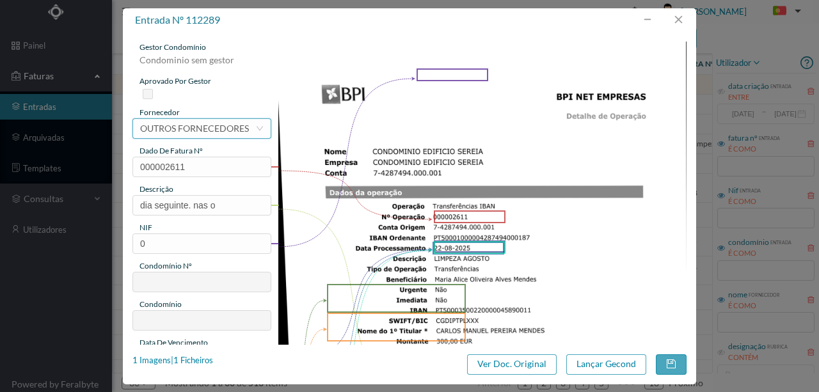
click at [164, 128] on div "OUTROS FORNECEDORES" at bounding box center [194, 128] width 109 height 19
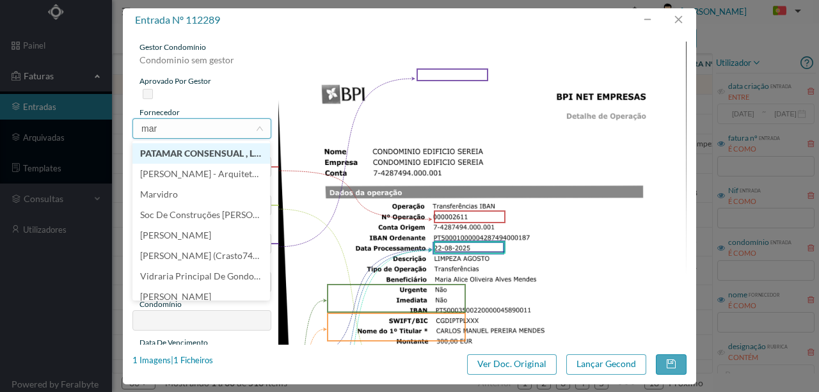
scroll to position [0, 0]
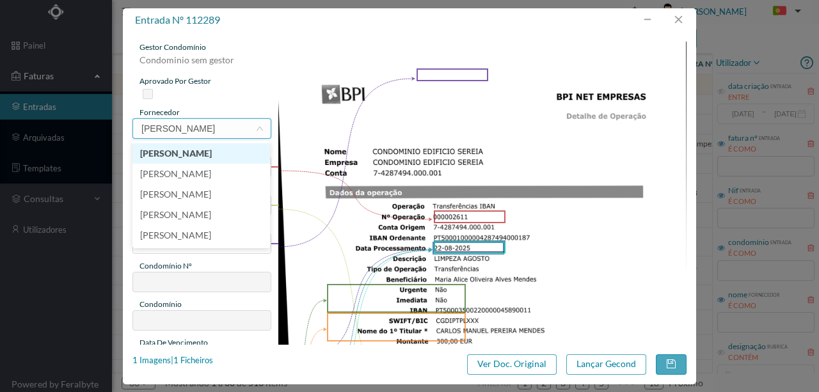
type input "maria alic"
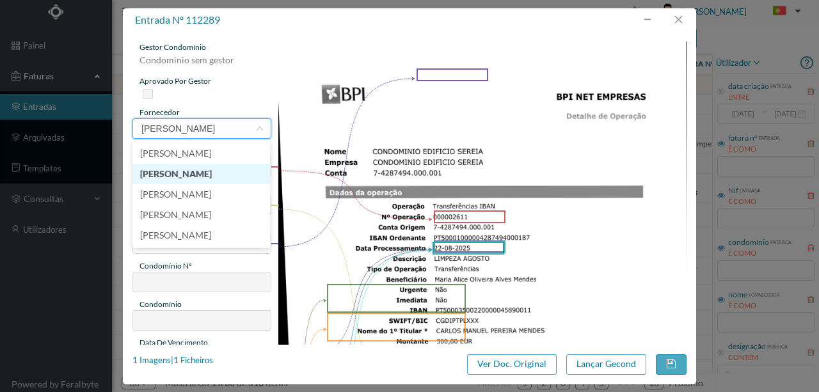
click at [198, 176] on li "[PERSON_NAME]" at bounding box center [201, 174] width 138 height 20
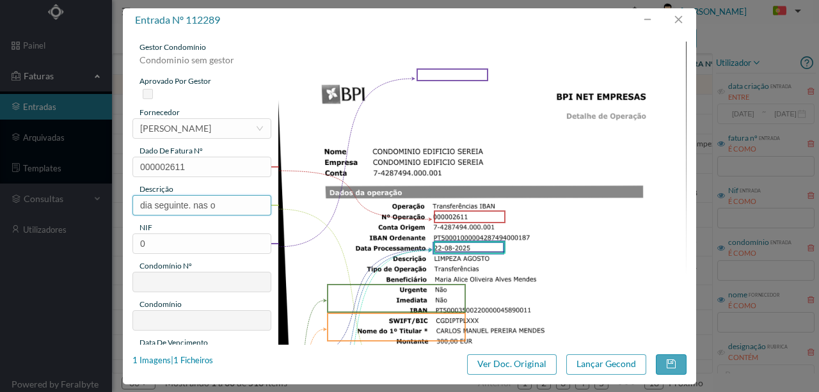
drag, startPoint x: 229, startPoint y: 205, endPoint x: 81, endPoint y: 210, distance: 148.5
click at [81, 210] on div "entrada nº 112289 gestor condomínio Condominio sem gestor aprovado por gestor f…" at bounding box center [409, 196] width 819 height 392
type input "Limpeza Agosto"
drag, startPoint x: 154, startPoint y: 239, endPoint x: 118, endPoint y: 248, distance: 36.3
click at [118, 248] on div "entrada nº 112289 gestor condomínio Condominio sem gestor aprovado por gestor f…" at bounding box center [409, 196] width 819 height 392
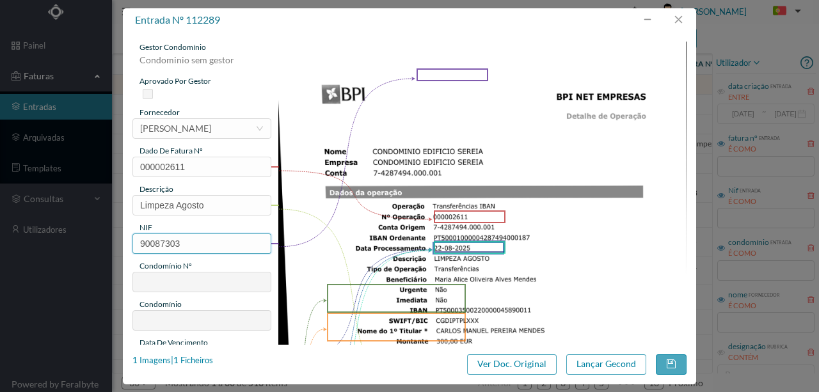
type input "900873035"
type input "600"
type input "ED. SEREIA"
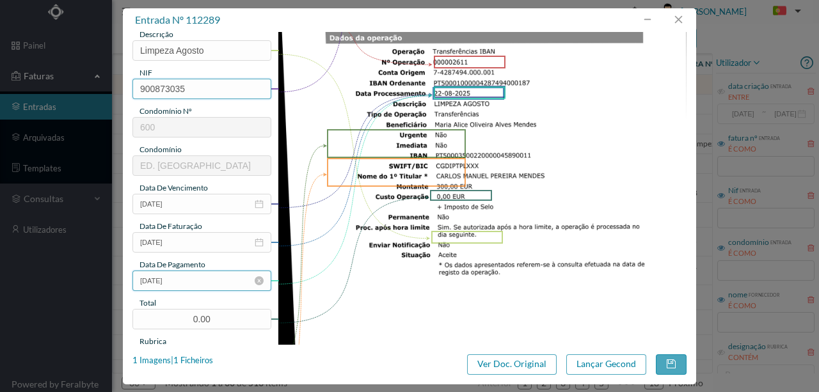
scroll to position [213, 0]
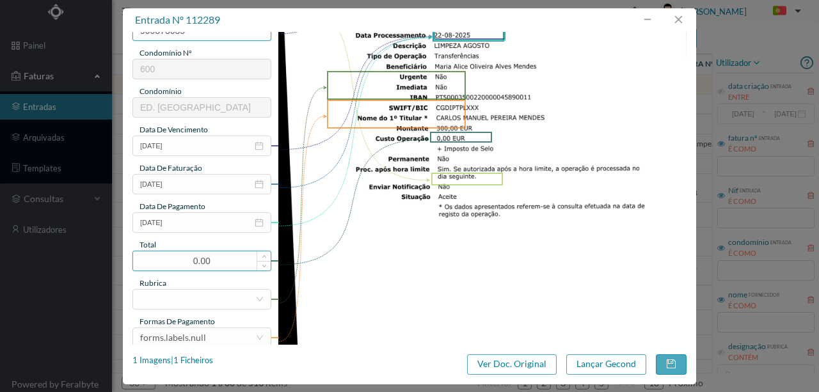
type input "900873035"
drag, startPoint x: 228, startPoint y: 259, endPoint x: 79, endPoint y: 256, distance: 149.8
click at [83, 259] on div "entrada nº 112289 gestor condomínio Susana Silva aprovado por gestor fornecedor…" at bounding box center [409, 196] width 819 height 392
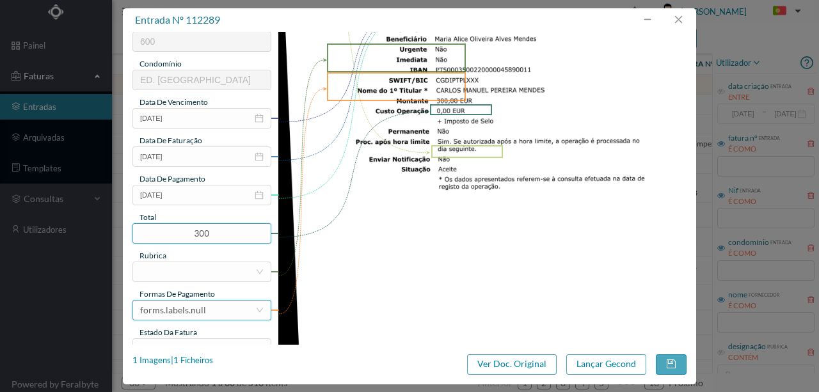
scroll to position [256, 0]
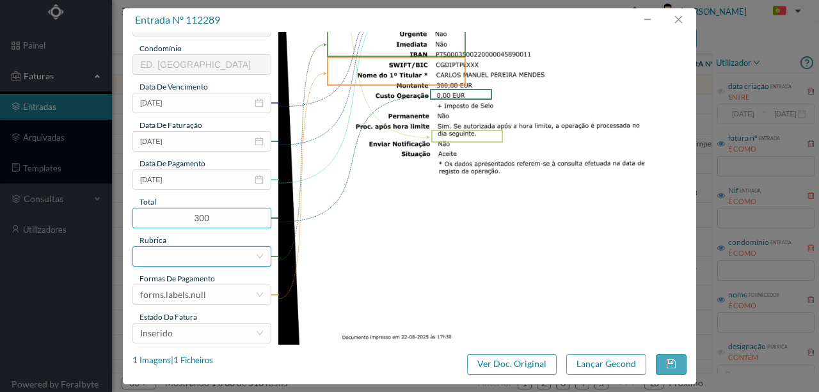
type input "300.00"
click at [152, 259] on div at bounding box center [197, 256] width 115 height 19
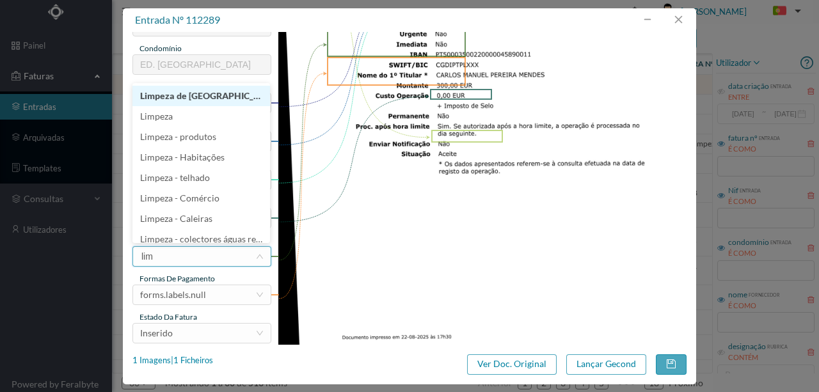
type input "limp"
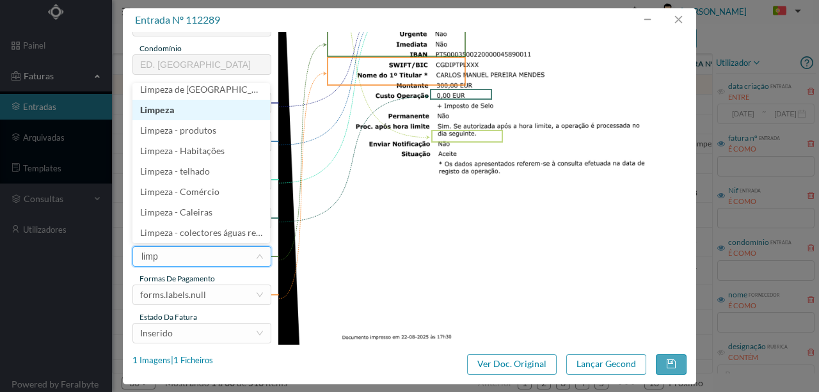
scroll to position [3, 0]
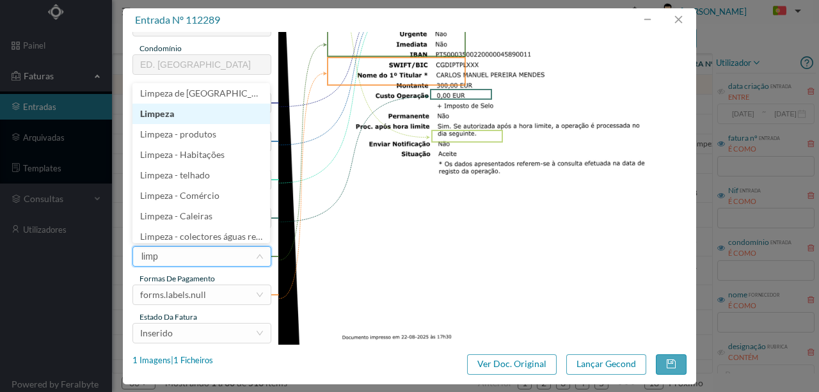
click at [173, 114] on li "Limpeza" at bounding box center [201, 114] width 138 height 20
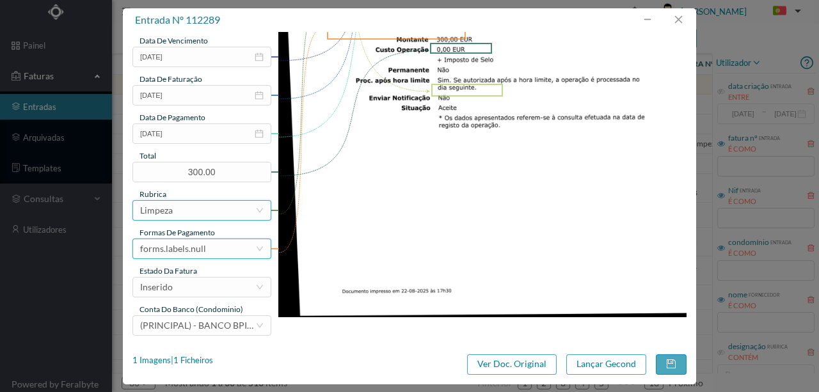
scroll to position [303, 0]
click at [189, 250] on div "forms.labels.null" at bounding box center [173, 248] width 66 height 19
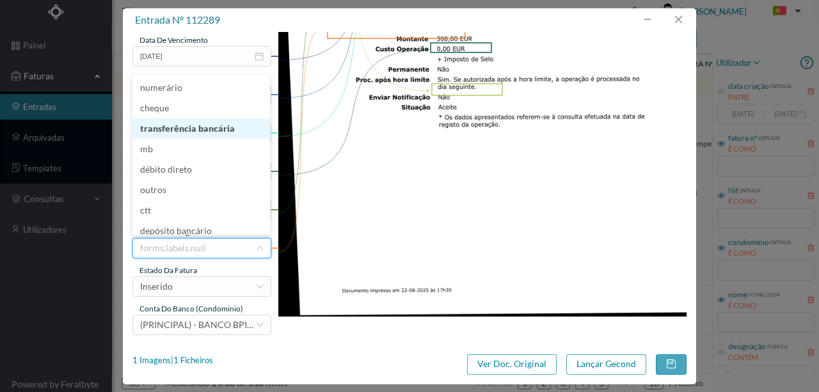
click at [204, 133] on li "transferência bancária" at bounding box center [201, 128] width 138 height 20
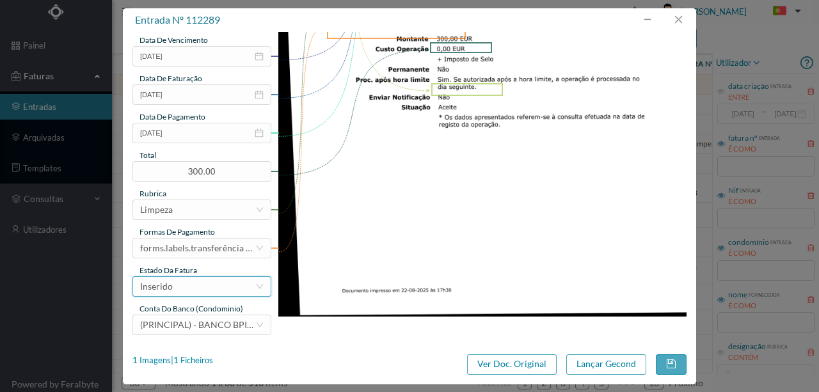
click at [181, 292] on div "Inserido" at bounding box center [197, 286] width 115 height 19
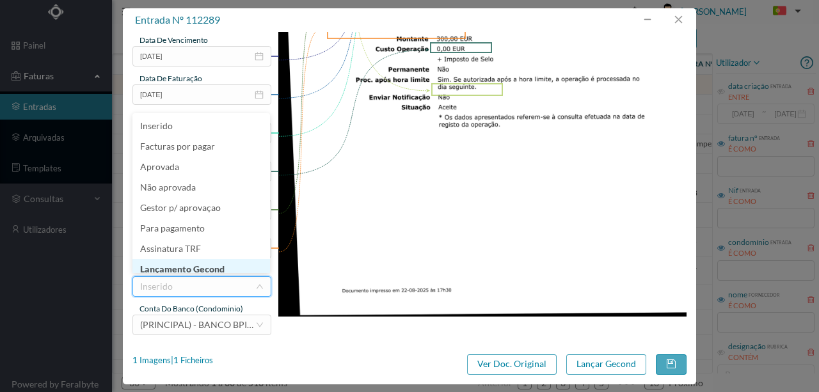
scroll to position [6, 0]
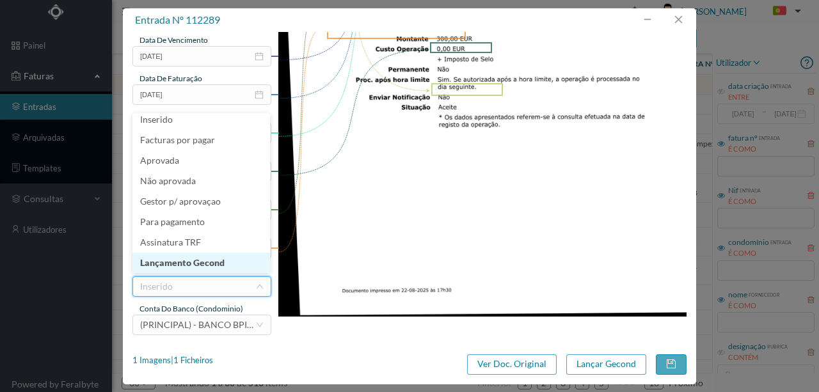
click at [205, 266] on li "Lançamento Gecond" at bounding box center [201, 263] width 138 height 20
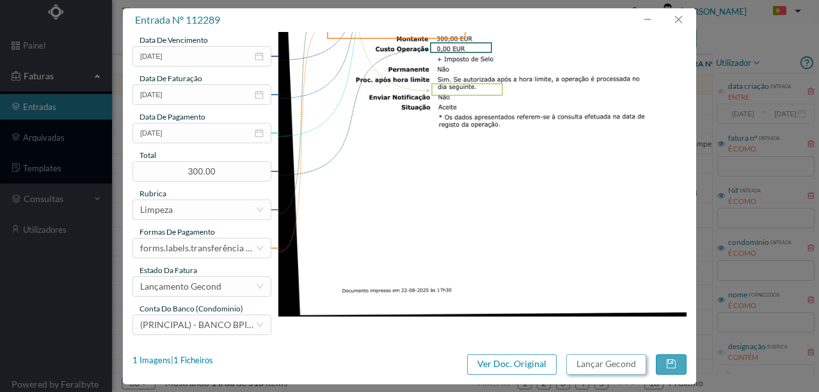
click at [599, 365] on button "Lançar Gecond" at bounding box center [606, 364] width 80 height 20
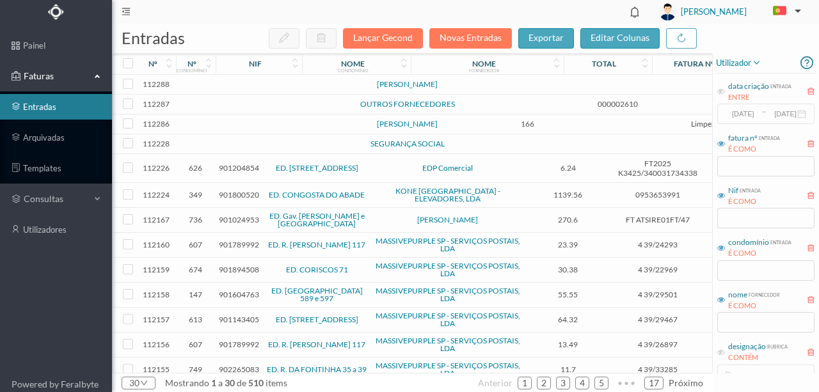
click at [271, 86] on td at bounding box center [276, 85] width 109 height 20
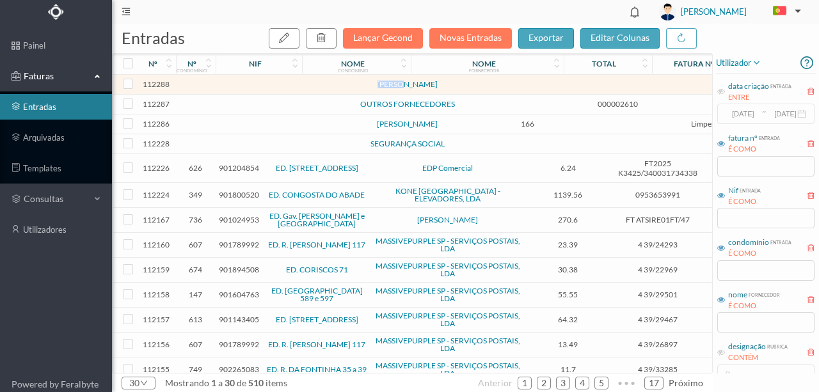
click at [271, 86] on td at bounding box center [276, 85] width 109 height 20
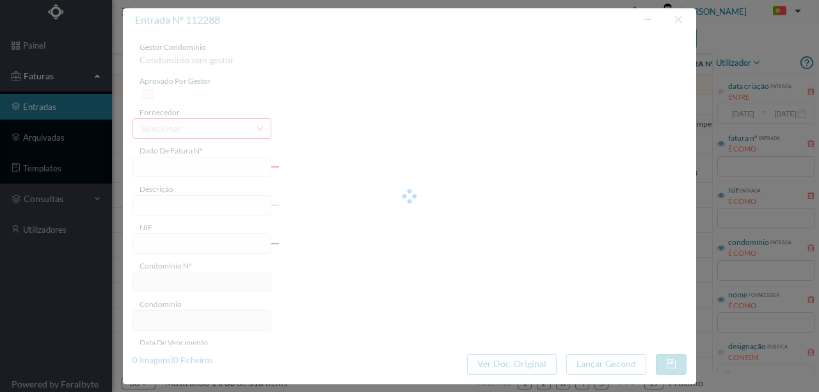
type input "0"
type input "Invalid date"
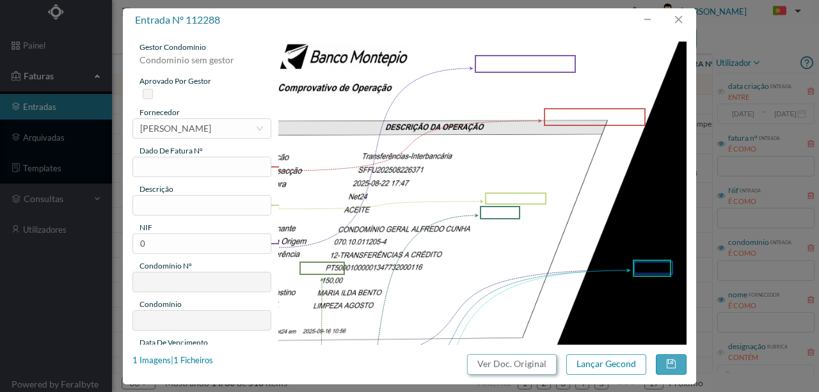
click at [523, 365] on button "Ver Doc. Original" at bounding box center [512, 364] width 90 height 20
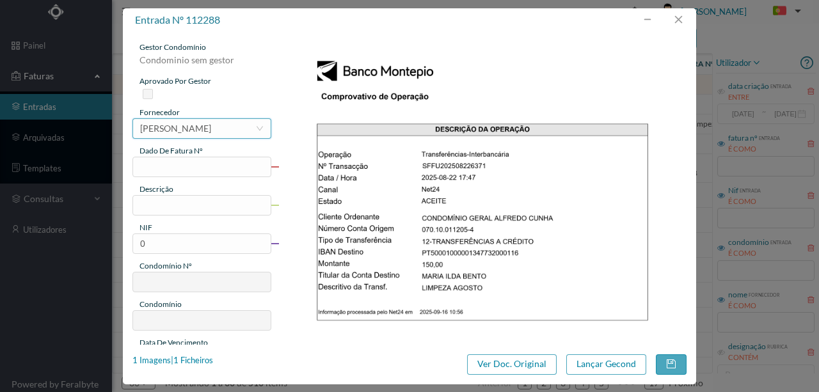
click at [166, 127] on div "[PERSON_NAME]" at bounding box center [175, 128] width 71 height 19
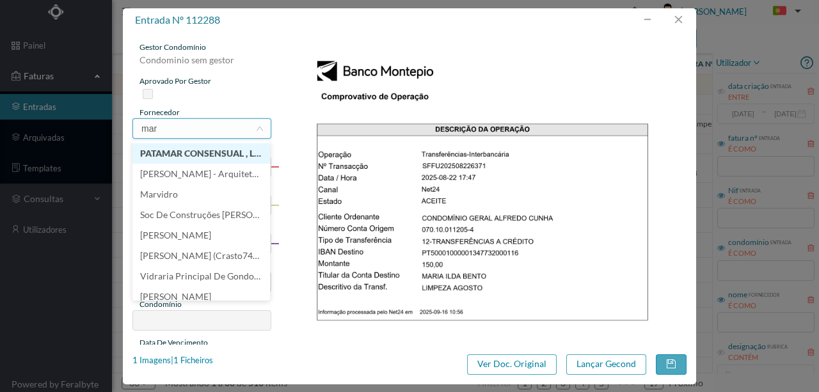
scroll to position [0, 0]
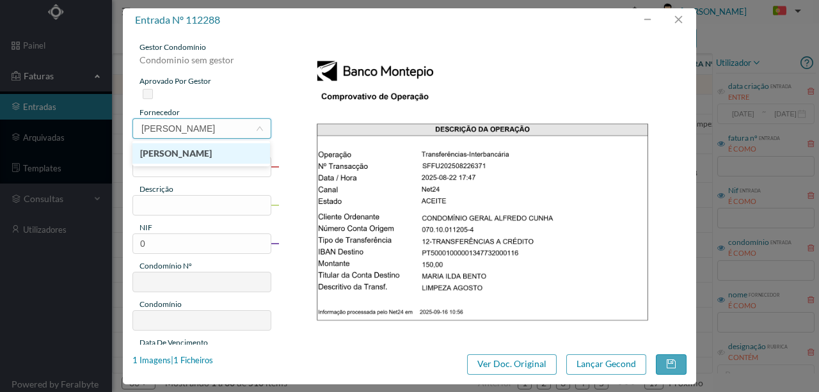
type input "maria ilda"
click at [223, 155] on li "[PERSON_NAME]" at bounding box center [201, 153] width 138 height 20
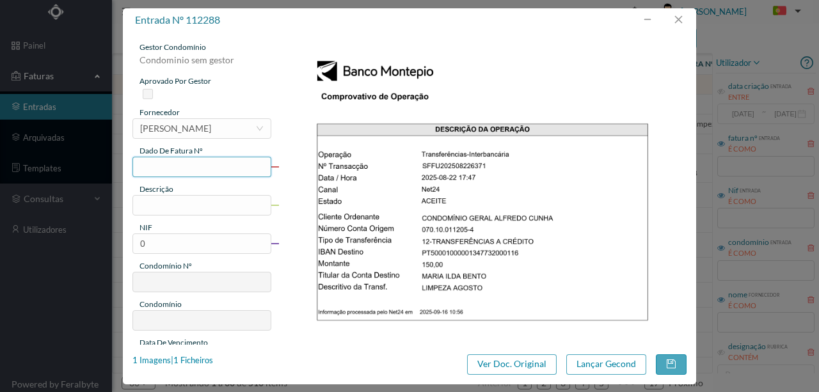
click at [164, 170] on input "text" at bounding box center [201, 167] width 139 height 20
type input "576.22.08.2025"
click at [184, 205] on input "text" at bounding box center [201, 205] width 139 height 20
type input "Limpeza Agosto"
drag, startPoint x: 152, startPoint y: 244, endPoint x: 118, endPoint y: 246, distance: 33.9
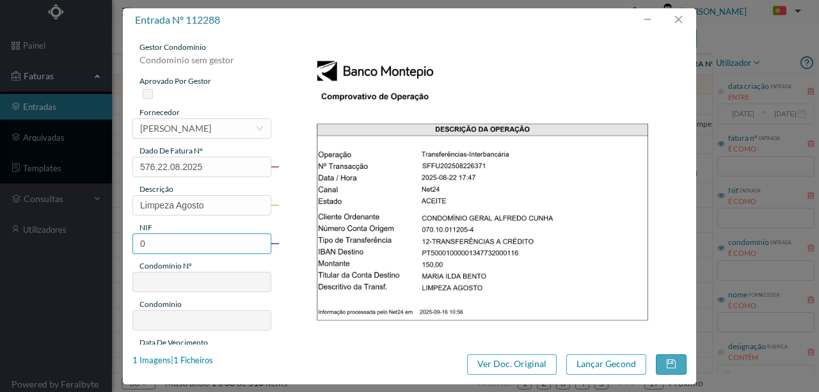
click at [118, 246] on div "entrada nº 112288 gestor condomínio Condominio sem gestor aprovado por gestor f…" at bounding box center [409, 196] width 819 height 392
type input "901112410"
type input "576"
type input "ED. ALFREDO CUNHA GERAL"
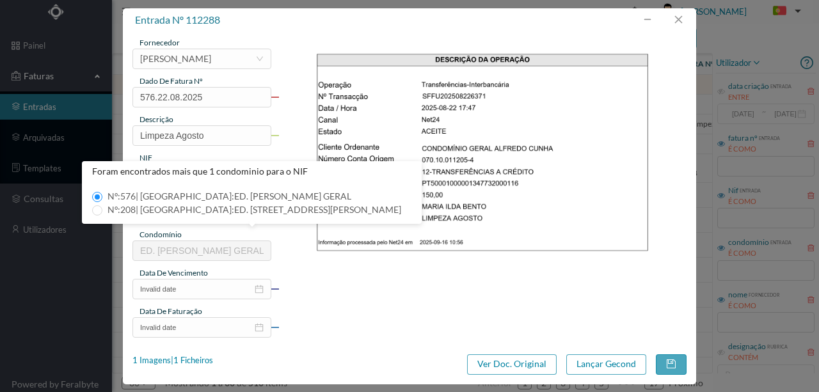
scroll to position [85, 0]
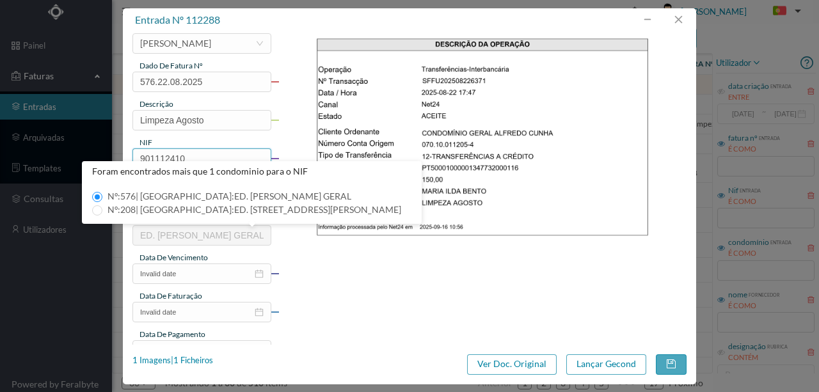
type input "901112410"
click at [361, 253] on img at bounding box center [482, 245] width 409 height 578
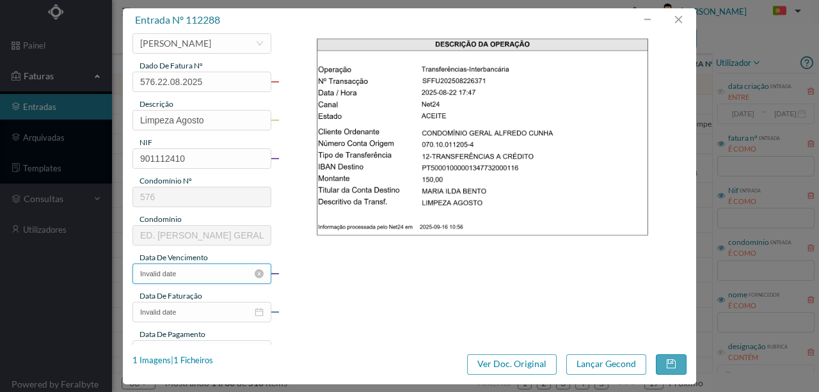
click at [195, 273] on input "Invalid date" at bounding box center [201, 274] width 139 height 20
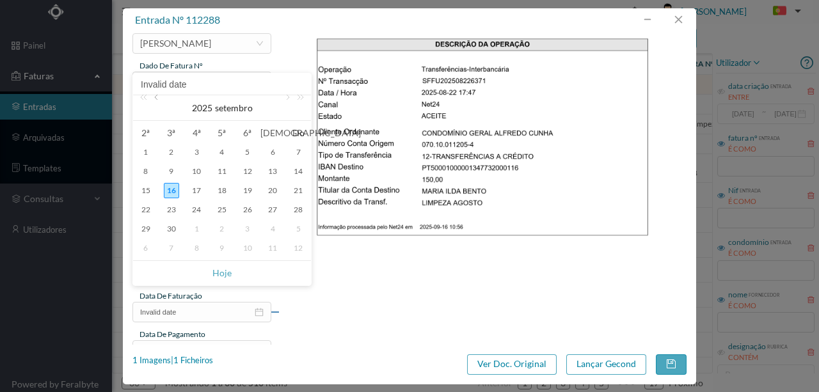
click at [154, 99] on link at bounding box center [158, 108] width 12 height 26
click at [244, 211] on div "22" at bounding box center [247, 209] width 15 height 15
type input "2025-08-22"
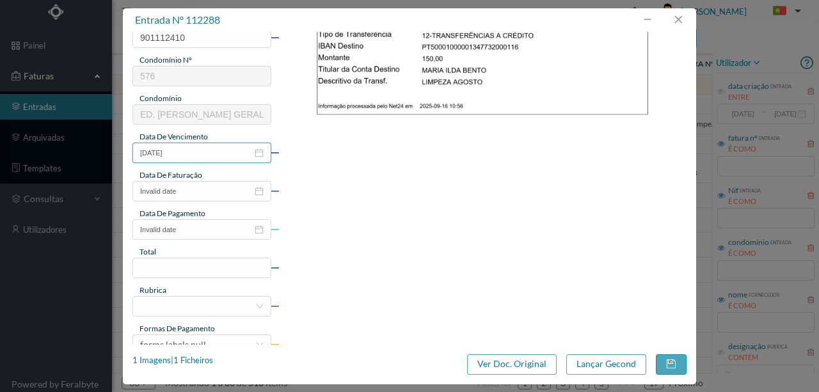
scroll to position [256, 0]
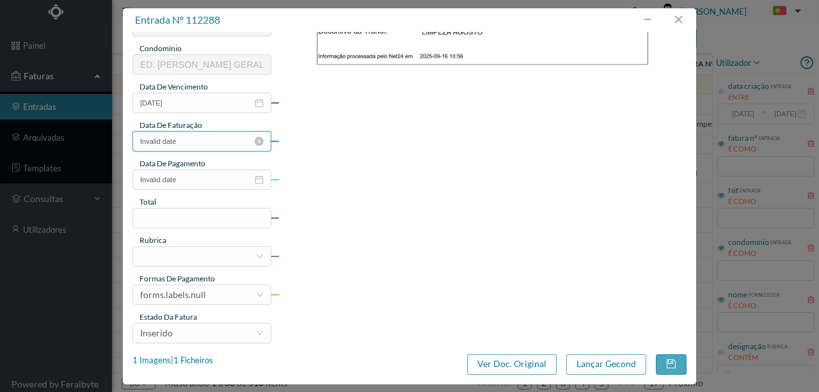
click at [189, 146] on input "Invalid date" at bounding box center [201, 141] width 139 height 20
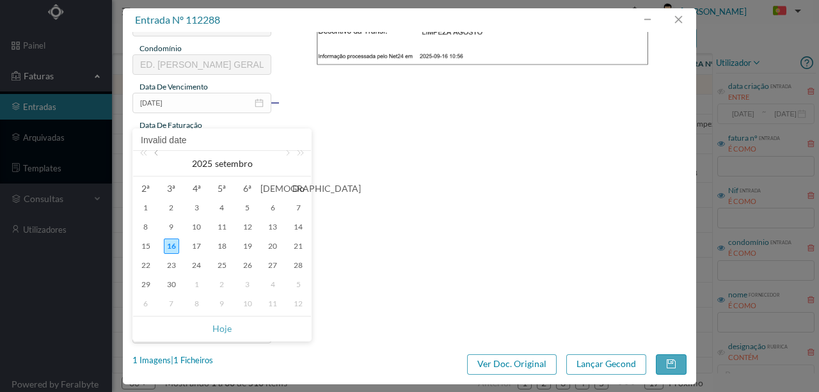
click at [155, 152] on link at bounding box center [158, 164] width 12 height 26
click at [246, 266] on div "22" at bounding box center [247, 265] width 15 height 15
type input "2025-08-22"
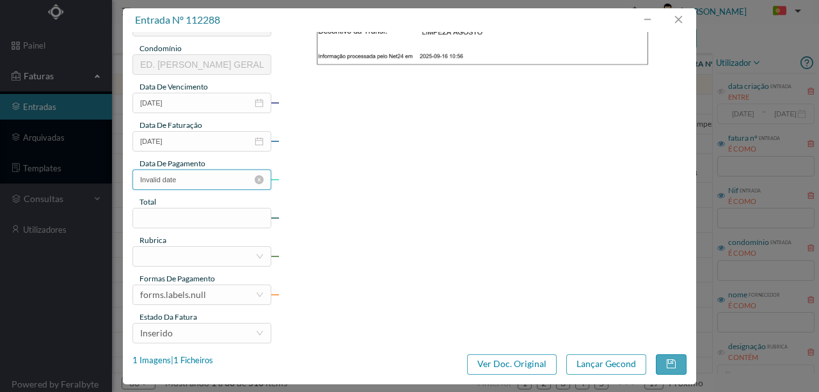
click at [195, 182] on input "Invalid date" at bounding box center [201, 180] width 139 height 20
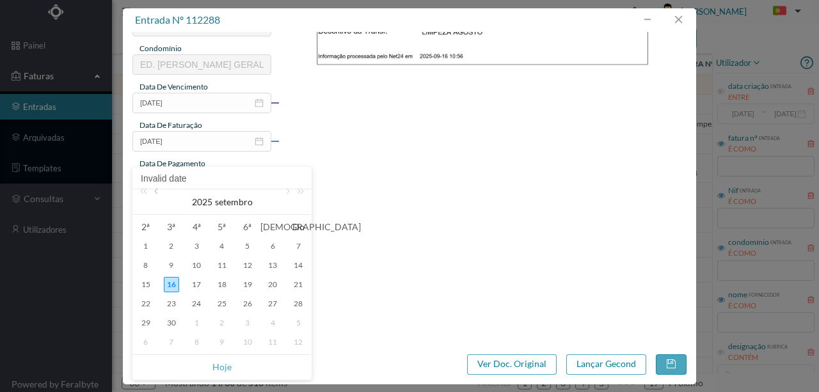
click at [155, 192] on link at bounding box center [158, 202] width 12 height 26
click at [253, 306] on div "22" at bounding box center [247, 303] width 15 height 15
type input "2025-08-22"
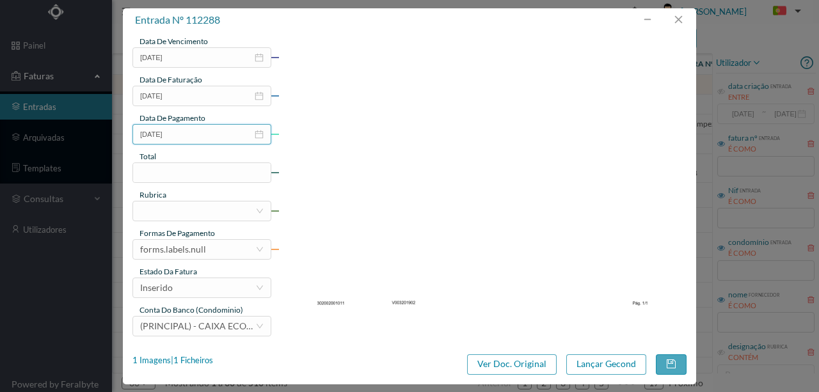
scroll to position [303, 0]
click at [180, 173] on input at bounding box center [202, 171] width 138 height 19
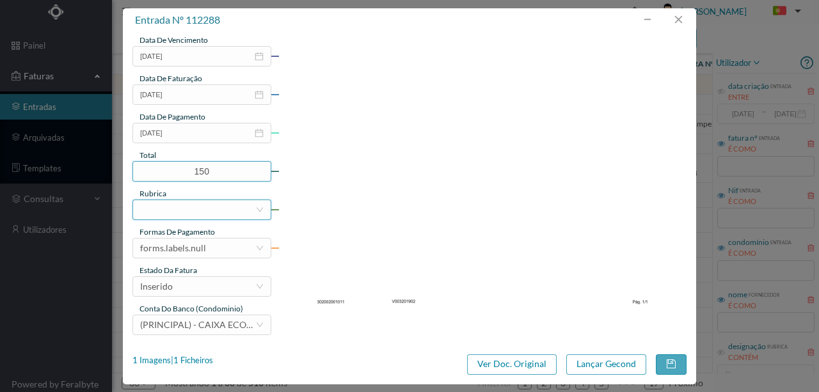
type input "150.00"
click at [154, 206] on div at bounding box center [197, 209] width 115 height 19
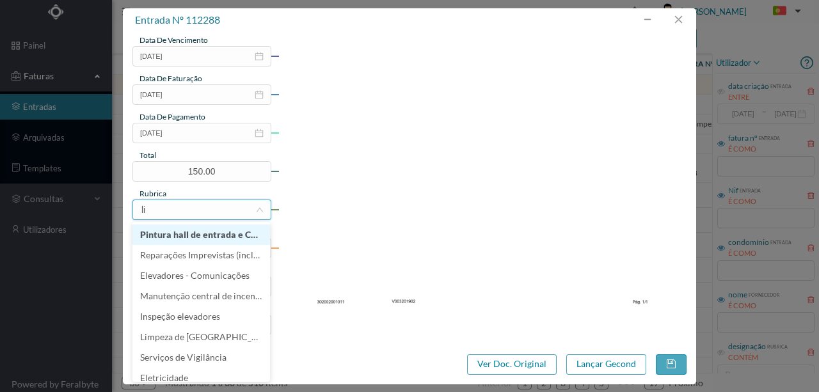
type input "lim"
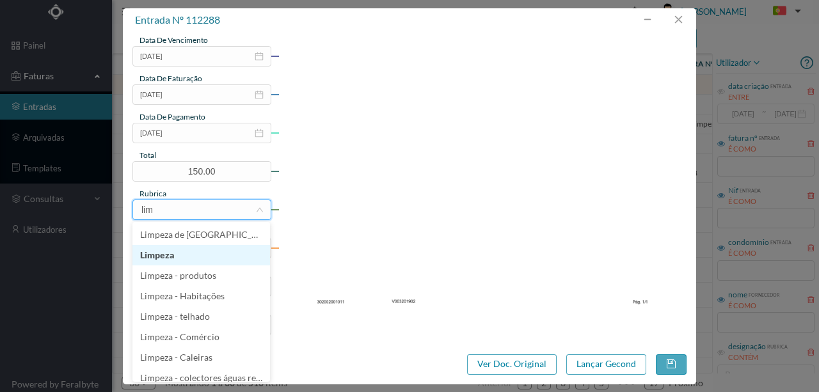
click at [164, 257] on li "Limpeza" at bounding box center [201, 255] width 138 height 20
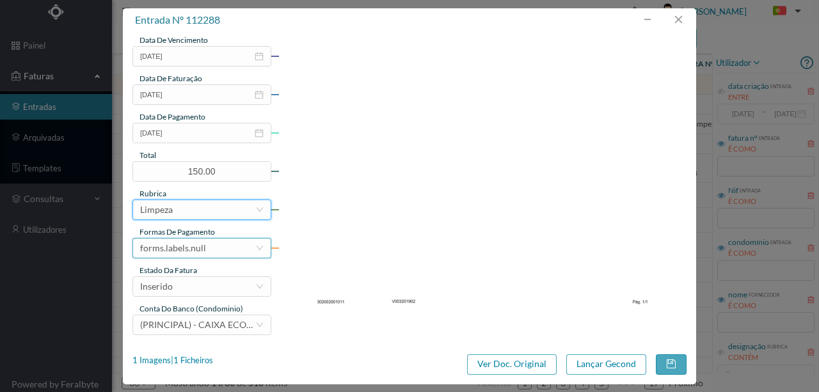
click at [197, 253] on div "forms.labels.null" at bounding box center [173, 248] width 66 height 19
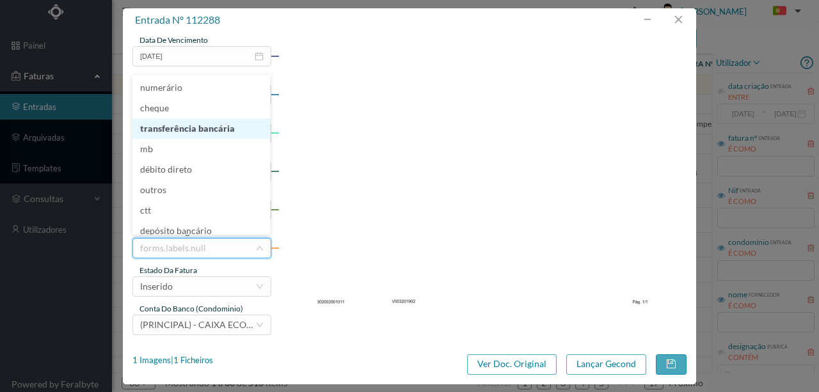
click at [187, 134] on li "transferência bancária" at bounding box center [201, 128] width 138 height 20
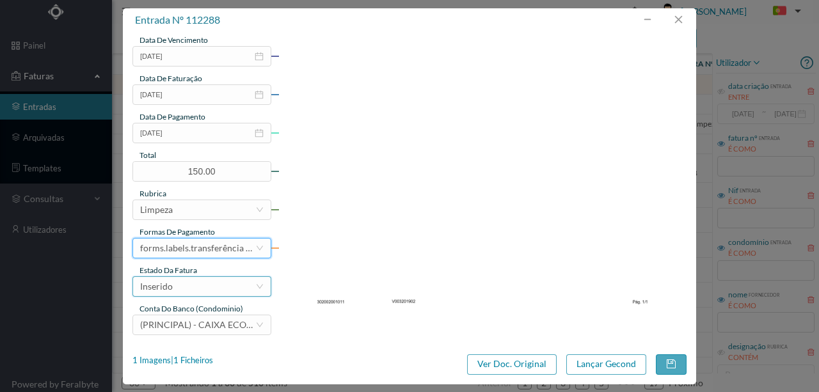
click at [179, 288] on div "Inserido" at bounding box center [197, 286] width 115 height 19
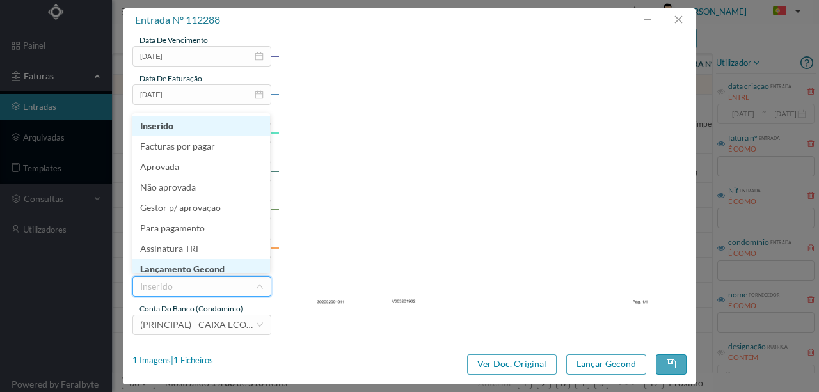
scroll to position [6, 0]
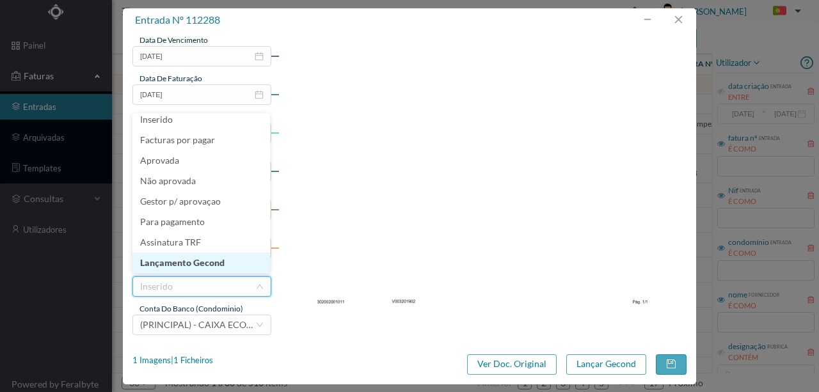
click at [214, 269] on li "Lançamento Gecond" at bounding box center [201, 263] width 138 height 20
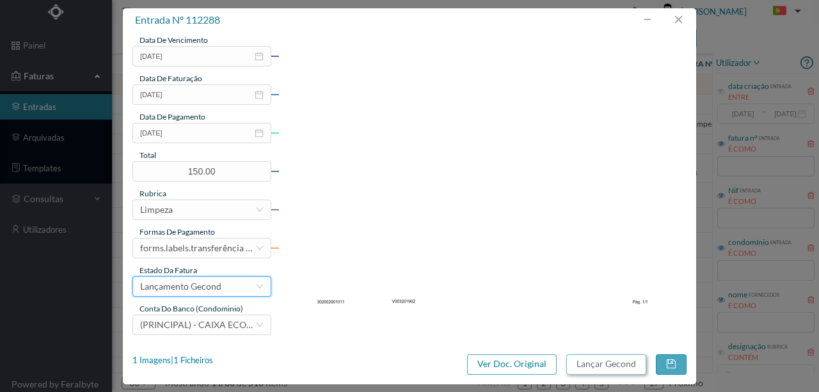
click at [616, 370] on button "Lançar Gecond" at bounding box center [606, 364] width 80 height 20
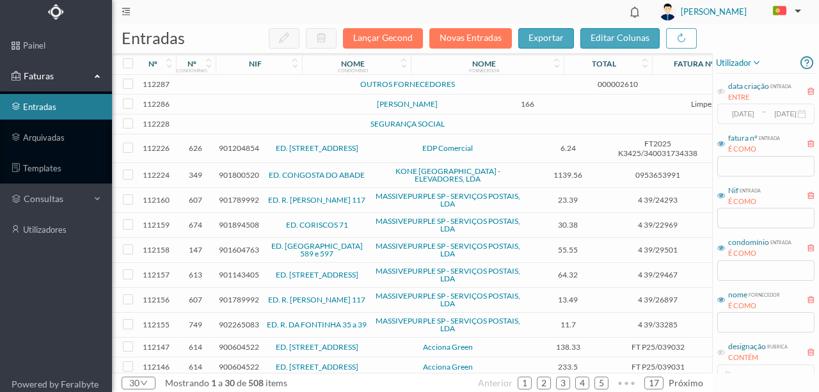
click at [260, 130] on td at bounding box center [276, 125] width 109 height 20
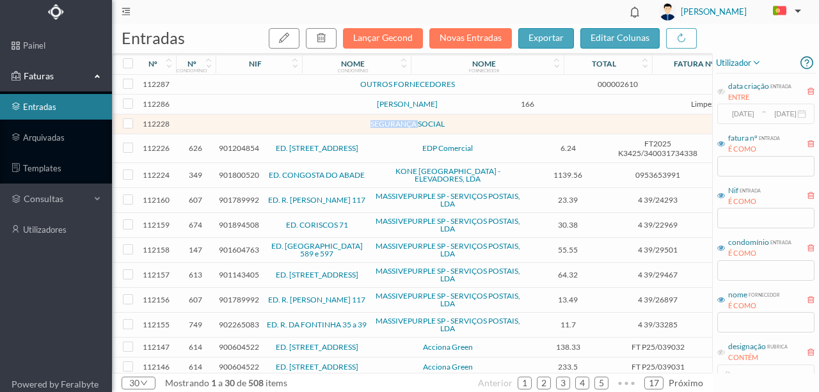
click at [260, 129] on td at bounding box center [276, 125] width 109 height 20
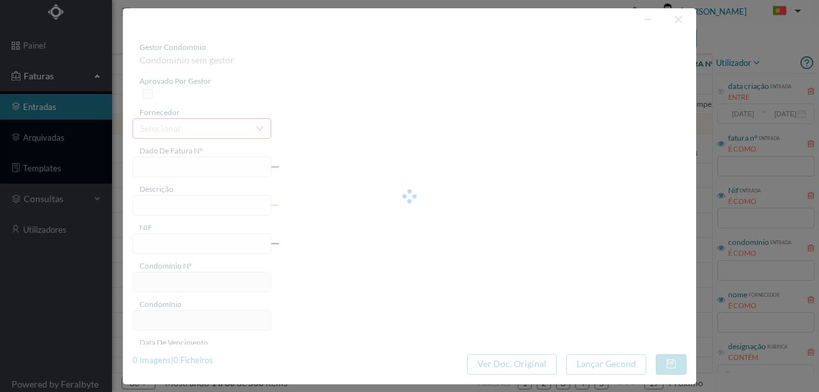
type input "0"
type input "Invalid date"
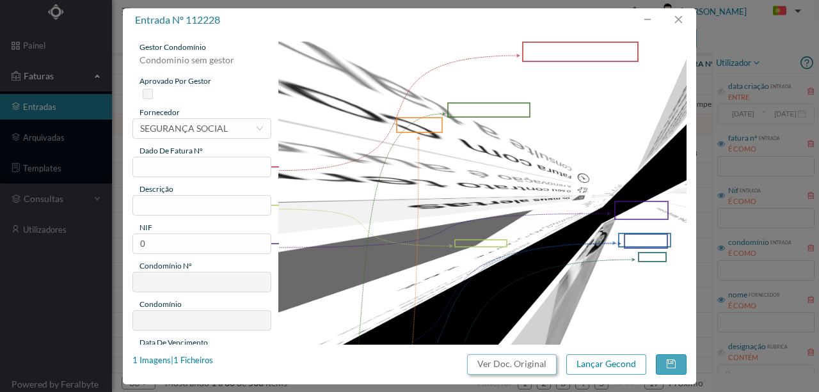
click at [494, 359] on button "Ver Doc. Original" at bounding box center [512, 364] width 90 height 20
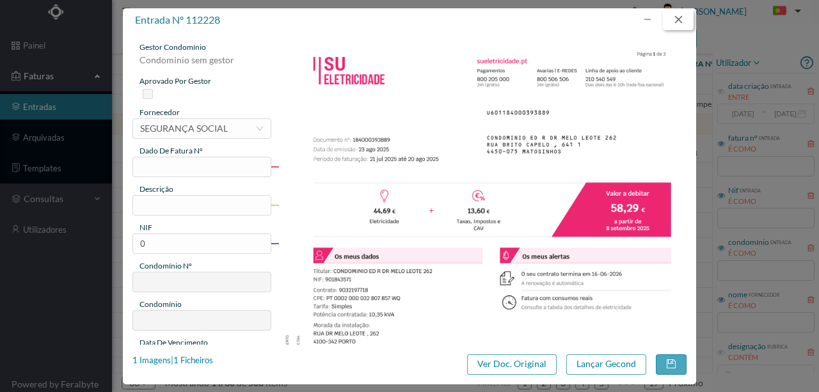
click at [678, 20] on button "button" at bounding box center [678, 20] width 31 height 20
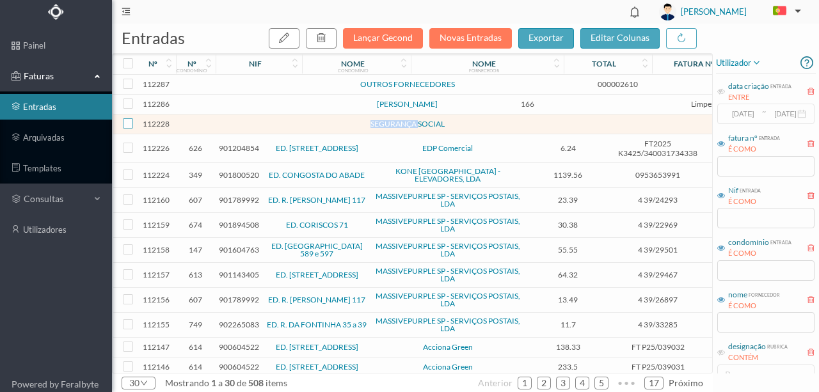
click at [127, 128] on input "checkbox" at bounding box center [128, 123] width 10 height 10
checkbox input "true"
click at [326, 42] on icon "button" at bounding box center [321, 38] width 10 height 10
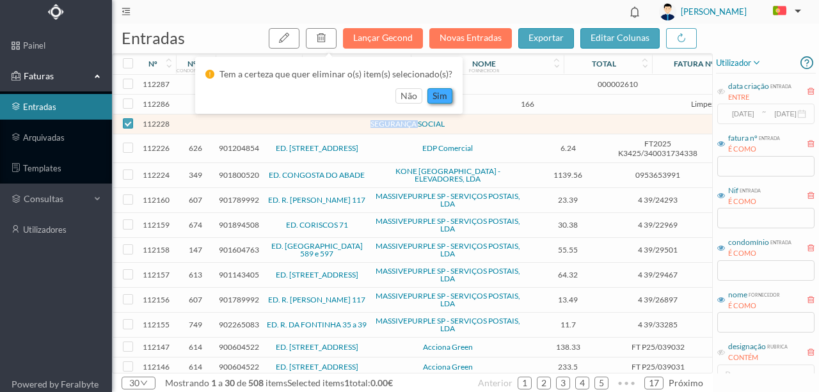
click at [434, 95] on button "sim" at bounding box center [439, 95] width 25 height 15
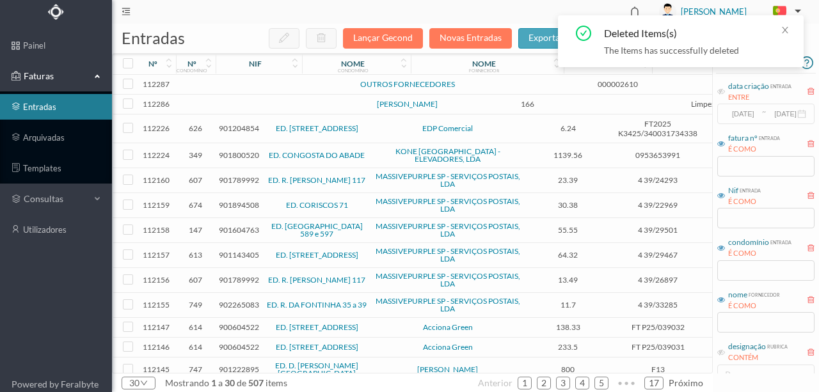
click at [250, 106] on td at bounding box center [276, 105] width 109 height 20
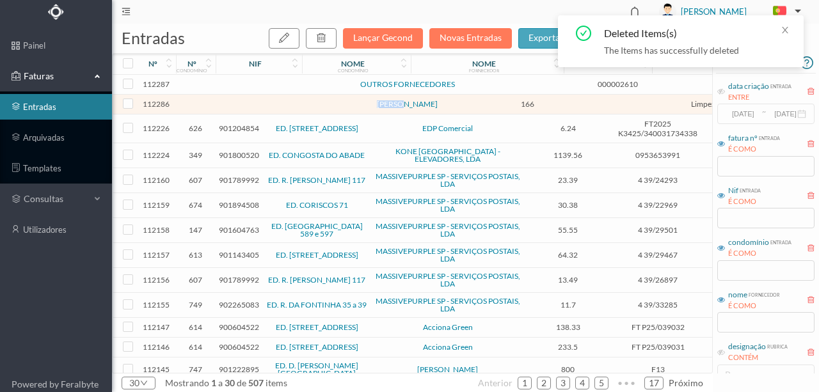
click at [250, 106] on td at bounding box center [276, 105] width 109 height 20
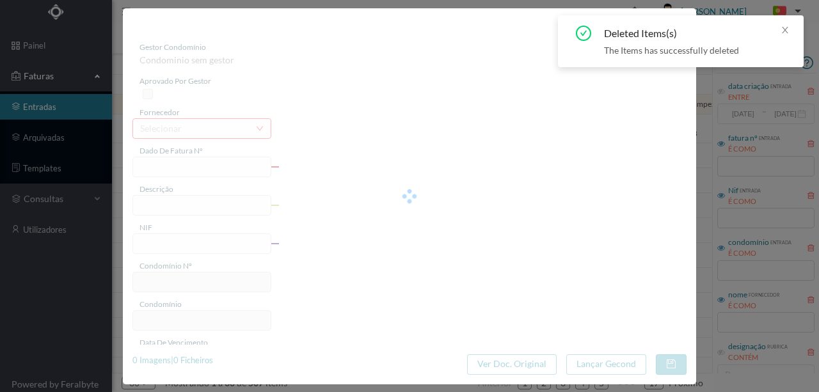
type input "LIMPEZA AGOSTO"
type input "0"
type input "2025-08-22"
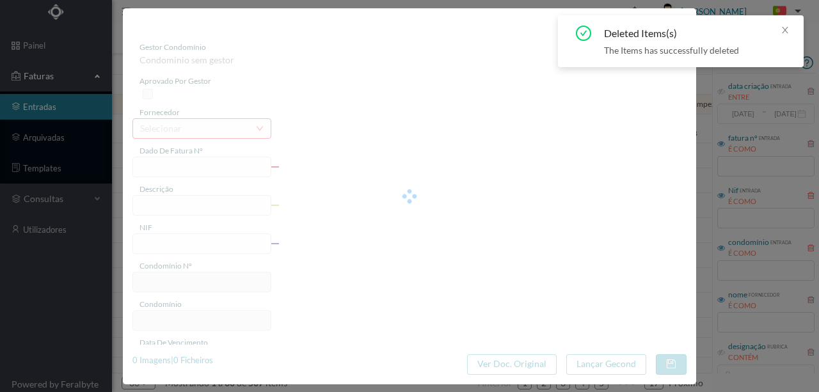
type input "166.00"
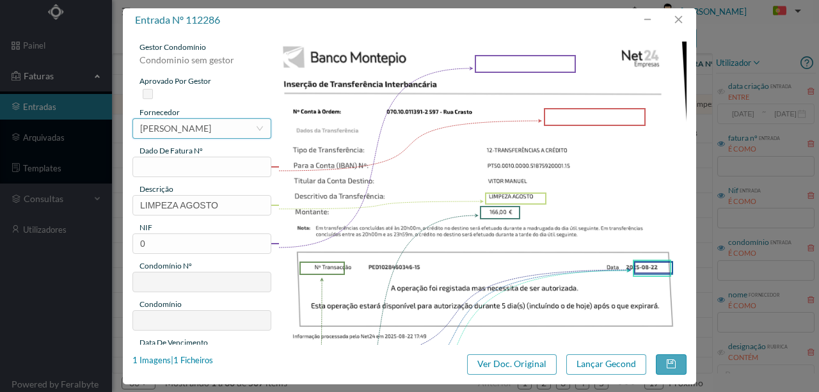
click at [199, 126] on div "[PERSON_NAME]" at bounding box center [175, 128] width 71 height 19
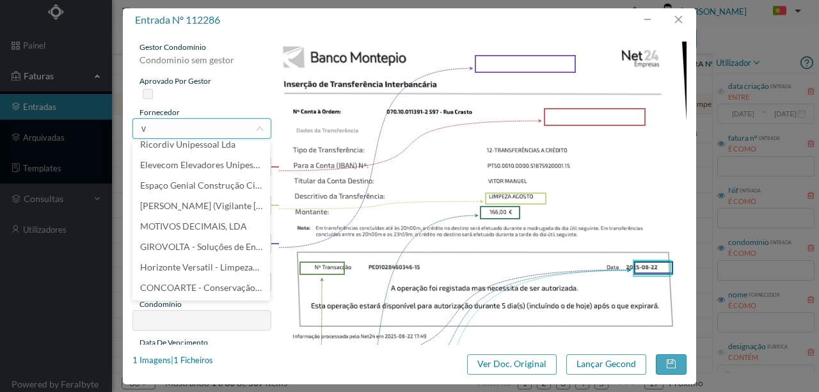
scroll to position [3, 0]
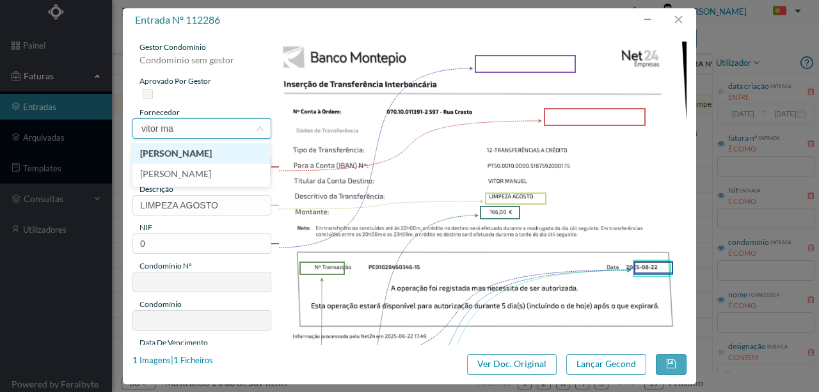
type input "vitor man"
click at [195, 156] on li "[PERSON_NAME]" at bounding box center [201, 153] width 138 height 20
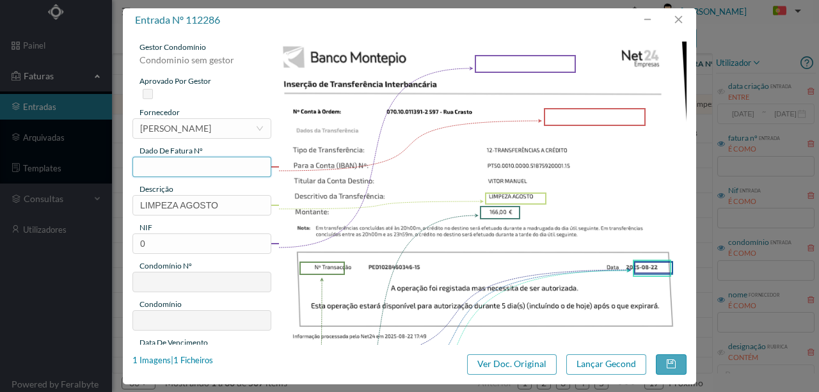
click at [141, 165] on input "text" at bounding box center [201, 167] width 139 height 20
type input "597.22.08.2025"
drag, startPoint x: 162, startPoint y: 241, endPoint x: 115, endPoint y: 241, distance: 46.7
click at [115, 241] on div "entrada nº 112286 gestor condomínio Condominio sem gestor aprovado por gestor f…" at bounding box center [409, 196] width 819 height 392
type input "901166081"
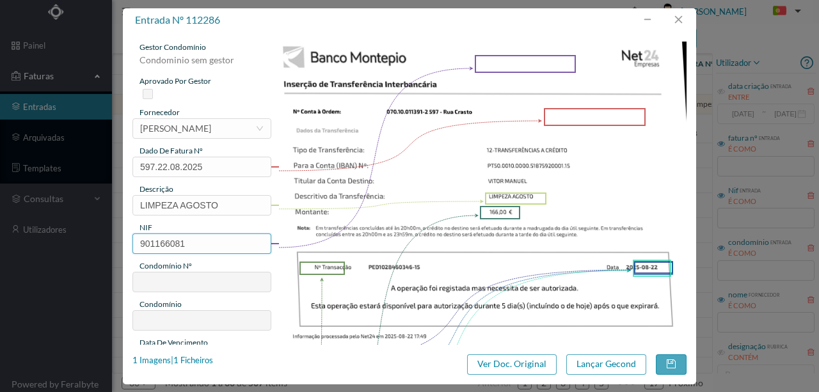
type input "595"
type input "ED. R. DO CRASTO, 744 - C"
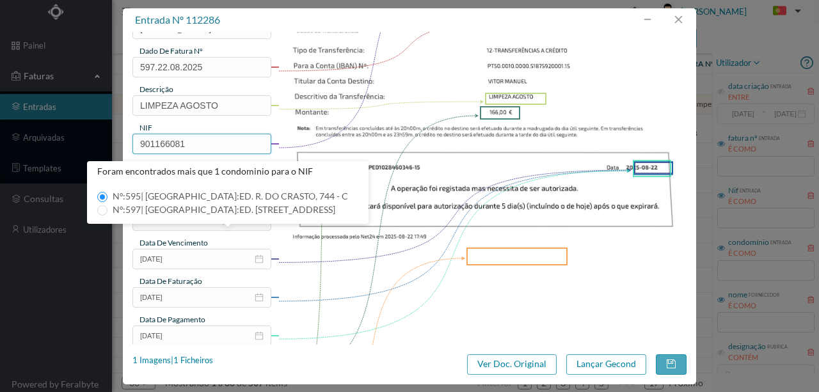
scroll to position [128, 0]
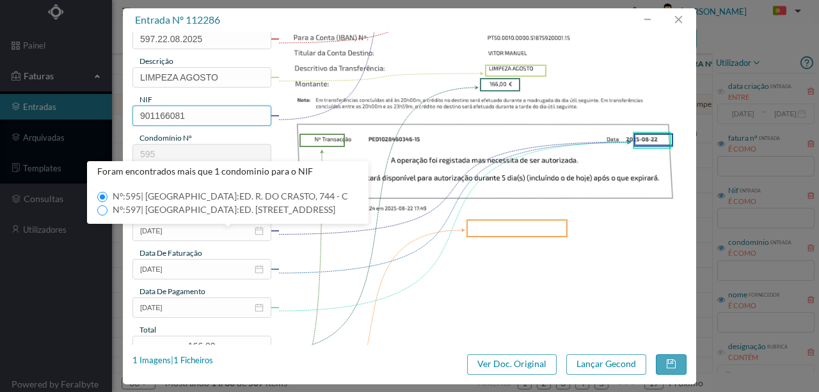
type input "901166081"
click at [105, 210] on input "Nº: 597 | Nome: ED. RUA DE CRASTO, 744 - A" at bounding box center [102, 210] width 10 height 10
type input "597"
type input "ED. RUA DE CRASTO, 744 - A"
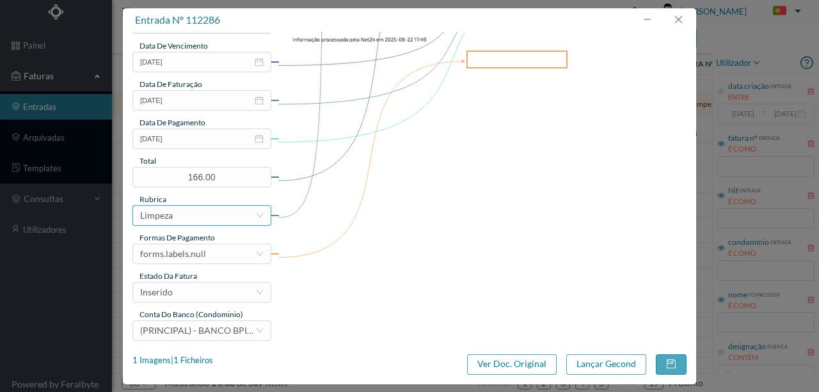
scroll to position [298, 0]
click at [211, 253] on div "forms.labels.null" at bounding box center [197, 252] width 115 height 19
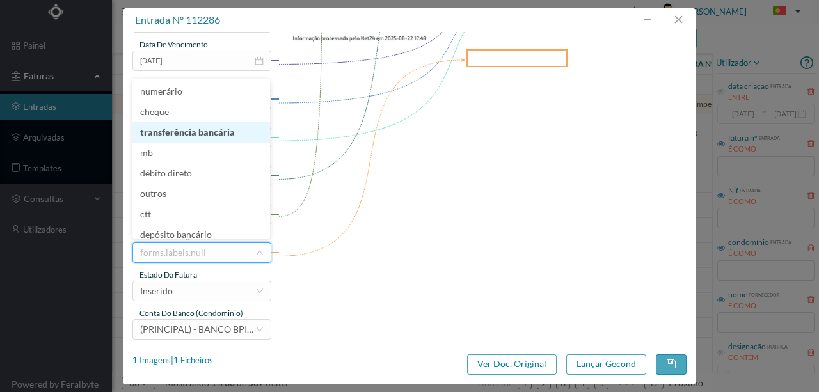
click at [203, 136] on li "transferência bancária" at bounding box center [201, 132] width 138 height 20
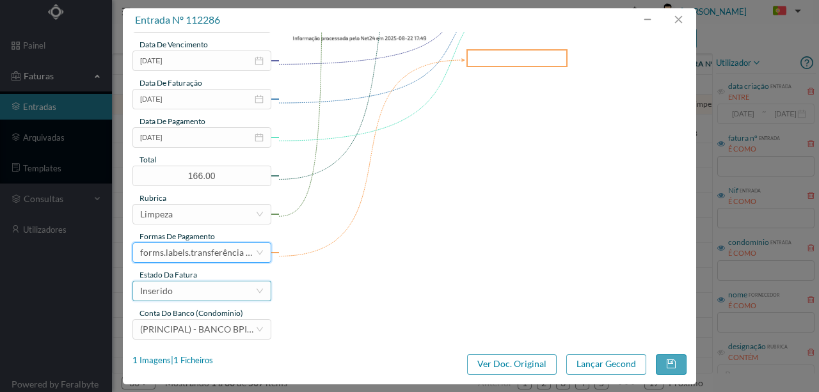
click at [179, 291] on div "Inserido" at bounding box center [197, 291] width 115 height 19
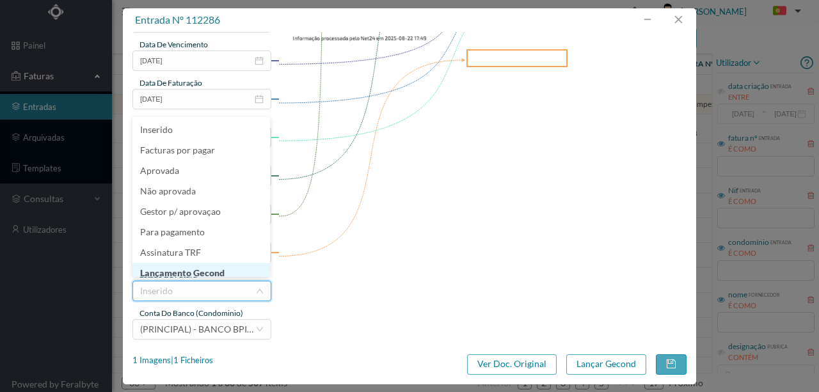
scroll to position [6, 0]
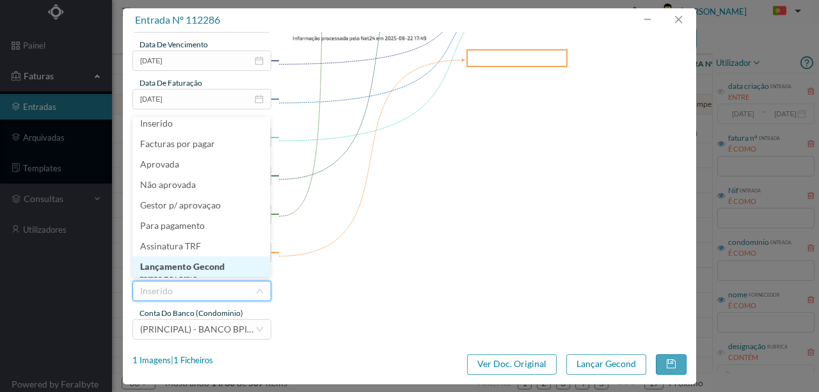
click at [206, 266] on li "Lançamento Gecond" at bounding box center [201, 267] width 138 height 20
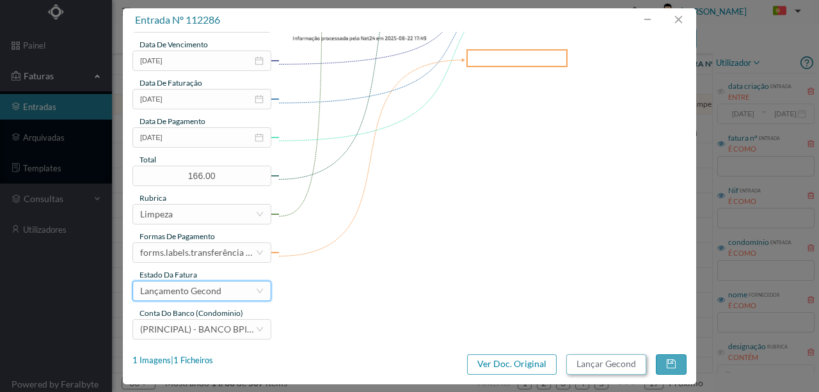
click at [603, 363] on button "Lançar Gecond" at bounding box center [606, 364] width 80 height 20
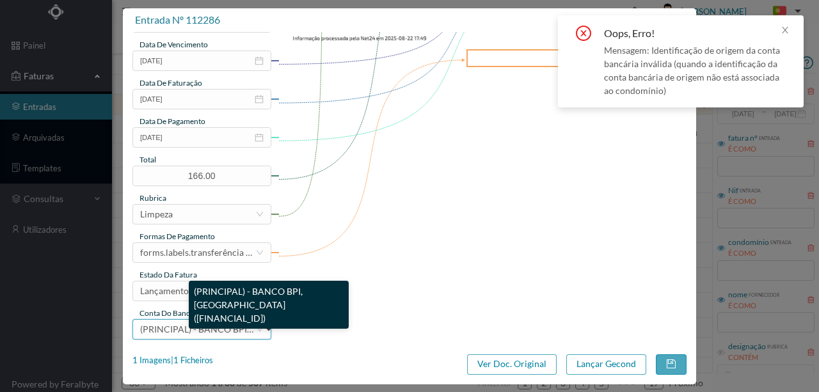
click at [170, 332] on span "(PRINCIPAL) - BANCO BPI, SA (PT50 001000003330542000195)" at bounding box center [278, 329] width 276 height 11
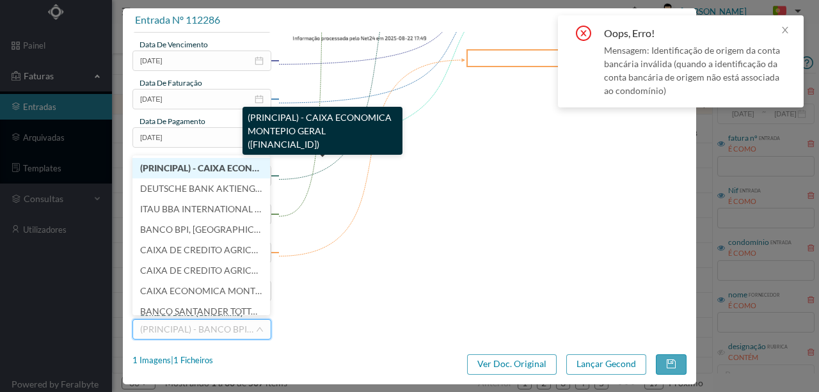
click at [179, 170] on span "(PRINCIPAL) - CAIXA ECONOMICA MONTEPIO GERAL (PT50 003600709910011391241)" at bounding box center [287, 168] width 294 height 11
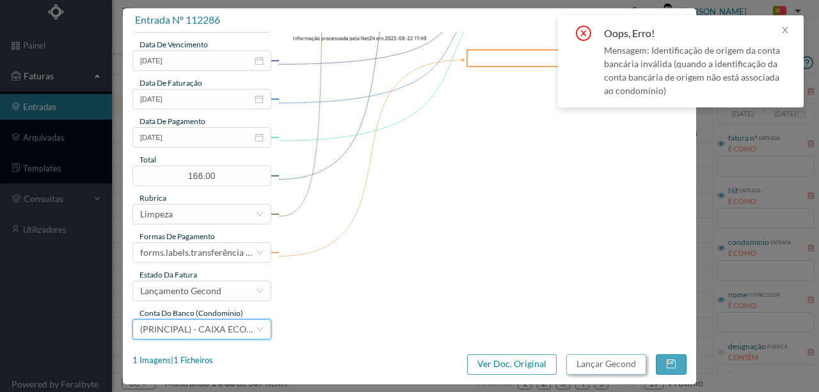
click at [593, 365] on button "Lançar Gecond" at bounding box center [606, 364] width 80 height 20
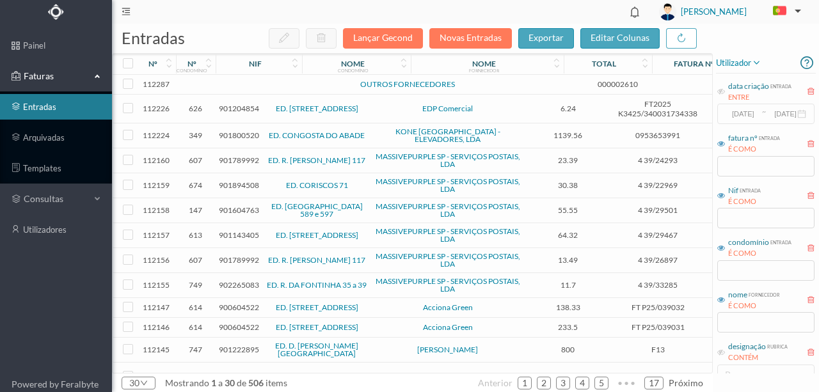
click at [245, 86] on td at bounding box center [276, 85] width 109 height 20
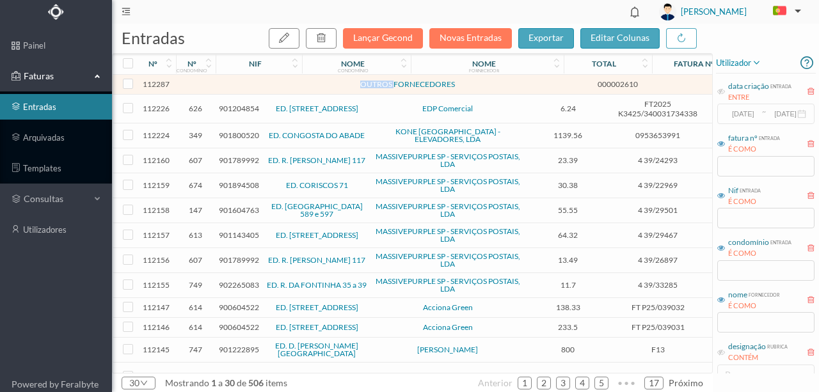
click at [245, 86] on td at bounding box center [276, 85] width 109 height 20
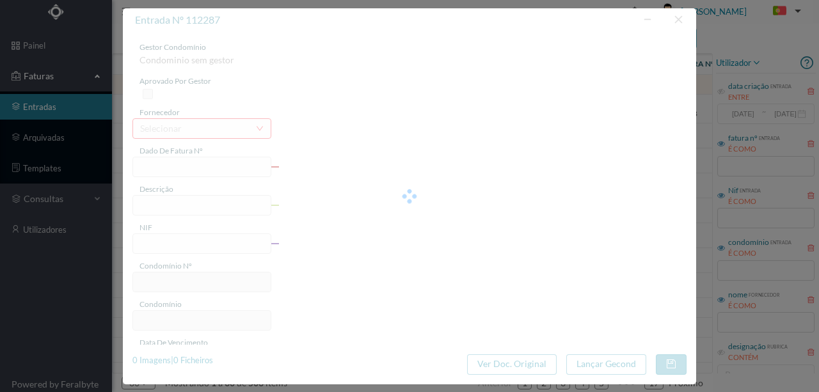
type input "000002610"
type input "| SIM. e autorizada « dia seguinte."
type input "0"
type input "[DATE]"
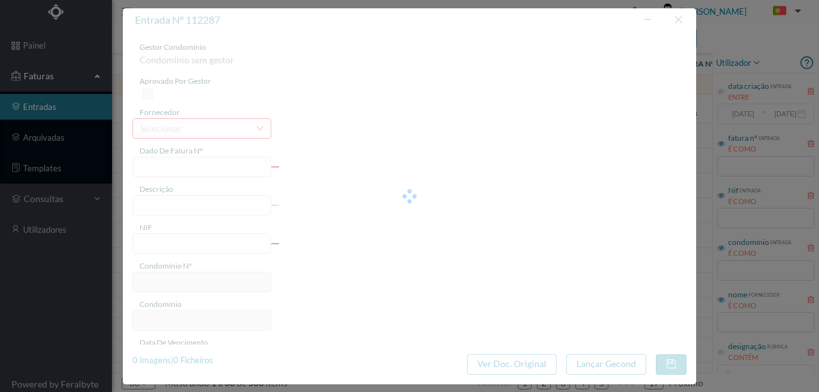
type input "[DATE]"
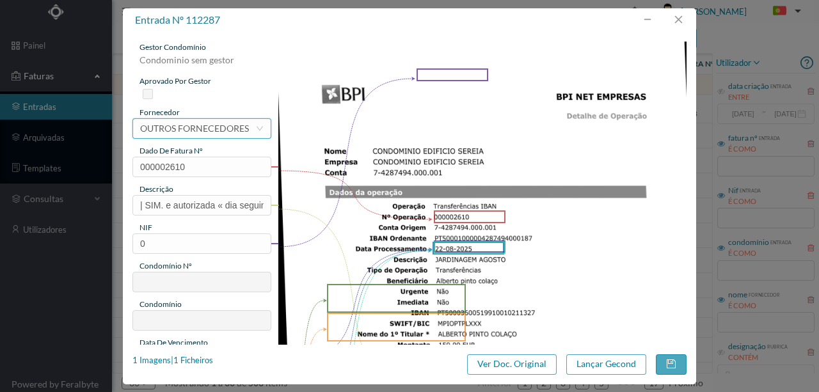
drag, startPoint x: 183, startPoint y: 125, endPoint x: 197, endPoint y: 130, distance: 14.8
click at [183, 125] on div "OUTROS FORNECEDORES" at bounding box center [194, 128] width 109 height 19
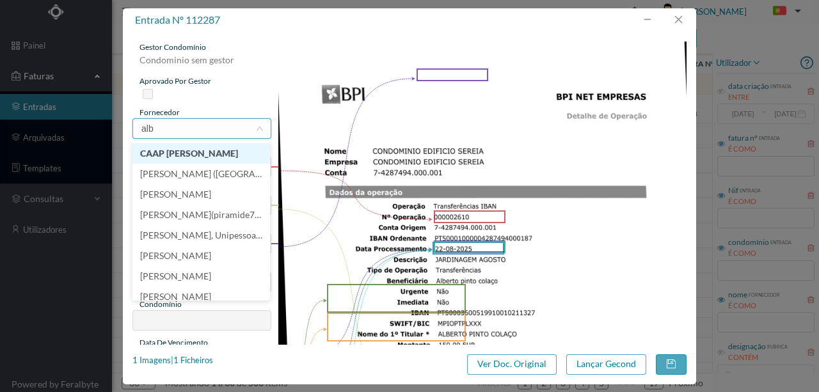
scroll to position [0, 0]
type input "albert"
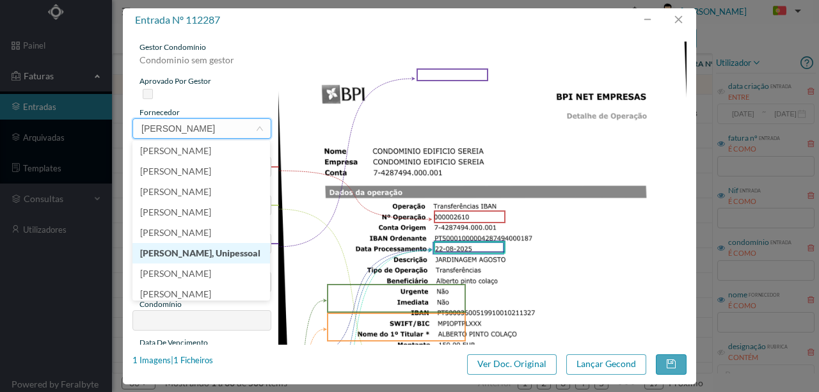
scroll to position [111, 0]
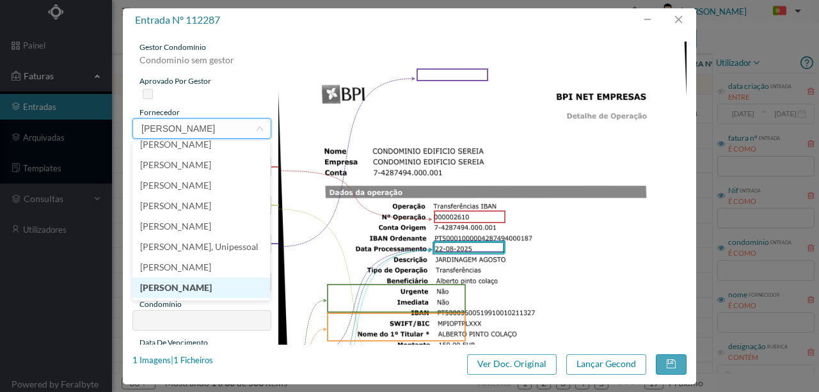
click at [197, 291] on li "[PERSON_NAME]" at bounding box center [201, 288] width 138 height 20
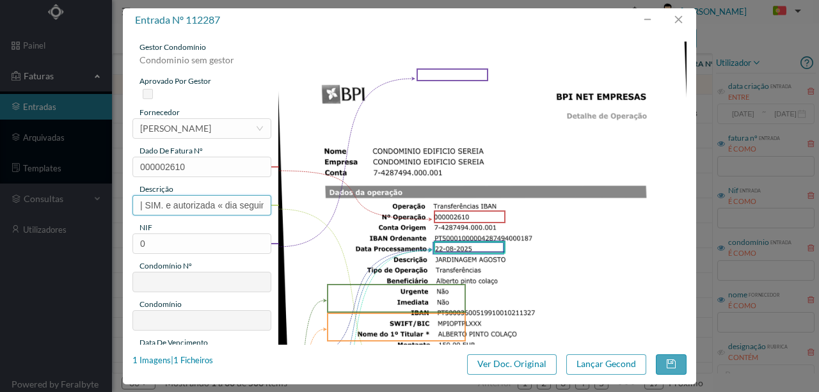
scroll to position [0, 13]
drag, startPoint x: 137, startPoint y: 205, endPoint x: 479, endPoint y: 203, distance: 342.3
click at [479, 203] on div "gestor condomínio Condominio sem gestor aprovado por gestor fornecedor selecion…" at bounding box center [409, 340] width 554 height 596
type input "Jardinagem Agosto"
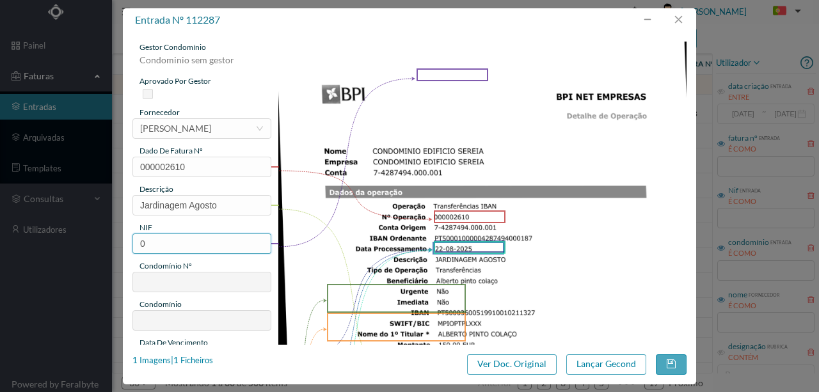
drag, startPoint x: 156, startPoint y: 239, endPoint x: 113, endPoint y: 245, distance: 43.9
click at [113, 245] on div "entrada nº 112287 gestor condomínio Condominio sem gestor aprovado por gestor f…" at bounding box center [409, 196] width 819 height 392
type input "900873035"
type input "600"
type input "ED. [GEOGRAPHIC_DATA]"
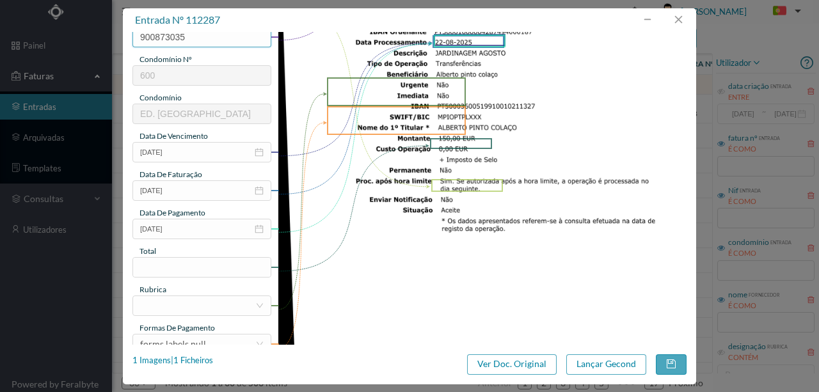
scroll to position [213, 0]
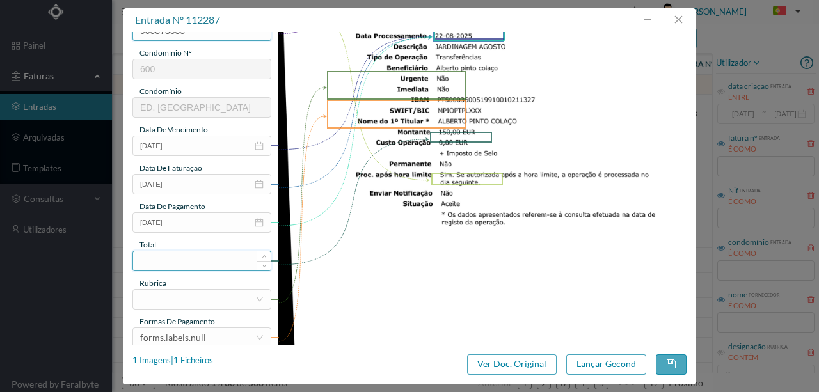
type input "900873035"
click at [168, 255] on input at bounding box center [202, 260] width 138 height 19
type input "150.00"
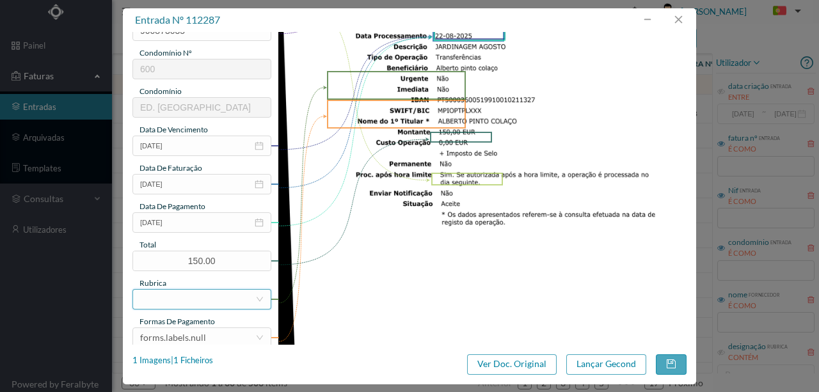
click at [186, 298] on div at bounding box center [197, 299] width 115 height 19
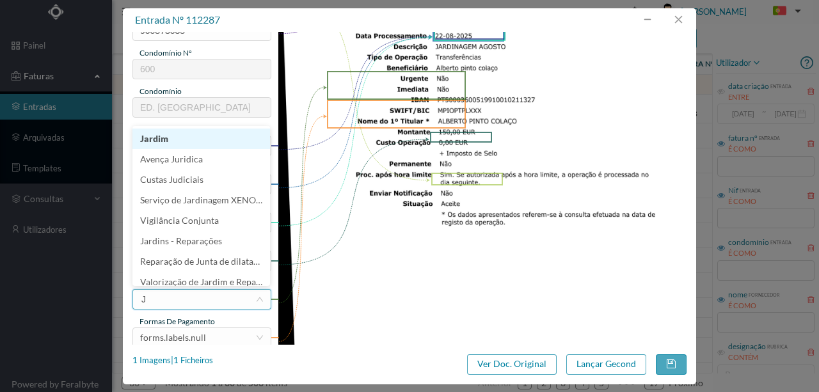
type input "JA"
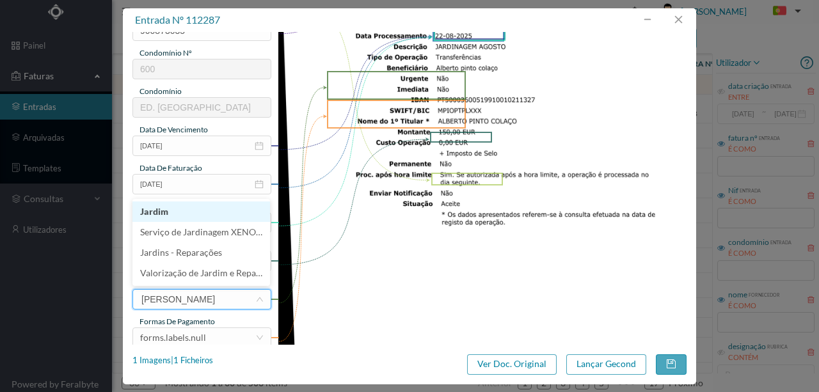
click at [166, 217] on li "Jardim" at bounding box center [201, 212] width 138 height 20
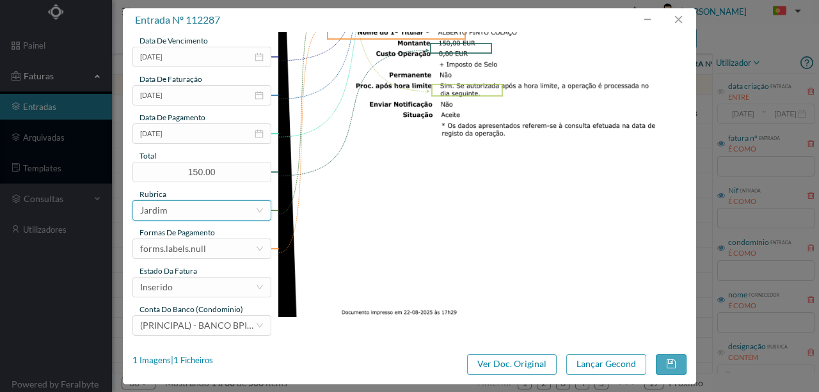
scroll to position [303, 0]
click at [189, 252] on div "forms.labels.null" at bounding box center [173, 248] width 66 height 19
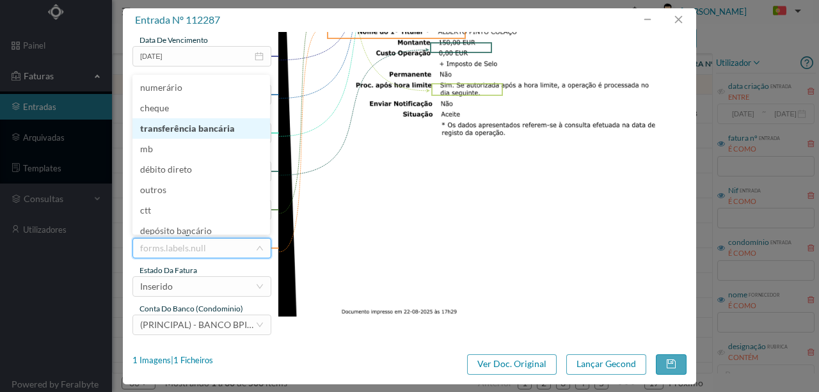
drag, startPoint x: 203, startPoint y: 132, endPoint x: 228, endPoint y: 235, distance: 106.0
click at [202, 132] on li "transferência bancária" at bounding box center [201, 128] width 138 height 20
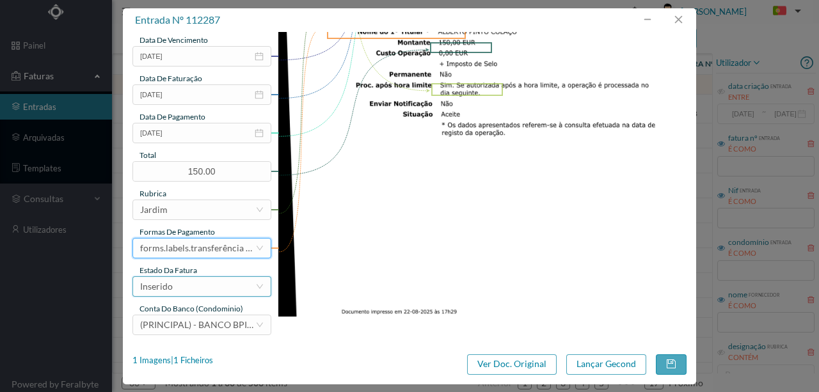
click at [204, 291] on div "Inserido" at bounding box center [197, 286] width 115 height 19
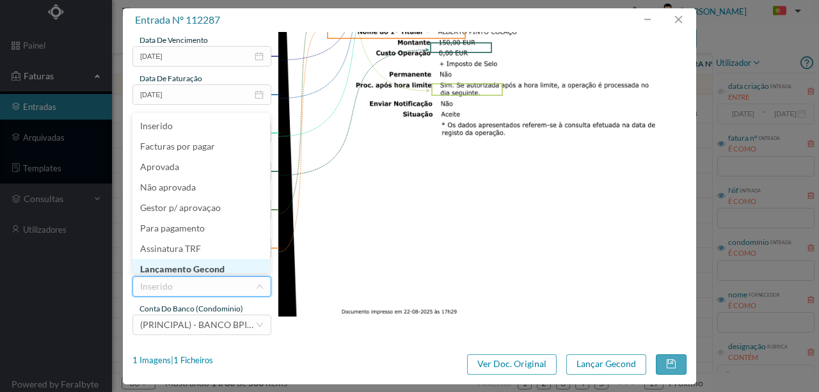
scroll to position [6, 0]
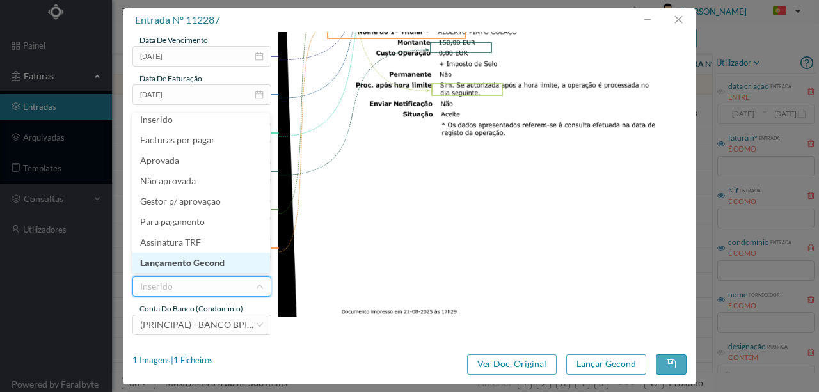
click at [196, 261] on li "Lançamento Gecond" at bounding box center [201, 263] width 138 height 20
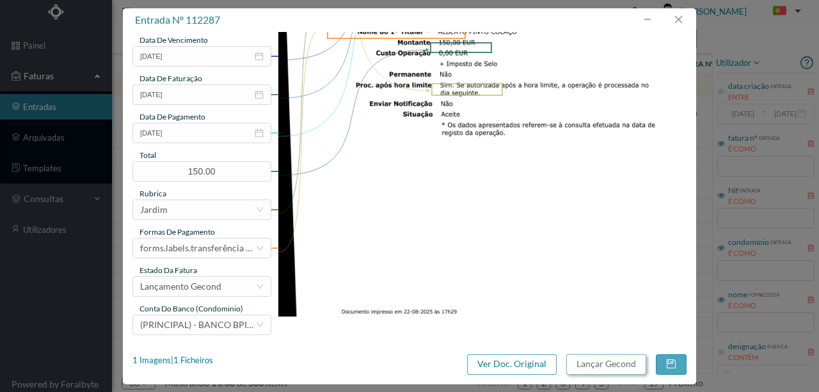
click at [589, 363] on button "Lançar Gecond" at bounding box center [606, 364] width 80 height 20
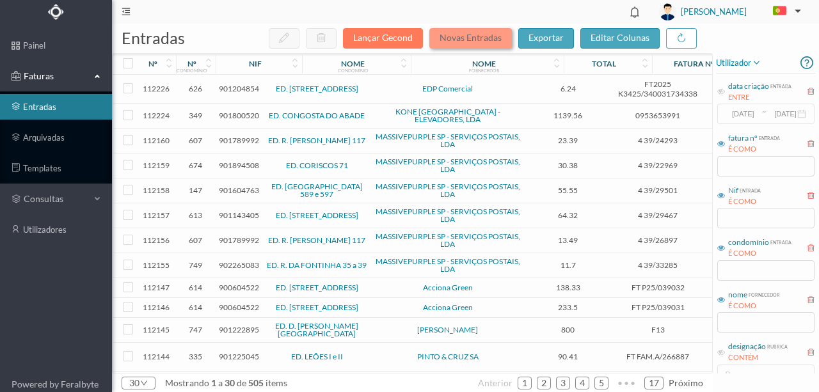
click at [464, 41] on button "Novas Entradas" at bounding box center [470, 38] width 83 height 20
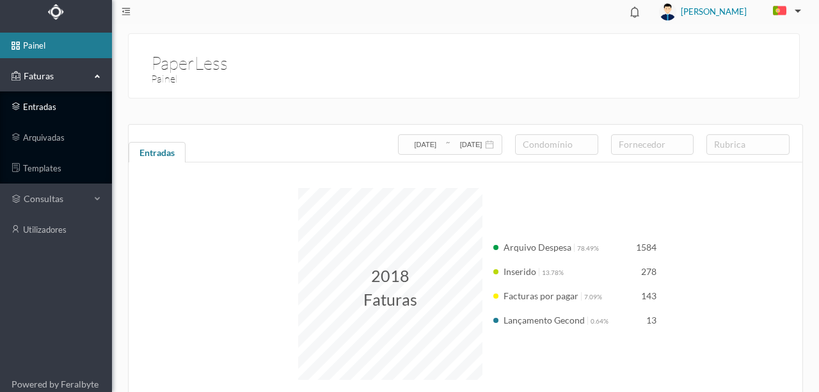
click at [46, 104] on link "entradas" at bounding box center [56, 107] width 112 height 26
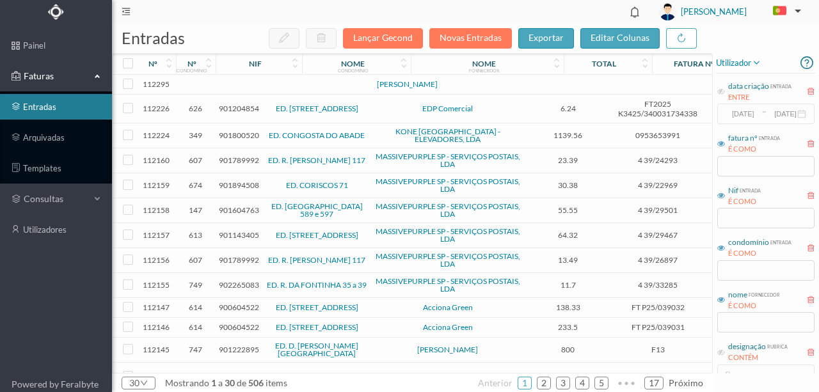
click at [251, 88] on td at bounding box center [276, 85] width 109 height 20
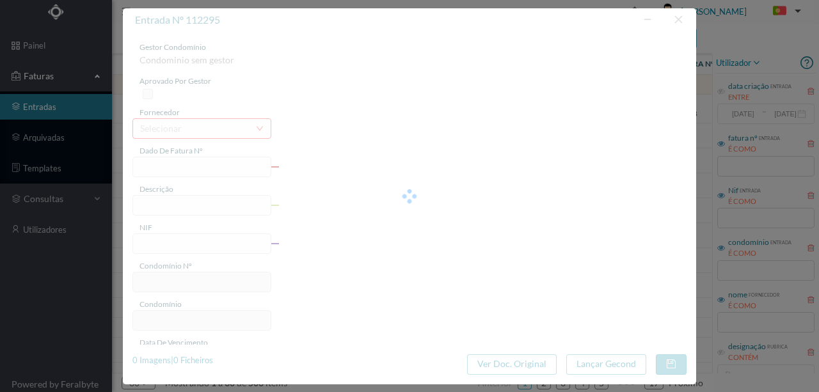
type input "ITO"
type input "0"
type input "Invalid date"
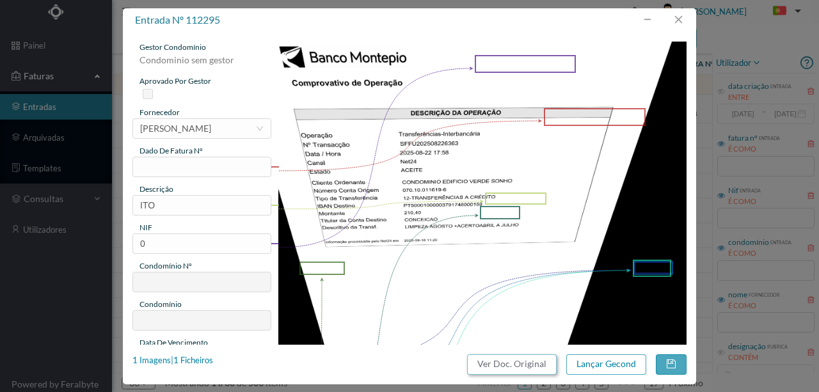
drag, startPoint x: 520, startPoint y: 363, endPoint x: 488, endPoint y: 54, distance: 310.6
click at [519, 363] on button "Ver Doc. Original" at bounding box center [512, 364] width 90 height 20
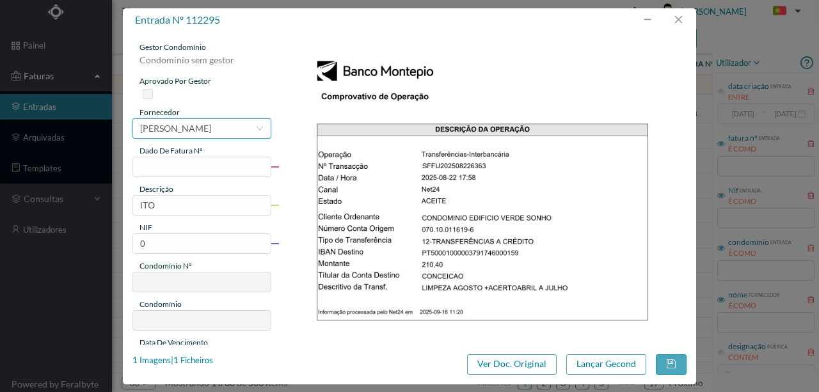
click at [190, 124] on div "[PERSON_NAME]" at bounding box center [175, 128] width 71 height 19
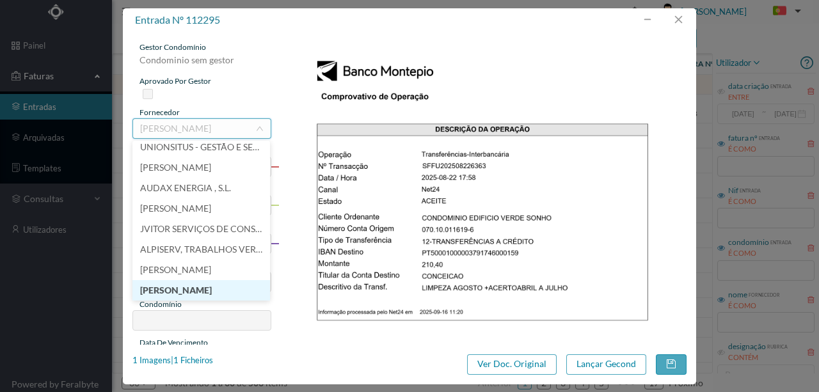
type input "X"
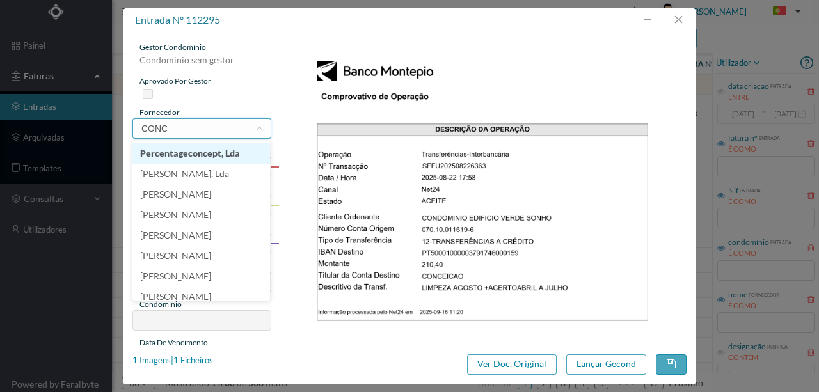
type input "CONCE"
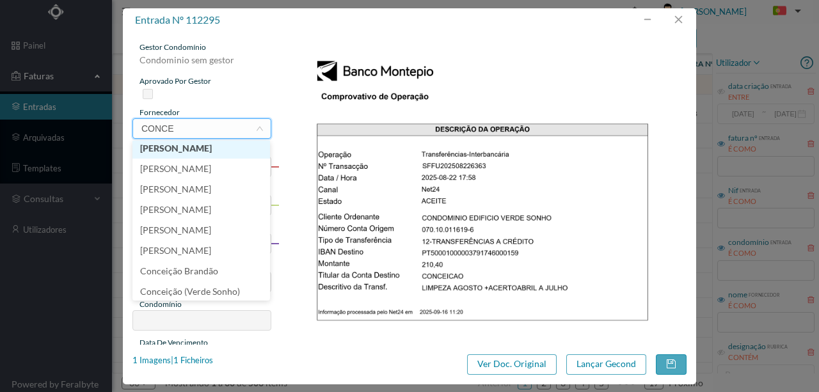
scroll to position [70, 0]
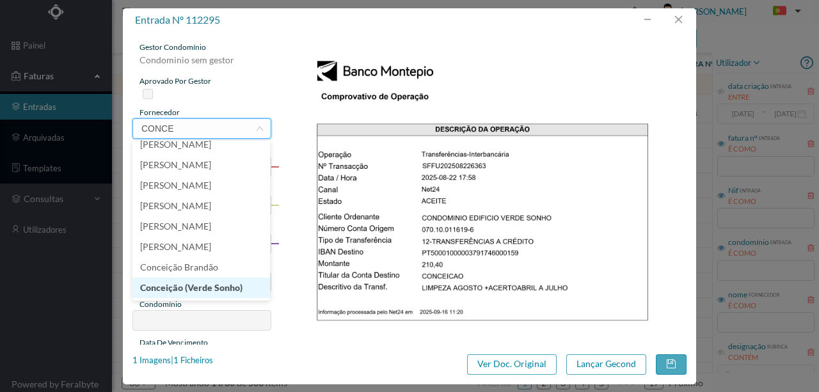
click at [206, 290] on li "Conceição (Verde Sonho)" at bounding box center [201, 288] width 138 height 20
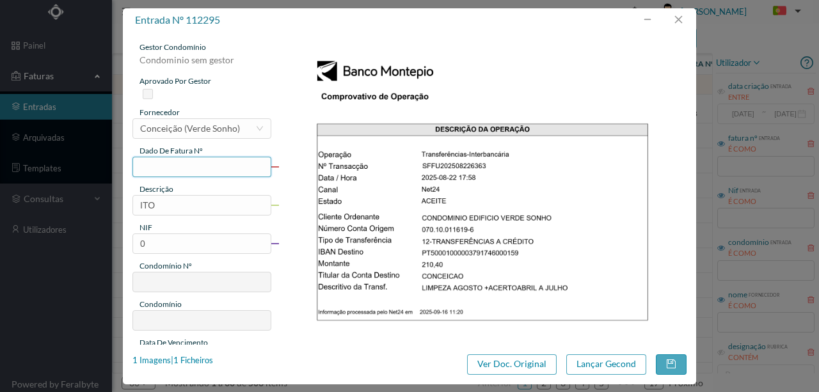
click at [148, 168] on input "text" at bounding box center [201, 167] width 139 height 20
type input "631.22.08.2025"
drag, startPoint x: 166, startPoint y: 207, endPoint x: 78, endPoint y: 209, distance: 87.7
click at [78, 209] on div "entrada nº 112295 gestor condomínio Condominio sem gestor aprovado por gestor f…" at bounding box center [409, 196] width 819 height 392
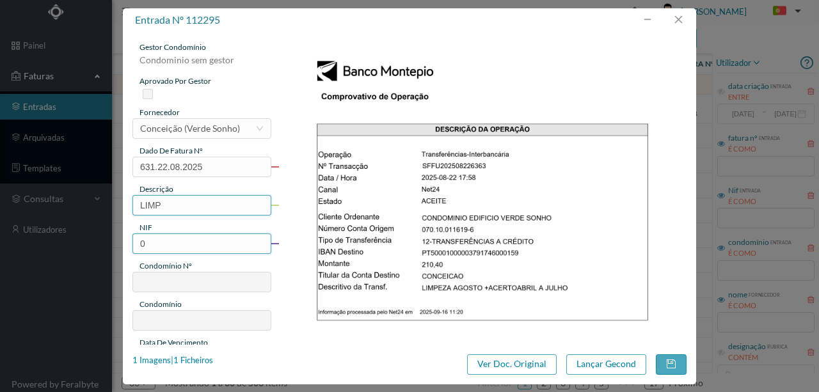
type input "Limpeza Agosto"
drag, startPoint x: 163, startPoint y: 243, endPoint x: 83, endPoint y: 252, distance: 80.5
click at [86, 252] on div "entrada nº 112295 gestor condomínio Condominio sem gestor aprovado por gestor f…" at bounding box center [409, 196] width 819 height 392
type input "901921360"
type input "631"
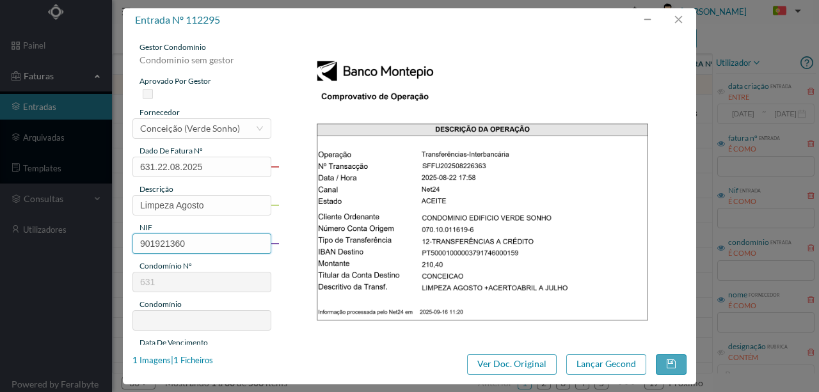
type input "ED. VERDE SONHO"
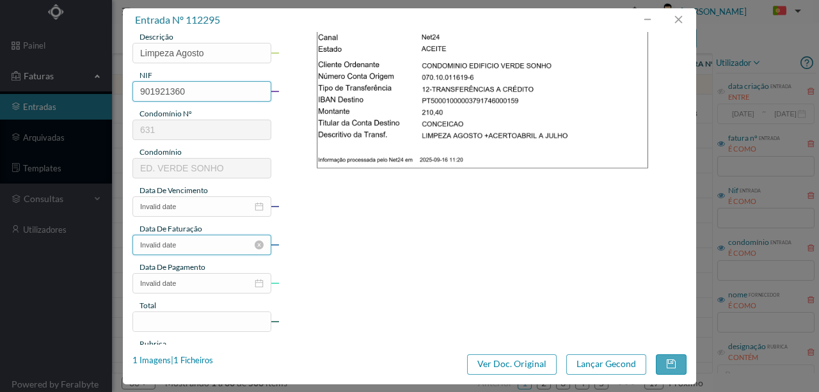
scroll to position [170, 0]
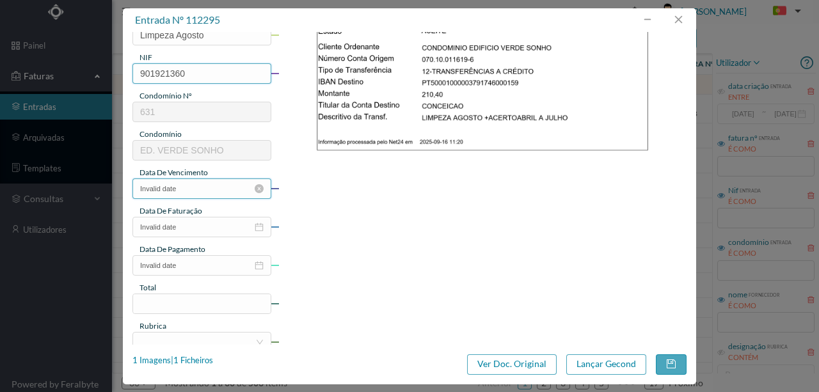
type input "901921360"
click at [187, 186] on input "Invalid date" at bounding box center [201, 189] width 139 height 20
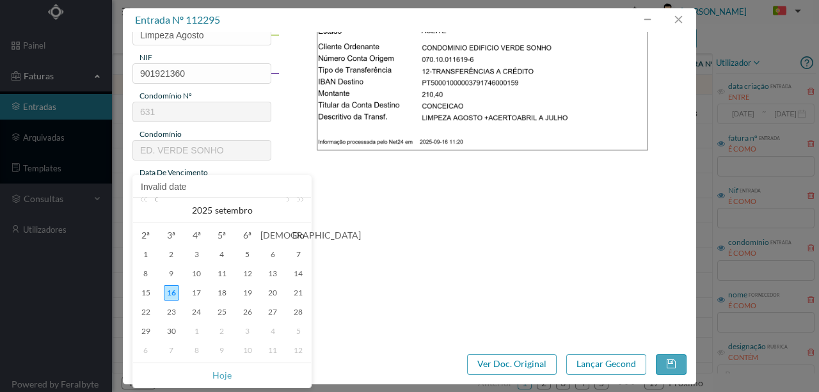
click at [159, 200] on link at bounding box center [158, 211] width 12 height 26
click at [248, 312] on div "22" at bounding box center [247, 312] width 15 height 15
type input "2025-08-22"
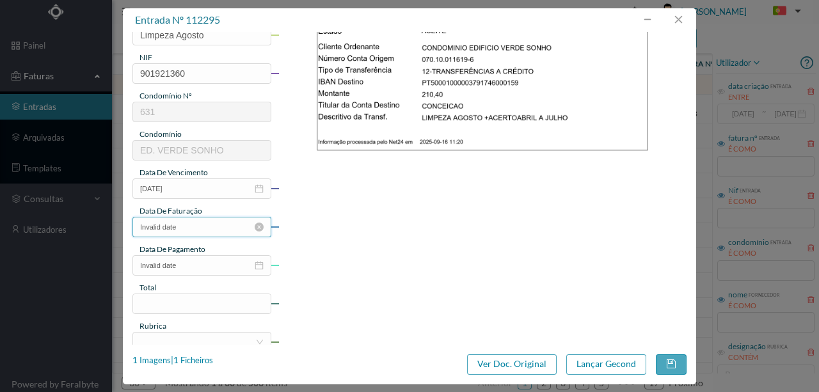
click at [184, 227] on input "Invalid date" at bounding box center [201, 227] width 139 height 20
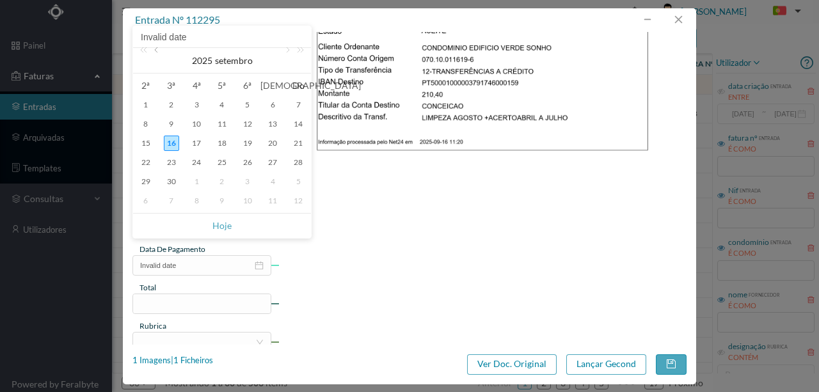
click at [156, 51] on link at bounding box center [158, 61] width 12 height 26
click at [242, 162] on div "22" at bounding box center [247, 162] width 15 height 15
type input "2025-08-22"
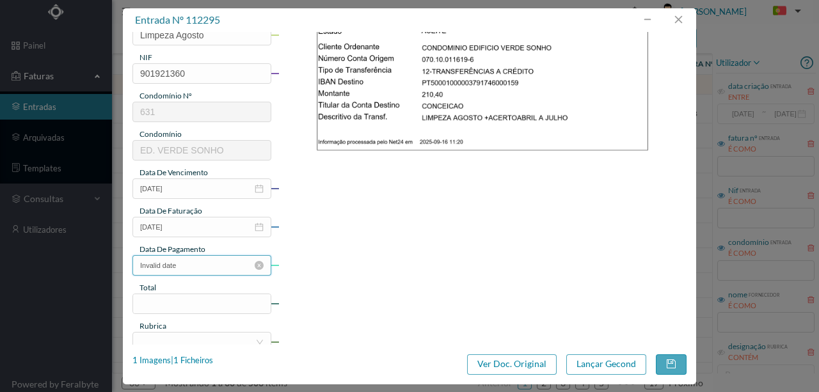
click at [182, 267] on input "Invalid date" at bounding box center [201, 265] width 139 height 20
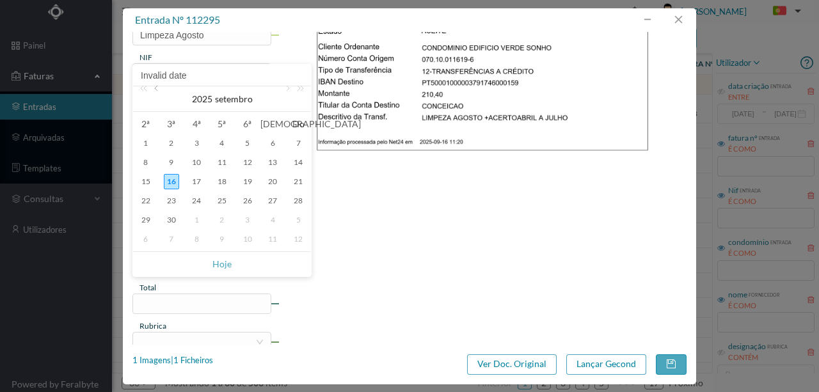
click at [161, 88] on link at bounding box center [158, 99] width 12 height 26
click at [247, 205] on div "22" at bounding box center [247, 200] width 15 height 15
type input "2025-08-22"
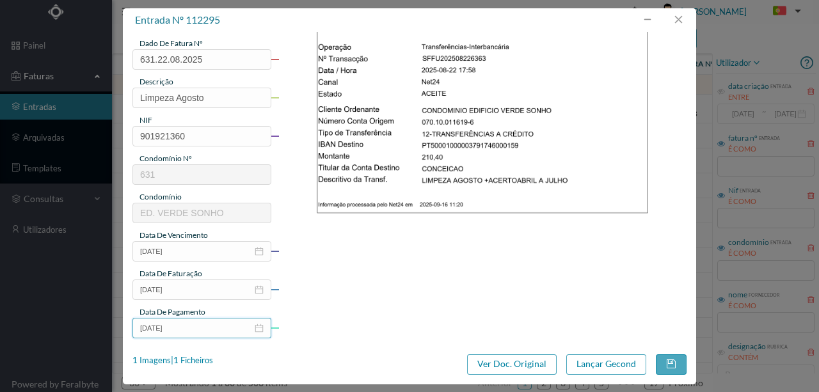
scroll to position [85, 0]
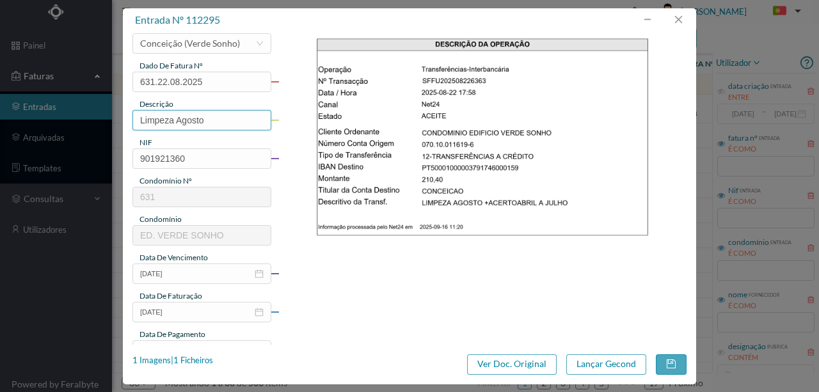
click at [211, 118] on input "Limpeza Agosto" at bounding box center [201, 120] width 139 height 20
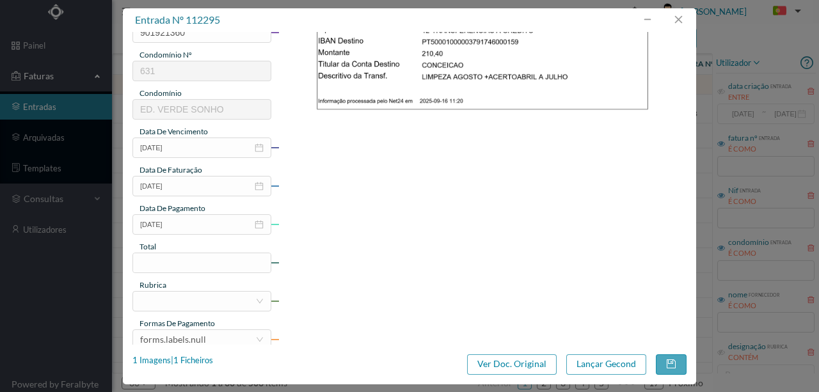
scroll to position [213, 0]
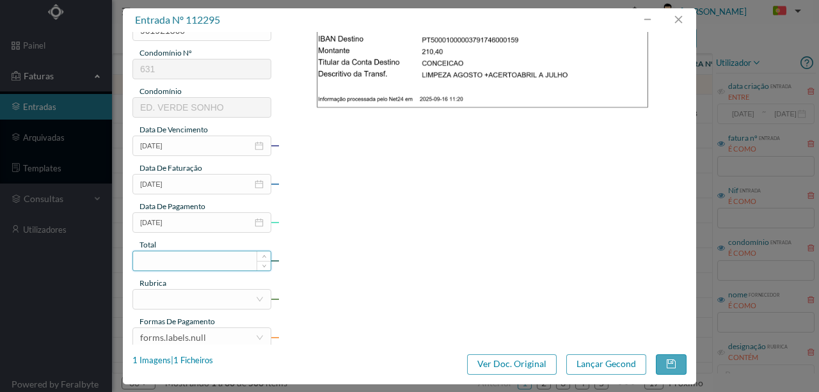
type input "Limpeza Agosto + Acerto Abril a Junho"
click at [198, 265] on input at bounding box center [202, 260] width 138 height 19
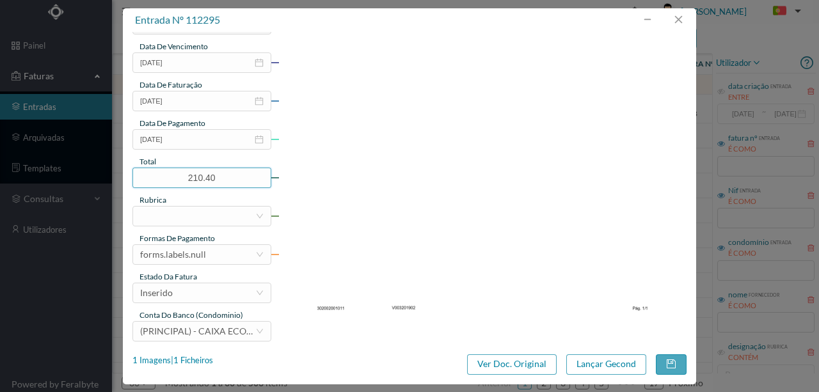
scroll to position [298, 0]
type input "210.40"
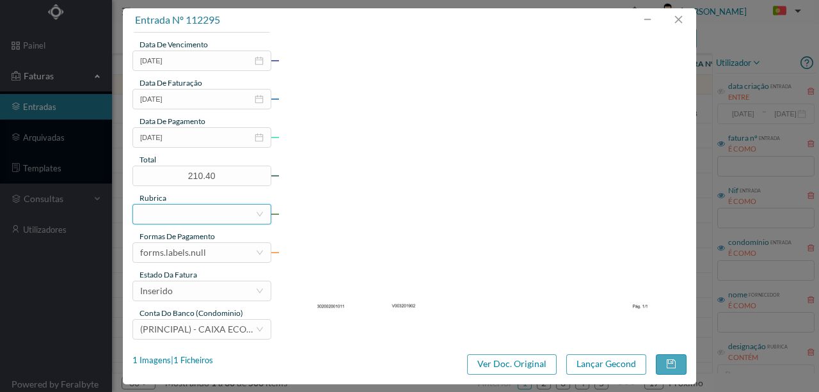
click at [154, 214] on div at bounding box center [197, 214] width 115 height 19
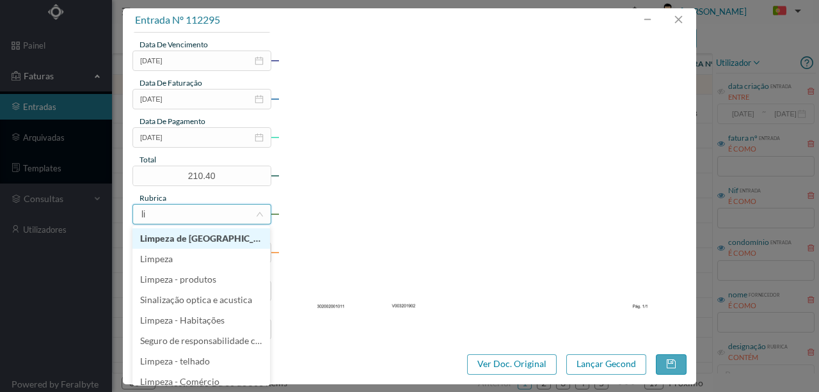
type input "lim"
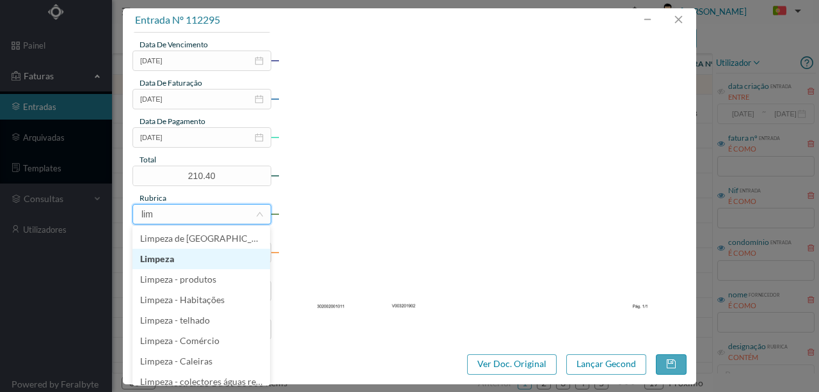
click at [152, 260] on li "Limpeza" at bounding box center [201, 259] width 138 height 20
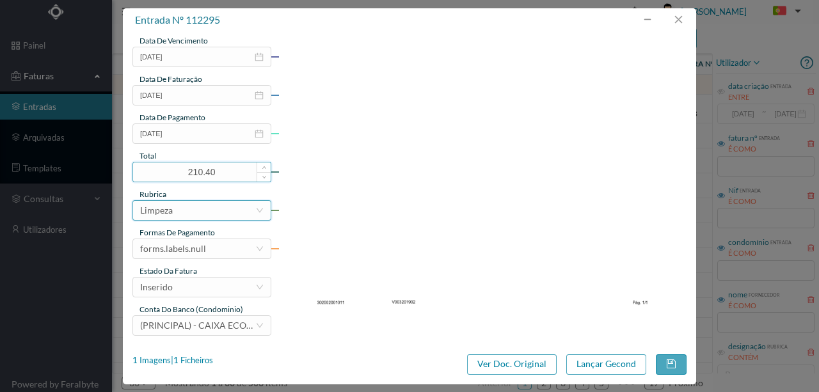
scroll to position [303, 0]
click at [195, 248] on div "forms.labels.null" at bounding box center [173, 248] width 66 height 19
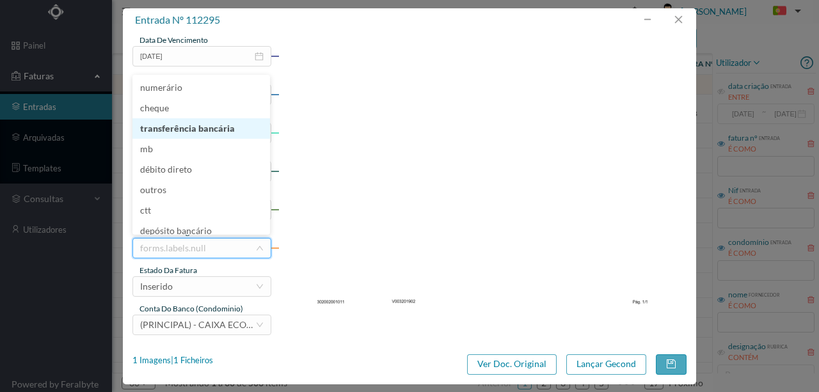
click at [191, 129] on li "transferência bancária" at bounding box center [201, 128] width 138 height 20
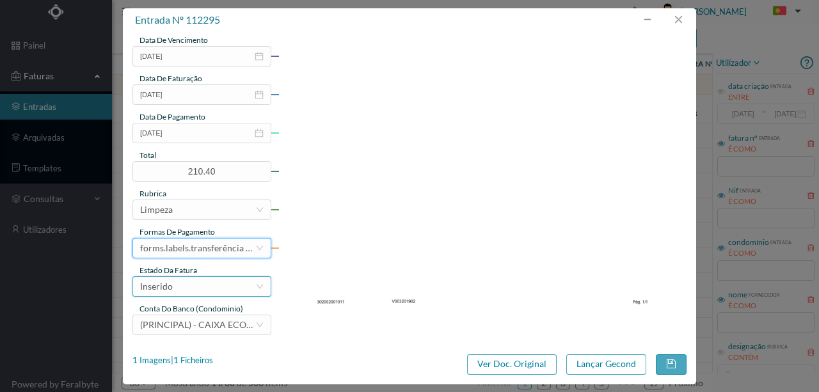
drag, startPoint x: 180, startPoint y: 288, endPoint x: 150, endPoint y: 283, distance: 30.5
click at [179, 288] on div "Inserido" at bounding box center [197, 286] width 115 height 19
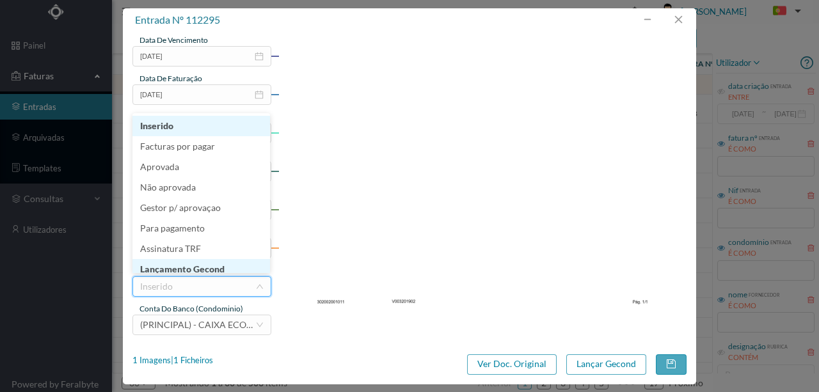
scroll to position [6, 0]
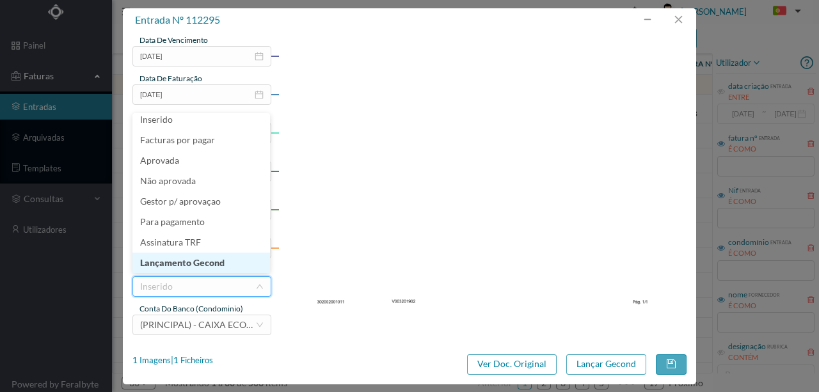
click at [200, 262] on li "Lançamento Gecond" at bounding box center [201, 263] width 138 height 20
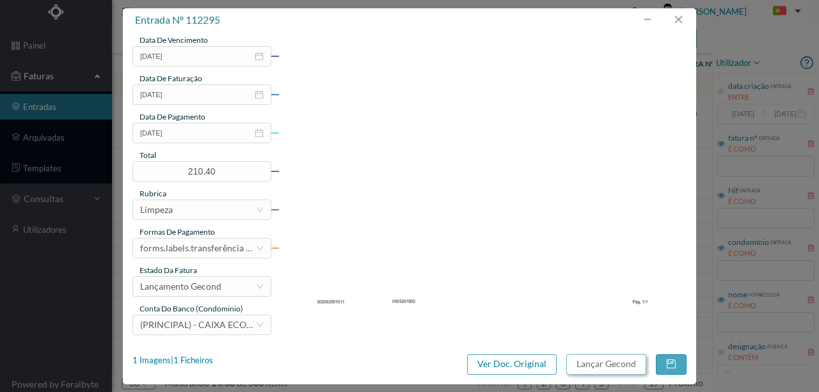
click at [626, 366] on button "Lançar Gecond" at bounding box center [606, 364] width 80 height 20
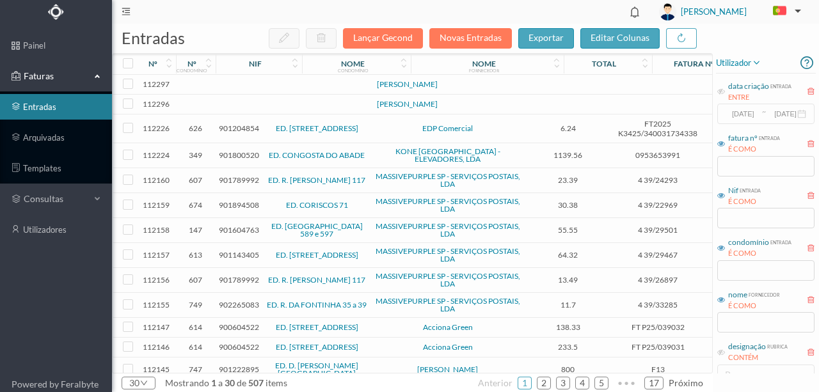
click at [262, 113] on td at bounding box center [276, 105] width 109 height 20
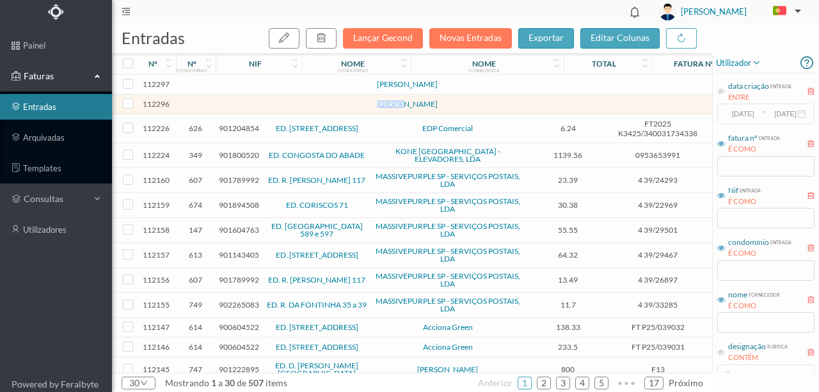
click at [262, 113] on td at bounding box center [276, 105] width 109 height 20
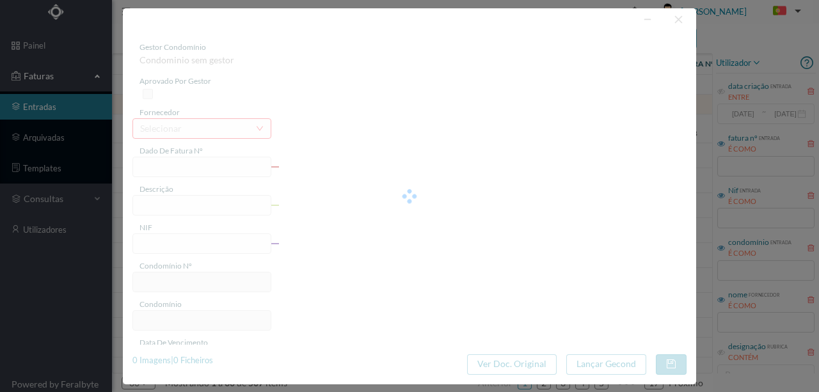
type input "PEZA AGOSTO"
type input "0"
type input "Invalid date"
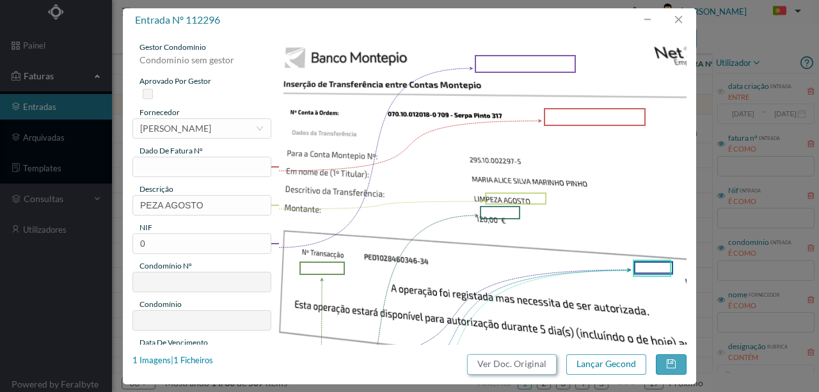
click at [536, 367] on button "Ver Doc. Original" at bounding box center [512, 364] width 90 height 20
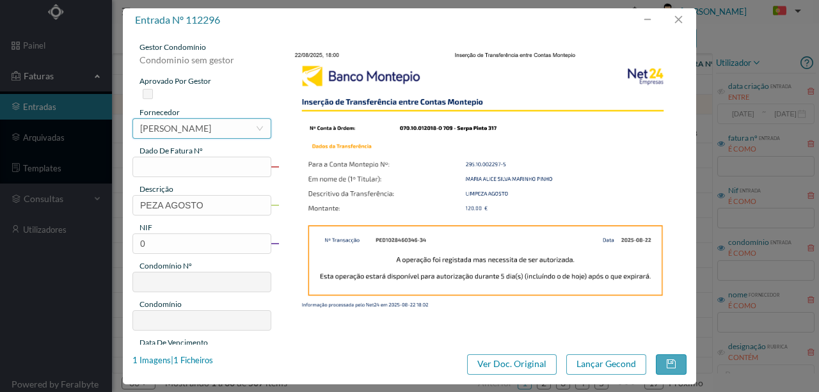
click at [195, 127] on div "[PERSON_NAME]" at bounding box center [175, 128] width 71 height 19
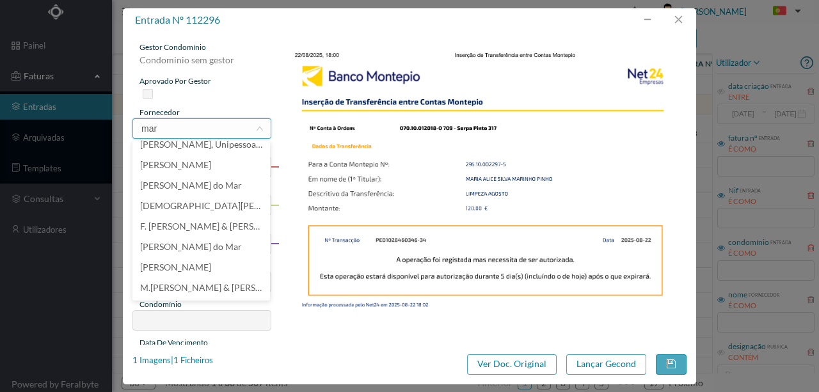
scroll to position [0, 0]
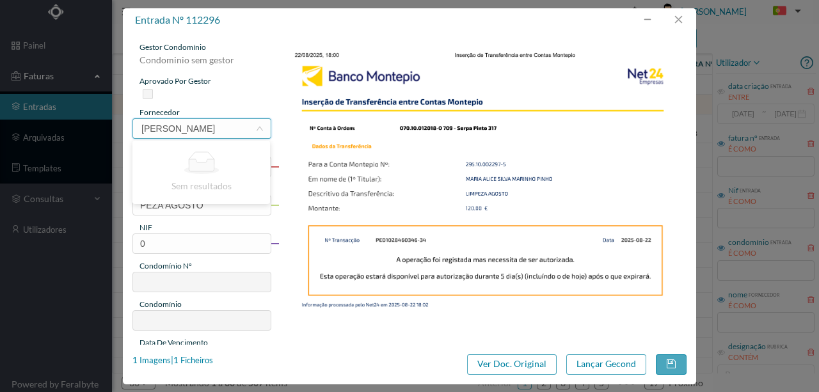
drag, startPoint x: 200, startPoint y: 127, endPoint x: 168, endPoint y: 125, distance: 32.1
click at [168, 125] on input "maria alice s" at bounding box center [197, 128] width 115 height 19
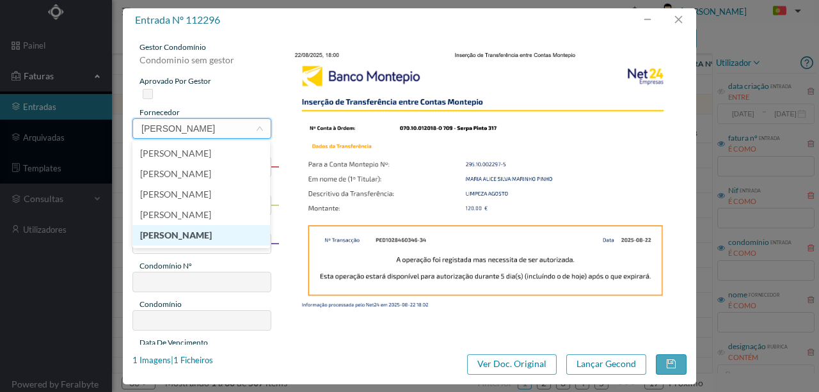
click at [218, 232] on li "[PERSON_NAME]" at bounding box center [201, 235] width 138 height 20
type input "maria alice"
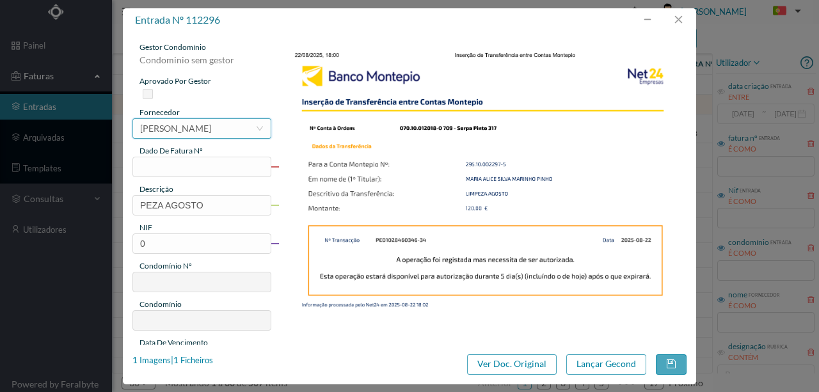
click at [211, 129] on div "[PERSON_NAME]" at bounding box center [175, 128] width 71 height 19
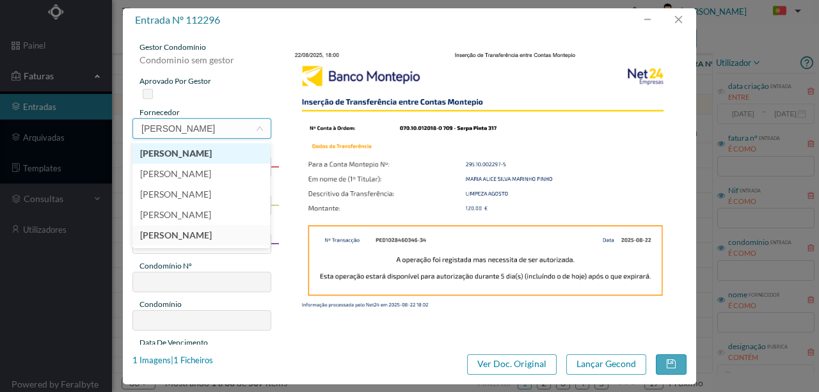
type input "maria alice"
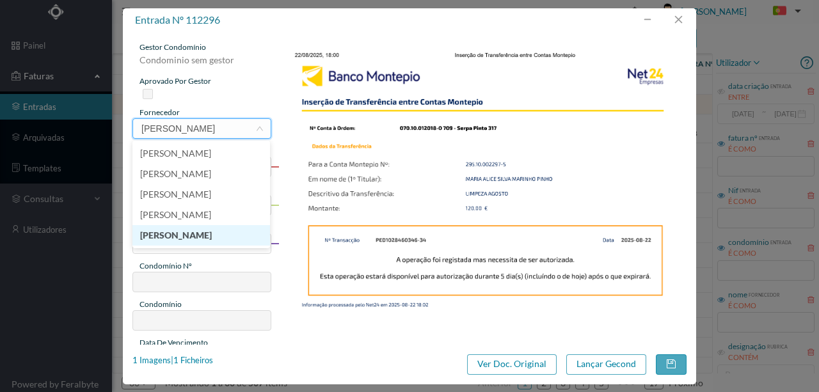
click at [198, 233] on li "[PERSON_NAME]" at bounding box center [201, 235] width 138 height 20
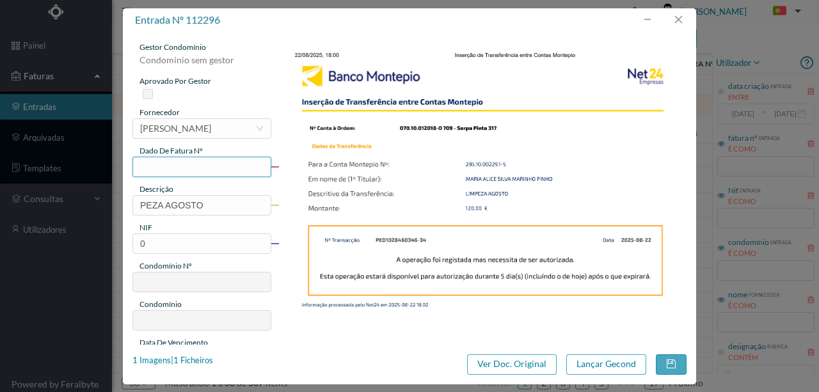
click at [150, 171] on input "text" at bounding box center [201, 167] width 139 height 20
drag, startPoint x: 200, startPoint y: 170, endPoint x: 106, endPoint y: 175, distance: 94.2
click at [106, 175] on div "entrada nº 112296 gestor condomínio Condominio sem gestor aprovado por gestor f…" at bounding box center [409, 196] width 819 height 392
type input "Limpeza Agosto"
drag, startPoint x: 212, startPoint y: 205, endPoint x: 125, endPoint y: 201, distance: 87.7
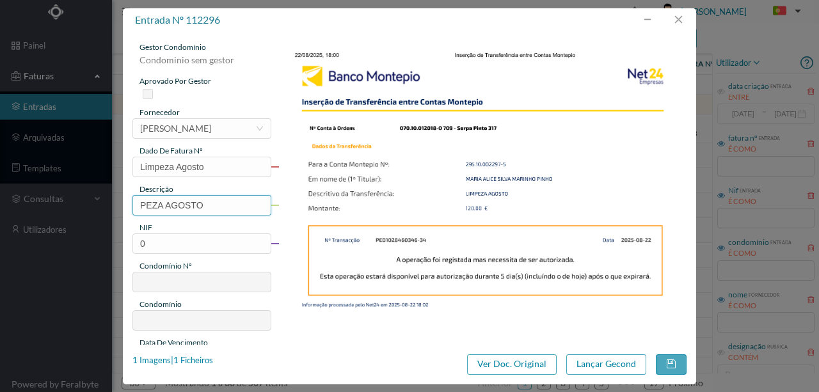
click at [125, 201] on div "gestor condomínio Condominio sem gestor aprovado por gestor fornecedor selecion…" at bounding box center [409, 188] width 573 height 313
type input "Limpeza Agosto"
drag, startPoint x: 216, startPoint y: 166, endPoint x: 118, endPoint y: 166, distance: 98.5
click at [118, 166] on div "entrada nº 112296 gestor condomínio Condominio sem gestor aprovado por gestor f…" at bounding box center [409, 196] width 819 height 392
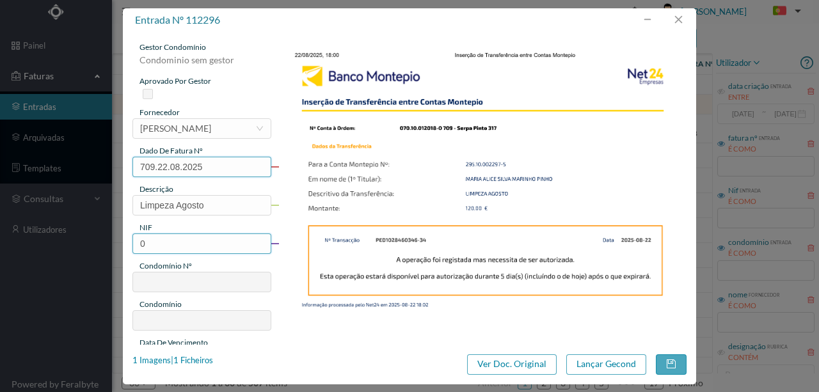
type input "709.22.08.2025"
drag, startPoint x: 154, startPoint y: 238, endPoint x: 120, endPoint y: 244, distance: 34.5
click at [120, 244] on div "entrada nº 112296 gestor condomínio Condominio sem gestor aprovado por gestor f…" at bounding box center [409, 196] width 819 height 392
type input "901601926"
type input "709"
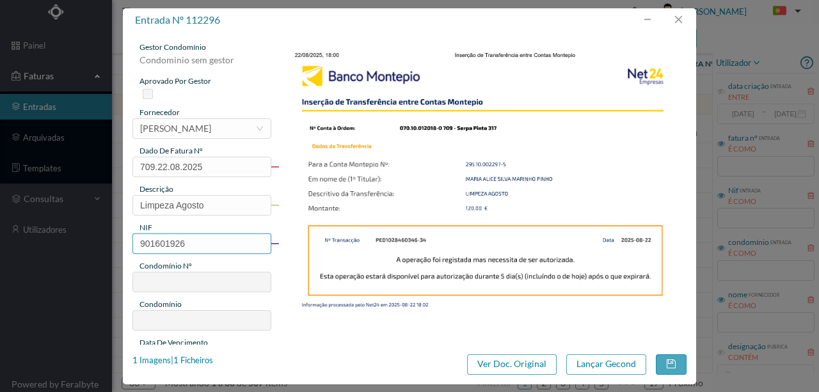
type input "ED. SERPA PINTO 317"
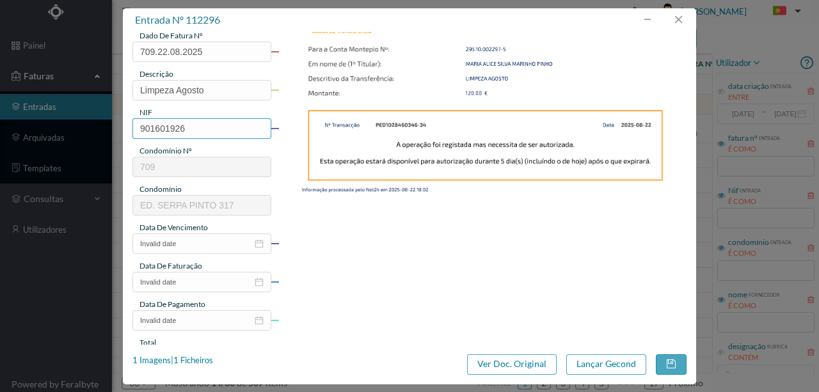
scroll to position [128, 0]
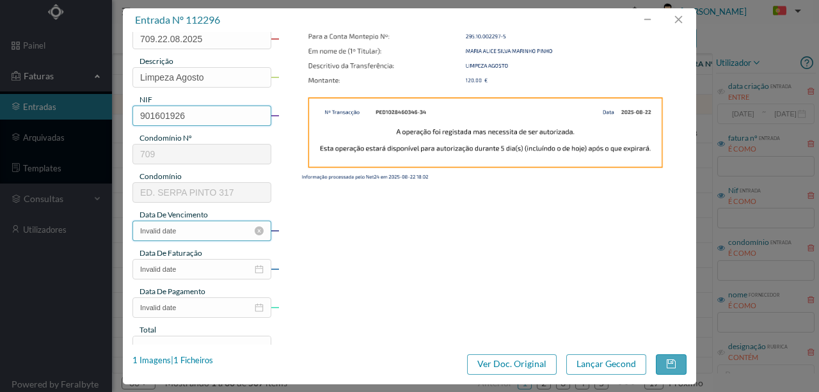
type input "901601926"
click at [190, 229] on input "Invalid date" at bounding box center [201, 231] width 139 height 20
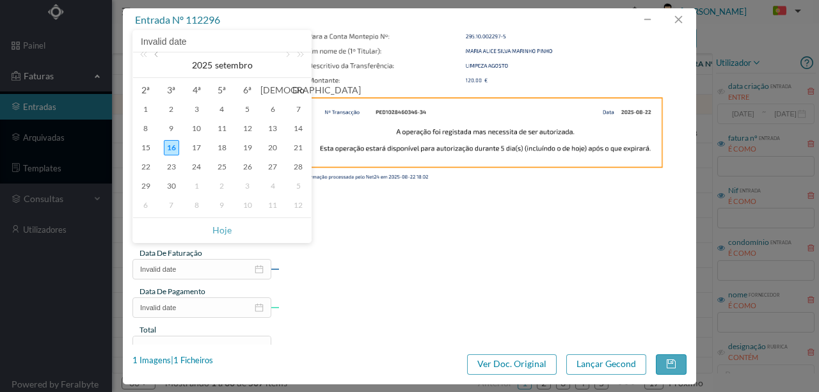
click at [159, 59] on link at bounding box center [158, 65] width 12 height 26
click at [248, 166] on div "22" at bounding box center [247, 166] width 15 height 15
type input "2025-08-22"
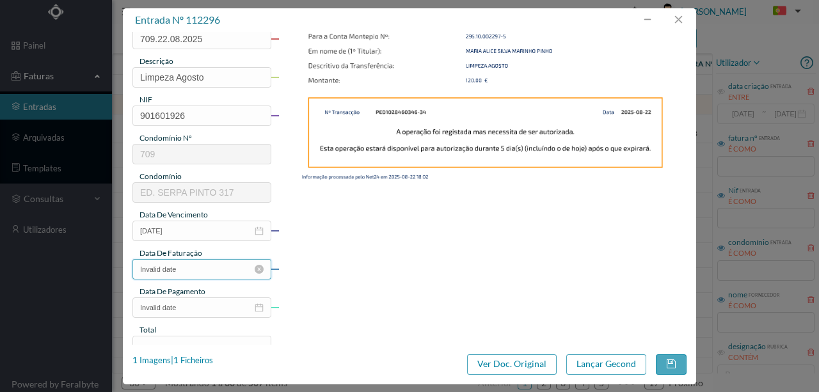
click at [195, 265] on input "Invalid date" at bounding box center [201, 269] width 139 height 20
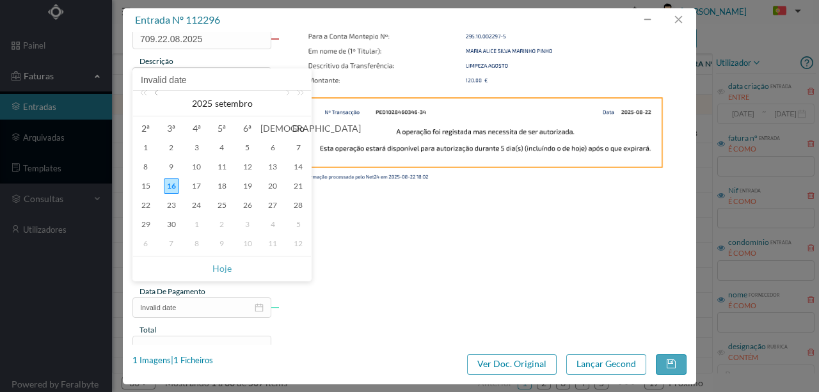
click at [158, 94] on link at bounding box center [158, 104] width 12 height 26
click at [248, 205] on div "22" at bounding box center [247, 205] width 15 height 15
type input "2025-08-22"
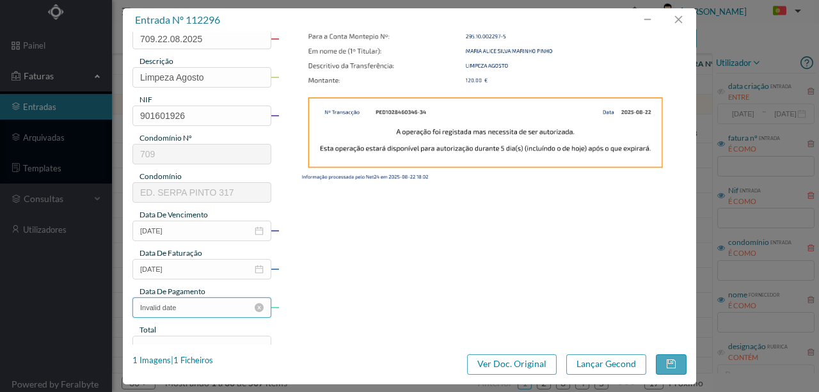
click at [201, 308] on input "Invalid date" at bounding box center [201, 308] width 139 height 20
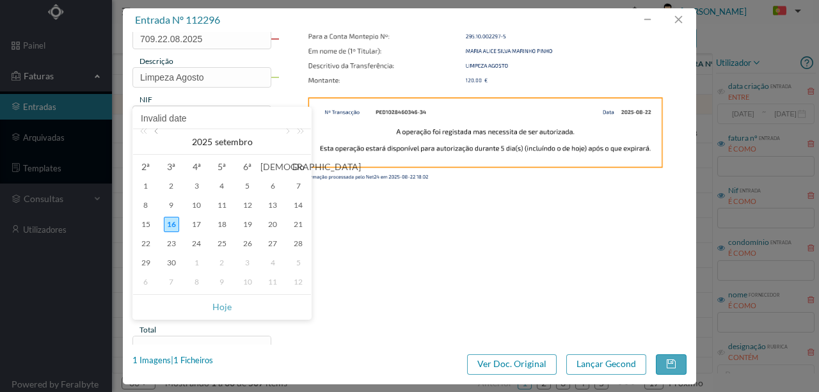
click at [159, 133] on link at bounding box center [158, 142] width 12 height 26
click at [247, 246] on div "22" at bounding box center [247, 243] width 15 height 15
type input "2025-08-22"
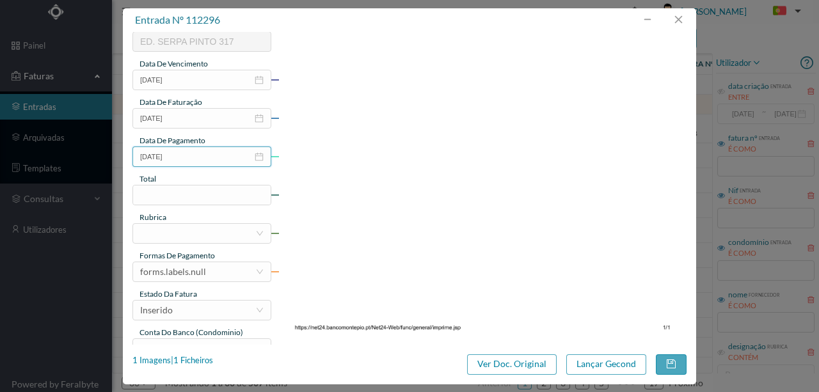
scroll to position [298, 0]
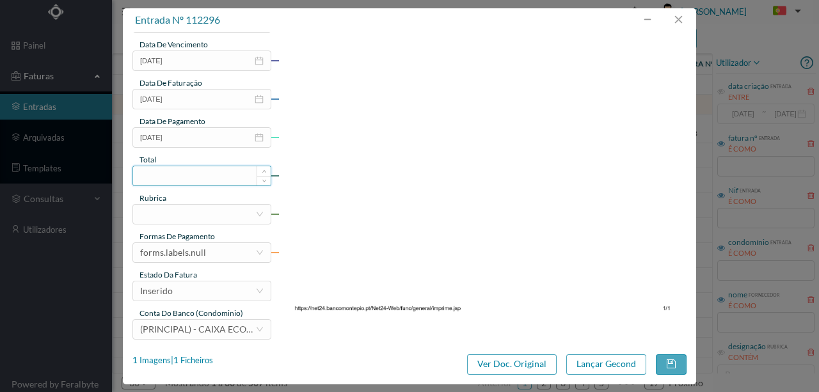
click at [175, 173] on input at bounding box center [202, 175] width 138 height 19
type input "120.00"
click at [188, 210] on div at bounding box center [197, 214] width 115 height 19
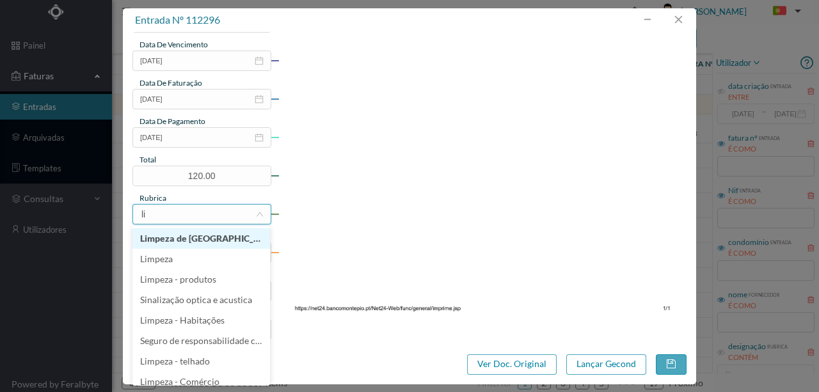
type input "lim"
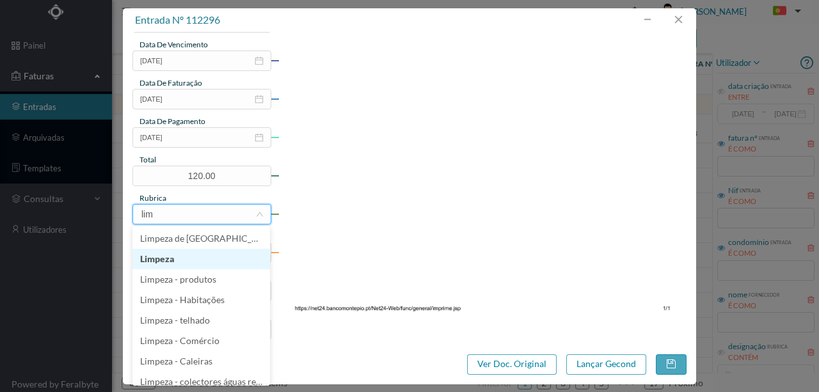
click at [156, 257] on li "Limpeza" at bounding box center [201, 259] width 138 height 20
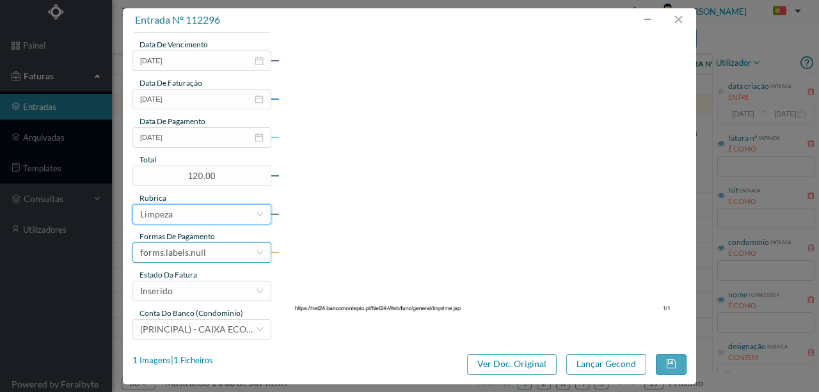
click at [201, 251] on div "forms.labels.null" at bounding box center [173, 252] width 66 height 19
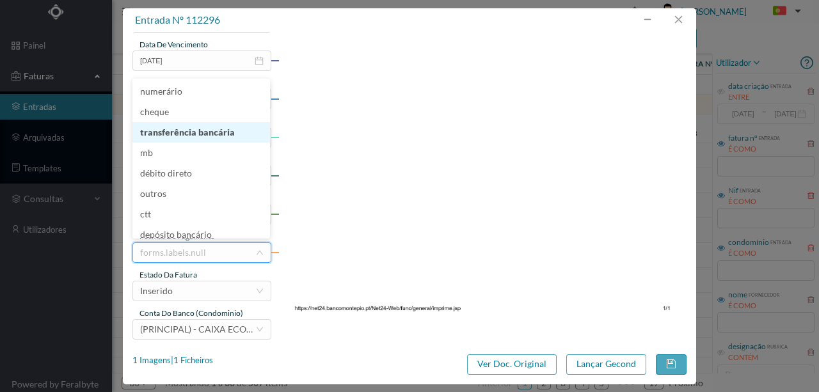
click at [180, 132] on li "transferência bancária" at bounding box center [201, 132] width 138 height 20
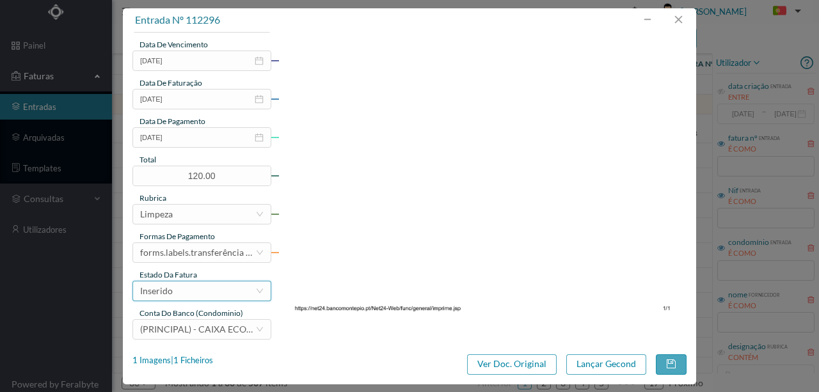
click at [184, 296] on div "Inserido" at bounding box center [197, 291] width 115 height 19
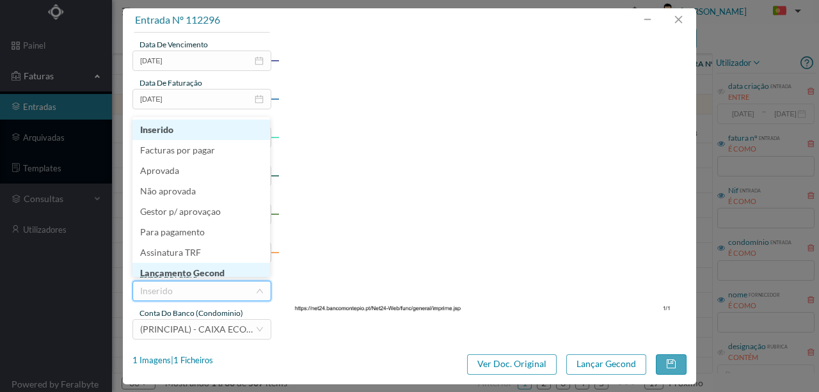
scroll to position [6, 0]
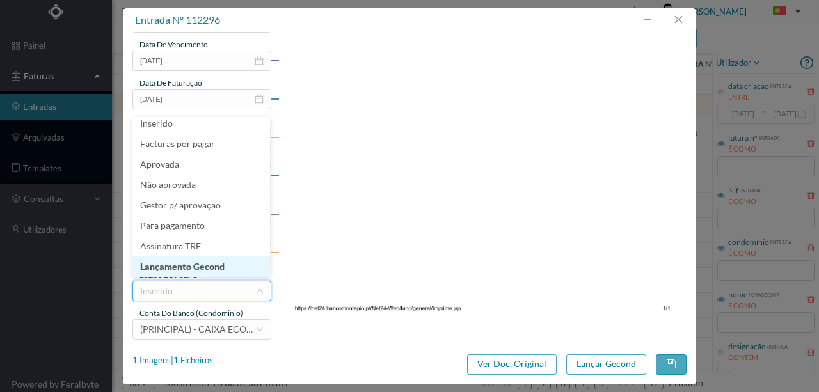
click at [204, 268] on li "Lançamento Gecond" at bounding box center [201, 267] width 138 height 20
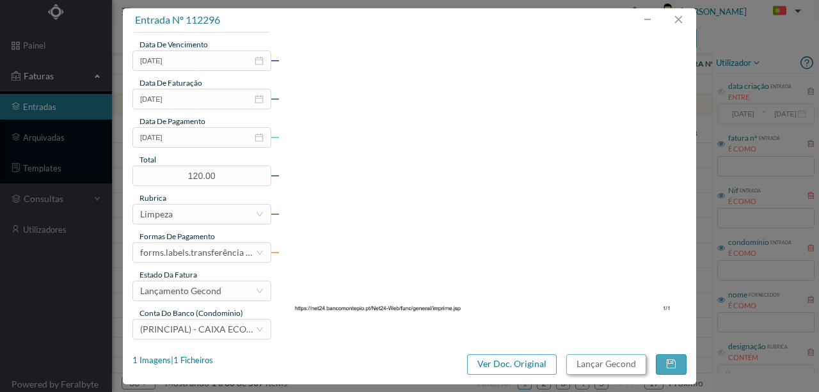
click at [595, 364] on button "Lançar Gecond" at bounding box center [606, 364] width 80 height 20
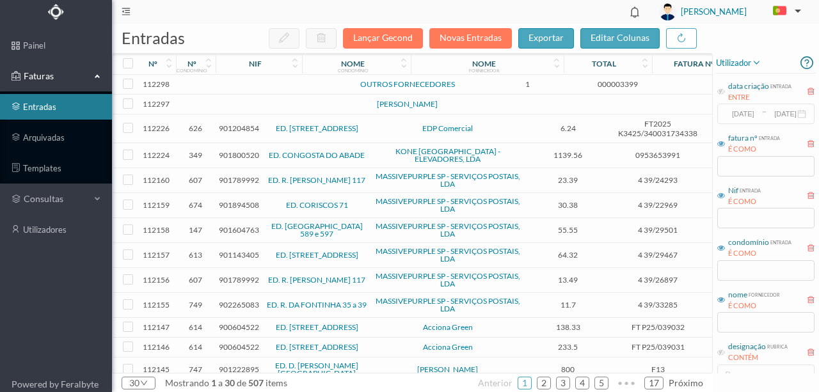
click at [266, 101] on td at bounding box center [276, 105] width 109 height 20
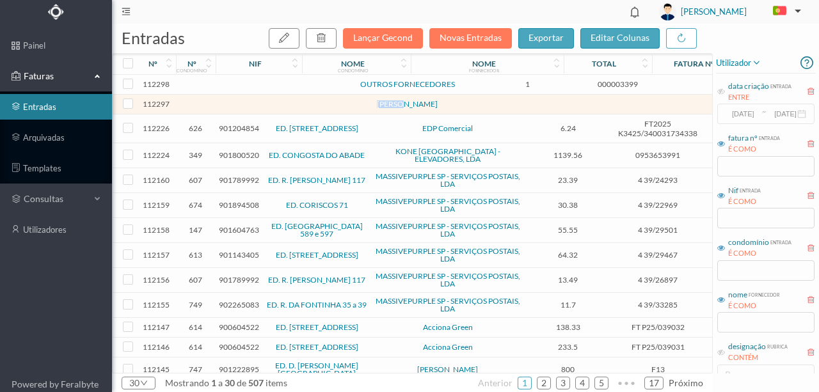
click at [266, 101] on td at bounding box center [276, 105] width 109 height 20
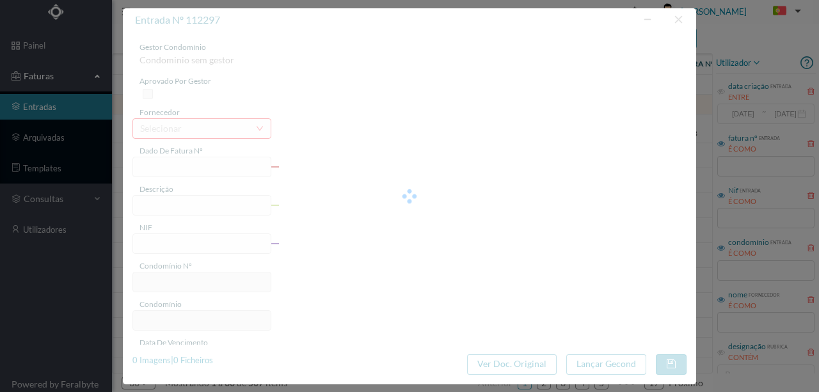
type input "LIMPEZA /"
type input "0"
type input "Invalid date"
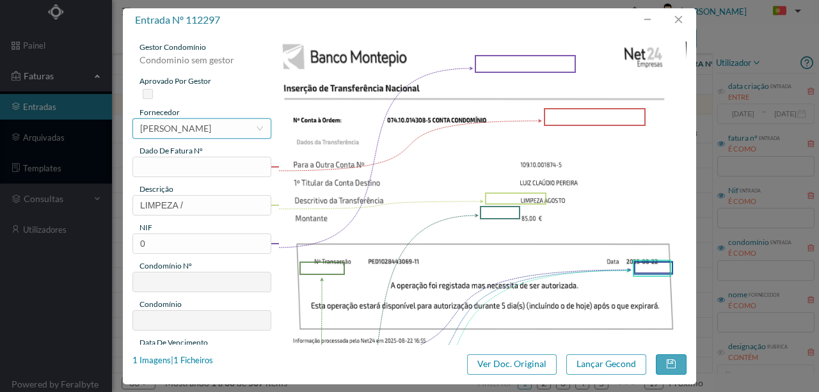
click at [189, 125] on div "[PERSON_NAME]" at bounding box center [175, 128] width 71 height 19
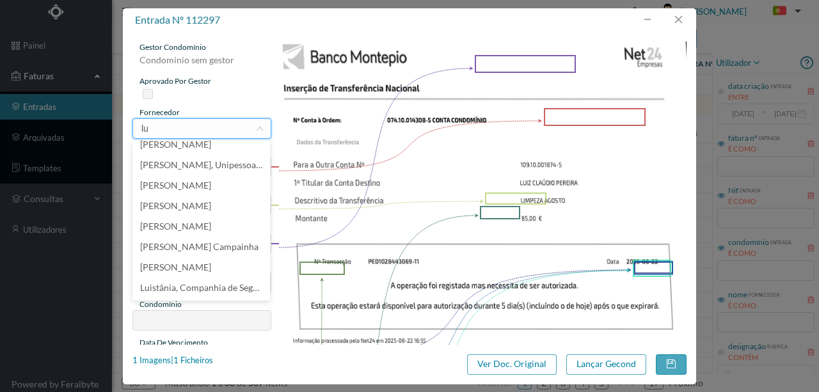
type input "lui"
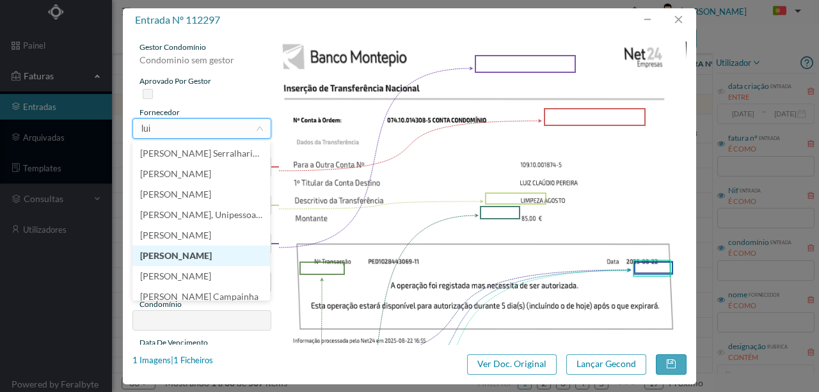
click at [200, 254] on li "[PERSON_NAME]" at bounding box center [201, 256] width 138 height 20
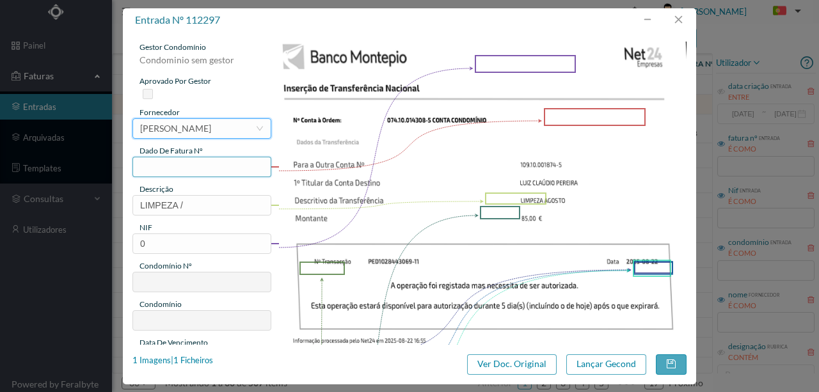
click at [177, 163] on input "text" at bounding box center [201, 167] width 139 height 20
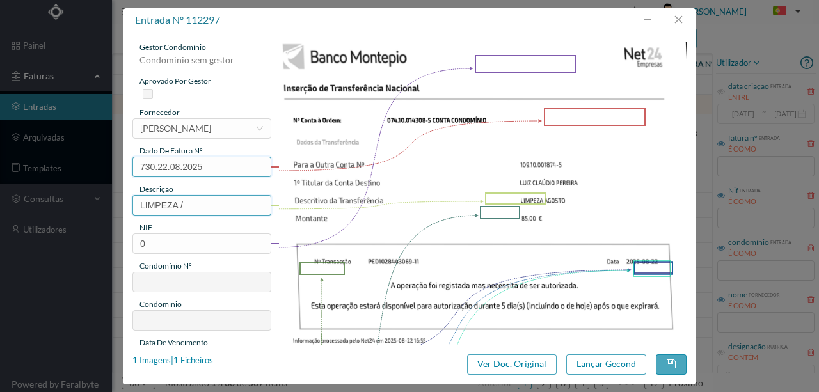
type input "730.22.08.2025"
drag, startPoint x: 196, startPoint y: 203, endPoint x: 111, endPoint y: 205, distance: 84.5
click at [113, 207] on div "entrada nº 112297 gestor condomínio Condominio sem gestor aprovado por gestor f…" at bounding box center [409, 196] width 819 height 392
type input "Limpeza Agosto"
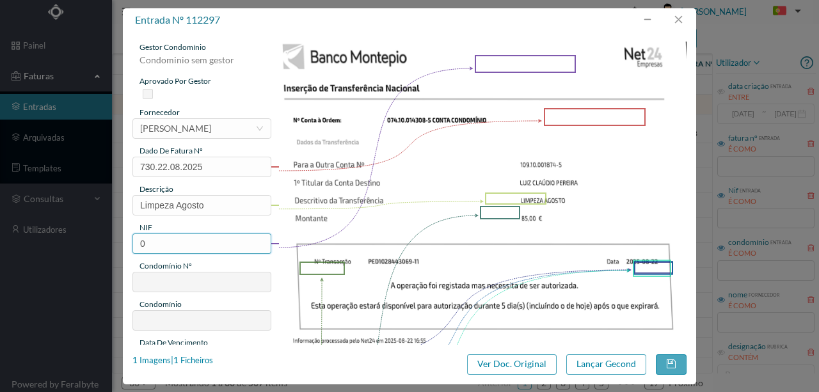
drag, startPoint x: 144, startPoint y: 242, endPoint x: 93, endPoint y: 247, distance: 50.8
click at [93, 247] on div "entrada nº 112297 gestor condomínio Condominio sem gestor aprovado por gestor f…" at bounding box center [409, 196] width 819 height 392
type input "900725540"
type input "730"
type input "ED. [STREET_ADDRESS]"
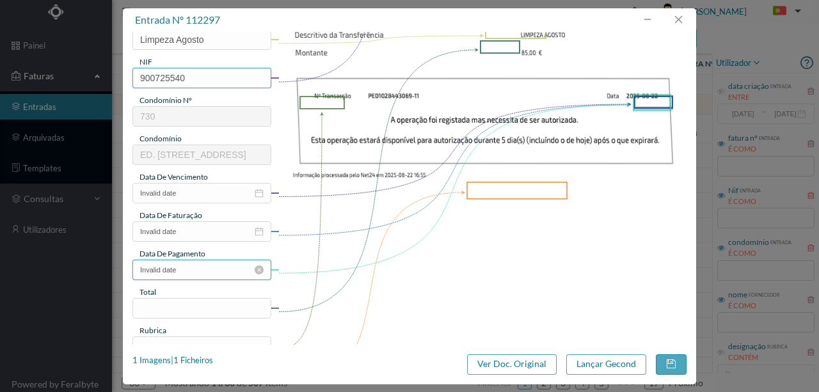
scroll to position [170, 0]
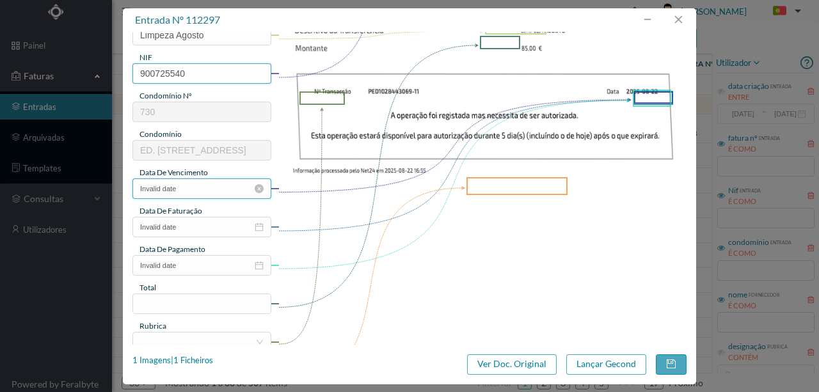
type input "900725540"
click at [196, 193] on input "Invalid date" at bounding box center [201, 189] width 139 height 20
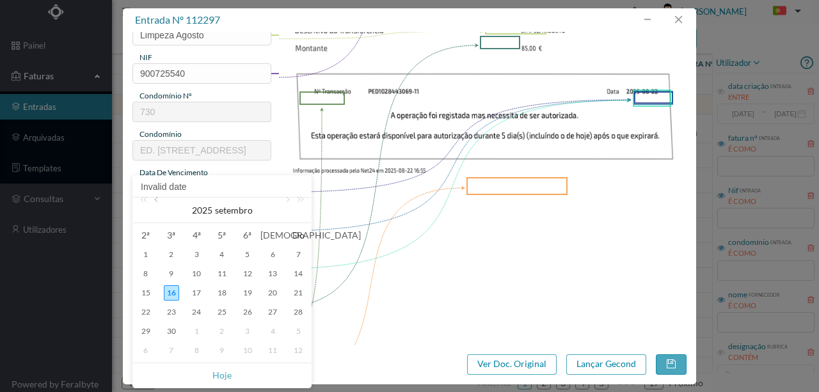
click at [161, 203] on link at bounding box center [158, 211] width 12 height 26
click at [248, 313] on div "22" at bounding box center [247, 312] width 15 height 15
type input "2025-08-22"
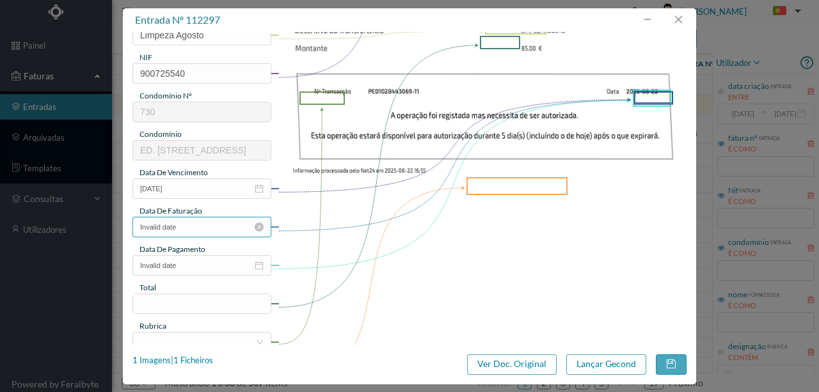
click at [185, 227] on input "Invalid date" at bounding box center [201, 227] width 139 height 20
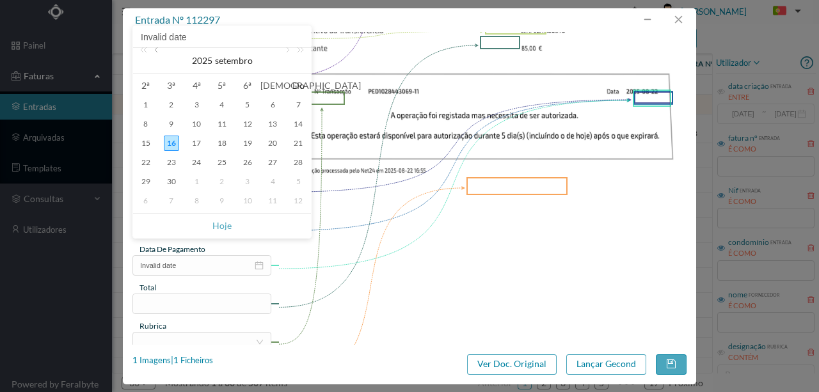
click at [159, 51] on link at bounding box center [158, 61] width 12 height 26
click at [246, 160] on div "22" at bounding box center [247, 162] width 15 height 15
type input "2025-08-22"
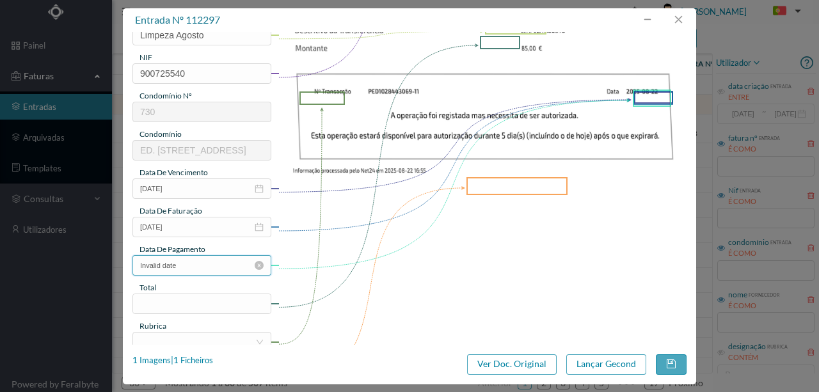
click at [198, 266] on input "Invalid date" at bounding box center [201, 265] width 139 height 20
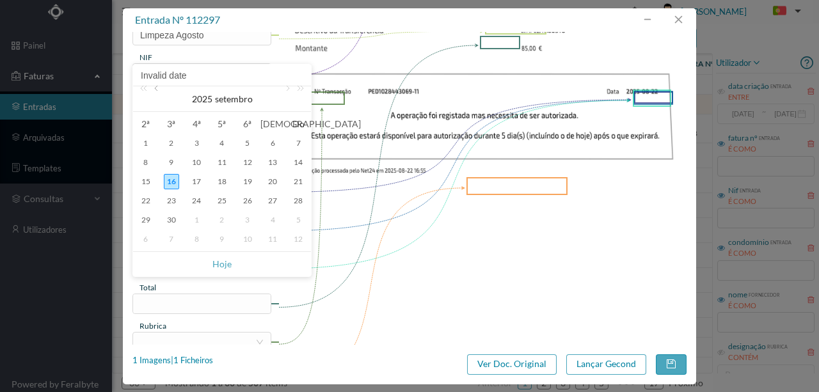
click at [157, 90] on link at bounding box center [158, 99] width 12 height 26
click at [248, 203] on div "22" at bounding box center [247, 200] width 15 height 15
type input "2025-08-22"
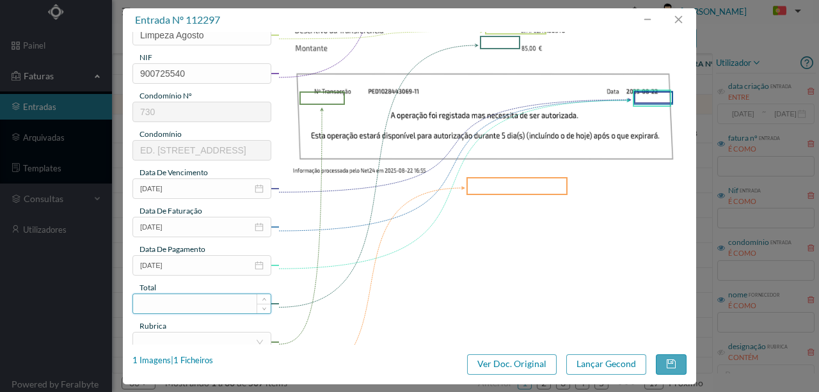
click at [171, 307] on input at bounding box center [202, 303] width 138 height 19
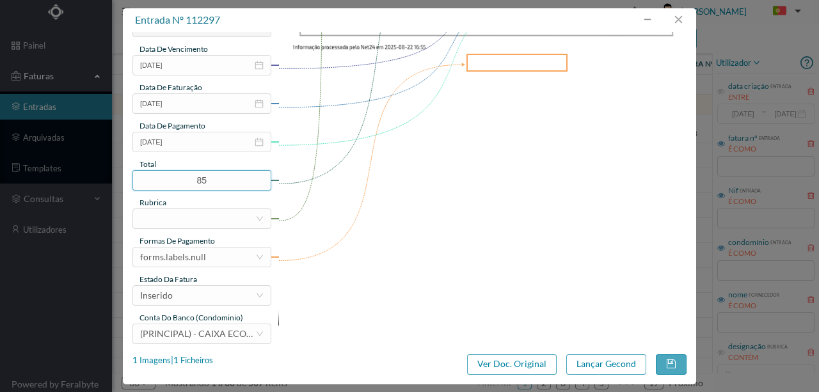
scroll to position [303, 0]
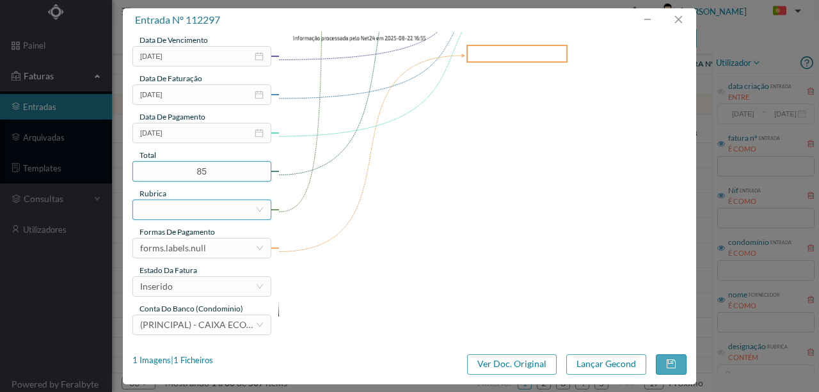
type input "85.00"
click at [177, 210] on div at bounding box center [197, 209] width 115 height 19
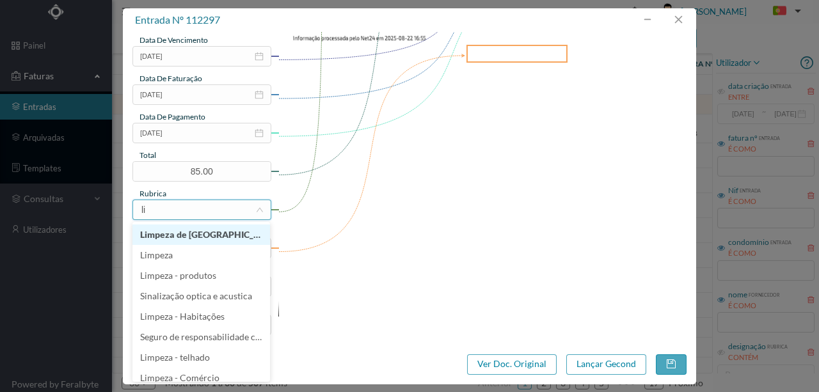
type input "lim"
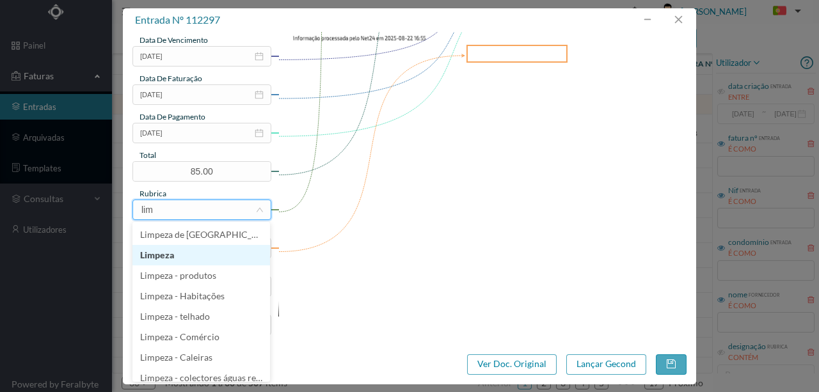
click at [165, 258] on li "Limpeza" at bounding box center [201, 255] width 138 height 20
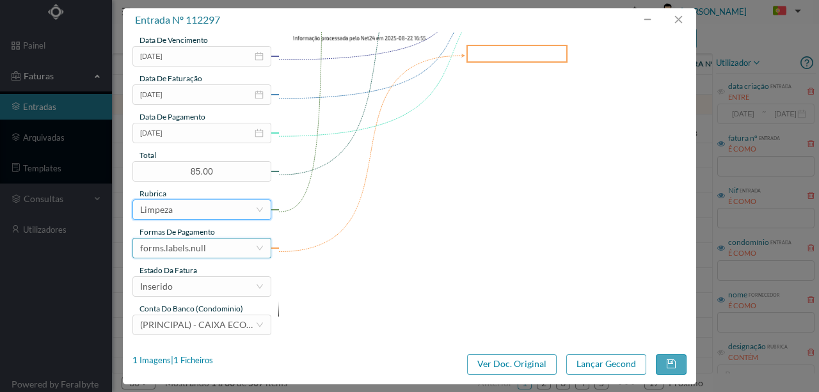
click at [184, 250] on div "forms.labels.null" at bounding box center [173, 248] width 66 height 19
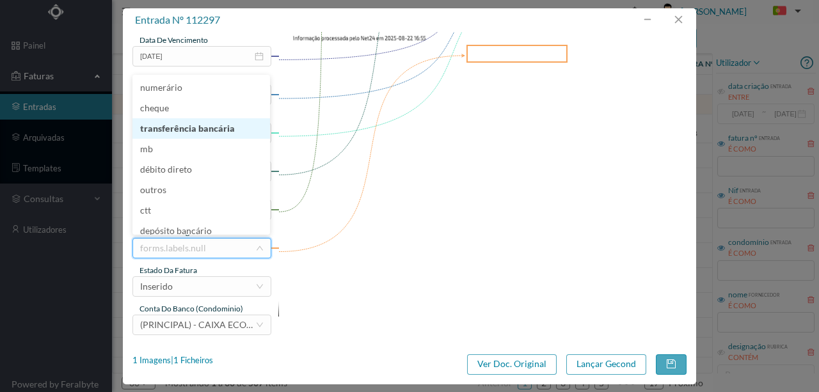
click at [178, 131] on li "transferência bancária" at bounding box center [201, 128] width 138 height 20
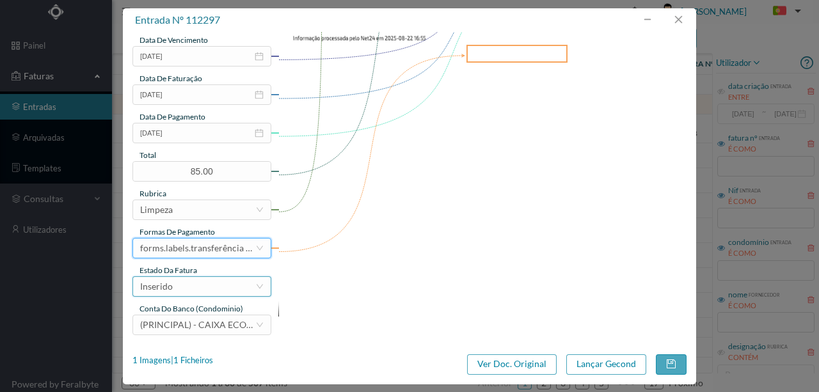
click at [182, 286] on div "Inserido" at bounding box center [197, 286] width 115 height 19
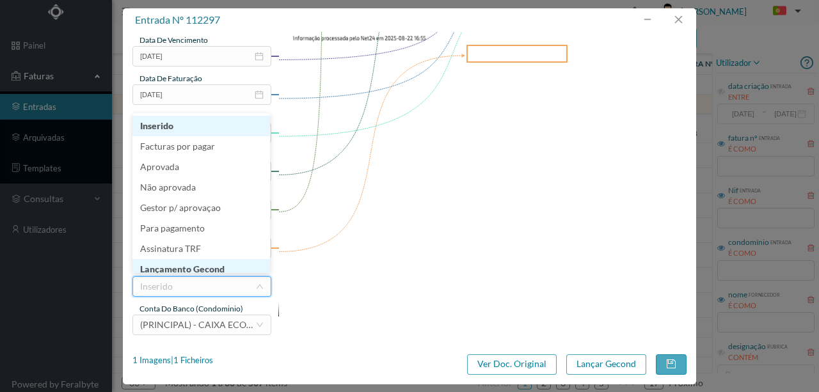
scroll to position [6, 0]
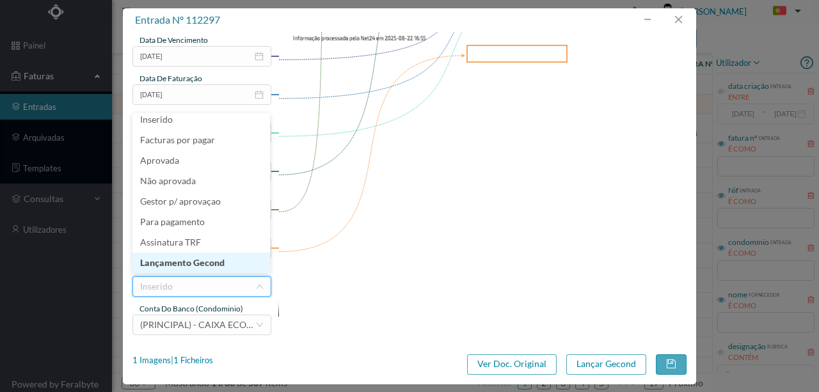
click at [195, 262] on li "Lançamento Gecond" at bounding box center [201, 263] width 138 height 20
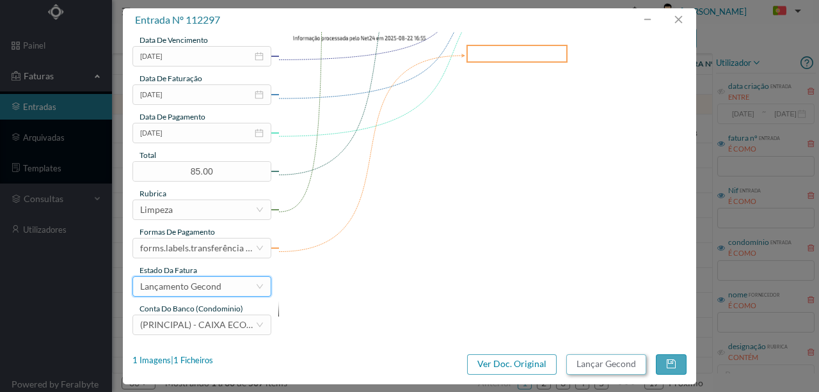
click at [589, 370] on button "Lançar Gecond" at bounding box center [606, 364] width 80 height 20
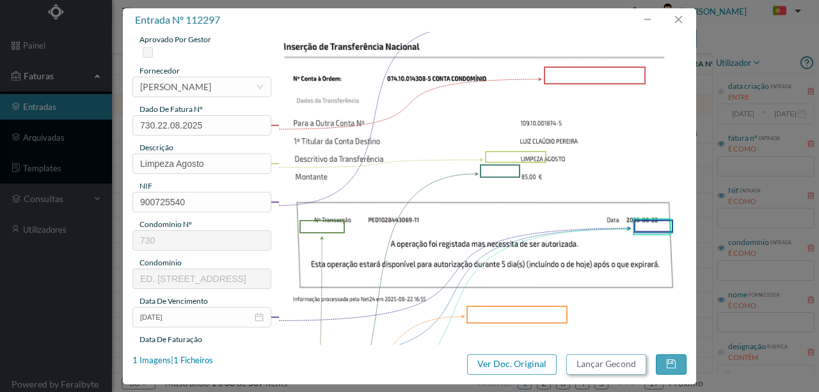
scroll to position [0, 0]
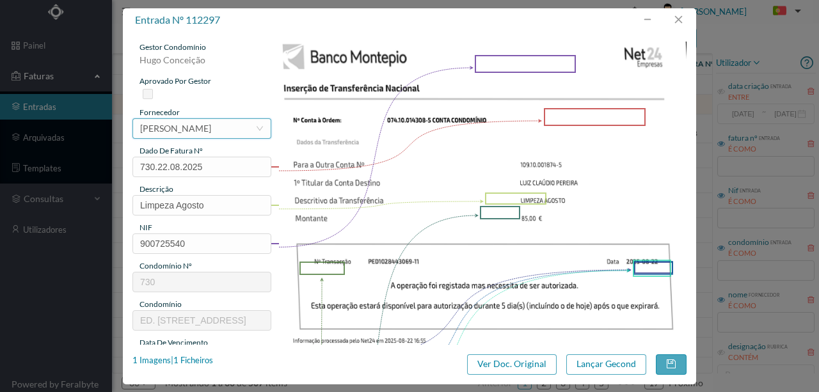
click at [178, 132] on div "[PERSON_NAME]" at bounding box center [175, 128] width 71 height 19
click at [211, 128] on div "[PERSON_NAME]" at bounding box center [175, 128] width 71 height 19
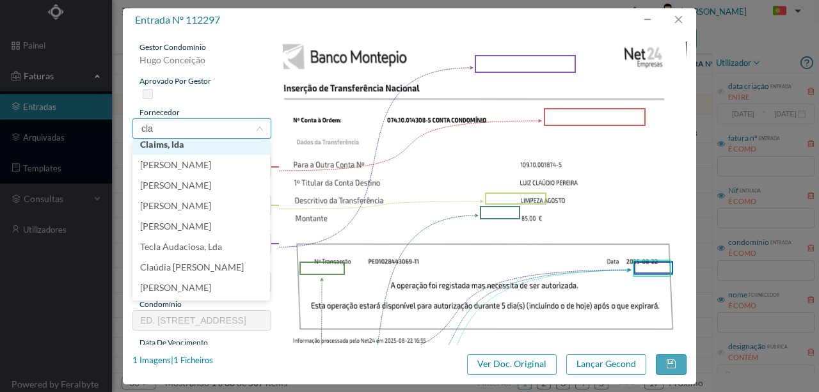
scroll to position [3, 0]
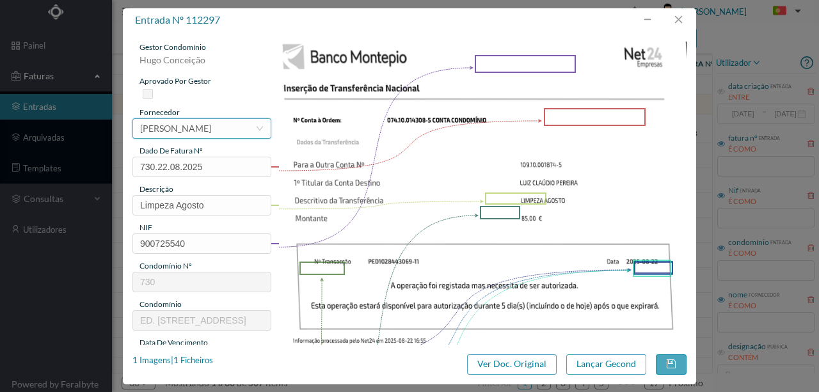
click at [211, 127] on div "[PERSON_NAME]" at bounding box center [175, 128] width 71 height 19
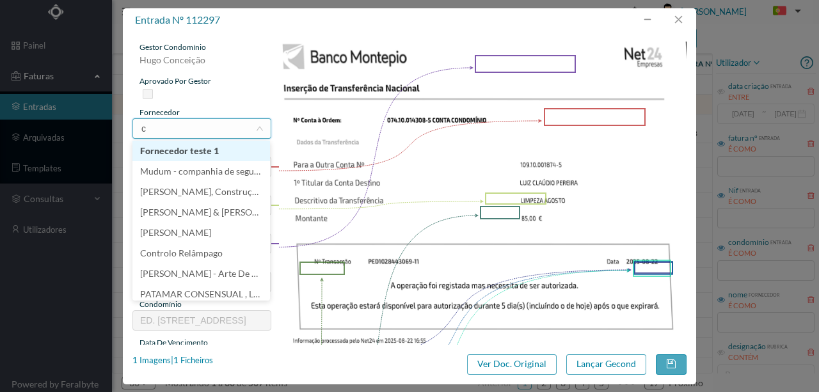
type input "cl"
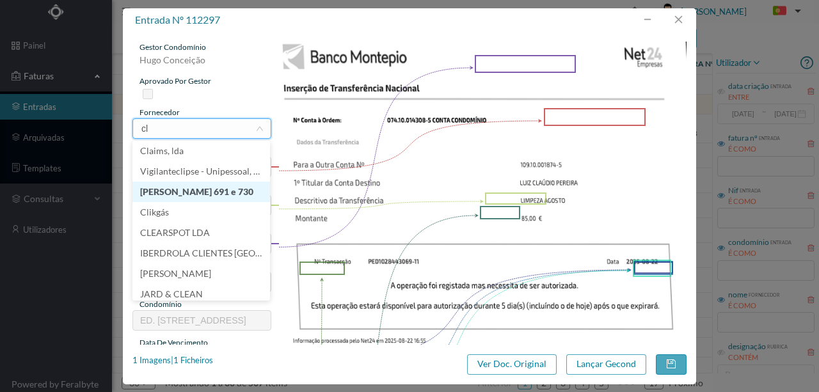
click at [236, 191] on li "[PERSON_NAME] 691 e 730" at bounding box center [201, 192] width 138 height 20
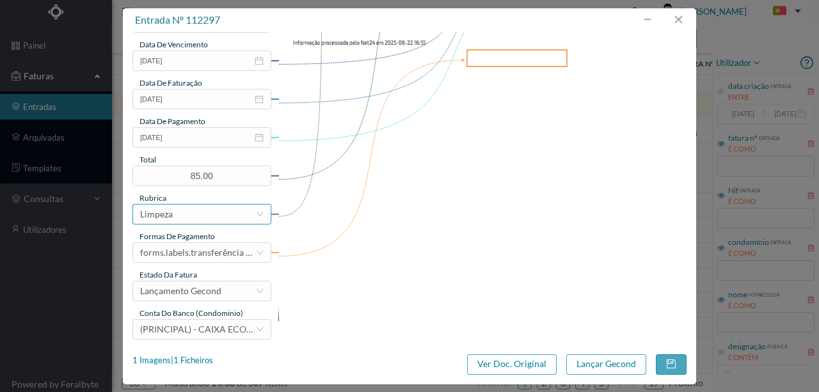
scroll to position [303, 0]
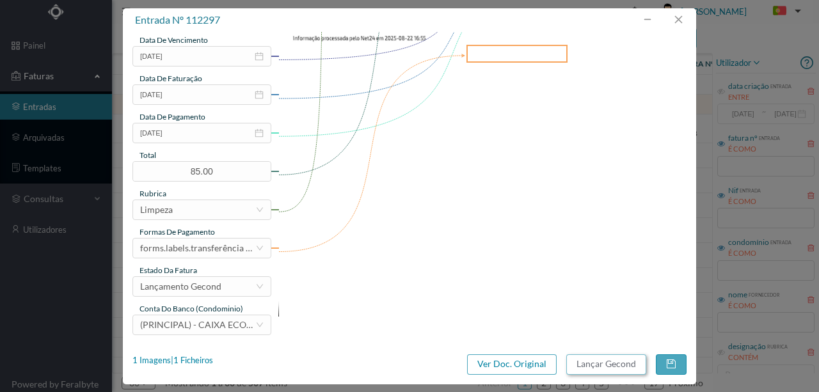
click at [623, 369] on button "Lançar Gecond" at bounding box center [606, 364] width 80 height 20
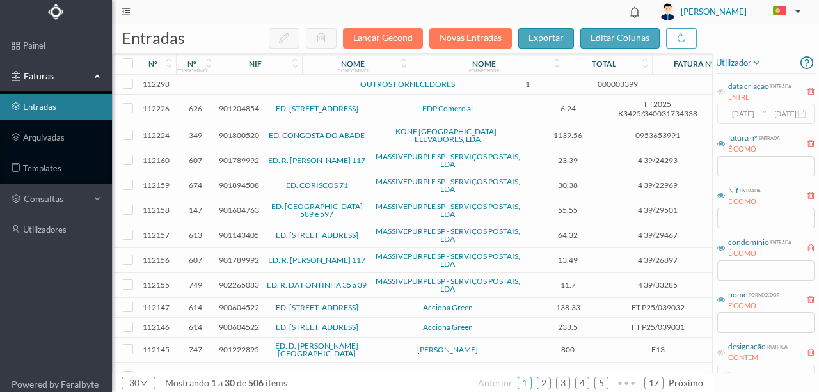
click at [266, 84] on td at bounding box center [276, 85] width 109 height 20
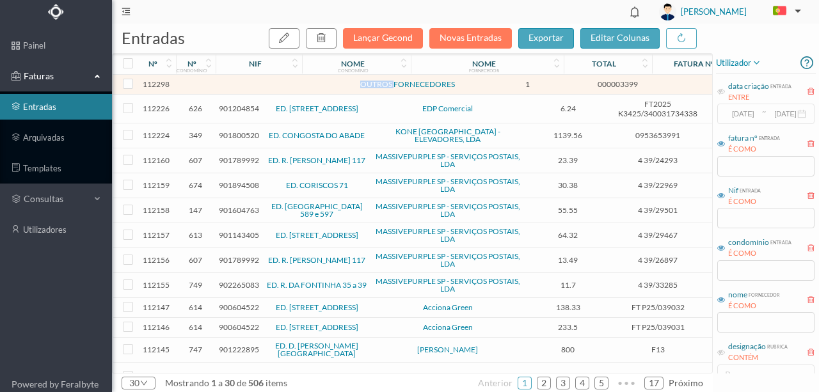
click at [266, 84] on td at bounding box center [276, 85] width 109 height 20
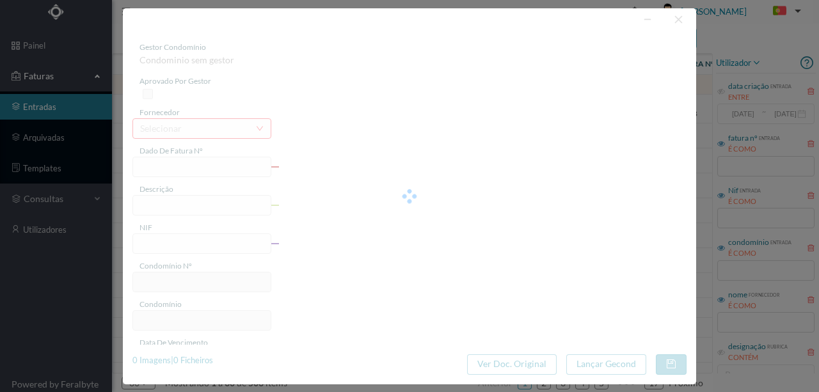
type input "000003399"
type input "+ Imposto de"
type input "0"
type input "[DATE]"
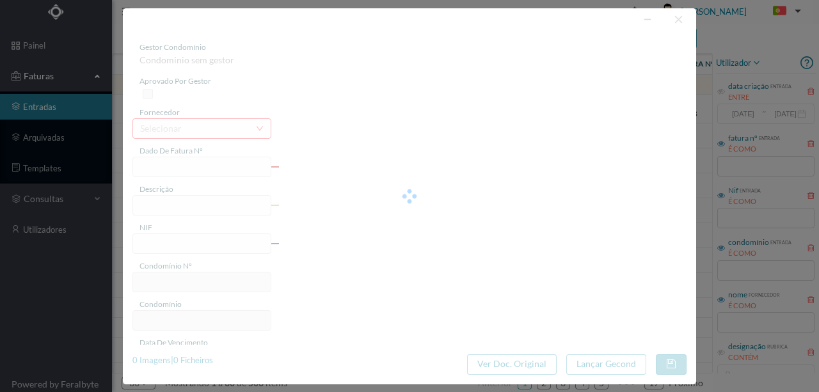
type input "[DATE]"
type input "1.00"
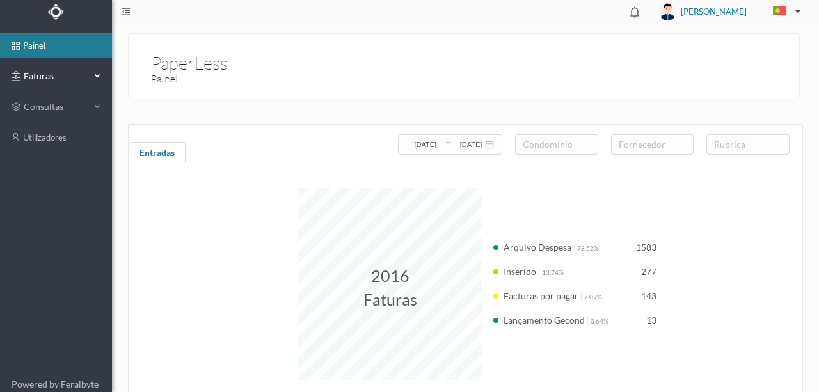
click at [46, 77] on span "Faturas" at bounding box center [55, 76] width 70 height 13
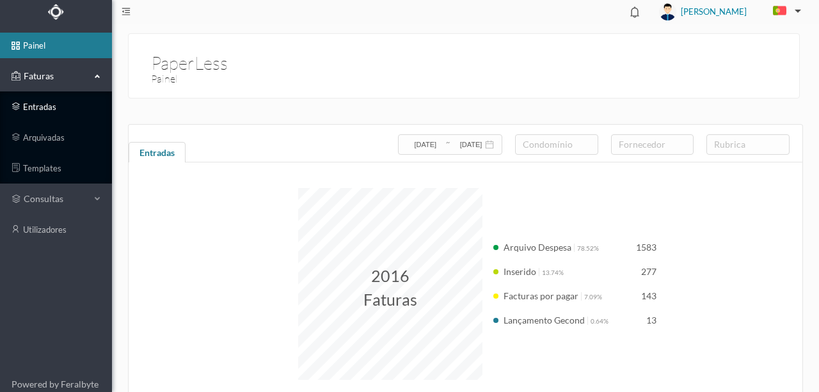
click at [49, 110] on link "entradas" at bounding box center [56, 107] width 112 height 26
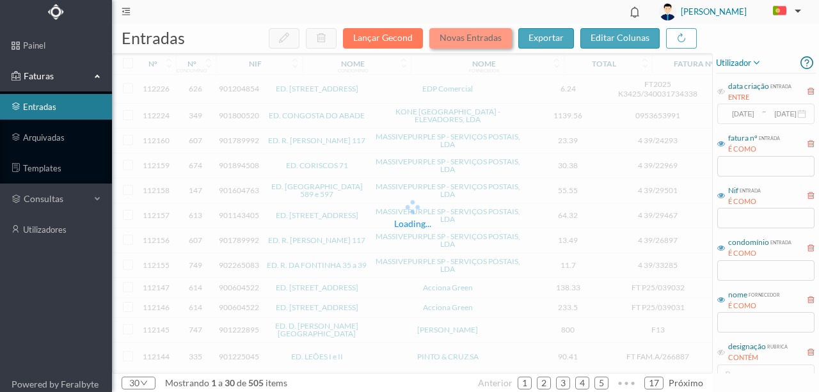
click at [470, 37] on button "Novas Entradas" at bounding box center [470, 38] width 83 height 20
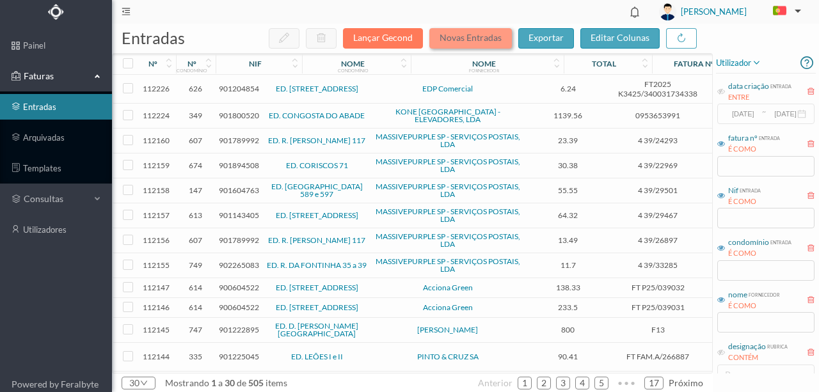
click at [466, 38] on button "Novas Entradas" at bounding box center [470, 38] width 83 height 20
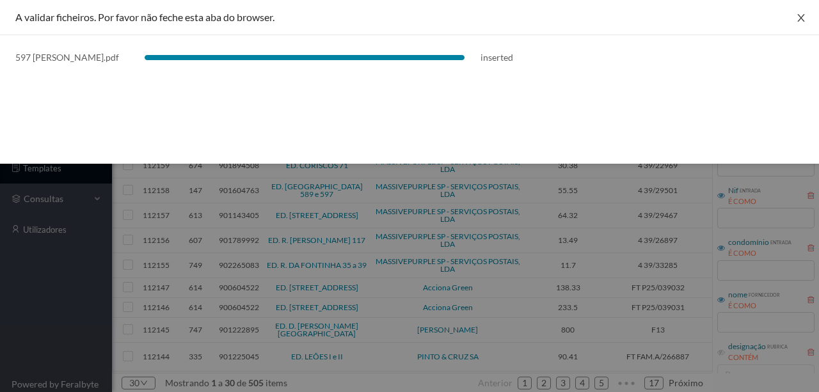
click at [800, 15] on icon "icon: close" at bounding box center [801, 18] width 10 height 10
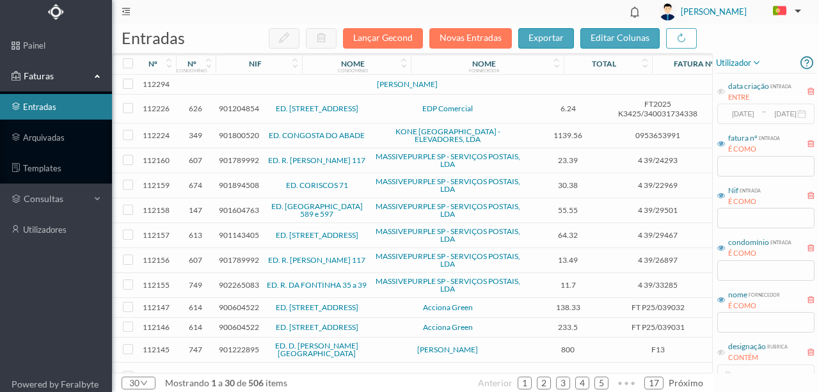
click at [225, 92] on td at bounding box center [276, 85] width 109 height 20
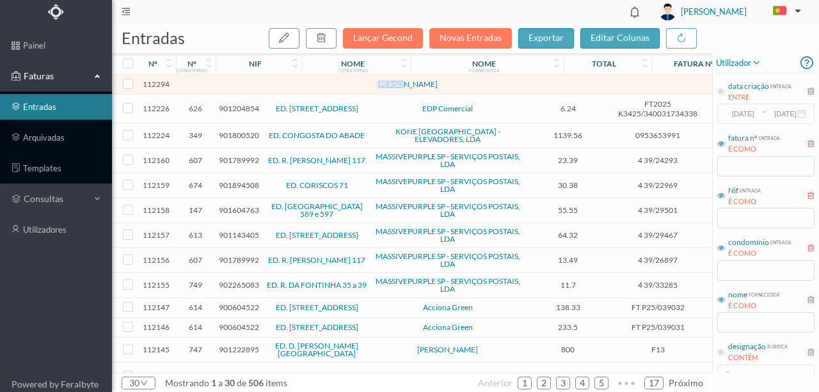
click at [225, 92] on td at bounding box center [276, 85] width 109 height 20
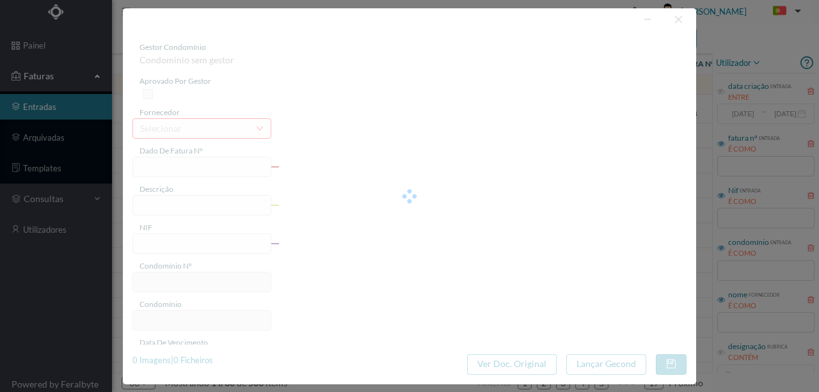
type input "0"
type input "Invalid date"
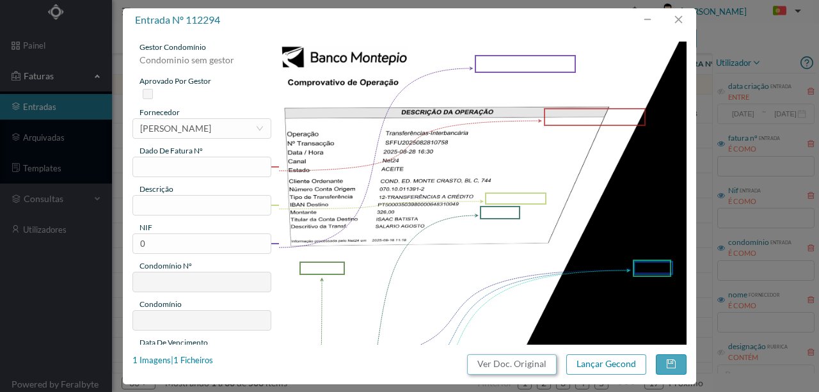
click at [504, 363] on button "Ver Doc. Original" at bounding box center [512, 364] width 90 height 20
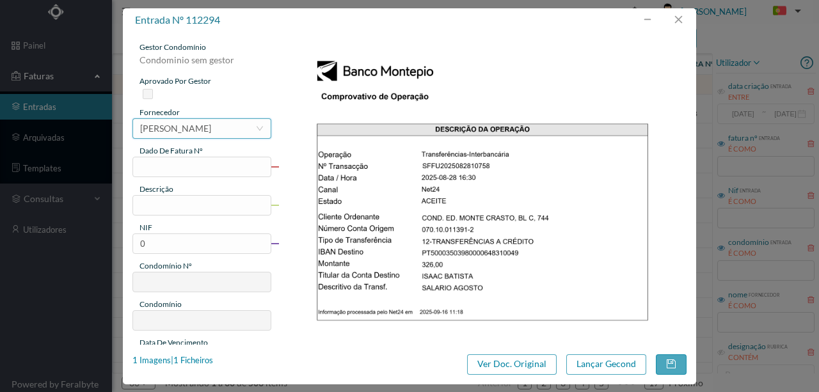
click at [163, 127] on div "[PERSON_NAME]" at bounding box center [175, 128] width 71 height 19
type input "[PERSON_NAME]"
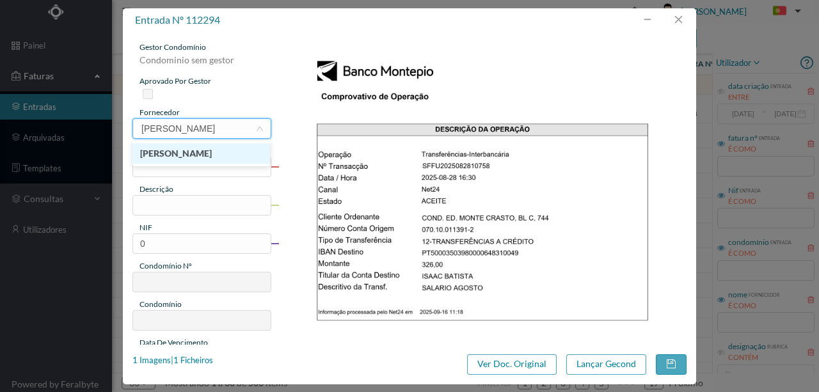
click at [200, 147] on li "[PERSON_NAME]" at bounding box center [201, 153] width 138 height 20
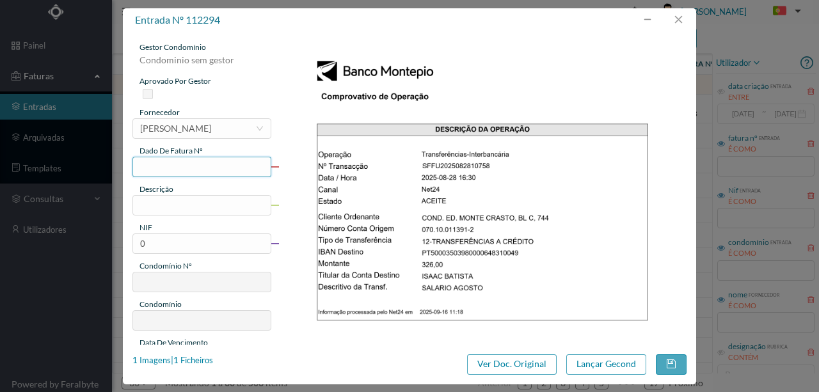
click at [145, 168] on input "text" at bounding box center [201, 167] width 139 height 20
type input "597.28.08.2025"
click at [157, 209] on input "text" at bounding box center [201, 205] width 139 height 20
type input "Portaria Agosto"
drag, startPoint x: 150, startPoint y: 244, endPoint x: 111, endPoint y: 246, distance: 38.4
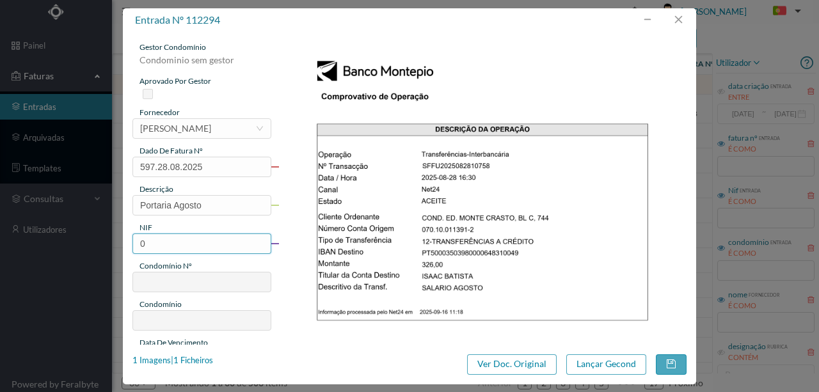
click at [113, 246] on div "entrada nº 112294 gestor condomínio Condominio sem gestor aprovado por gestor f…" at bounding box center [409, 196] width 819 height 392
type input "901166081"
type input "595"
type input "ED. R. DO CRASTO, 744 - C"
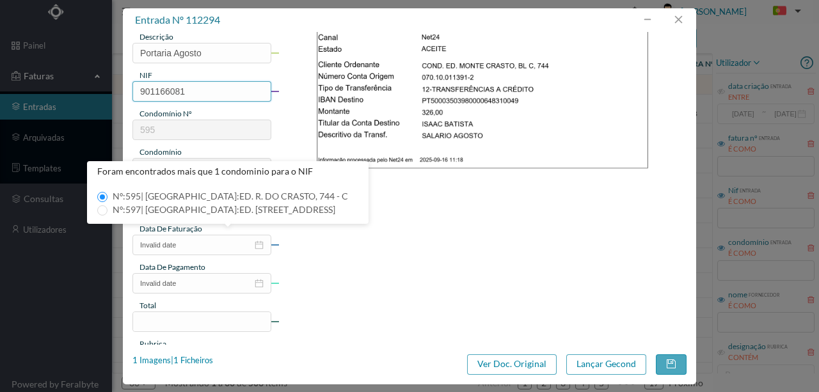
scroll to position [170, 0]
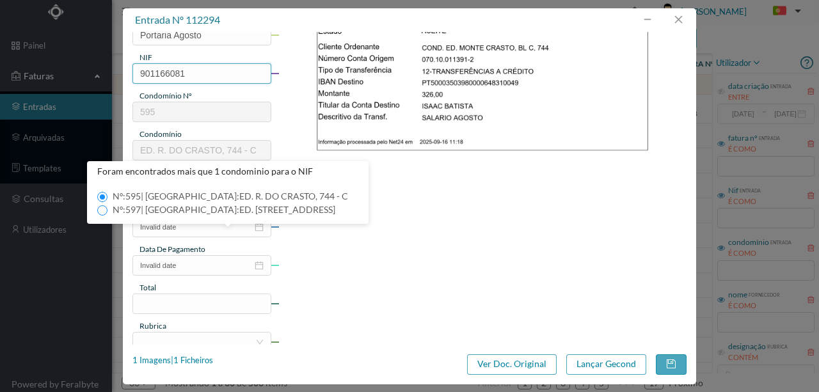
type input "901166081"
click at [104, 207] on input "Nº: 597 | Nome: ED. RUA DE CRASTO, 744 - A" at bounding box center [102, 210] width 10 height 10
type input "597"
type input "ED. RUA DE CRASTO, 744 - A"
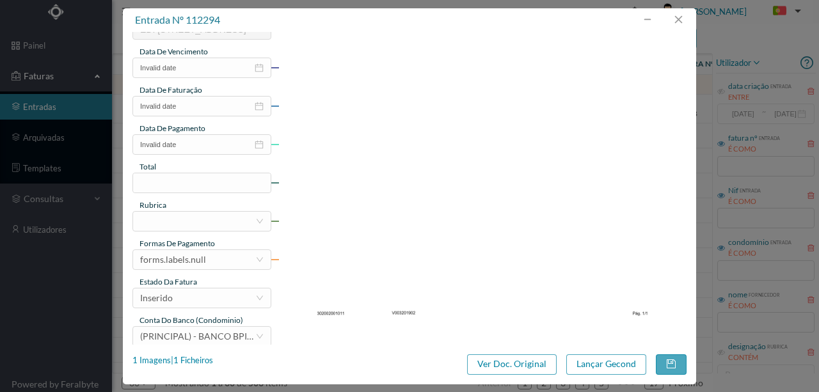
scroll to position [298, 0]
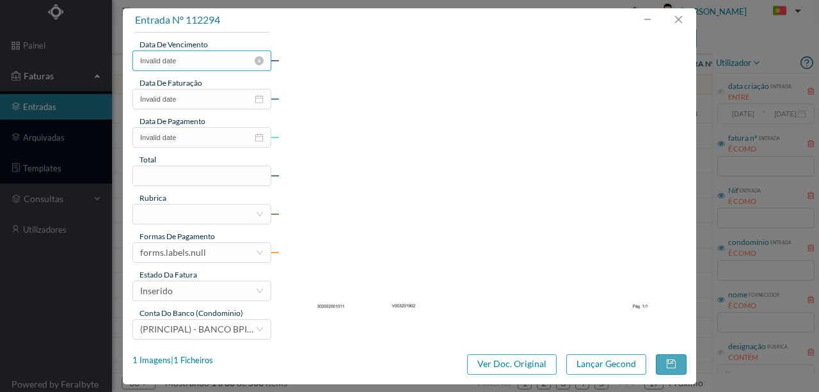
click at [195, 63] on input "Invalid date" at bounding box center [201, 61] width 139 height 20
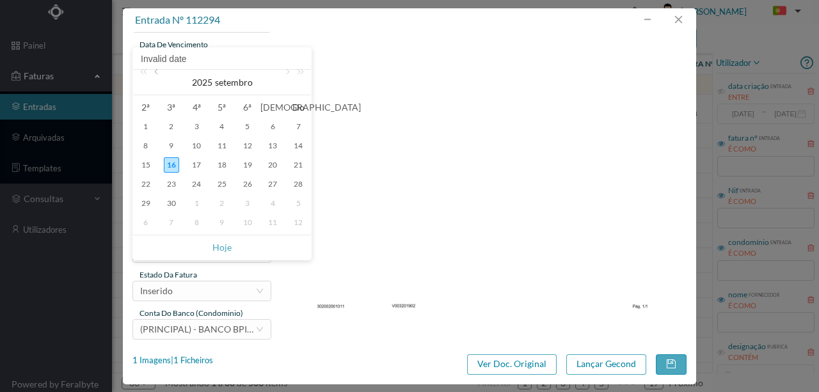
click at [158, 73] on link at bounding box center [158, 83] width 12 height 26
click at [227, 203] on div "28" at bounding box center [221, 203] width 15 height 15
type input "2025-08-28"
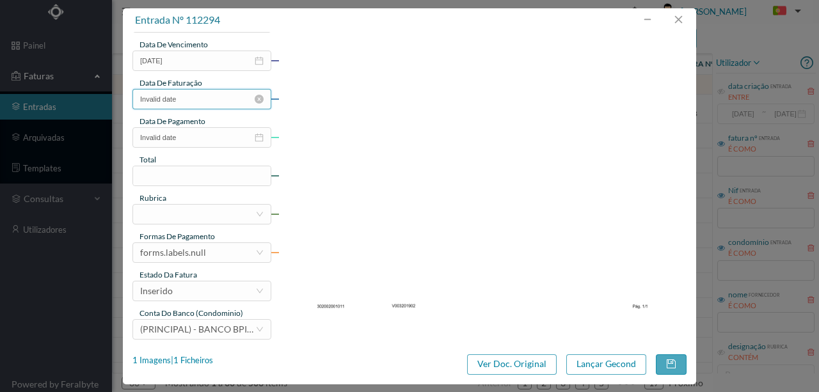
click at [199, 103] on input "Invalid date" at bounding box center [201, 99] width 139 height 20
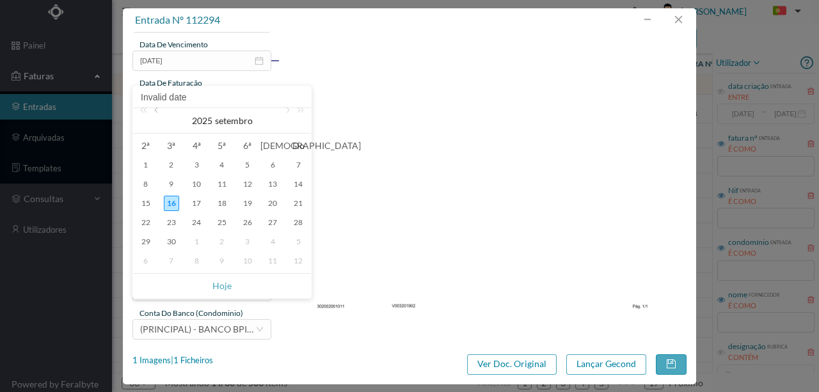
click at [159, 114] on link at bounding box center [158, 121] width 12 height 26
click at [223, 239] on div "28" at bounding box center [221, 241] width 15 height 15
type input "2025-08-28"
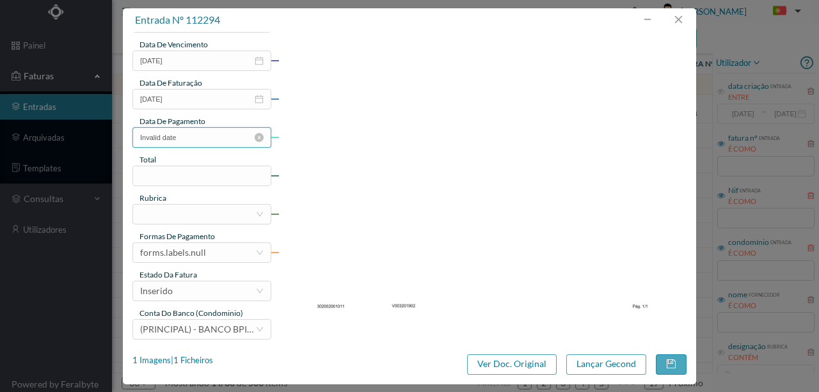
click at [207, 141] on input "Invalid date" at bounding box center [201, 137] width 139 height 20
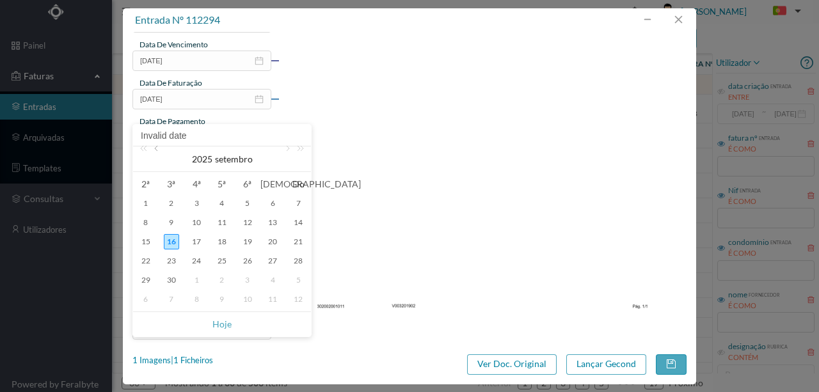
click at [158, 151] on link at bounding box center [158, 160] width 12 height 26
click at [223, 279] on div "28" at bounding box center [221, 280] width 15 height 15
type input "2025-08-28"
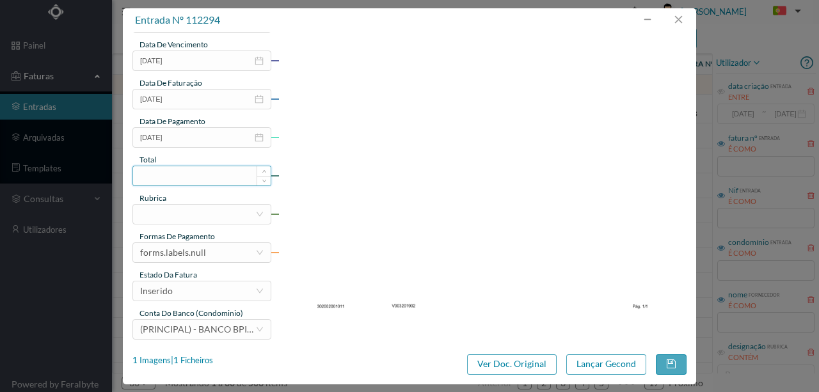
click at [179, 174] on input at bounding box center [202, 175] width 138 height 19
type input "326.00"
click at [182, 209] on div at bounding box center [197, 214] width 115 height 19
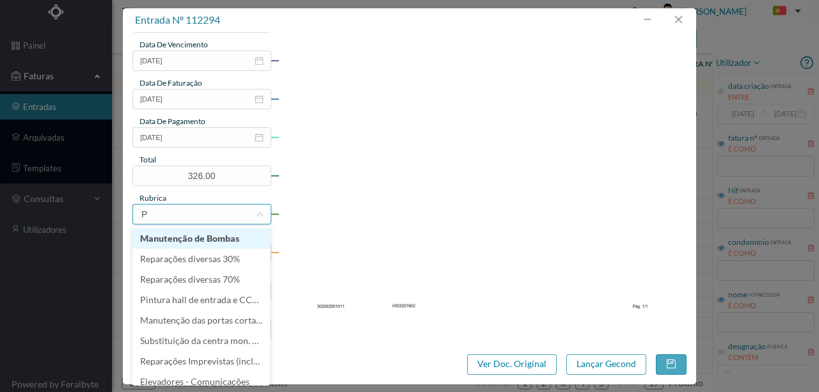
type input "PO"
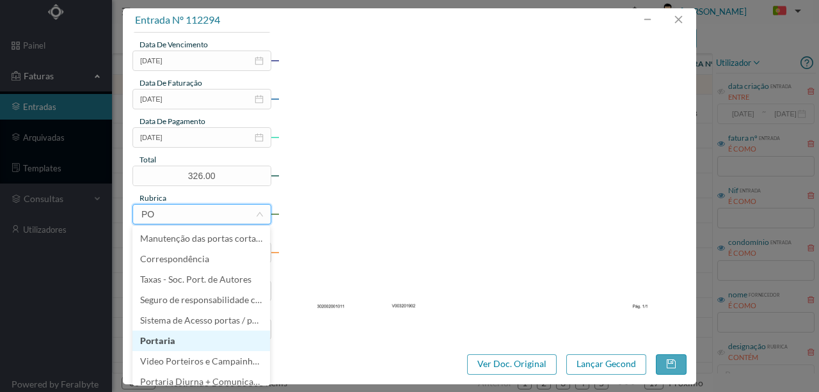
click at [182, 342] on li "Portaria" at bounding box center [201, 341] width 138 height 20
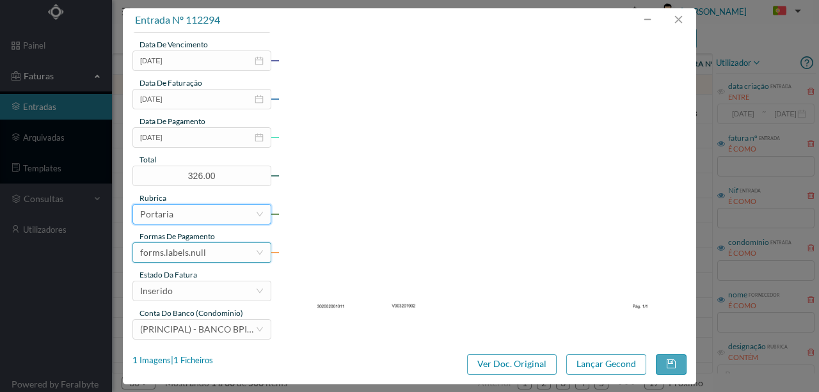
click at [191, 253] on div "forms.labels.null" at bounding box center [173, 252] width 66 height 19
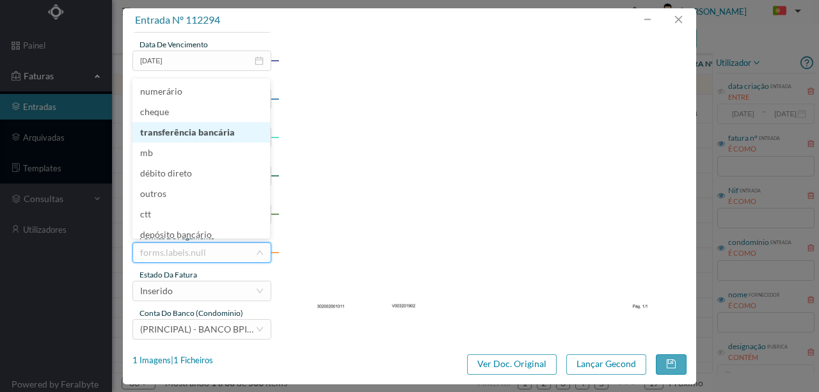
click at [193, 133] on li "transferência bancária" at bounding box center [201, 132] width 138 height 20
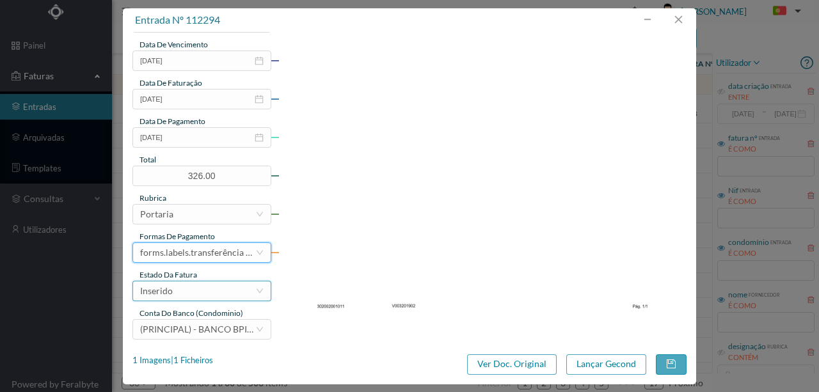
click at [188, 298] on div "Inserido" at bounding box center [197, 291] width 115 height 19
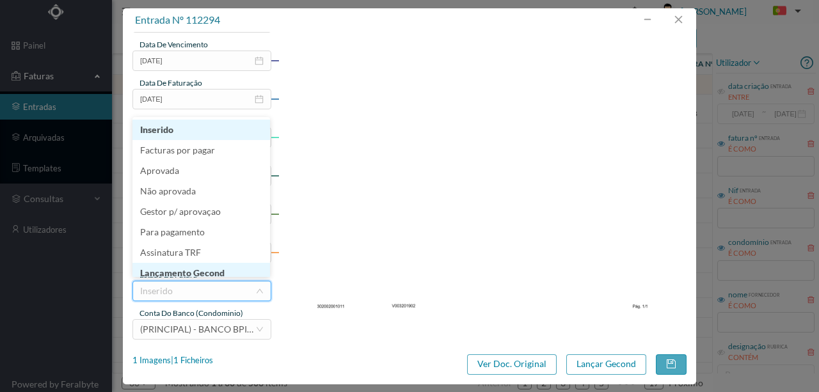
scroll to position [6, 0]
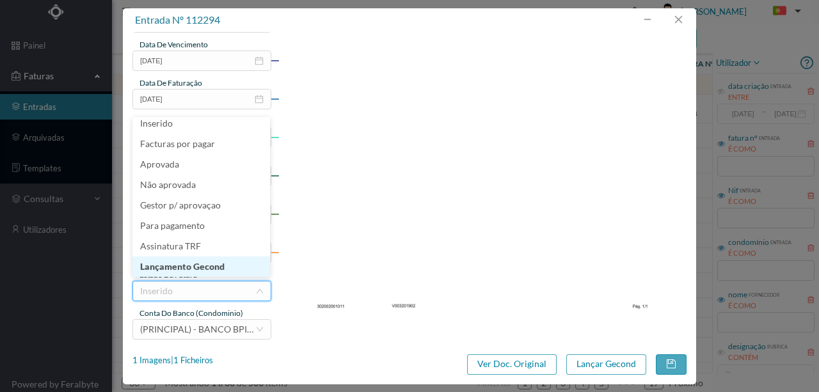
click at [221, 267] on li "Lançamento Gecond" at bounding box center [201, 267] width 138 height 20
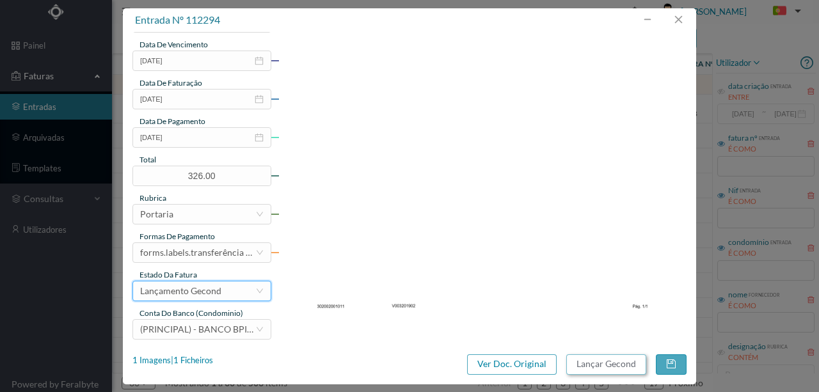
click at [583, 363] on button "Lançar Gecond" at bounding box center [606, 364] width 80 height 20
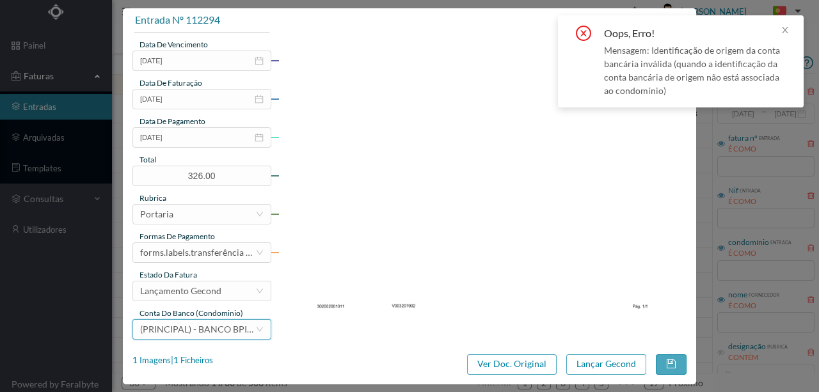
click at [202, 334] on div "(PRINCIPAL) - BANCO BPI, SA (PT50 001000003330542000195)" at bounding box center [197, 329] width 115 height 19
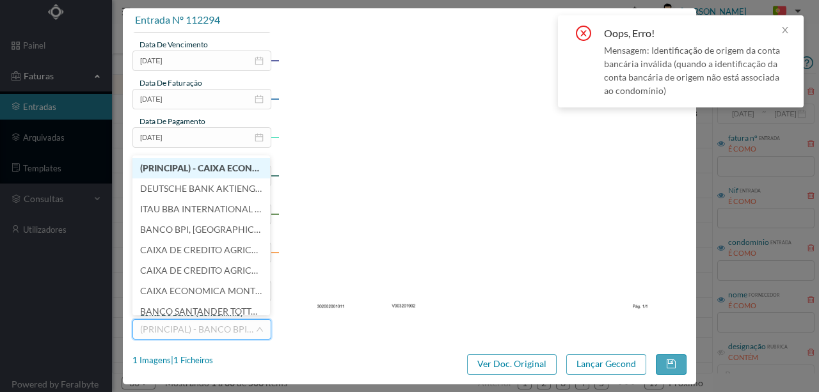
click at [193, 166] on span "(PRINCIPAL) - CAIXA ECONOMICA MONTEPIO GERAL (PT50 003600709910011391241)" at bounding box center [287, 168] width 294 height 11
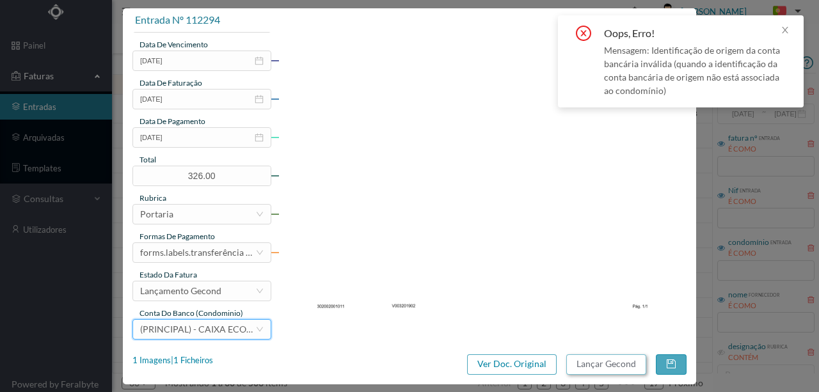
click at [591, 369] on button "Lançar Gecond" at bounding box center [606, 364] width 80 height 20
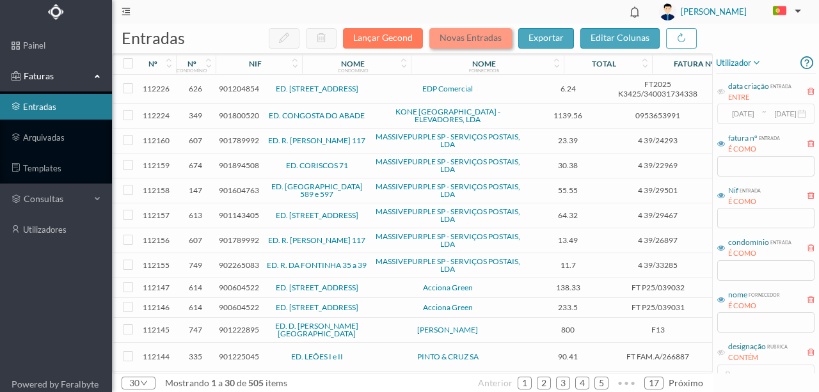
click at [467, 32] on button "Novas Entradas" at bounding box center [470, 38] width 83 height 20
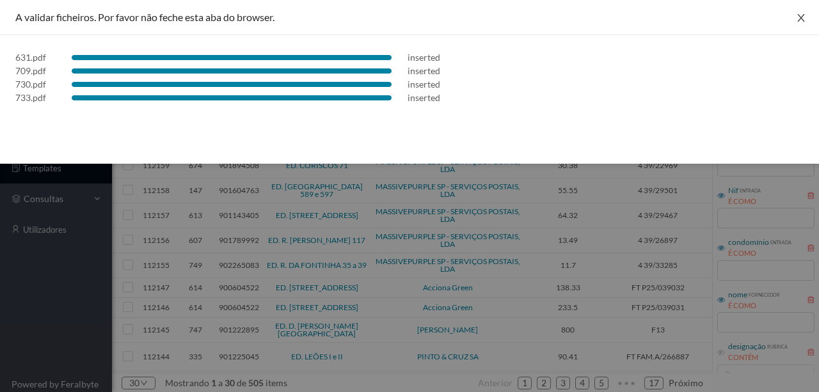
click at [798, 15] on icon "icon: close" at bounding box center [801, 18] width 10 height 10
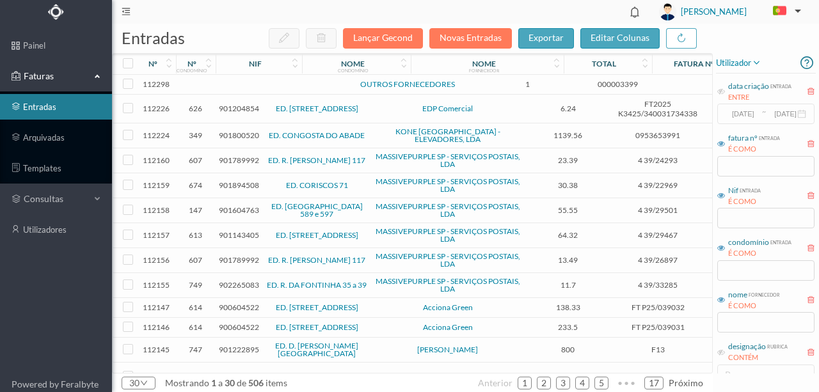
click at [299, 91] on td at bounding box center [276, 85] width 109 height 20
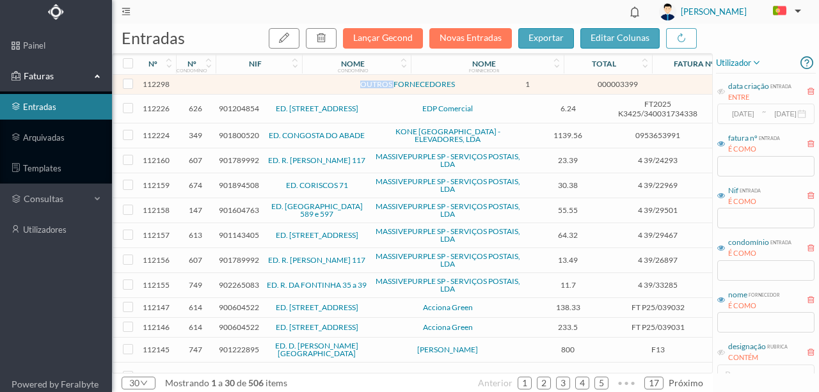
click at [299, 91] on td at bounding box center [276, 85] width 109 height 20
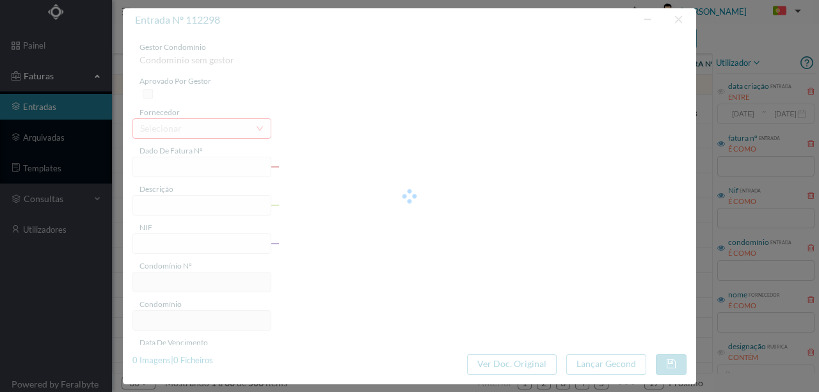
type input "000003399"
type input "Portaria Agosto + Acerto Julho"
type input "901568910"
type input "[DATE]"
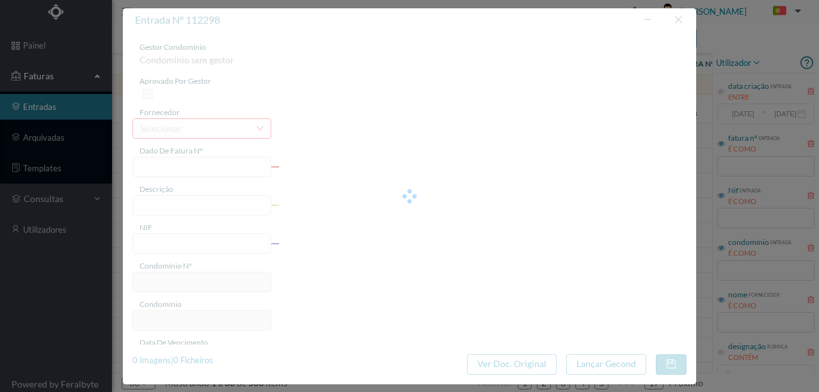
type input "[DATE]"
type input "1350.00"
type input "733"
type input "ED. ARQ. [PERSON_NAME]-PADRE HIMALAYA"
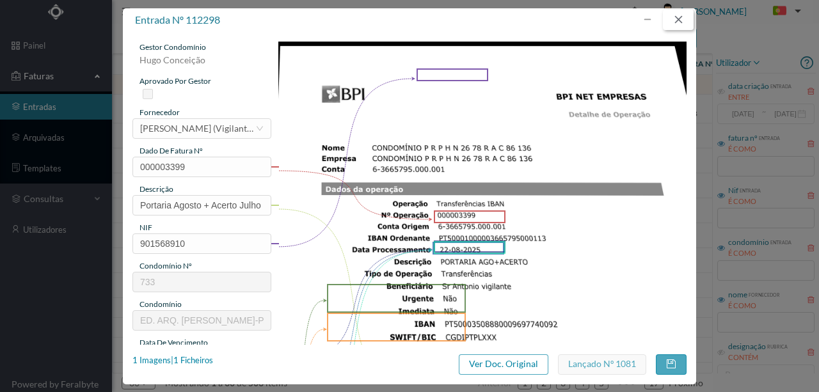
click at [680, 21] on button "button" at bounding box center [678, 20] width 31 height 20
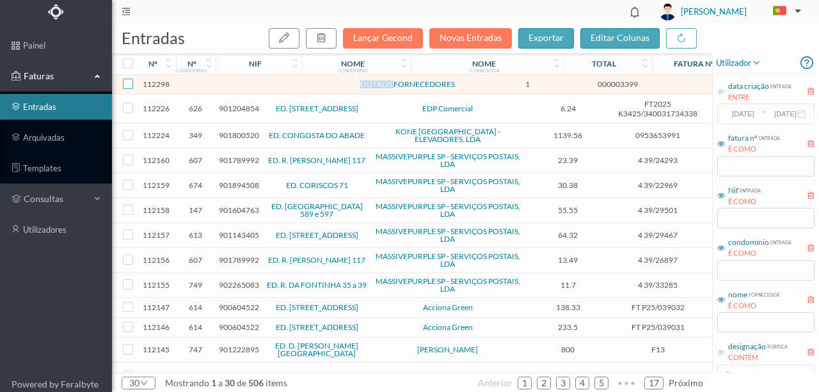
click at [128, 86] on input "checkbox" at bounding box center [128, 84] width 10 height 10
checkbox input "true"
click at [326, 40] on icon "button" at bounding box center [321, 38] width 10 height 10
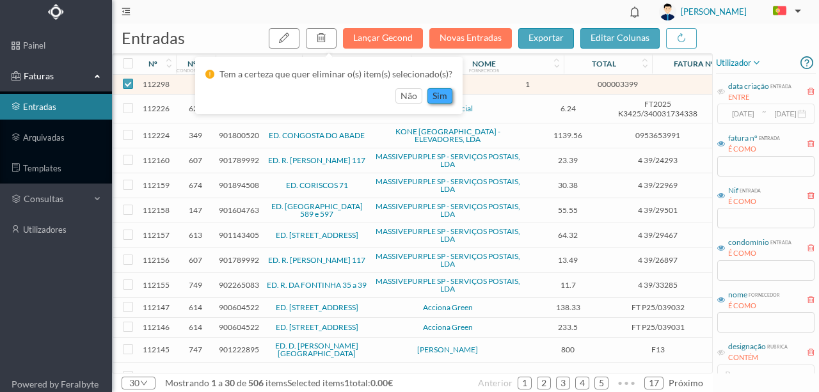
click at [444, 94] on button "sim" at bounding box center [439, 95] width 25 height 15
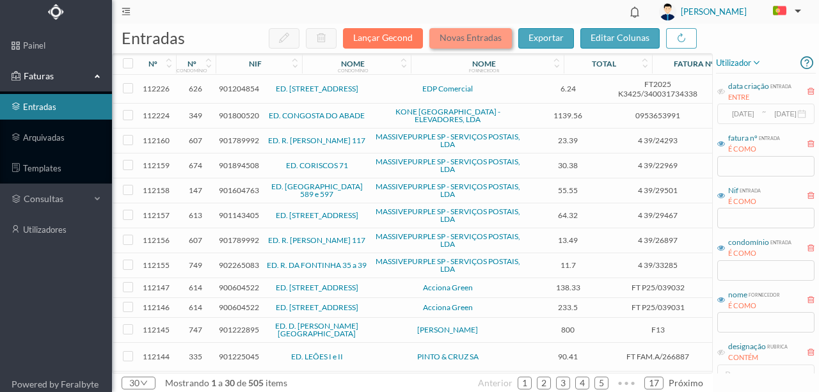
click at [482, 37] on button "Novas Entradas" at bounding box center [470, 38] width 83 height 20
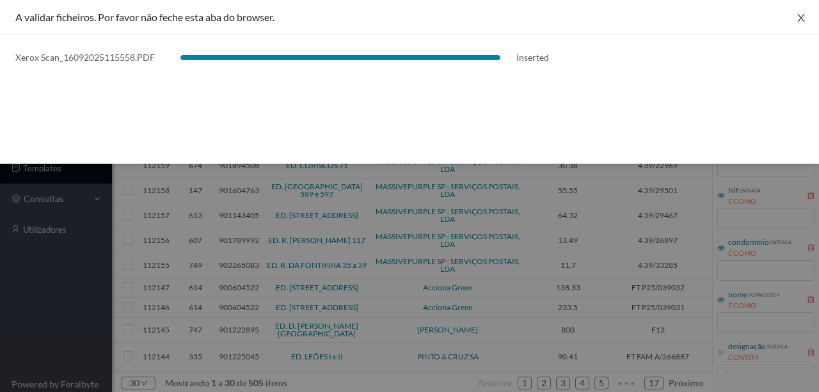
drag, startPoint x: 800, startPoint y: 17, endPoint x: 759, endPoint y: 46, distance: 50.4
click at [800, 17] on icon "icon: close" at bounding box center [800, 18] width 7 height 8
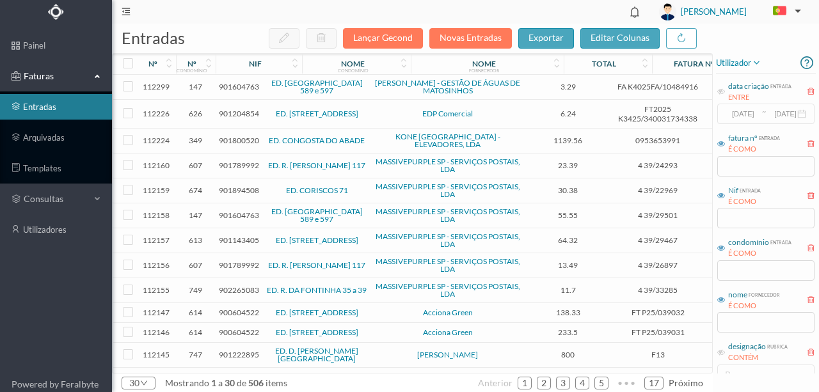
click at [237, 88] on span "901604763" at bounding box center [239, 87] width 40 height 10
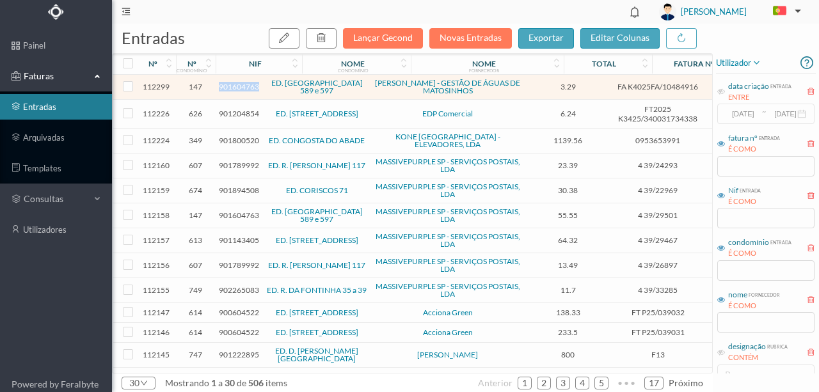
click at [237, 88] on span "901604763" at bounding box center [239, 87] width 40 height 10
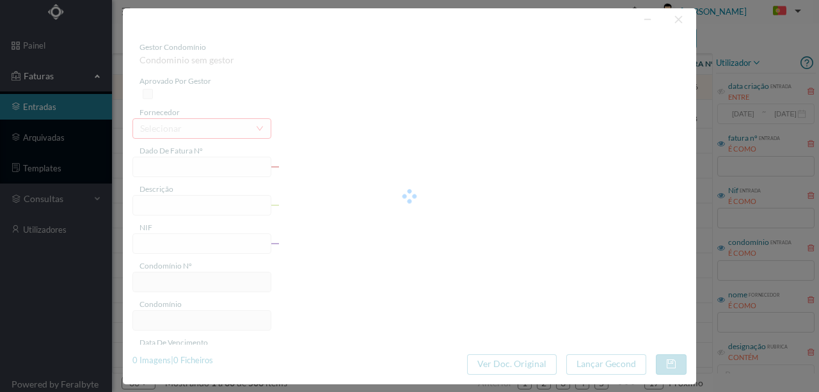
type input "FA K4025FA/10484916"
type input "Perndo do tuturação. 18,06,2025 a 19.08.2025"
type input "901604763"
type input "Invalid date"
type input "22-08-2025"
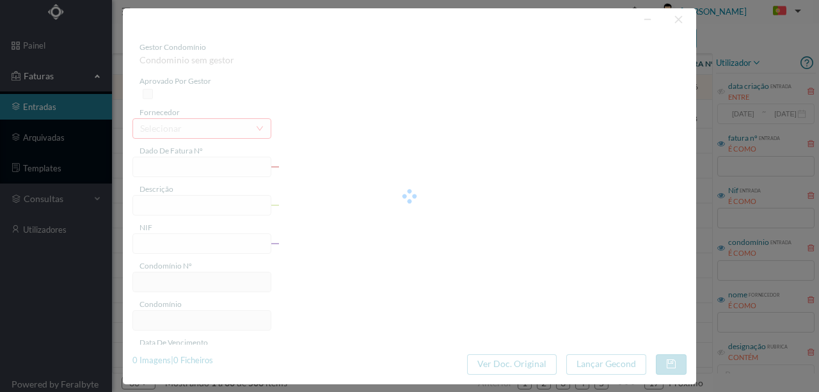
type input "3.29"
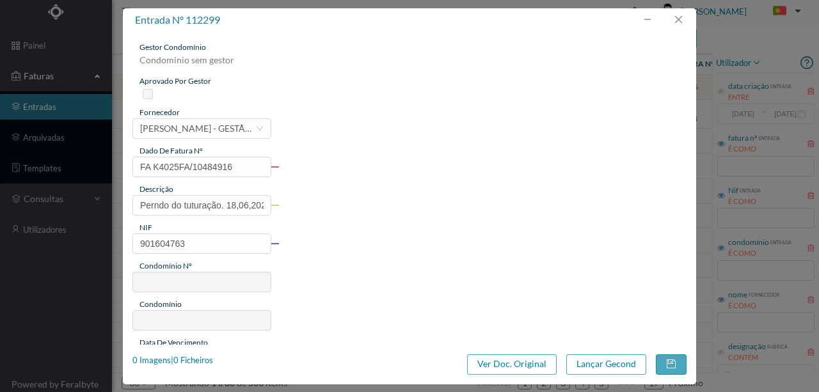
type input "147"
type input "ED. [GEOGRAPHIC_DATA] 589 e 597"
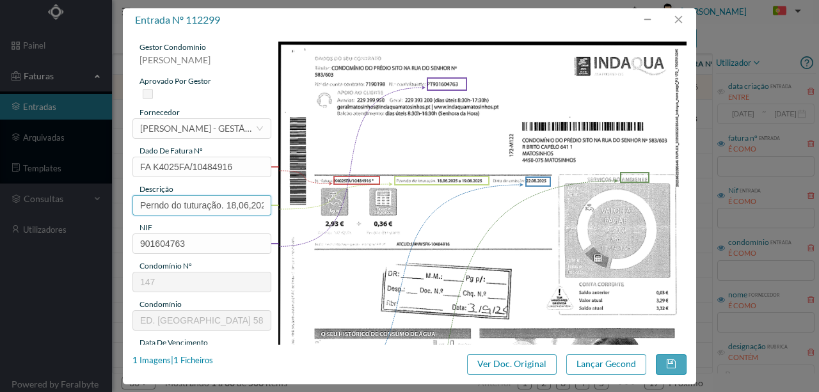
scroll to position [0, 63]
drag, startPoint x: 134, startPoint y: 203, endPoint x: 440, endPoint y: 203, distance: 305.9
click at [440, 203] on div "gestor condomínio Rui Marques aprovado por gestor fornecedor selecionar INDAQUA…" at bounding box center [409, 340] width 554 height 596
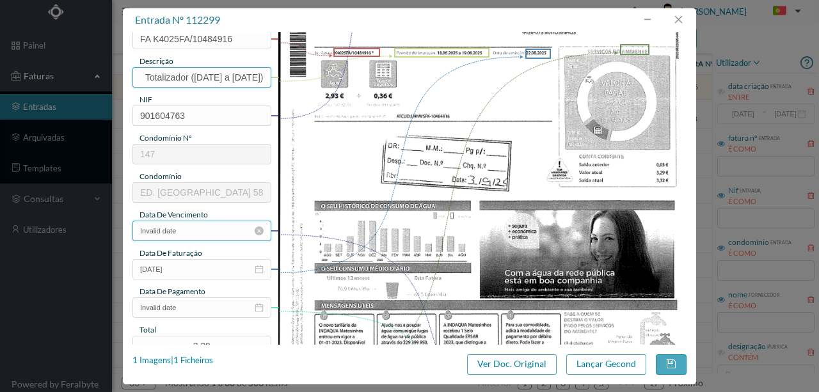
type input "597 Totalizador (18.06.2025 a 19.08.2025)"
click at [202, 227] on input "Invalid date" at bounding box center [201, 231] width 139 height 20
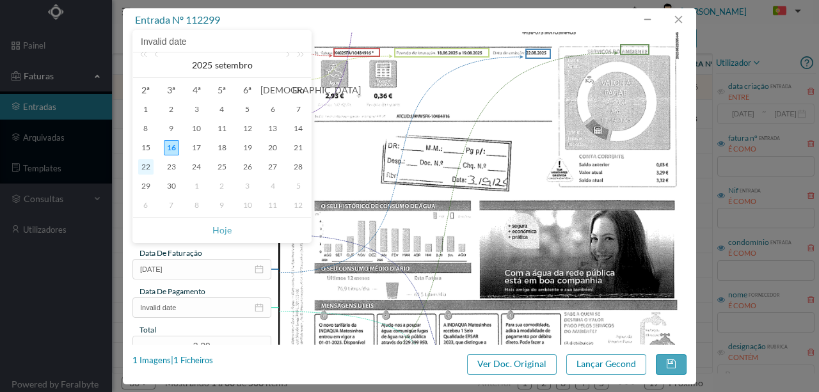
click at [144, 168] on div "22" at bounding box center [145, 166] width 15 height 15
type input "22-09-2025"
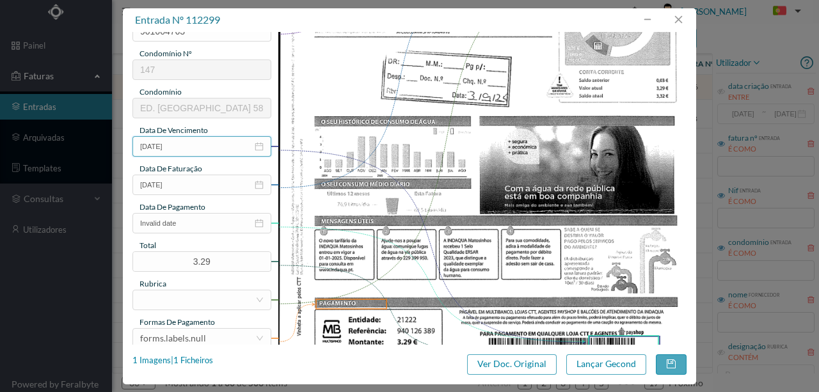
scroll to position [213, 0]
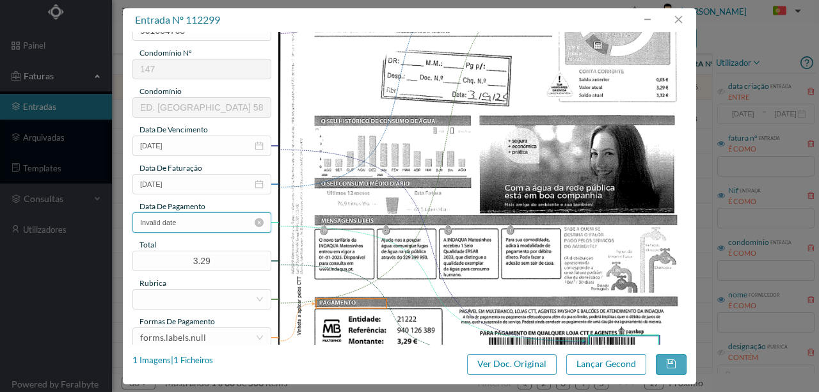
click at [202, 219] on input "Invalid date" at bounding box center [201, 222] width 139 height 20
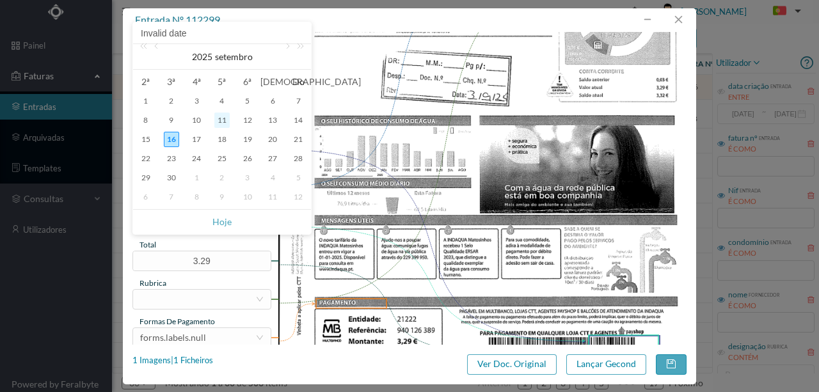
click at [221, 123] on div "11" at bounding box center [221, 120] width 15 height 15
type input "11-09-2025"
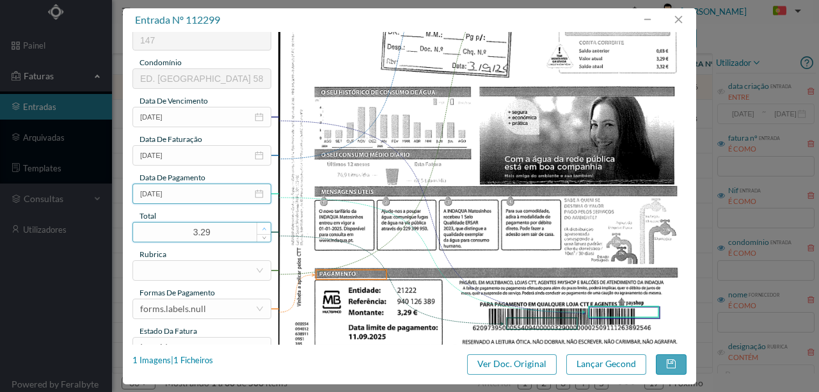
scroll to position [256, 0]
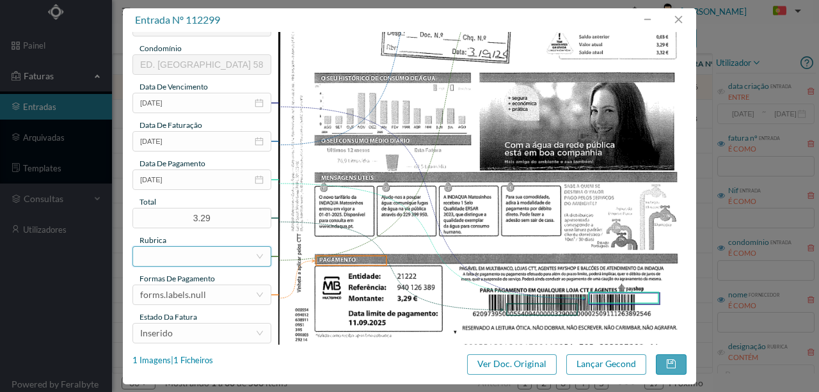
click at [159, 255] on div at bounding box center [197, 256] width 115 height 19
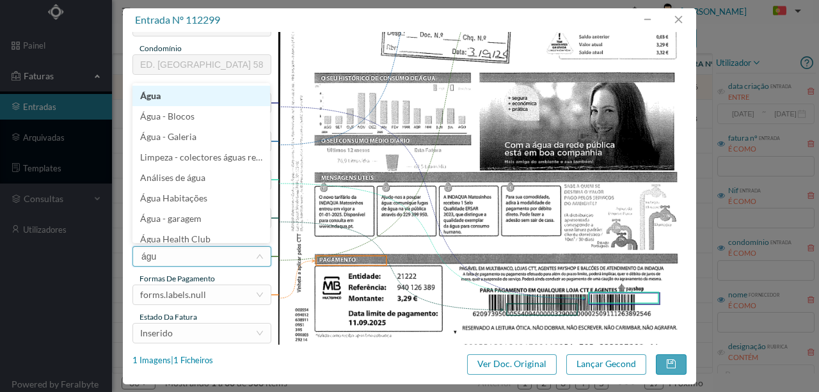
type input "água"
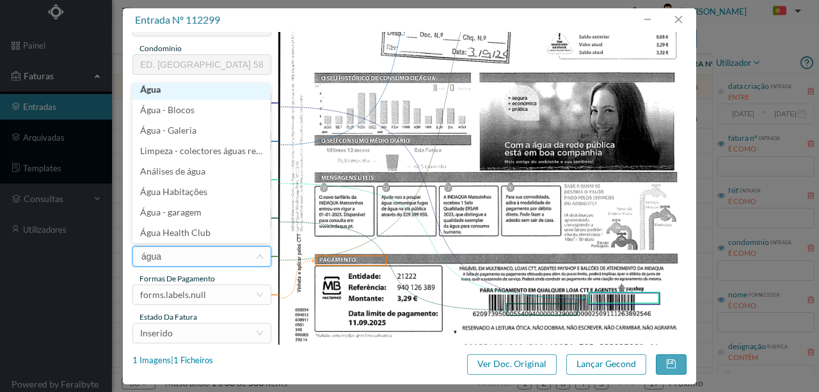
scroll to position [3, 0]
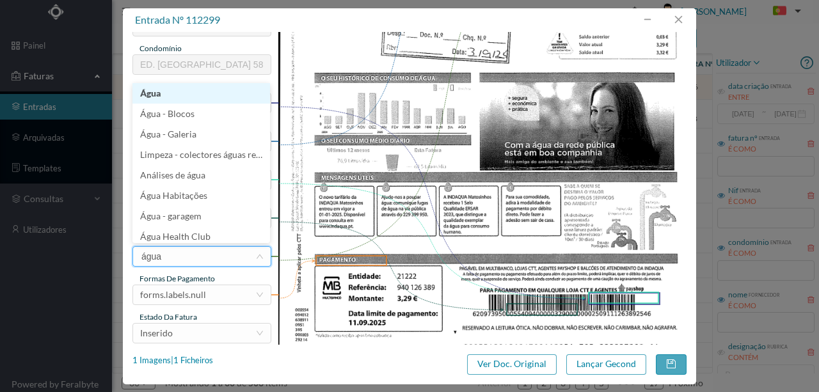
click at [158, 99] on li "Água" at bounding box center [201, 93] width 138 height 20
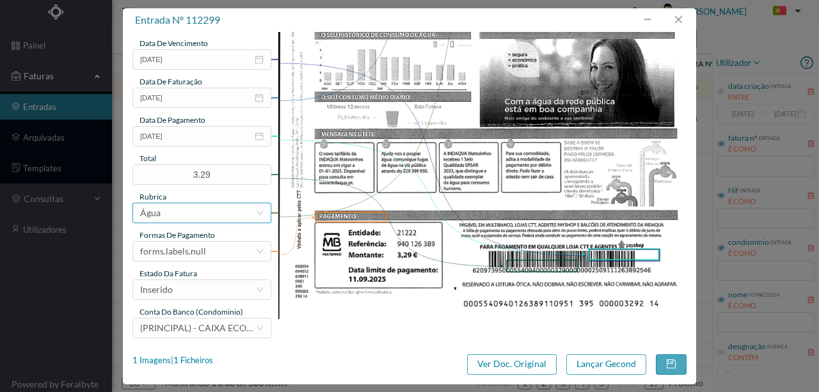
scroll to position [303, 0]
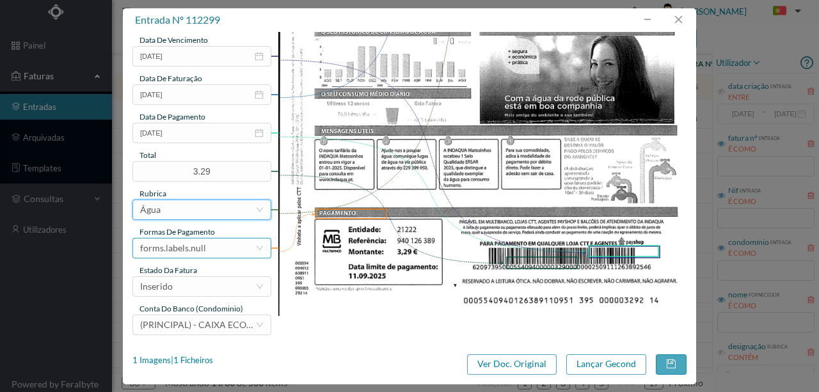
click at [183, 246] on div "forms.labels.null" at bounding box center [173, 248] width 66 height 19
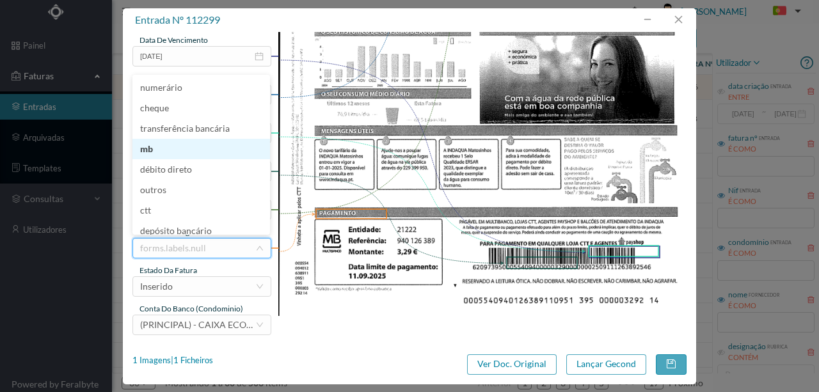
click at [151, 150] on li "mb" at bounding box center [201, 149] width 138 height 20
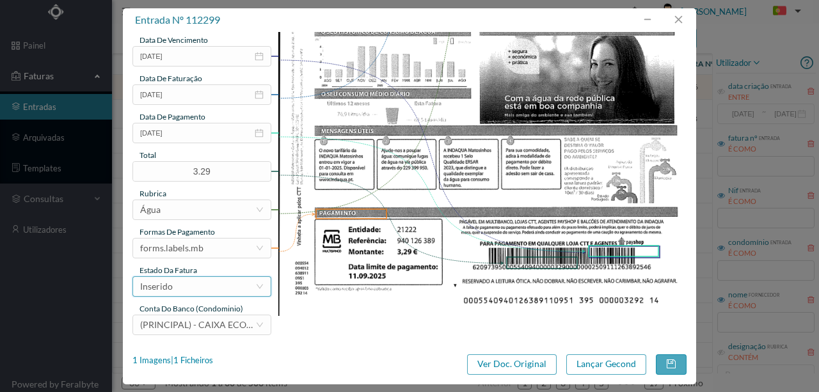
click at [188, 287] on div "Inserido" at bounding box center [197, 286] width 115 height 19
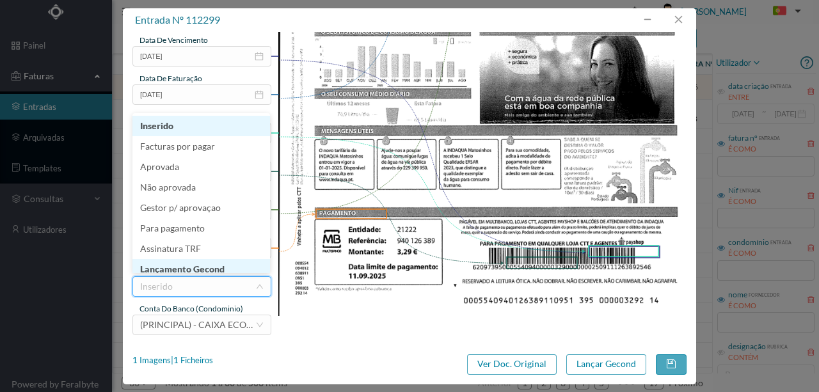
scroll to position [6, 0]
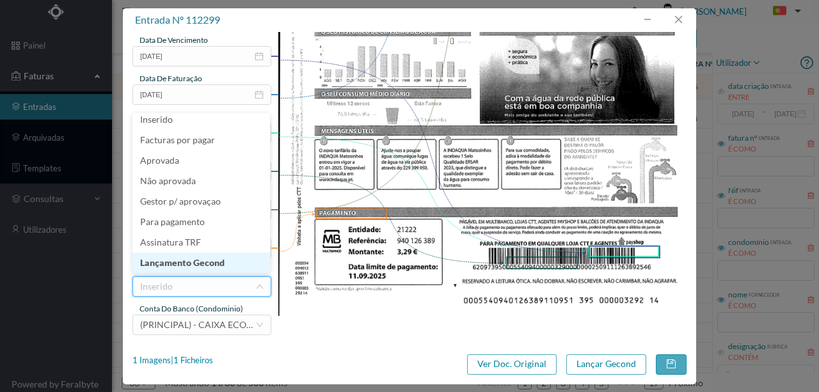
click at [203, 262] on li "Lançamento Gecond" at bounding box center [201, 263] width 138 height 20
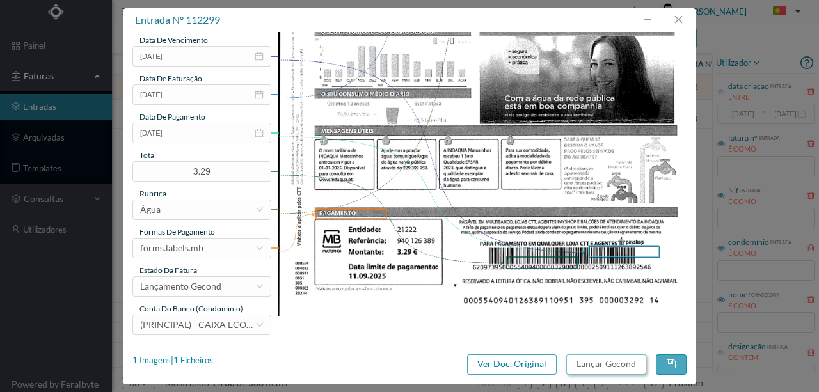
click at [601, 364] on button "Lançar Gecond" at bounding box center [606, 364] width 80 height 20
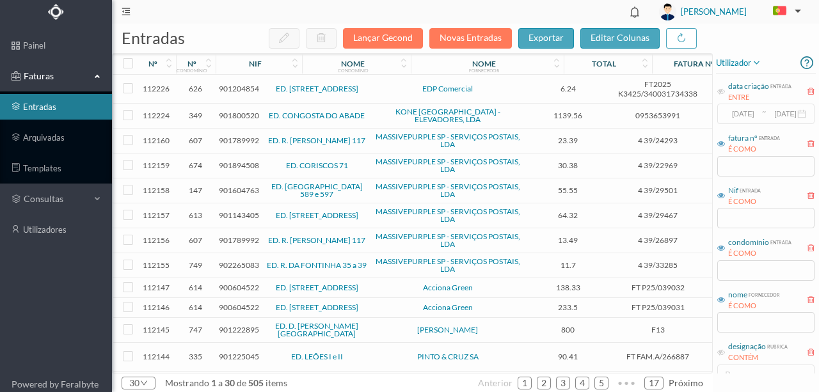
click at [51, 107] on link "entradas" at bounding box center [56, 107] width 112 height 26
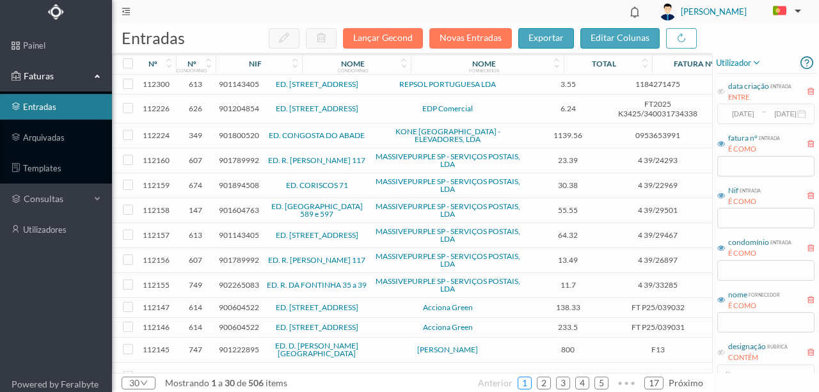
click at [529, 384] on link "1" at bounding box center [524, 383] width 13 height 19
click at [237, 86] on span "901143405" at bounding box center [239, 84] width 40 height 10
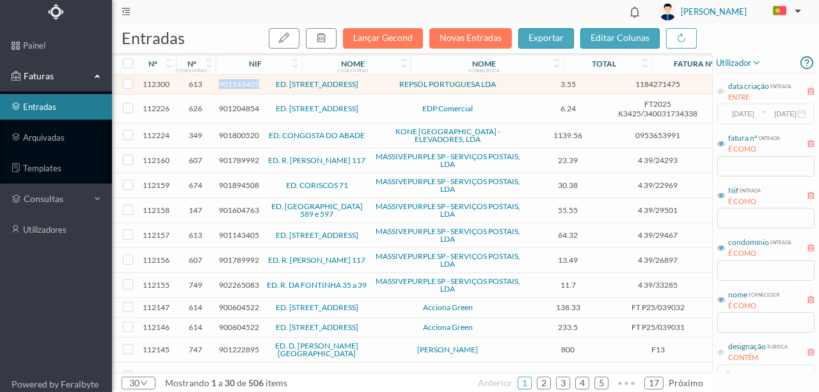
click at [237, 86] on span "901143405" at bounding box center [239, 84] width 40 height 10
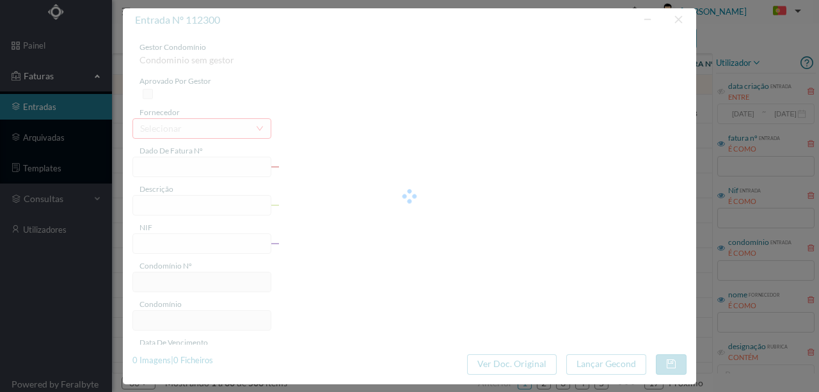
type input "1184271475"
type input "RUA PRECIOSA, NR 186, COM"
type input "901143405"
type input "2025-06-05"
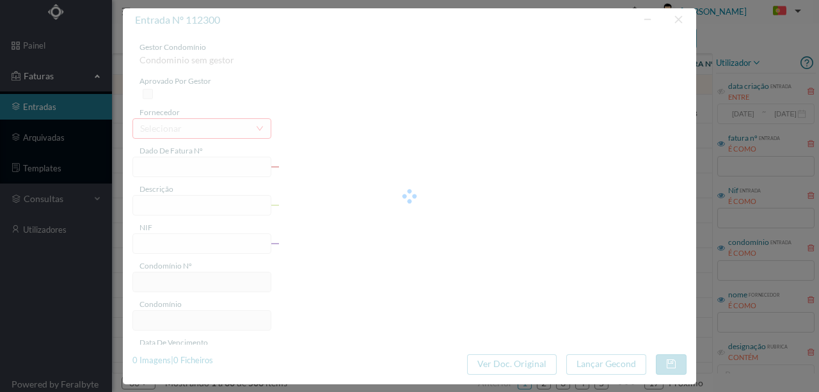
type input "2025-06-20"
type input "3.55"
type input "613"
type input "ED. [STREET_ADDRESS]"
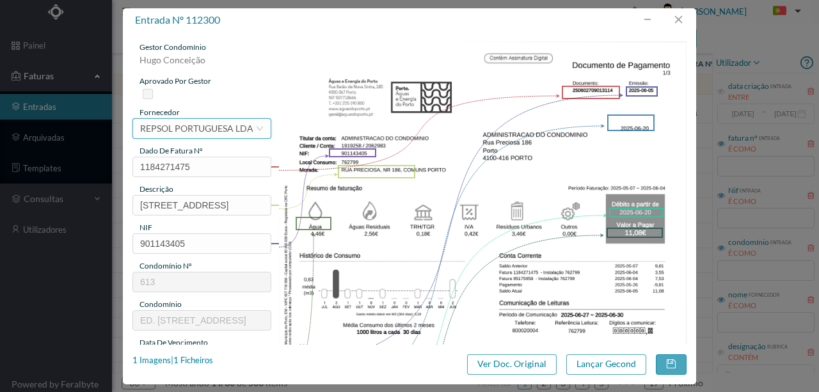
click at [170, 129] on div "REPSOL PORTUGUESA LDA" at bounding box center [196, 128] width 113 height 19
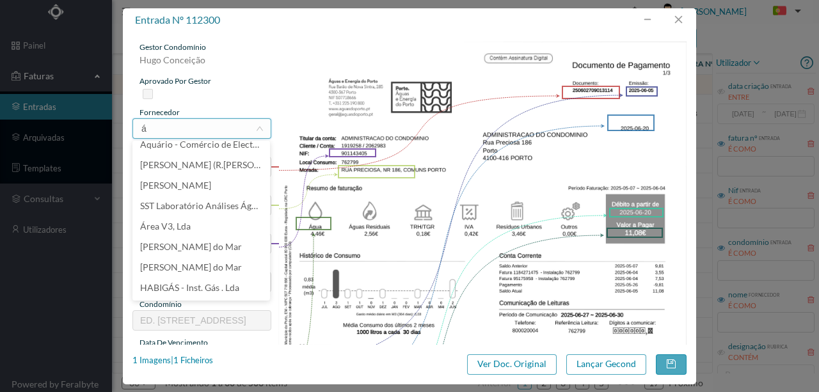
scroll to position [3, 0]
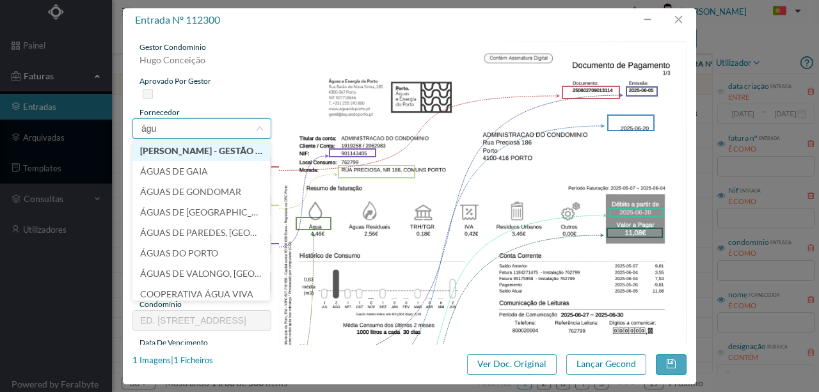
type input "água"
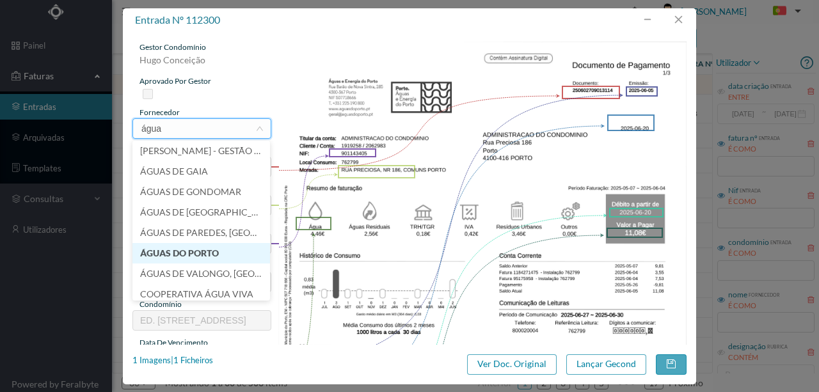
click at [186, 248] on li "ÁGUAS DO PORTO" at bounding box center [201, 253] width 138 height 20
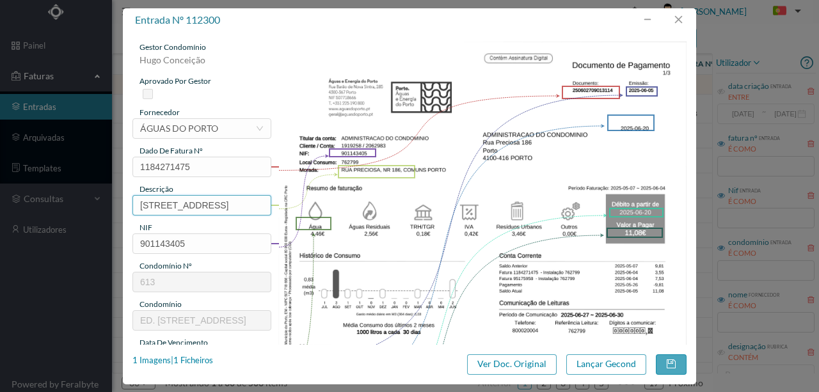
scroll to position [0, 5]
drag, startPoint x: 139, startPoint y: 201, endPoint x: 372, endPoint y: 202, distance: 232.3
click at [367, 202] on div "gestor condomínio Hugo Conceição aprovado por gestor fornecedor selecionar ÁGUA…" at bounding box center [409, 340] width 554 height 596
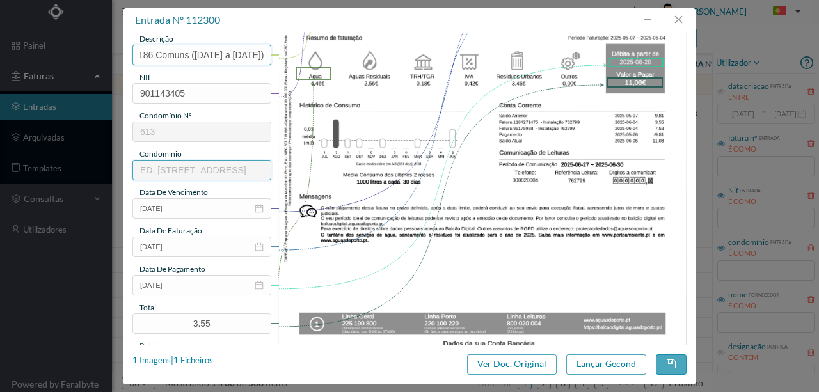
scroll to position [170, 0]
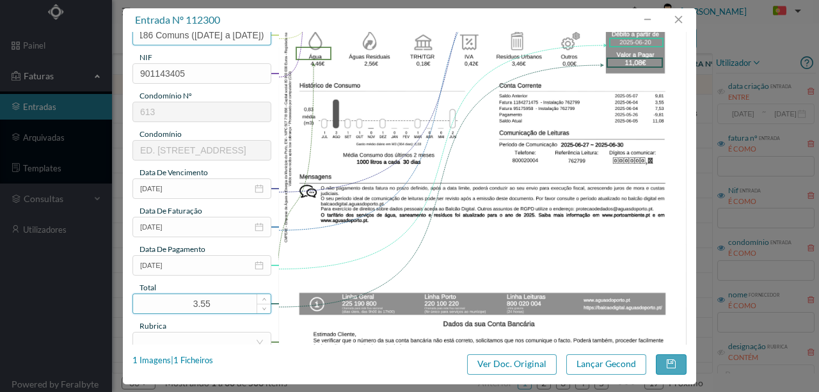
type input "186 Comuns (07.05.2025 a 04.06.2025)"
drag, startPoint x: 201, startPoint y: 303, endPoint x: 56, endPoint y: 285, distance: 145.6
click at [56, 285] on div "entrada nº 112300 gestor condomínio Hugo Conceição aprovado por gestor forneced…" at bounding box center [409, 196] width 819 height 392
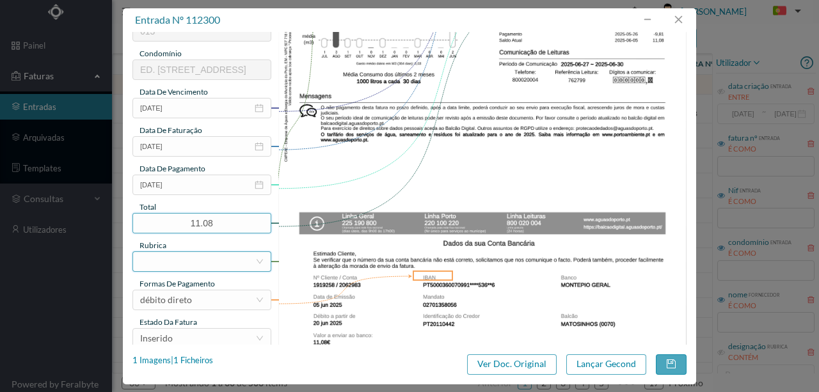
scroll to position [256, 0]
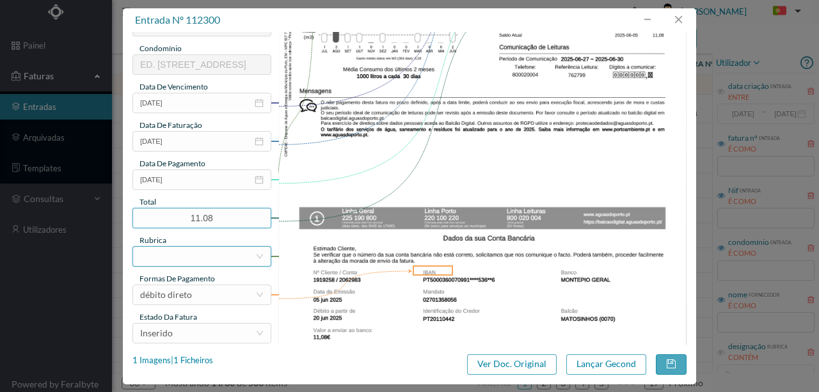
type input "11.08"
click at [171, 250] on div at bounding box center [197, 256] width 115 height 19
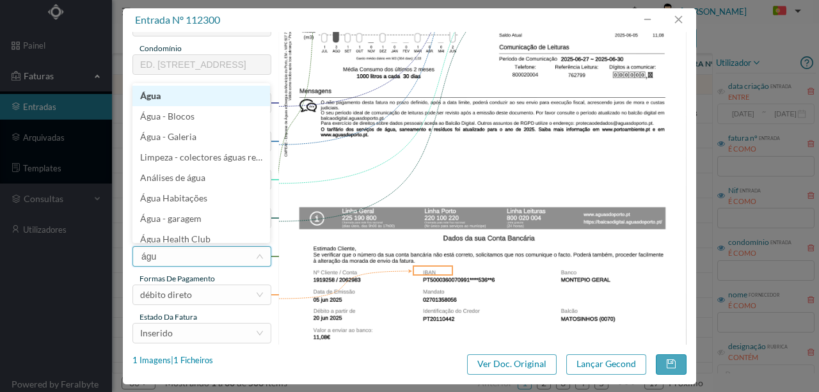
type input "água"
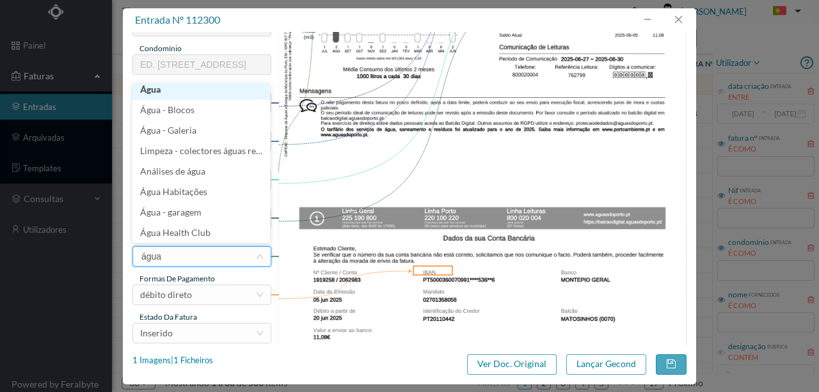
scroll to position [3, 0]
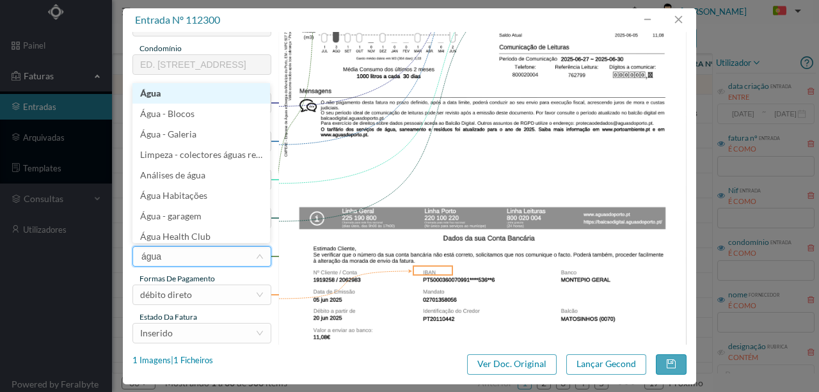
click at [155, 91] on li "Água" at bounding box center [201, 93] width 138 height 20
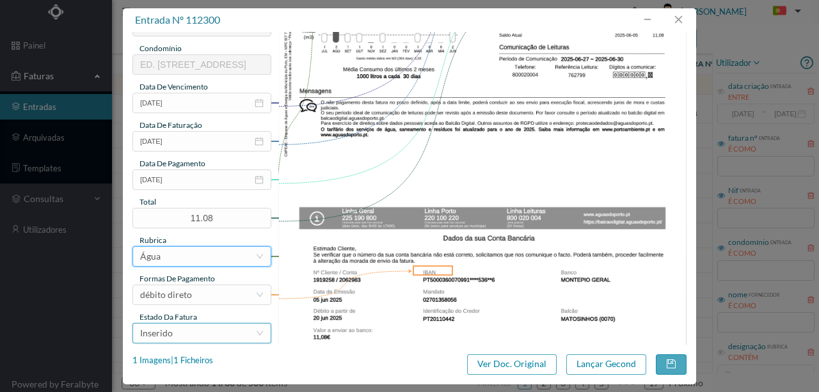
click at [188, 336] on div "Inserido" at bounding box center [197, 333] width 115 height 19
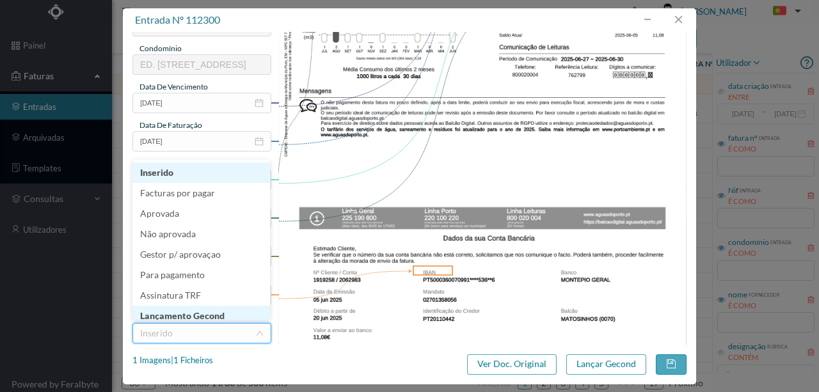
scroll to position [6, 0]
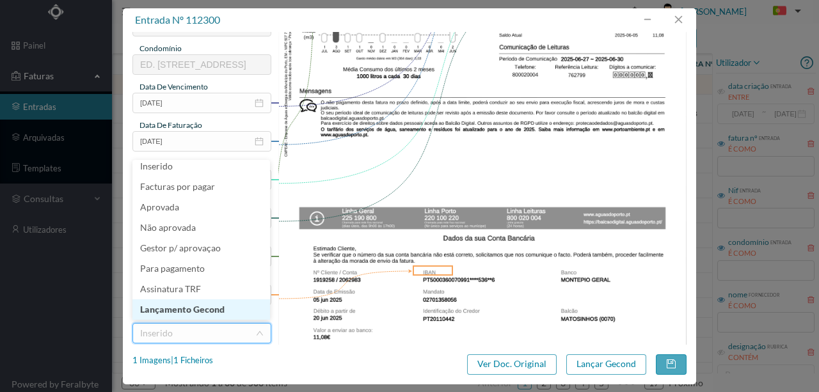
drag, startPoint x: 189, startPoint y: 305, endPoint x: 641, endPoint y: 376, distance: 457.3
click at [191, 305] on li "Lançamento Gecond" at bounding box center [201, 309] width 138 height 20
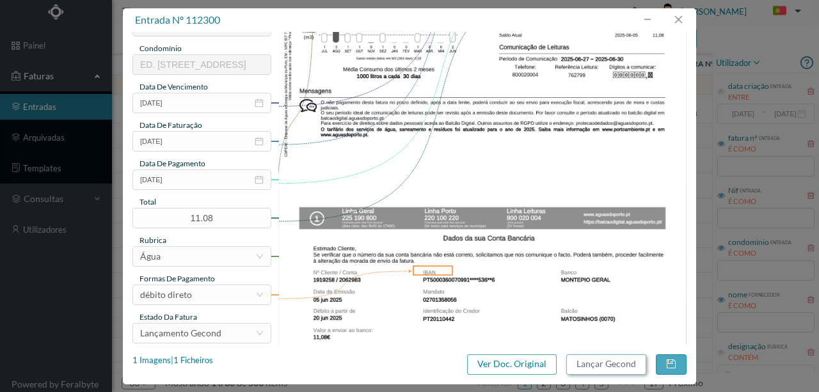
click at [623, 369] on button "Lançar Gecond" at bounding box center [606, 364] width 80 height 20
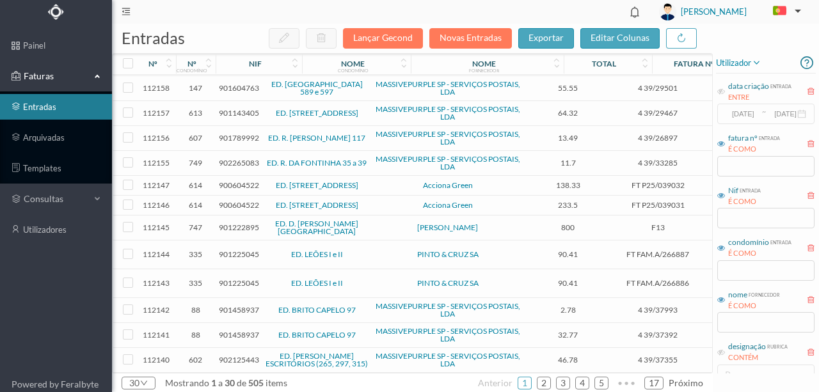
scroll to position [0, 0]
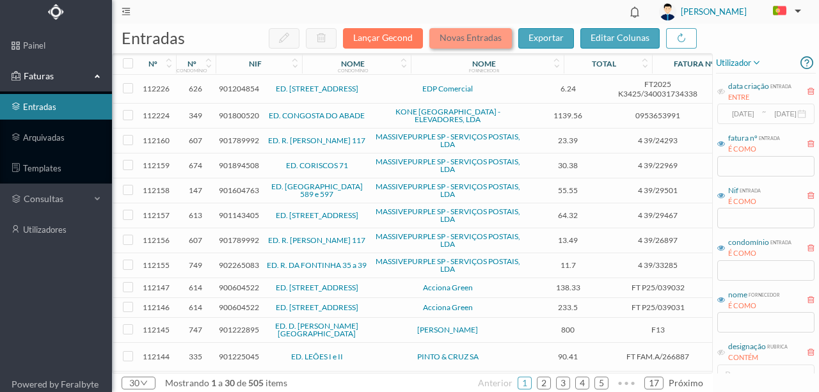
click at [482, 41] on button "Novas Entradas" at bounding box center [470, 38] width 83 height 20
click at [465, 44] on button "Novas Entradas" at bounding box center [470, 38] width 83 height 20
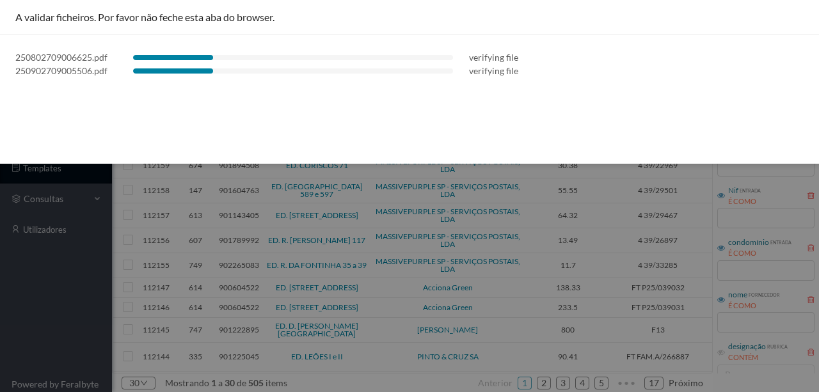
click at [237, 96] on div "A validar ficheiros. Por favor não feche esta aba do browser. 250802709006625.p…" at bounding box center [409, 82] width 819 height 164
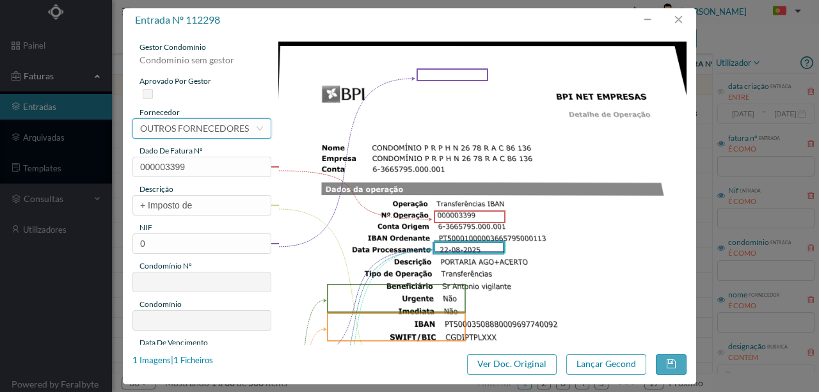
click at [170, 124] on div "OUTROS FORNECEDORES" at bounding box center [194, 128] width 109 height 19
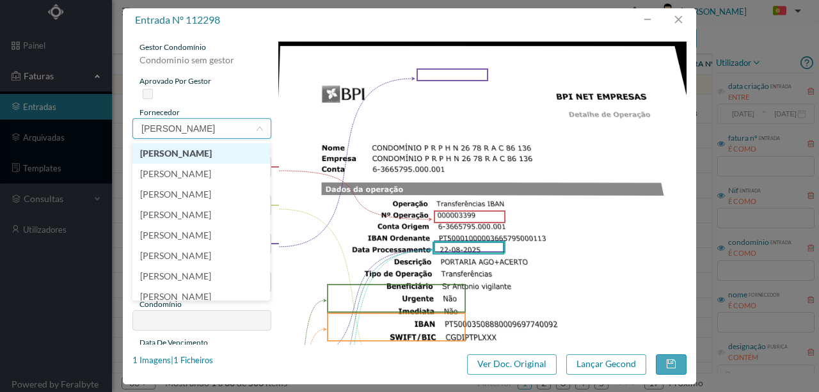
type input "[PERSON_NAME]"
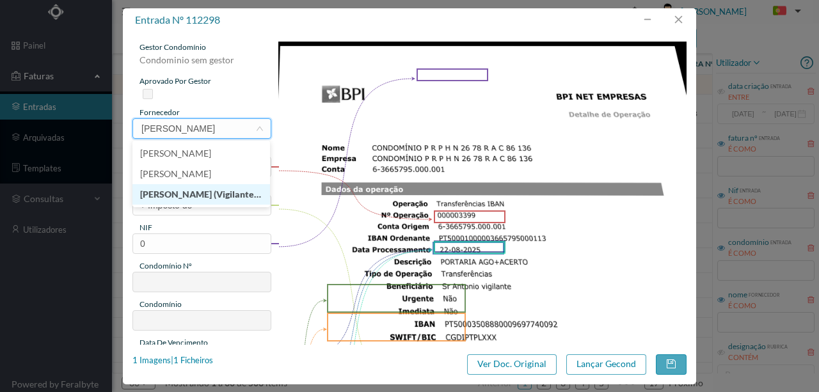
click at [210, 190] on li "[PERSON_NAME] (Vigilante [PERSON_NAME].)" at bounding box center [201, 194] width 138 height 20
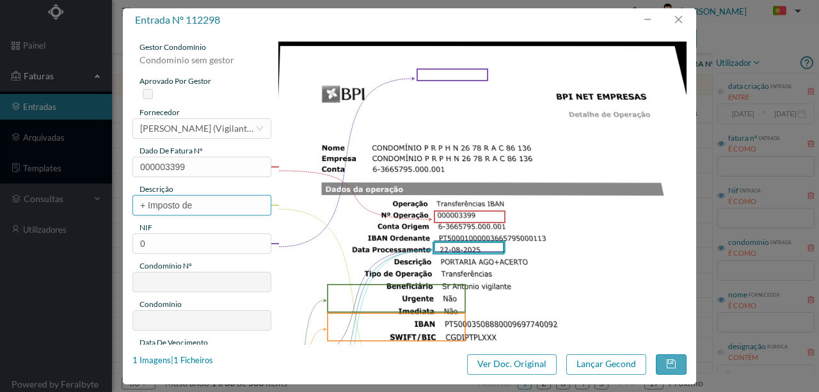
drag, startPoint x: 180, startPoint y: 204, endPoint x: 106, endPoint y: 204, distance: 73.6
click at [106, 204] on div "entrada nº 112298 gestor condomínio Condominio sem gestor aprovado por gestor f…" at bounding box center [409, 196] width 819 height 392
type input "Portaria Agosto + Acerto"
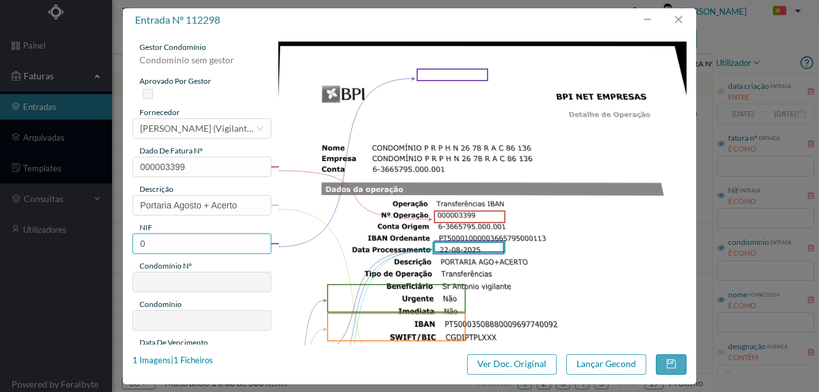
drag, startPoint x: 163, startPoint y: 244, endPoint x: 122, endPoint y: 243, distance: 40.3
click at [122, 243] on div "entrada nº 112298 gestor condomínio Condominio sem gestor aprovado por gestor f…" at bounding box center [409, 196] width 819 height 392
type input "901568910"
type input "733"
type input "ED. ARQ. [PERSON_NAME]-PADRE HIMALAYA"
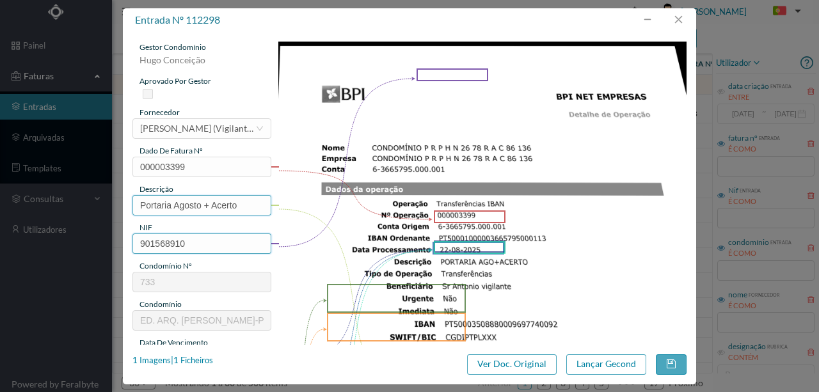
type input "901568910"
click at [237, 207] on input "Portaria Agosto + Acerto" at bounding box center [201, 205] width 139 height 20
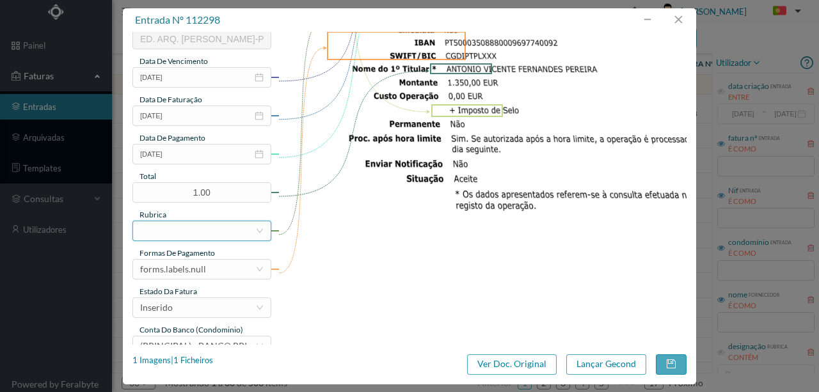
scroll to position [298, 0]
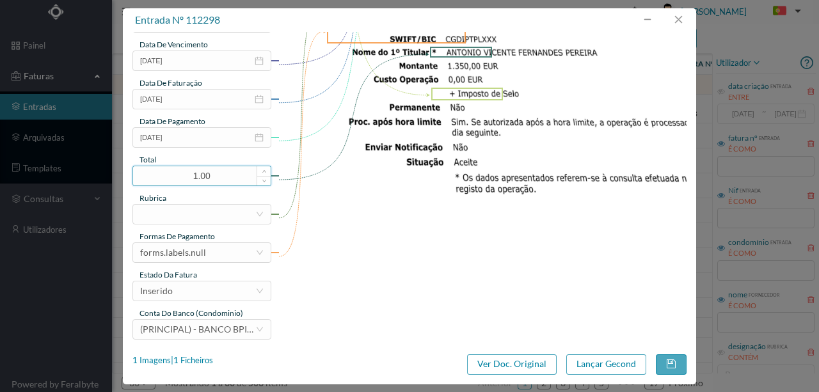
type input "Portaria Agosto + Acerto Julho"
drag, startPoint x: 219, startPoint y: 177, endPoint x: 70, endPoint y: 166, distance: 148.8
click at [75, 166] on div "entrada nº 112298 gestor condomínio [PERSON_NAME] aprovado por gestor fornecedo…" at bounding box center [409, 196] width 819 height 392
type input "1350.00"
click at [170, 209] on div at bounding box center [197, 214] width 115 height 19
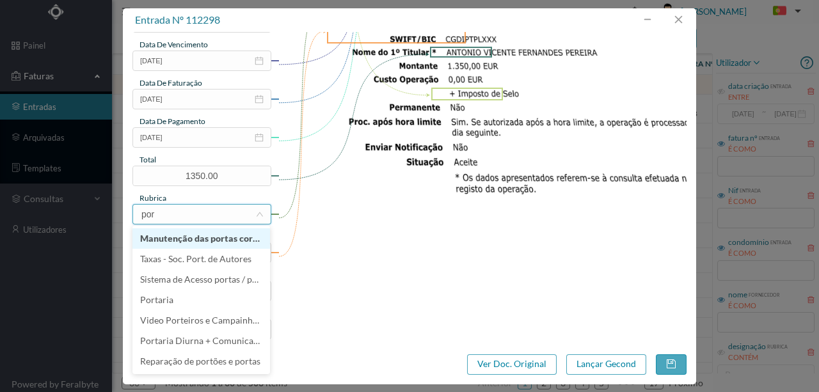
type input "port"
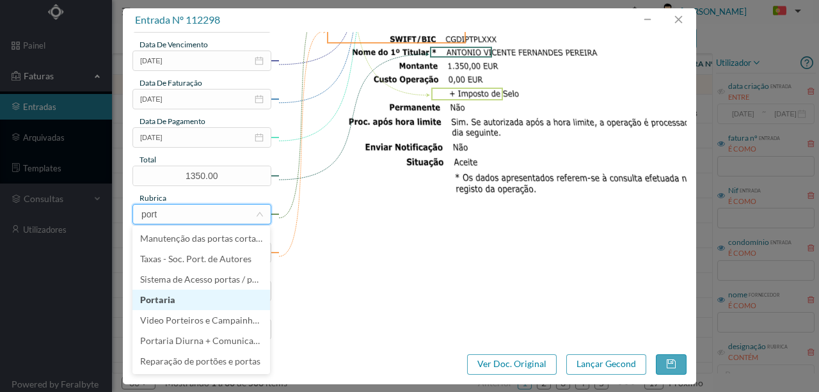
click at [168, 302] on li "Portaria" at bounding box center [201, 300] width 138 height 20
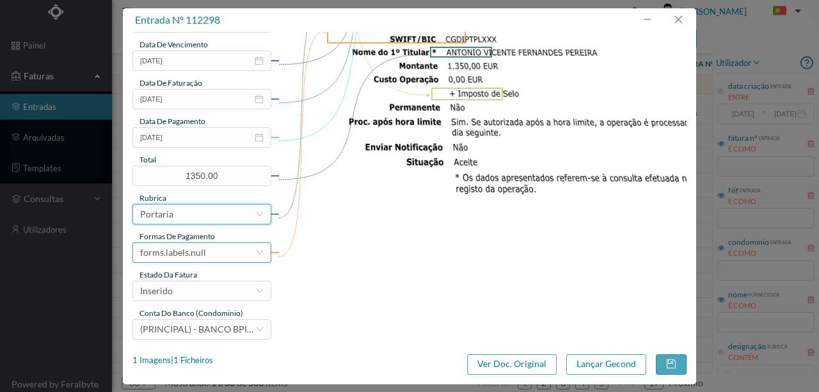
click at [189, 251] on div "forms.labels.null" at bounding box center [173, 252] width 66 height 19
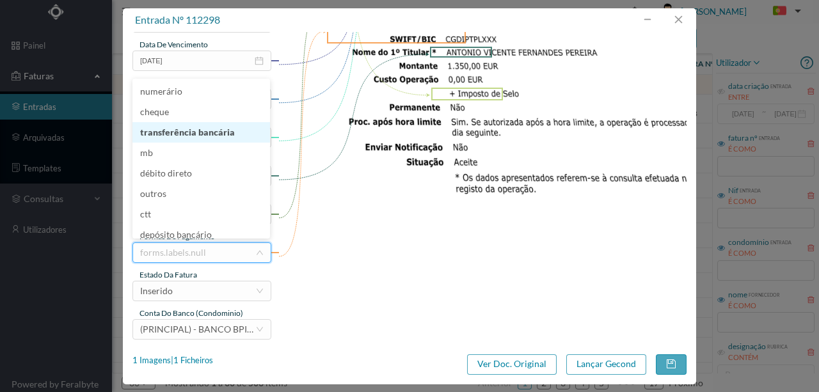
click at [187, 136] on li "transferência bancária" at bounding box center [201, 132] width 138 height 20
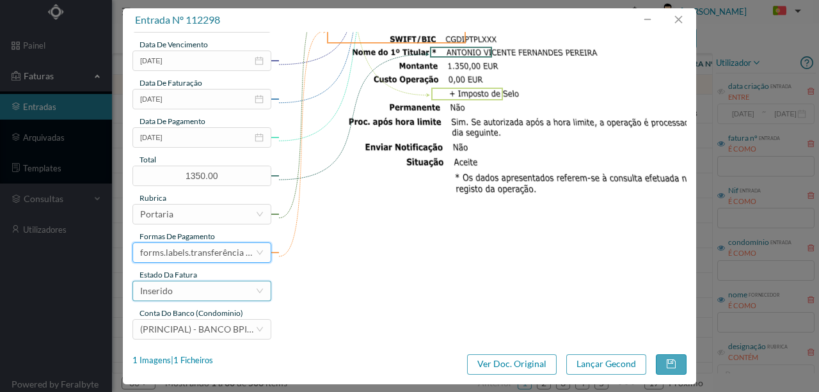
click at [195, 291] on div "Inserido" at bounding box center [197, 291] width 115 height 19
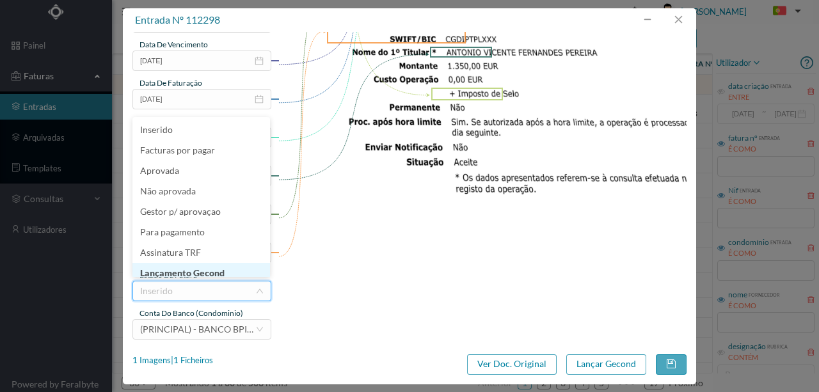
scroll to position [6, 0]
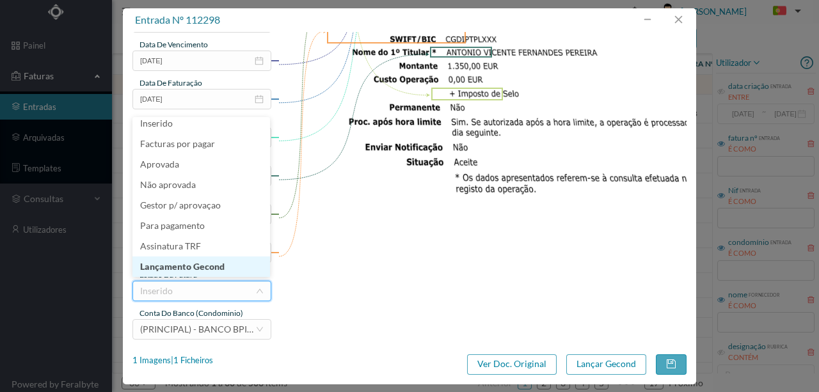
click at [213, 266] on li "Lançamento Gecond" at bounding box center [201, 267] width 138 height 20
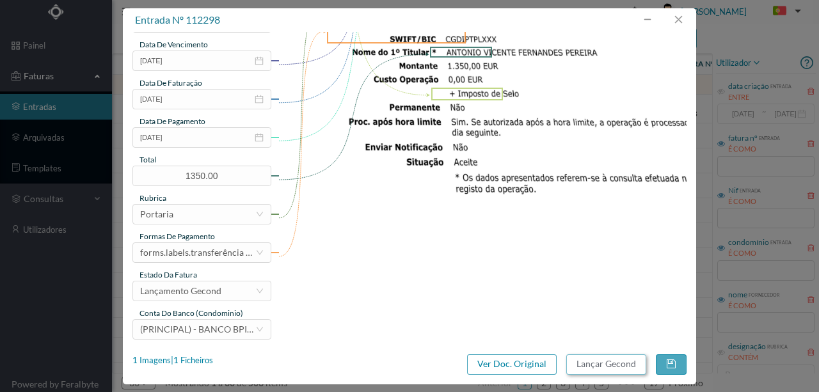
click at [626, 370] on button "Lançar Gecond" at bounding box center [606, 364] width 80 height 20
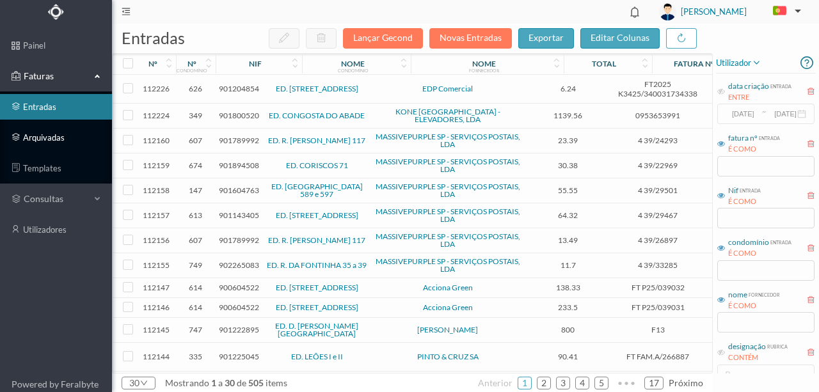
click at [50, 142] on link "arquivadas" at bounding box center [56, 138] width 112 height 26
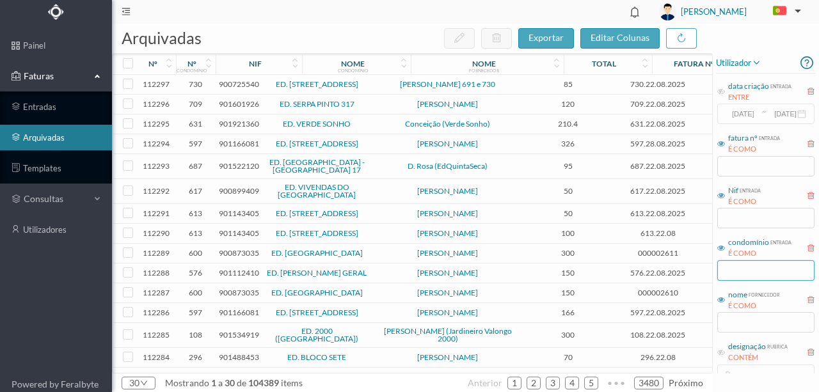
click at [743, 270] on input "text" at bounding box center [765, 270] width 97 height 20
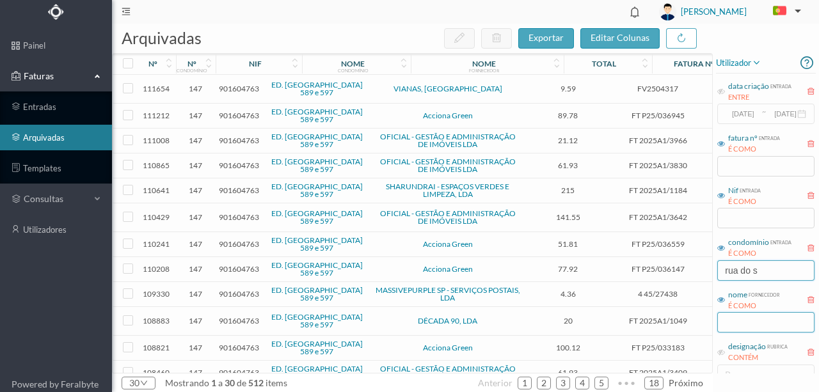
type input "rua do s"
click at [745, 322] on input "text" at bounding box center [765, 322] width 97 height 20
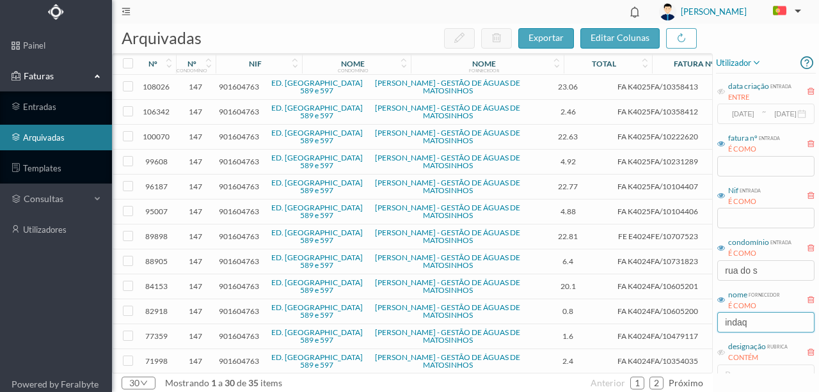
type input "indaq"
click at [238, 88] on span "901604763" at bounding box center [239, 87] width 40 height 10
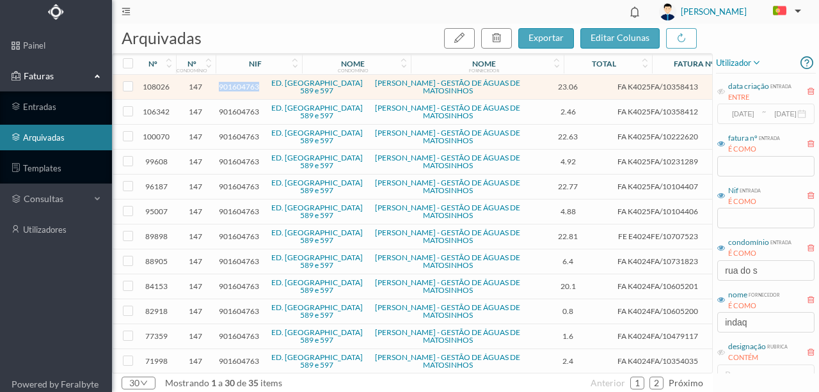
click at [238, 88] on span "901604763" at bounding box center [239, 87] width 40 height 10
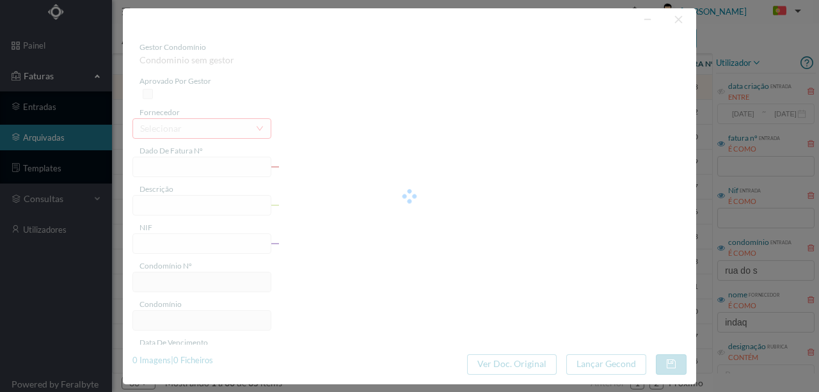
type input "FA K4025FA/10358413"
type input "597 SC ( [DATE] a [DATE])"
type input "901604763"
type input "[DATE]"
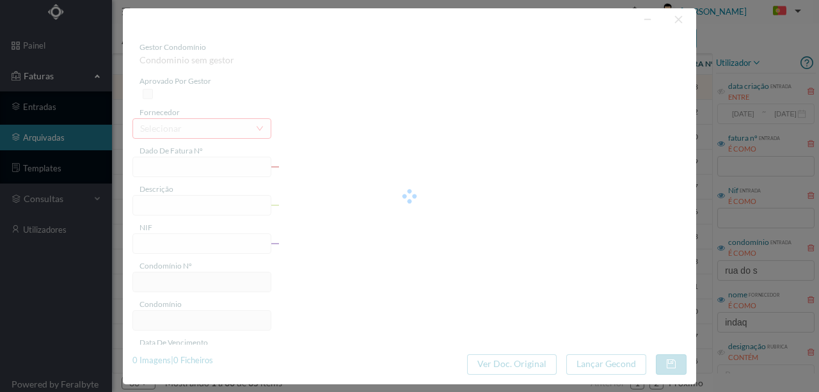
type input "[DATE]"
type input "23.06"
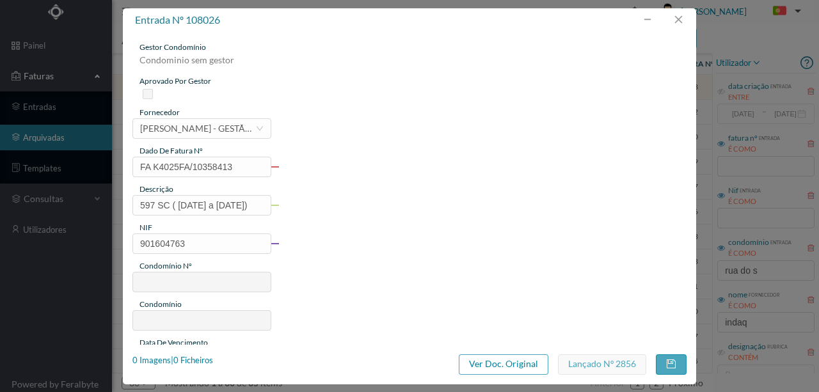
type input "147"
type input "ED. [GEOGRAPHIC_DATA] 589 e 597"
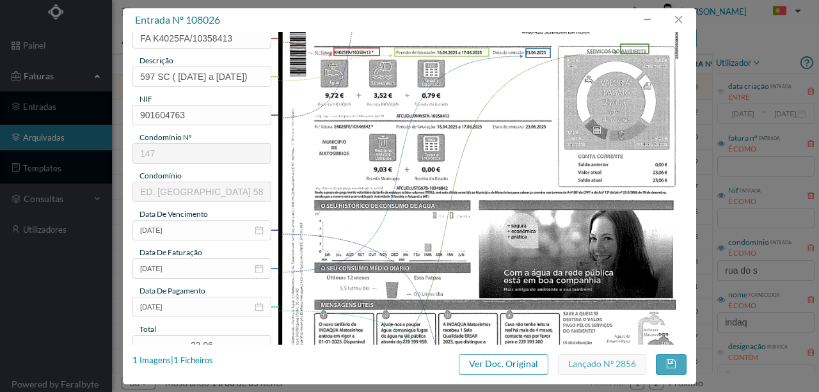
scroll to position [128, 0]
click at [677, 20] on button "button" at bounding box center [678, 20] width 31 height 20
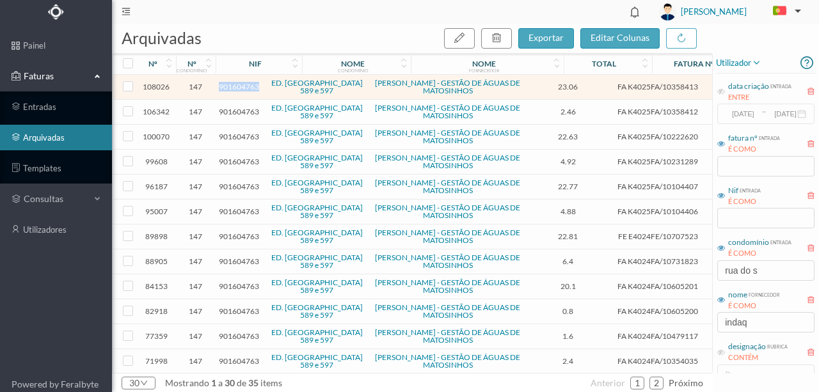
click at [251, 87] on span "901604763" at bounding box center [239, 87] width 40 height 10
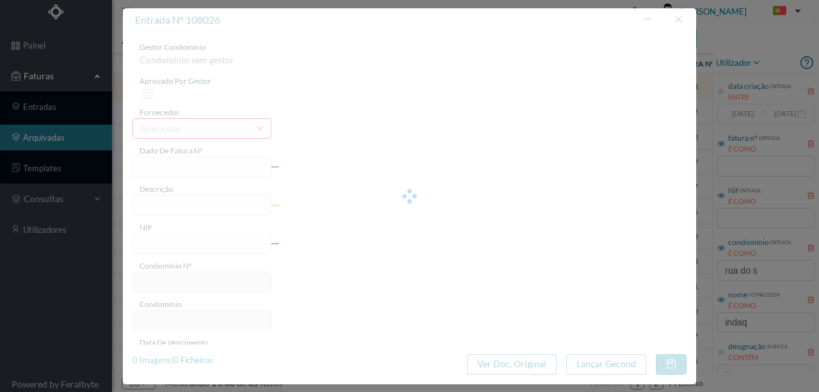
type input "FA K4025FA/10358413"
type input "597 SC ( [DATE] a [DATE])"
type input "901604763"
type input "[DATE]"
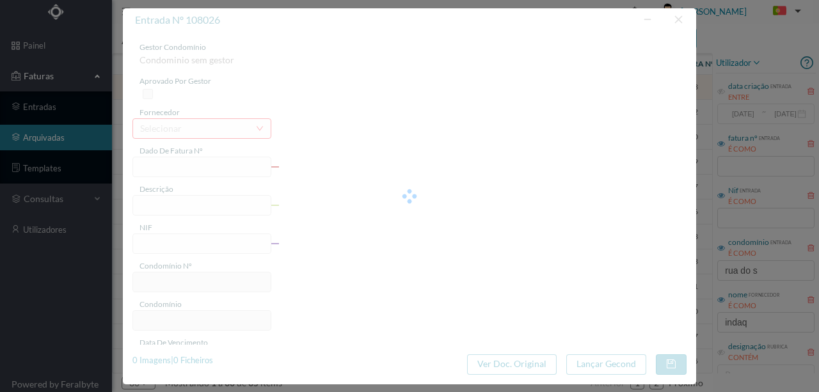
type input "[DATE]"
type input "23.06"
type input "147"
type input "ED. [GEOGRAPHIC_DATA] 589 e 597"
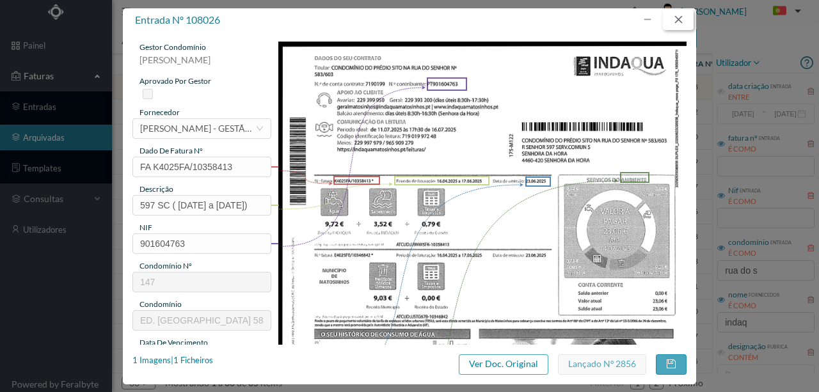
drag, startPoint x: 682, startPoint y: 20, endPoint x: 307, endPoint y: 88, distance: 381.2
click at [682, 20] on button "button" at bounding box center [678, 20] width 31 height 20
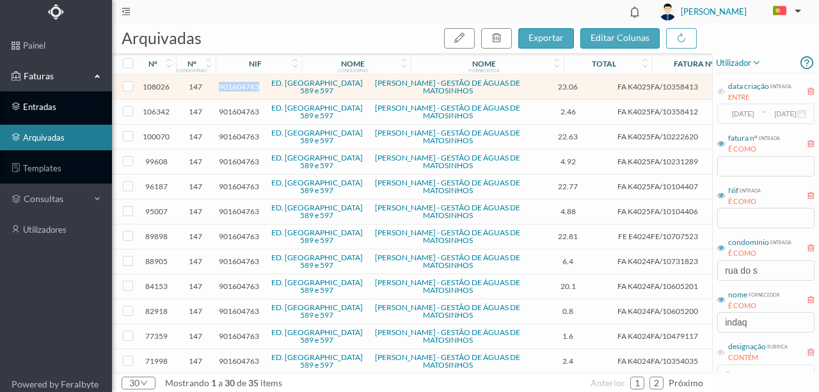
click at [44, 111] on link "entradas" at bounding box center [56, 107] width 112 height 26
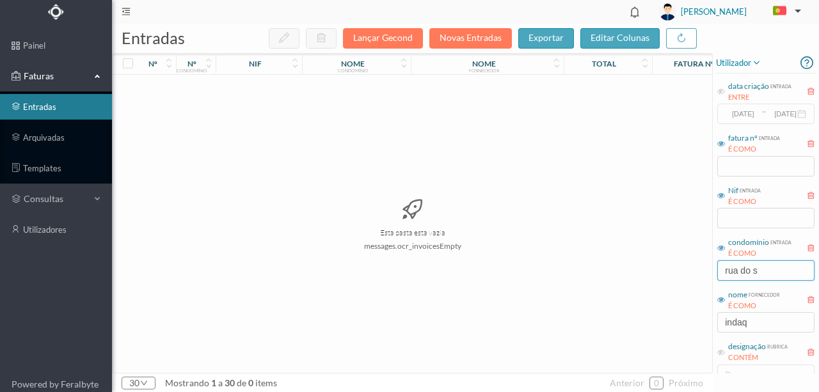
drag, startPoint x: 773, startPoint y: 273, endPoint x: 646, endPoint y: 279, distance: 126.8
click at [647, 279] on div "entradas Lançar Gecond Novas Entradas exportar editar colunas nº nº condomínio …" at bounding box center [465, 208] width 707 height 369
click at [660, 340] on div "entradas Lançar Gecond Novas Entradas exportar editar colunas nº nº condomínio …" at bounding box center [465, 208] width 707 height 369
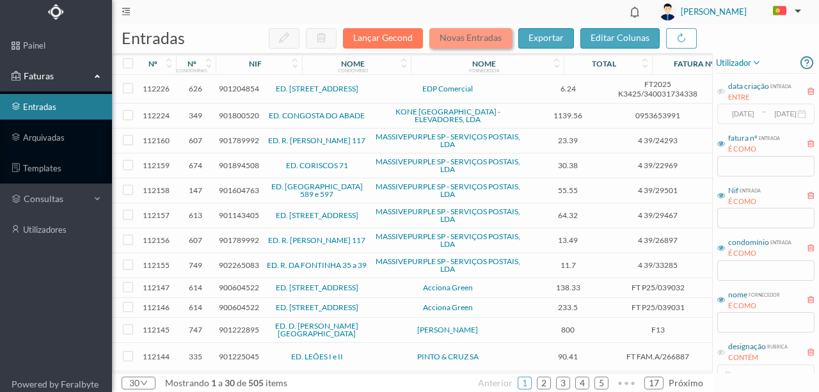
click at [459, 36] on button "Novas Entradas" at bounding box center [470, 38] width 83 height 20
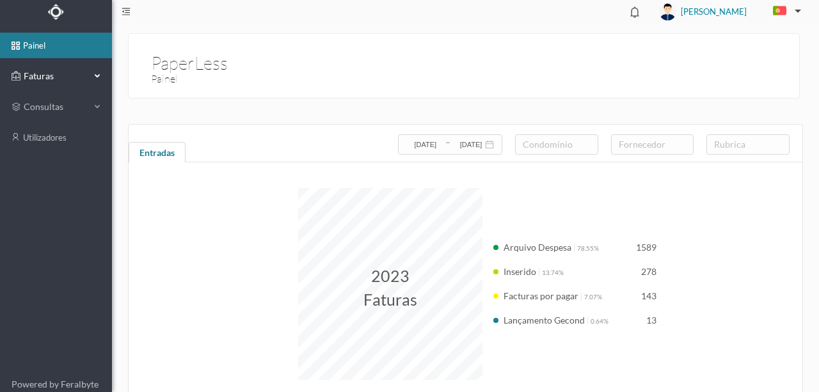
click at [45, 77] on span "Faturas" at bounding box center [55, 76] width 70 height 13
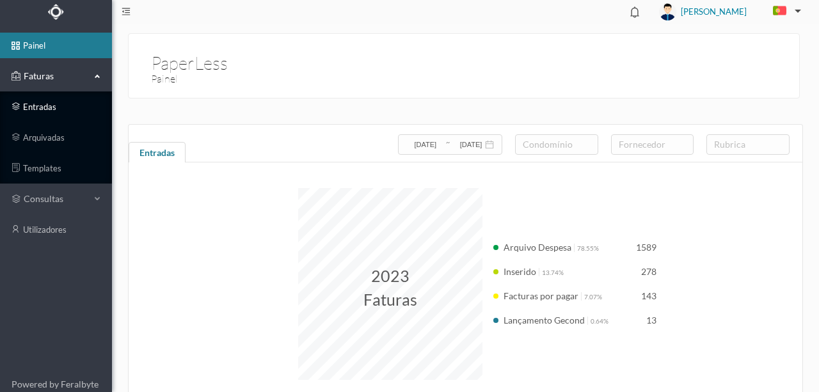
click at [46, 110] on link "entradas" at bounding box center [56, 107] width 112 height 26
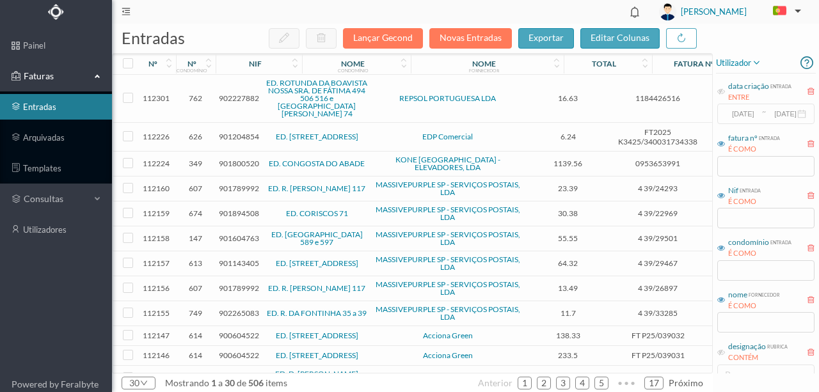
click at [237, 95] on span "902227882" at bounding box center [239, 98] width 40 height 10
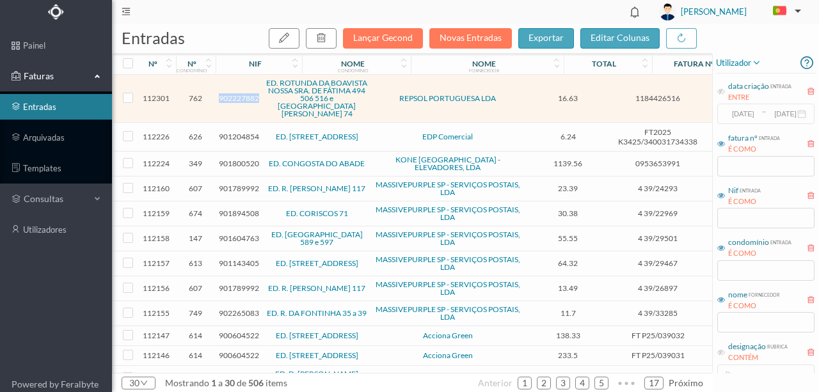
click at [237, 95] on span "902227882" at bounding box center [239, 98] width 40 height 10
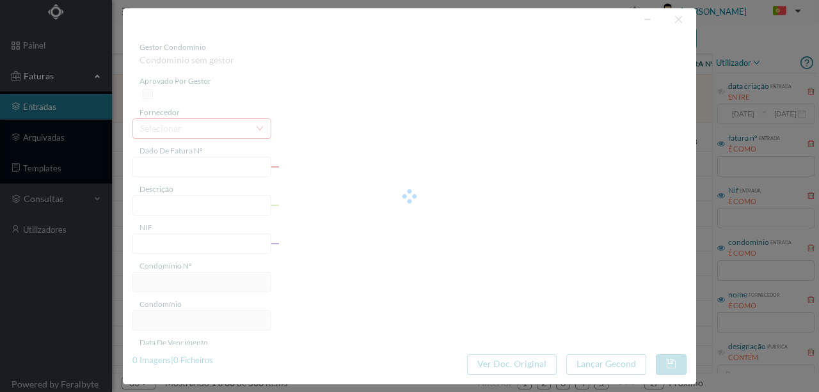
type input "1184426516"
type input "RUA [GEOGRAPHIC_DATA]"
type input "902227882"
type input "2025-08-05"
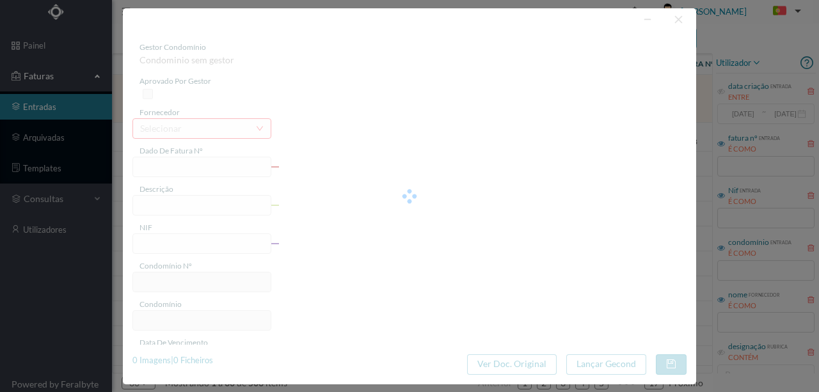
type input "2025-08-20"
type input "16.63"
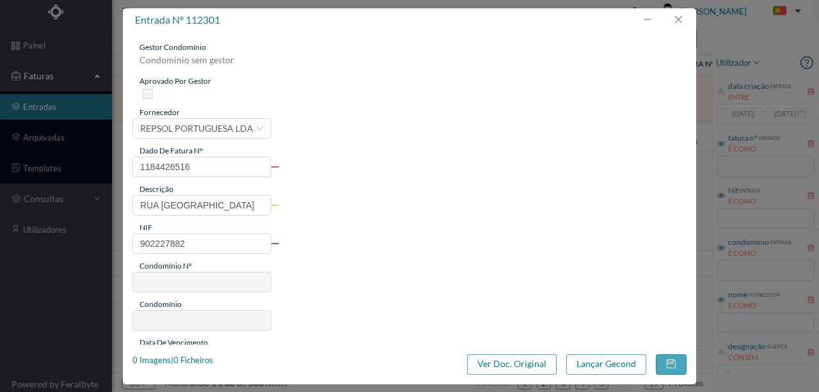
type input "762"
type input "ED. ROTUNDA DA BOAVISTA NOSSA SRA. DE FÁTIMA 494 506 516 e [GEOGRAPHIC_DATA][PE…"
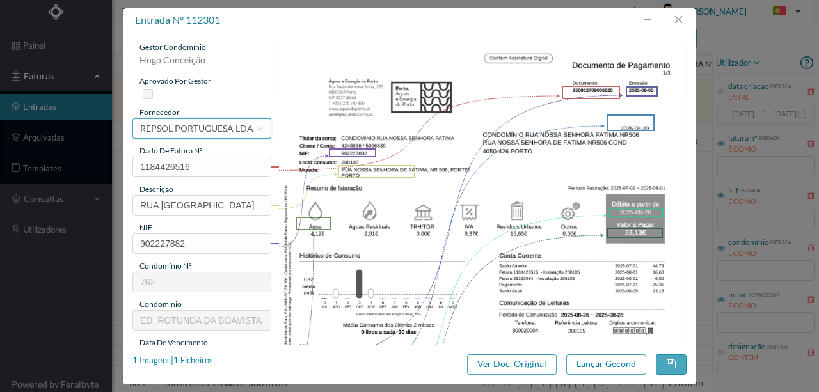
click at [161, 134] on div "REPSOL PORTUGUESA LDA" at bounding box center [196, 128] width 113 height 19
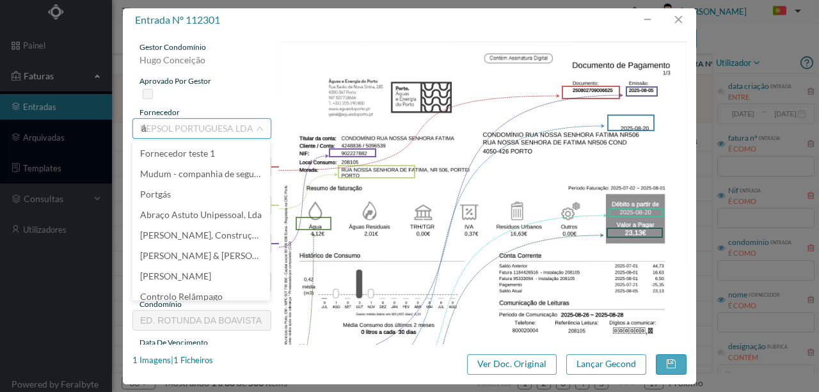
scroll to position [3, 0]
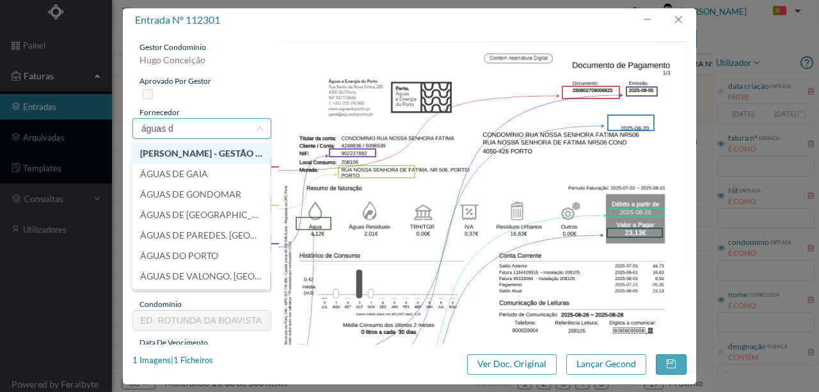
type input "águas do"
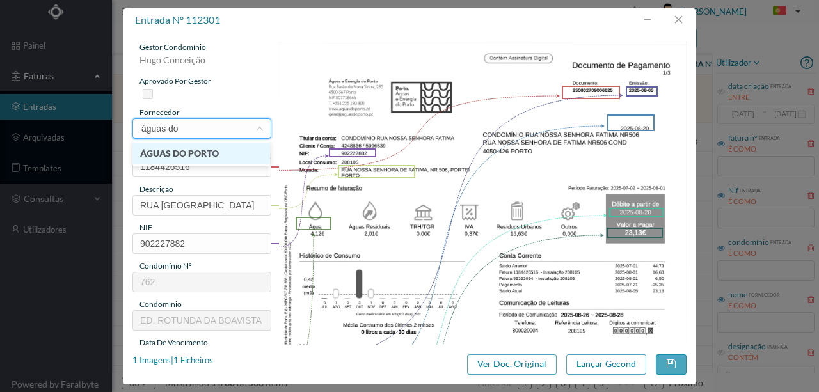
click at [205, 155] on li "ÁGUAS DO PORTO" at bounding box center [201, 153] width 138 height 20
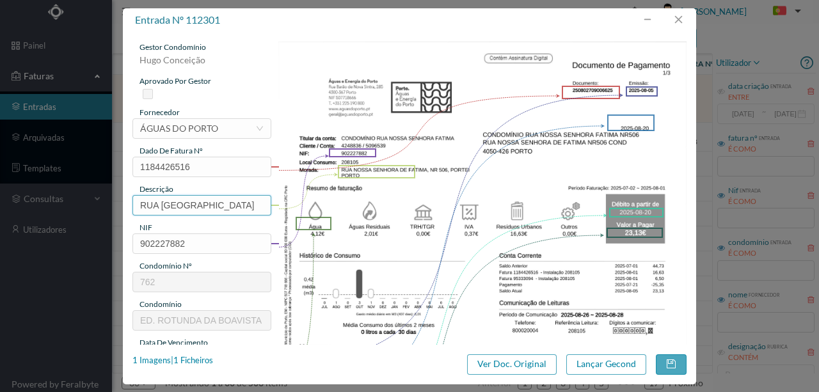
scroll to position [0, 37]
drag, startPoint x: 138, startPoint y: 200, endPoint x: 370, endPoint y: 200, distance: 231.6
click at [370, 200] on div "gestor condomínio Hugo Conceição aprovado por gestor fornecedor selecionar ÁGUA…" at bounding box center [409, 340] width 554 height 596
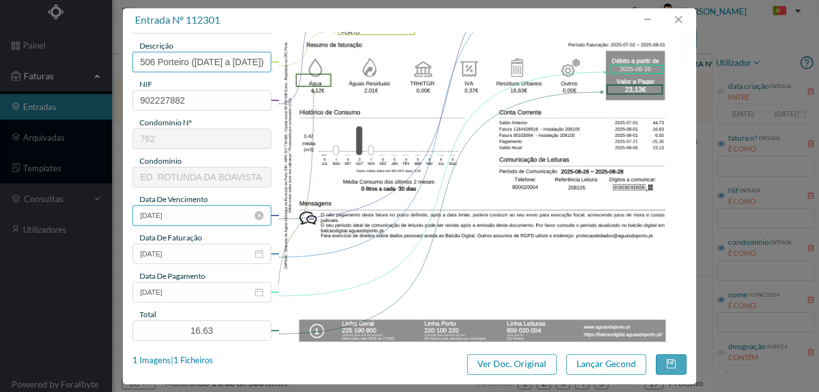
scroll to position [170, 0]
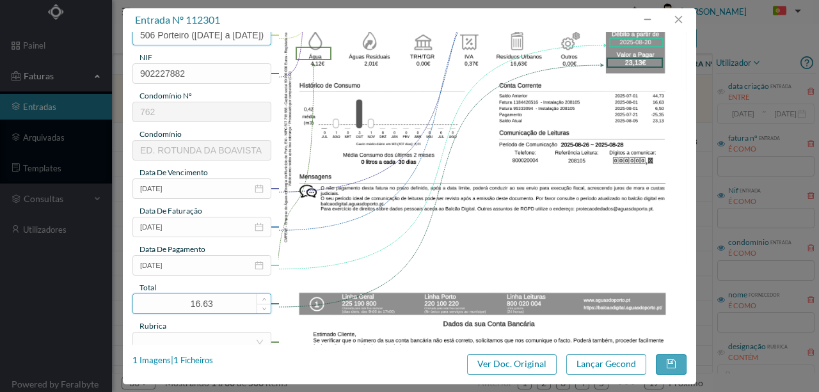
type input "506 Porteiro (02.07.2025 a 01.08.2025)"
drag, startPoint x: 214, startPoint y: 306, endPoint x: 163, endPoint y: 307, distance: 50.6
click at [163, 307] on input "16.63" at bounding box center [202, 303] width 138 height 19
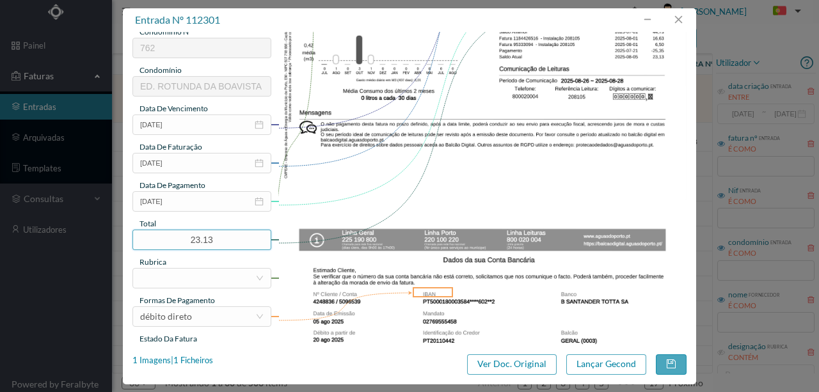
scroll to position [256, 0]
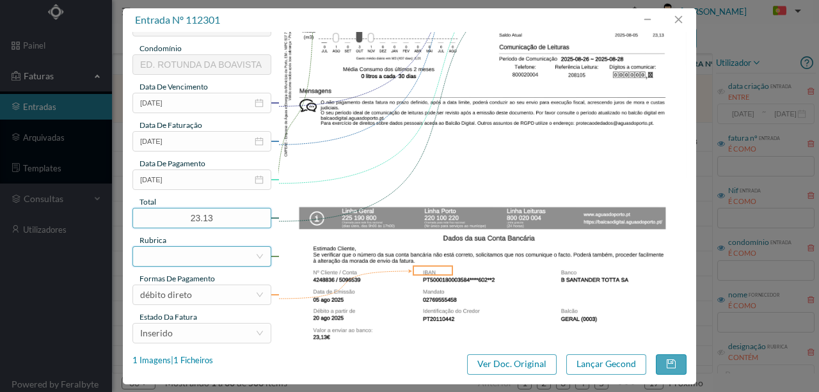
type input "23.13"
click at [163, 257] on div at bounding box center [197, 256] width 115 height 19
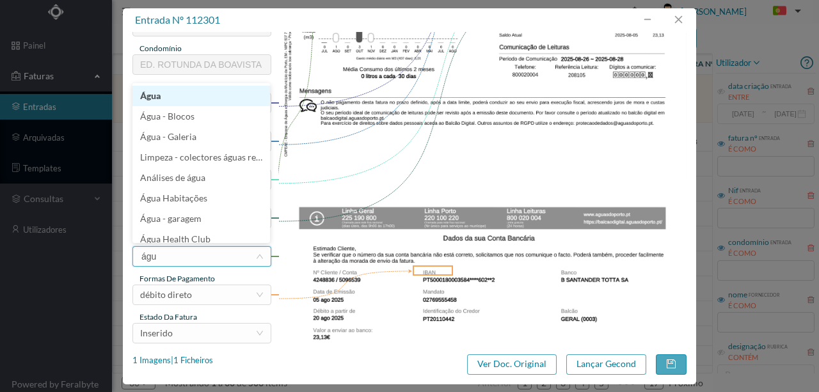
type input "água"
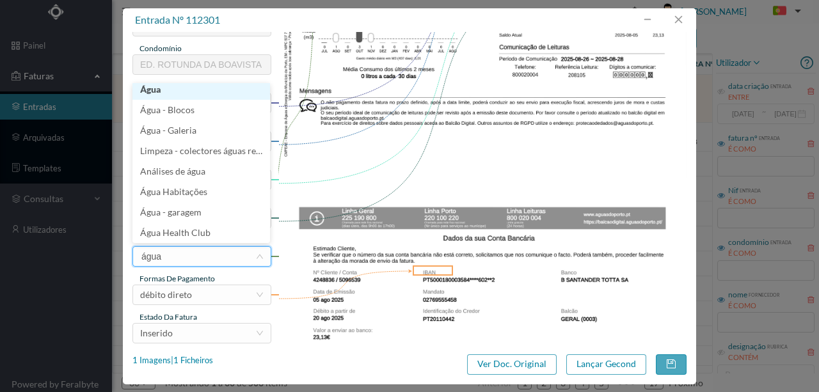
scroll to position [3, 0]
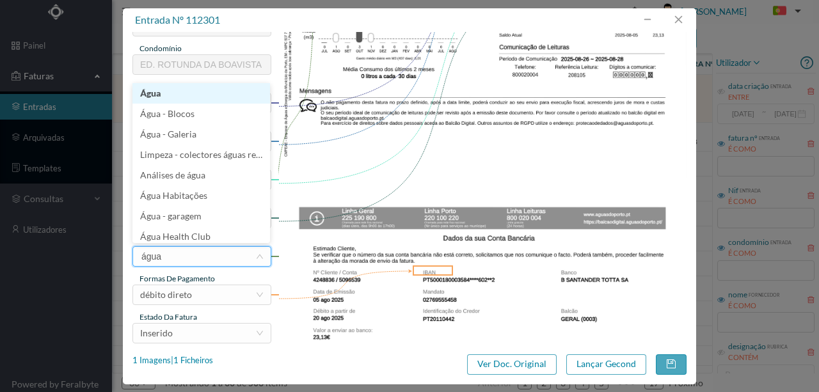
click at [152, 93] on li "Água" at bounding box center [201, 93] width 138 height 20
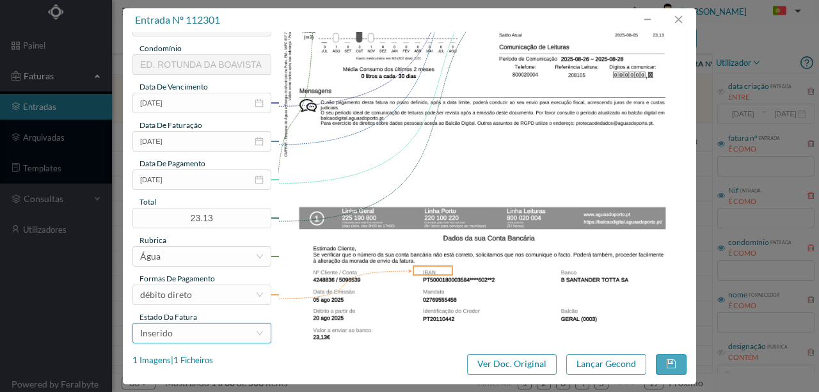
drag, startPoint x: 195, startPoint y: 339, endPoint x: 167, endPoint y: 325, distance: 30.9
click at [195, 338] on div "Inserido" at bounding box center [197, 333] width 115 height 19
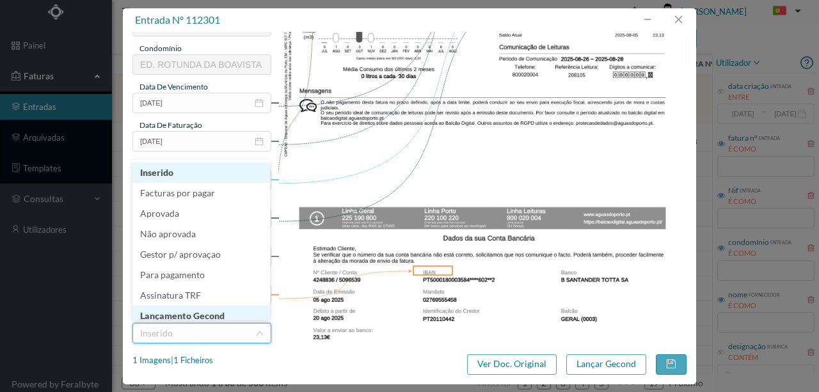
scroll to position [6, 0]
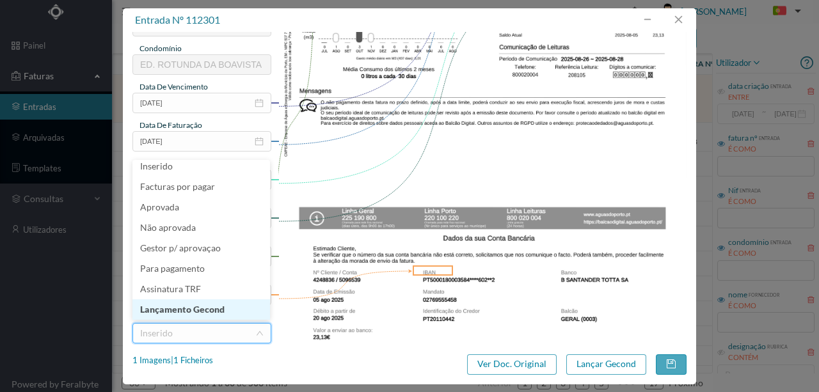
click at [203, 310] on li "Lançamento Gecond" at bounding box center [201, 309] width 138 height 20
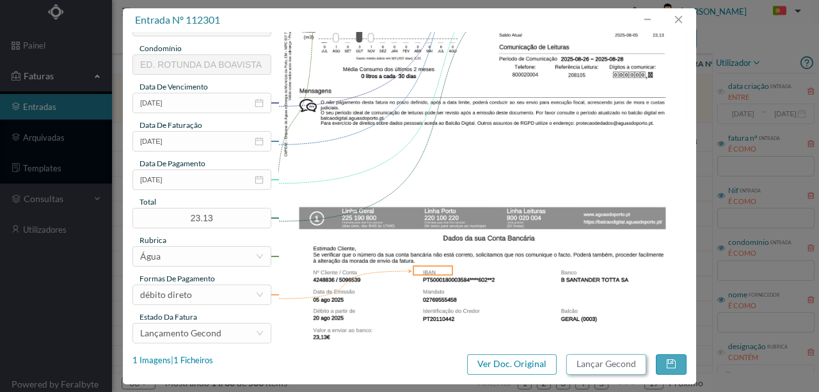
click at [595, 363] on button "Lançar Gecond" at bounding box center [606, 364] width 80 height 20
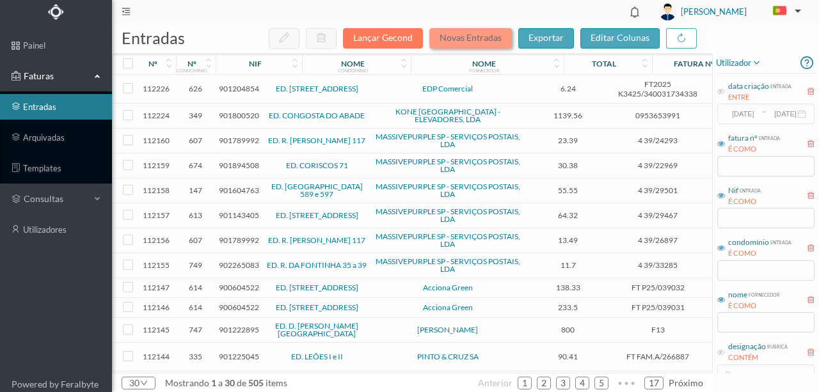
click at [467, 40] on button "Novas Entradas" at bounding box center [470, 38] width 83 height 20
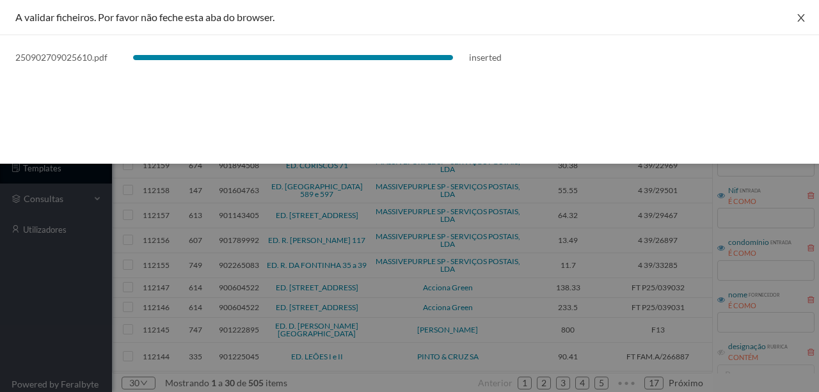
click at [806, 13] on button "Close" at bounding box center [801, 18] width 36 height 36
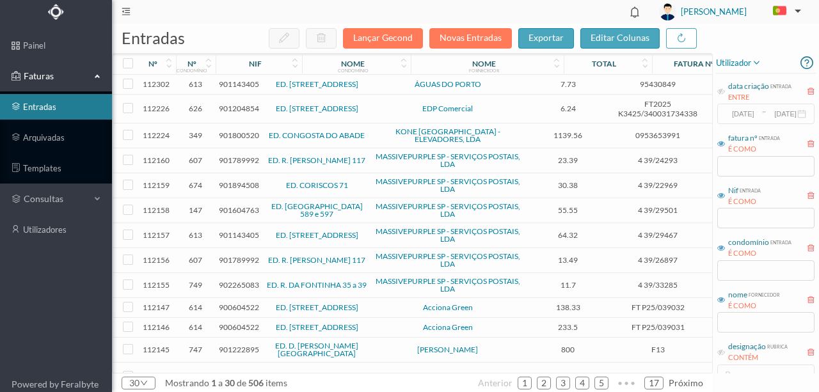
click at [233, 86] on span "901143405" at bounding box center [239, 84] width 40 height 10
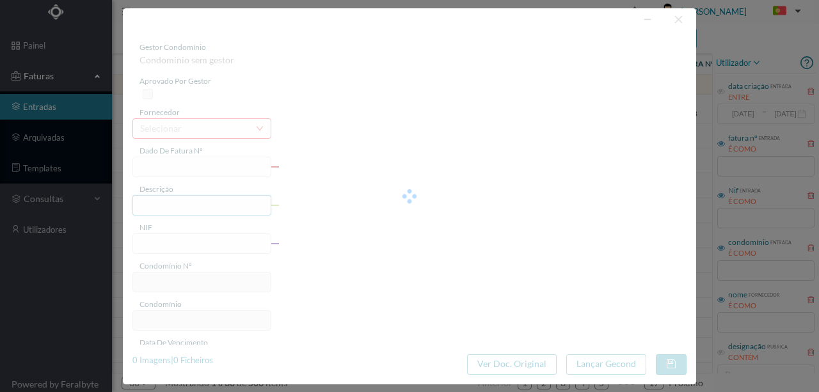
type input "95430849"
type input "RUA PRECIOSA, NR 186, COMUNS PORTO"
type input "901143405"
type input "2025-09-09"
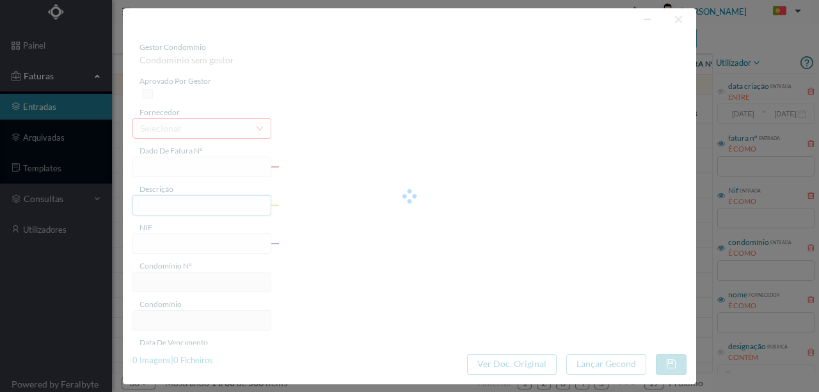
type input "24-09-2025"
type input "7.73"
type input "613"
type input "ED. [STREET_ADDRESS]"
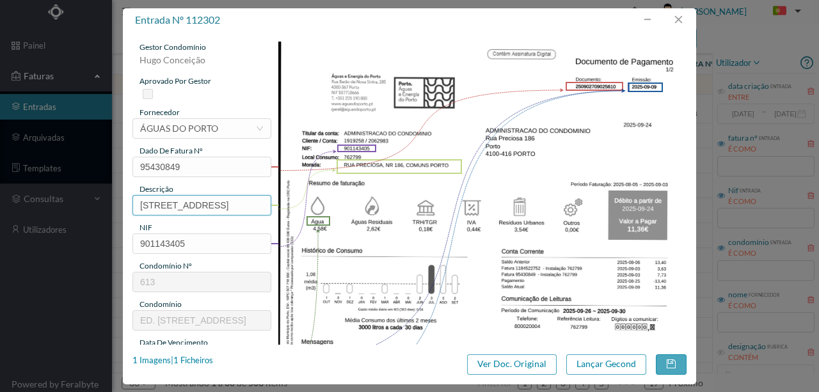
scroll to position [0, 58]
drag, startPoint x: 138, startPoint y: 203, endPoint x: 354, endPoint y: 202, distance: 215.6
click at [354, 202] on div "gestor condomínio Hugo Conceição aprovado por gestor fornecedor selecionar ÁGUA…" at bounding box center [409, 340] width 554 height 596
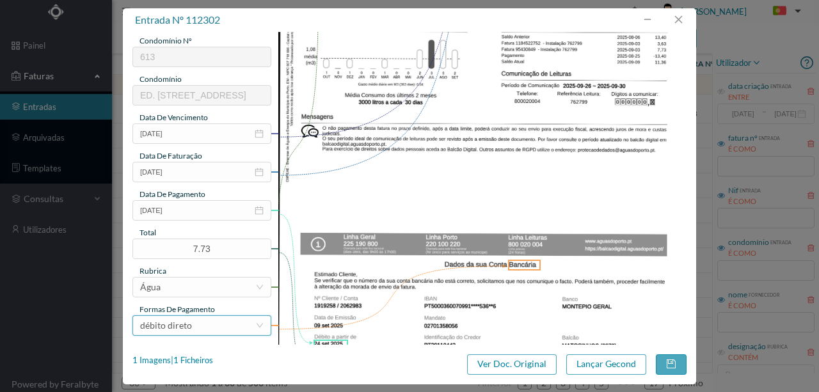
scroll to position [256, 0]
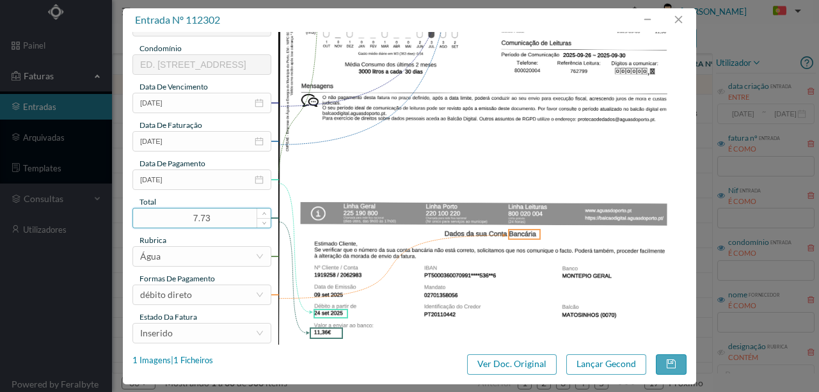
type input "186 Comuns (05.08.2025 a 03.09.2025)"
drag, startPoint x: 221, startPoint y: 218, endPoint x: 145, endPoint y: 222, distance: 76.9
click at [146, 219] on input "7.73" at bounding box center [202, 218] width 138 height 19
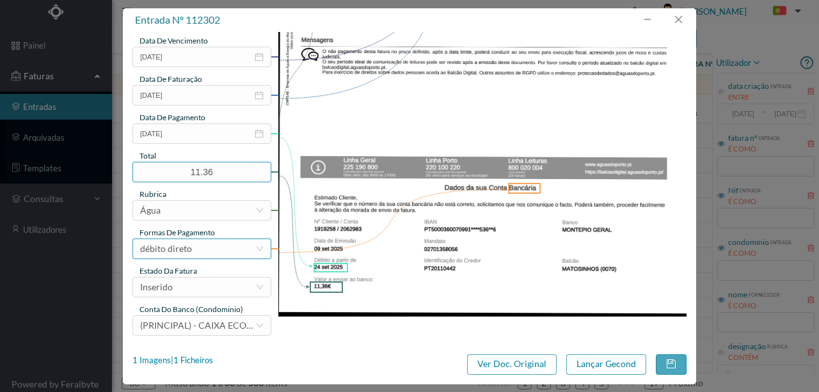
scroll to position [303, 0]
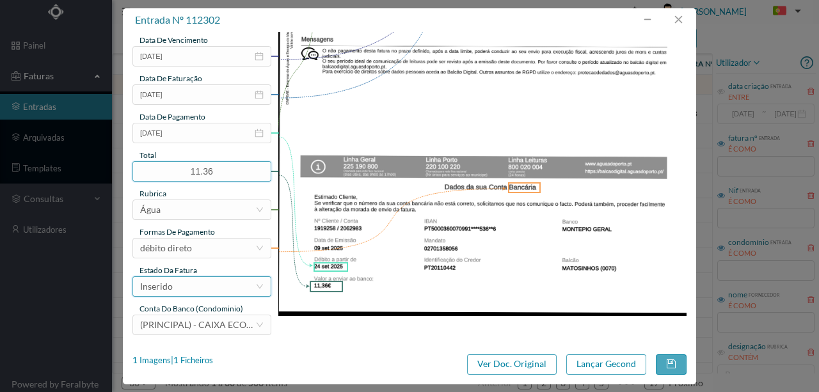
type input "11.36"
click at [184, 283] on div "Inserido" at bounding box center [197, 286] width 115 height 19
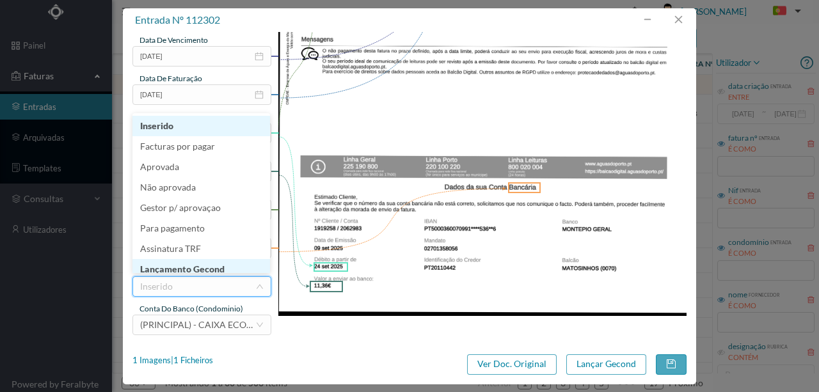
scroll to position [6, 0]
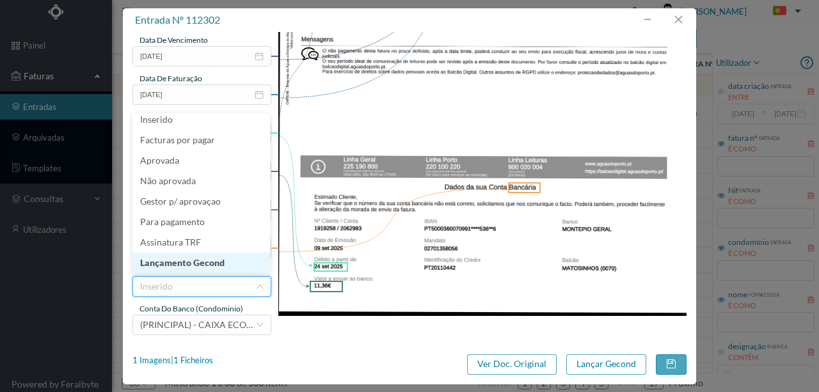
click at [201, 263] on li "Lançamento Gecond" at bounding box center [201, 263] width 138 height 20
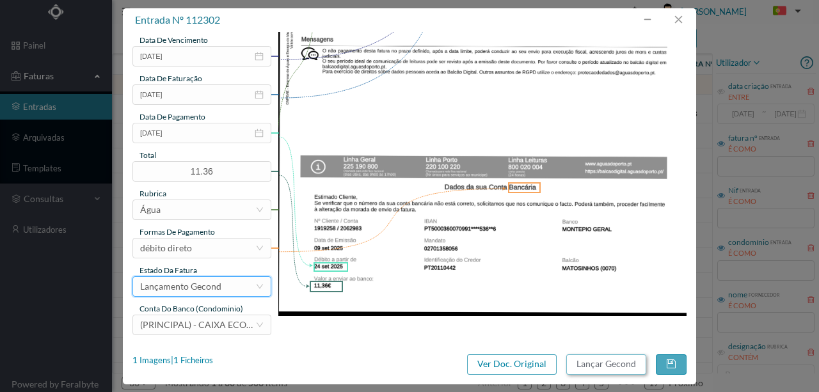
click at [609, 369] on button "Lançar Gecond" at bounding box center [606, 364] width 80 height 20
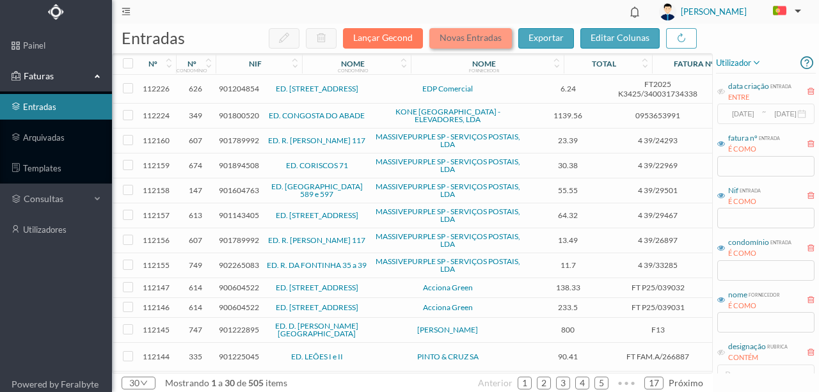
click at [471, 36] on button "Novas Entradas" at bounding box center [470, 38] width 83 height 20
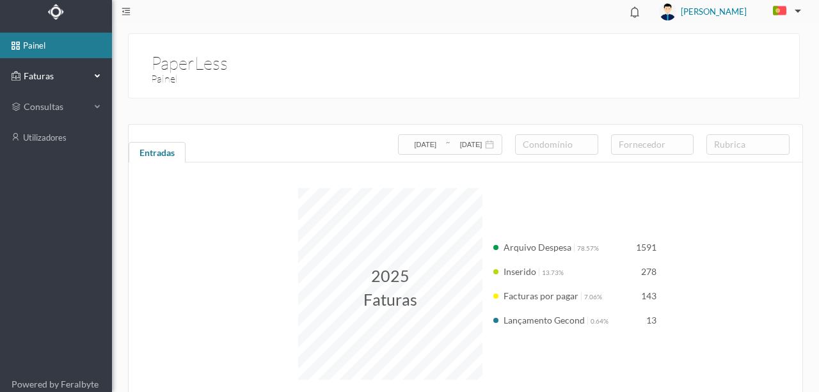
click at [46, 77] on span "Faturas" at bounding box center [55, 76] width 70 height 13
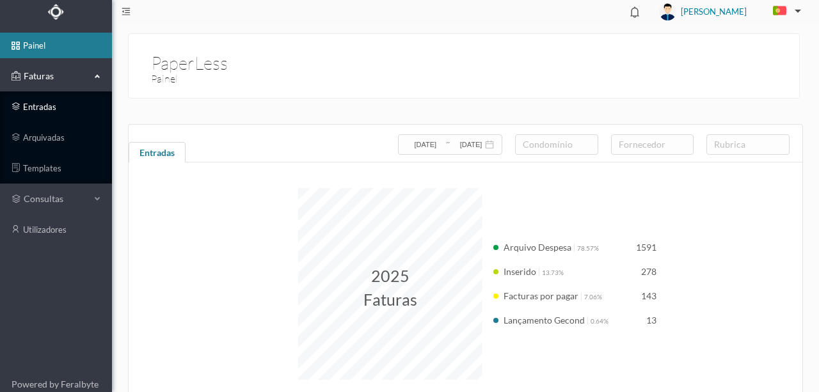
drag, startPoint x: 44, startPoint y: 106, endPoint x: 51, endPoint y: 106, distance: 7.7
click at [44, 106] on link "entradas" at bounding box center [56, 107] width 112 height 26
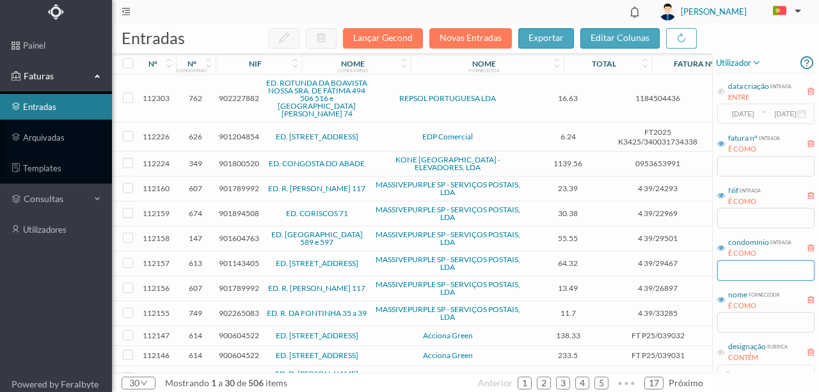
click at [740, 268] on input "text" at bounding box center [765, 270] width 97 height 20
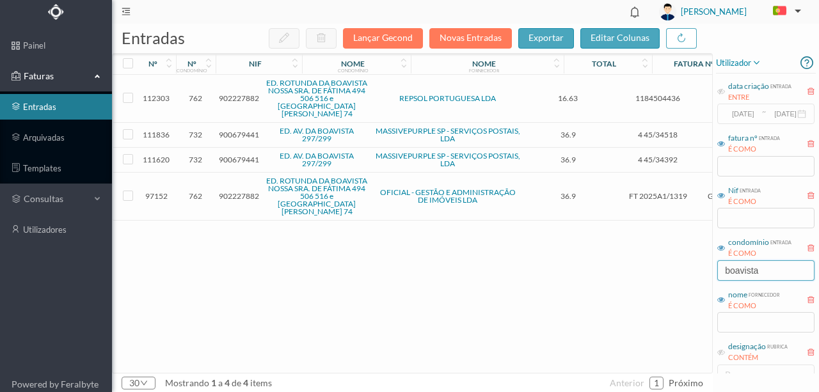
type input "boavista"
click at [234, 97] on span "902227882" at bounding box center [239, 98] width 40 height 10
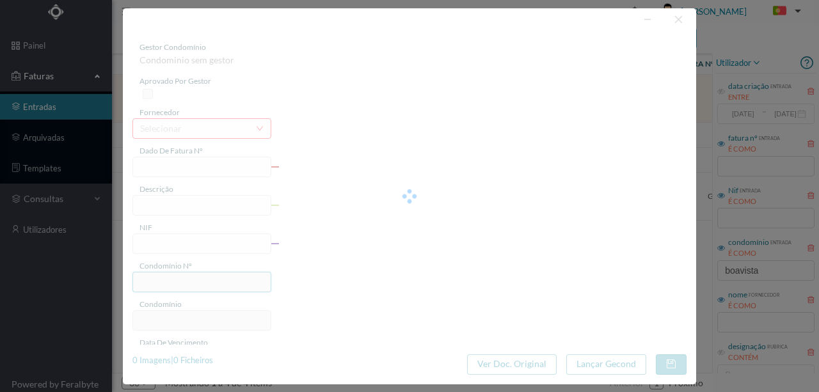
type input "1184504436"
type input "RUA [GEOGRAPHIC_DATA]"
type input "902227882"
type input "[DATE]"
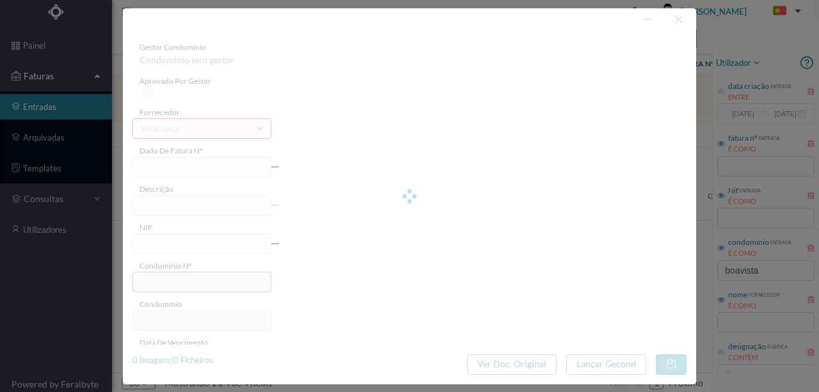
type input "16.63"
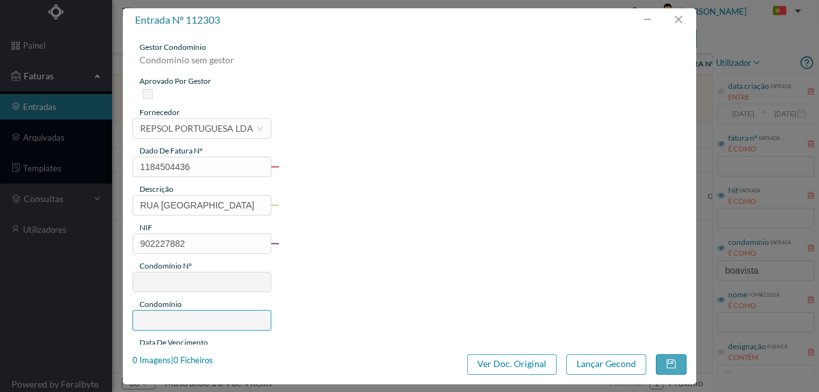
type input "762"
type input "ED. ROTUNDA DA BOAVISTA NOSSA SRA. DE FÁTIMA 494 506 516 e [GEOGRAPHIC_DATA][PE…"
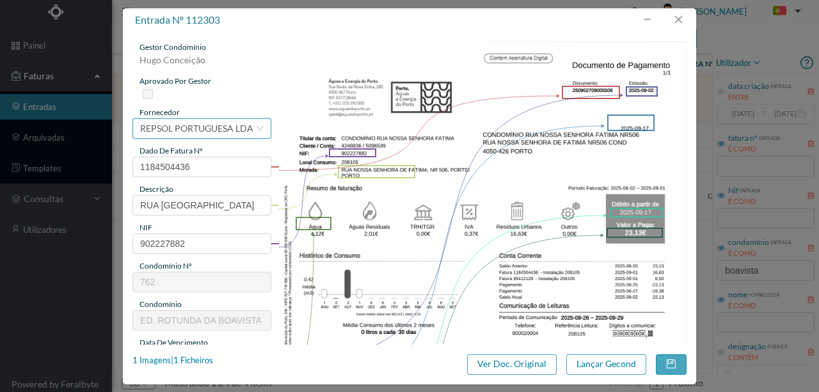
click at [193, 130] on div "REPSOL PORTUGUESA LDA" at bounding box center [196, 128] width 113 height 19
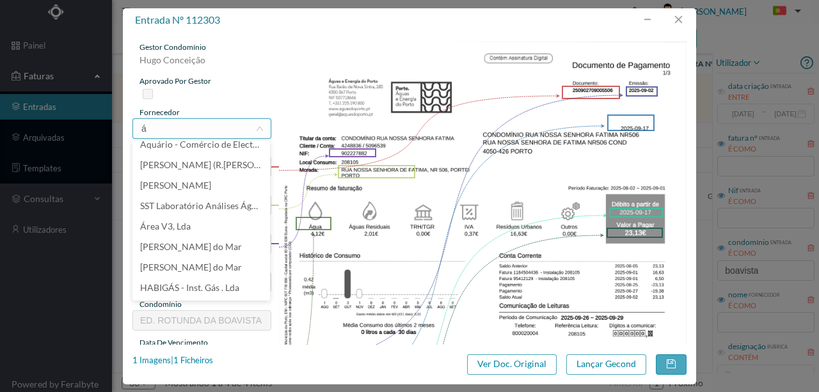
scroll to position [3, 0]
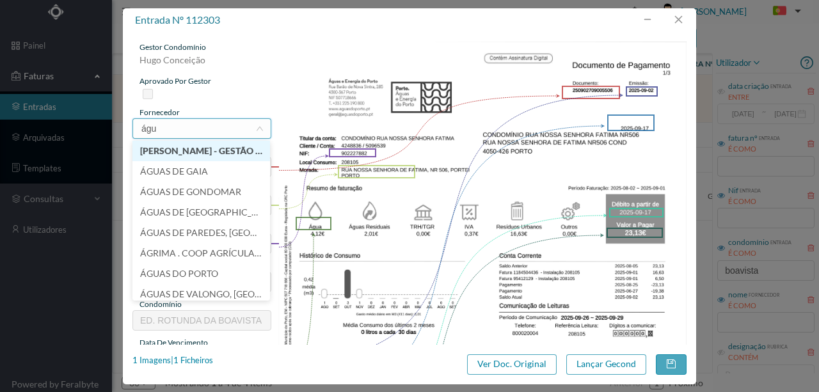
type input "água"
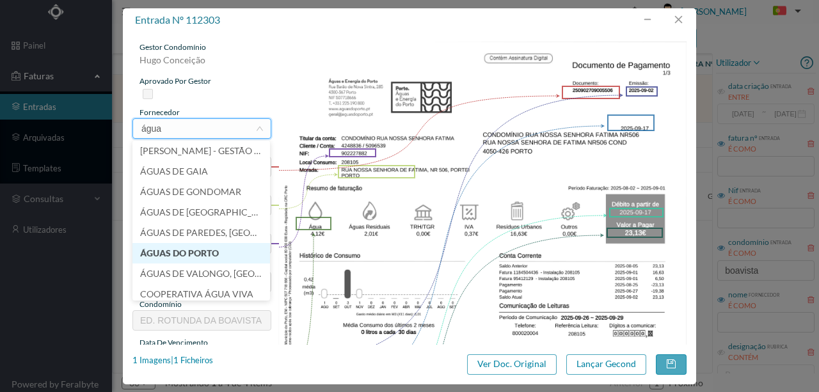
click at [187, 255] on li "ÁGUAS DO PORTO" at bounding box center [201, 253] width 138 height 20
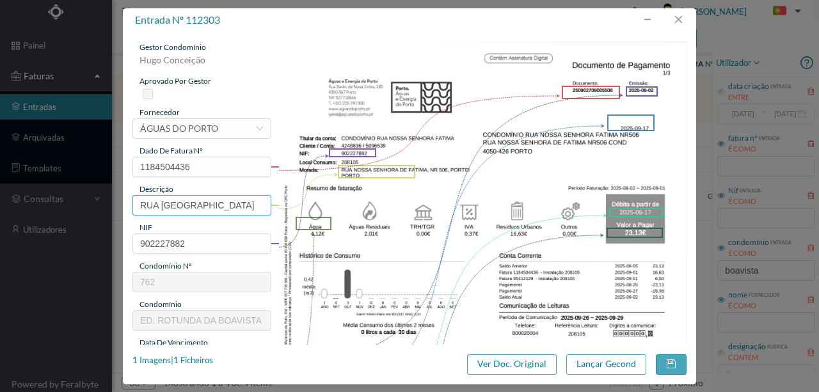
scroll to position [0, 37]
drag, startPoint x: 138, startPoint y: 203, endPoint x: 450, endPoint y: 216, distance: 313.2
click at [420, 203] on div "gestor condomínio Hugo Conceição aprovado por gestor fornecedor selecionar ÁGUA…" at bounding box center [409, 340] width 554 height 596
type input "506 Porteiro (02.08.2025 a 01.09.2025)"
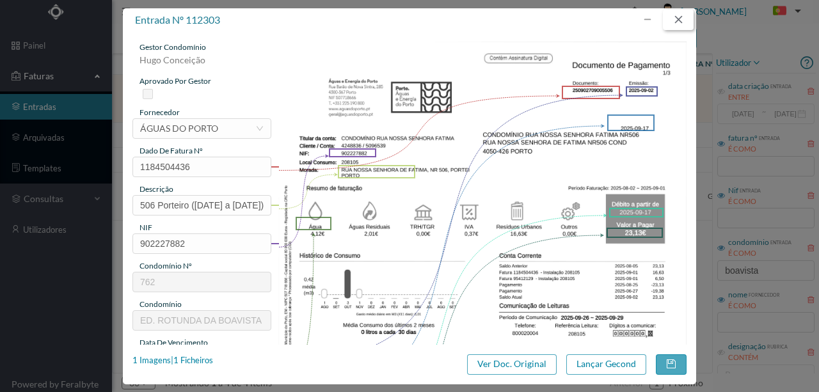
scroll to position [0, 0]
click at [682, 22] on button "button" at bounding box center [678, 20] width 31 height 20
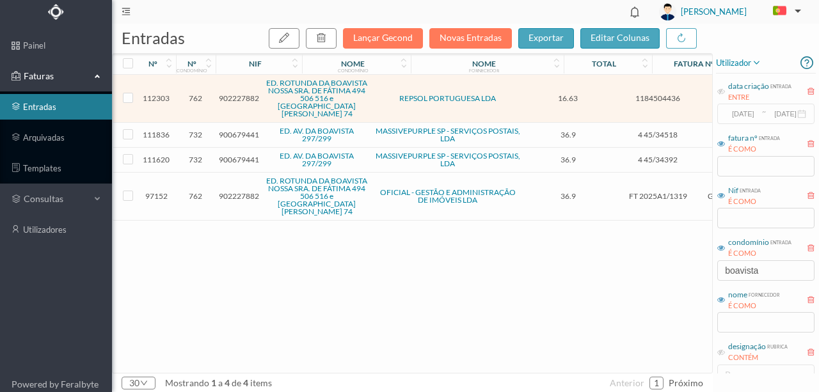
click at [238, 98] on span "902227882" at bounding box center [239, 98] width 40 height 10
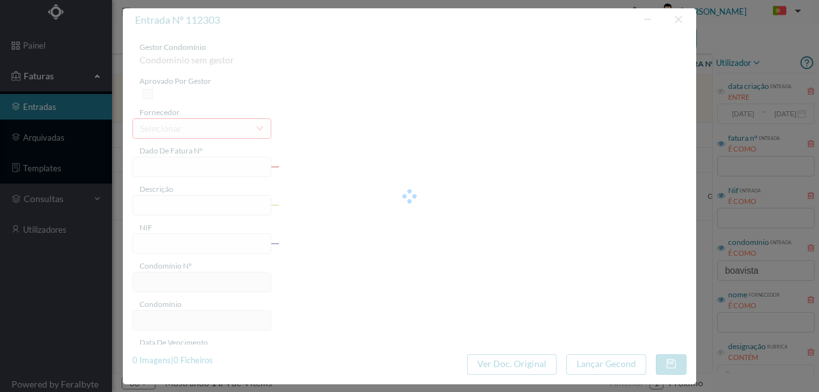
type input "1184504436"
type input "RUA NOSSA SENHORA DE FA PORTO"
type input "902227882"
type input "2025-09-02"
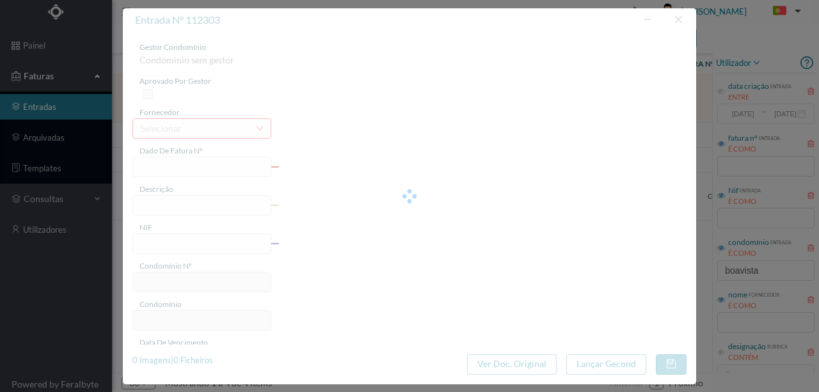
type input "16.63"
type input "762"
type input "ED. ROTUNDA DA BOAVISTA NOSSA SRA. DE FÁTIMA 494 506 516 e PRAÇA MOUZINHO DE AL…"
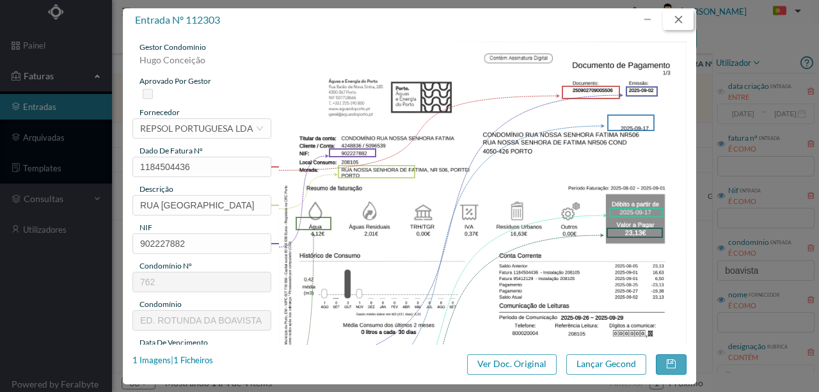
click at [680, 19] on button "button" at bounding box center [678, 20] width 31 height 20
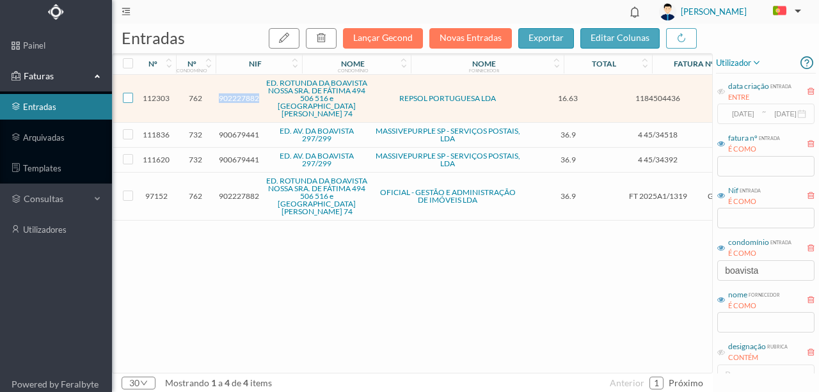
drag, startPoint x: 127, startPoint y: 97, endPoint x: 279, endPoint y: 65, distance: 155.6
click at [127, 97] on input "checkbox" at bounding box center [128, 98] width 10 height 10
checkbox input "true"
click at [326, 39] on icon "button" at bounding box center [321, 38] width 10 height 10
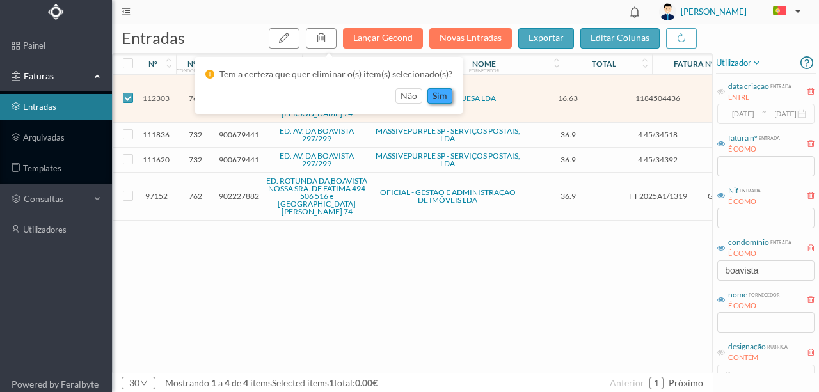
click at [439, 94] on button "sim" at bounding box center [439, 95] width 25 height 15
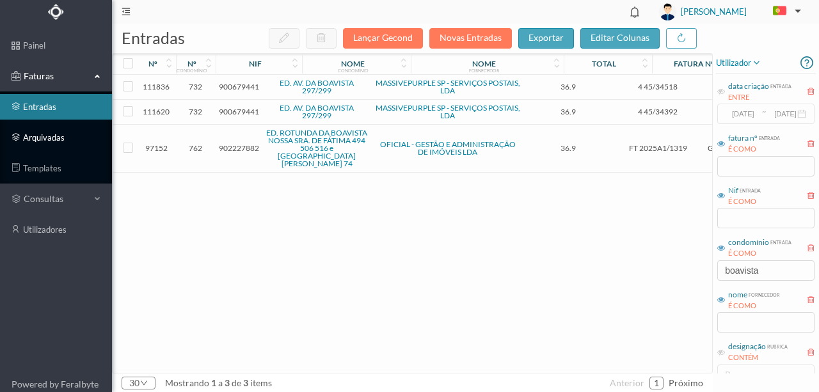
click at [44, 138] on link "arquivadas" at bounding box center [56, 138] width 112 height 26
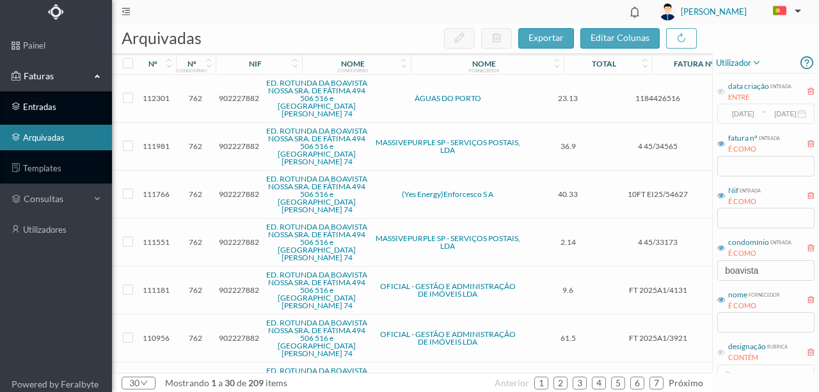
click at [26, 107] on link "entradas" at bounding box center [56, 107] width 112 height 26
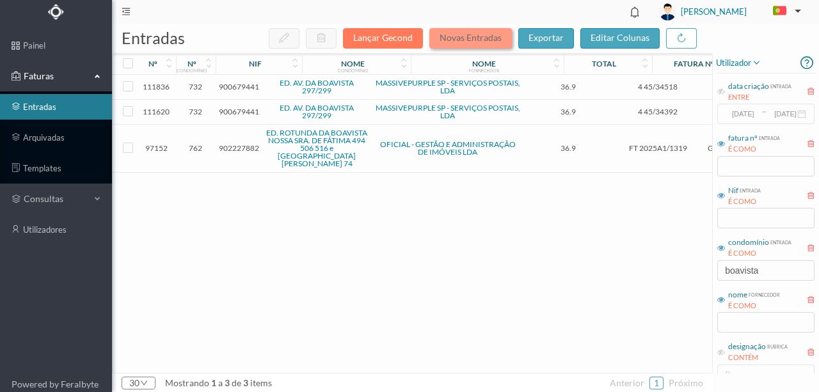
click at [475, 37] on button "Novas Entradas" at bounding box center [470, 38] width 83 height 20
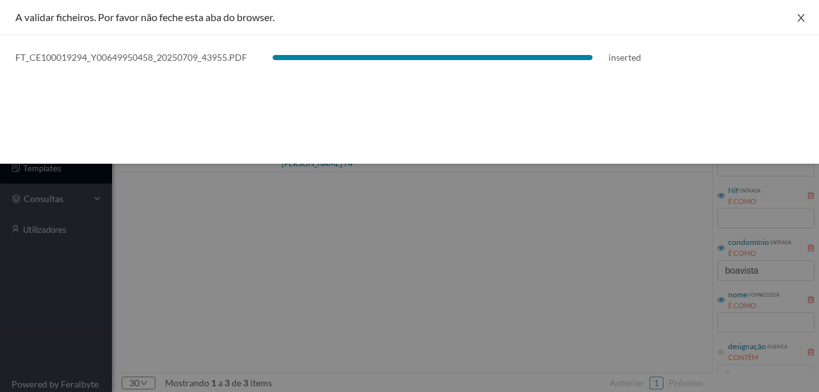
click at [808, 15] on button "Close" at bounding box center [801, 18] width 36 height 36
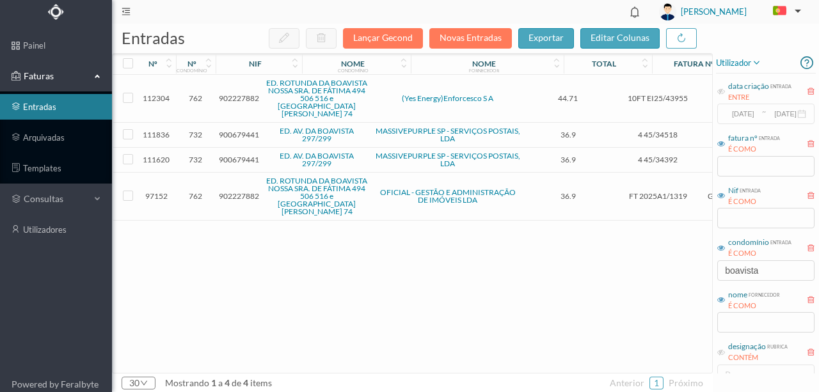
click at [229, 99] on span "902227882" at bounding box center [239, 98] width 40 height 10
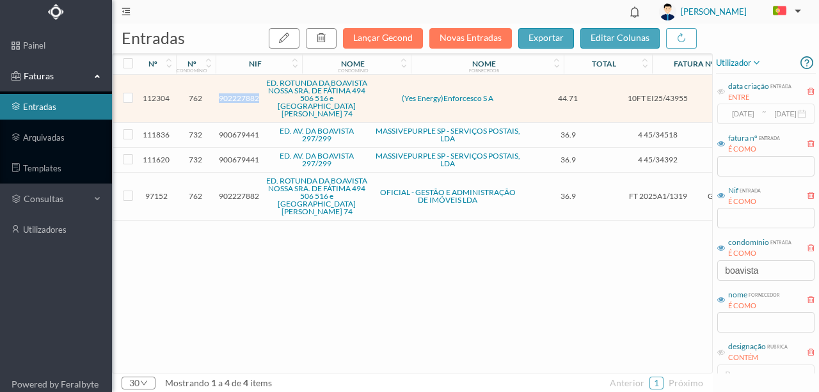
click at [229, 99] on span "902227882" at bounding box center [239, 98] width 40 height 10
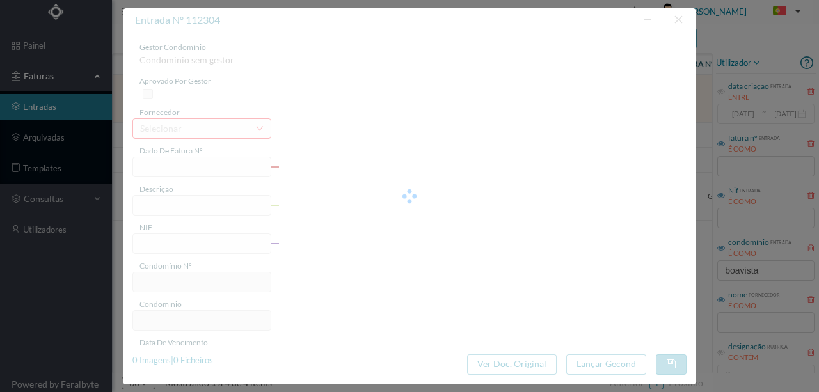
type input "10FT EI25/43955"
type input "TA DE EMISSÃO: 09/07/2025"
type input "902227882"
type input "18-08-2025"
type input "09-07-2025"
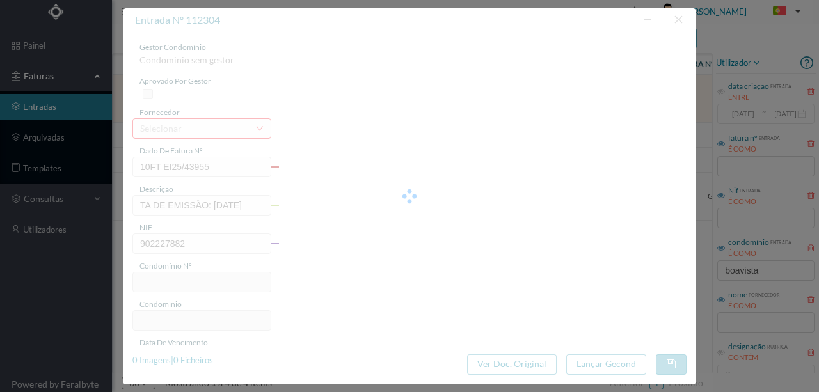
type input "18-08-2025"
type input "44.71"
type input "762"
type input "ED. ROTUNDA DA BOAVISTA NOSSA SRA. DE FÁTIMA 494 506 516 e PRAÇA MOUZINHO DE AL…"
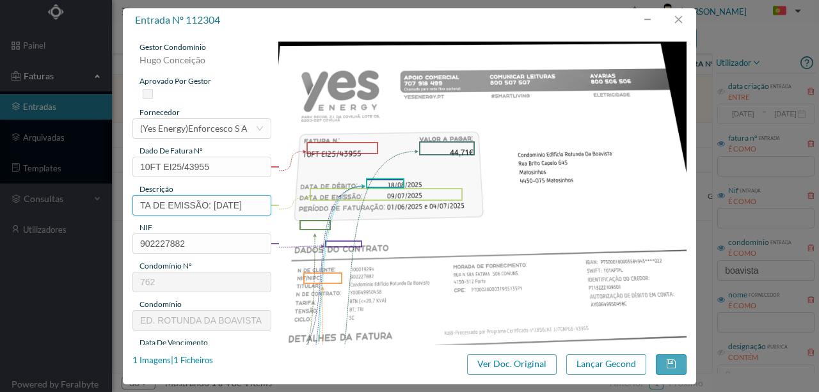
drag, startPoint x: 136, startPoint y: 202, endPoint x: 300, endPoint y: 205, distance: 164.5
click at [300, 205] on div "gestor condomínio Hugo Conceição aprovado por gestor fornecedor selecionar (Yes…" at bounding box center [409, 340] width 554 height 596
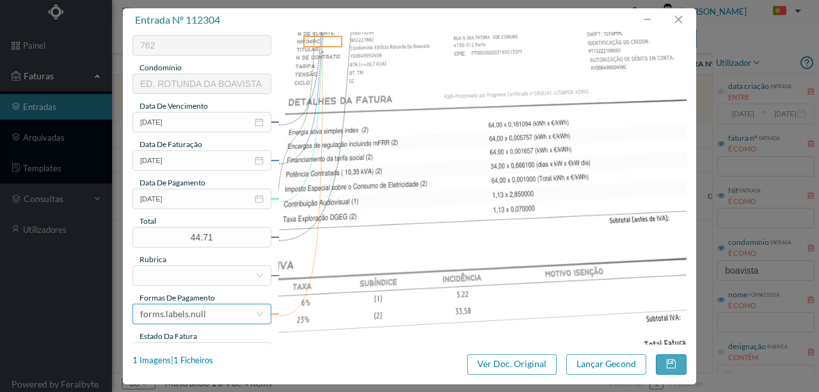
scroll to position [256, 0]
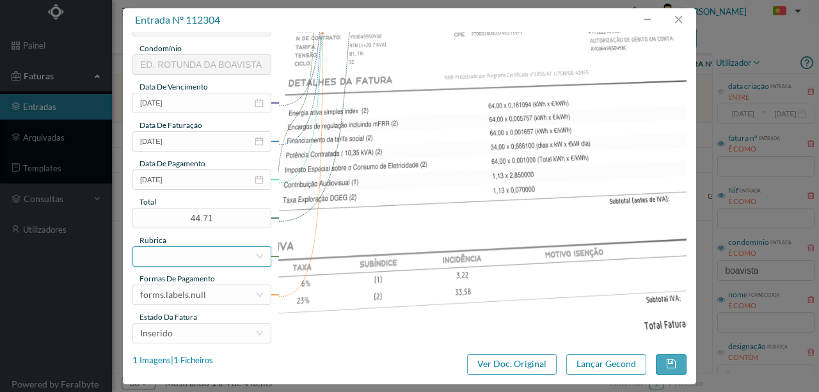
type input "506 Comuns (01.06.2025 a 04.07.2025)"
click at [164, 259] on div at bounding box center [197, 256] width 115 height 19
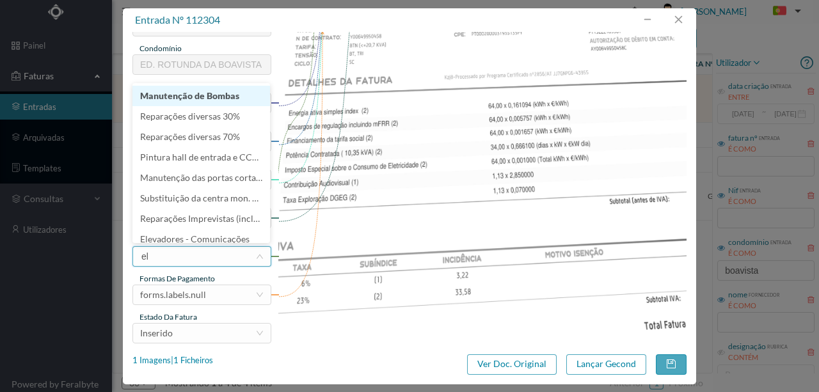
type input "ele"
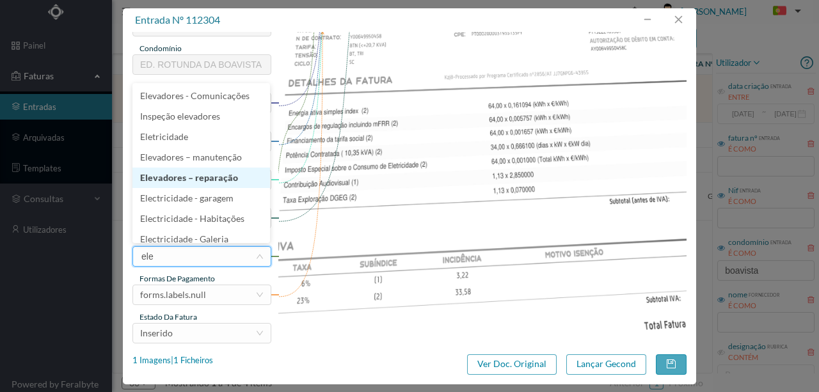
scroll to position [6, 0]
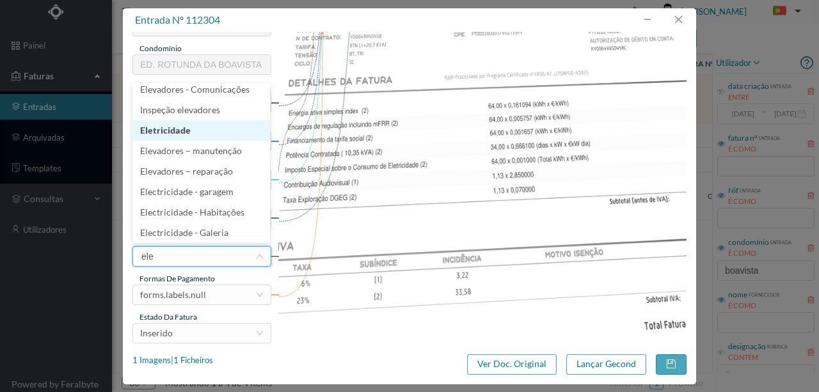
click at [162, 135] on li "Eletricidade" at bounding box center [201, 130] width 138 height 20
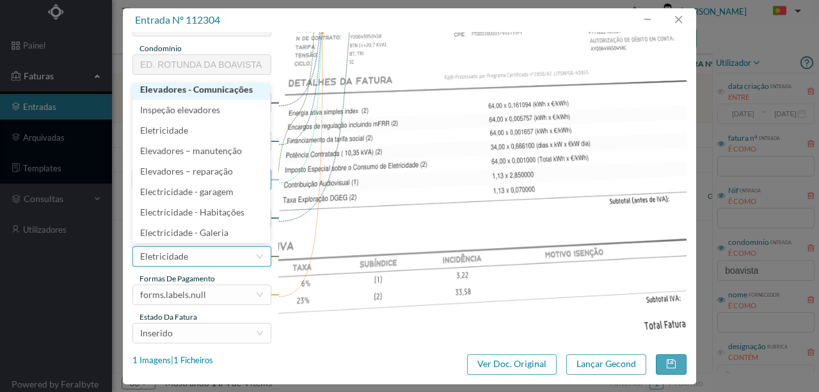
scroll to position [3, 0]
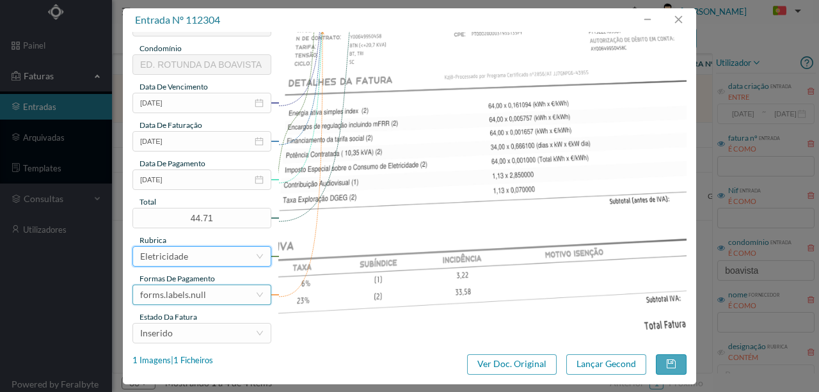
click at [179, 292] on div "forms.labels.null" at bounding box center [173, 294] width 66 height 19
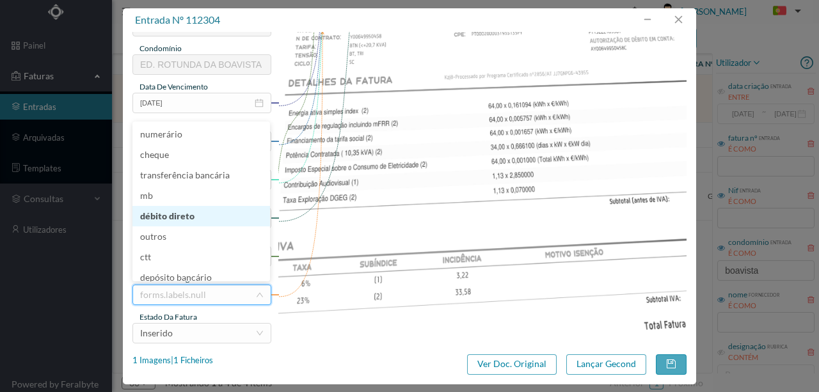
click at [173, 218] on li "débito direto" at bounding box center [201, 216] width 138 height 20
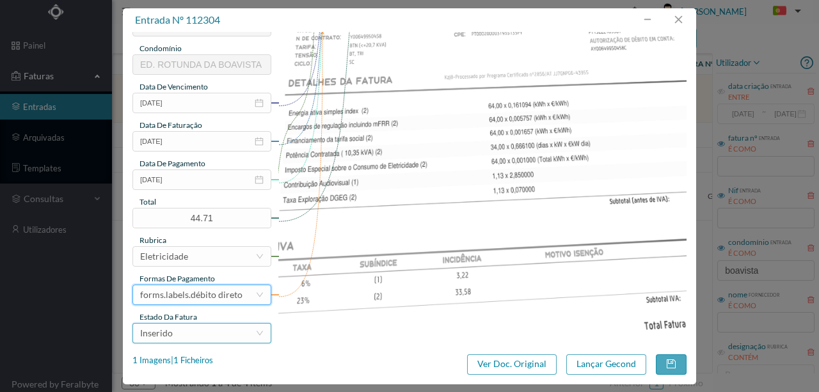
click at [177, 337] on div "Inserido" at bounding box center [197, 333] width 115 height 19
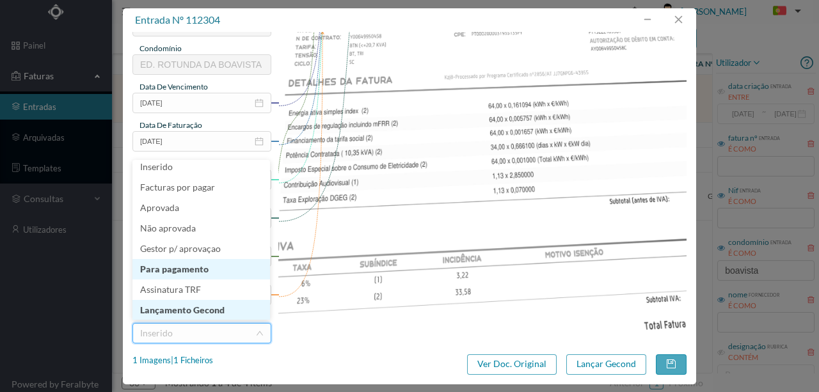
scroll to position [6, 0]
click at [193, 310] on li "Lançamento Gecond" at bounding box center [201, 309] width 138 height 20
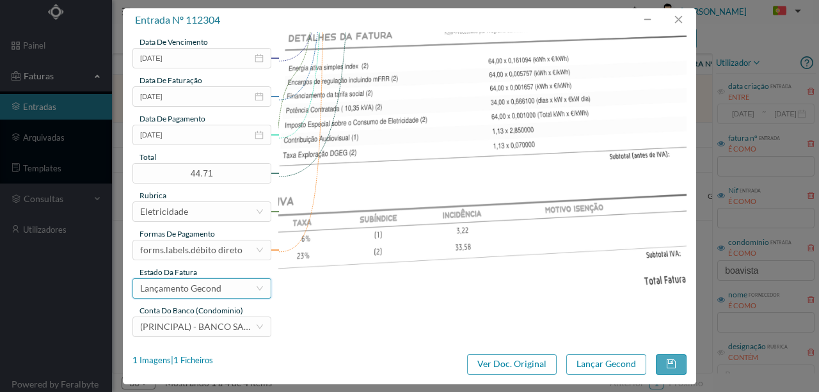
scroll to position [303, 0]
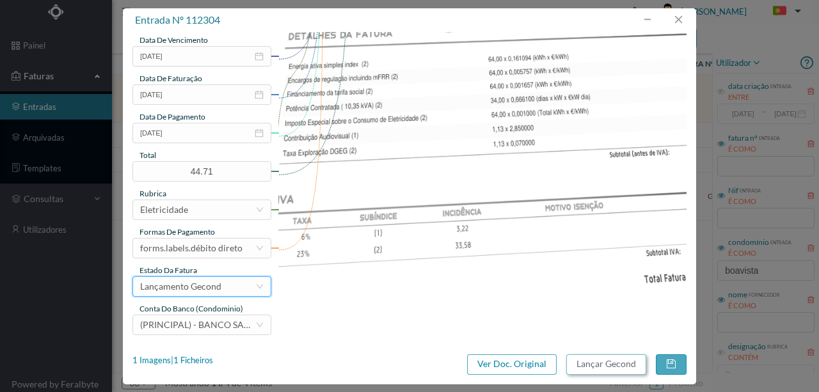
click at [596, 362] on button "Lançar Gecond" at bounding box center [606, 364] width 80 height 20
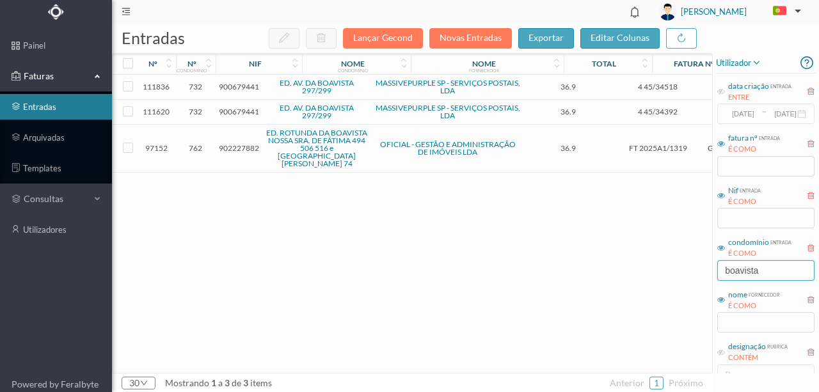
drag, startPoint x: 736, startPoint y: 271, endPoint x: 688, endPoint y: 271, distance: 48.0
click at [682, 273] on div "entradas Lançar Gecond Novas Entradas exportar editar colunas nº nº condomínio …" at bounding box center [465, 208] width 707 height 369
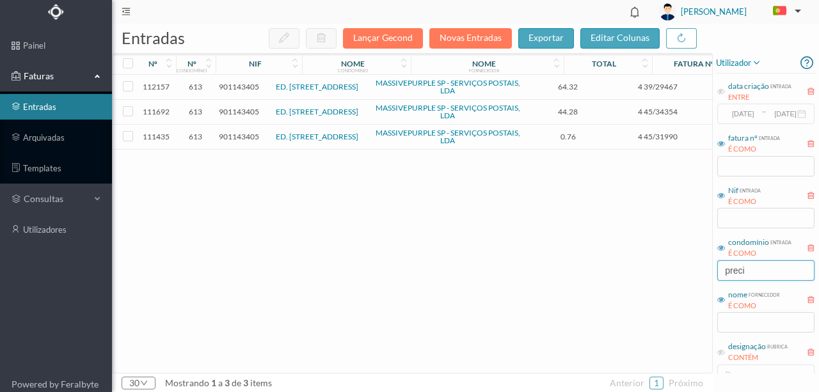
type input "preci"
drag, startPoint x: 775, startPoint y: 278, endPoint x: 626, endPoint y: 271, distance: 149.3
click at [658, 277] on div "entradas Lançar Gecond Novas Entradas exportar editar colunas nº nº condomínio …" at bounding box center [465, 208] width 707 height 369
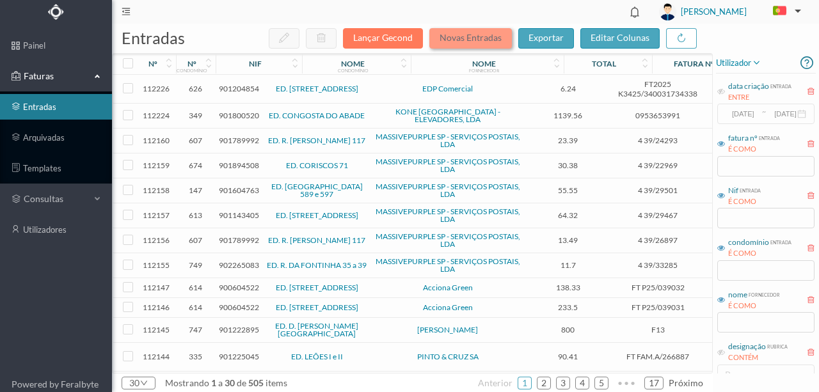
click at [474, 40] on button "Novas Entradas" at bounding box center [470, 38] width 83 height 20
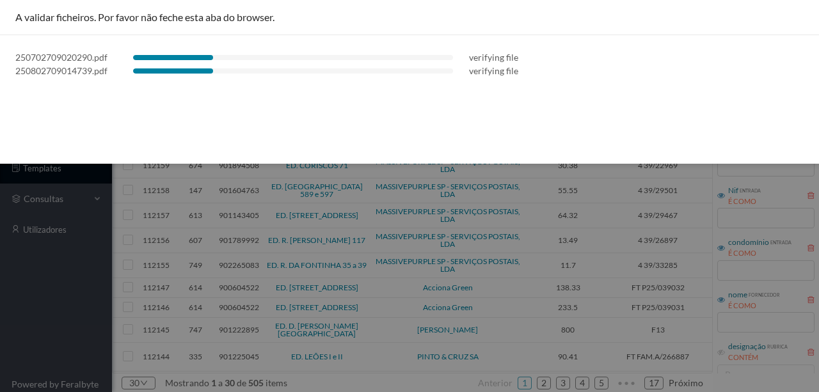
drag, startPoint x: 146, startPoint y: 104, endPoint x: 101, endPoint y: 99, distance: 45.1
click at [146, 104] on div "A validar ficheiros. Por favor não feche esta aba do browser. 250702709020290.p…" at bounding box center [409, 82] width 819 height 164
click at [262, 84] on div "250702709020290.pdf verifying file 250802709014739.pdf verifying file" at bounding box center [409, 64] width 819 height 58
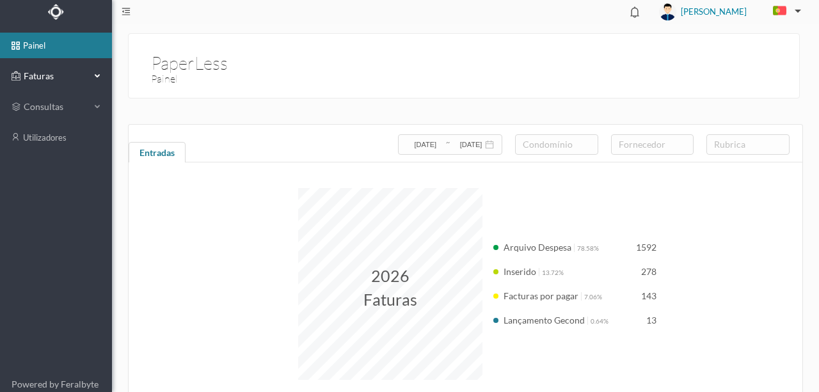
click at [44, 77] on span "Faturas" at bounding box center [55, 76] width 70 height 13
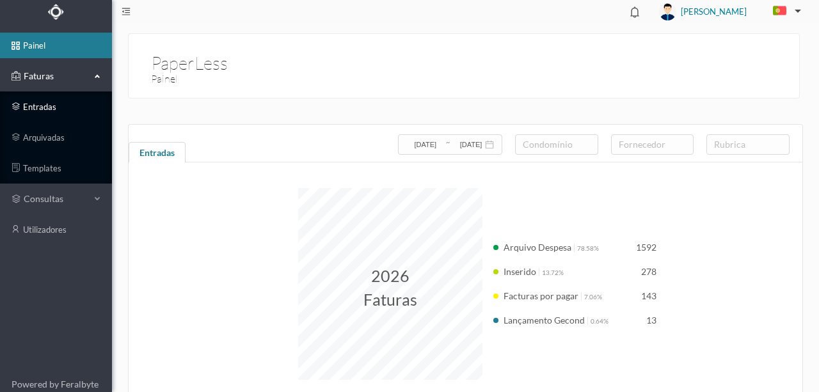
click at [43, 107] on link "entradas" at bounding box center [56, 107] width 112 height 26
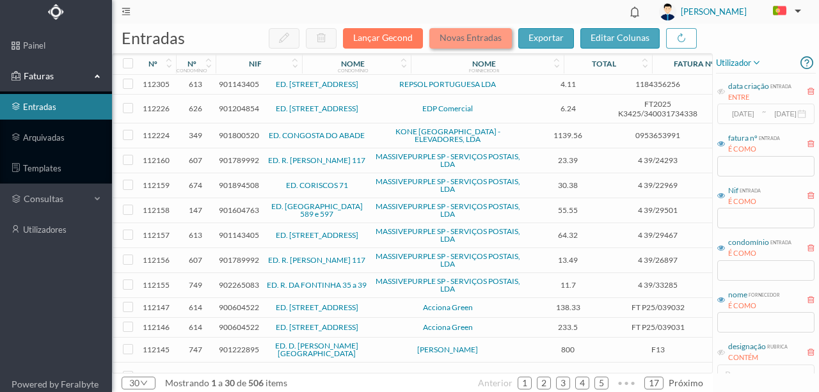
click at [462, 36] on button "Novas Entradas" at bounding box center [470, 38] width 83 height 20
click at [238, 87] on span "901143405" at bounding box center [239, 84] width 40 height 10
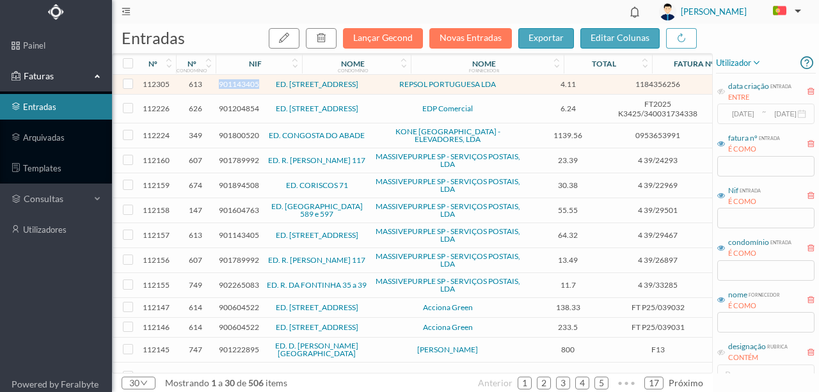
click at [238, 87] on span "901143405" at bounding box center [239, 84] width 40 height 10
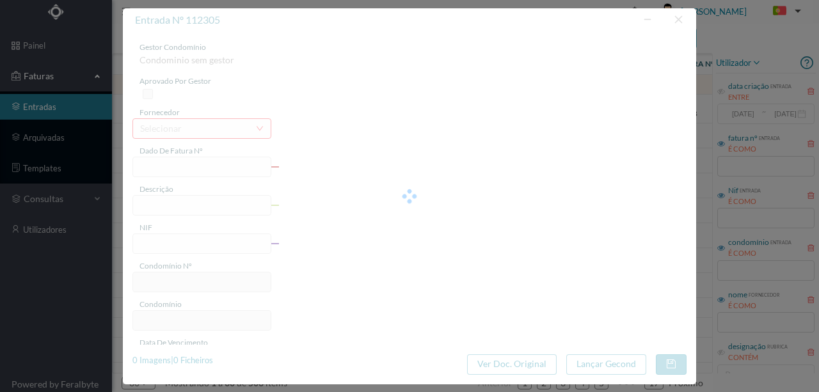
type input "1184356256"
type input "[STREET_ADDRESS]"
type input "901143405"
type input "[DATE]"
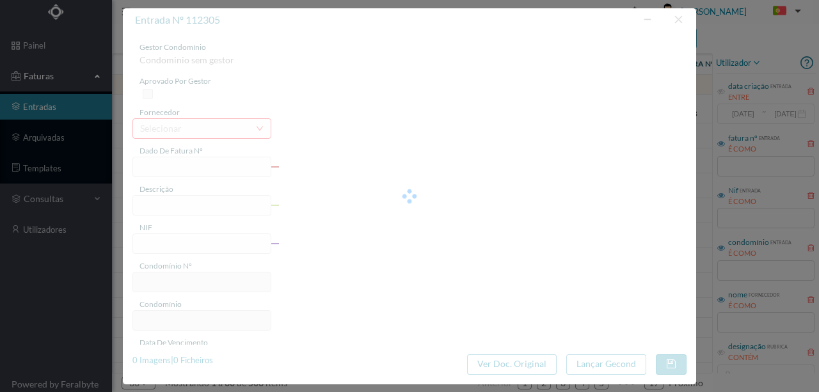
type input "4.11"
type input "613"
type input "ED. [STREET_ADDRESS]"
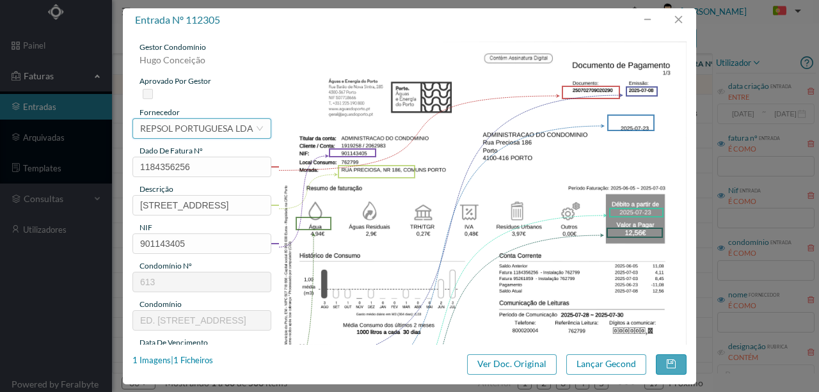
click at [184, 131] on div "REPSOL PORTUGUESA LDA" at bounding box center [196, 128] width 113 height 19
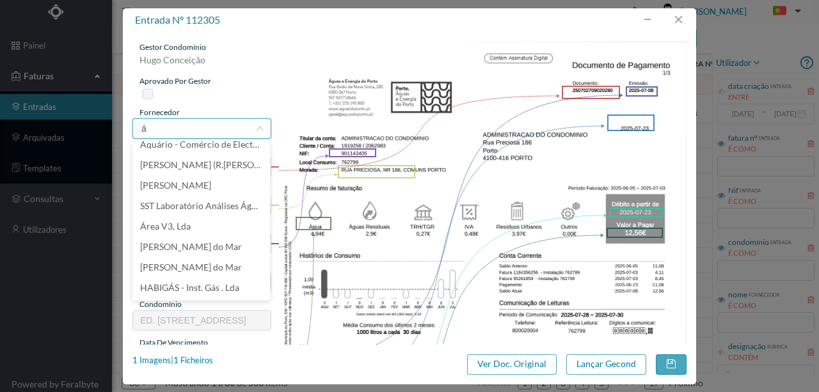
scroll to position [3, 0]
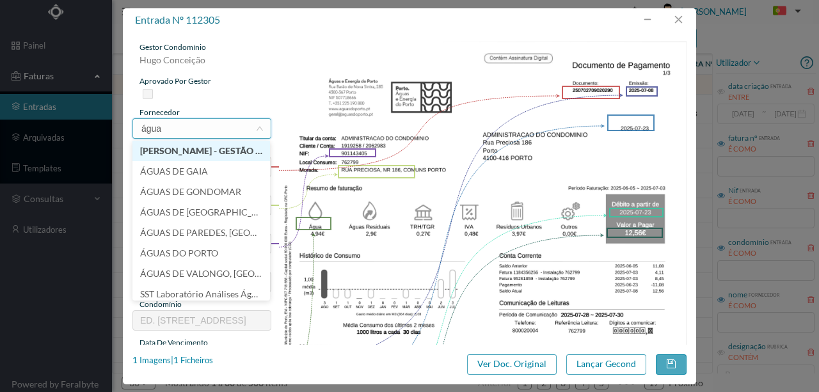
type input "águas"
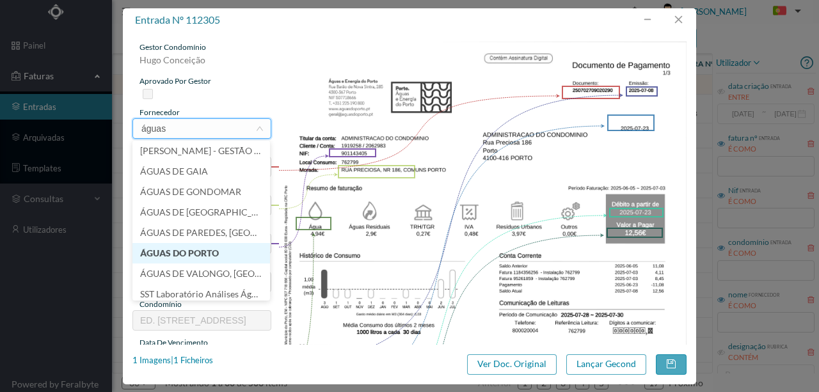
click at [193, 250] on li "ÁGUAS DO PORTO" at bounding box center [201, 253] width 138 height 20
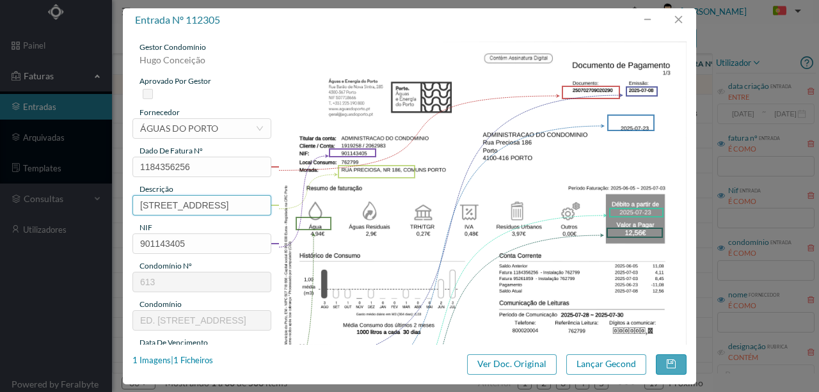
scroll to position [0, 5]
drag, startPoint x: 137, startPoint y: 203, endPoint x: 398, endPoint y: 212, distance: 261.2
click at [398, 212] on div "gestor condomínio [PERSON_NAME] aprovado por gestor fornecedor selecionar ÁGUAS…" at bounding box center [409, 340] width 554 height 596
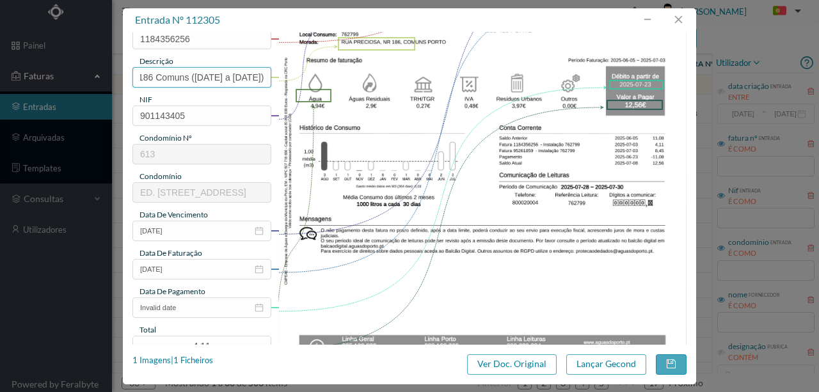
scroll to position [170, 0]
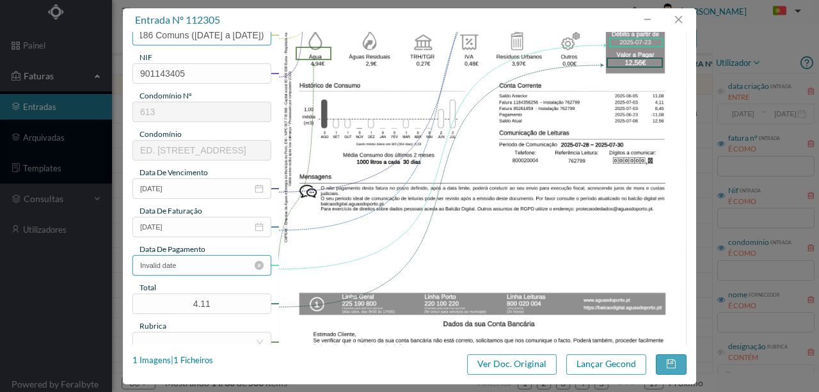
type input "186 Comuns ([DATE] a [DATE])"
click at [215, 273] on input "Invalid date" at bounding box center [201, 265] width 139 height 20
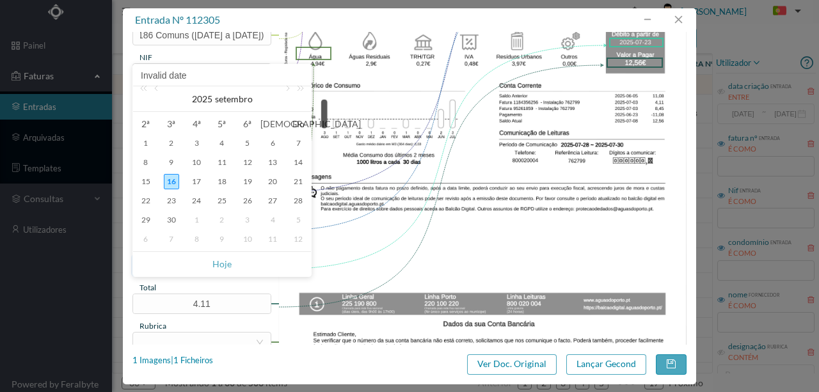
scroll to position [0, 0]
click at [155, 90] on link at bounding box center [158, 99] width 12 height 26
click at [195, 197] on div "23" at bounding box center [196, 200] width 15 height 15
type input "[DATE]"
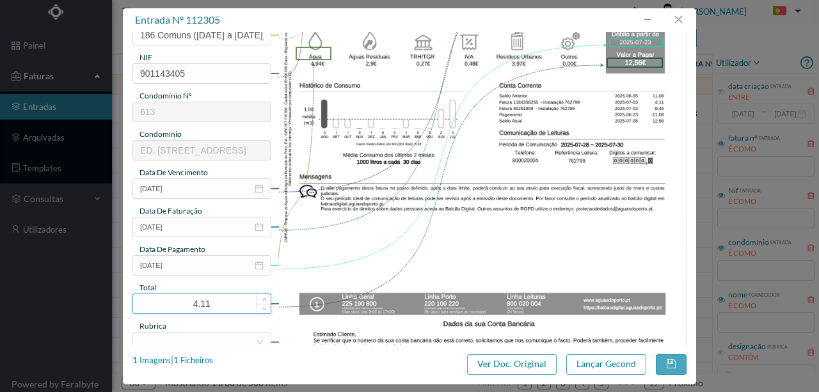
drag, startPoint x: 214, startPoint y: 298, endPoint x: 166, endPoint y: 301, distance: 47.5
click at [165, 302] on input "4.11" at bounding box center [202, 303] width 138 height 19
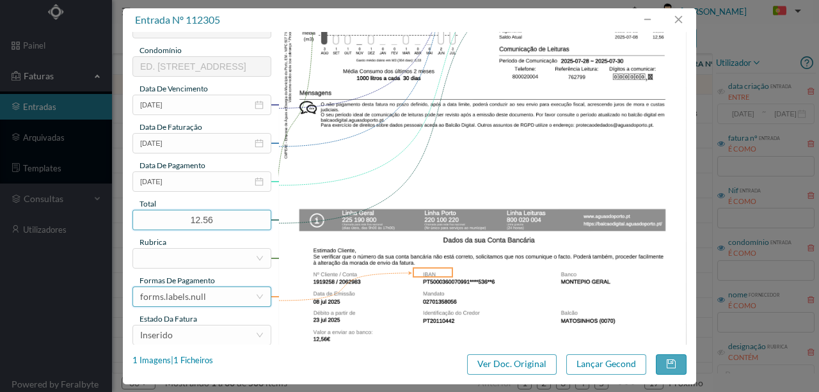
scroll to position [256, 0]
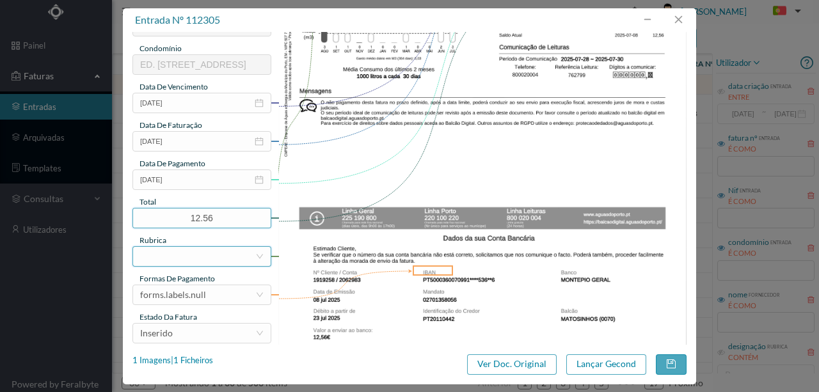
type input "12.56"
click at [150, 257] on div at bounding box center [197, 256] width 115 height 19
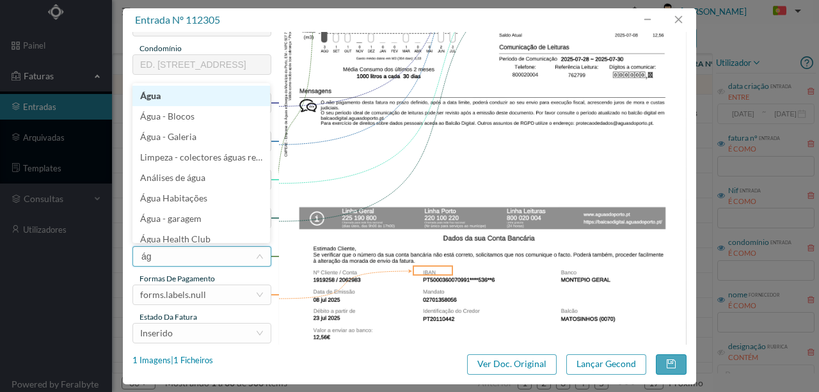
type input "águ"
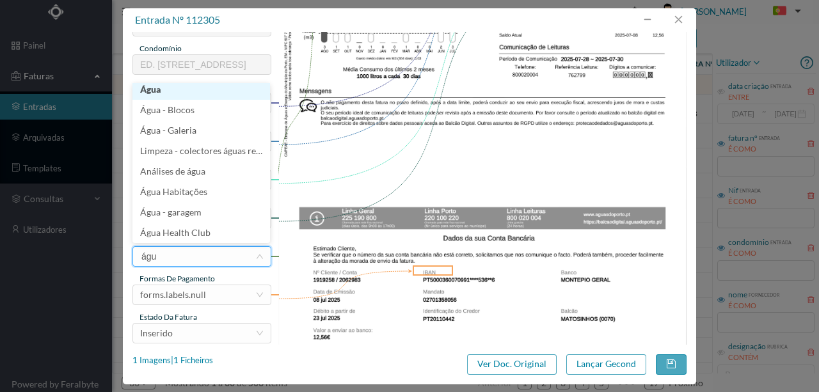
scroll to position [3, 0]
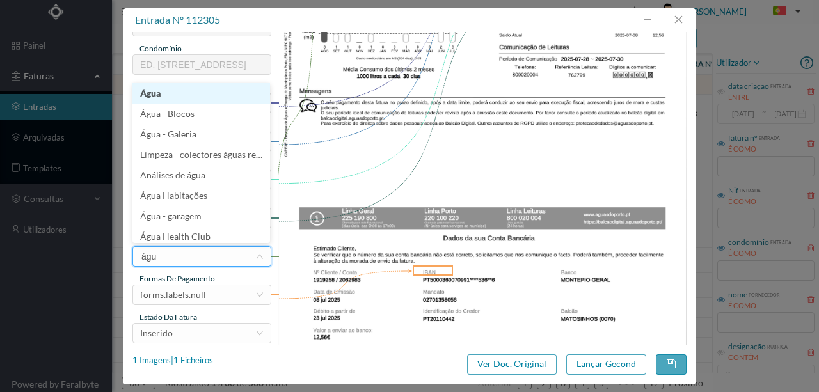
click at [156, 90] on li "Água" at bounding box center [201, 93] width 138 height 20
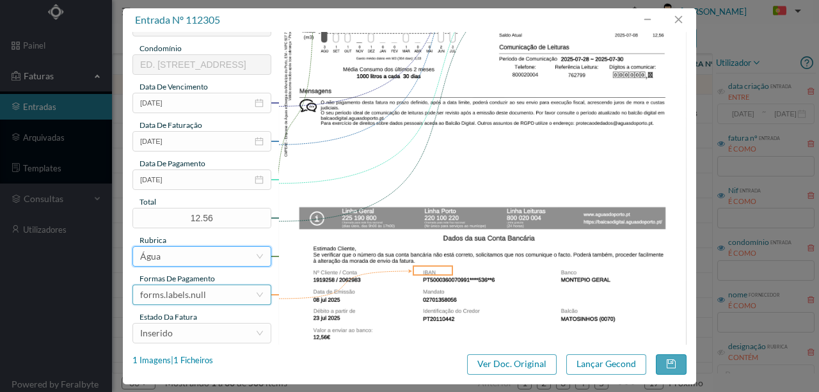
click at [189, 292] on div "forms.labels.null" at bounding box center [173, 294] width 66 height 19
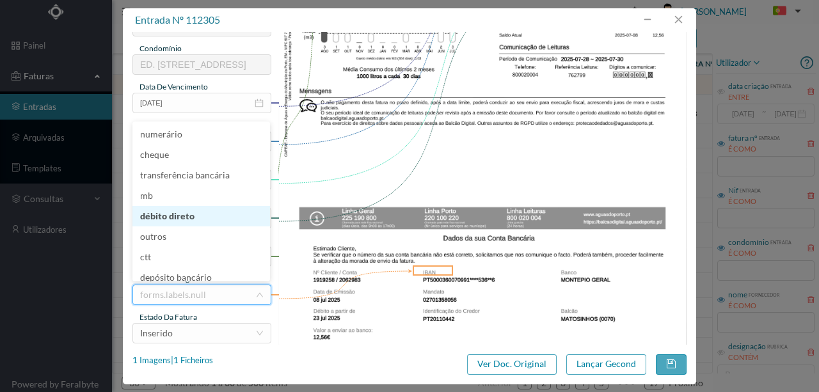
click at [183, 219] on li "débito direto" at bounding box center [201, 216] width 138 height 20
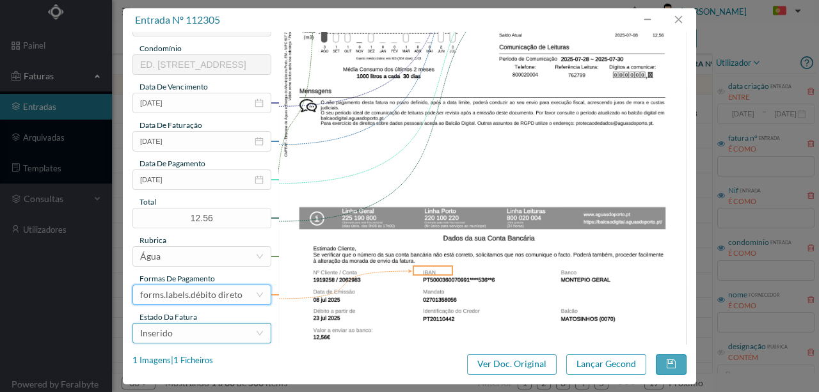
click at [175, 338] on div "Inserido" at bounding box center [197, 333] width 115 height 19
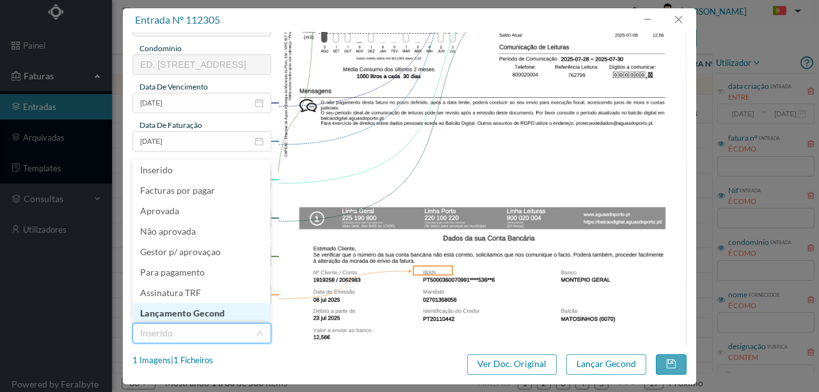
click at [178, 310] on li "Lançamento Gecond" at bounding box center [201, 313] width 138 height 20
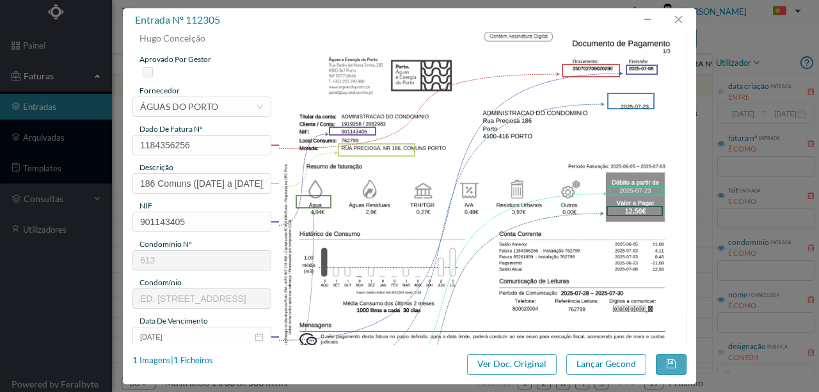
scroll to position [0, 0]
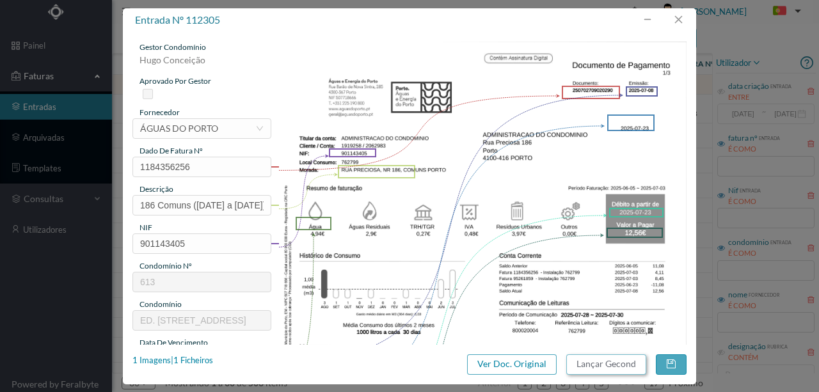
click at [584, 367] on button "Lançar Gecond" at bounding box center [606, 364] width 80 height 20
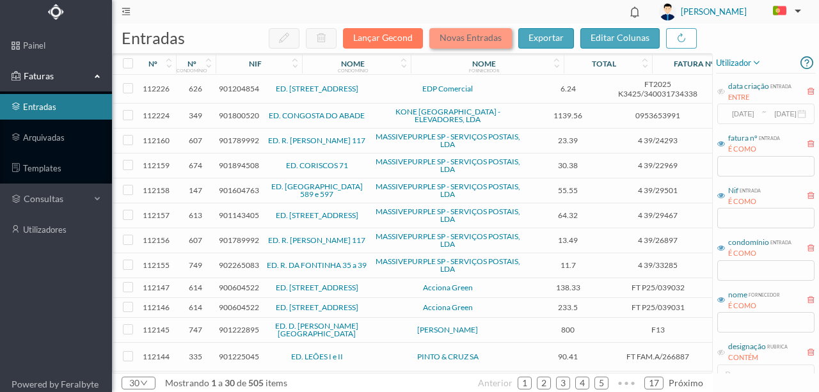
click at [468, 36] on button "Novas Entradas" at bounding box center [470, 38] width 83 height 20
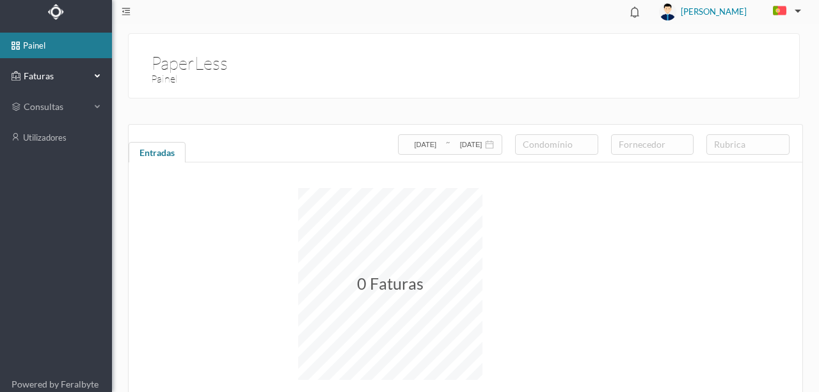
click at [42, 81] on span "Faturas" at bounding box center [55, 76] width 70 height 13
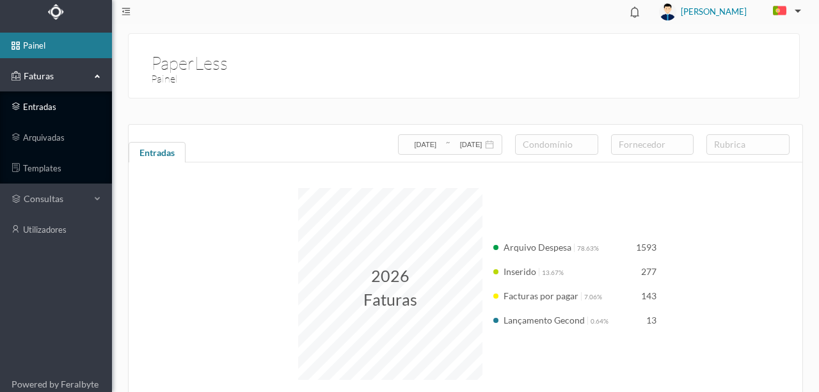
click at [46, 106] on link "entradas" at bounding box center [56, 107] width 112 height 26
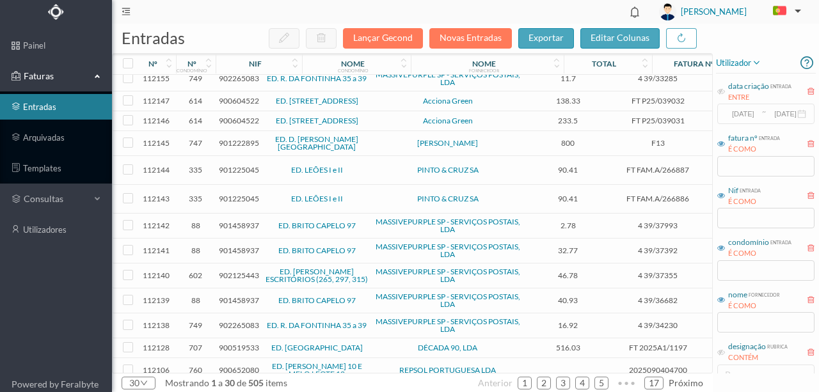
scroll to position [213, 0]
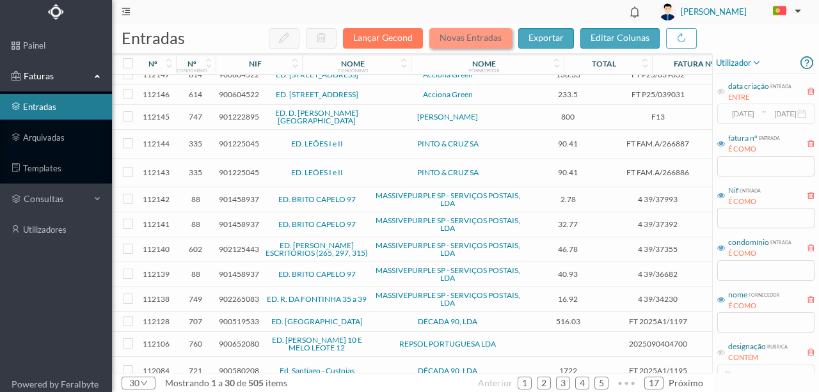
click at [488, 37] on button "Novas Entradas" at bounding box center [470, 38] width 83 height 20
click at [527, 381] on link "1" at bounding box center [524, 383] width 13 height 19
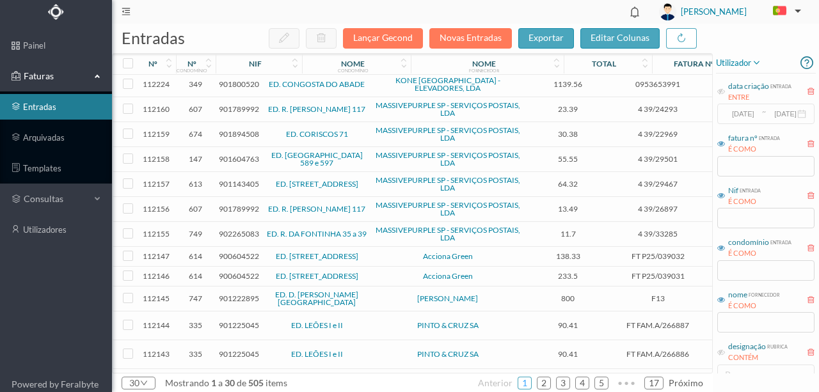
scroll to position [0, 0]
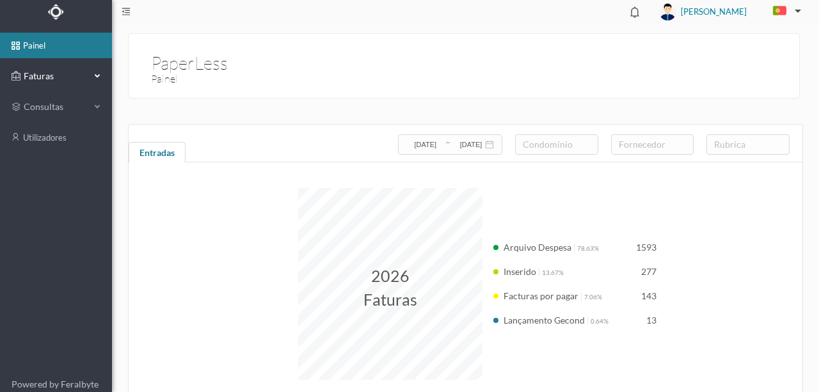
drag, startPoint x: 54, startPoint y: 70, endPoint x: 51, endPoint y: 78, distance: 8.9
click at [54, 70] on span "Faturas" at bounding box center [55, 76] width 70 height 13
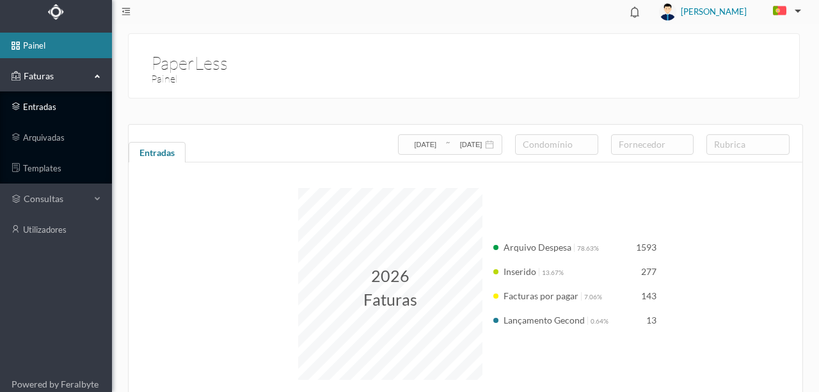
click at [35, 109] on link "entradas" at bounding box center [56, 107] width 112 height 26
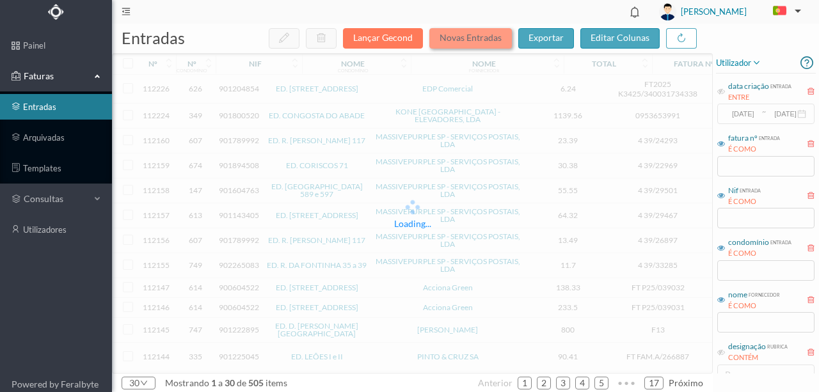
click at [455, 36] on button "Novas Entradas" at bounding box center [470, 38] width 83 height 20
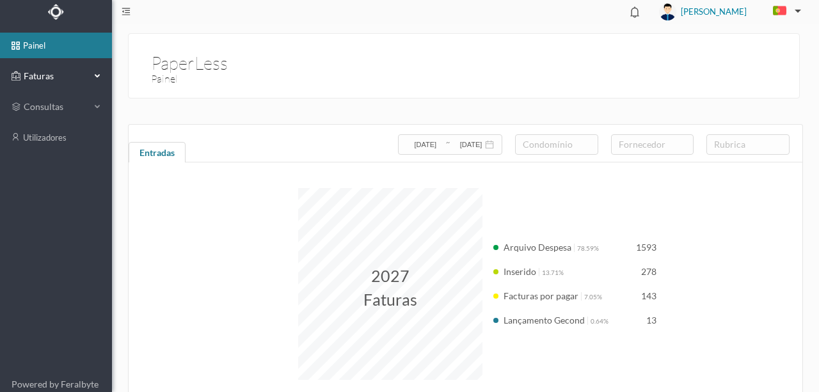
drag, startPoint x: 49, startPoint y: 74, endPoint x: 49, endPoint y: 87, distance: 12.8
click at [49, 74] on span "Faturas" at bounding box center [55, 76] width 70 height 13
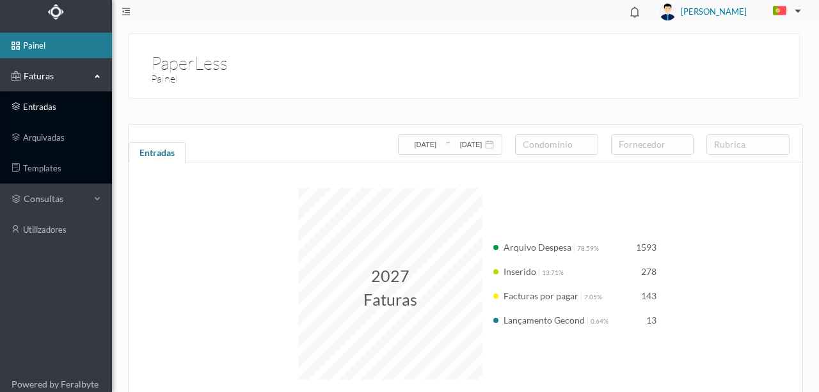
drag, startPoint x: 46, startPoint y: 105, endPoint x: 56, endPoint y: 102, distance: 10.6
click at [47, 104] on link "entradas" at bounding box center [56, 107] width 112 height 26
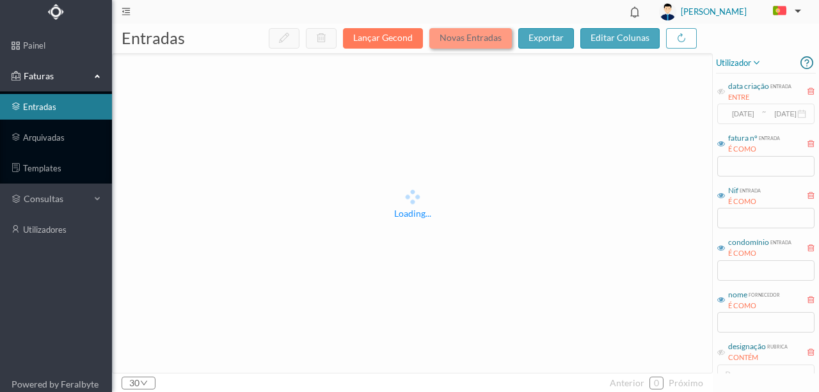
click at [460, 40] on button "Novas Entradas" at bounding box center [470, 38] width 83 height 20
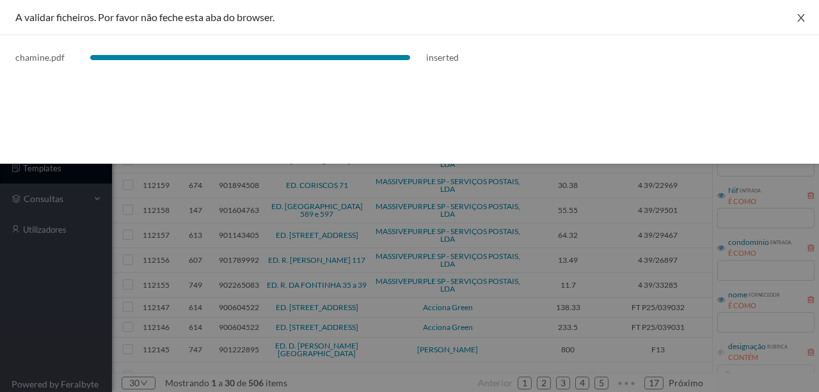
click at [800, 16] on icon "icon: close" at bounding box center [800, 18] width 7 height 8
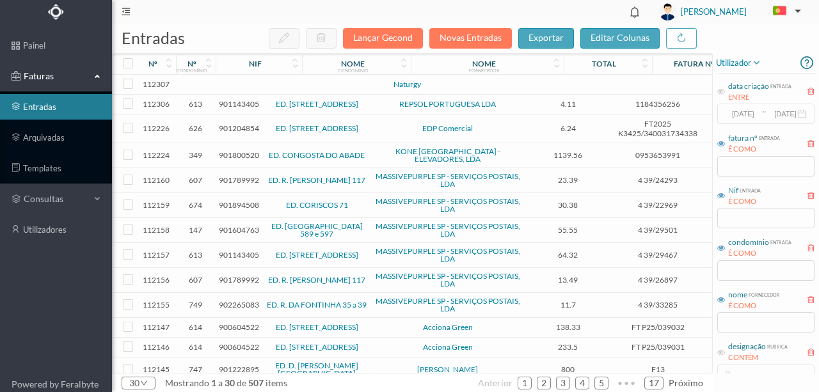
click at [243, 84] on td at bounding box center [276, 85] width 109 height 20
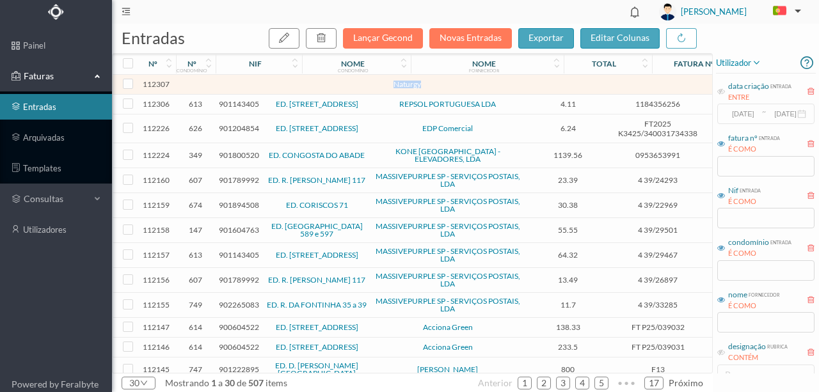
click at [243, 84] on td at bounding box center [276, 85] width 109 height 20
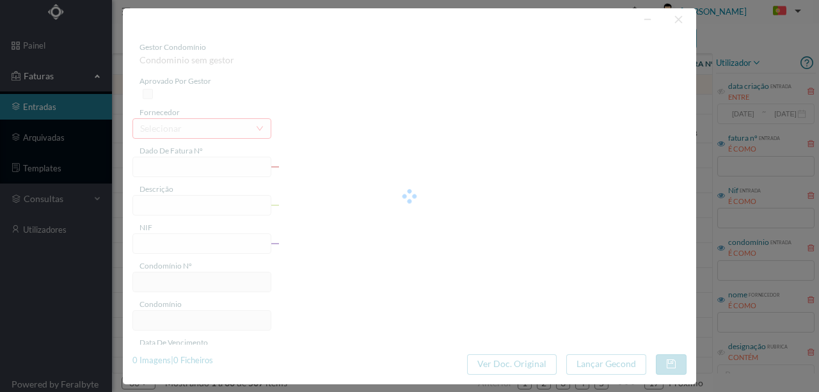
type input "0"
type input "Invalid date"
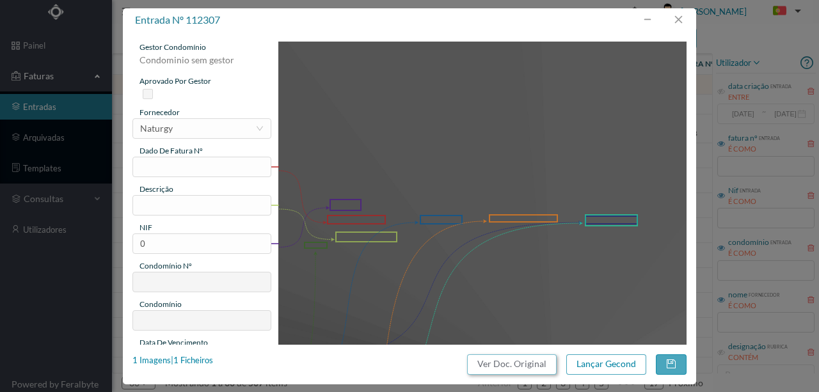
click at [503, 363] on button "Ver Doc. Original" at bounding box center [512, 364] width 90 height 20
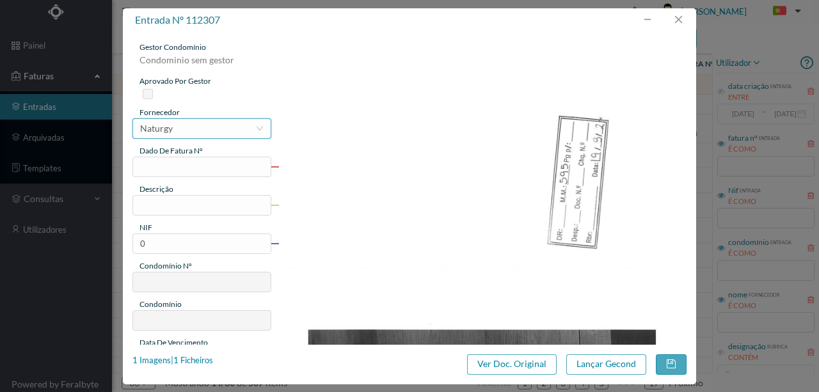
click at [178, 125] on div "selecionar Naturgy" at bounding box center [197, 128] width 115 height 19
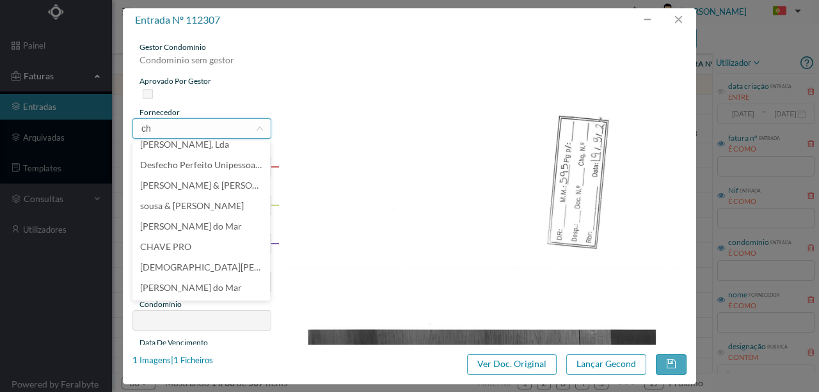
scroll to position [3, 0]
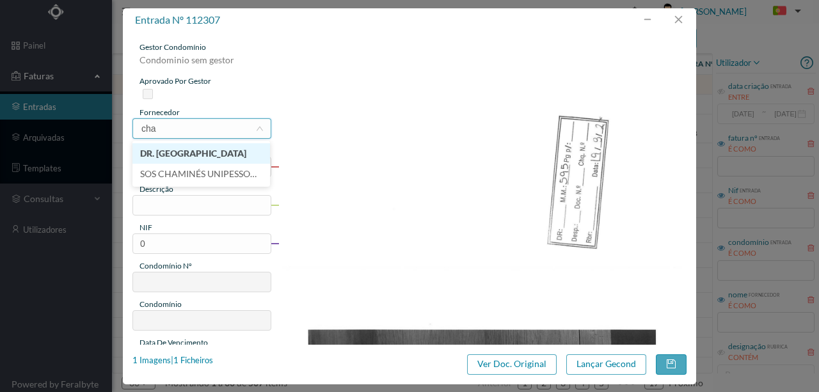
type input "cham"
click at [163, 156] on li "DR. [GEOGRAPHIC_DATA]" at bounding box center [201, 153] width 138 height 20
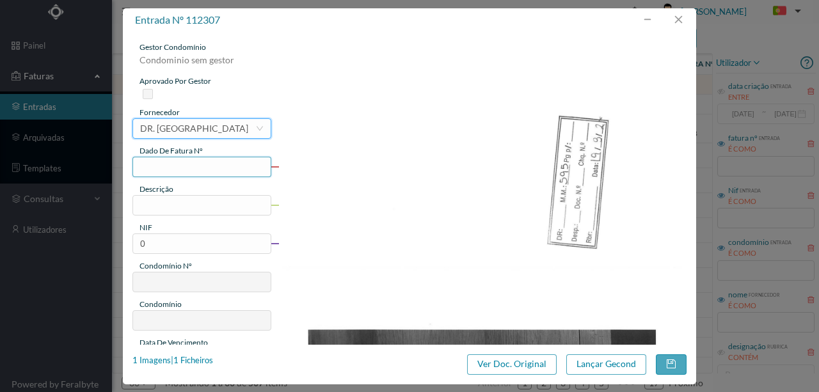
click at [162, 166] on input "text" at bounding box center [201, 167] width 139 height 20
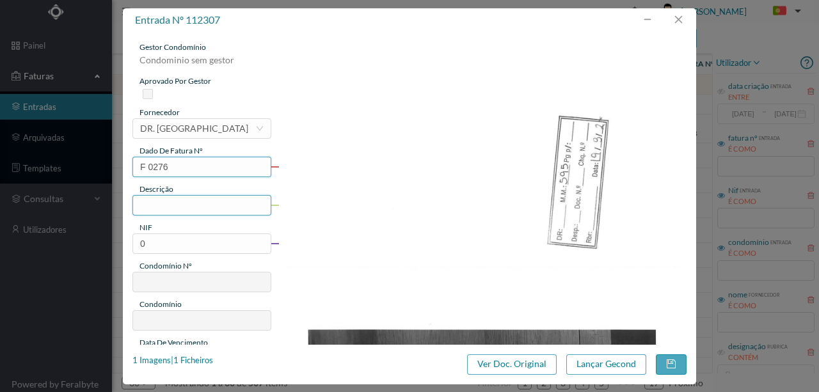
type input "F 0276"
click at [157, 210] on input "text" at bounding box center [201, 205] width 139 height 20
type input "Tubo rigido em Inox; Diverso material"
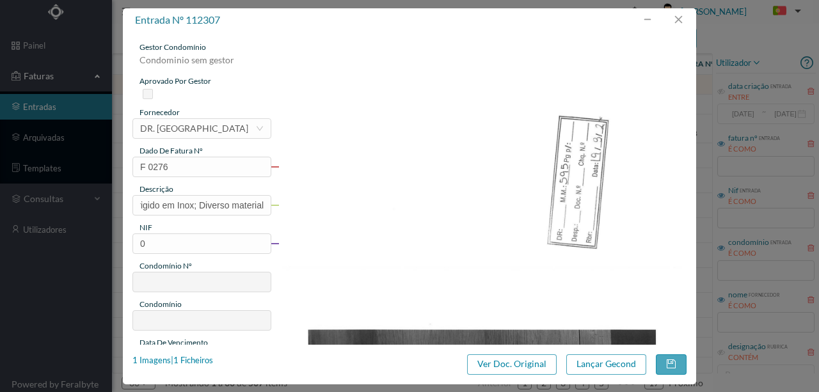
scroll to position [0, 0]
drag, startPoint x: 151, startPoint y: 244, endPoint x: 123, endPoint y: 247, distance: 28.3
click at [123, 247] on div "gestor condomínio Condominio sem gestor aprovado por gestor fornecedor selecion…" at bounding box center [409, 188] width 573 height 313
type input "901166081"
type input "595"
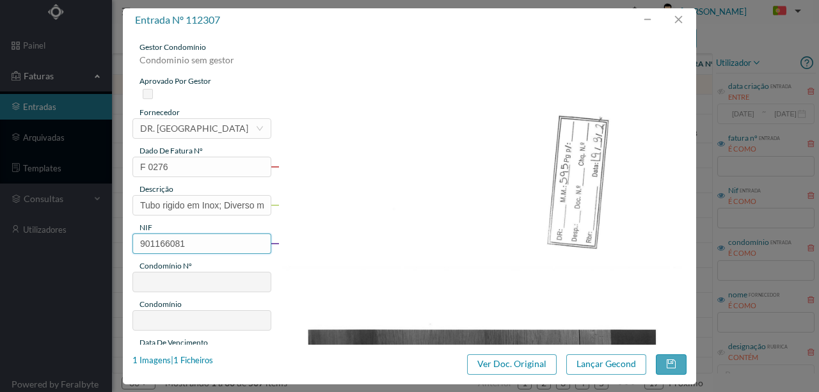
type input "ED. R. DO CRASTO, 744 - C"
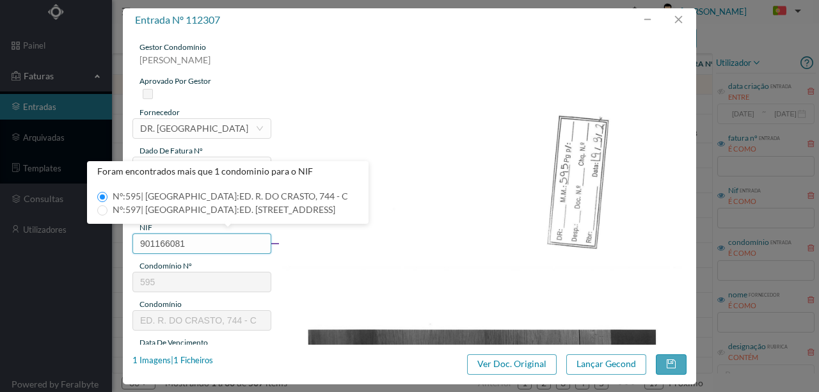
type input "901166081"
click at [106, 198] on input "Nº: 595 | Nome: ED. R. DO CRASTO, 744 - C" at bounding box center [102, 197] width 10 height 10
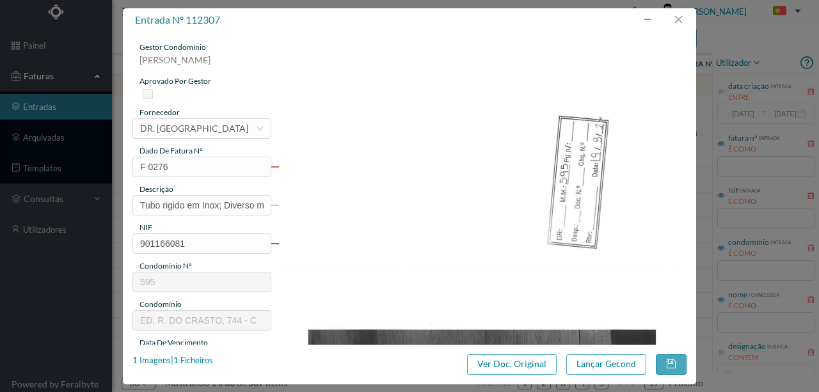
click at [295, 278] on img at bounding box center [482, 331] width 409 height 578
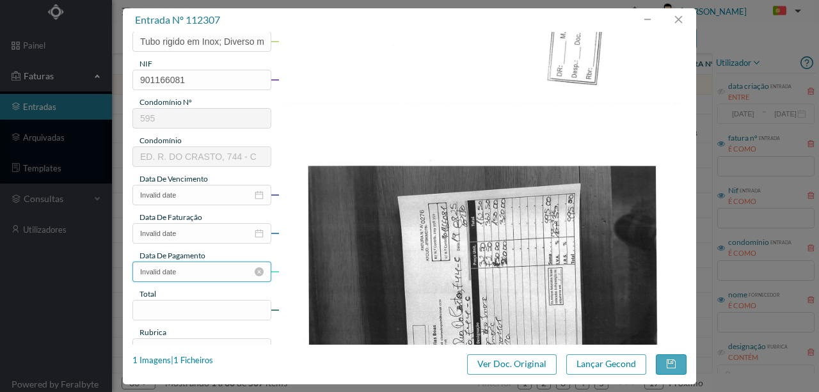
scroll to position [170, 0]
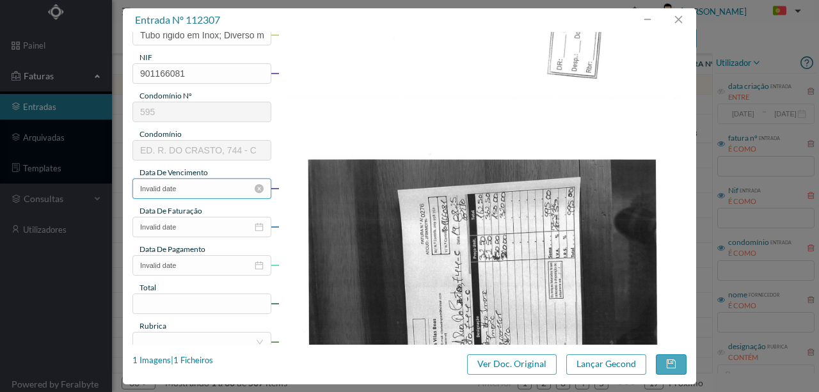
click at [183, 188] on input "Invalid date" at bounding box center [201, 189] width 139 height 20
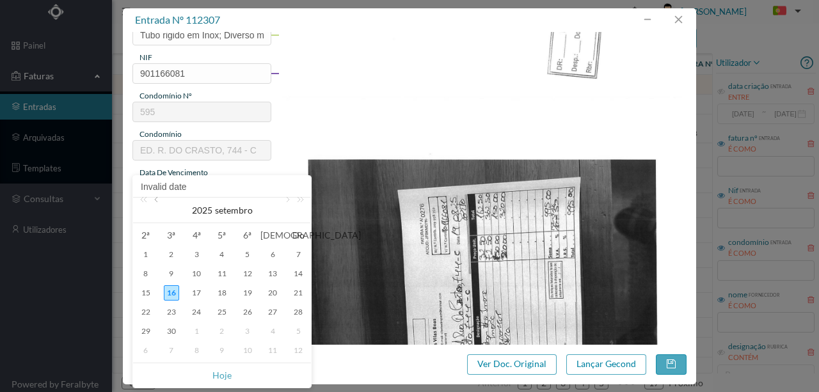
click at [159, 202] on link at bounding box center [158, 211] width 12 height 26
click at [165, 310] on div "19" at bounding box center [171, 312] width 15 height 15
type input "[DATE]"
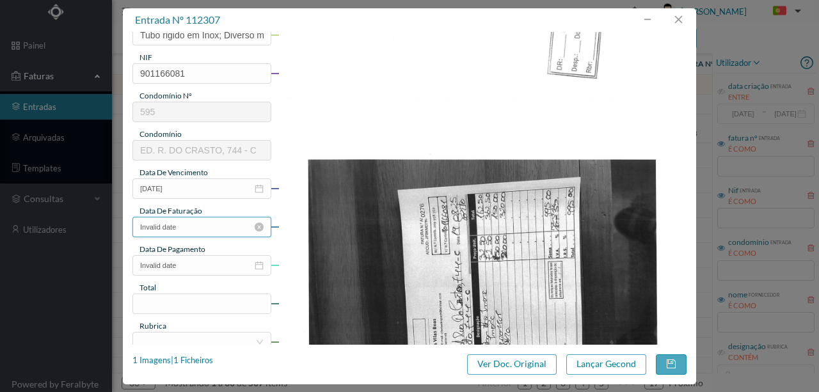
click at [174, 227] on input "Invalid date" at bounding box center [201, 227] width 139 height 20
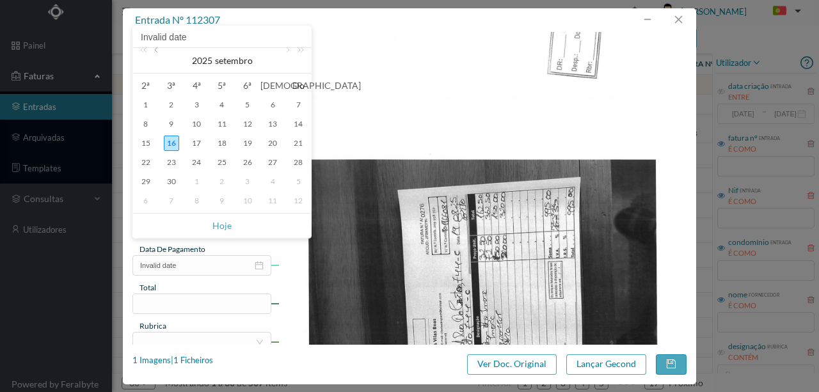
click at [157, 54] on link at bounding box center [158, 61] width 12 height 26
click at [172, 161] on div "19" at bounding box center [171, 162] width 15 height 15
type input "[DATE]"
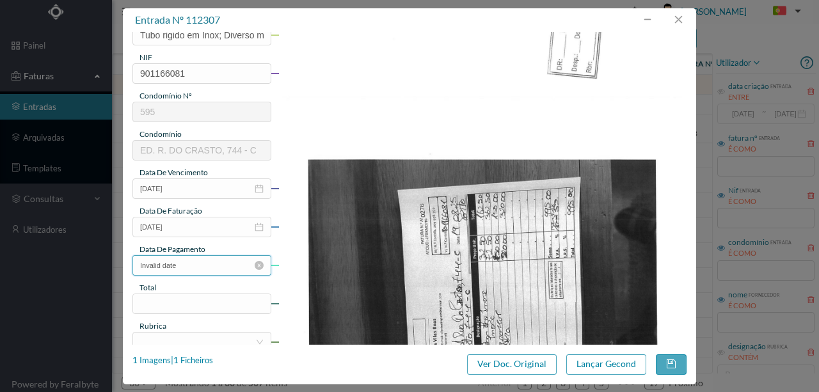
click at [179, 269] on input "Invalid date" at bounding box center [201, 265] width 139 height 20
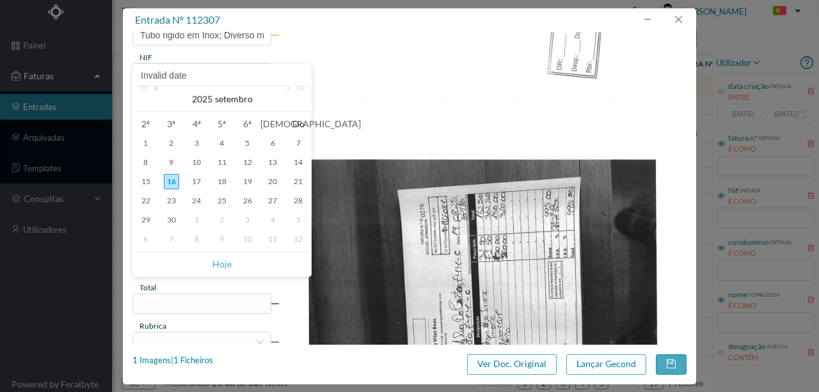
click at [155, 91] on link at bounding box center [158, 99] width 12 height 26
click at [168, 201] on div "19" at bounding box center [171, 200] width 15 height 15
type input "[DATE]"
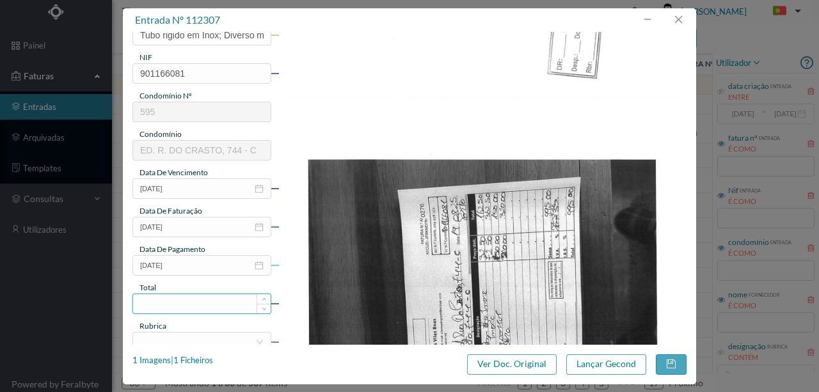
click at [174, 302] on input at bounding box center [202, 303] width 138 height 19
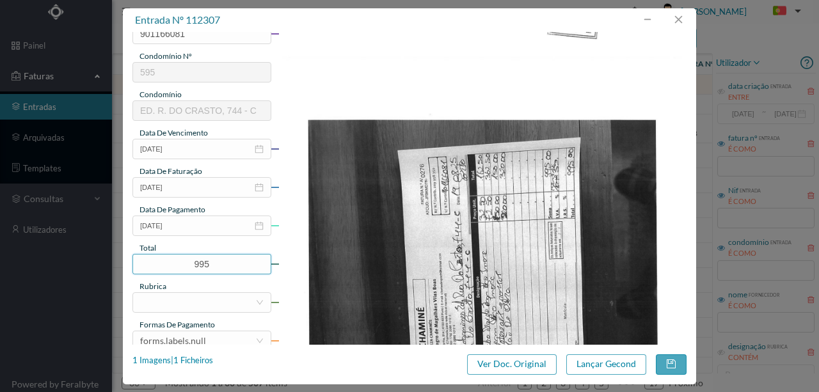
scroll to position [298, 0]
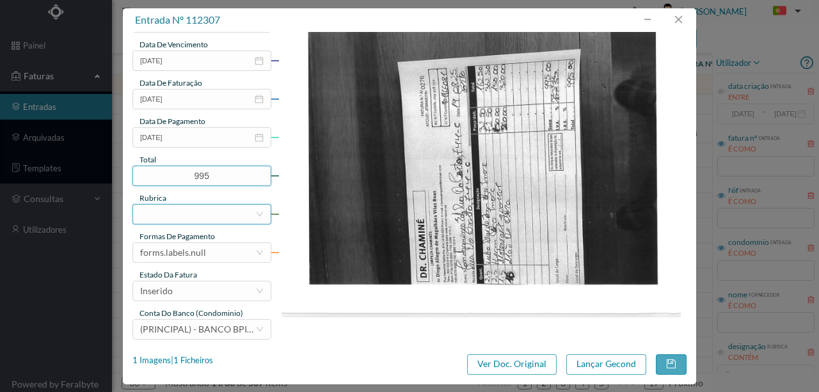
type input "995.00"
click at [171, 209] on div at bounding box center [197, 214] width 115 height 19
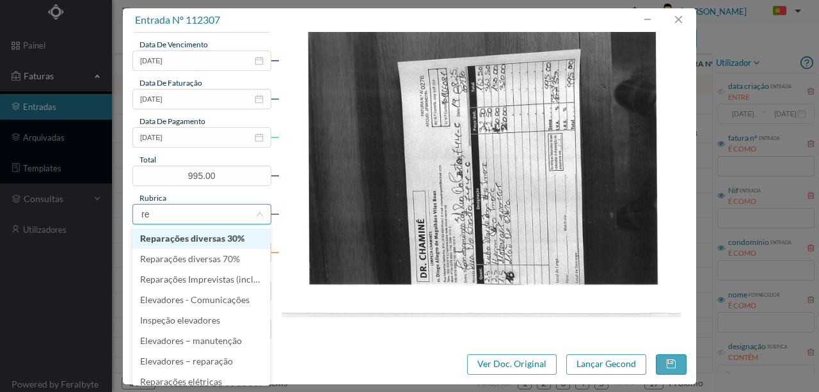
type input "rep"
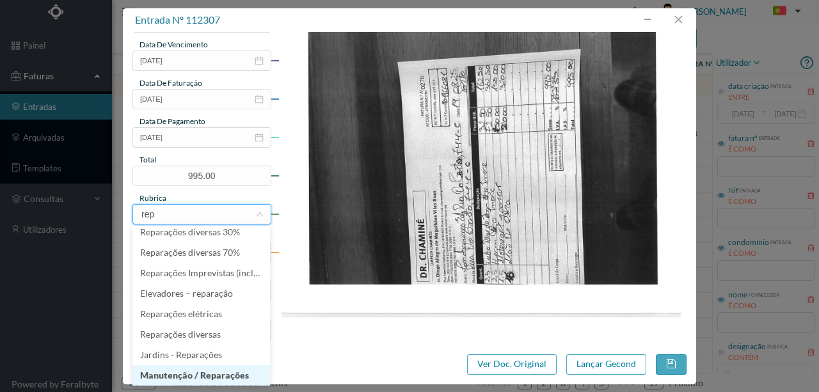
click at [171, 378] on li "Manutenção / Reparações" at bounding box center [201, 375] width 138 height 20
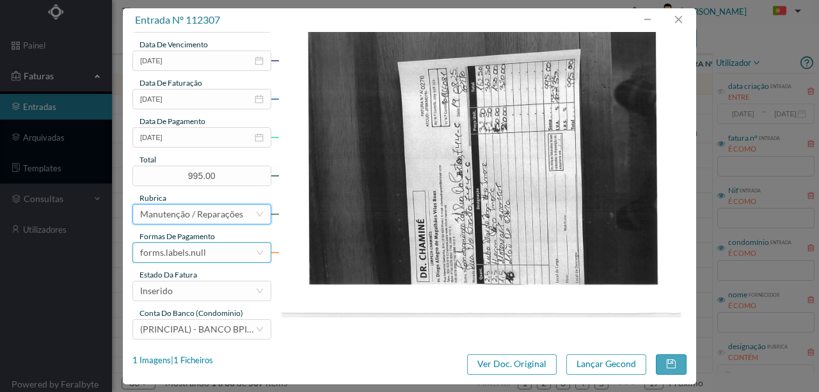
click at [188, 254] on div "forms.labels.null" at bounding box center [173, 252] width 66 height 19
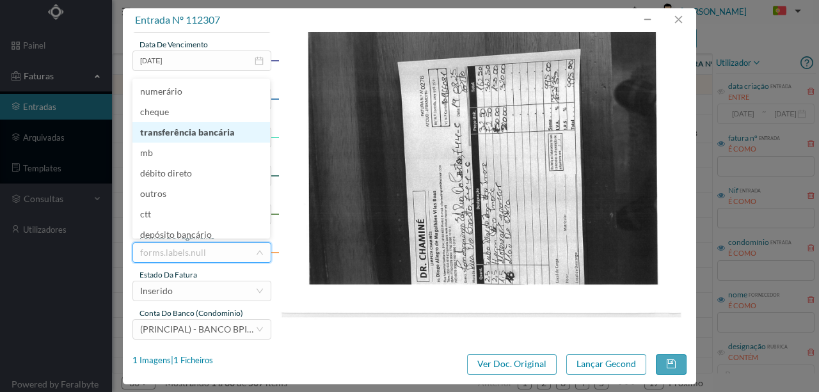
click at [184, 134] on li "transferência bancária" at bounding box center [201, 132] width 138 height 20
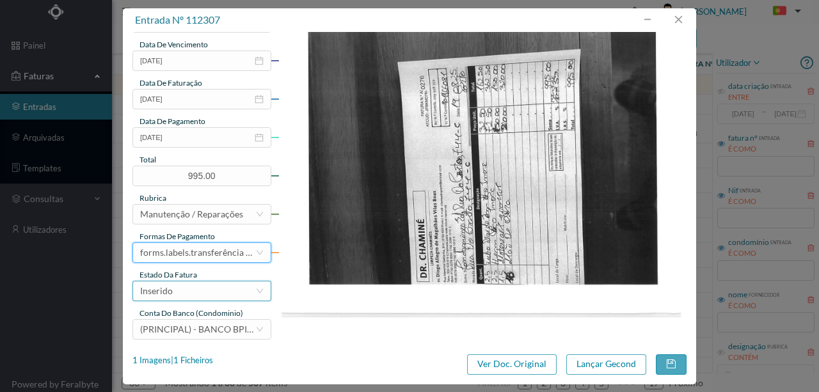
click at [189, 293] on div "Inserido" at bounding box center [197, 291] width 115 height 19
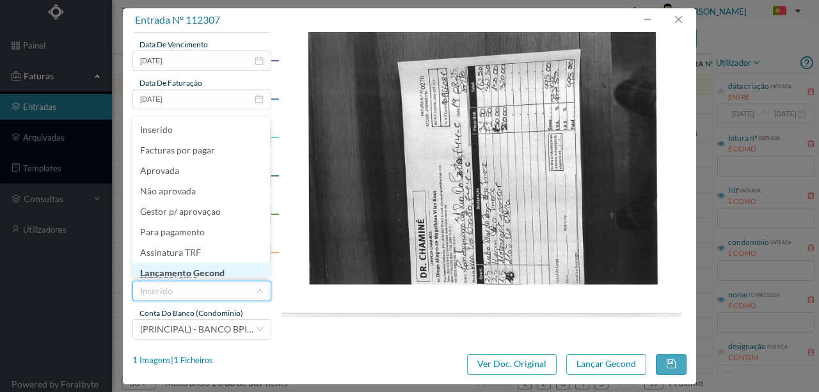
scroll to position [6, 0]
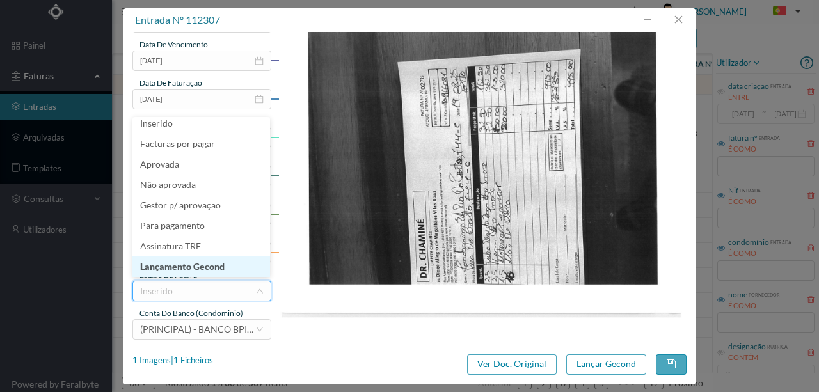
click at [197, 271] on li "Lançamento Gecond" at bounding box center [201, 267] width 138 height 20
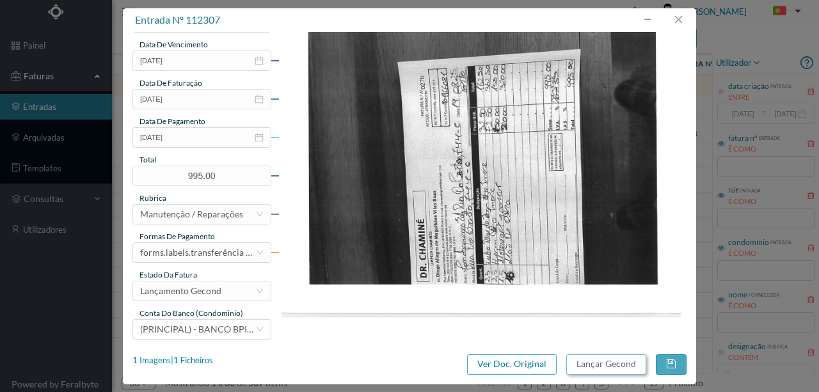
click at [616, 369] on button "Lançar Gecond" at bounding box center [606, 364] width 80 height 20
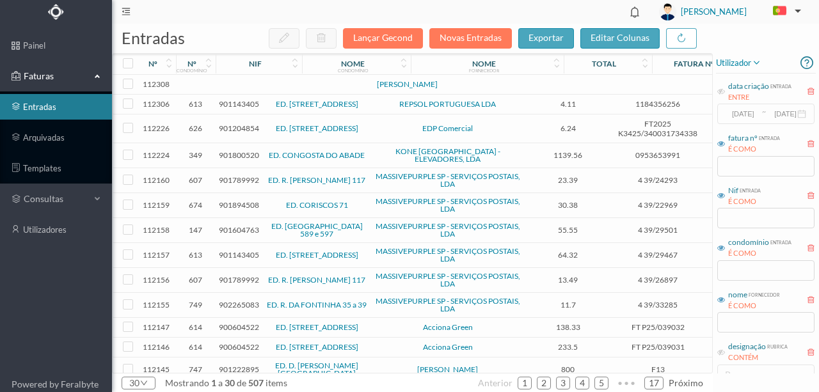
click at [285, 88] on td at bounding box center [276, 85] width 109 height 20
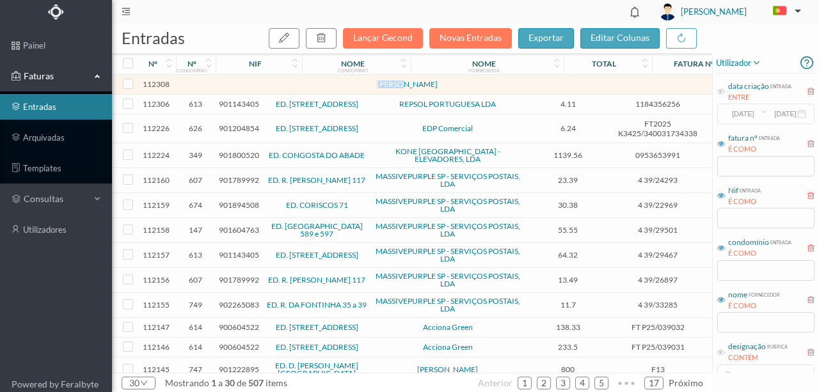
click at [285, 88] on td at bounding box center [276, 85] width 109 height 20
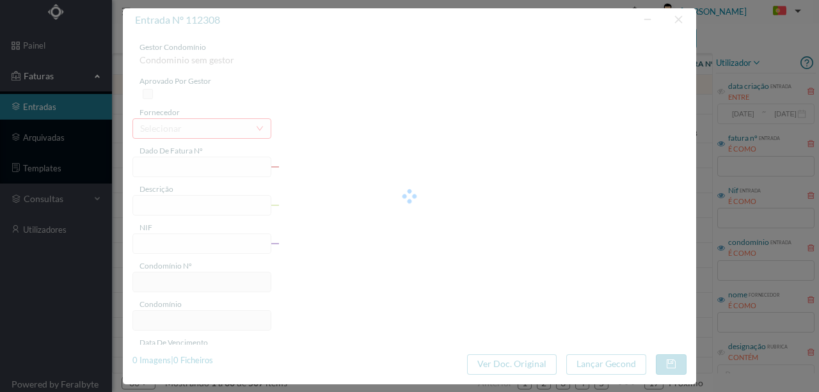
type input "0"
type input "Invalid date"
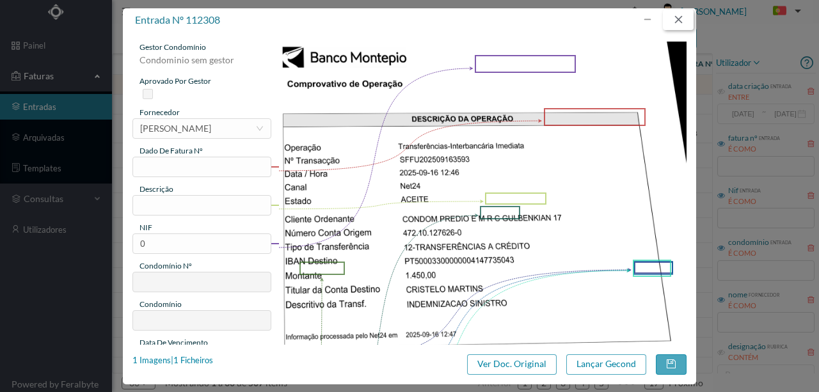
click at [678, 18] on button "button" at bounding box center [678, 20] width 31 height 20
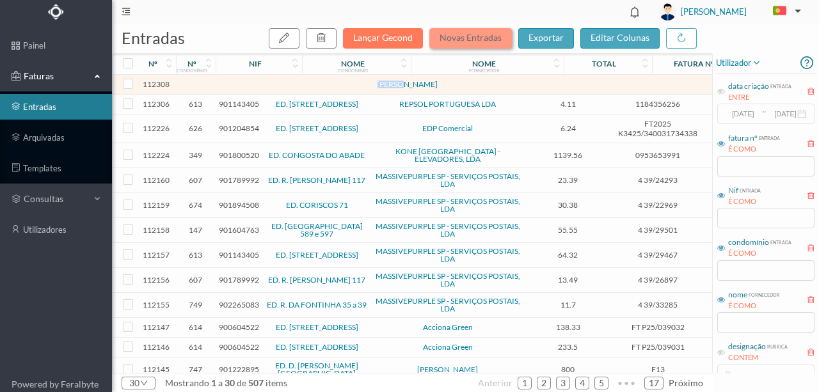
click at [480, 41] on button "Novas Entradas" at bounding box center [470, 38] width 83 height 20
